Goal: Task Accomplishment & Management: Manage account settings

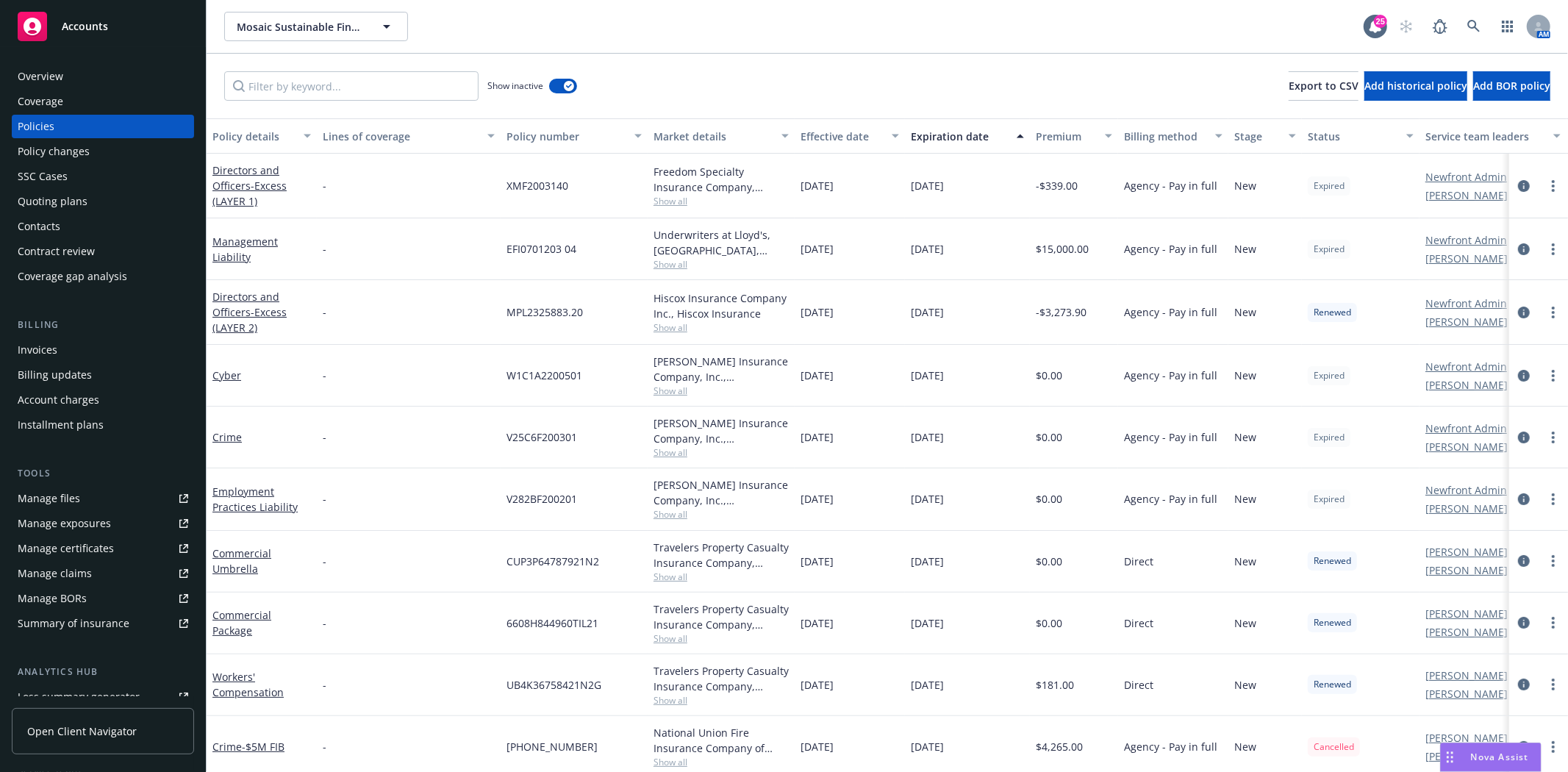
click at [90, 36] on div "Accounts" at bounding box center [103, 26] width 170 height 29
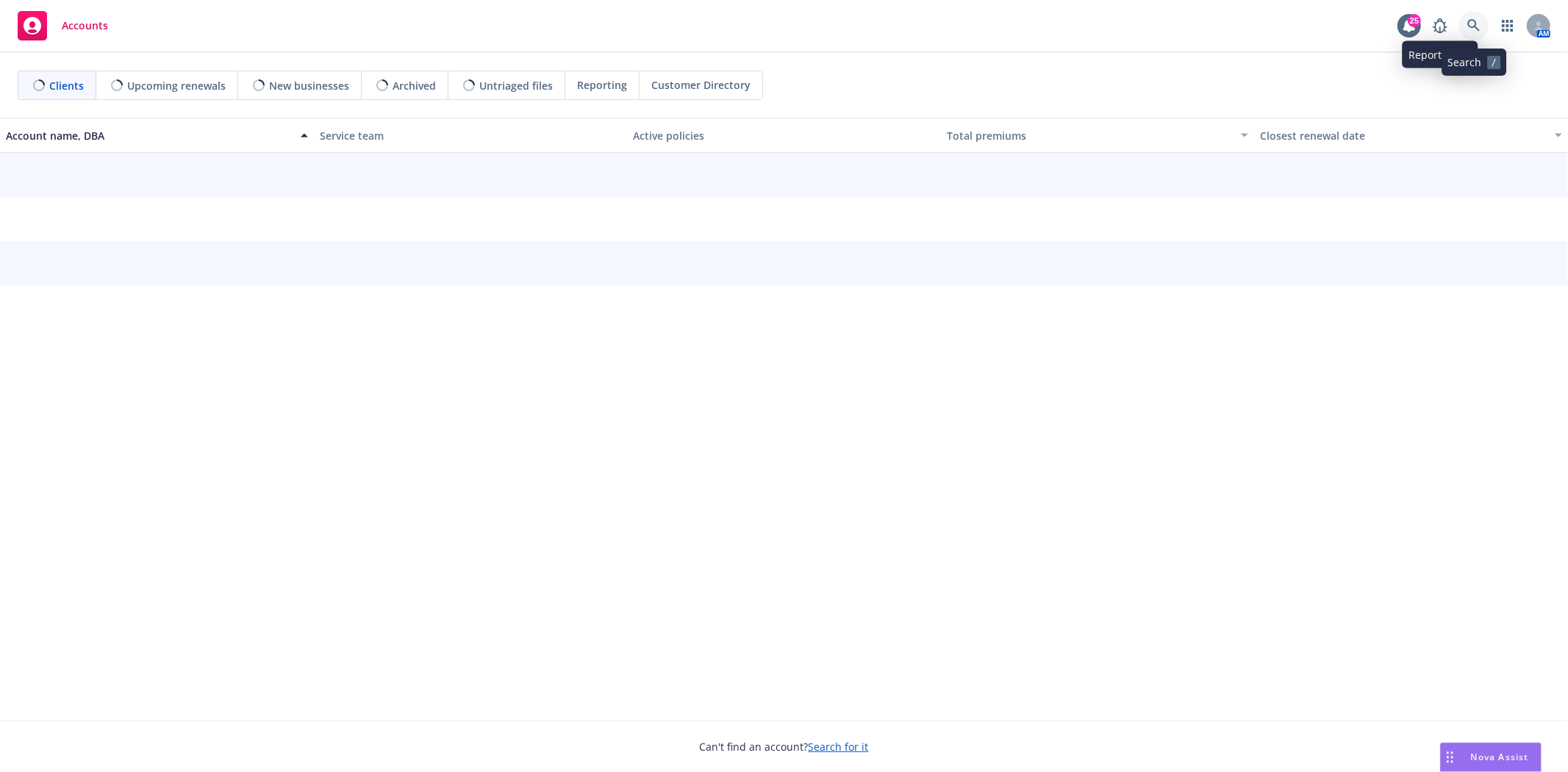
click at [1466, 24] on link at bounding box center [1474, 26] width 29 height 29
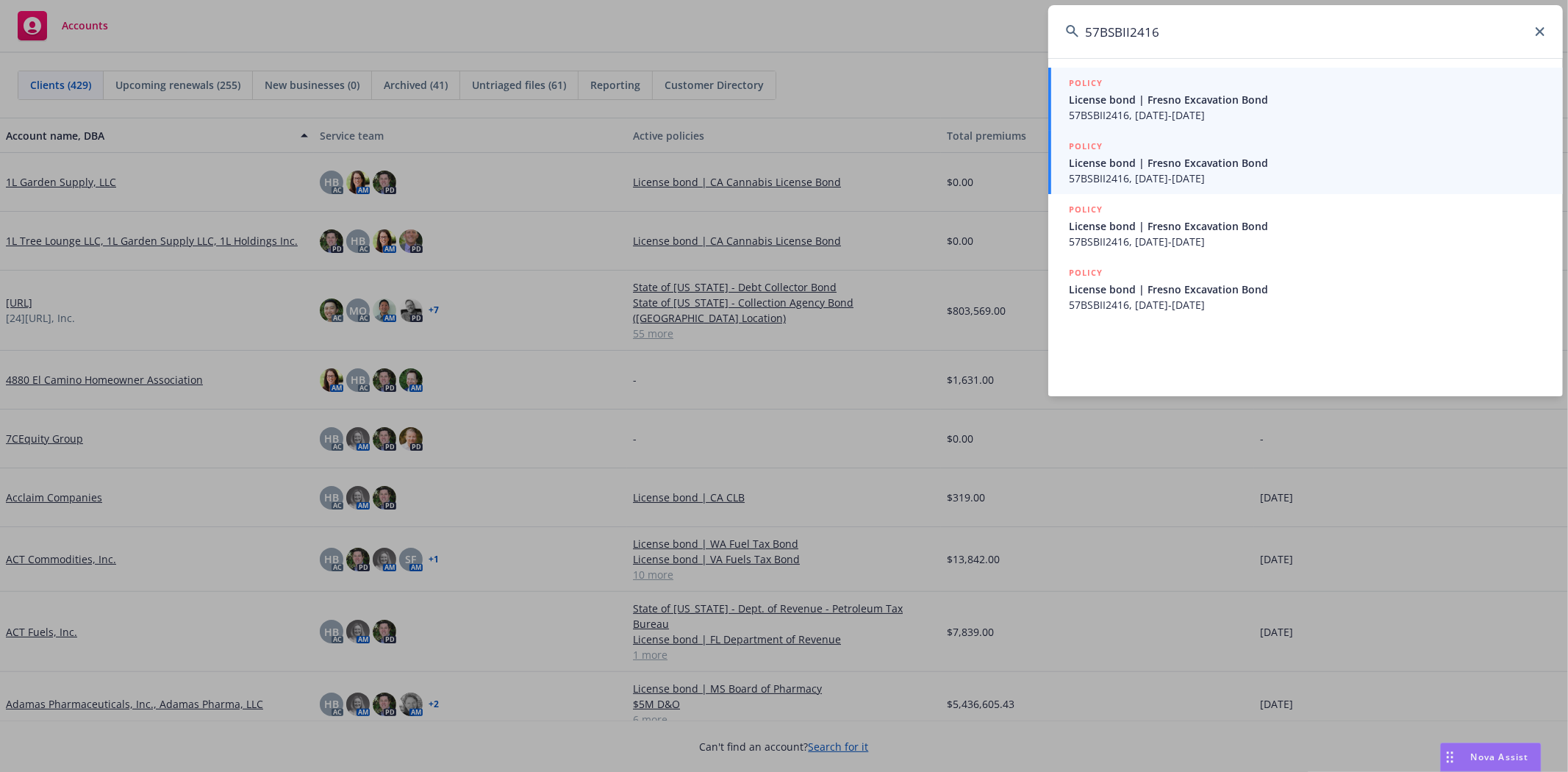
type input "57BSBII2416"
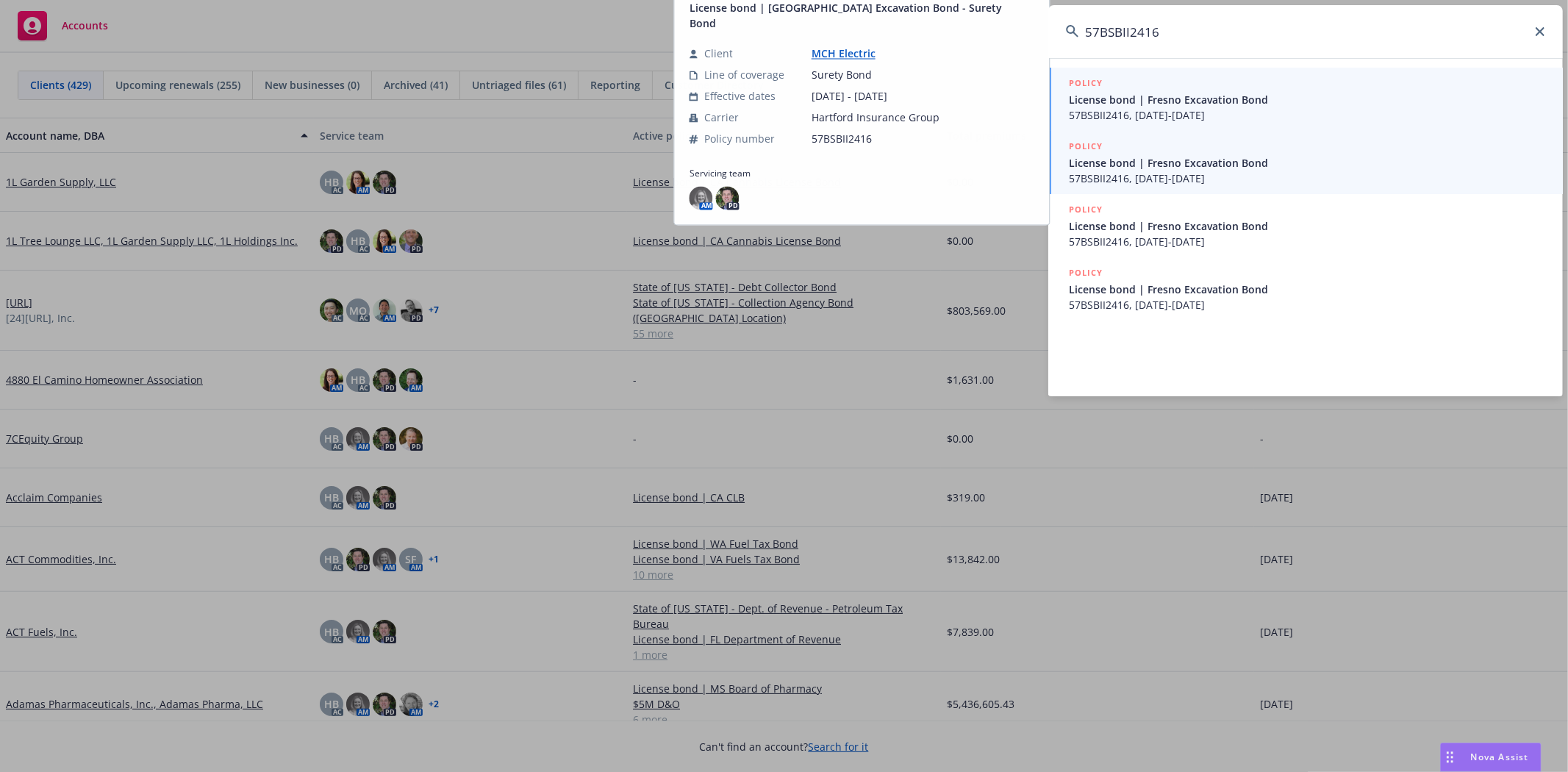
click at [1306, 182] on span "57BSBII2416, 06/09/2025-06/09/2026" at bounding box center [1307, 178] width 476 height 15
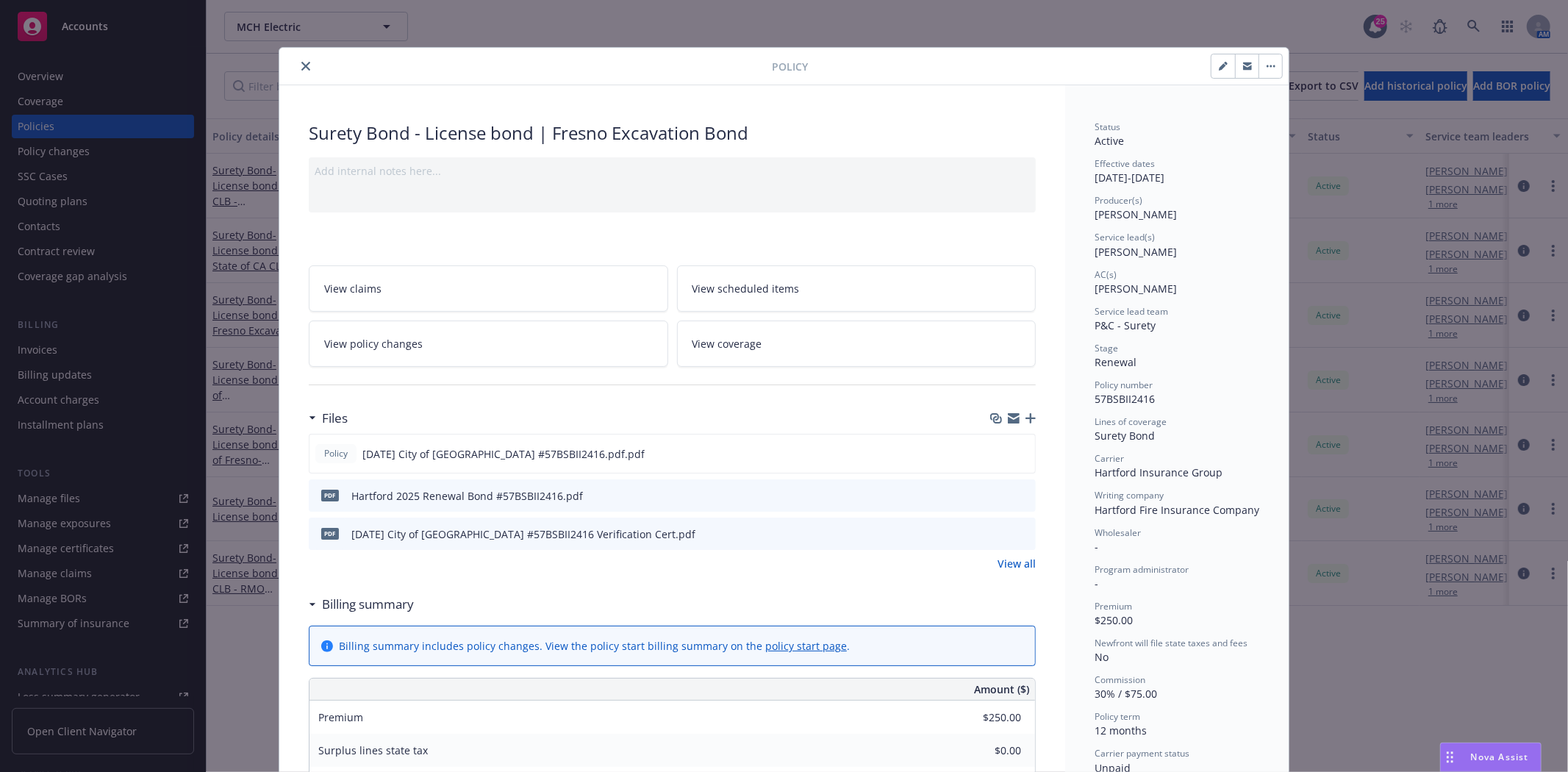
click at [303, 67] on icon "close" at bounding box center [305, 66] width 9 height 9
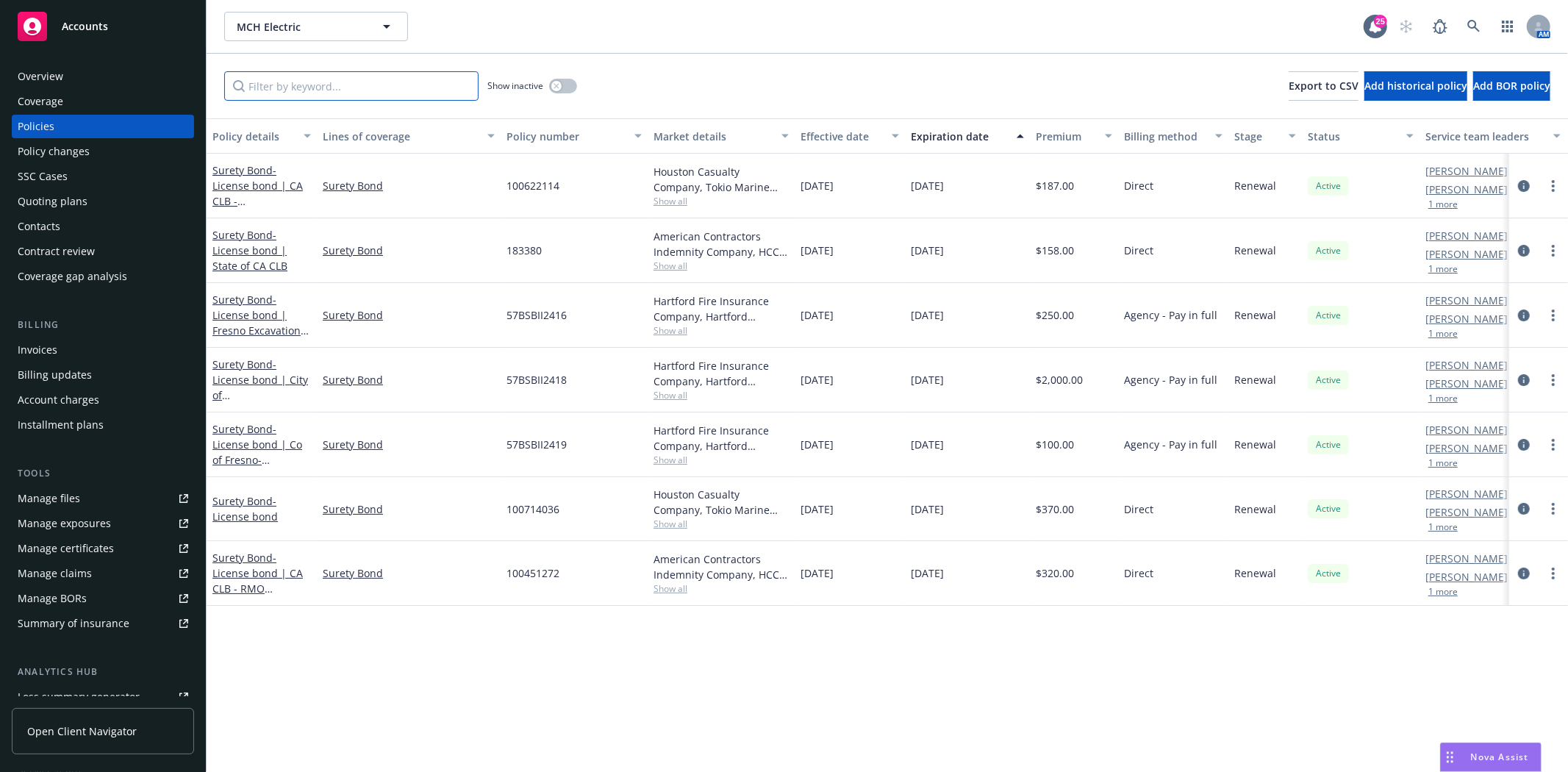
click at [297, 81] on input "Filter by keyword..." at bounding box center [352, 86] width 255 height 29
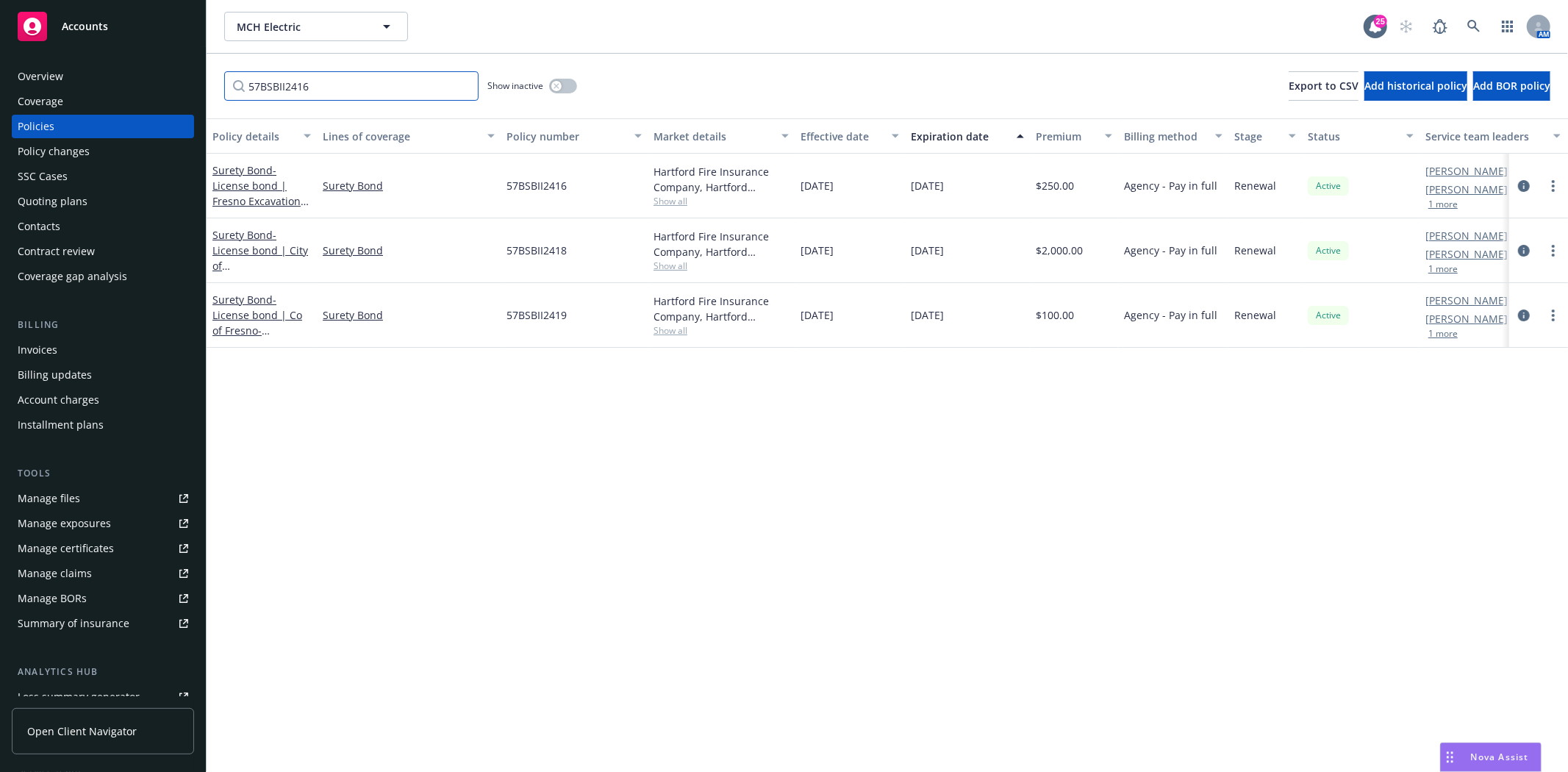
type input "57BSBII2416"
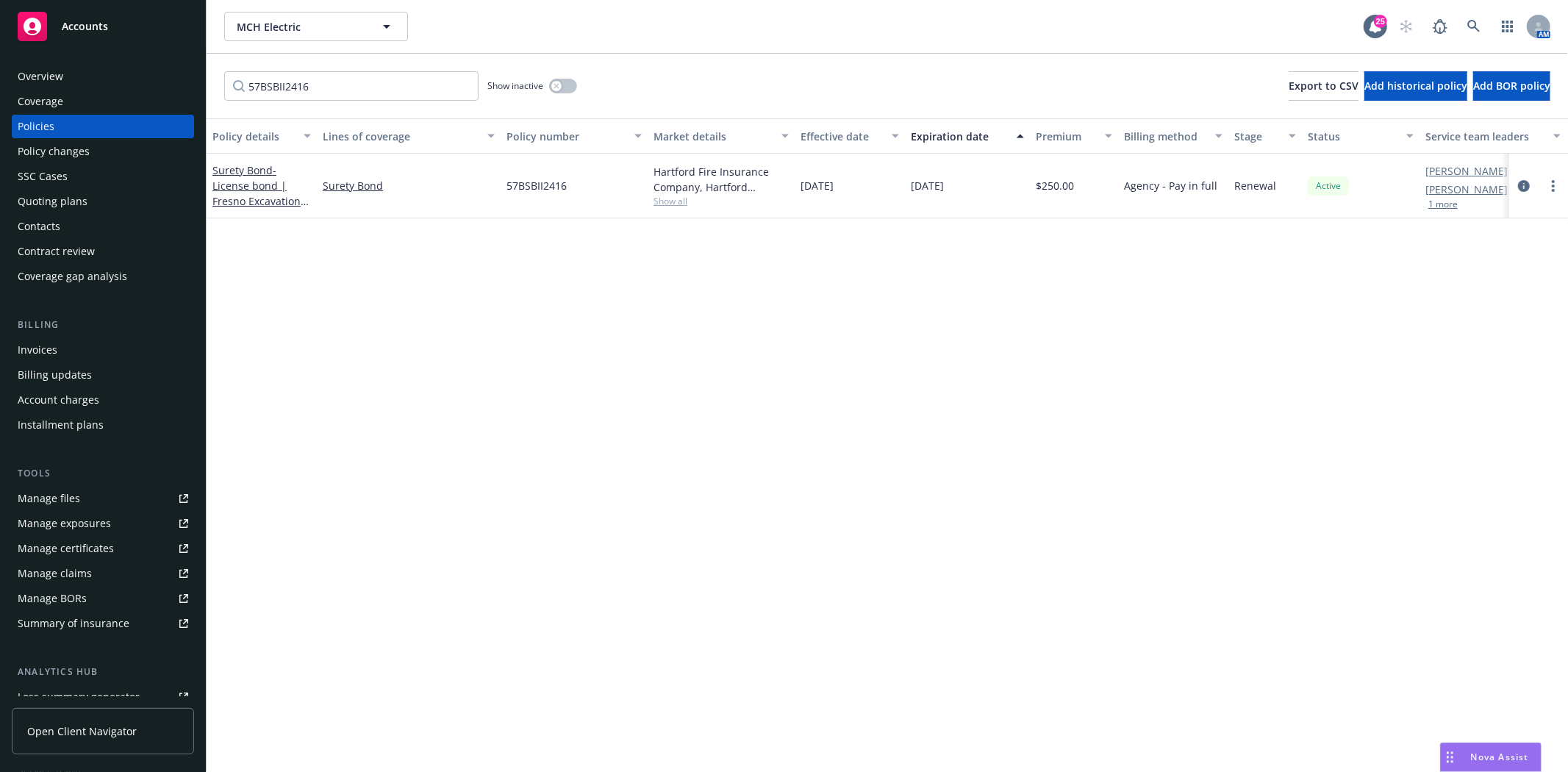
click at [25, 345] on div "Invoices" at bounding box center [37, 350] width 39 height 23
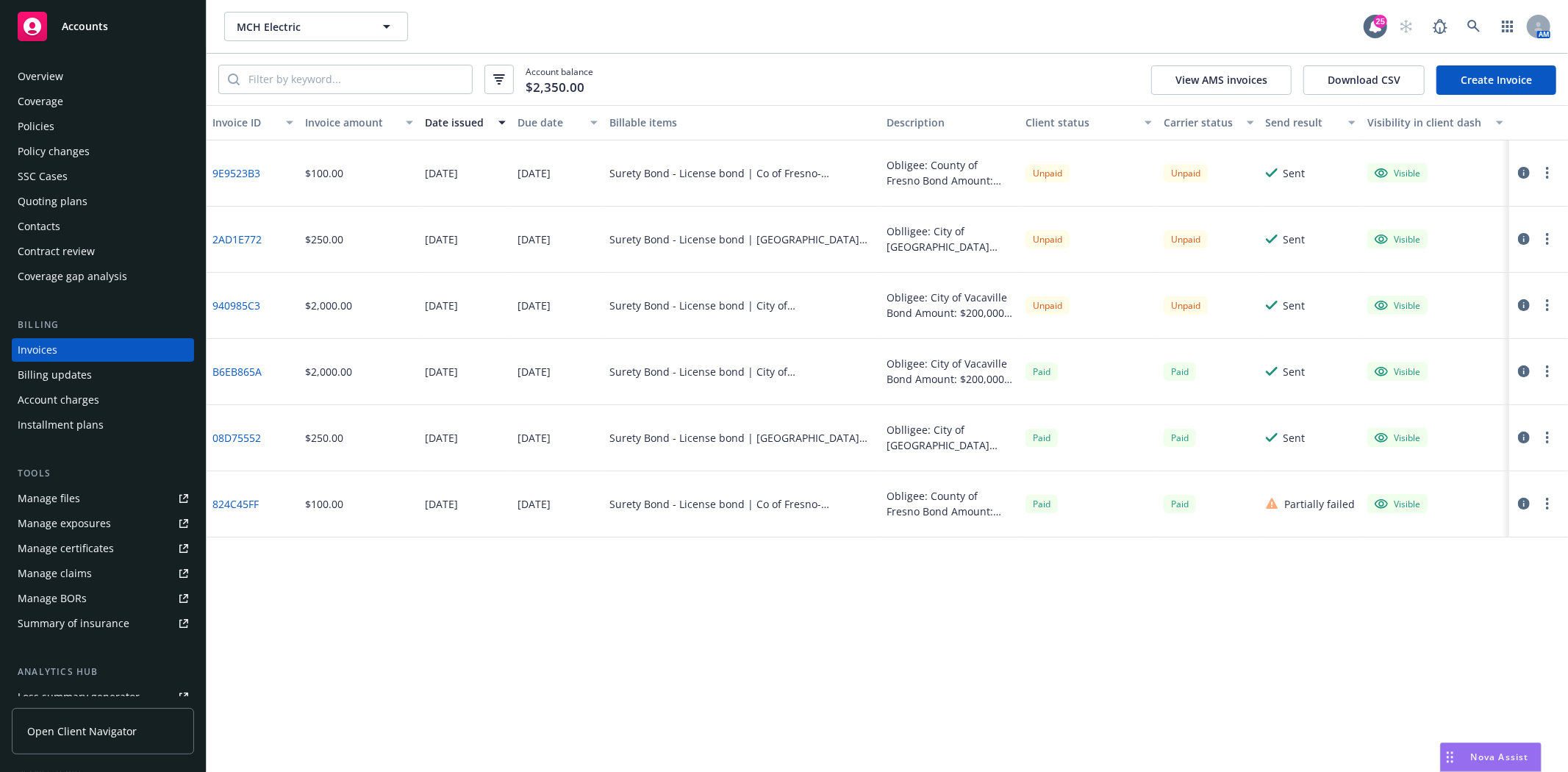
click at [240, 166] on link "9E9523B3" at bounding box center [236, 173] width 48 height 15
click at [245, 234] on link "2AD1E772" at bounding box center [237, 239] width 50 height 15
click at [254, 26] on span "MCH Electric" at bounding box center [300, 27] width 127 height 15
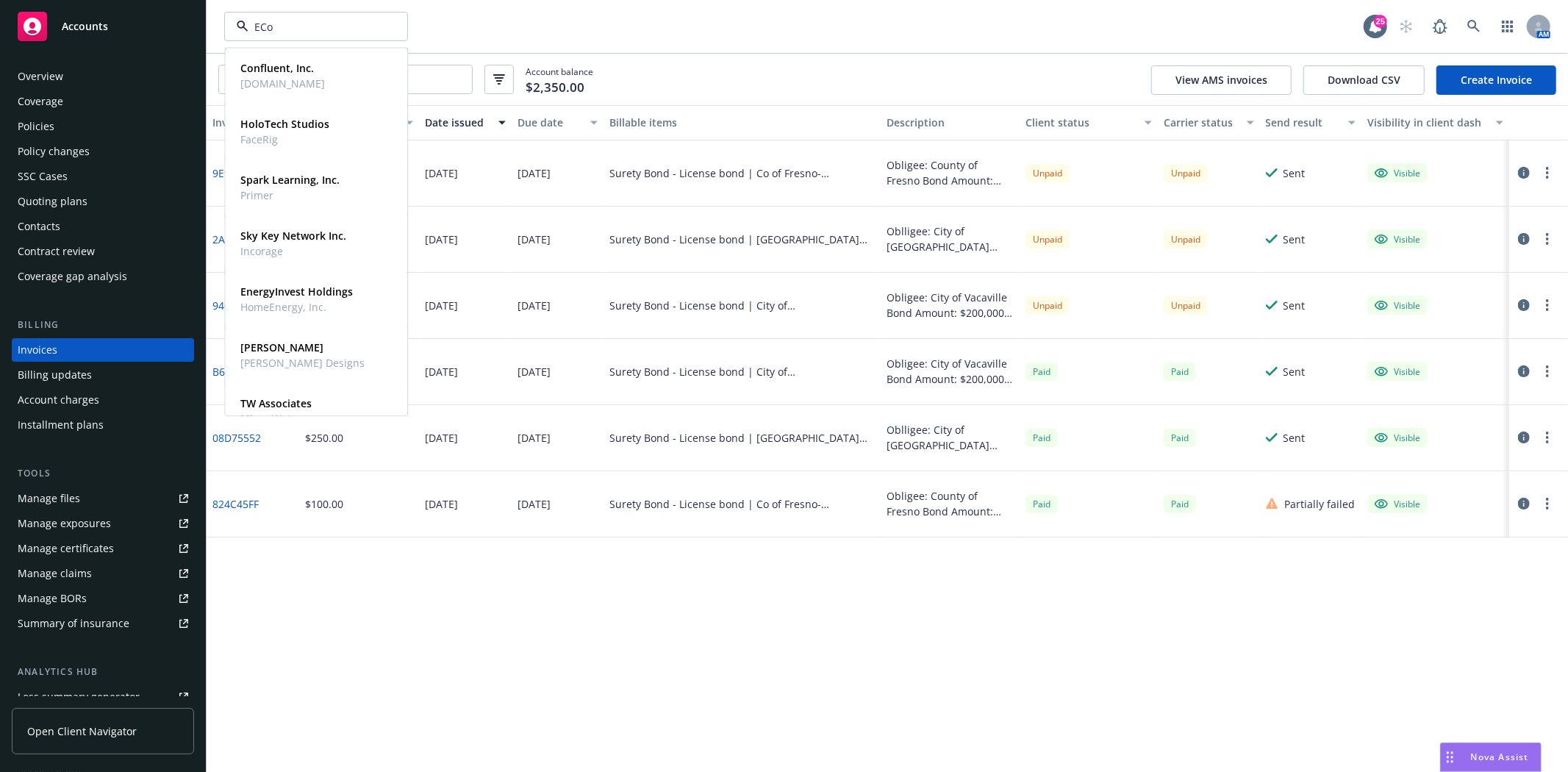
type input "ECon"
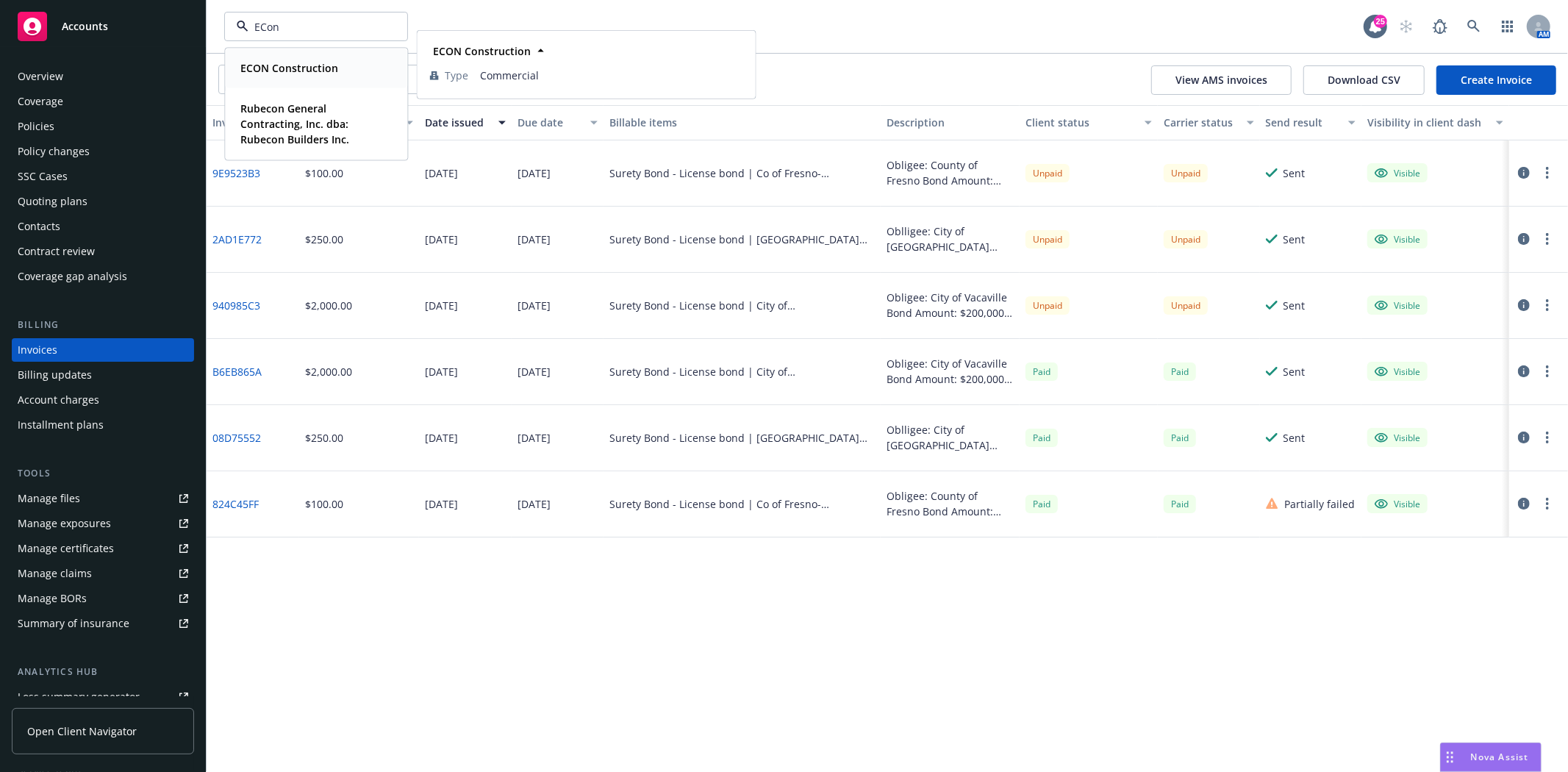
click at [310, 74] on strong "ECON Construction" at bounding box center [289, 68] width 98 height 14
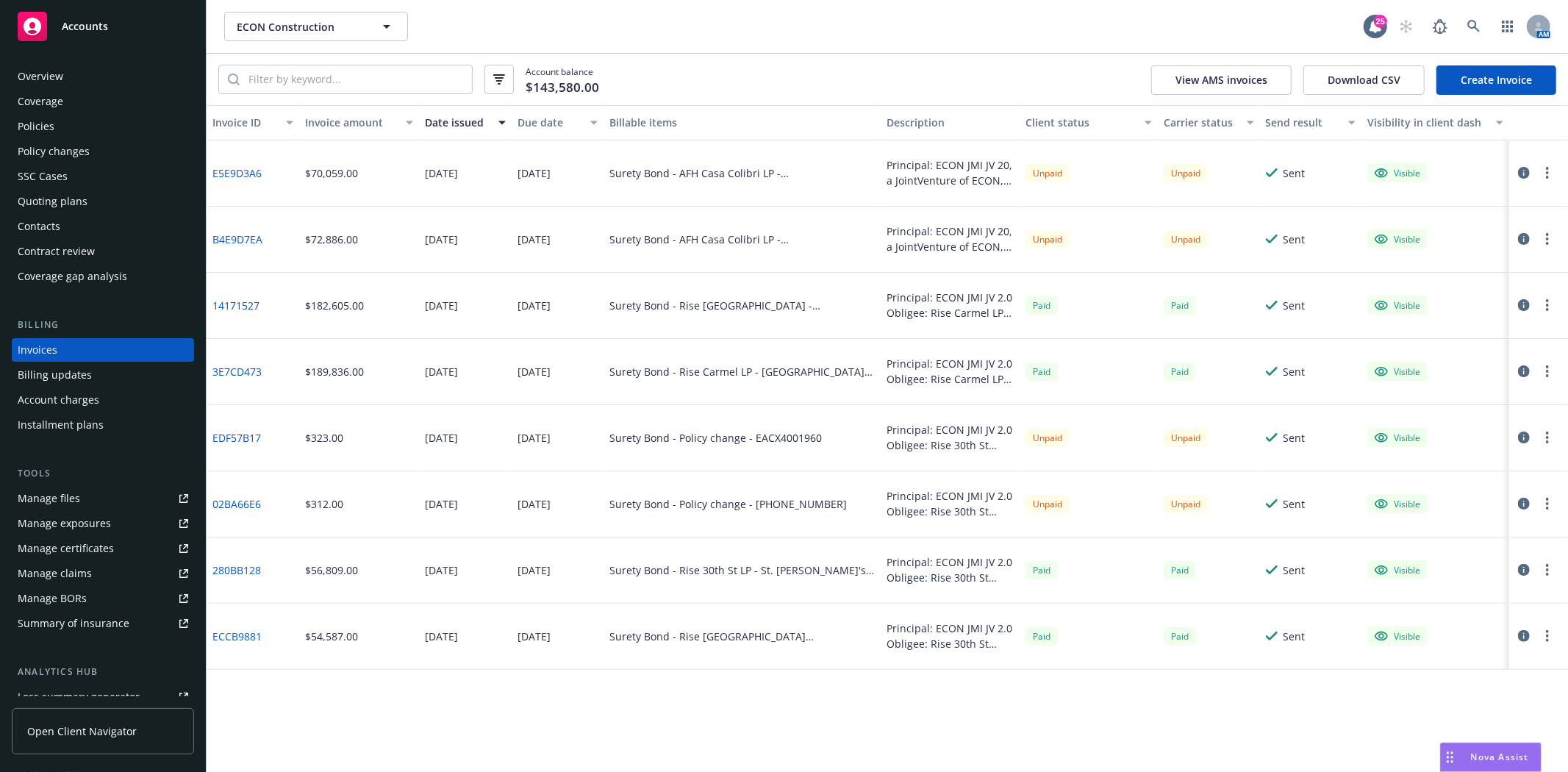
click at [1556, 244] on div at bounding box center [1535, 238] width 41 height 18
click at [1539, 240] on button "button" at bounding box center [1547, 238] width 18 height 18
click at [1434, 417] on link "Download invoice PDF" at bounding box center [1462, 417] width 187 height 29
click at [1546, 180] on button "button" at bounding box center [1547, 173] width 18 height 18
click at [1426, 355] on link "Download invoice PDF" at bounding box center [1462, 351] width 187 height 29
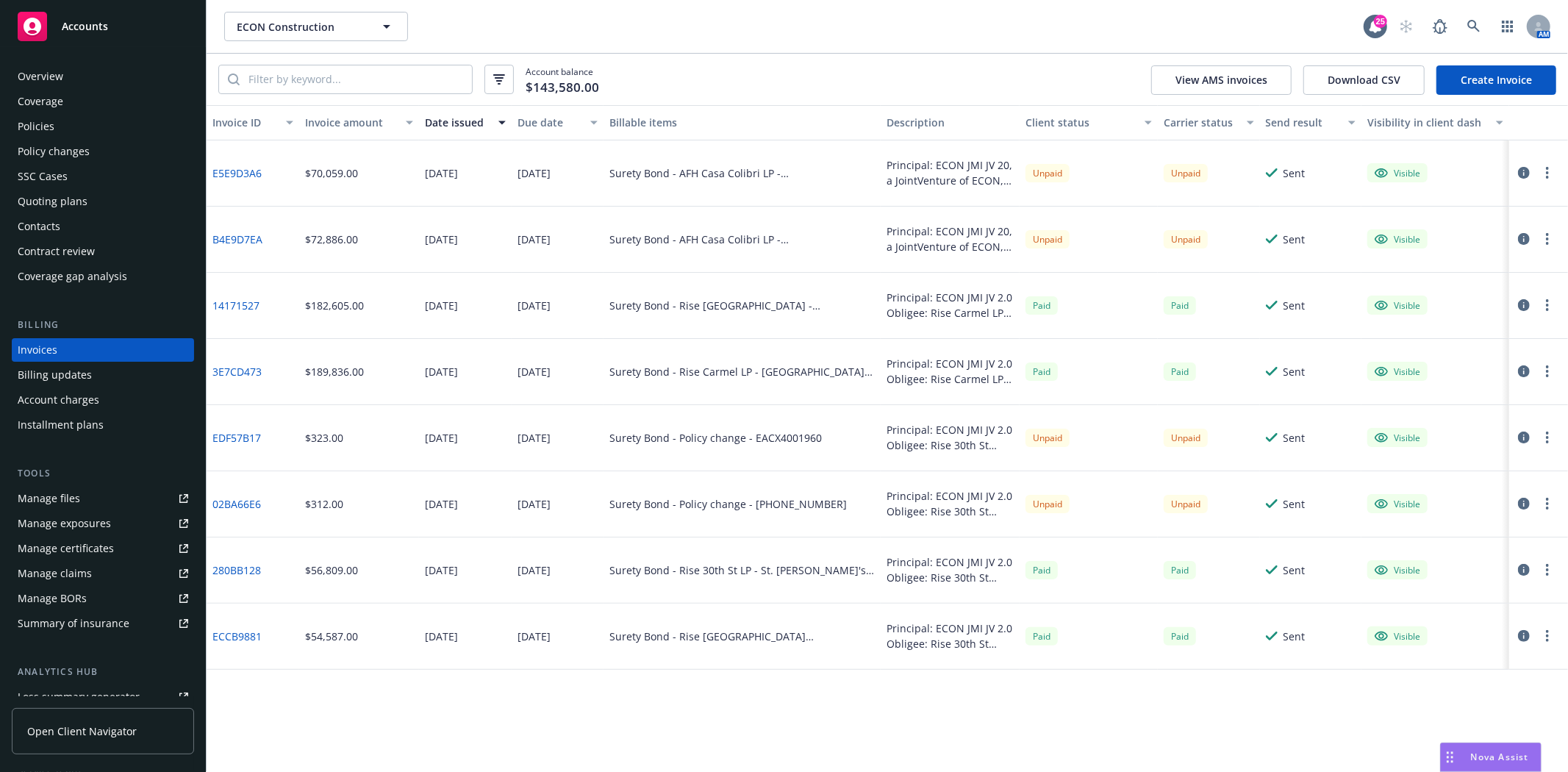
click at [1546, 435] on icon "button" at bounding box center [1548, 437] width 3 height 12
click at [1420, 611] on link "Download invoice PDF" at bounding box center [1462, 616] width 187 height 29
click at [1551, 510] on button "button" at bounding box center [1547, 503] width 18 height 18
click at [1415, 678] on link "Download invoice PDF" at bounding box center [1462, 681] width 187 height 29
drag, startPoint x: 259, startPoint y: 508, endPoint x: 229, endPoint y: 502, distance: 30.6
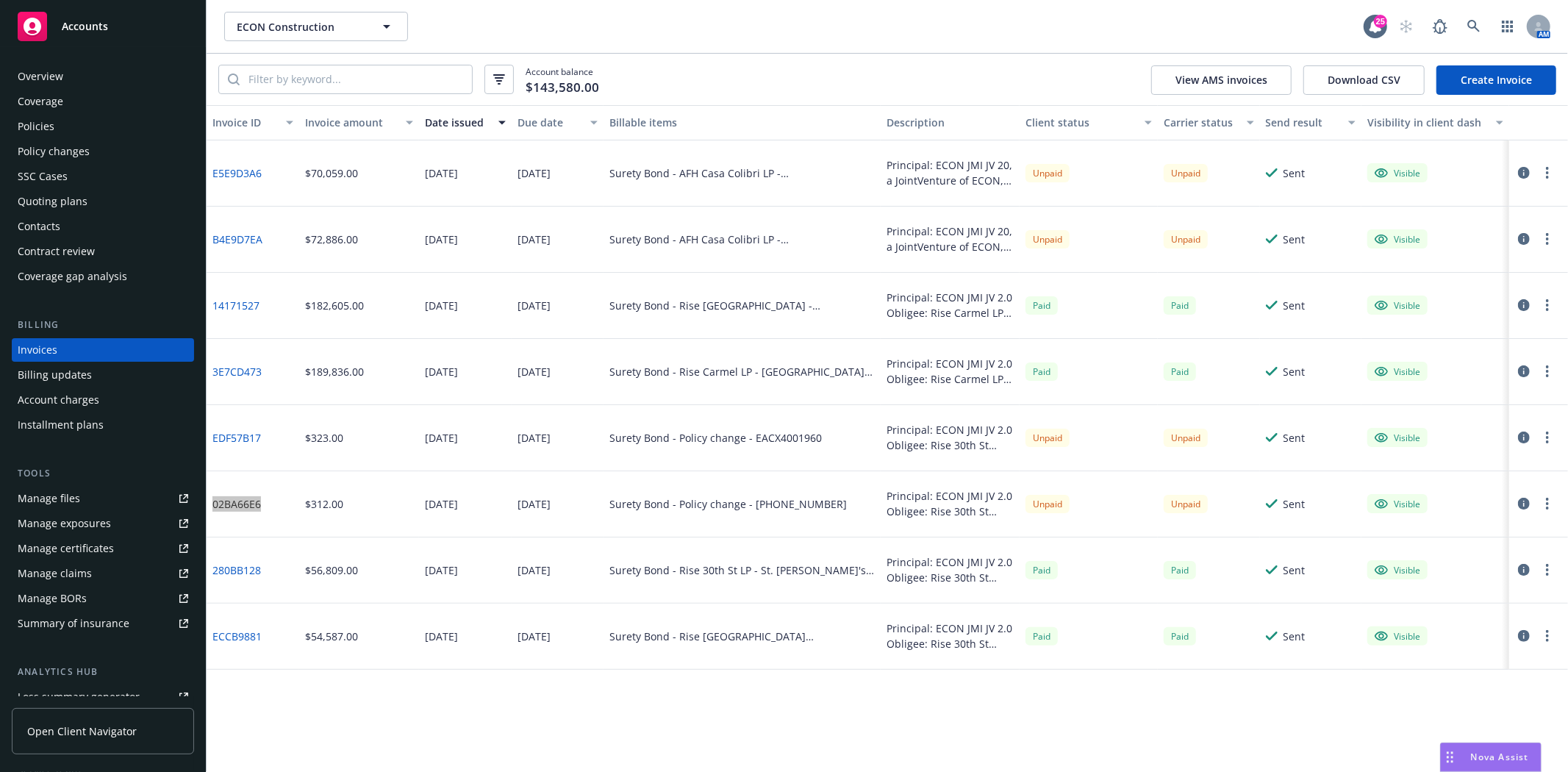
click at [211, 502] on div "02BA66E6" at bounding box center [253, 504] width 93 height 66
copy link "02BA66E6"
drag, startPoint x: 373, startPoint y: 719, endPoint x: 365, endPoint y: 695, distance: 25.3
click at [373, 719] on div "Invoice ID Invoice amount Date issued Due date Billable items Description Clien…" at bounding box center [887, 438] width 1361 height 667
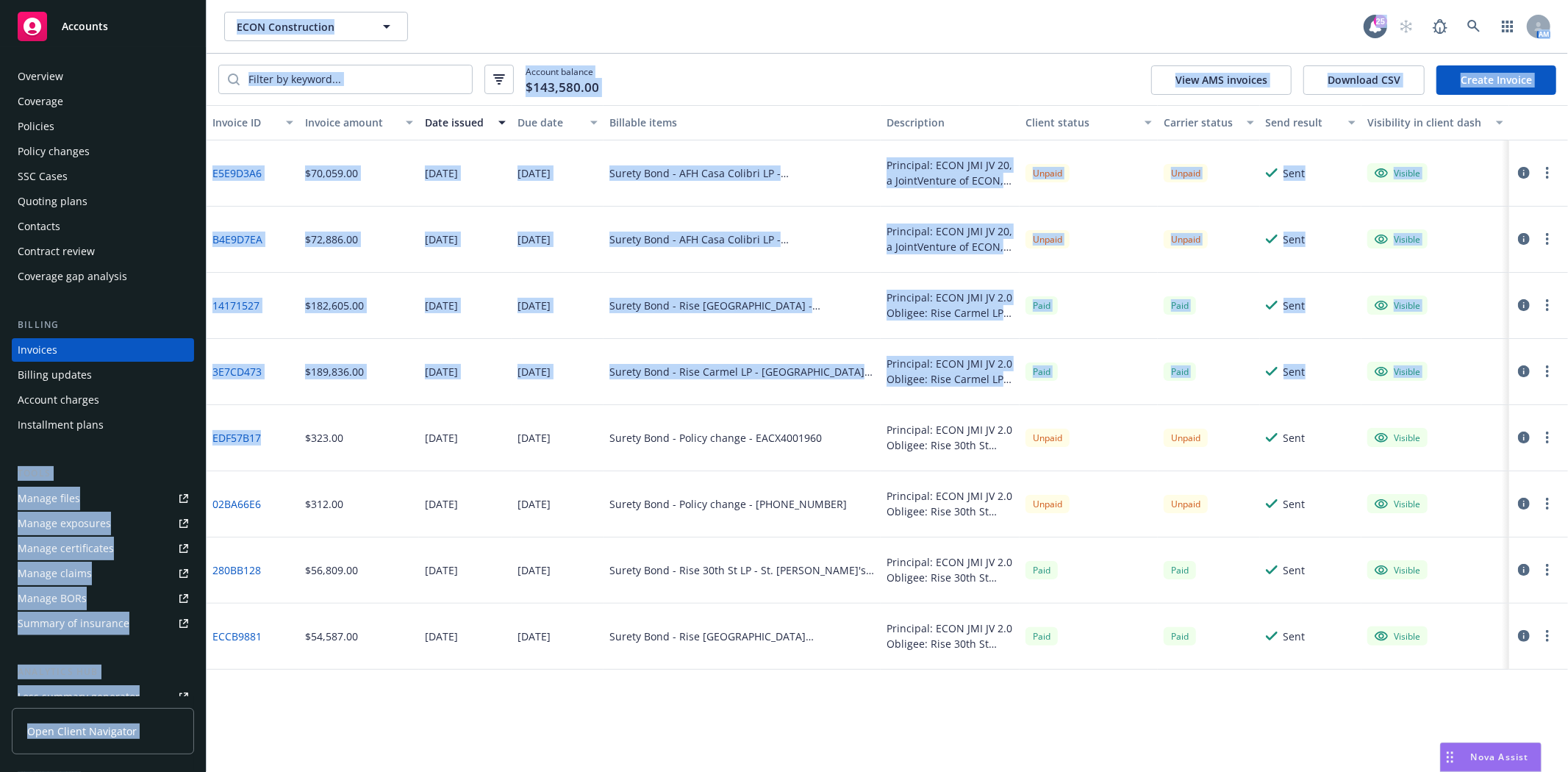
drag, startPoint x: 273, startPoint y: 439, endPoint x: 182, endPoint y: 427, distance: 91.8
click at [182, 427] on div "Accounts Overview Coverage Policies Policy changes SSC Cases Quoting plans Cont…" at bounding box center [784, 386] width 1568 height 772
click at [291, 456] on div "EDF57B17" at bounding box center [253, 437] width 93 height 66
click at [274, 444] on div "EDF57B17" at bounding box center [253, 437] width 93 height 66
click at [280, 429] on div "EDF57B17" at bounding box center [253, 437] width 93 height 66
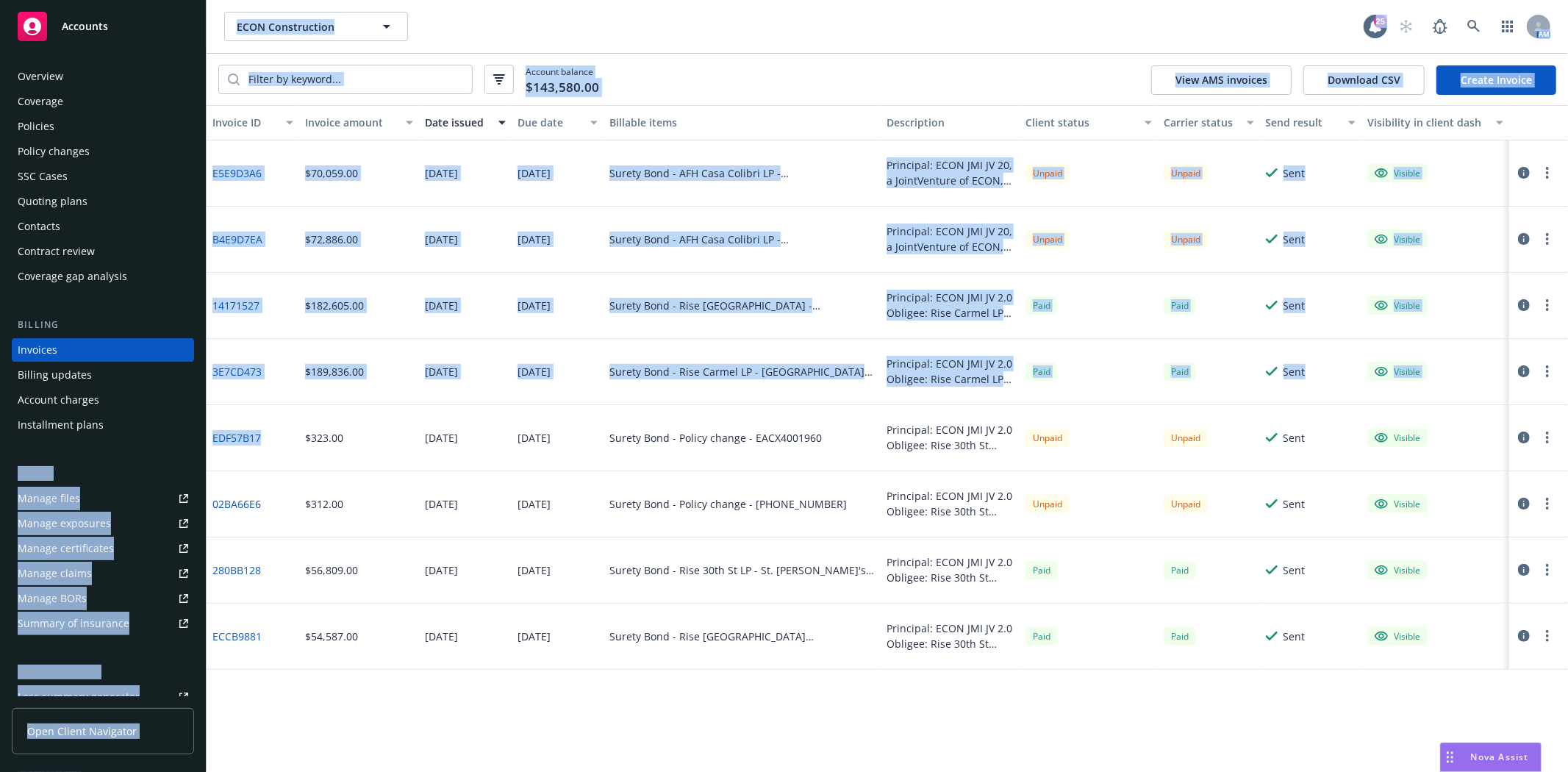
drag, startPoint x: 280, startPoint y: 434, endPoint x: 210, endPoint y: 434, distance: 70.0
click at [209, 434] on div "EDF57B17" at bounding box center [253, 437] width 93 height 66
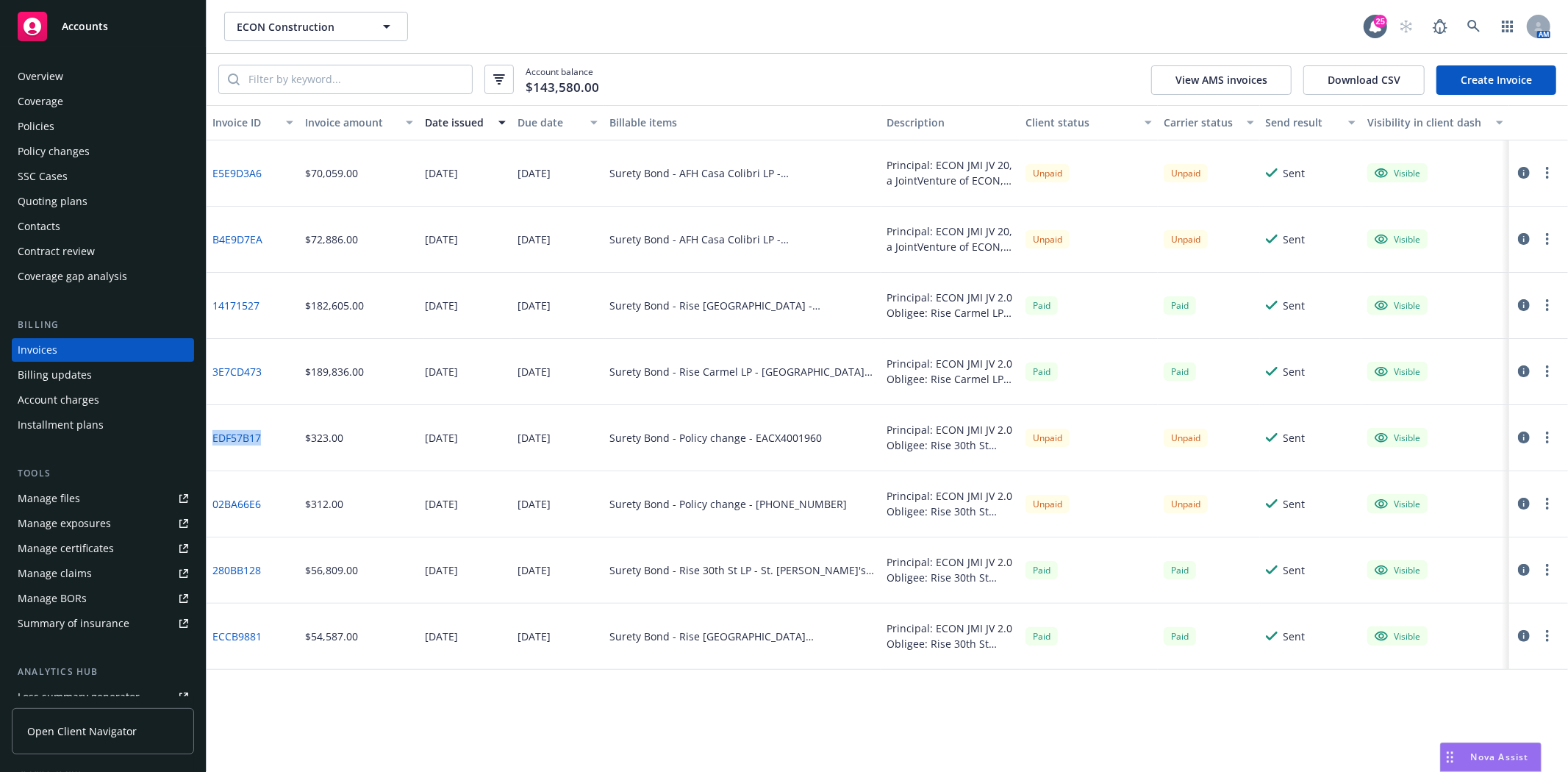
click at [249, 444] on link "EDF57B17" at bounding box center [236, 437] width 49 height 15
click at [86, 32] on span "Accounts" at bounding box center [85, 26] width 46 height 12
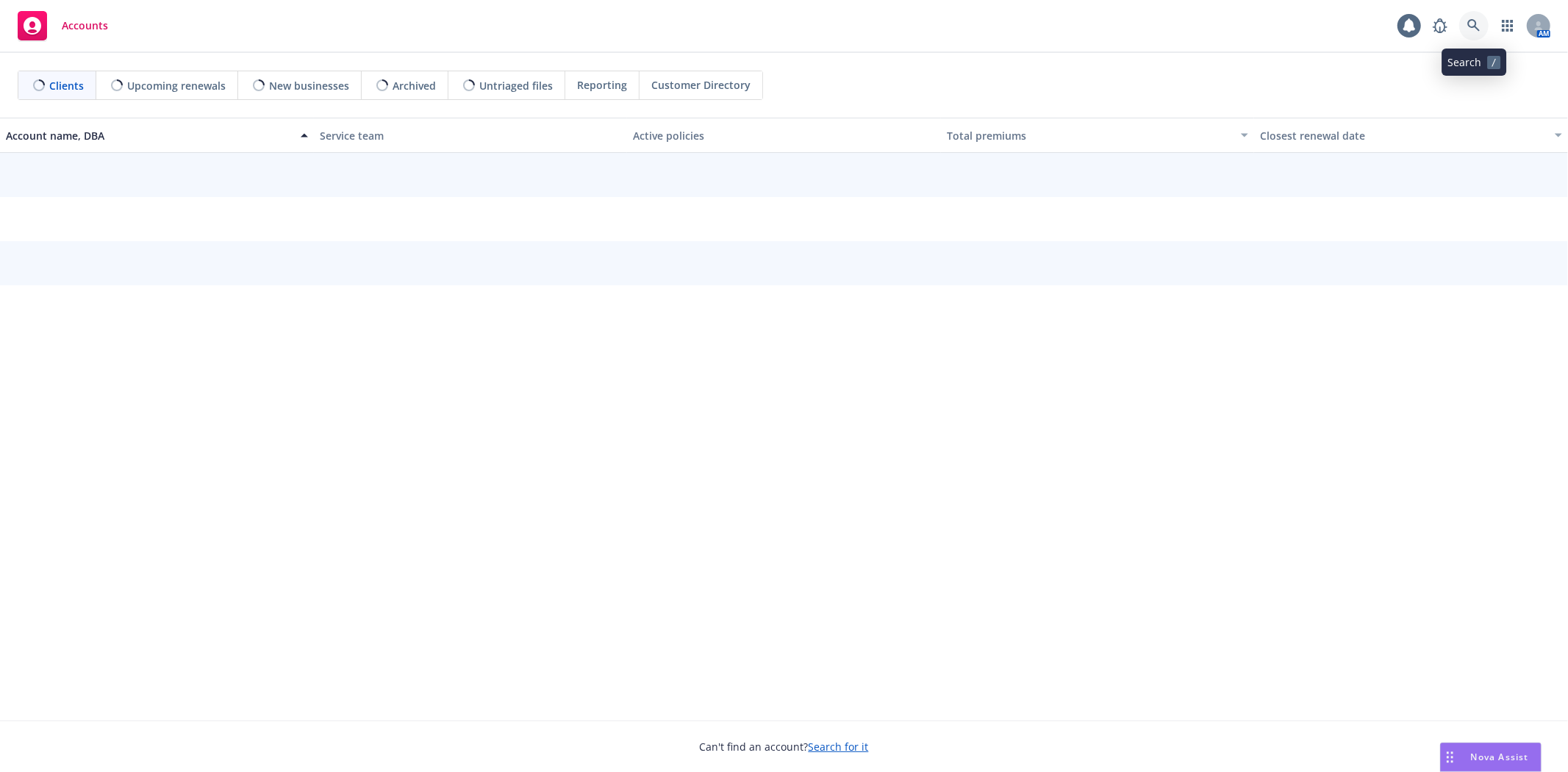
click at [1485, 23] on link at bounding box center [1474, 26] width 29 height 29
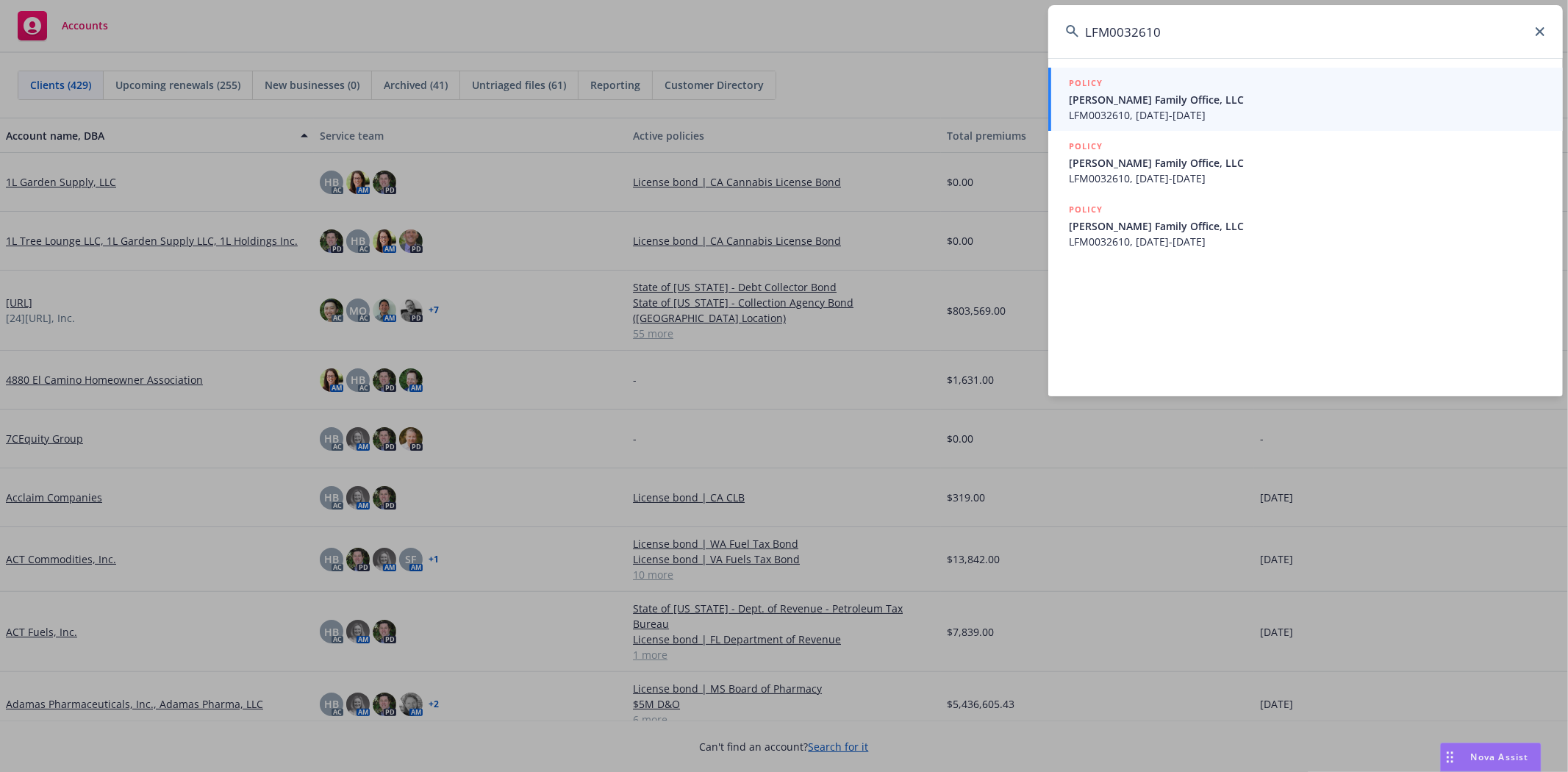
type input "LFM0032610"
click at [1314, 125] on link "POLICY Rogers Family Office, LLC LFM0032610, 01/01/2024-01/01/2027" at bounding box center [1306, 99] width 515 height 63
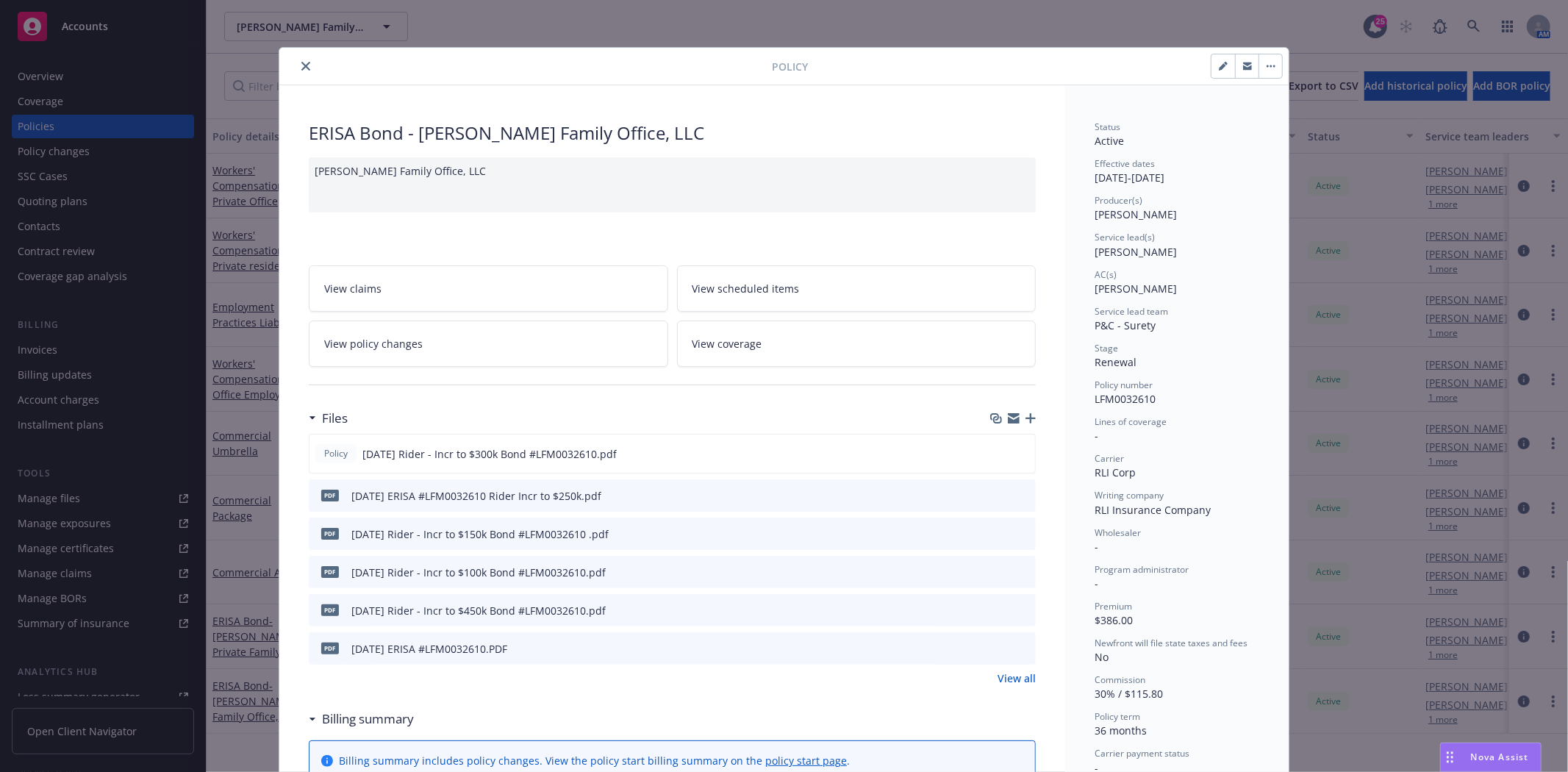
click at [302, 66] on icon "close" at bounding box center [305, 66] width 9 height 9
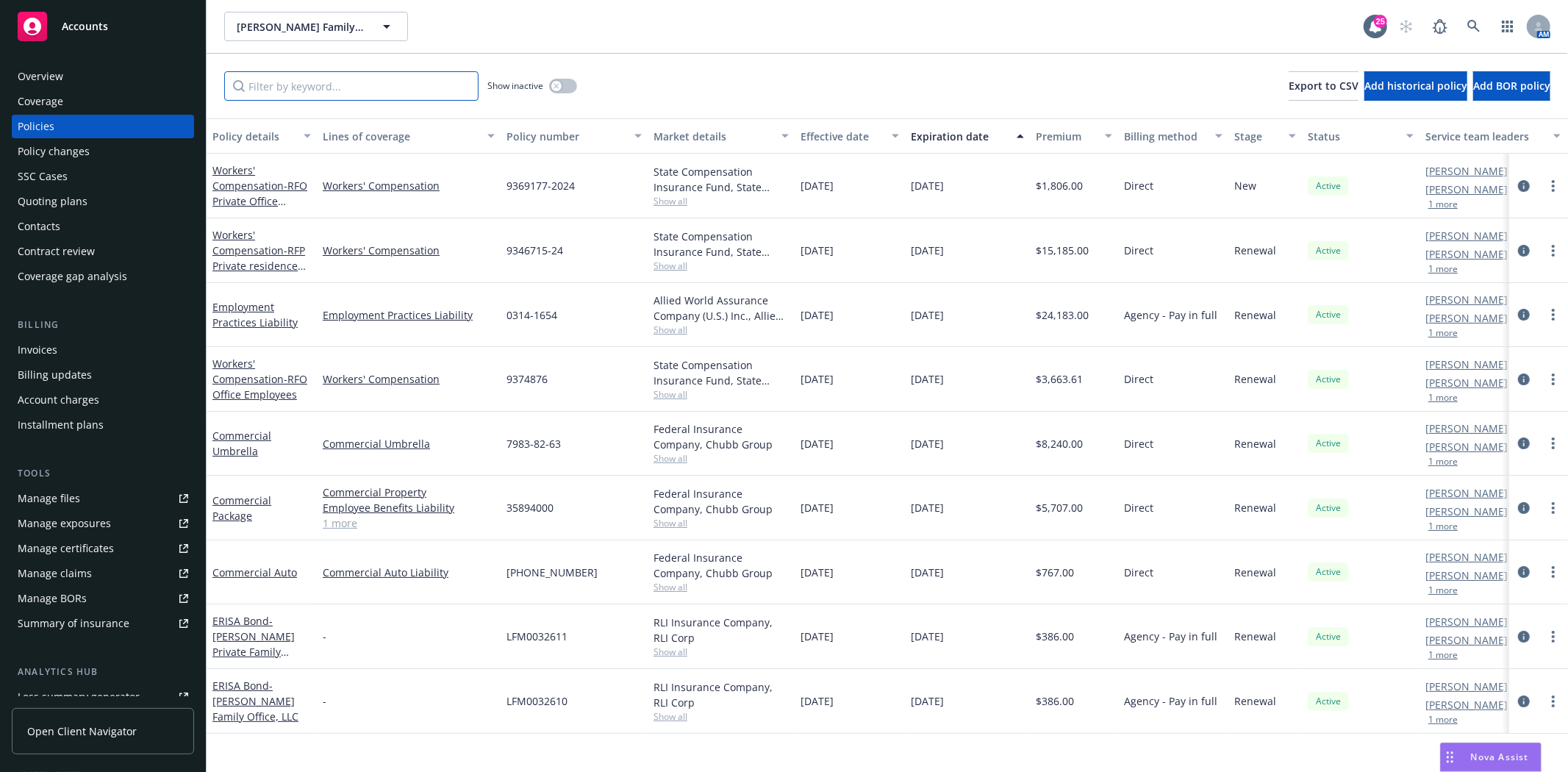
click at [274, 86] on input "Filter by keyword..." at bounding box center [352, 86] width 255 height 29
paste input "LFM0032610"
type input "LFM0032610"
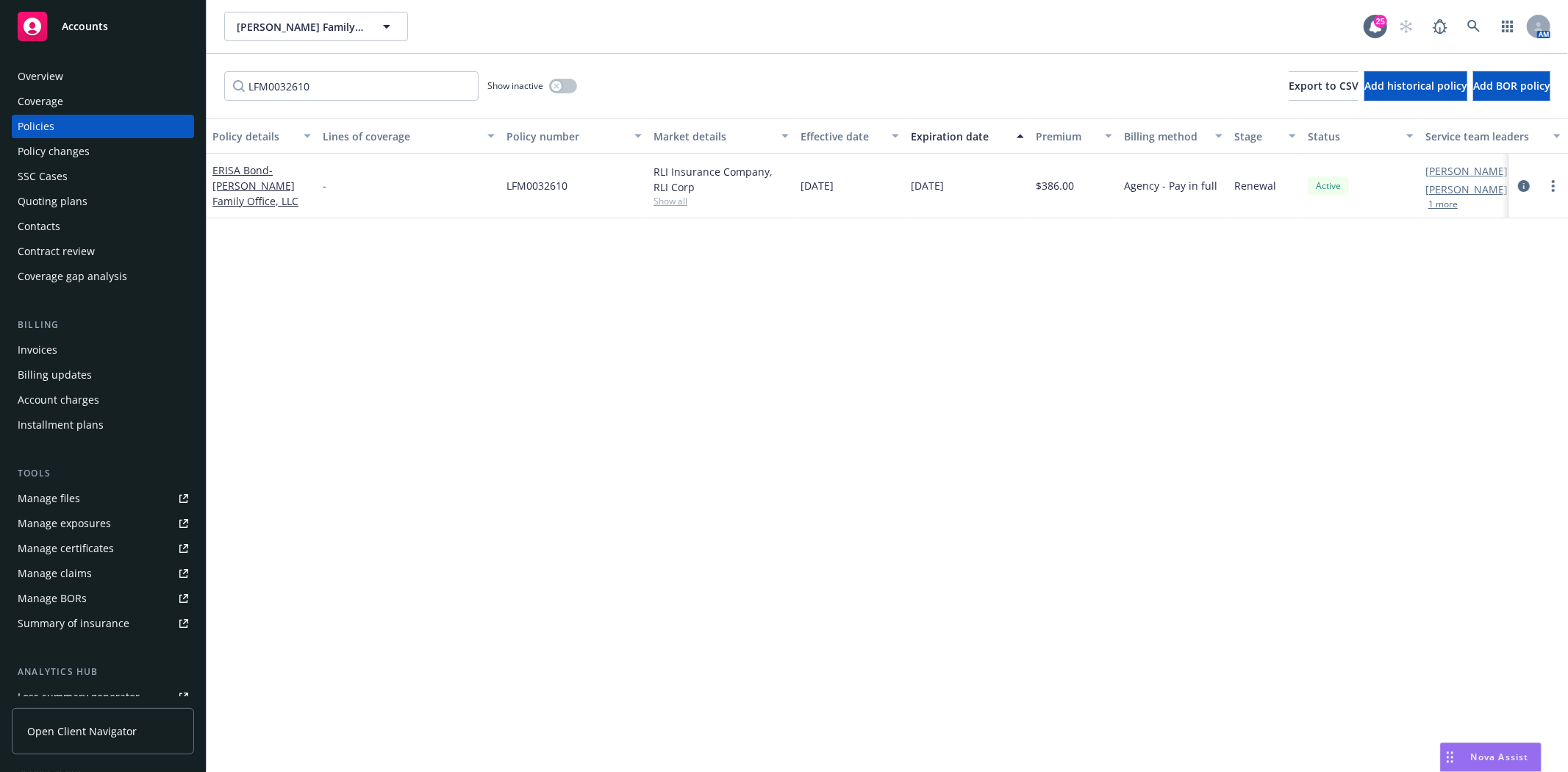
click at [70, 160] on div "Policy changes" at bounding box center [53, 151] width 72 height 23
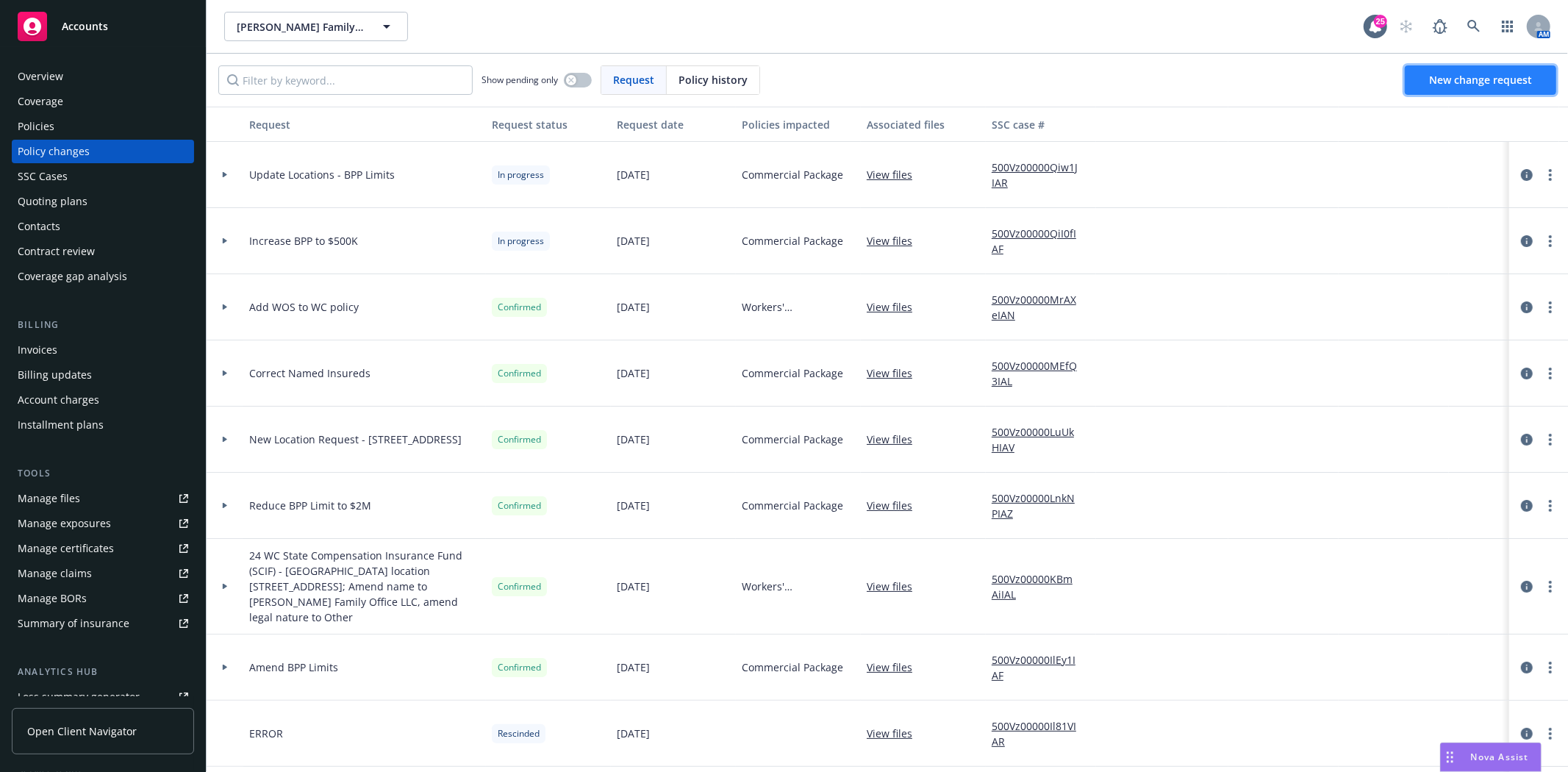
click at [1513, 83] on span "New change request" at bounding box center [1481, 80] width 103 height 14
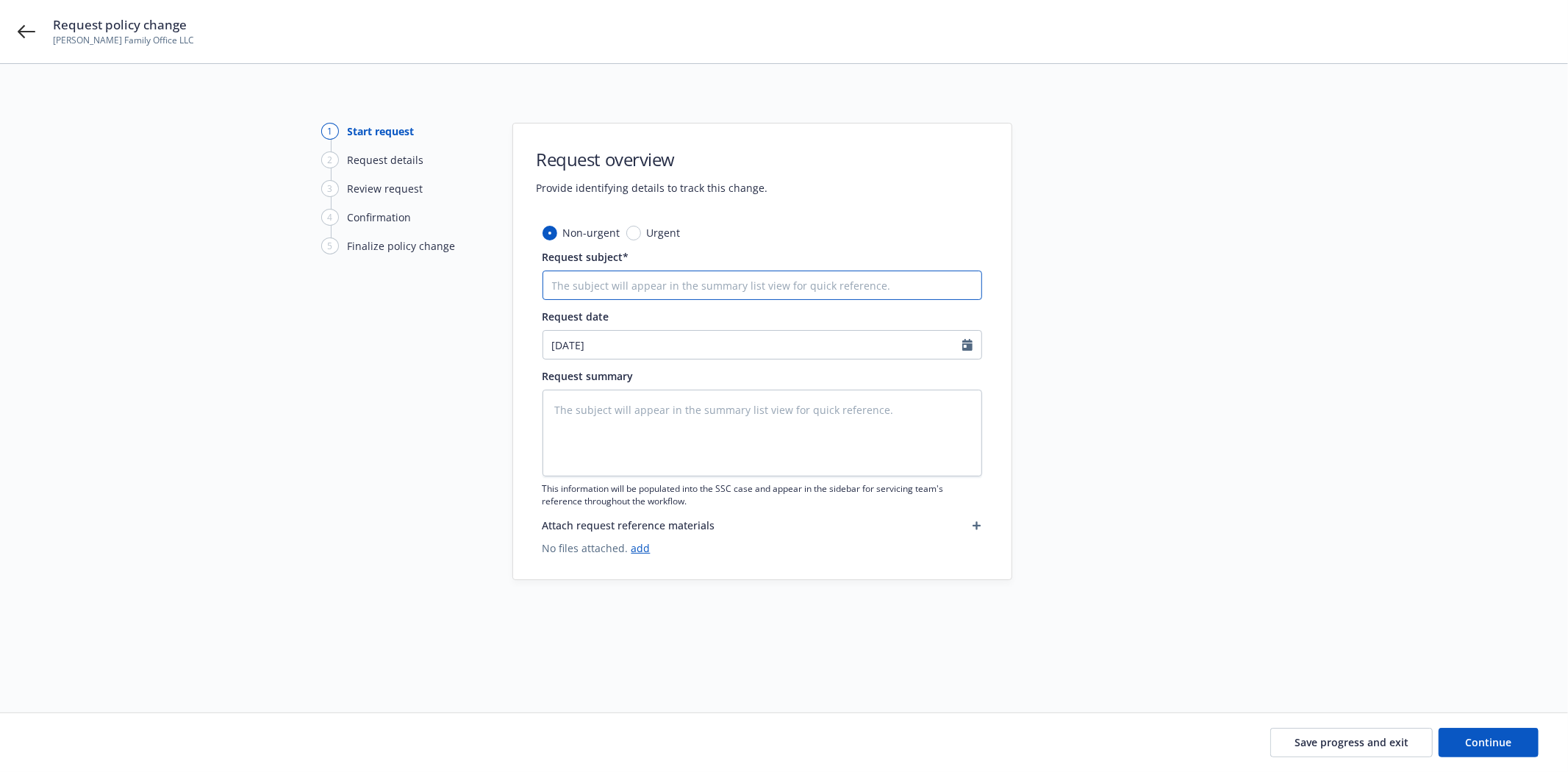
click at [677, 280] on input "Request subject*" at bounding box center [763, 285] width 440 height 29
type textarea "x"
type input "I"
type textarea "x"
type input "In"
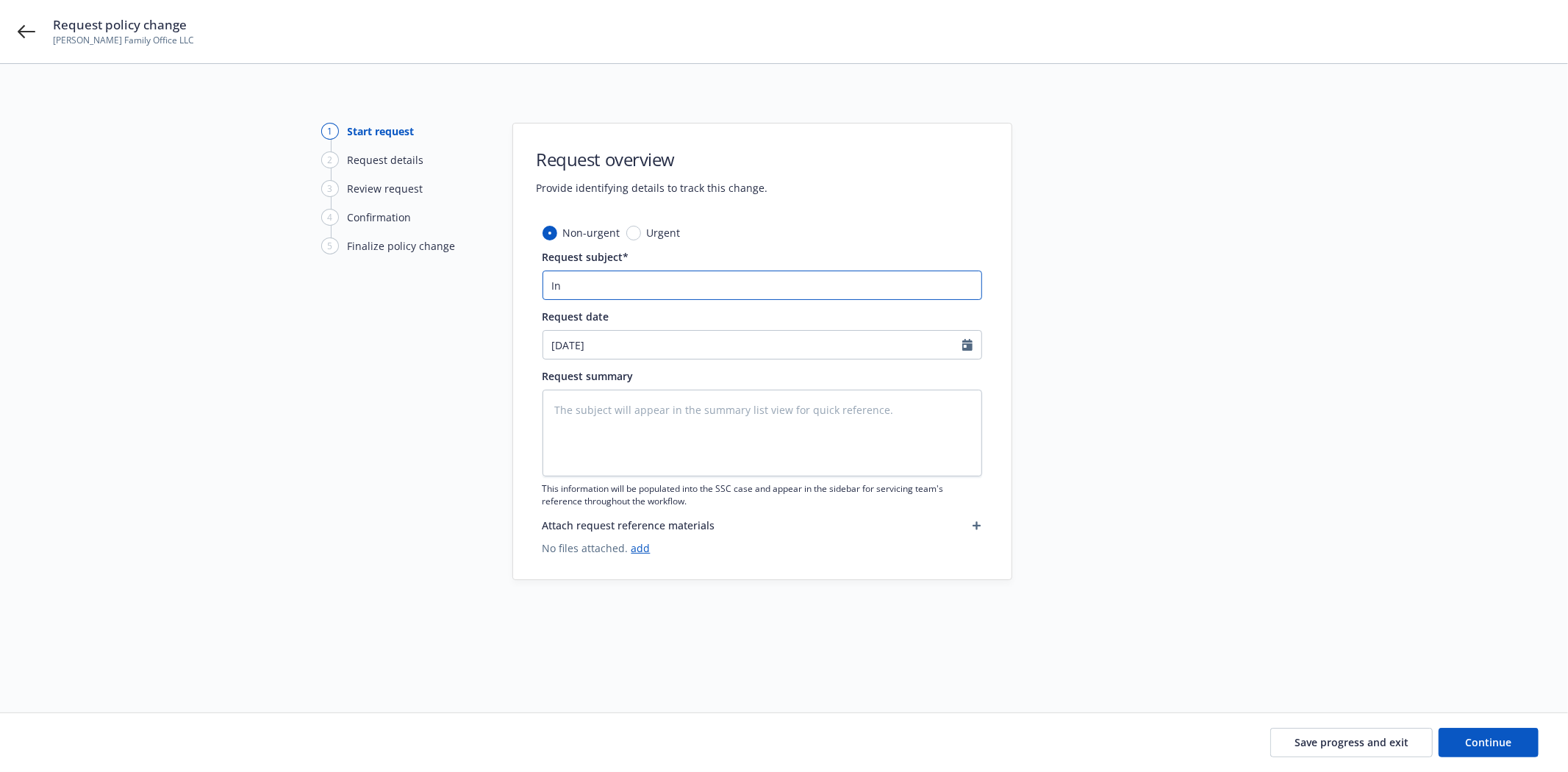
type textarea "x"
type input "Inc"
type textarea "x"
type input "Incr"
type textarea "x"
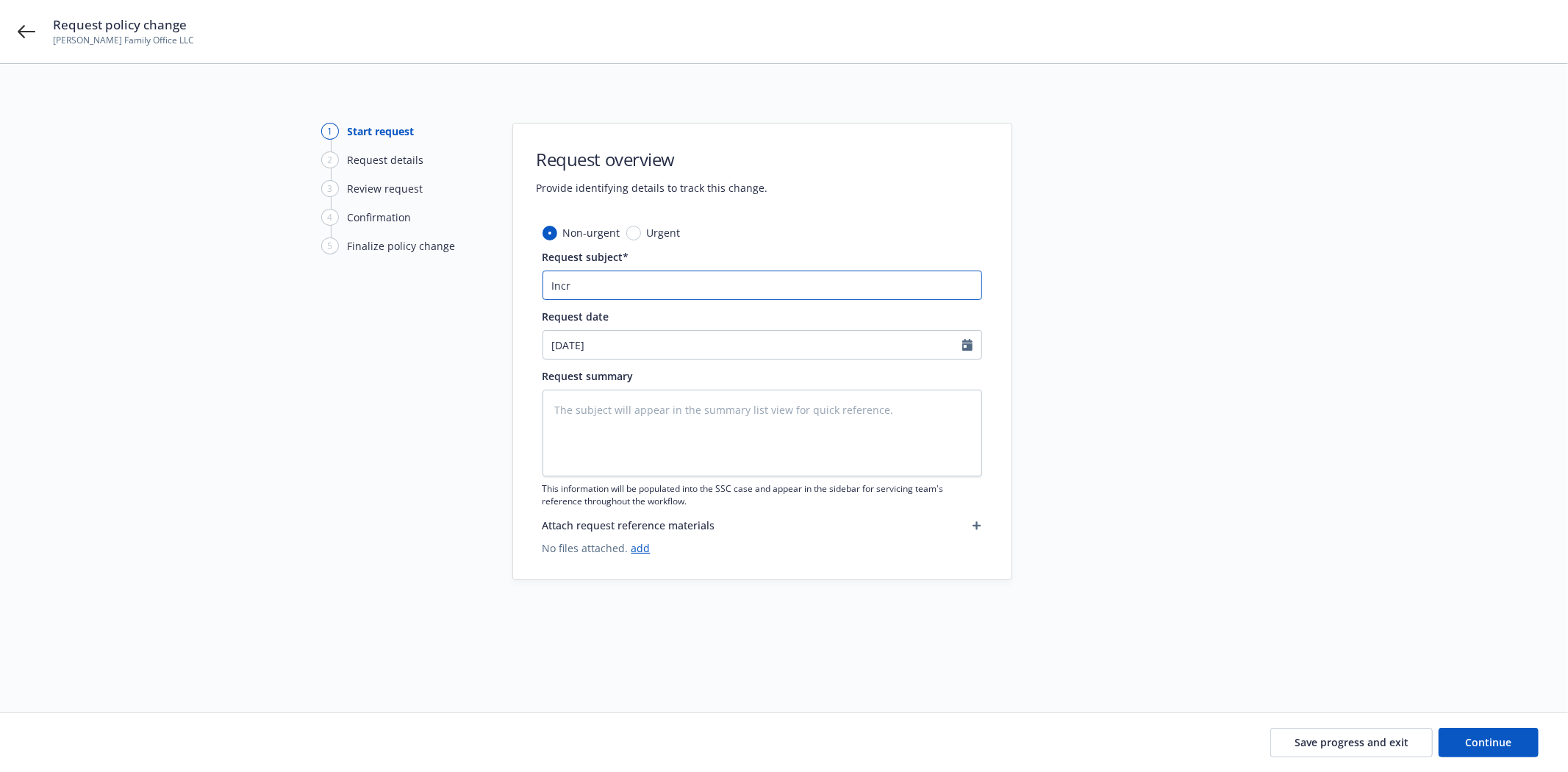
type input "Incr"
type textarea "x"
type input "Incr B"
type textarea "x"
type input "Incr Bo"
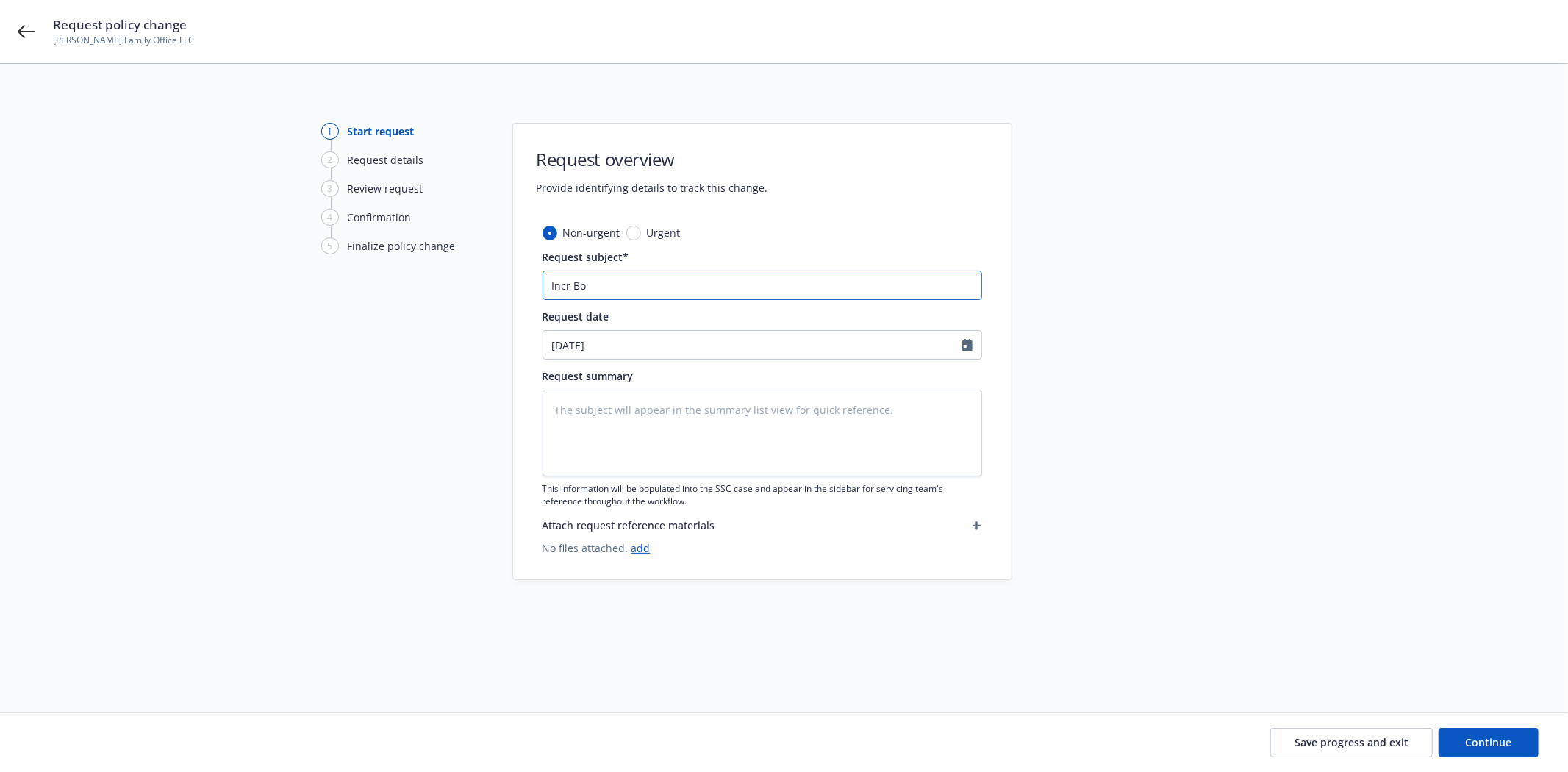
type textarea "x"
type input "Incr Bon"
type textarea "x"
type input "Incr Bond"
type textarea "x"
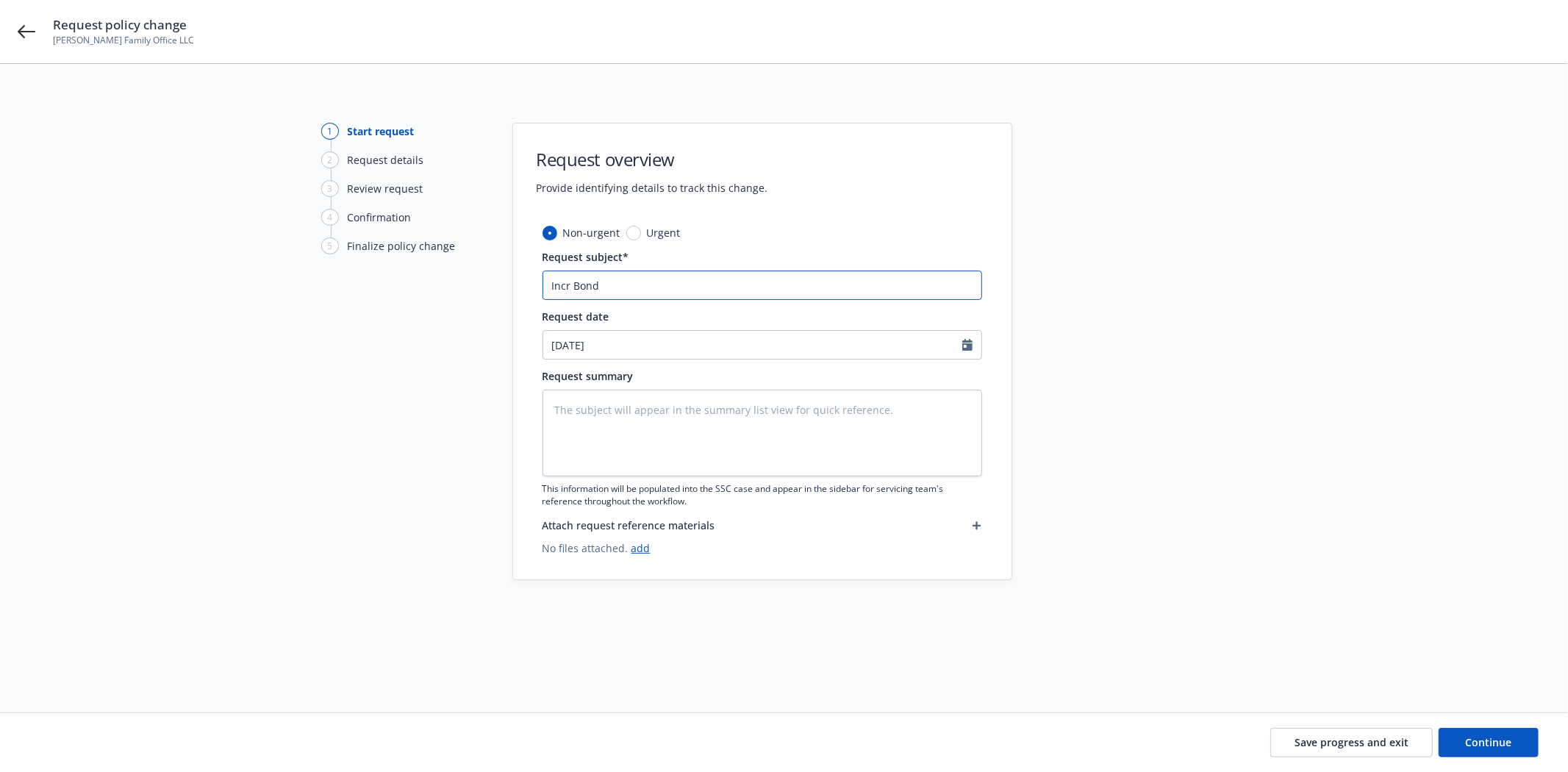
type input "Incr Bond"
type textarea "x"
type input "Incr Bond t"
type textarea "x"
type input "Incr Bond to"
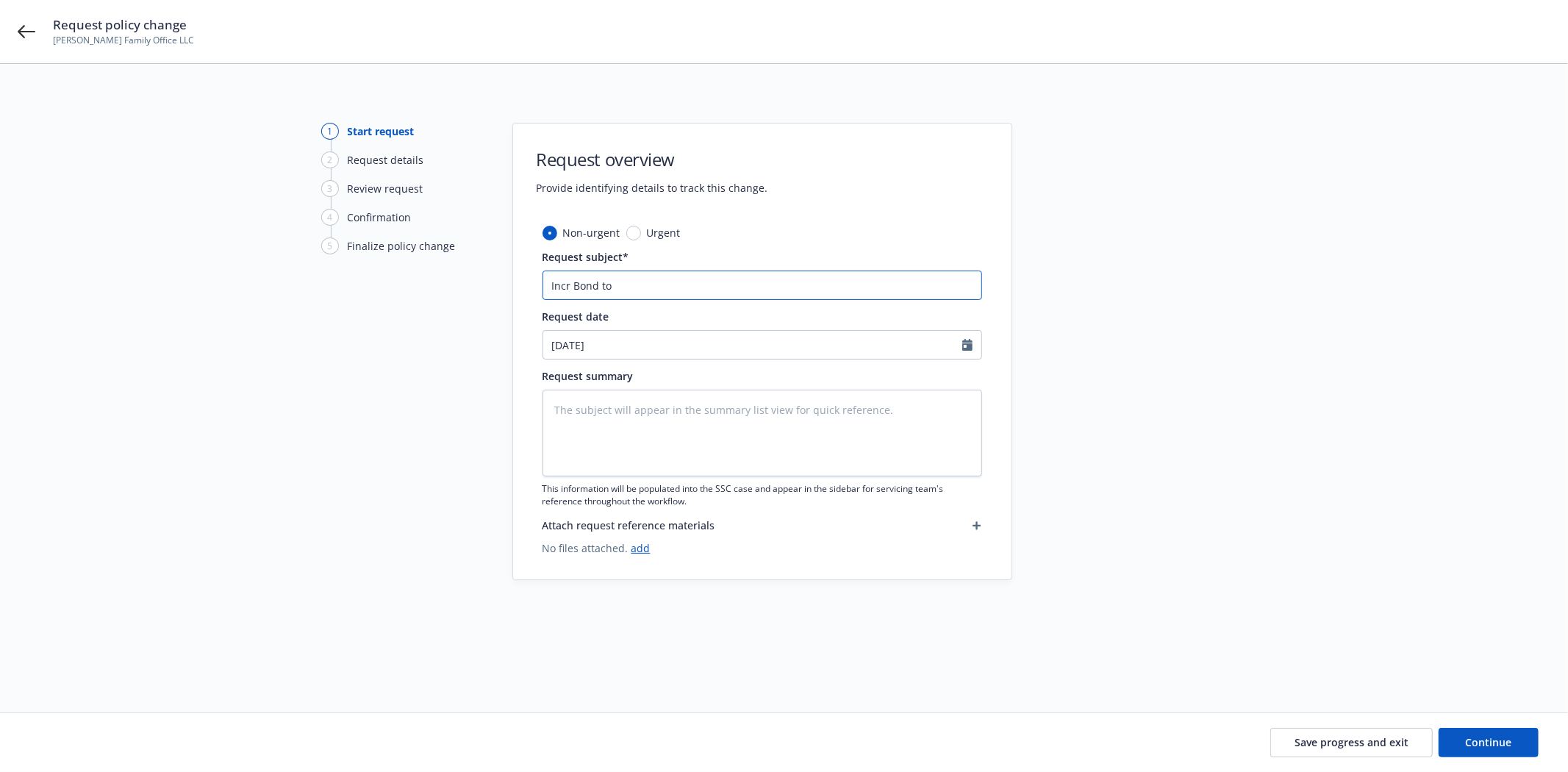
type textarea "x"
type input "Incr Bond to"
type textarea "x"
type input "Incr Bond to #"
type textarea "x"
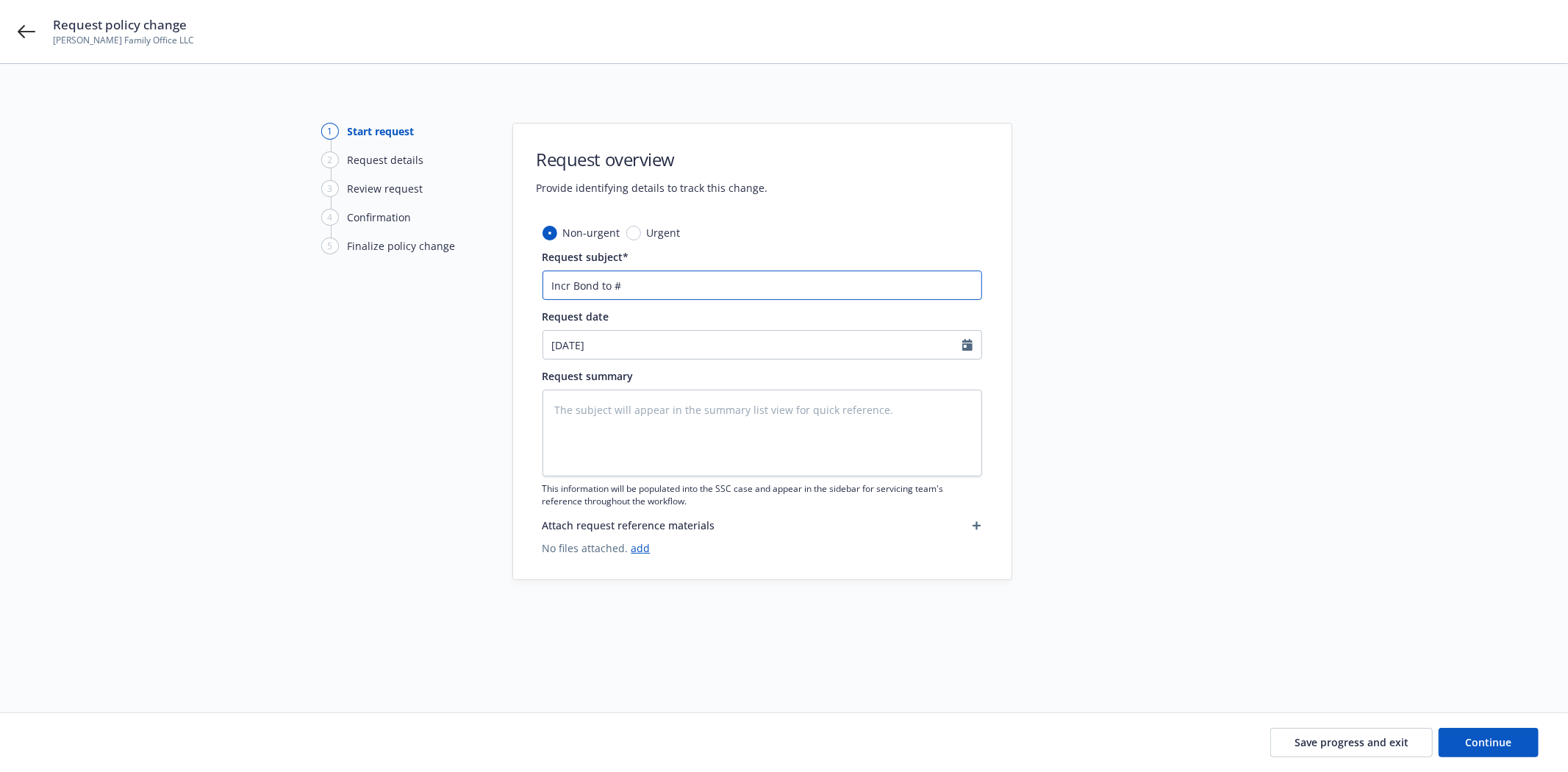
type input "Incr Bond to #4"
type textarea "x"
type input "Incr Bond to #45"
type textarea "x"
type input "Incr Bond to #450"
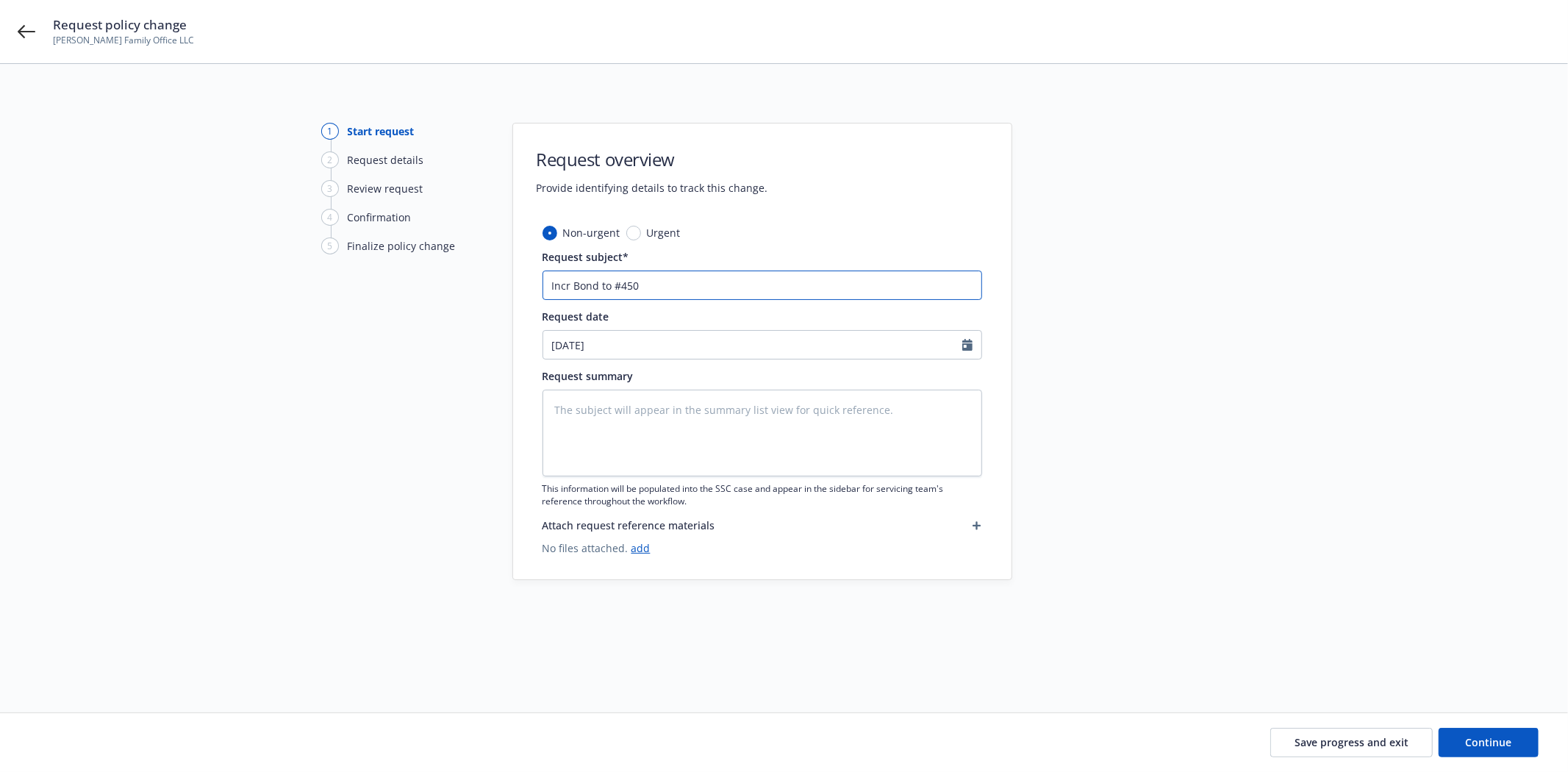
type textarea "x"
type input "Incr Bond to #45"
type textarea "x"
type input "Incr Bond to #4"
type textarea "x"
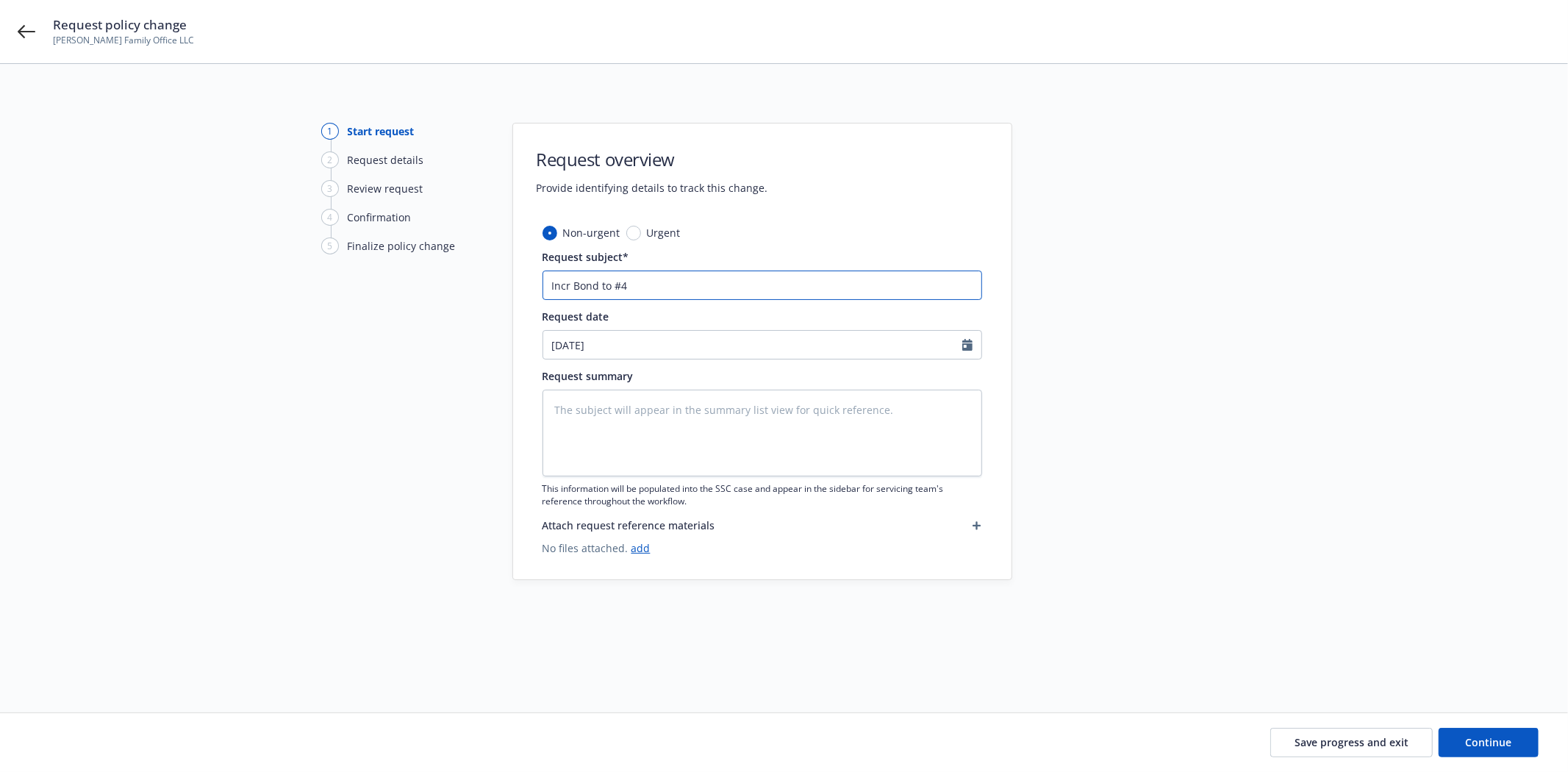
type input "Incr Bond to #"
type textarea "x"
type input "Incr Bond to"
type textarea "x"
type input "Incr Bond to $"
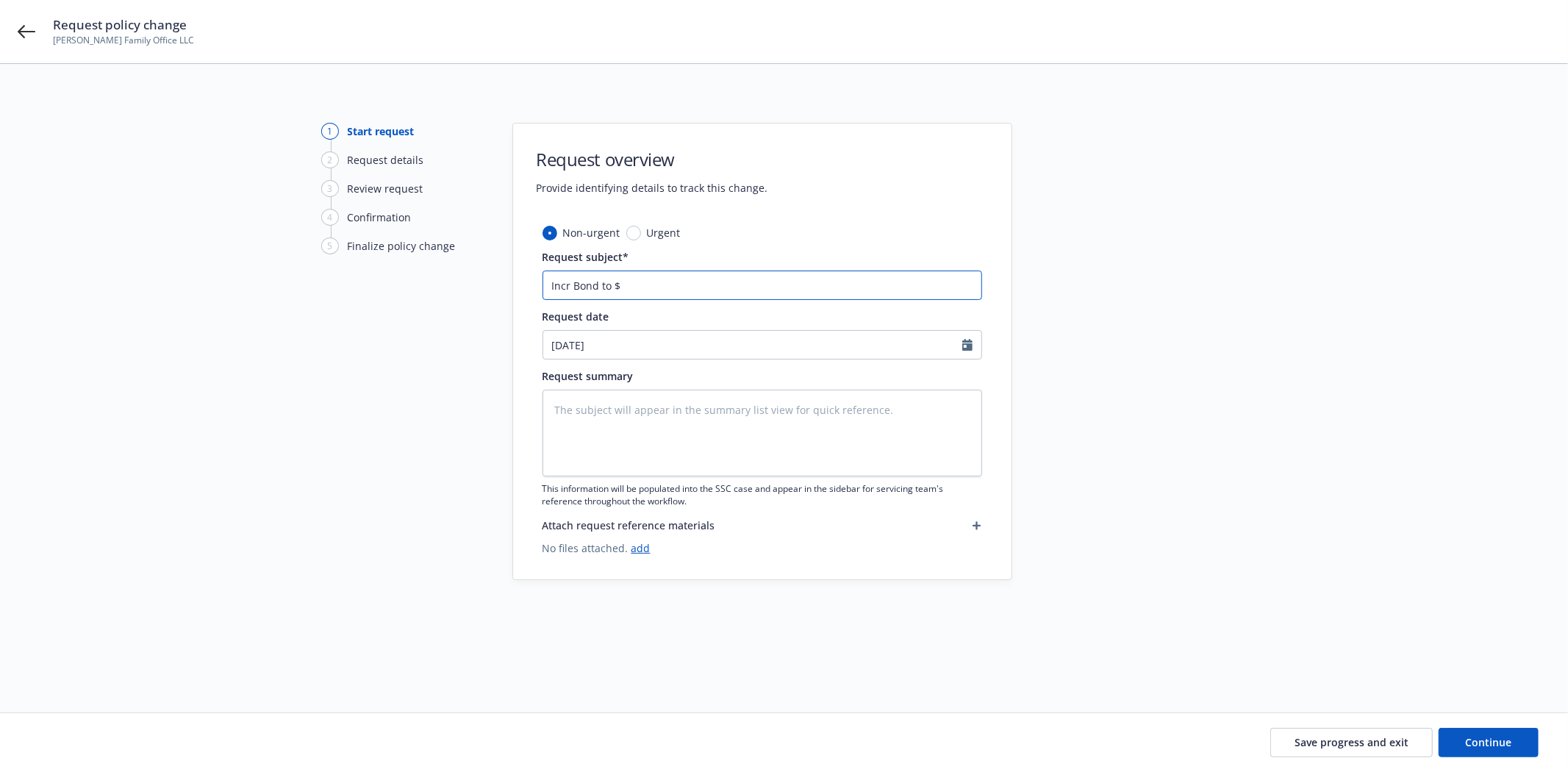
type textarea "x"
type input "Incr Bond to $4"
type textarea "x"
type input "Incr Bond to $45"
type textarea "x"
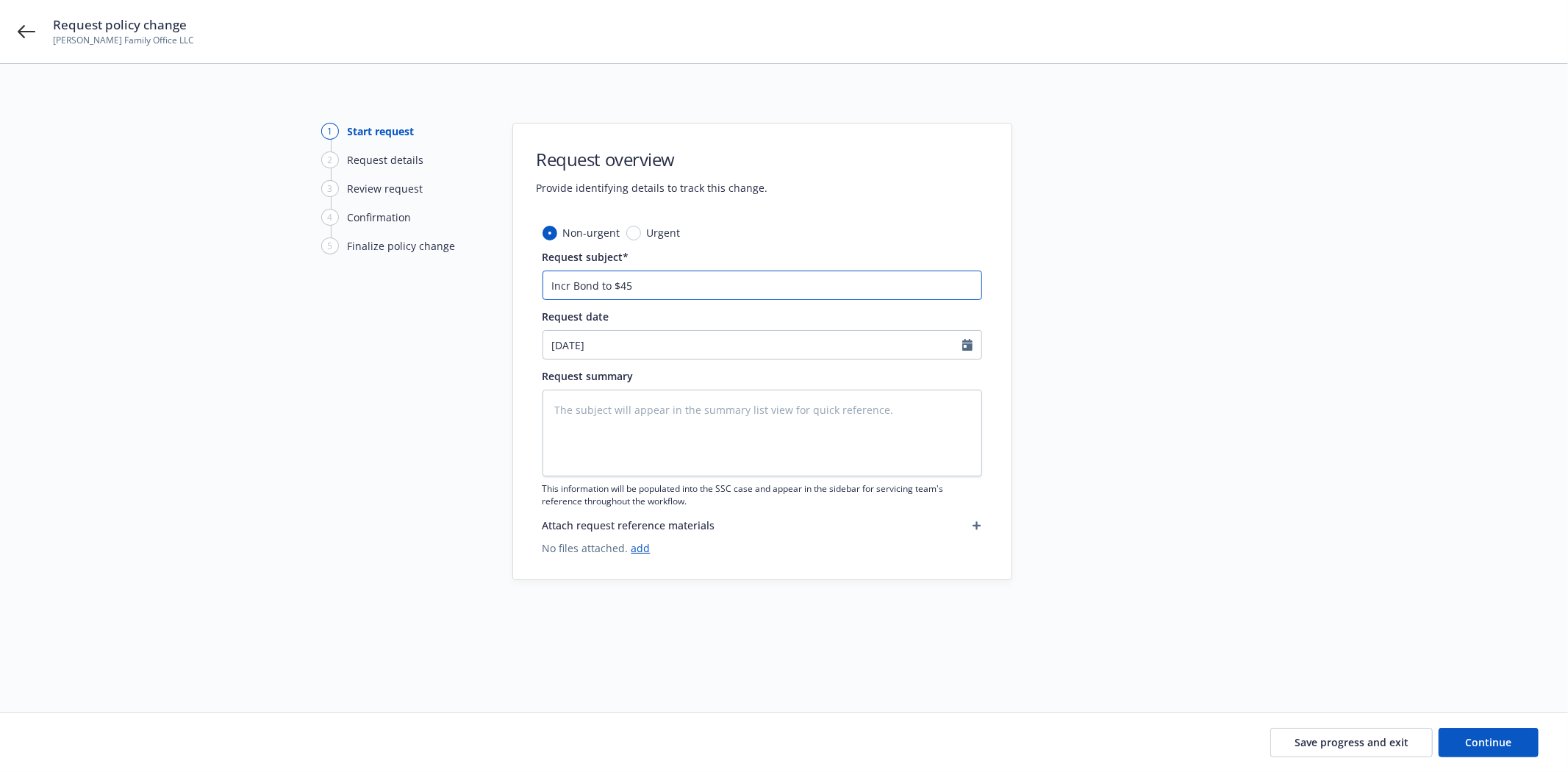
type input "Incr Bond to $450"
type textarea "x"
type input "Incr Bond to $450k"
select select "8"
type textarea "x"
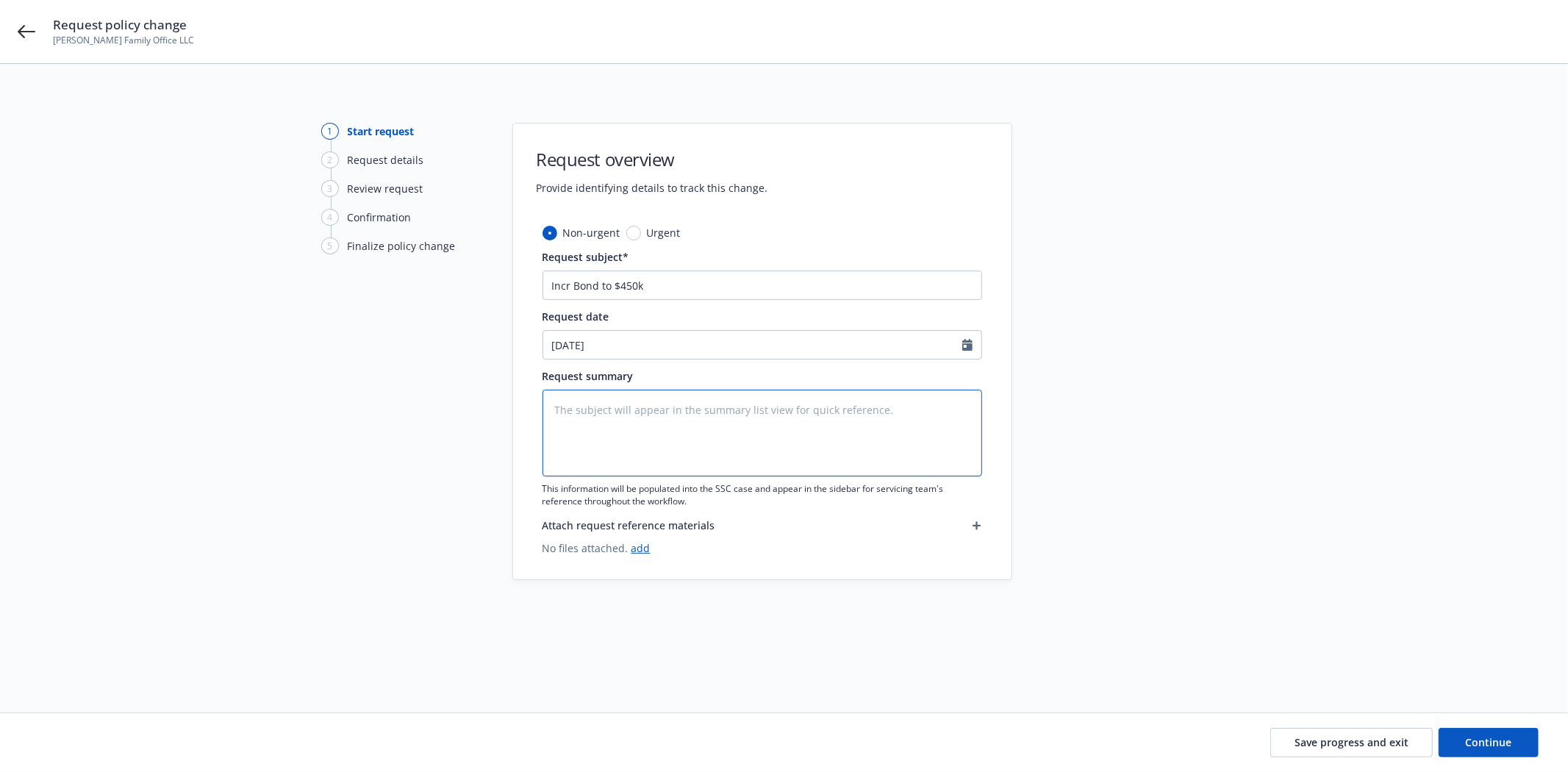
type textarea "x"
type textarea "I"
type textarea "x"
type textarea "In"
type textarea "x"
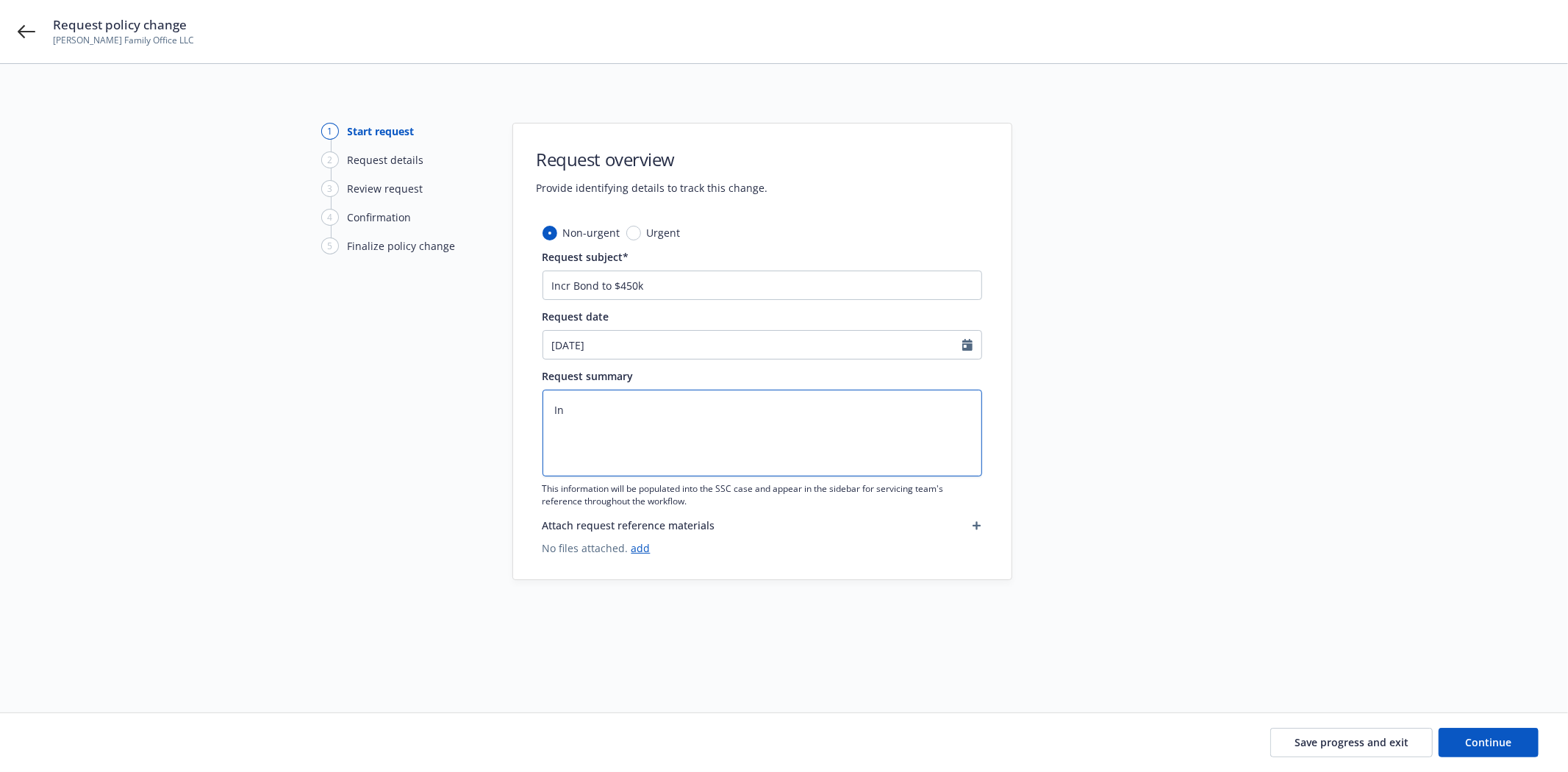
type textarea "Inc"
type textarea "x"
type textarea "Incr"
type textarea "x"
type textarea "Incre"
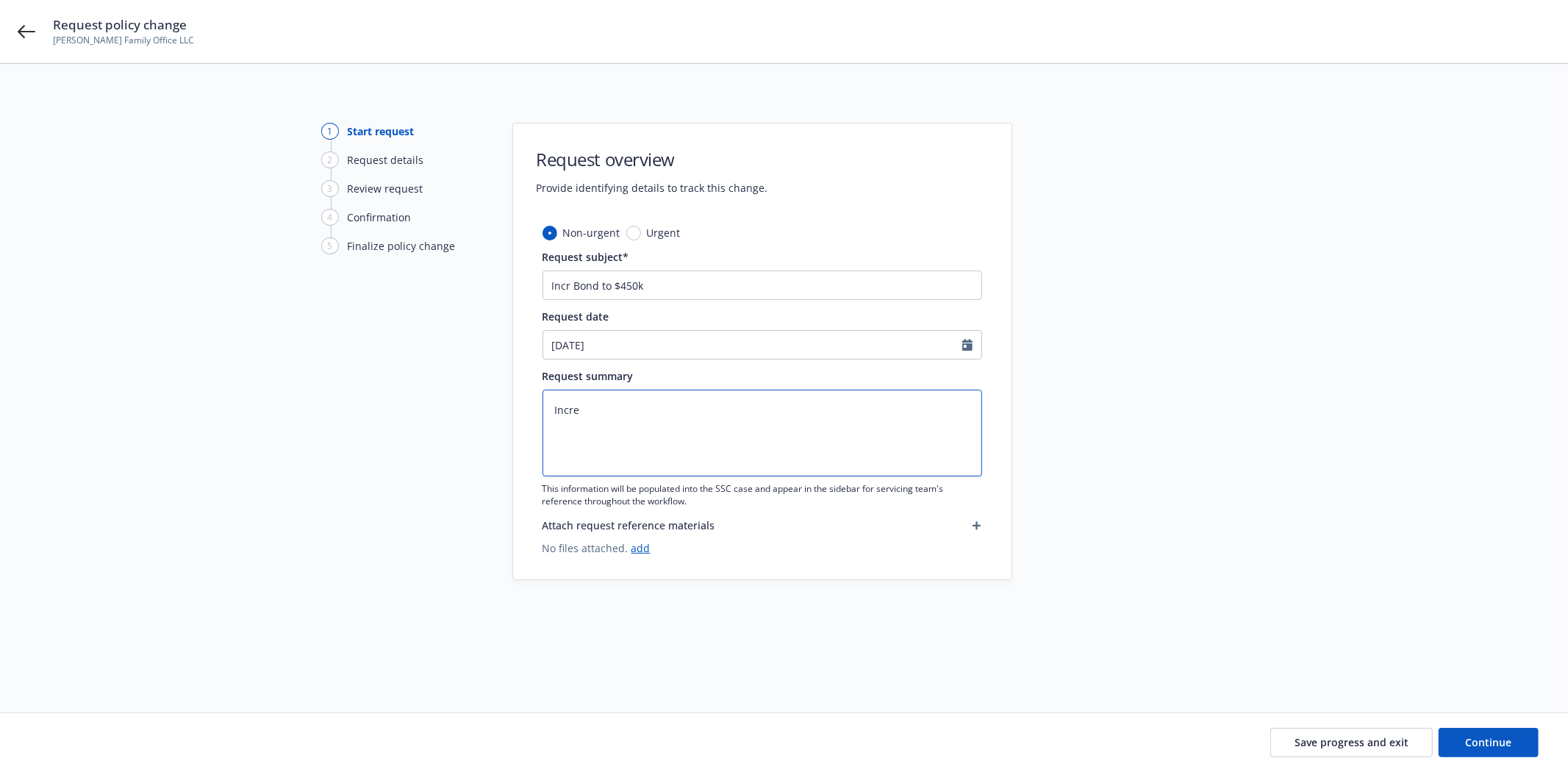
type textarea "x"
type textarea "Increa"
type textarea "x"
type textarea "Increasi"
type textarea "x"
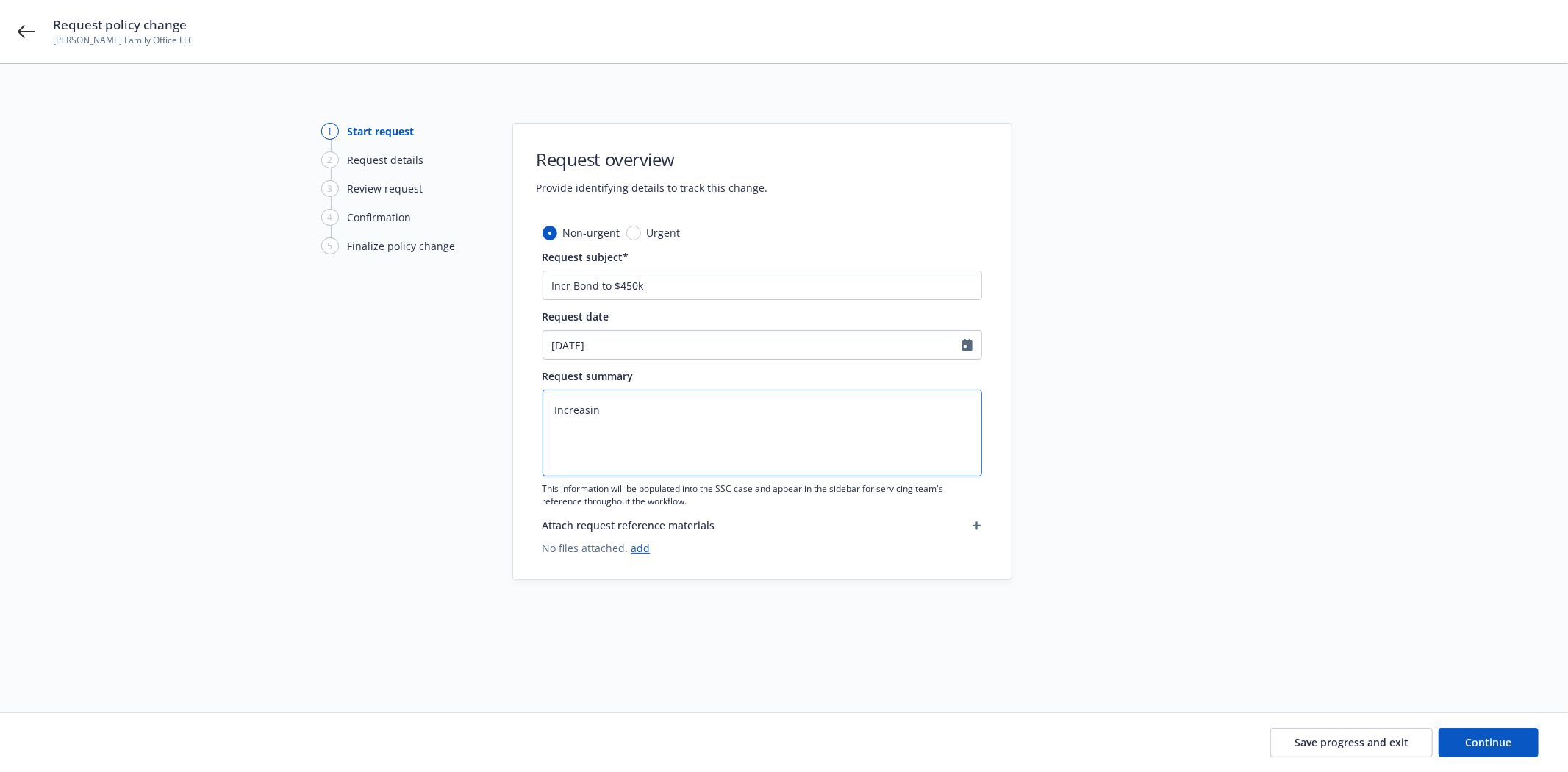
type textarea "Increasing"
type textarea "x"
type textarea "Increasing"
type textarea "x"
type textarea "Increasing o"
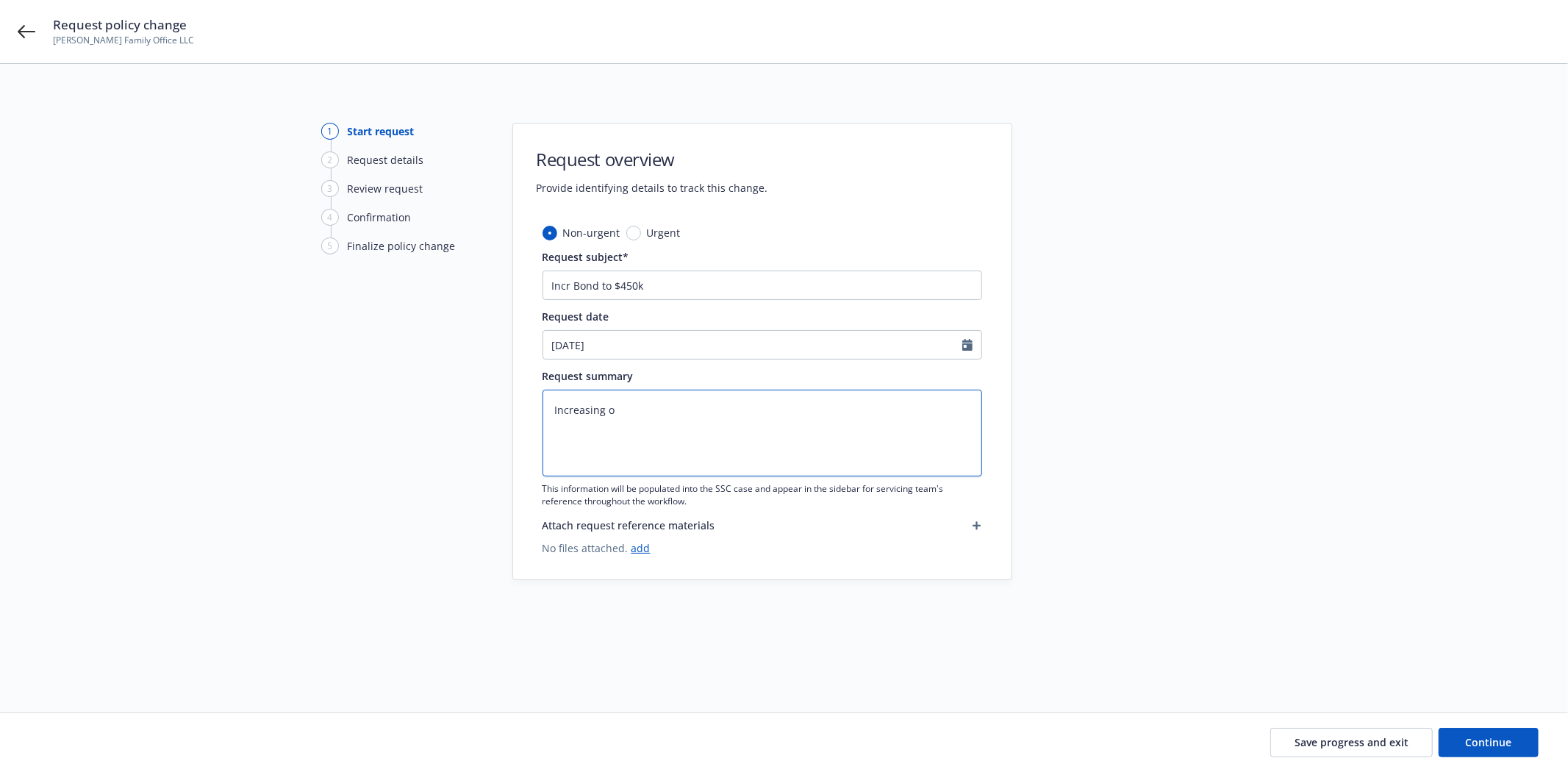
type textarea "x"
type textarea "Increasing oi"
type textarea "x"
type textarea "Increasing o"
type textarea "x"
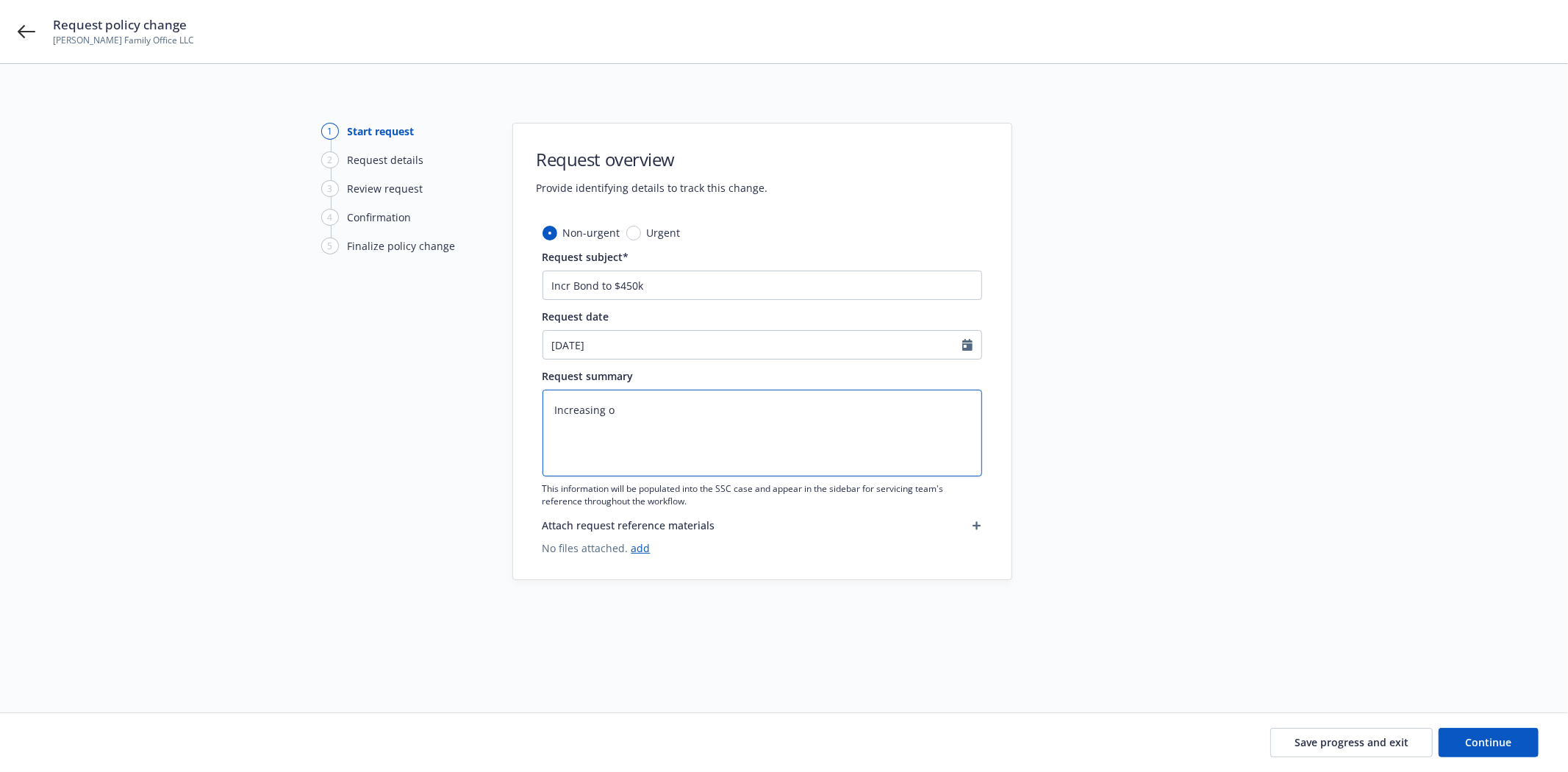
type textarea "Increasing"
type textarea "x"
type textarea "Increasing B"
type textarea "x"
type textarea "Increasing Bo"
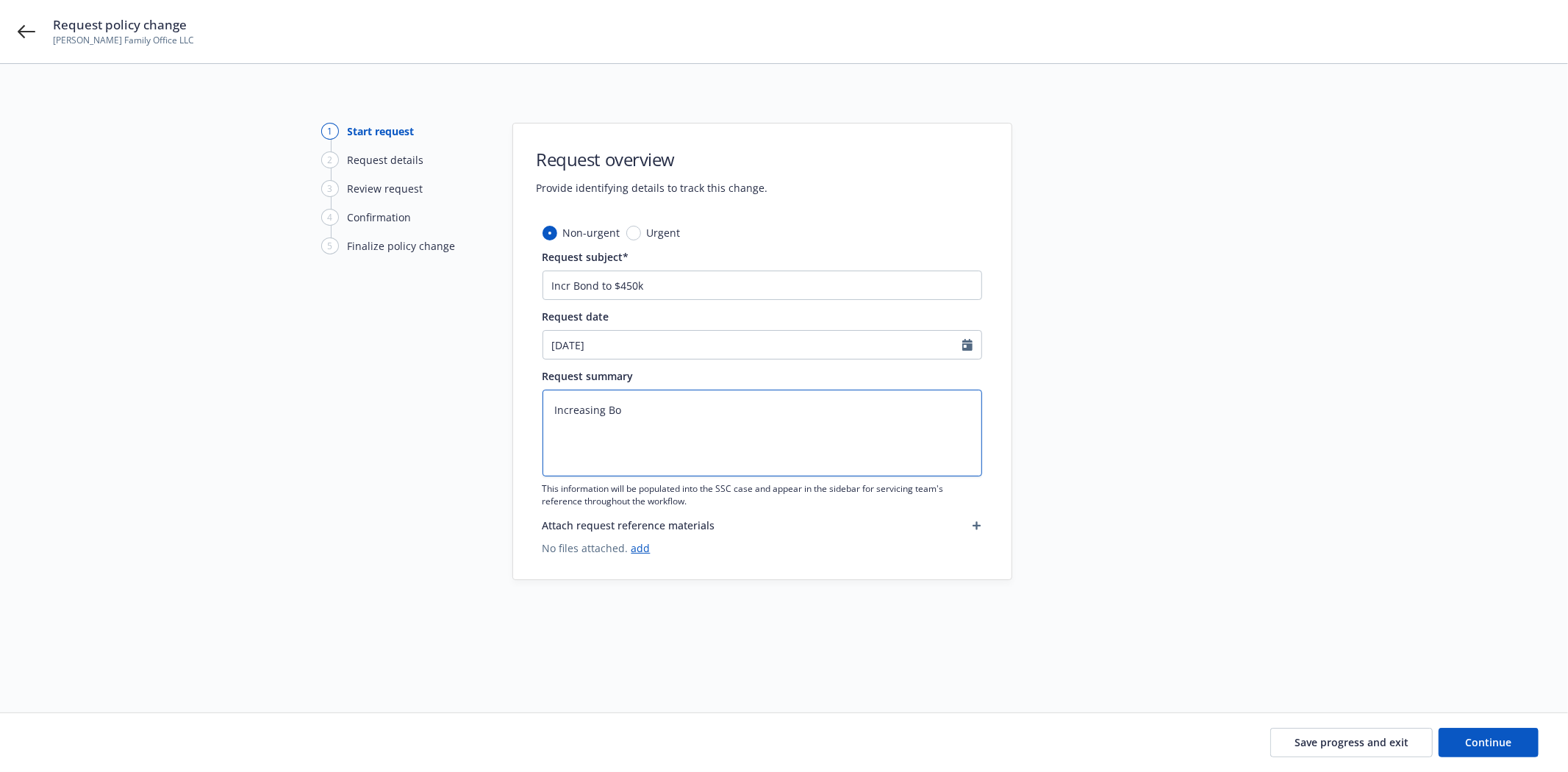
type textarea "x"
type textarea "Increasing Bon"
type textarea "x"
type textarea "Increasing Bond"
type textarea "x"
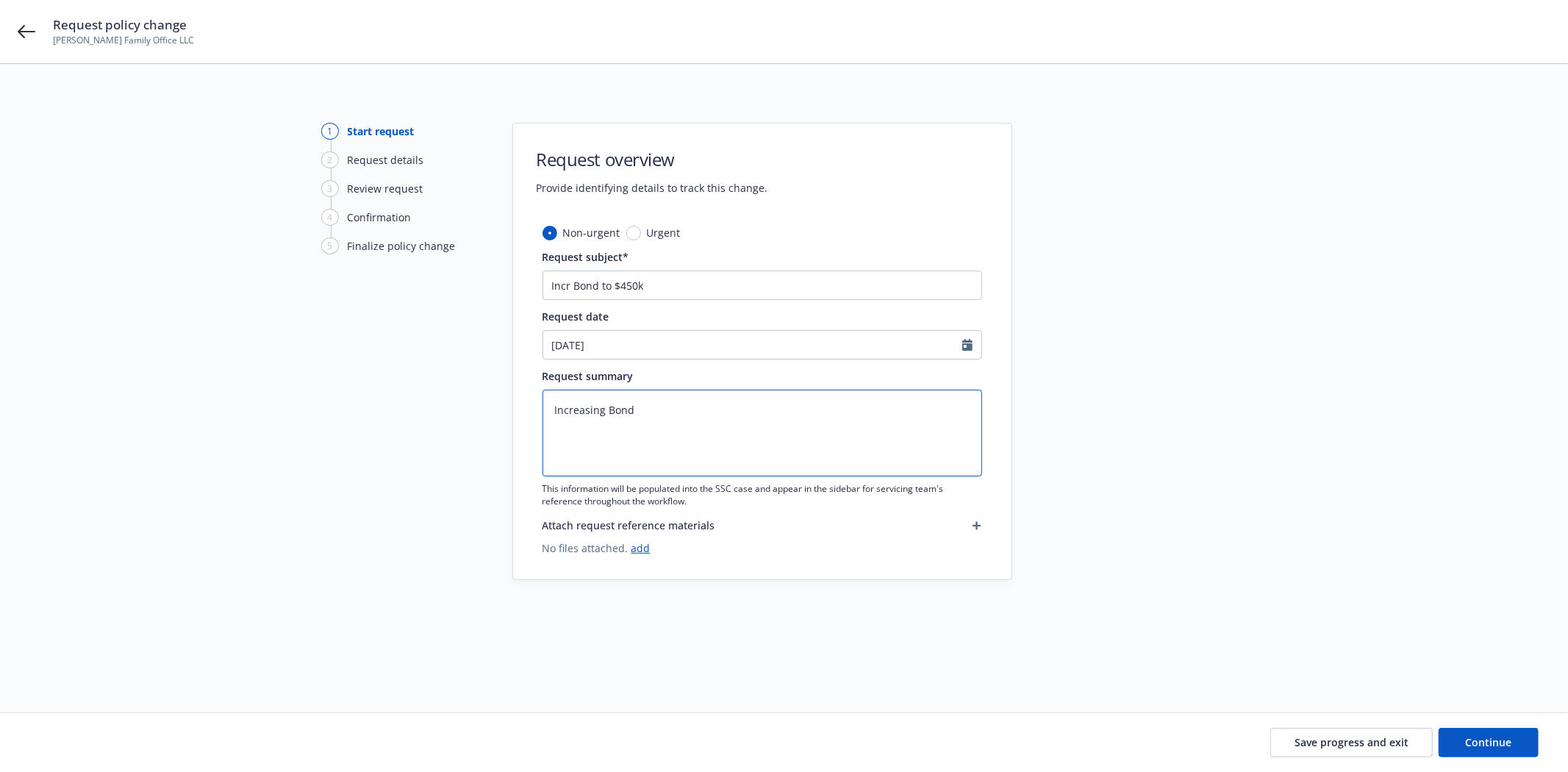
type textarea "Increasing Bond"
type textarea "x"
paste textarea "LFM0032610"
type textarea "Increasing Bond #LFM0032610"
type textarea "x"
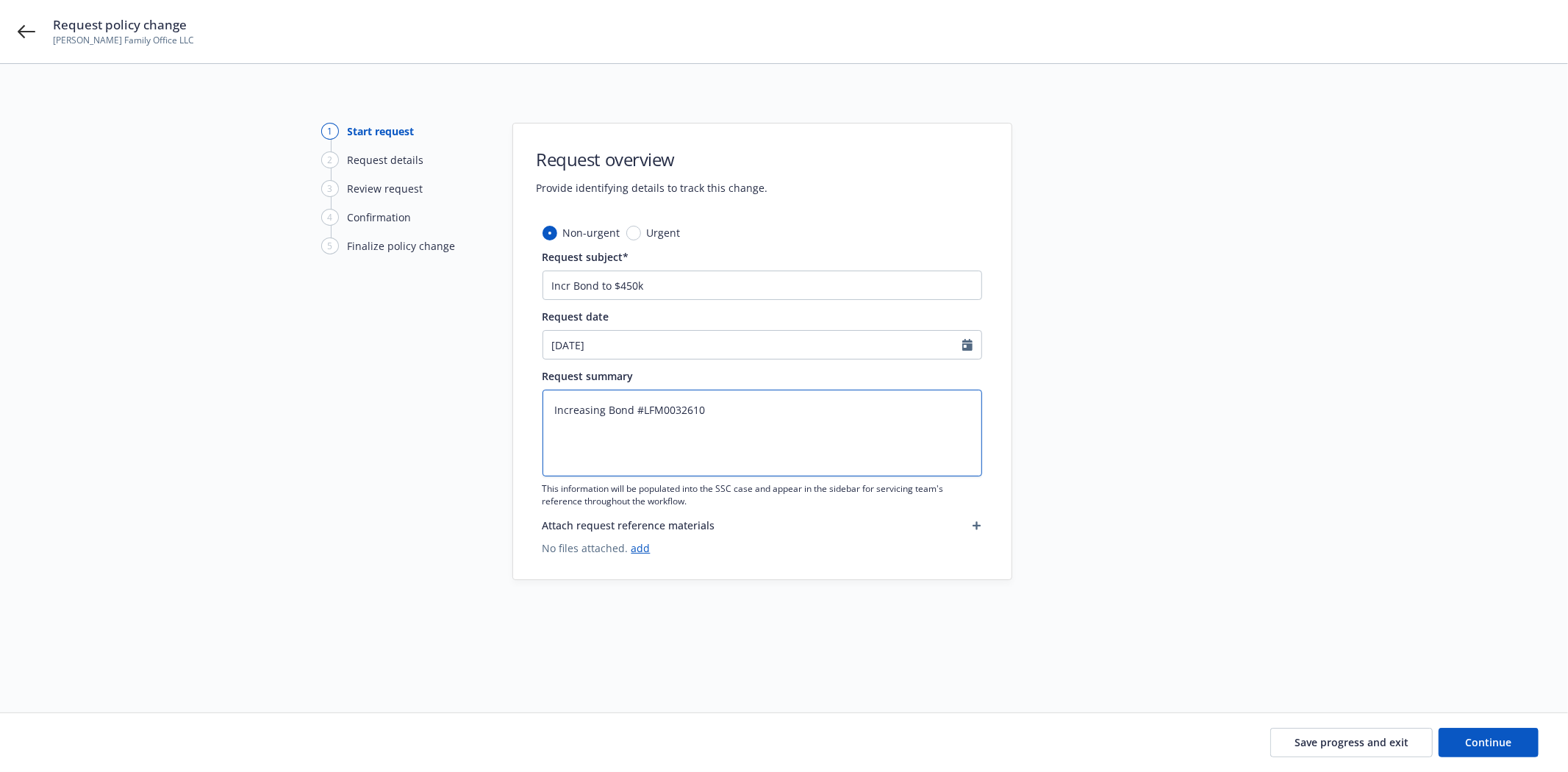
type textarea "Increasing Bond #LFM0032610"
type textarea "x"
type textarea "Increasing Bond #LFM0032610 t"
type textarea "x"
type textarea "Increasing Bond #LFM0032610 to"
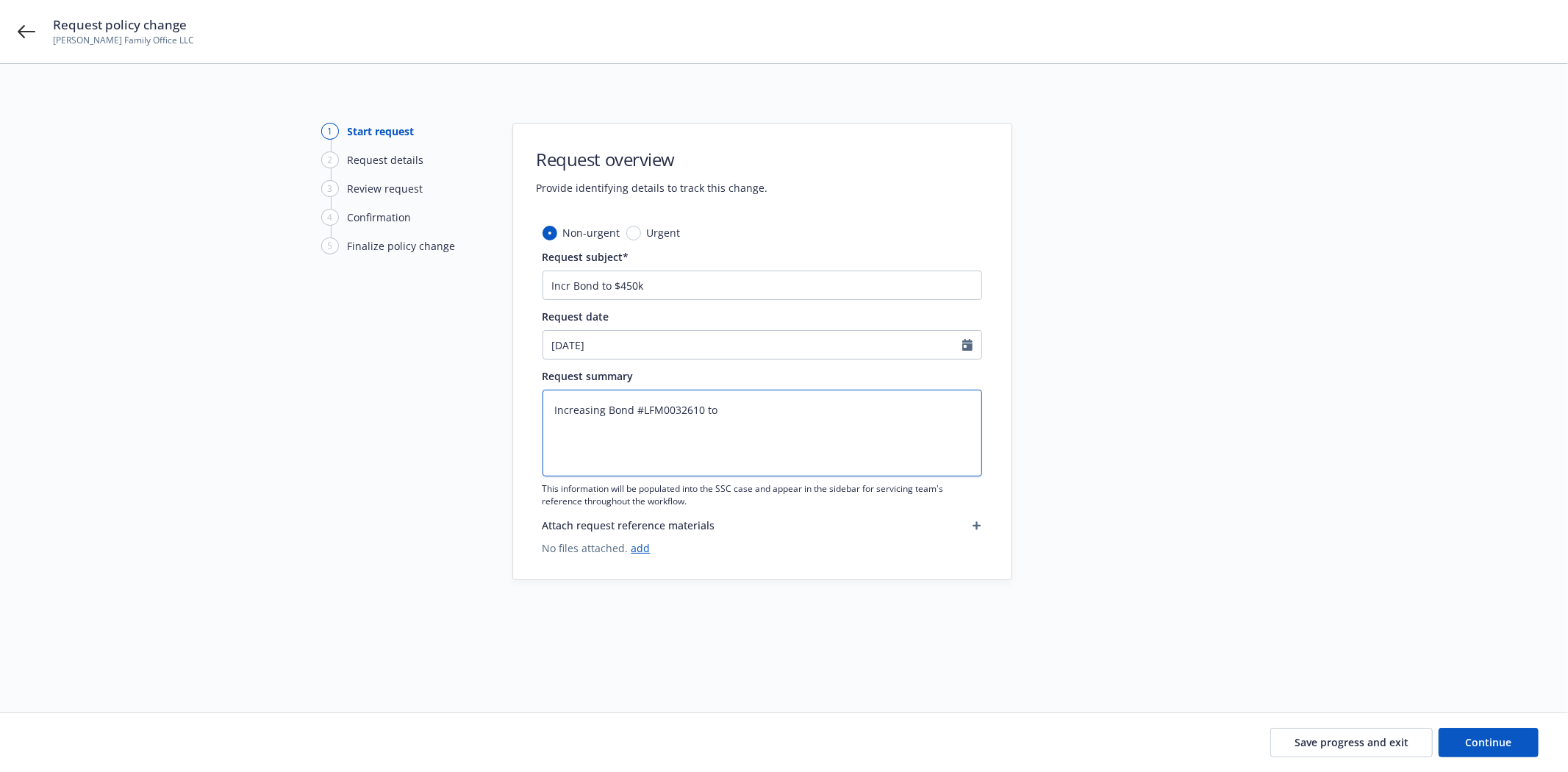
type textarea "x"
type textarea "Increasing Bond #LFM0032610 to"
type textarea "x"
type textarea "Increasing Bond #LFM0032610 to $"
type textarea "x"
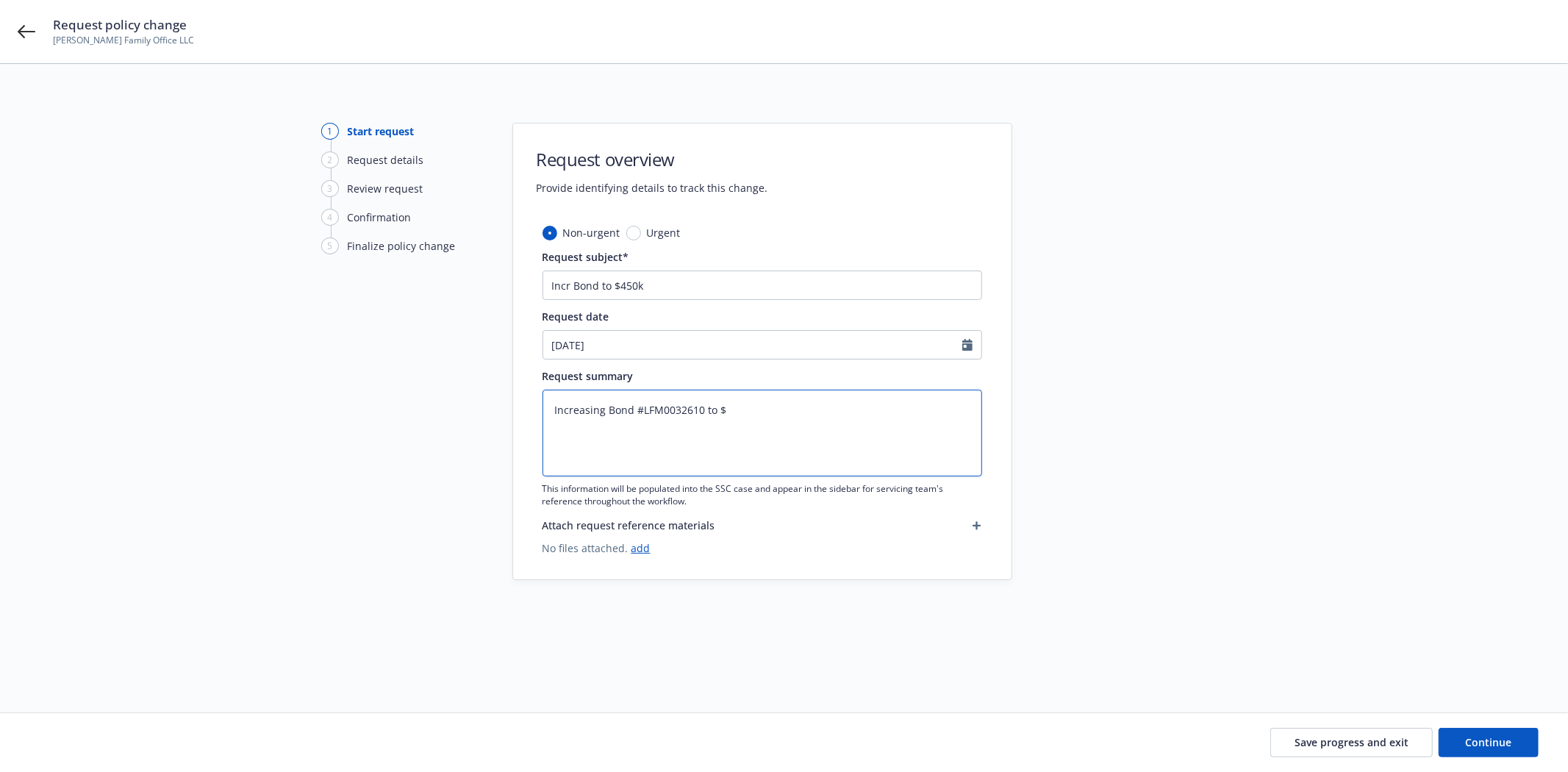
type textarea "Increasing Bond #LFM0032610 to $4"
type textarea "x"
type textarea "Increasing Bond #LFM0032610 to $45"
type textarea "x"
type textarea "Increasing Bond #LFM0032610 to $450"
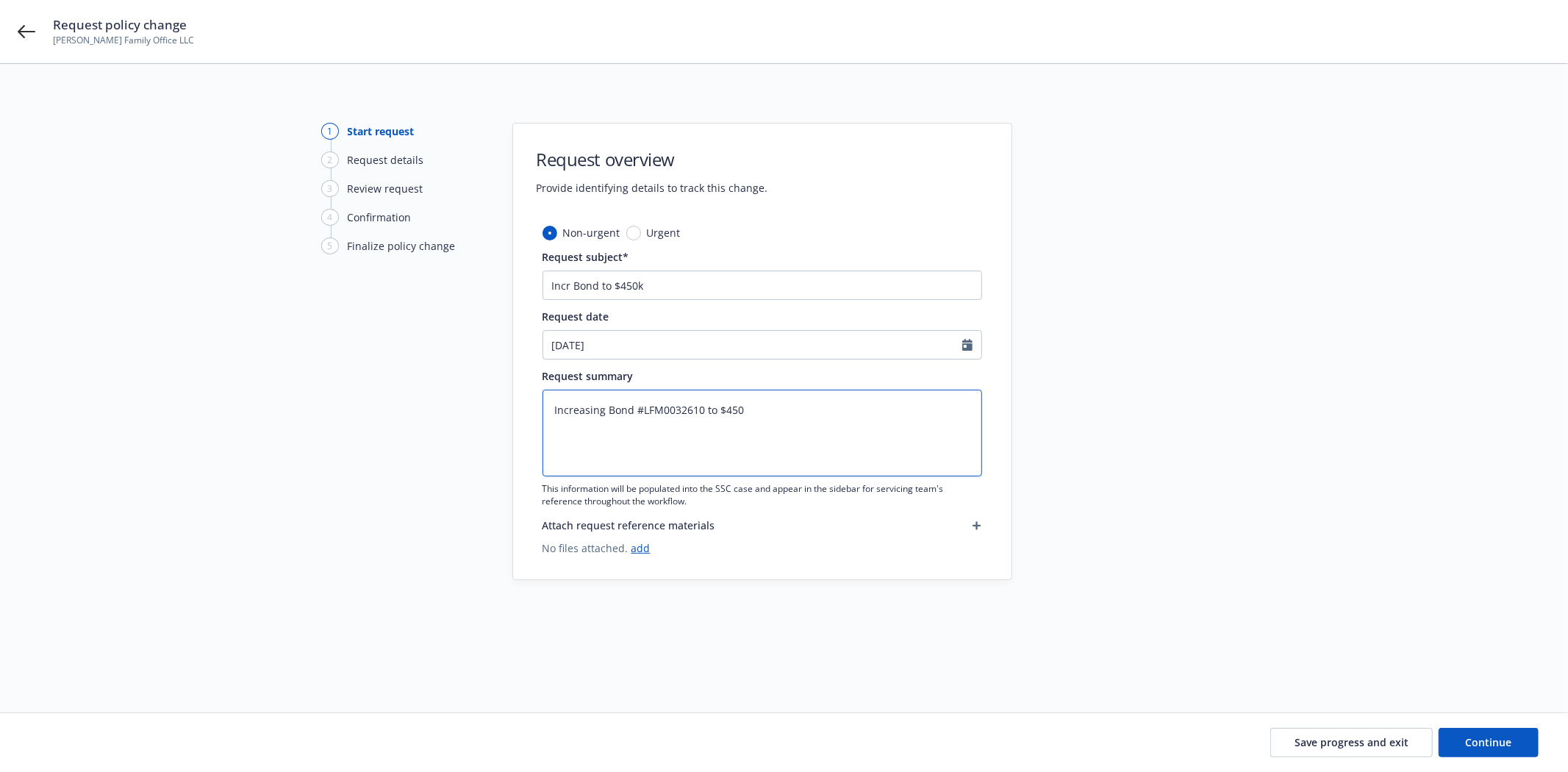
type textarea "x"
type textarea "Increasing Bond #LFM0032610 to $450k"
click at [1492, 732] on button "Continue" at bounding box center [1488, 743] width 100 height 29
type textarea "x"
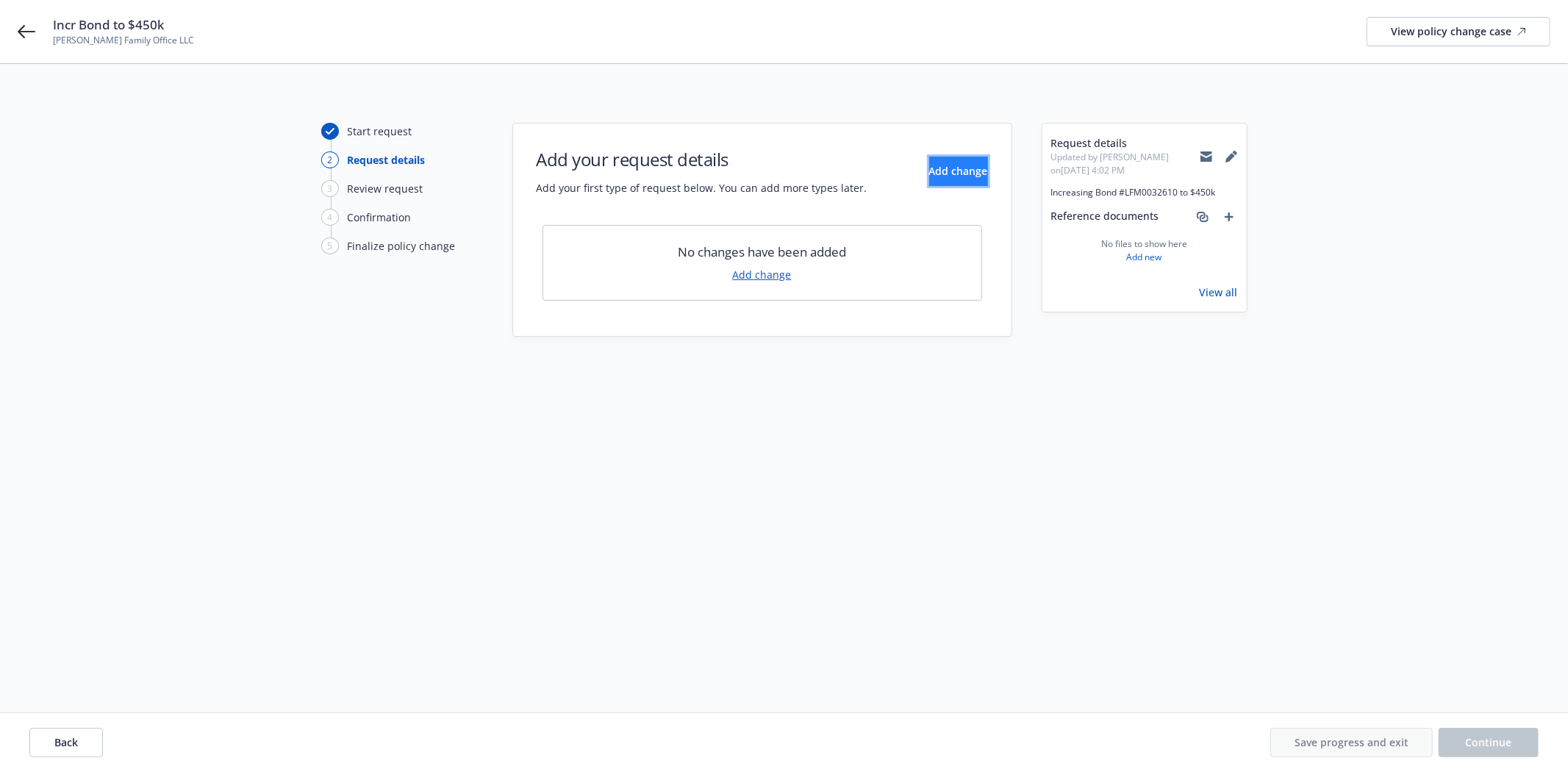
click at [929, 177] on span "Add change" at bounding box center [959, 171] width 59 height 14
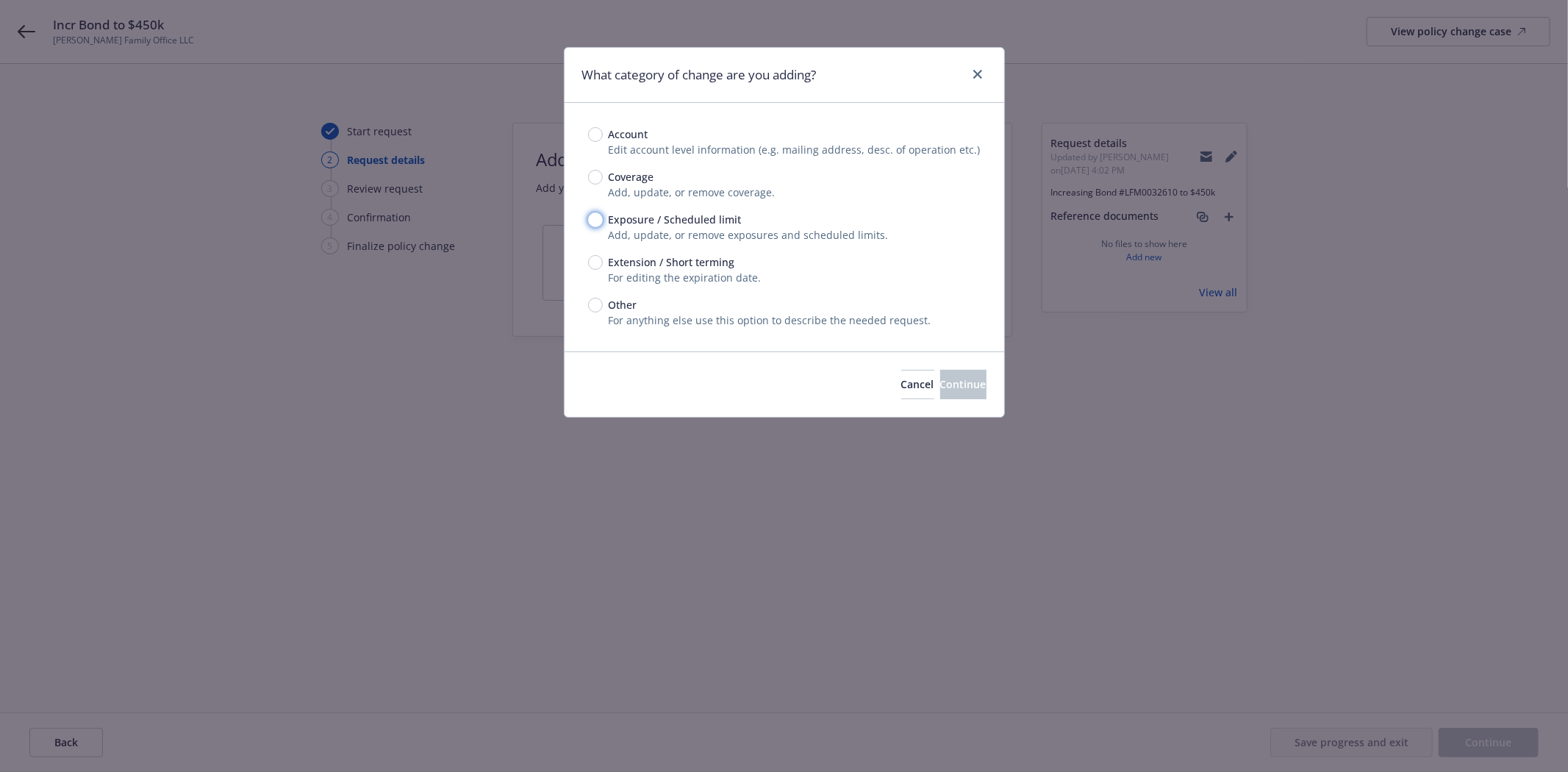
click at [589, 216] on input "Exposure / Scheduled limit" at bounding box center [595, 219] width 15 height 15
radio input "true"
click at [940, 383] on span "Continue" at bounding box center [963, 384] width 46 height 14
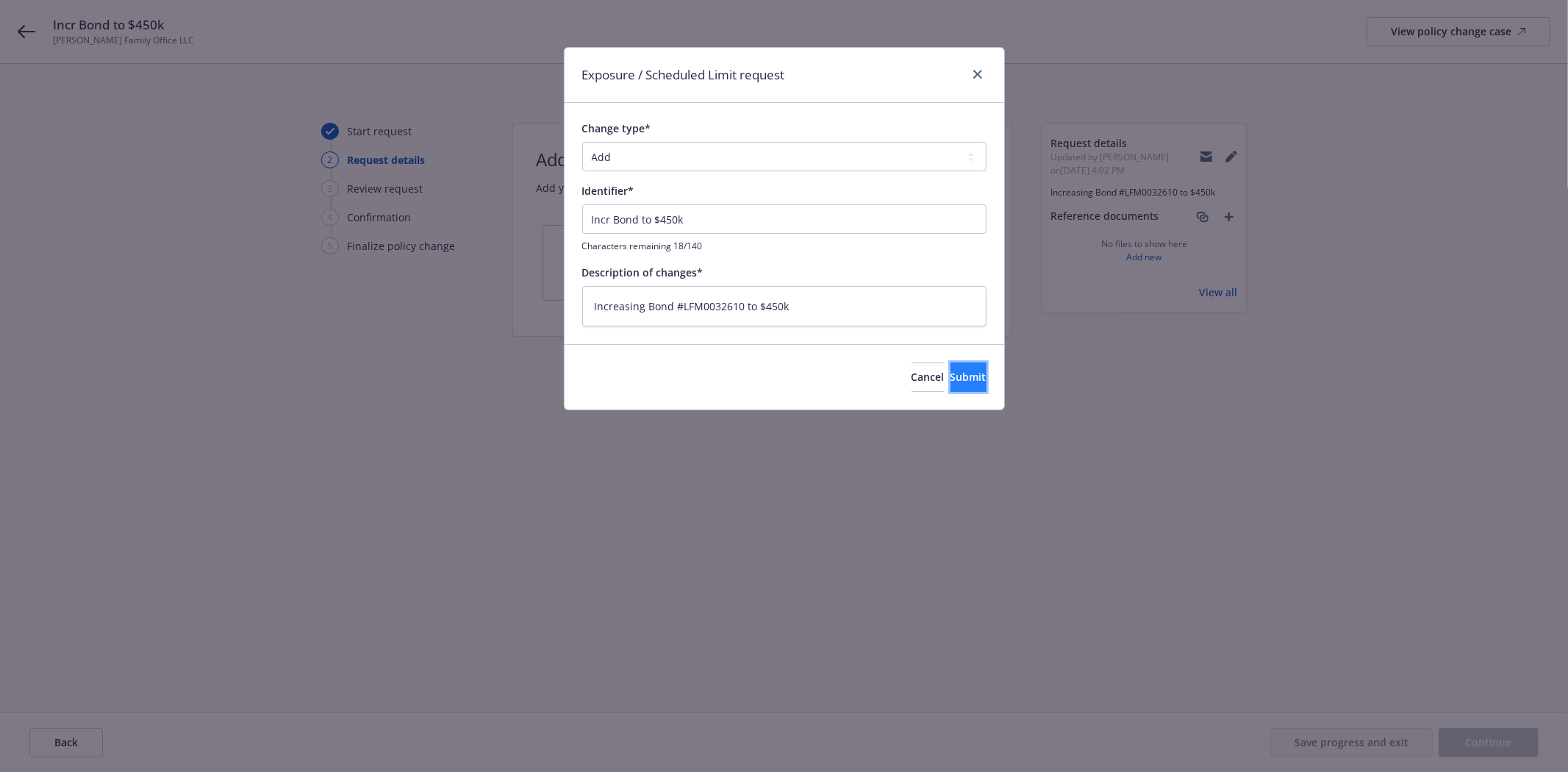
click at [972, 377] on button "Submit" at bounding box center [969, 377] width 36 height 29
type textarea "x"
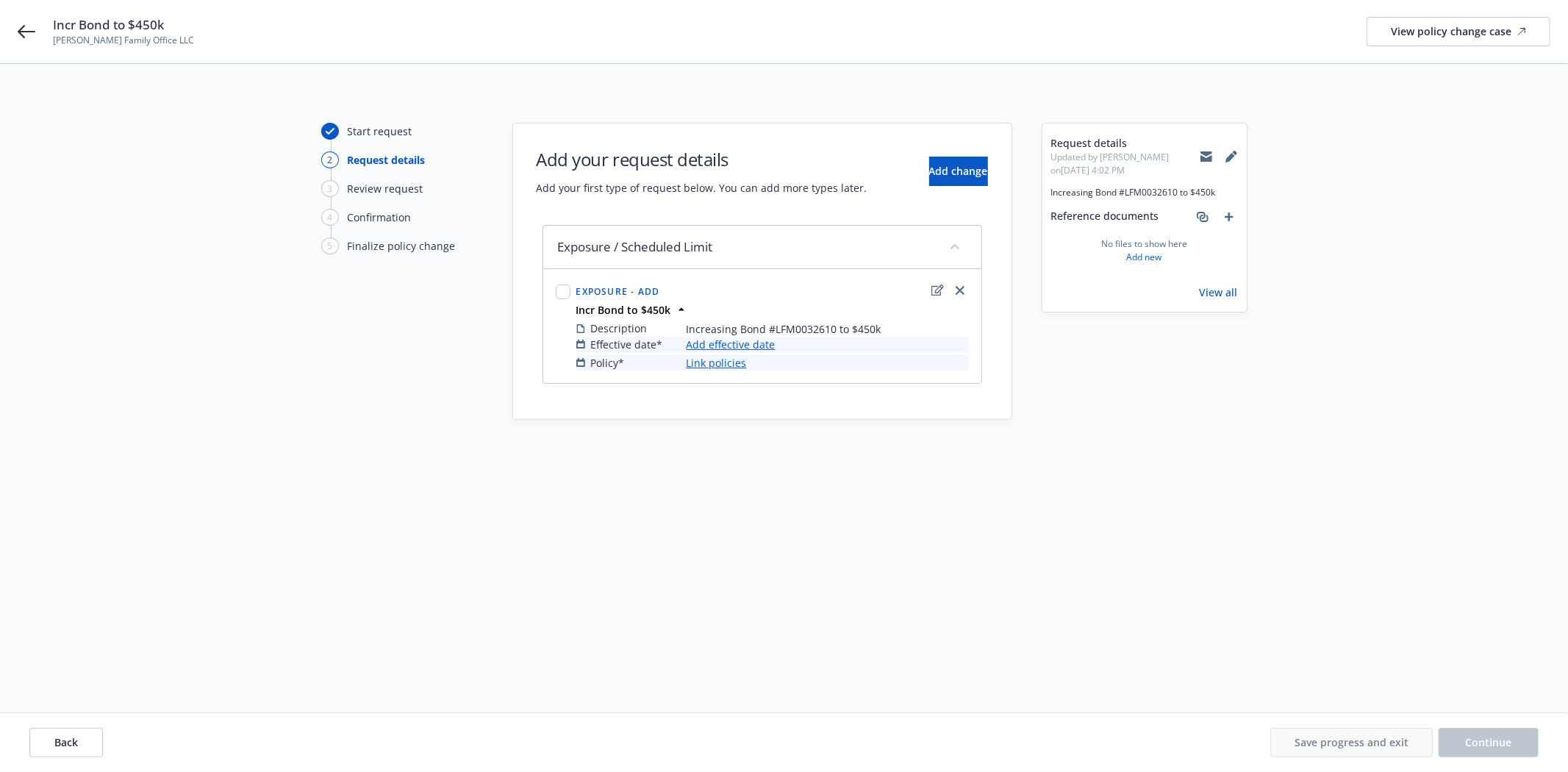
click at [732, 350] on link "Add effective date" at bounding box center [731, 345] width 89 height 15
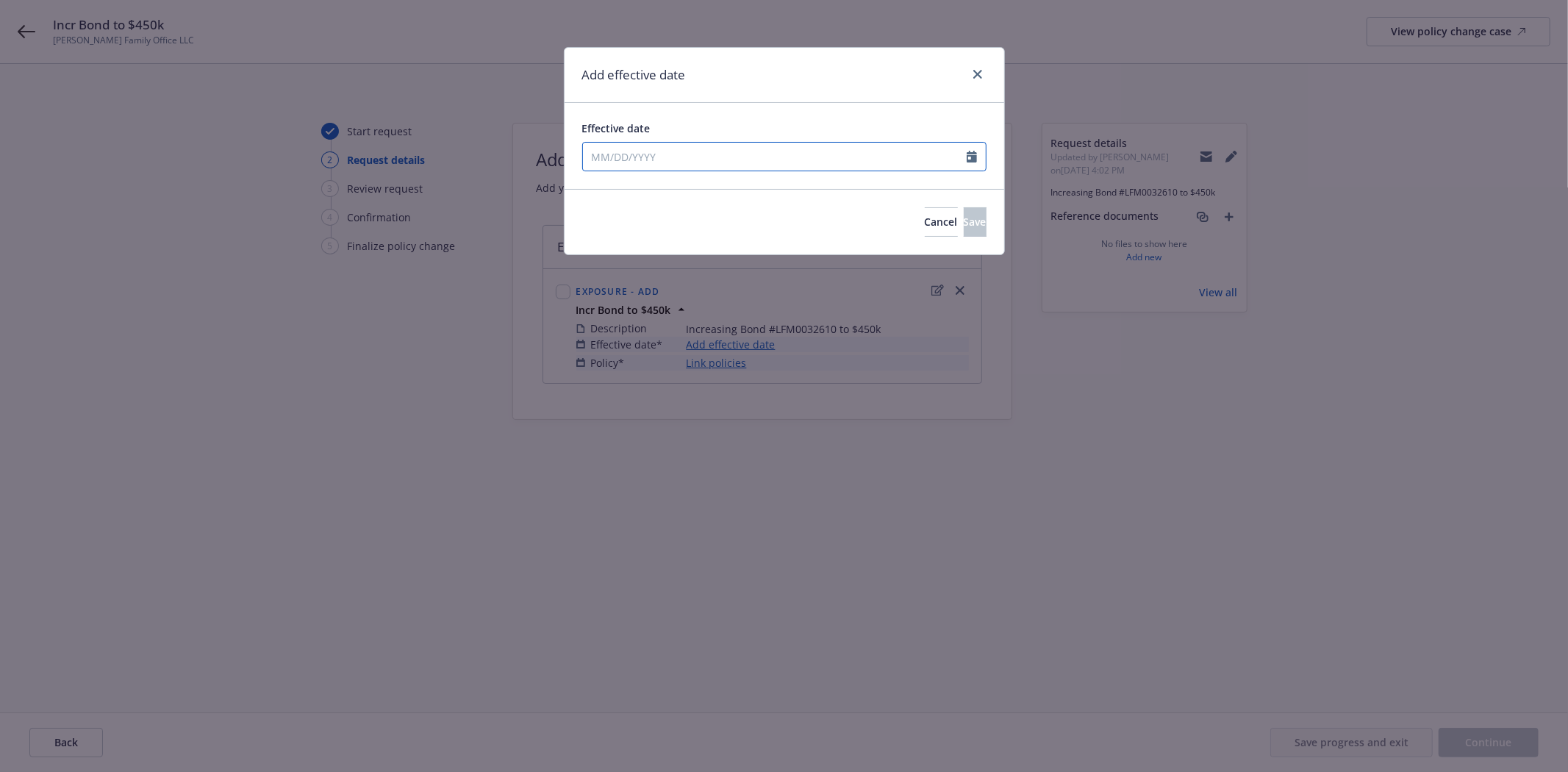
click at [612, 154] on input "Effective date" at bounding box center [775, 156] width 384 height 28
select select "8"
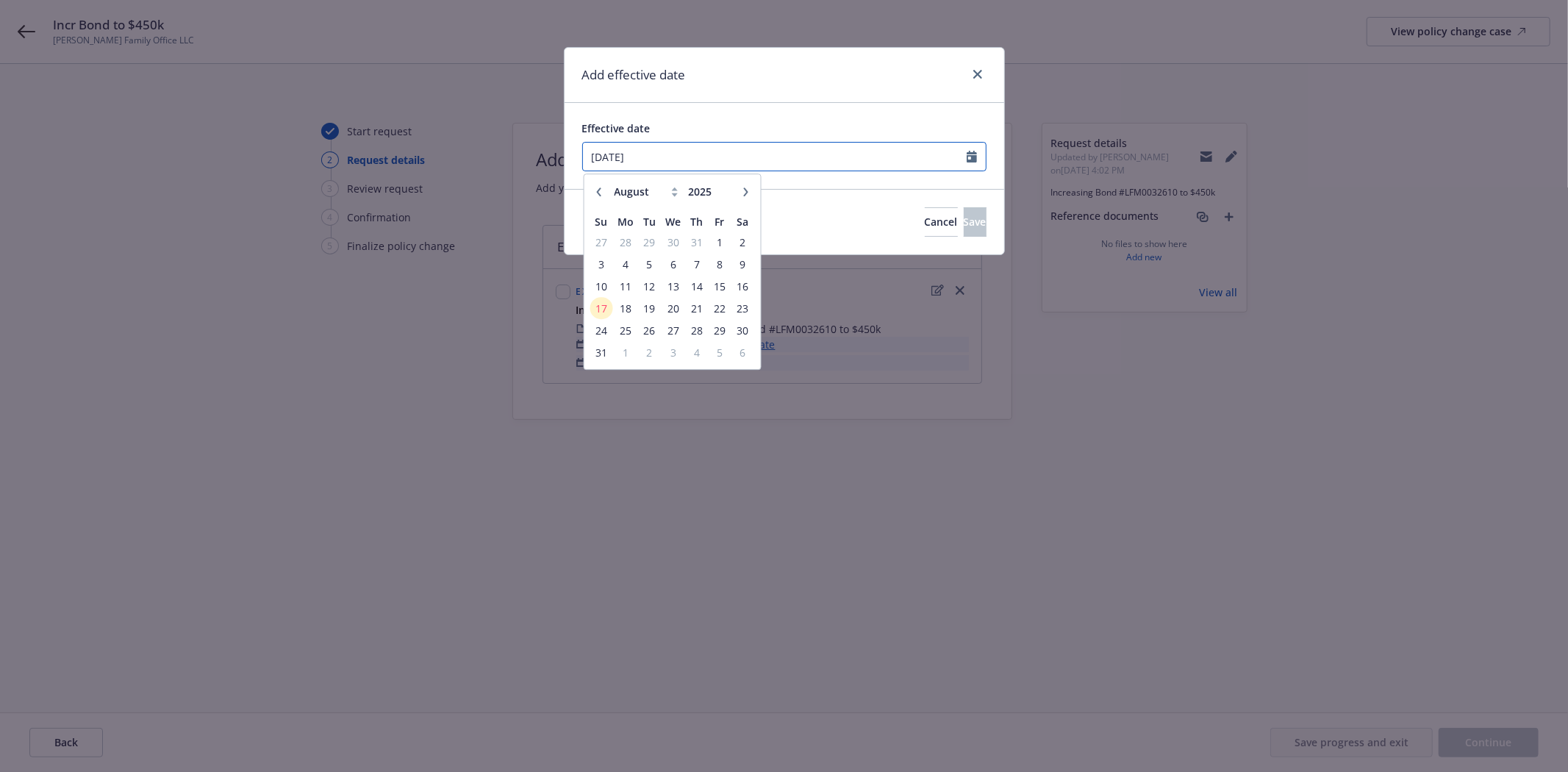
type input "08/12/2025"
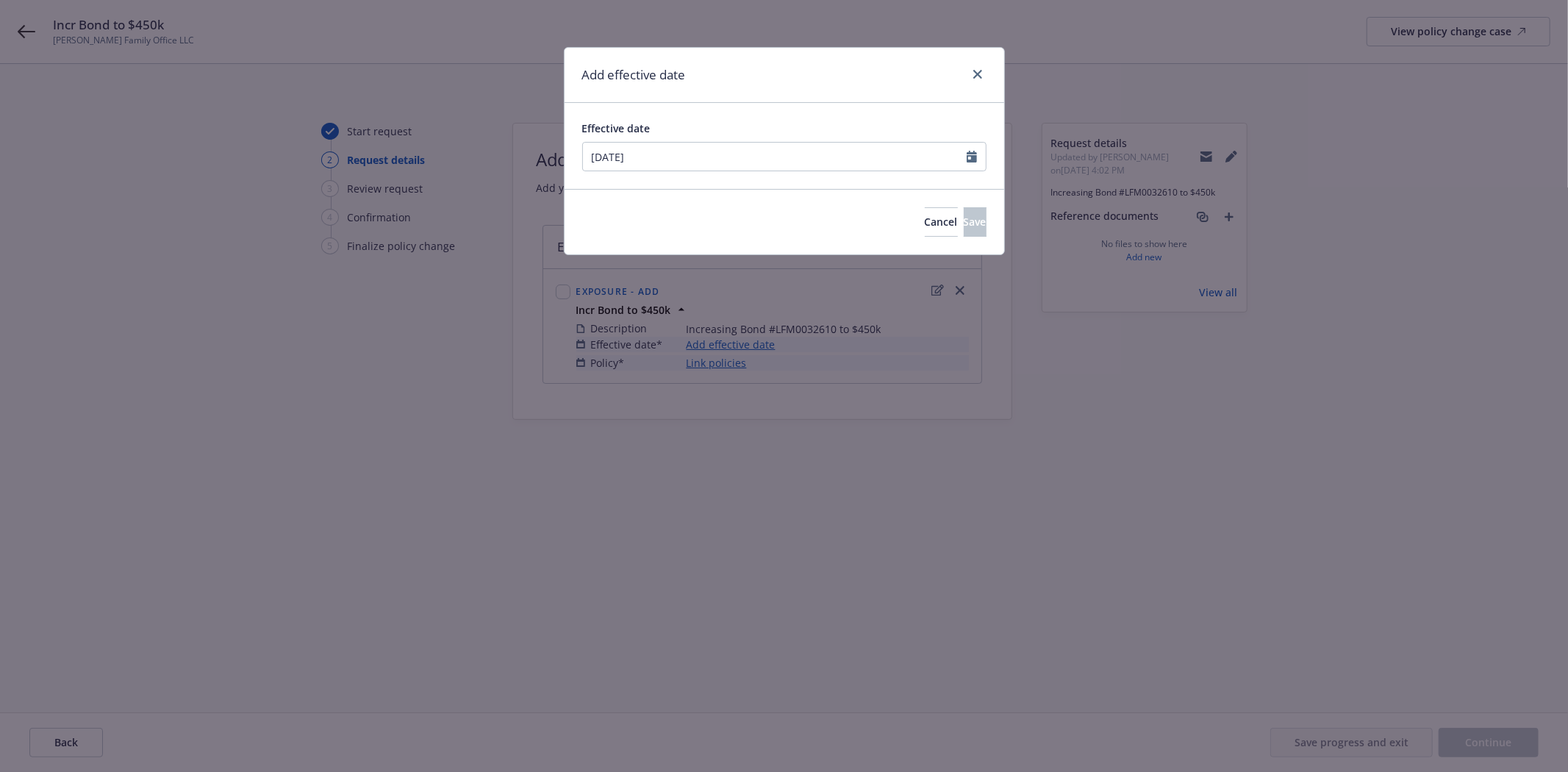
click at [822, 81] on div "Add effective date" at bounding box center [784, 75] width 440 height 55
click at [964, 216] on button "Save" at bounding box center [975, 222] width 22 height 29
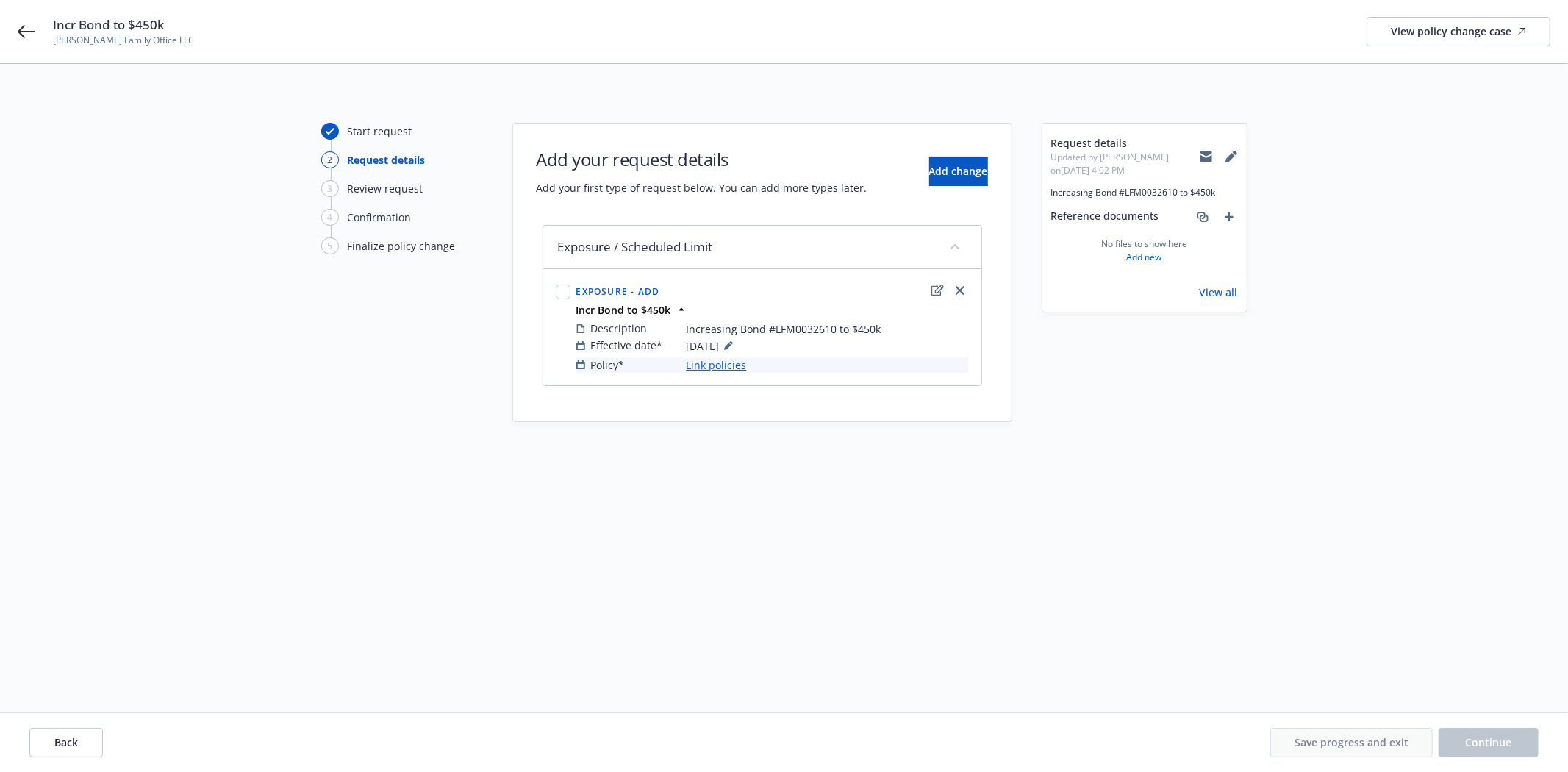
click at [707, 372] on link "Link policies" at bounding box center [717, 365] width 60 height 15
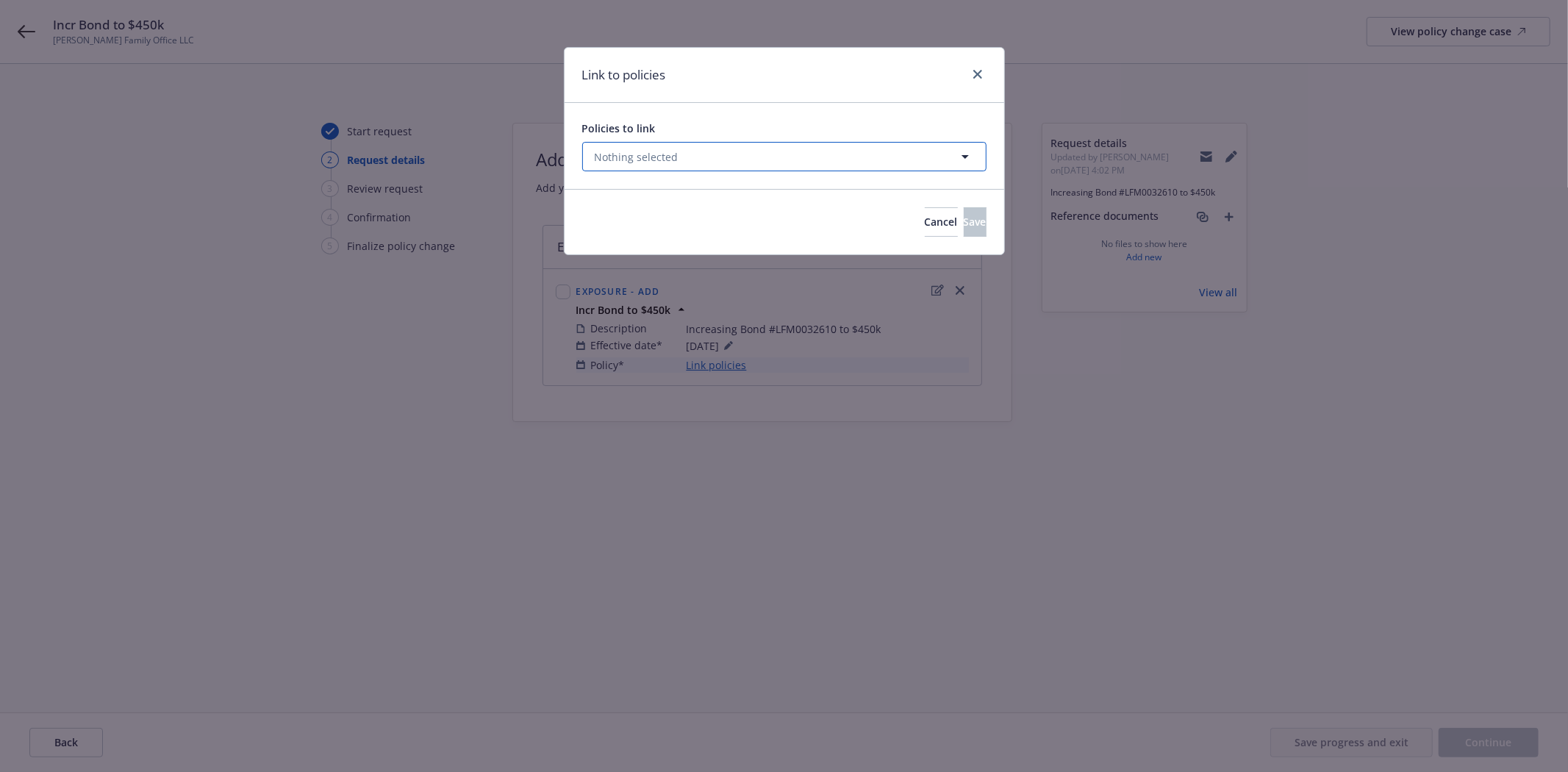
click at [667, 148] on button "Nothing selected" at bounding box center [784, 156] width 404 height 29
select select "ACTIVE"
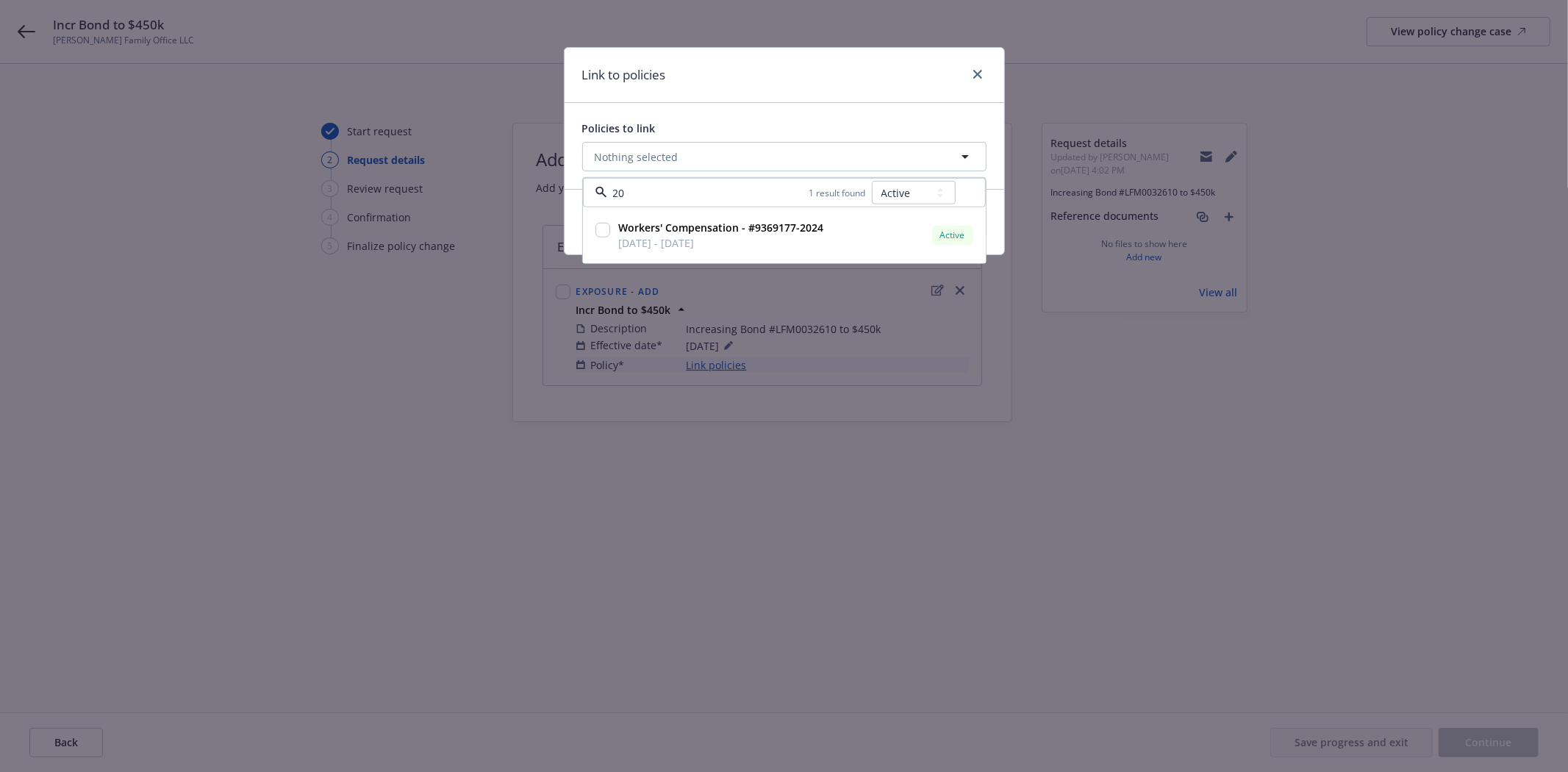
type input "2"
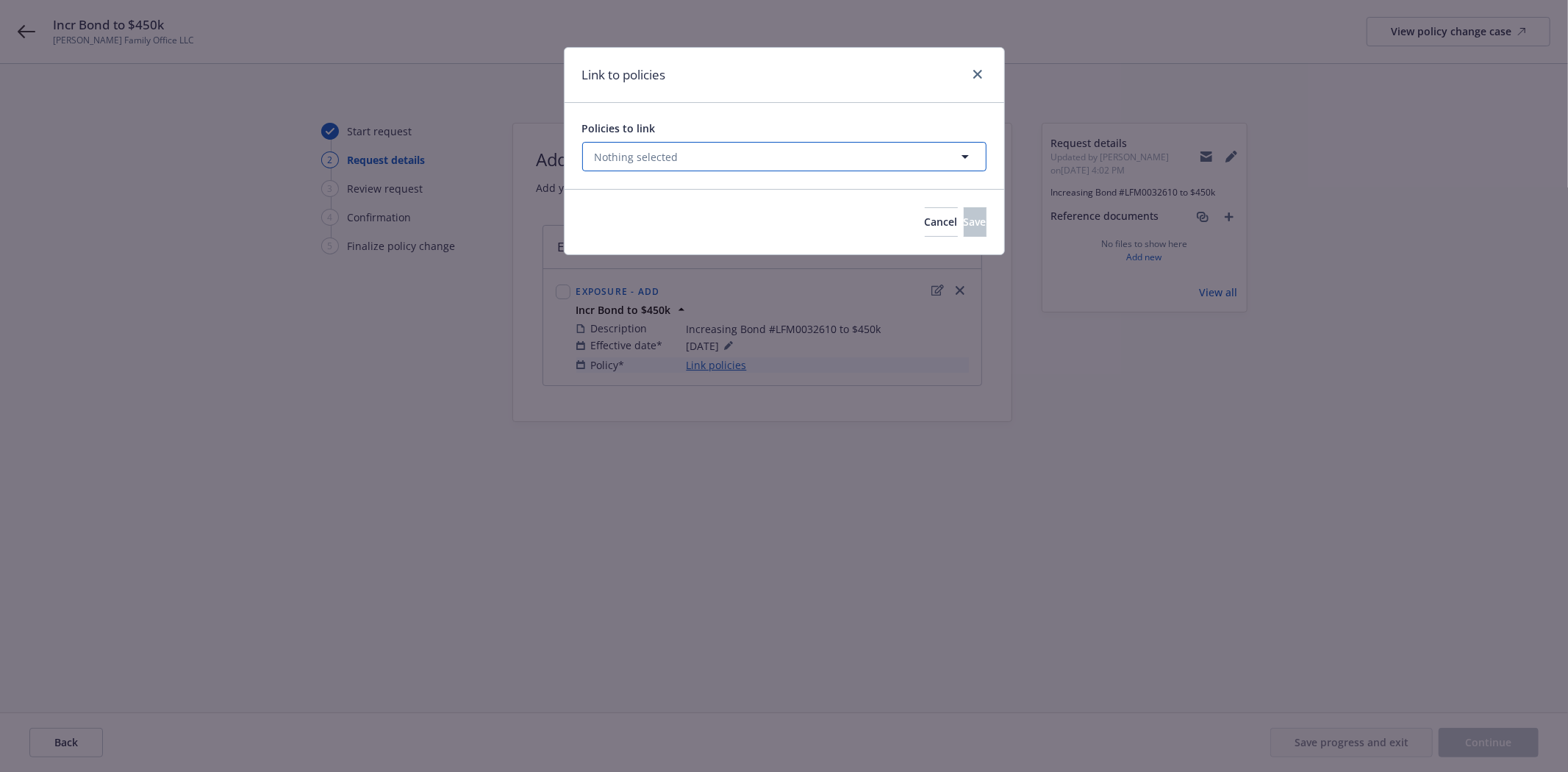
click at [654, 149] on span "Nothing selected" at bounding box center [636, 157] width 84 height 15
select select "ACTIVE"
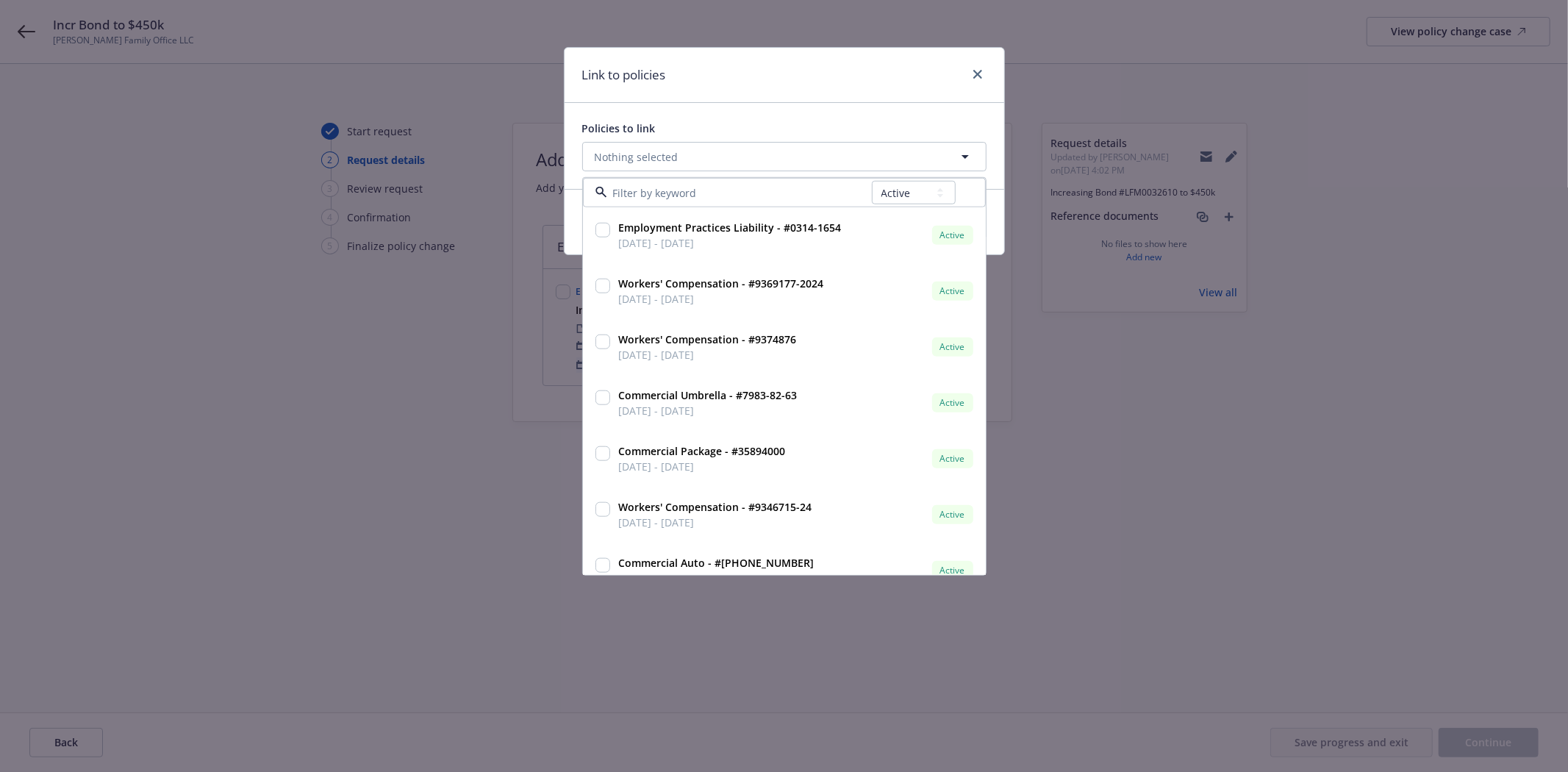
type input "LFM0032610"
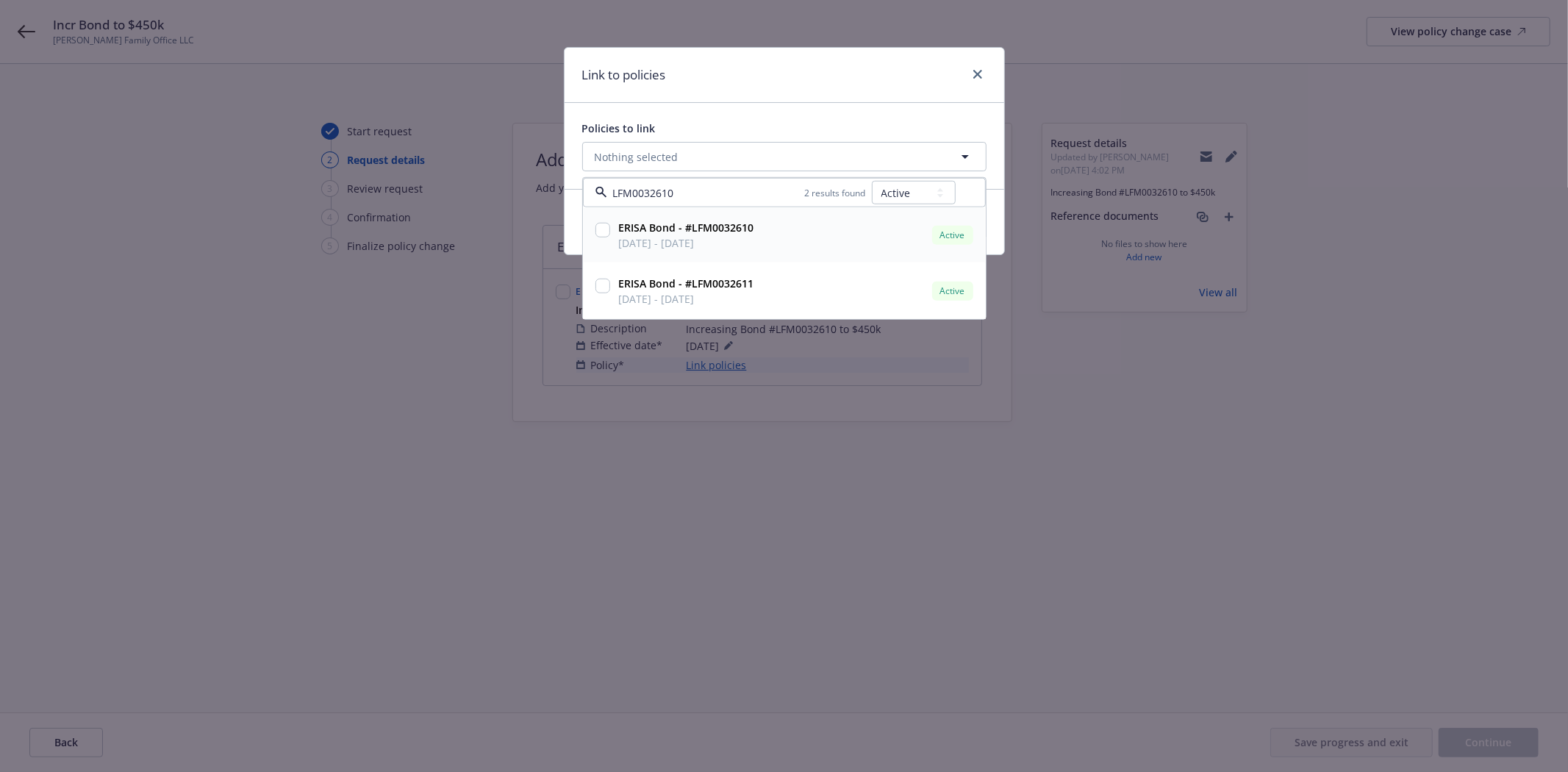
click at [601, 226] on input "checkbox" at bounding box center [602, 230] width 15 height 15
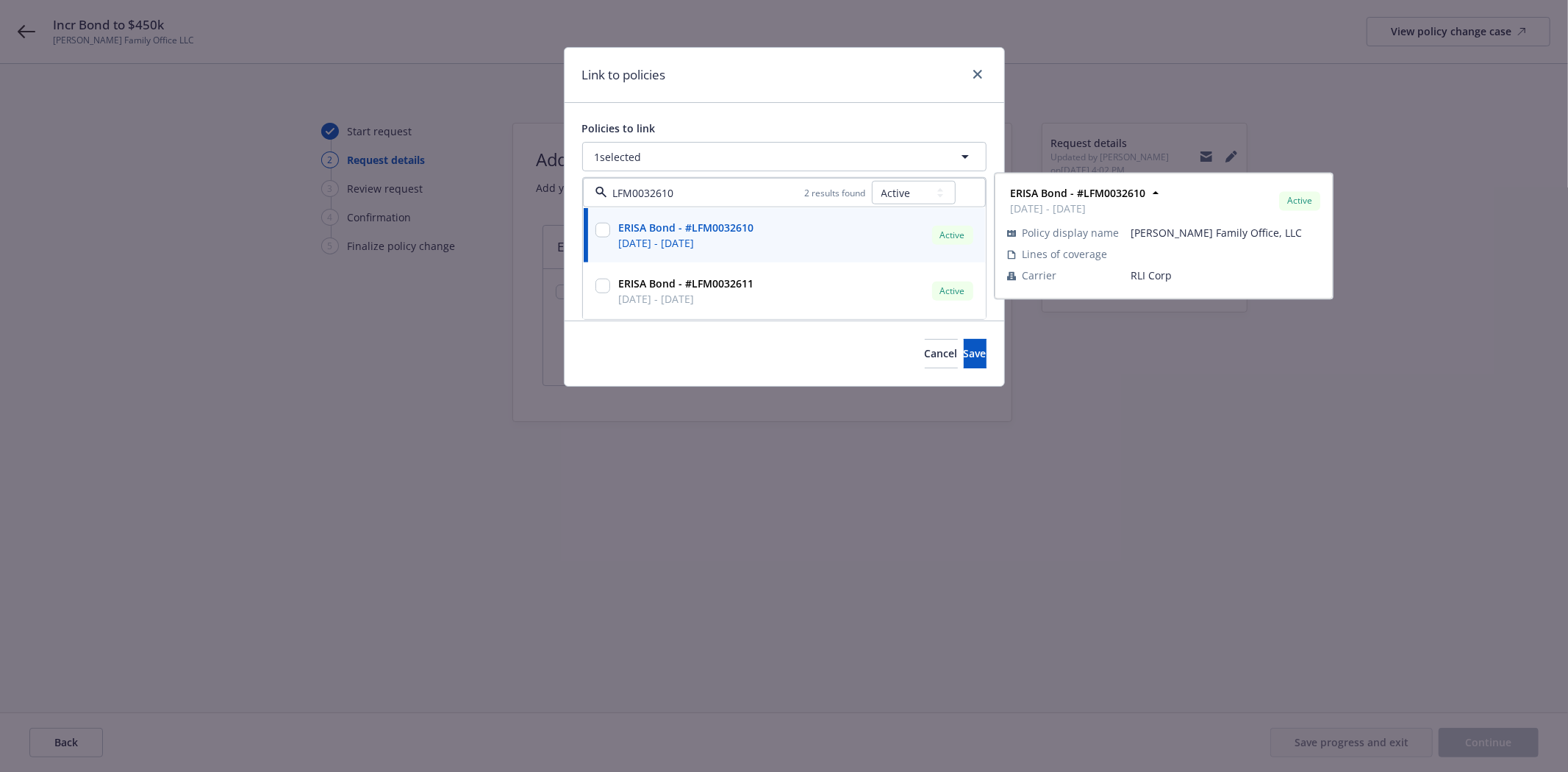
checkbox input "true"
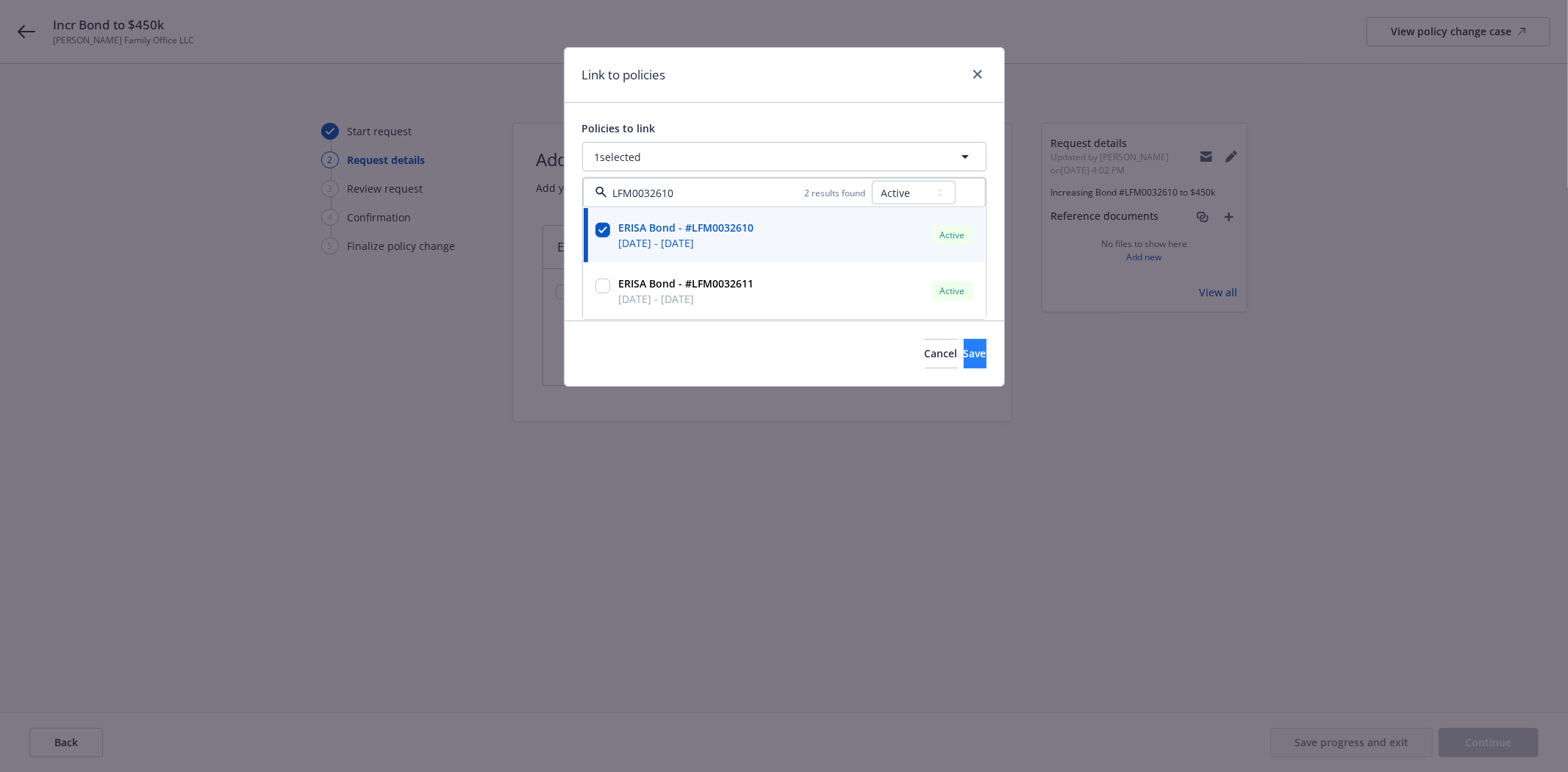
type input "LFM0032610"
click at [964, 356] on span "Save" at bounding box center [975, 353] width 22 height 14
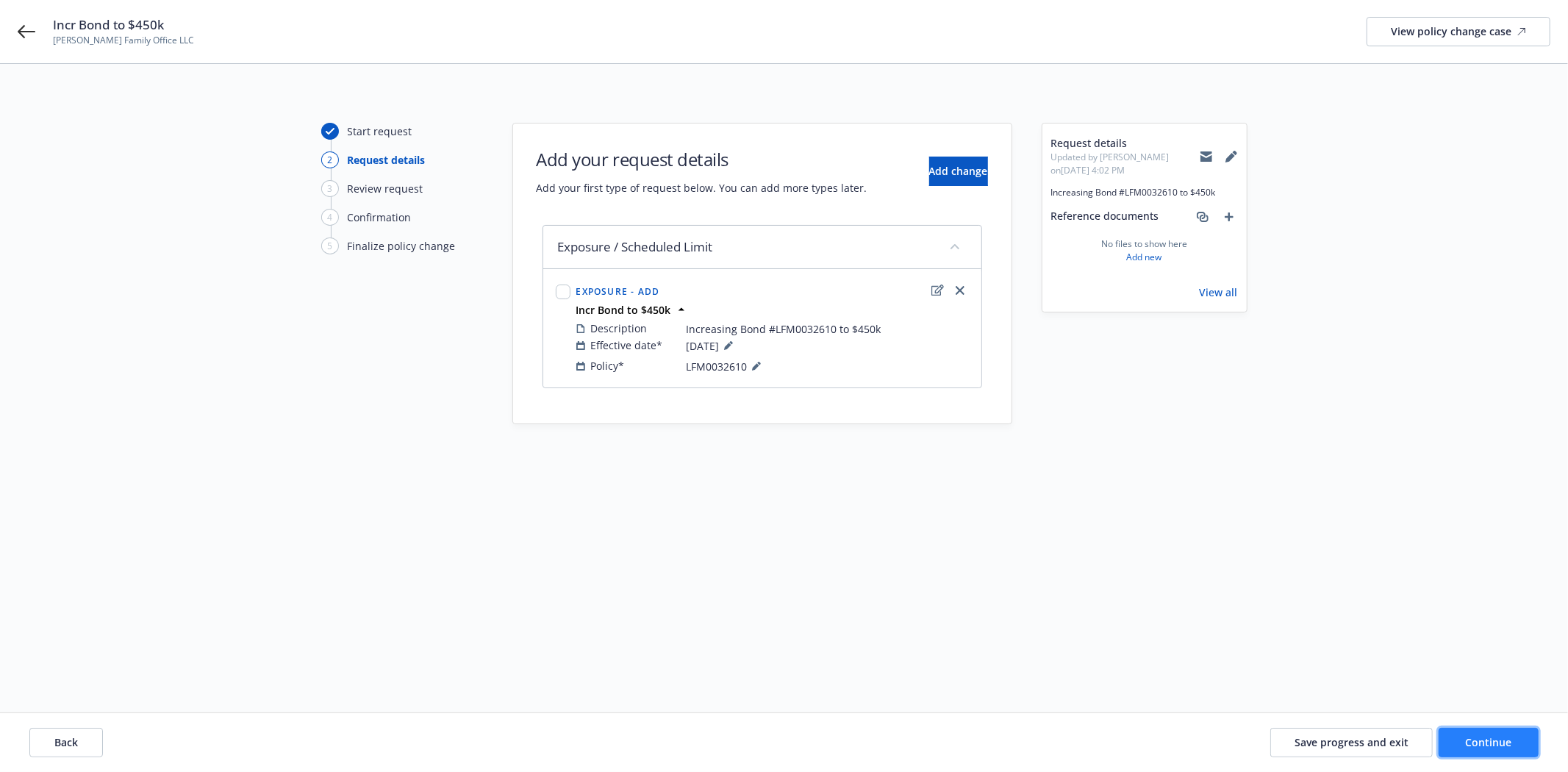
click at [1493, 748] on span "Continue" at bounding box center [1489, 742] width 46 height 14
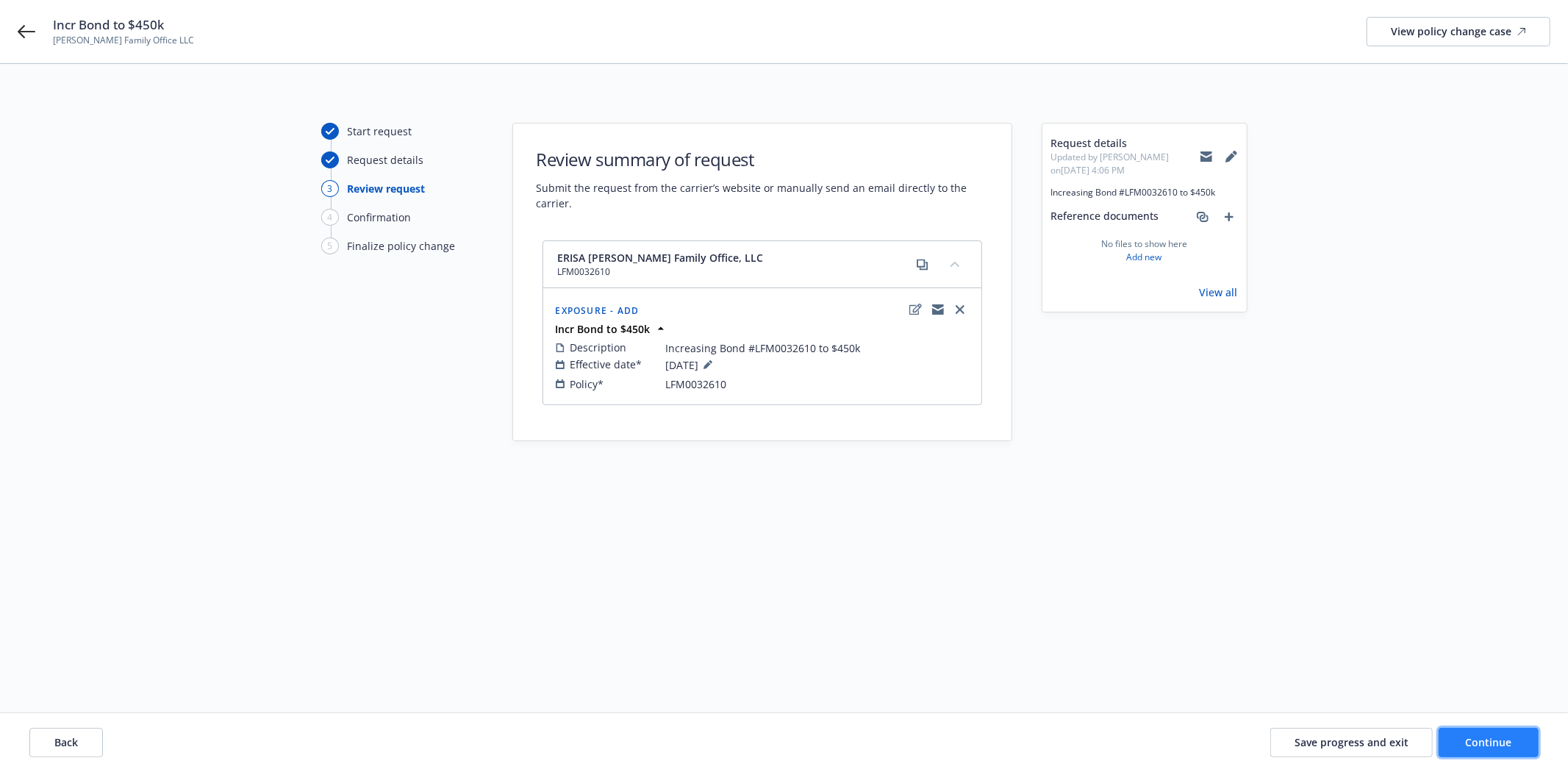
click at [1483, 729] on button "Continue" at bounding box center [1488, 743] width 100 height 29
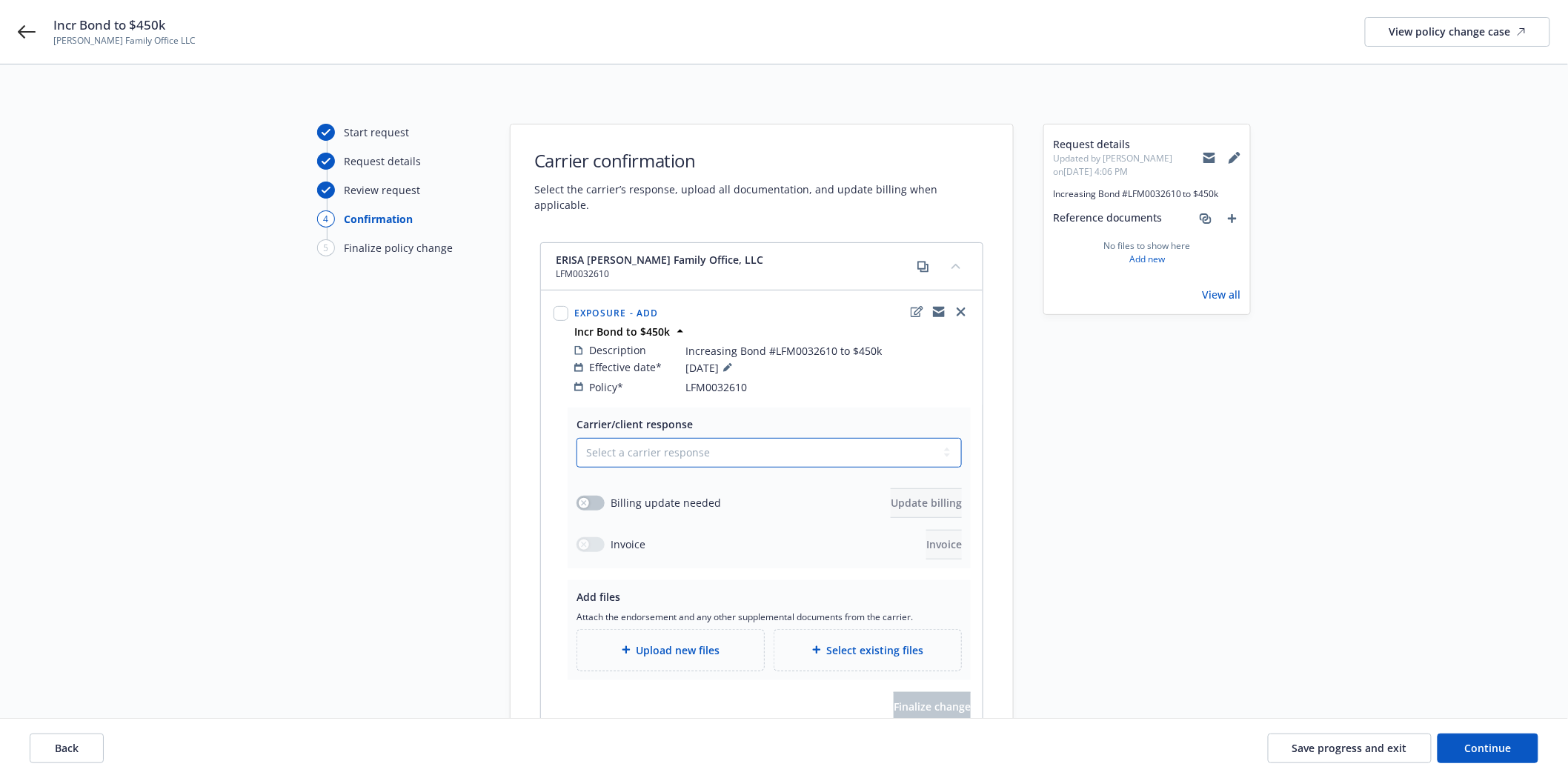
click at [616, 440] on select "Select a carrier response Accepted Accepted with revision No endorsement needed…" at bounding box center [770, 453] width 386 height 30
select select "ACCEPTED"
click at [577, 438] on select "Select a carrier response Accepted Accepted with revision No endorsement needed…" at bounding box center [770, 453] width 386 height 30
click at [591, 496] on button "button" at bounding box center [591, 503] width 28 height 15
click at [934, 496] on span "Update billing" at bounding box center [926, 503] width 71 height 14
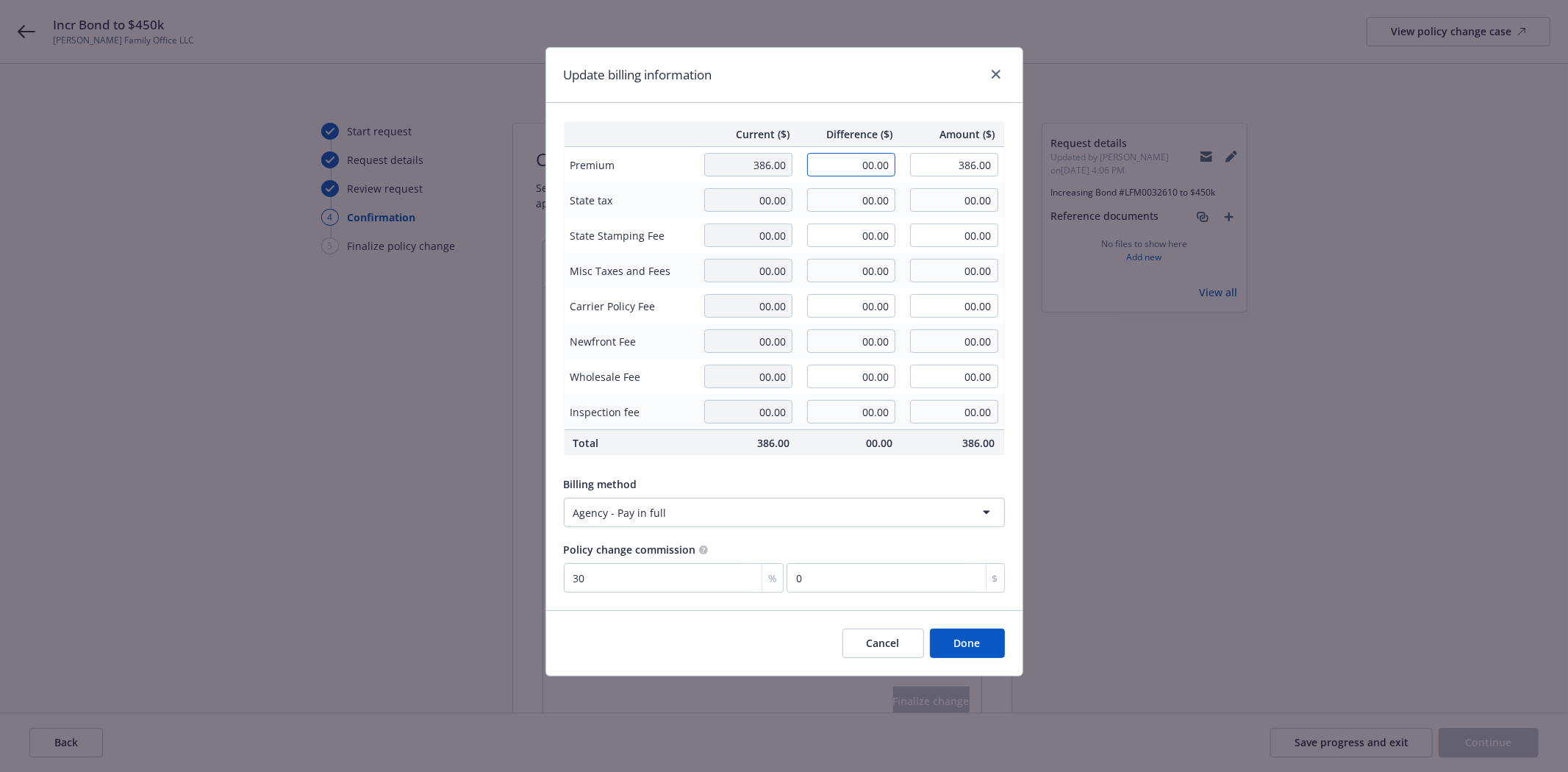
click at [848, 166] on input "00.00" at bounding box center [852, 164] width 88 height 23
type input "37.00"
type input "423.00"
type input "11.1"
click at [762, 585] on div "%" at bounding box center [773, 578] width 22 height 28
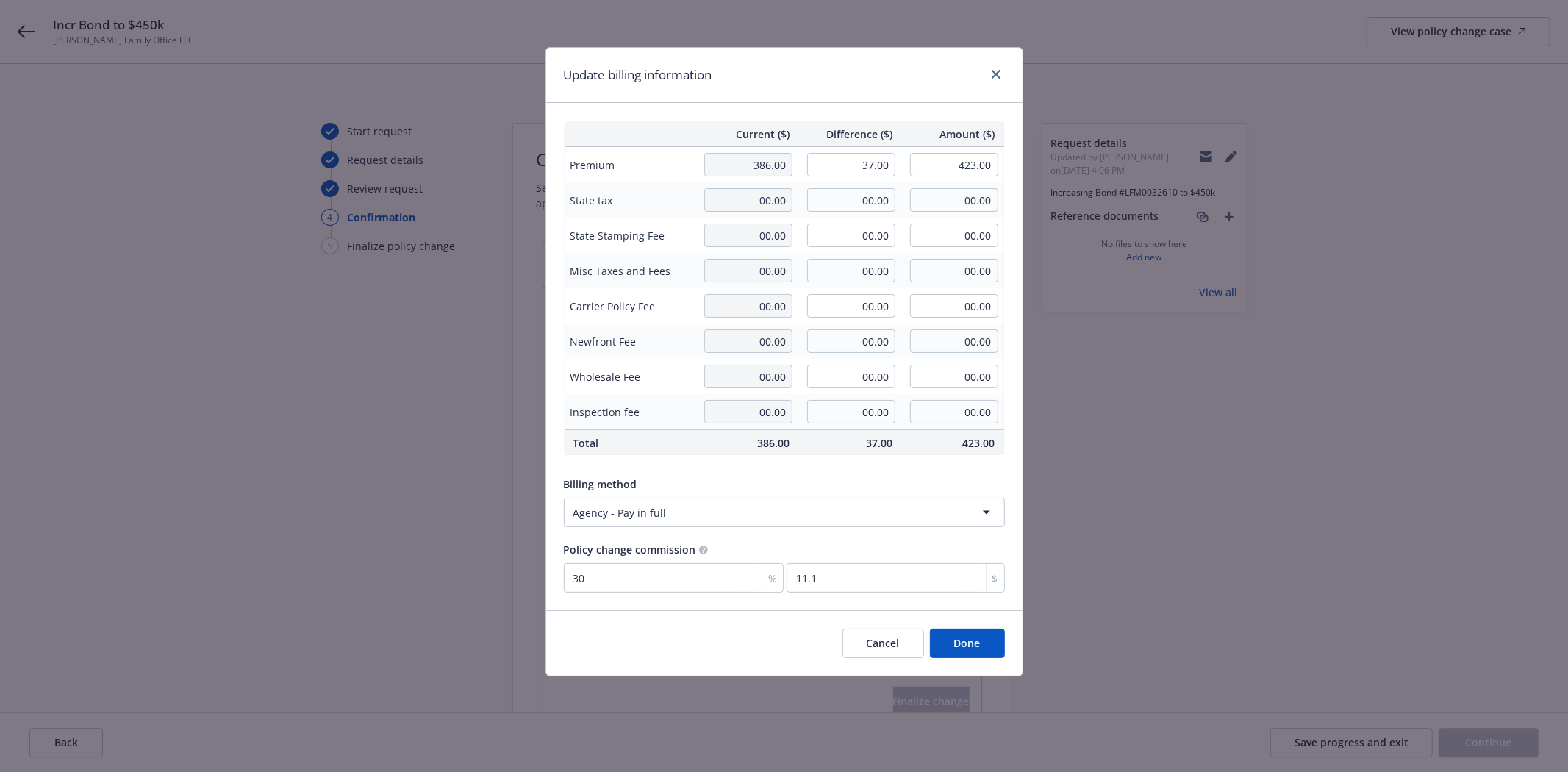
click at [961, 640] on button "Done" at bounding box center [967, 643] width 75 height 29
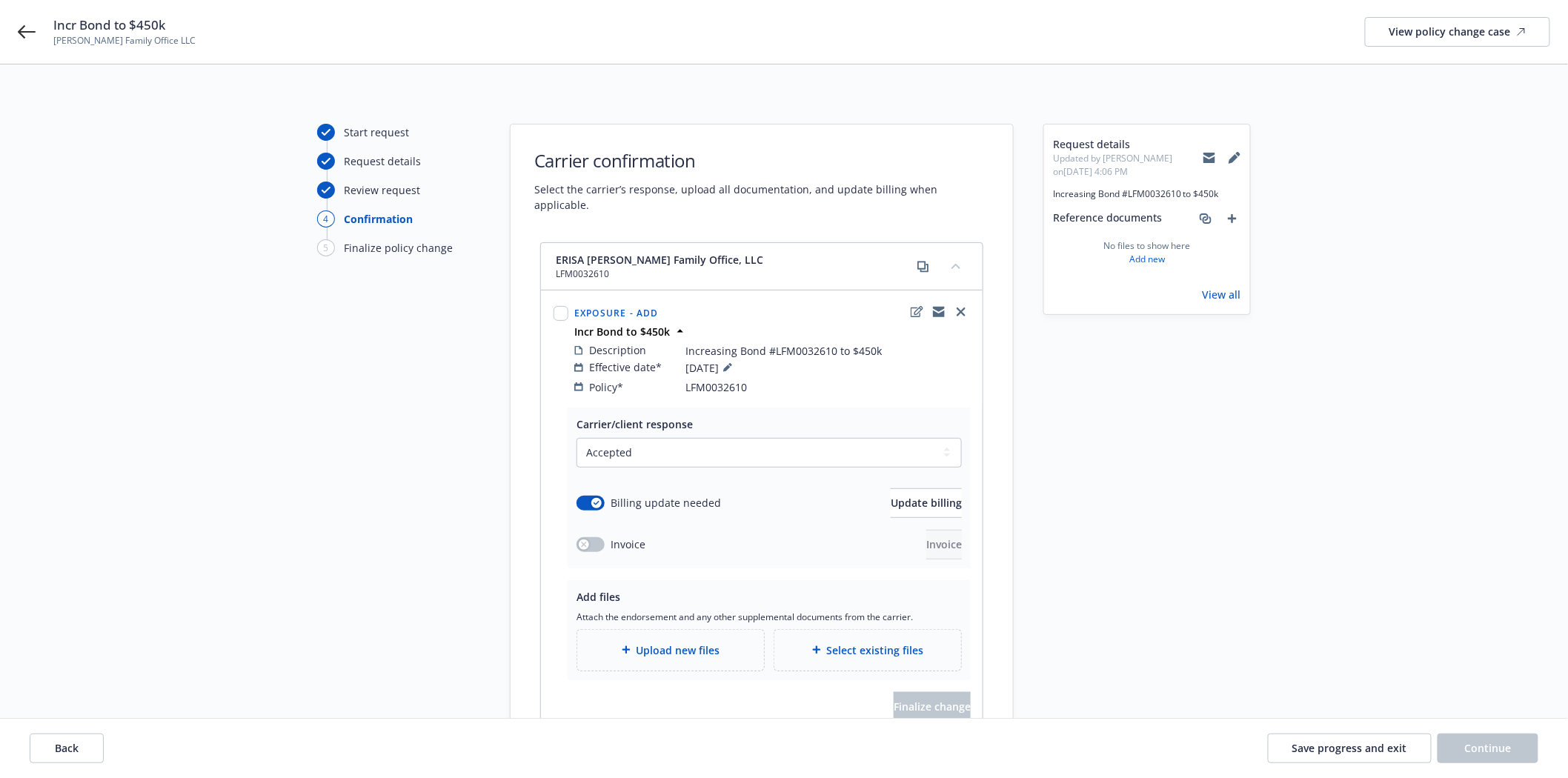
click at [714, 630] on div "Upload new files" at bounding box center [670, 650] width 187 height 41
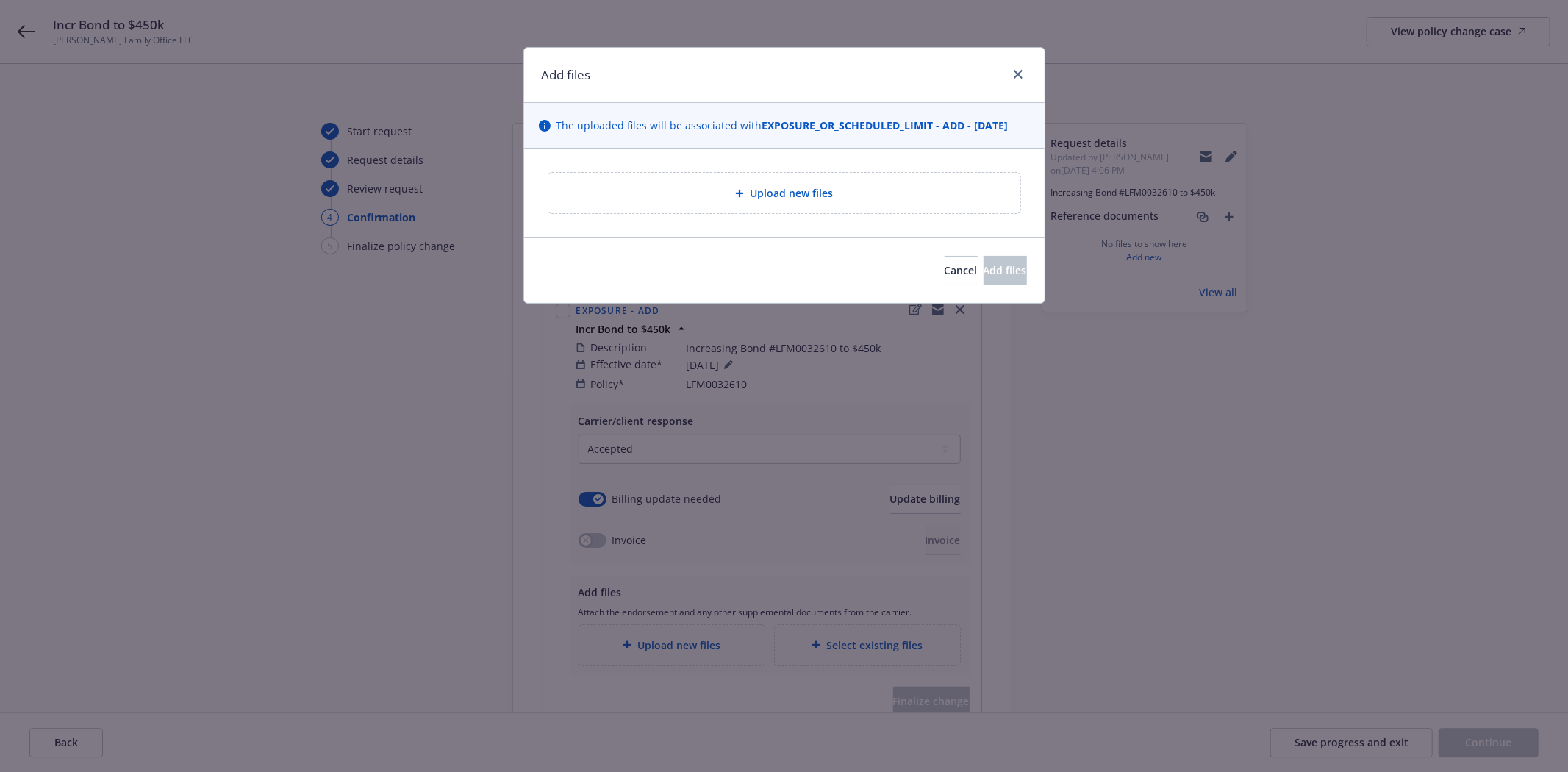
type textarea "x"
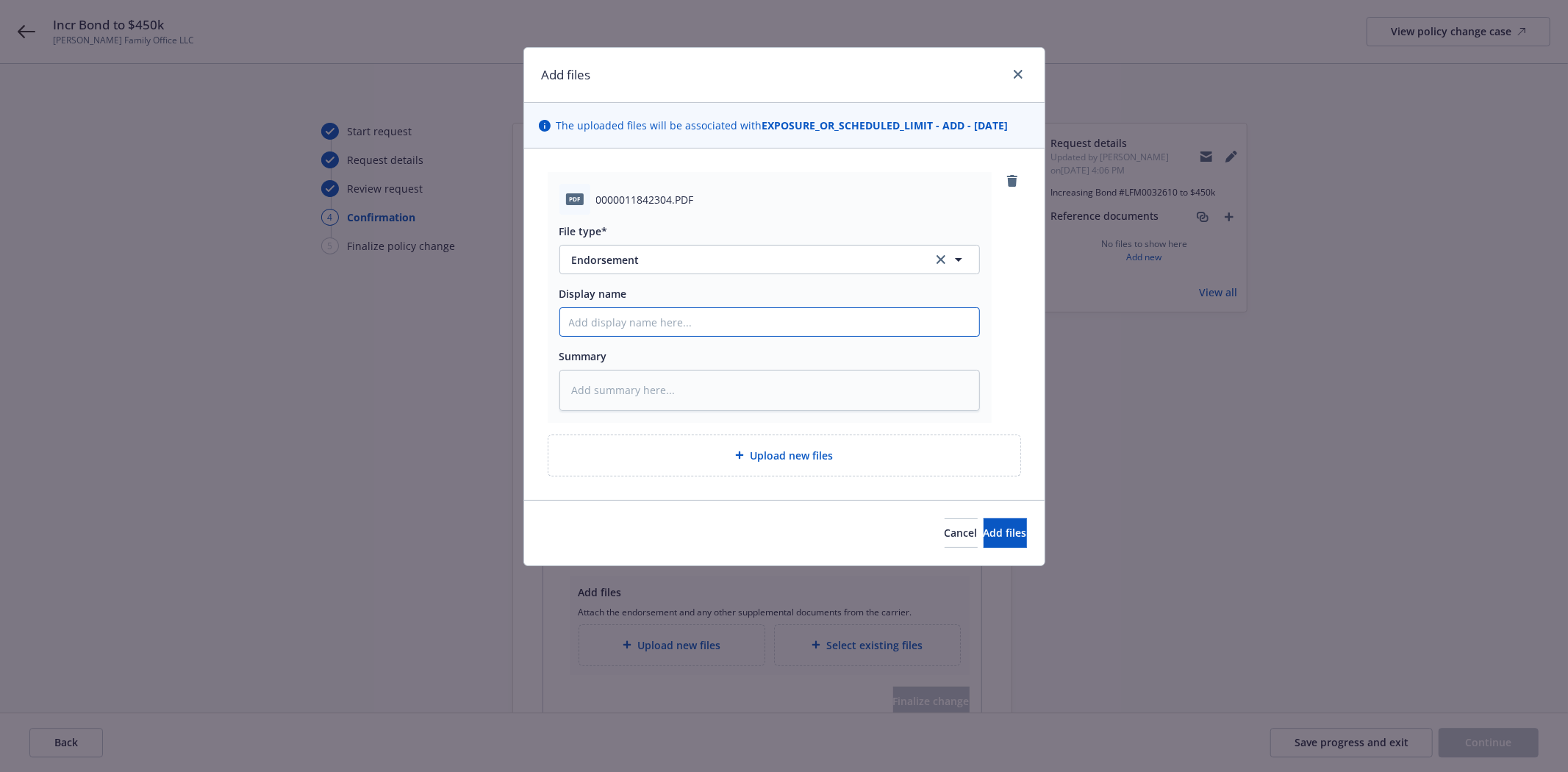
click at [615, 326] on input "Display name" at bounding box center [769, 322] width 419 height 28
click at [582, 240] on div "File type* Endorsement Endorsement" at bounding box center [770, 249] width 420 height 51
click at [593, 259] on span "Endorsement" at bounding box center [743, 260] width 341 height 15
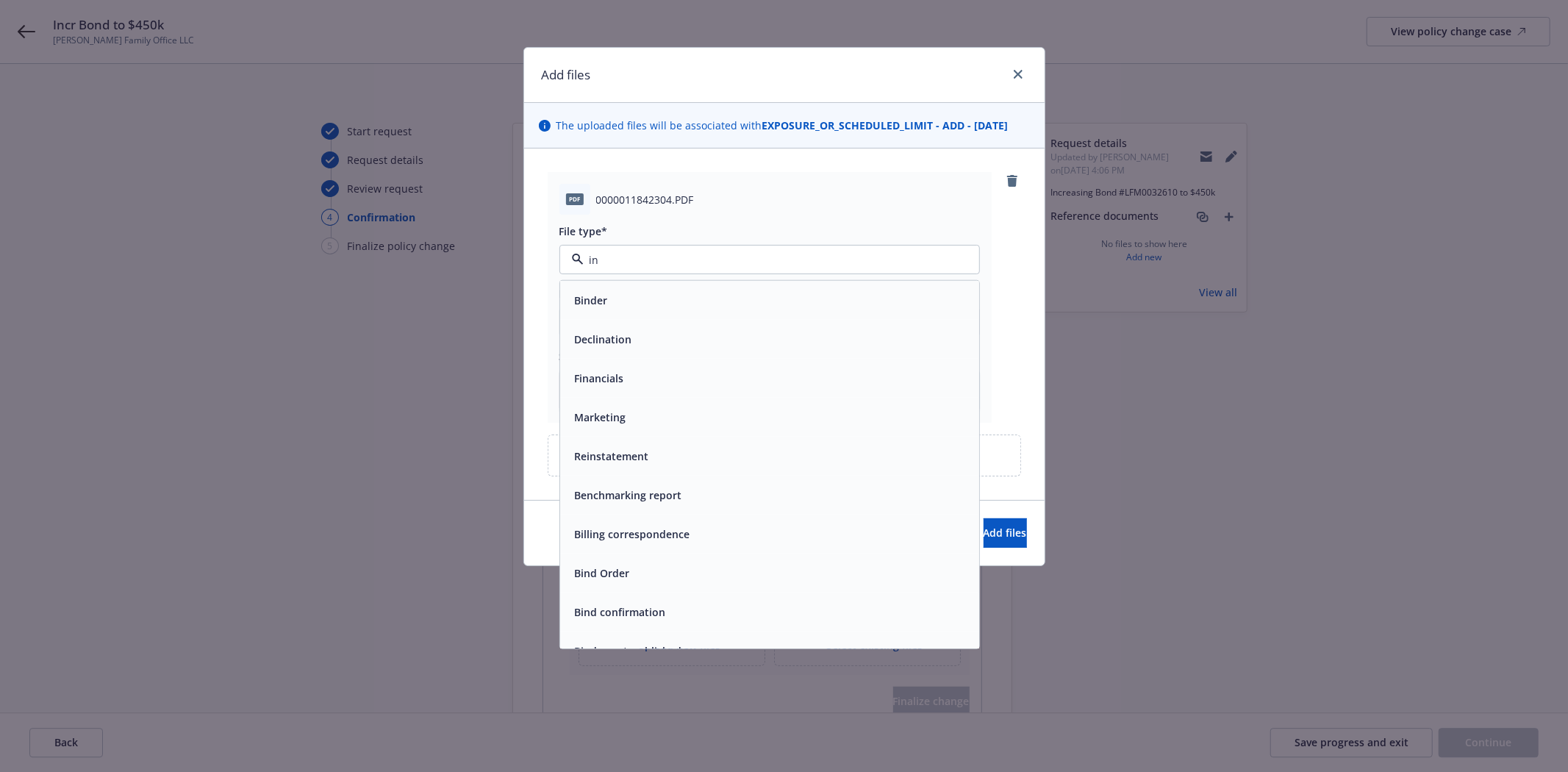
type input "inv"
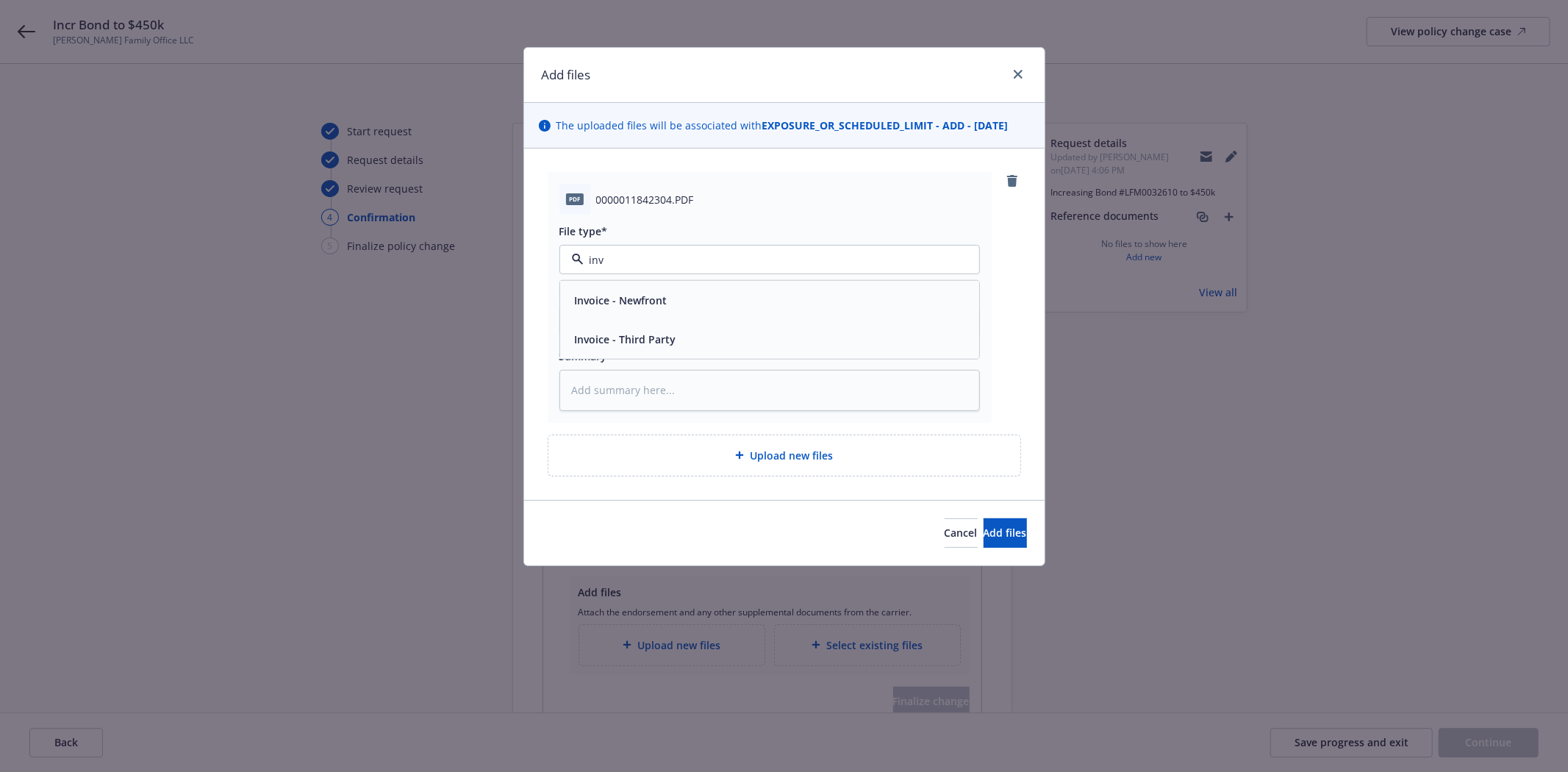
click at [664, 341] on span "Invoice - Third Party" at bounding box center [625, 339] width 101 height 15
click at [659, 328] on input "Display name" at bounding box center [769, 322] width 419 height 28
type textarea "x"
type input "R"
type textarea "x"
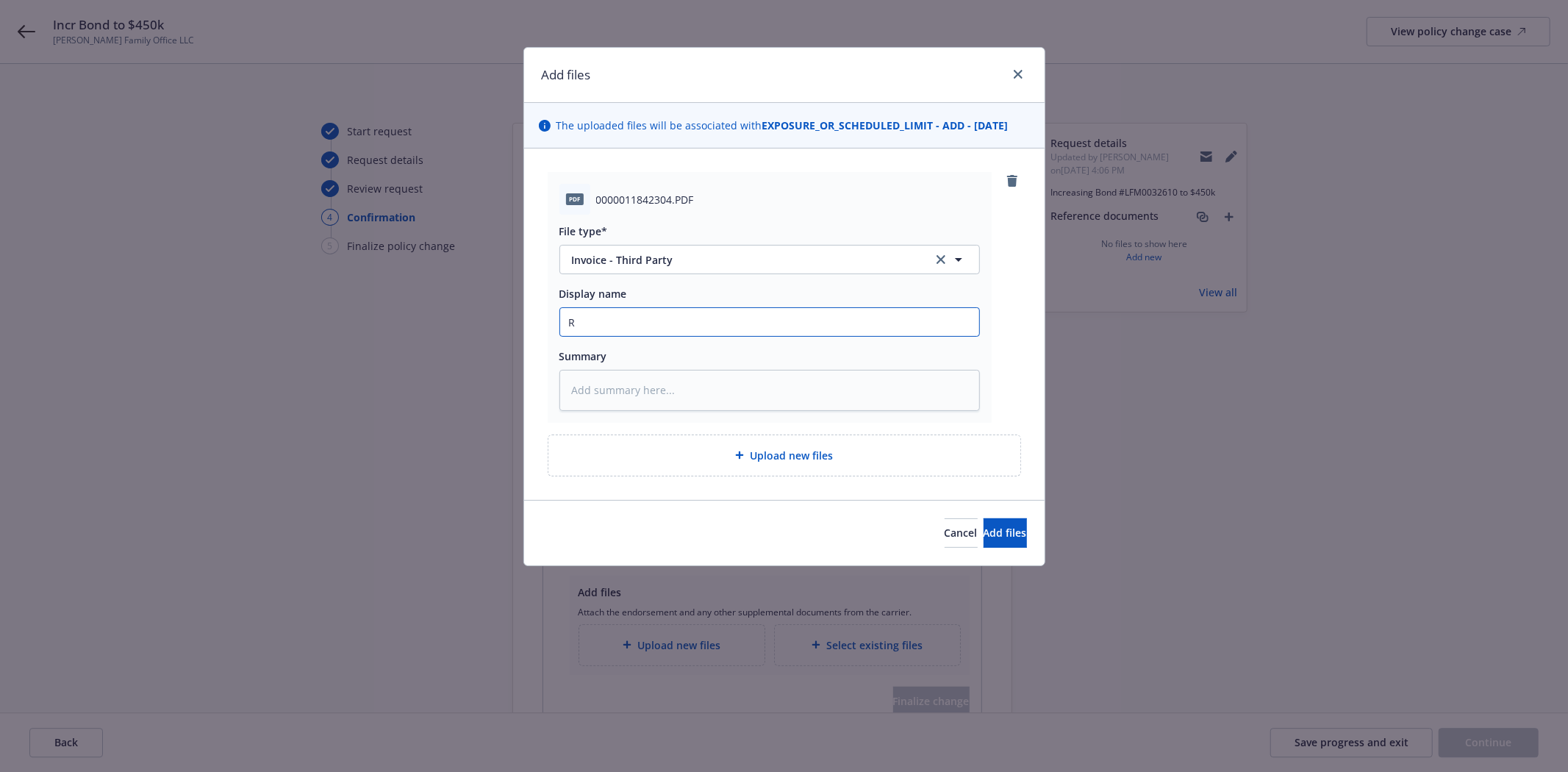
type input "RL"
type textarea "x"
type input "RLI"
type textarea "x"
type input "RLI"
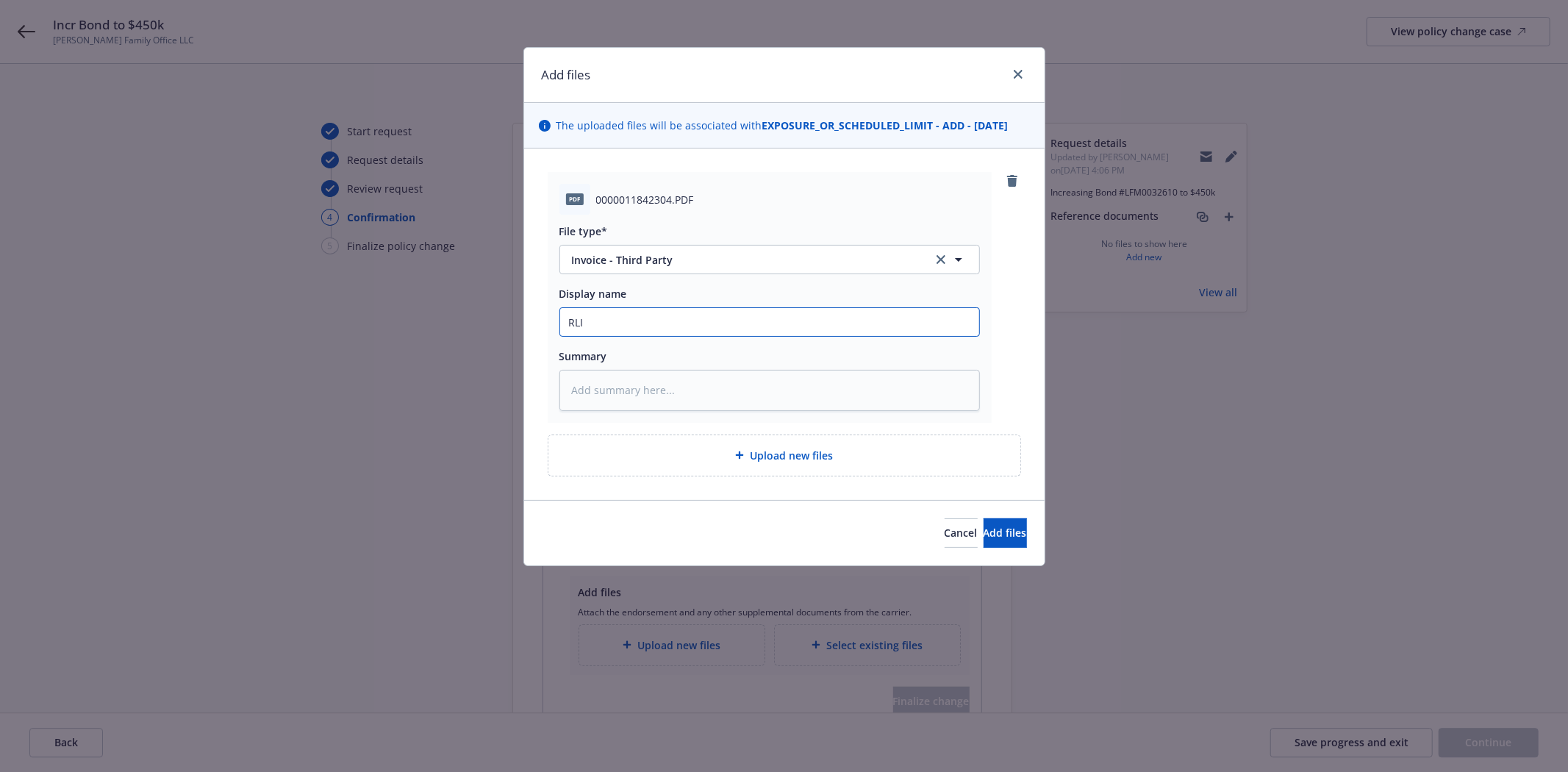
type textarea "x"
type input "RLI I"
type textarea "x"
type input "RLI In"
type textarea "x"
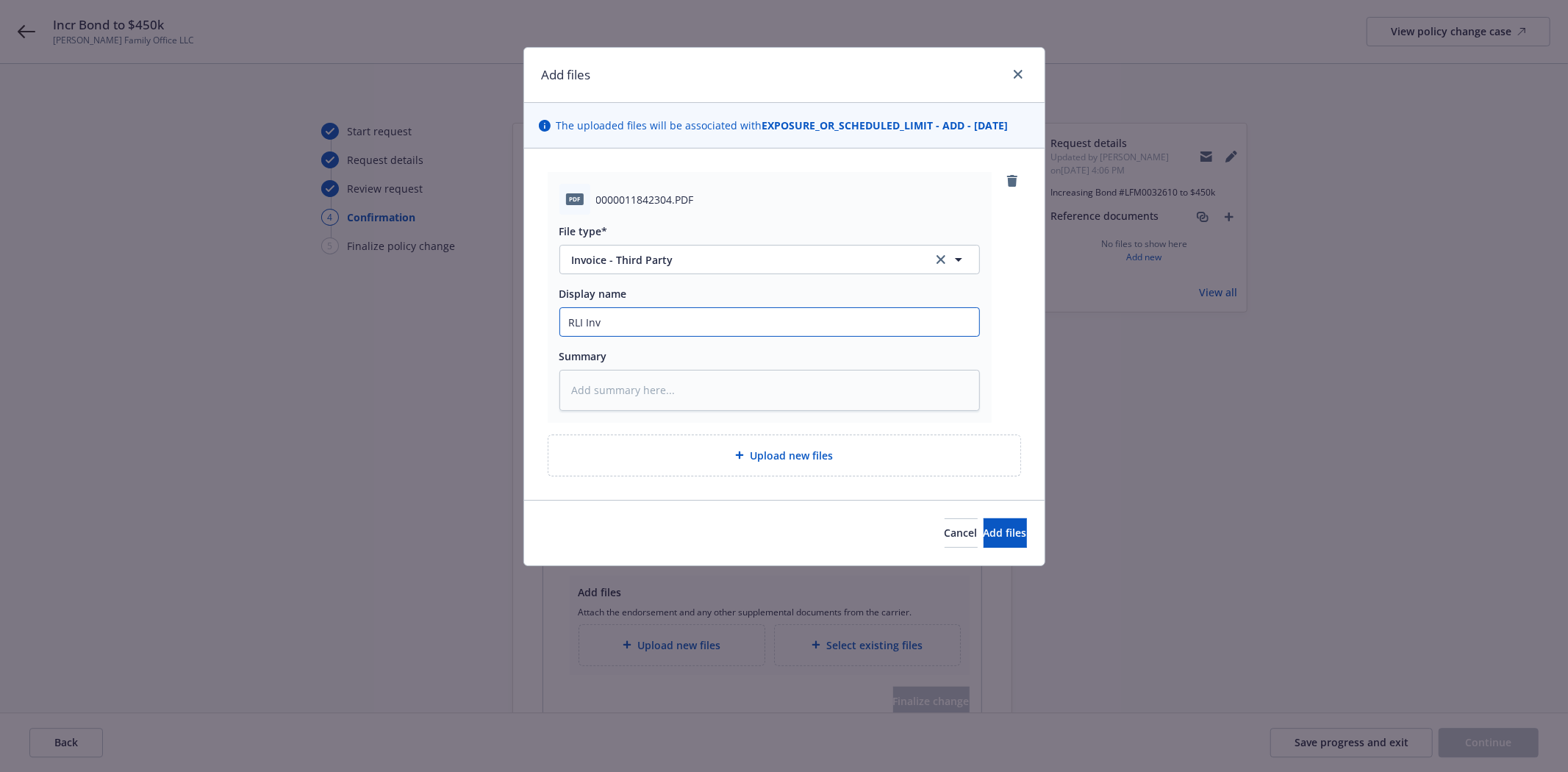
type input "RLI Invo"
type textarea "x"
type input "RLI Invoic"
type textarea "x"
type input "RLI Invoice"
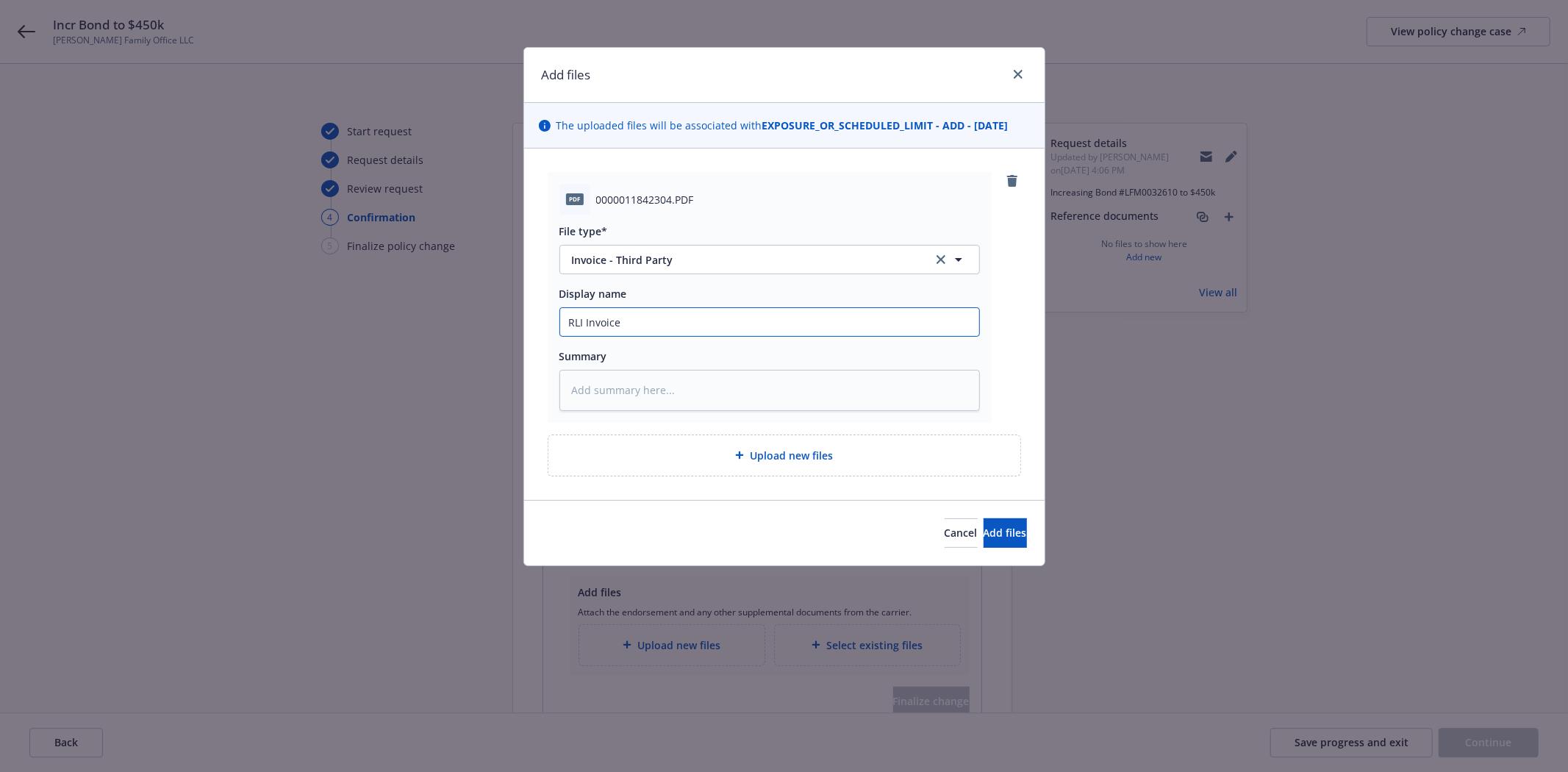
type textarea "x"
type input "RLI Invoice"
type textarea "x"
type input "RLI Invoice -"
type textarea "x"
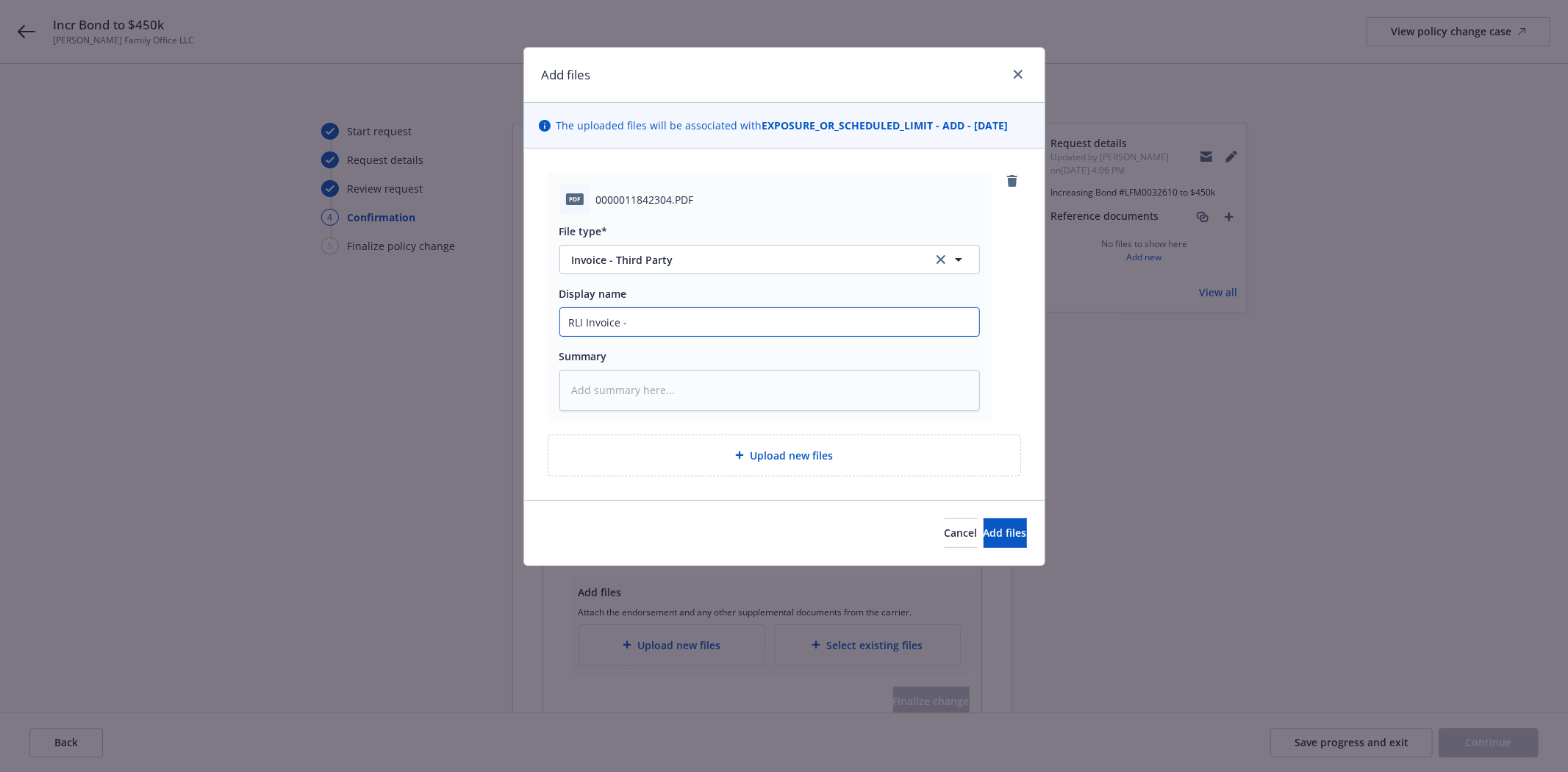
type input "RLI Invoice -"
type textarea "x"
type input "RLI Invoice - I"
type textarea "x"
type input "RLI Invoice - In"
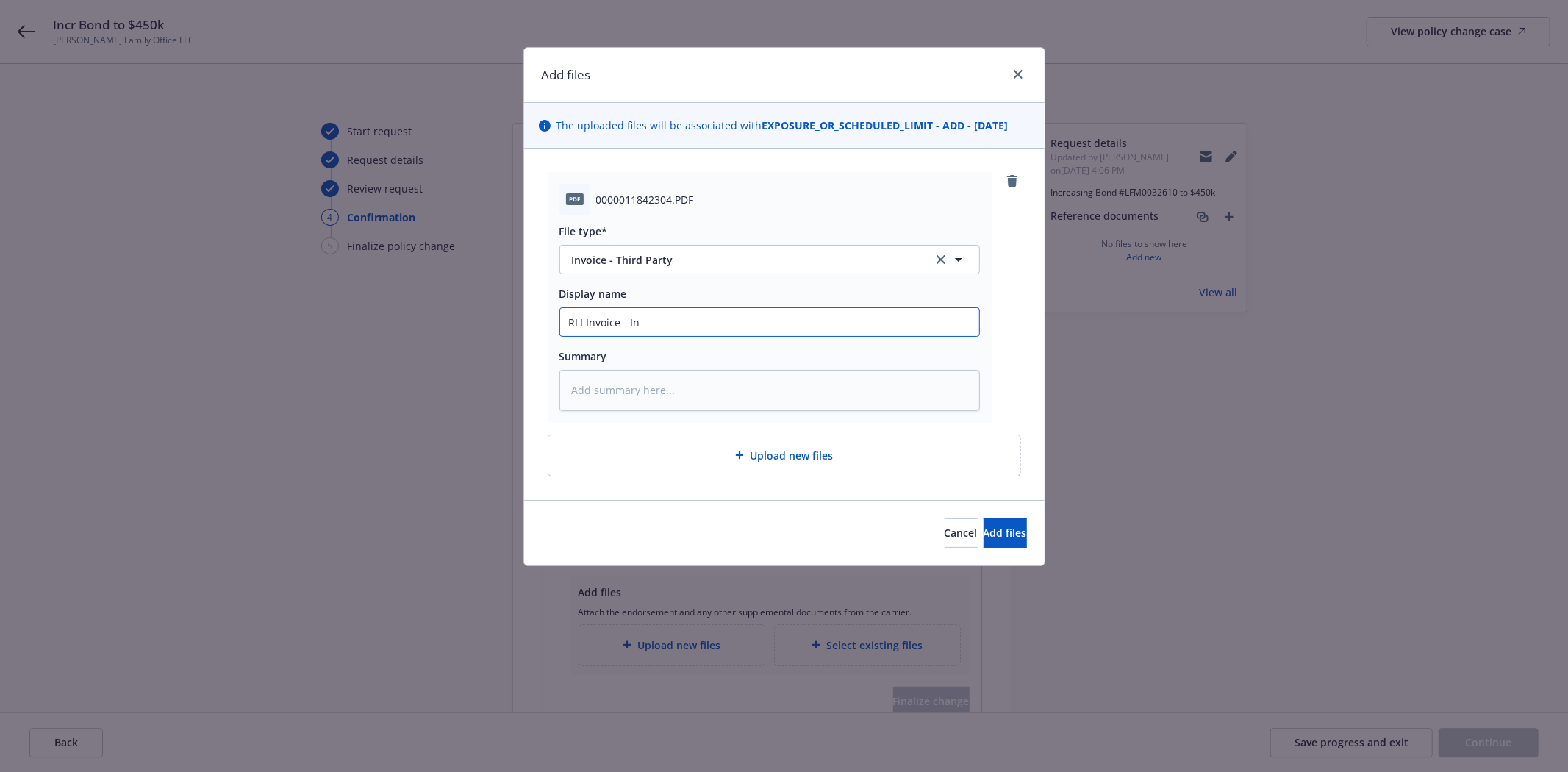
type textarea "x"
type input "RLI Invoice - Inc"
type textarea "x"
type input "RLI Invoice - Incr"
type textarea "x"
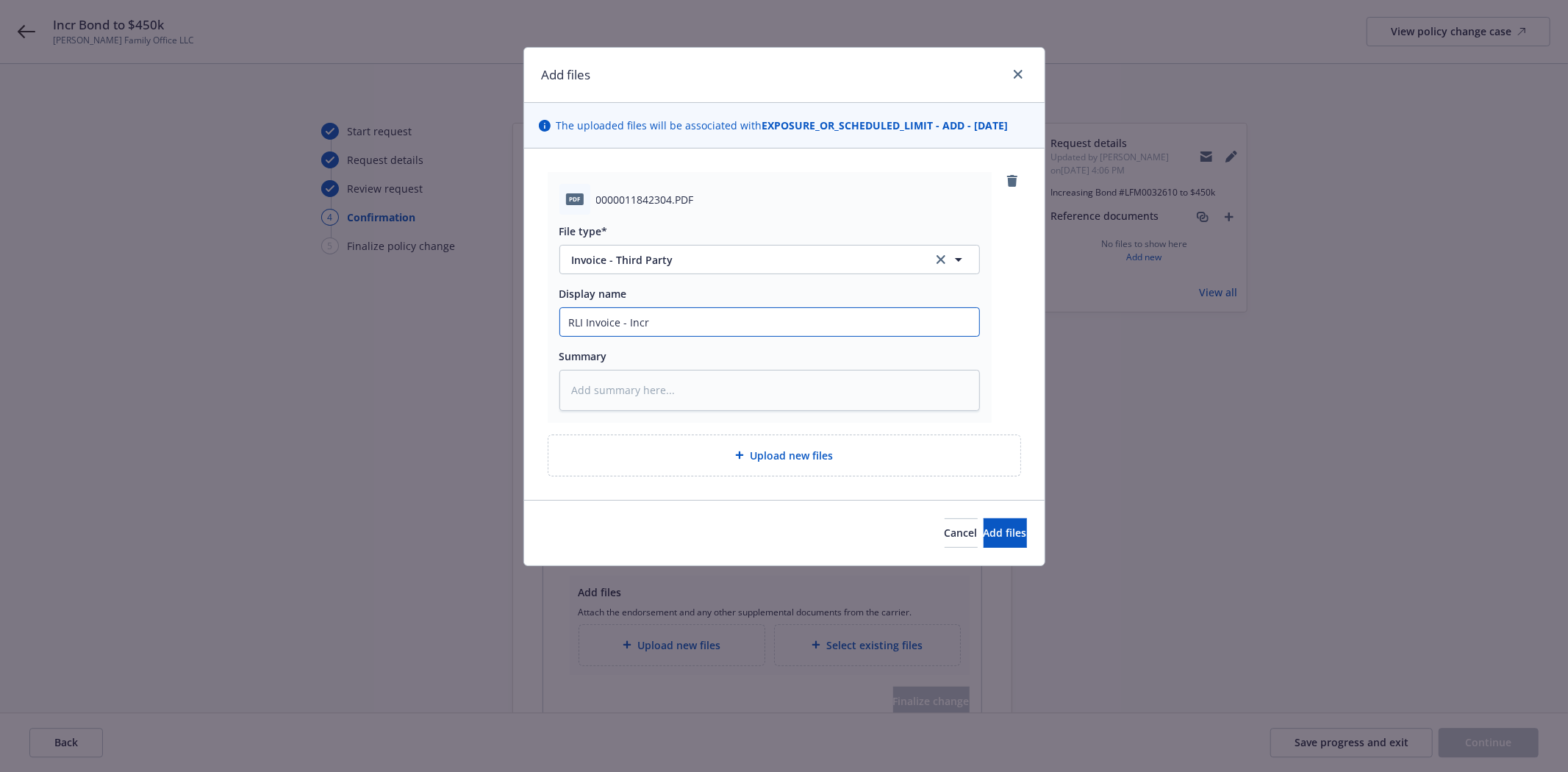
type input "RLI Invoice - Incr"
type textarea "x"
type input "RLI Invoice - Incr B"
type textarea "x"
type input "RLI Invoice - Incr Bo"
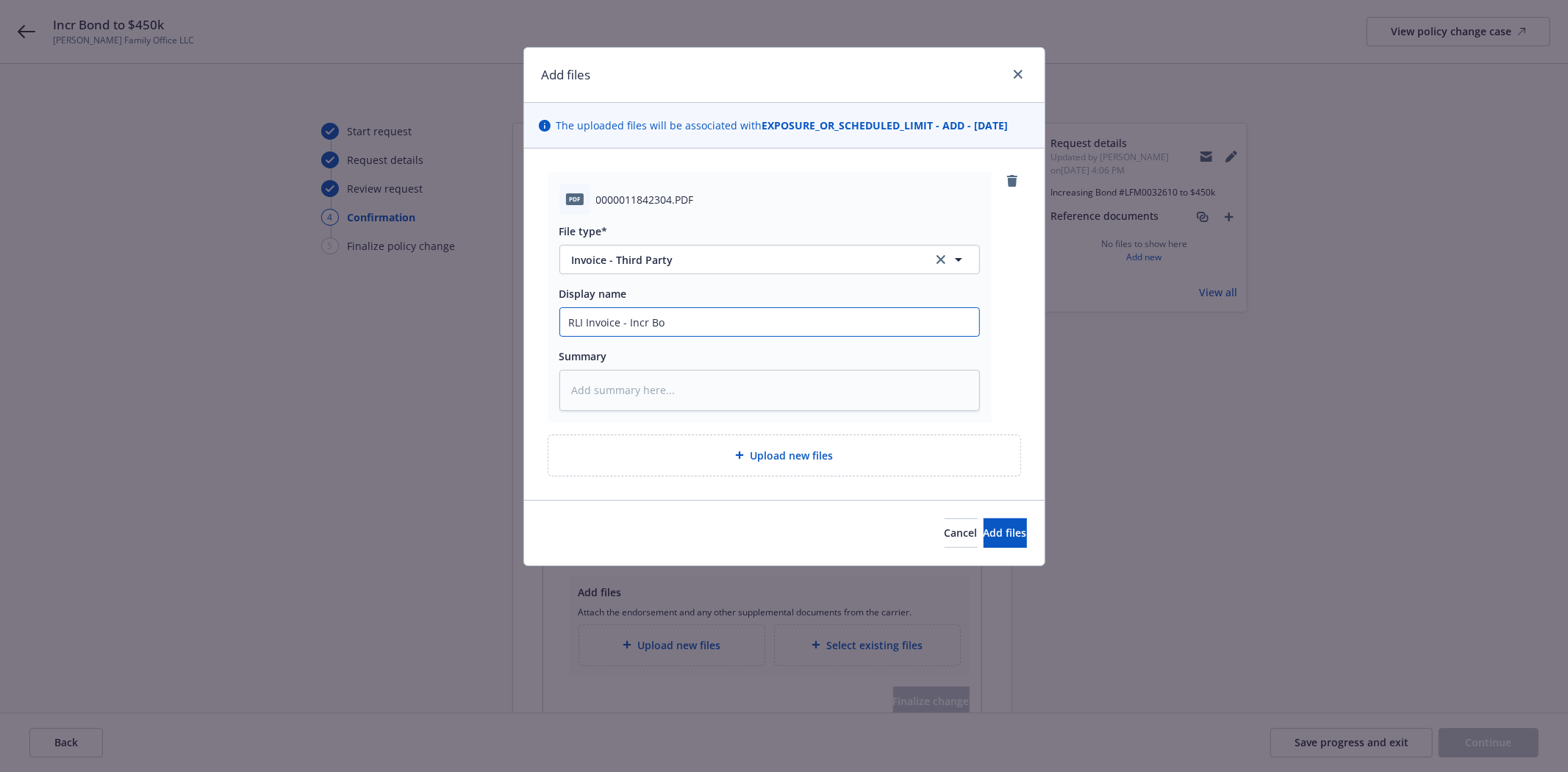
type textarea "x"
type input "RLI Invoice - Incr Bon"
type textarea "x"
type input "RLI Invoice - Incr Bond"
type textarea "x"
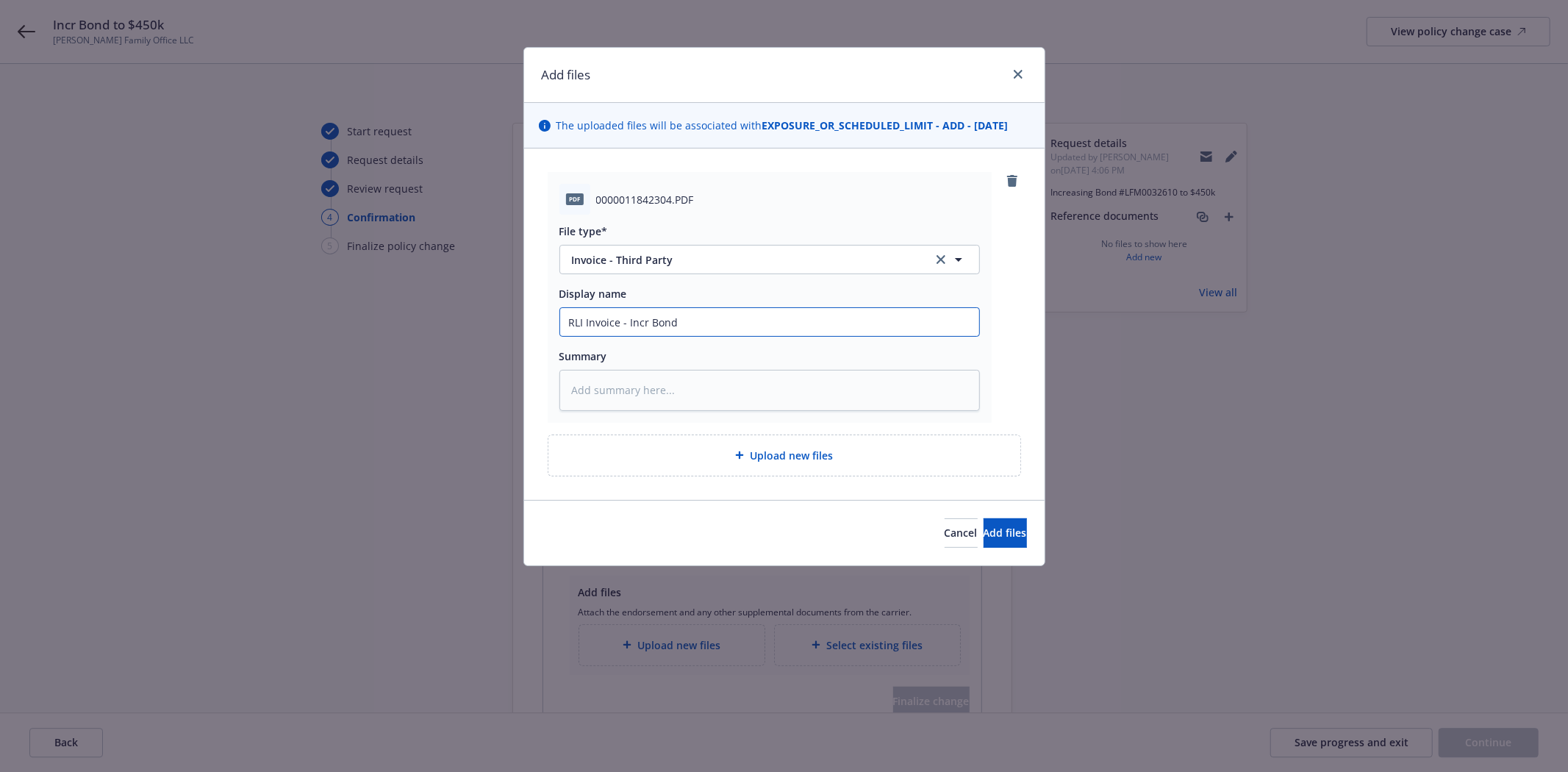
type input "RLI Invoice - Incr Bond"
type textarea "x"
type input "RLI Invoice - Incr Bond t"
type textarea "x"
type input "RLI Invoice - Incr Bond to"
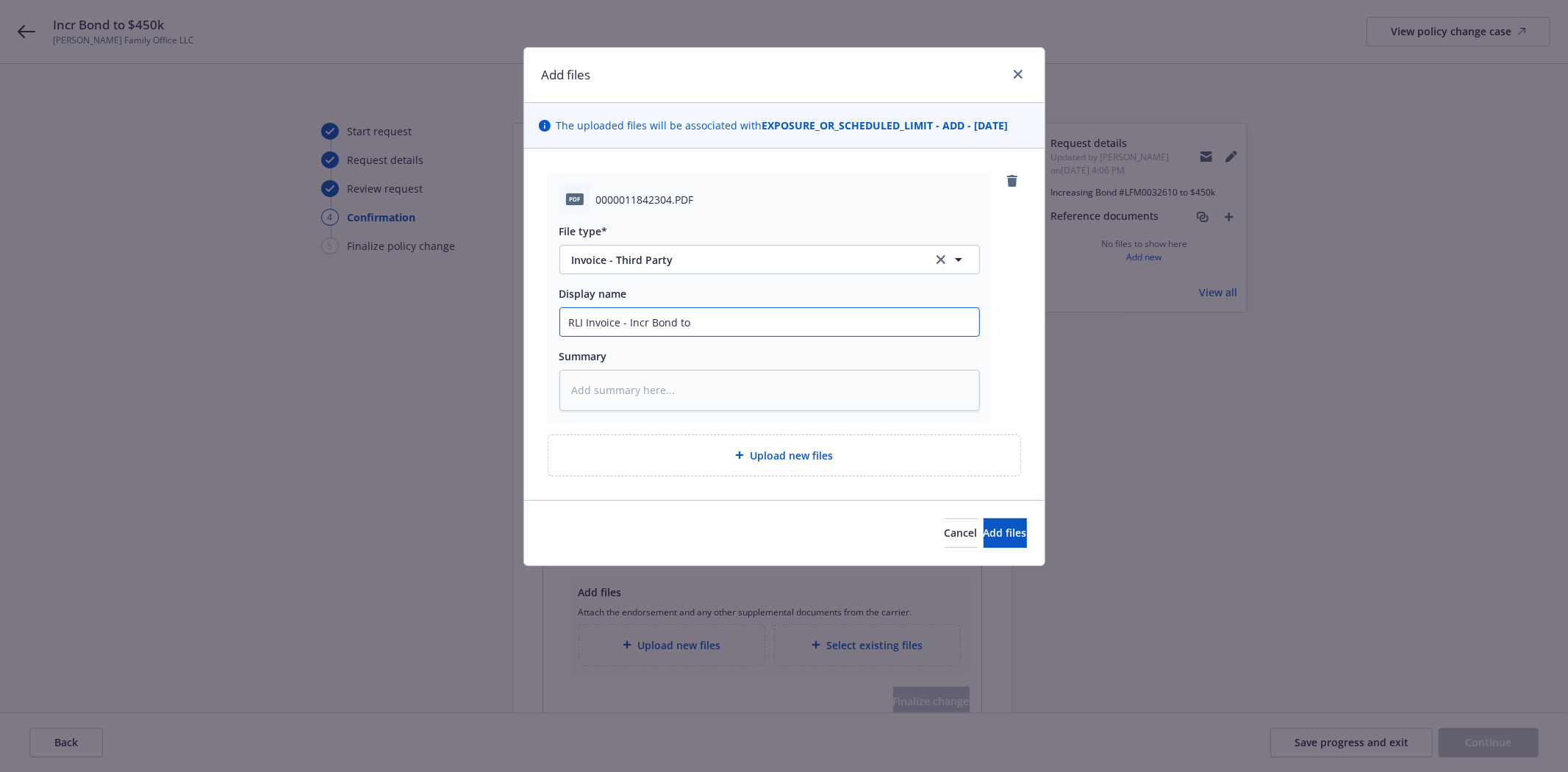
type textarea "x"
type input "RLI Invoice - Incr Bond to"
type textarea "x"
type input "RLI Invoice - Incr Bond to $"
type textarea "x"
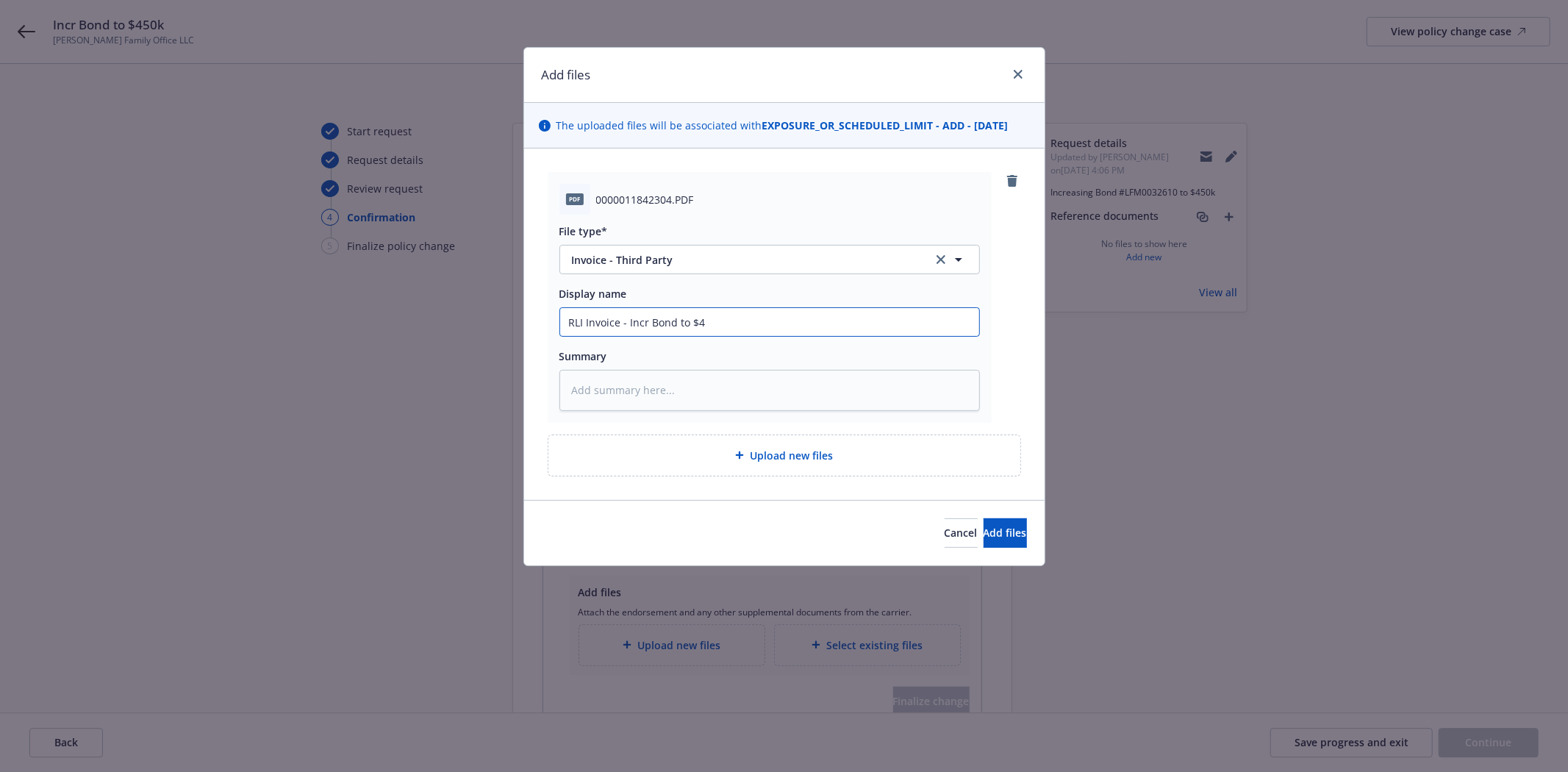
type input "RLI Invoice - Incr Bond to $45"
type textarea "x"
type input "RLI Invoice - Incr Bond to $450"
type textarea "x"
type input "RLI Invoice - Incr Bond to $450k"
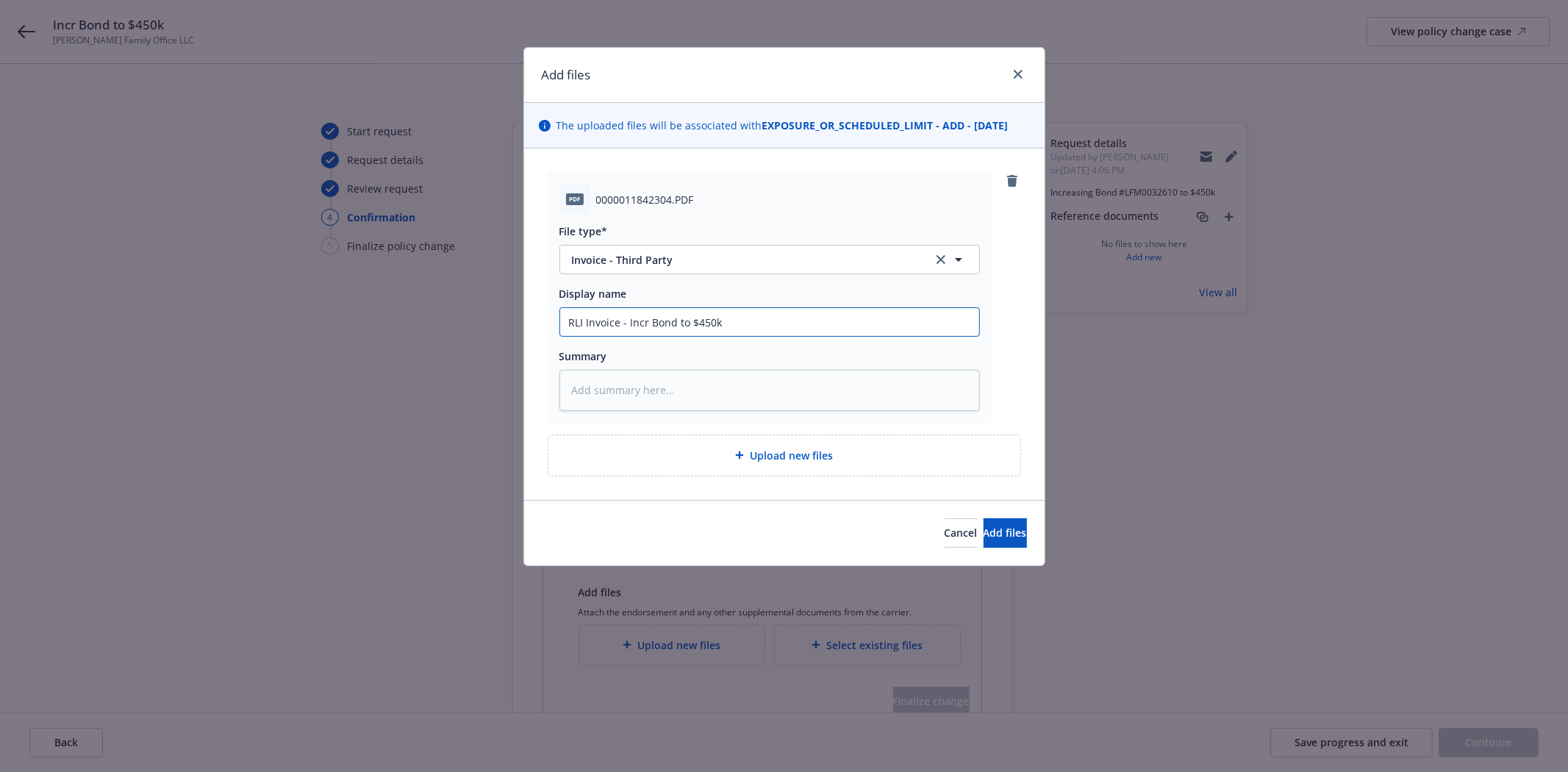
type textarea "x"
type input "RLI Invoice - Incr Bond to $450k"
type textarea "x"
type input "RLI Invoice - Incr Bond to $450k B"
type textarea "x"
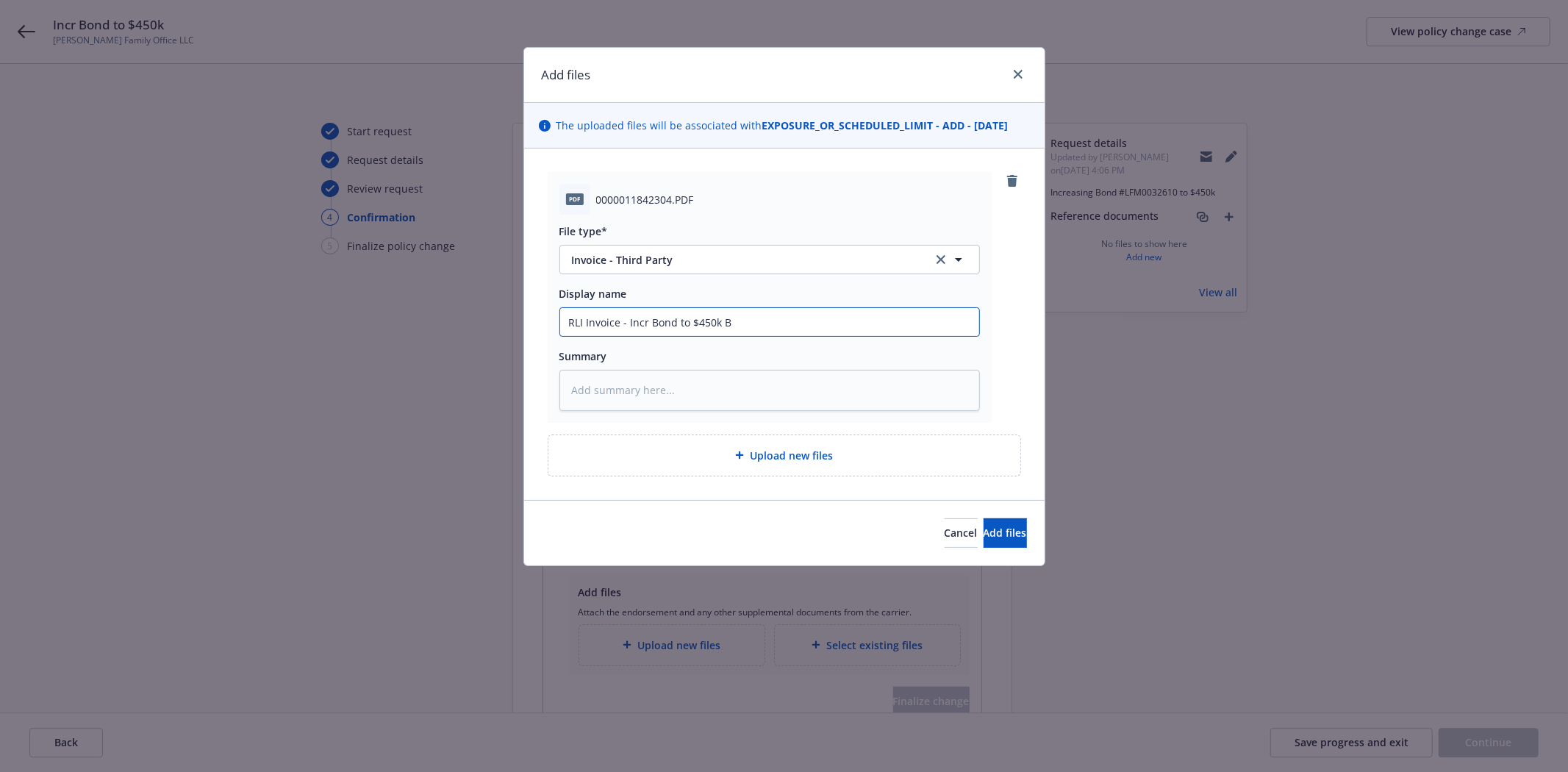
type input "RLI Invoice - Incr Bond to $450k Bo"
type textarea "x"
type input "RLI Invoice - Incr Bond to $450k Bon"
paste input "LFM0032610"
click at [983, 523] on button "Add files" at bounding box center [1005, 533] width 43 height 29
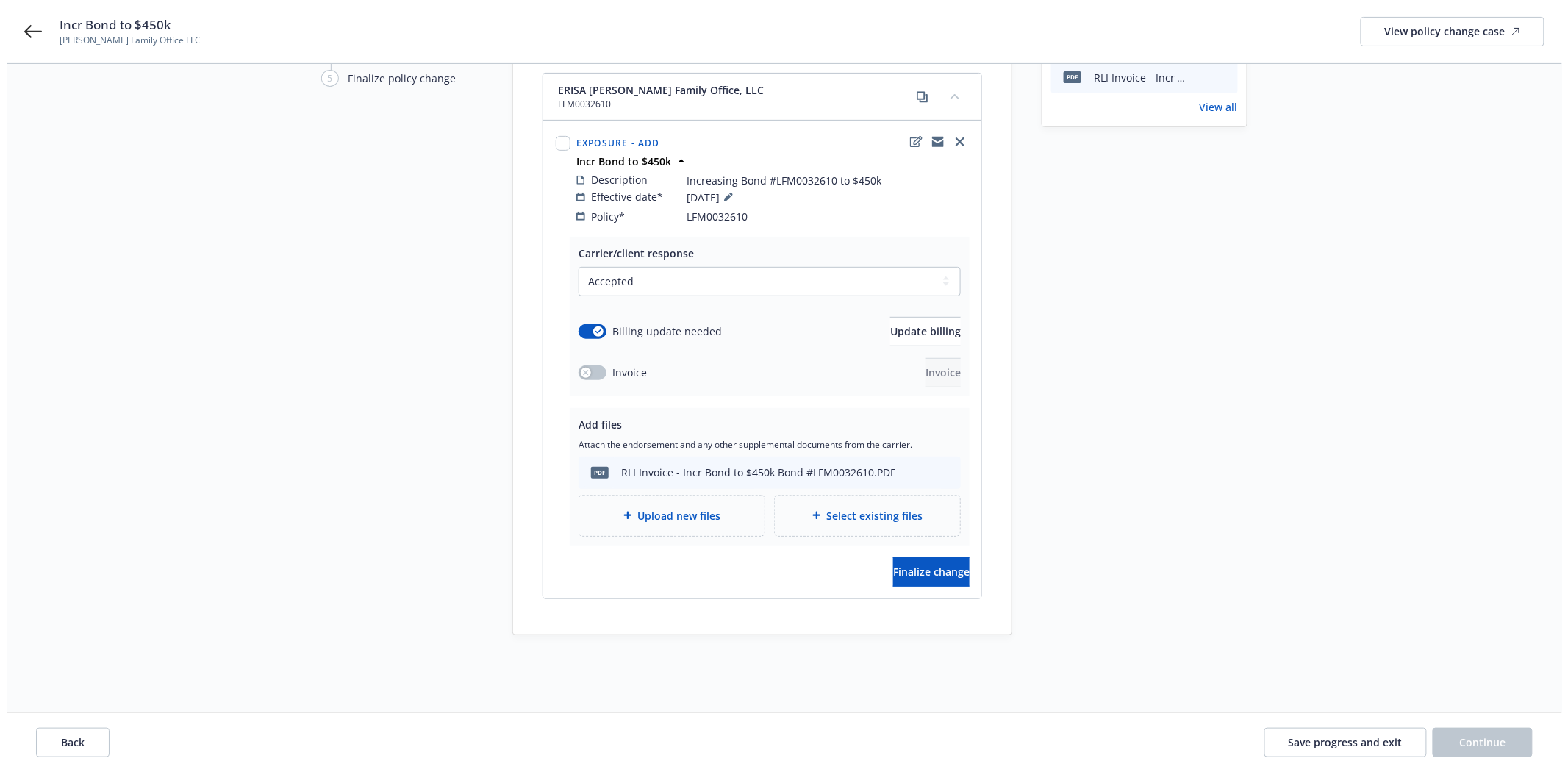
scroll to position [170, 0]
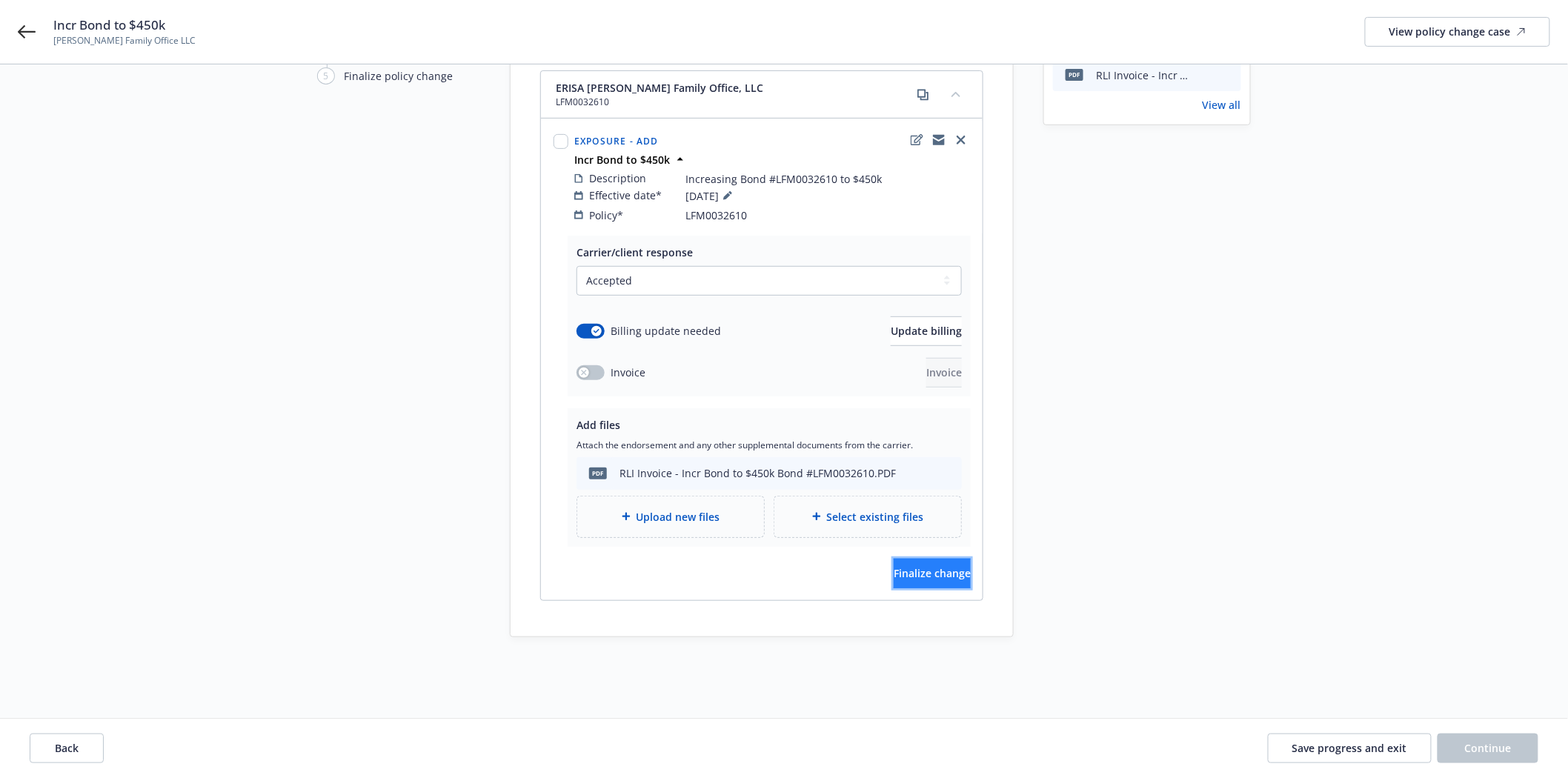
click at [937, 570] on button "Finalize change" at bounding box center [932, 574] width 77 height 30
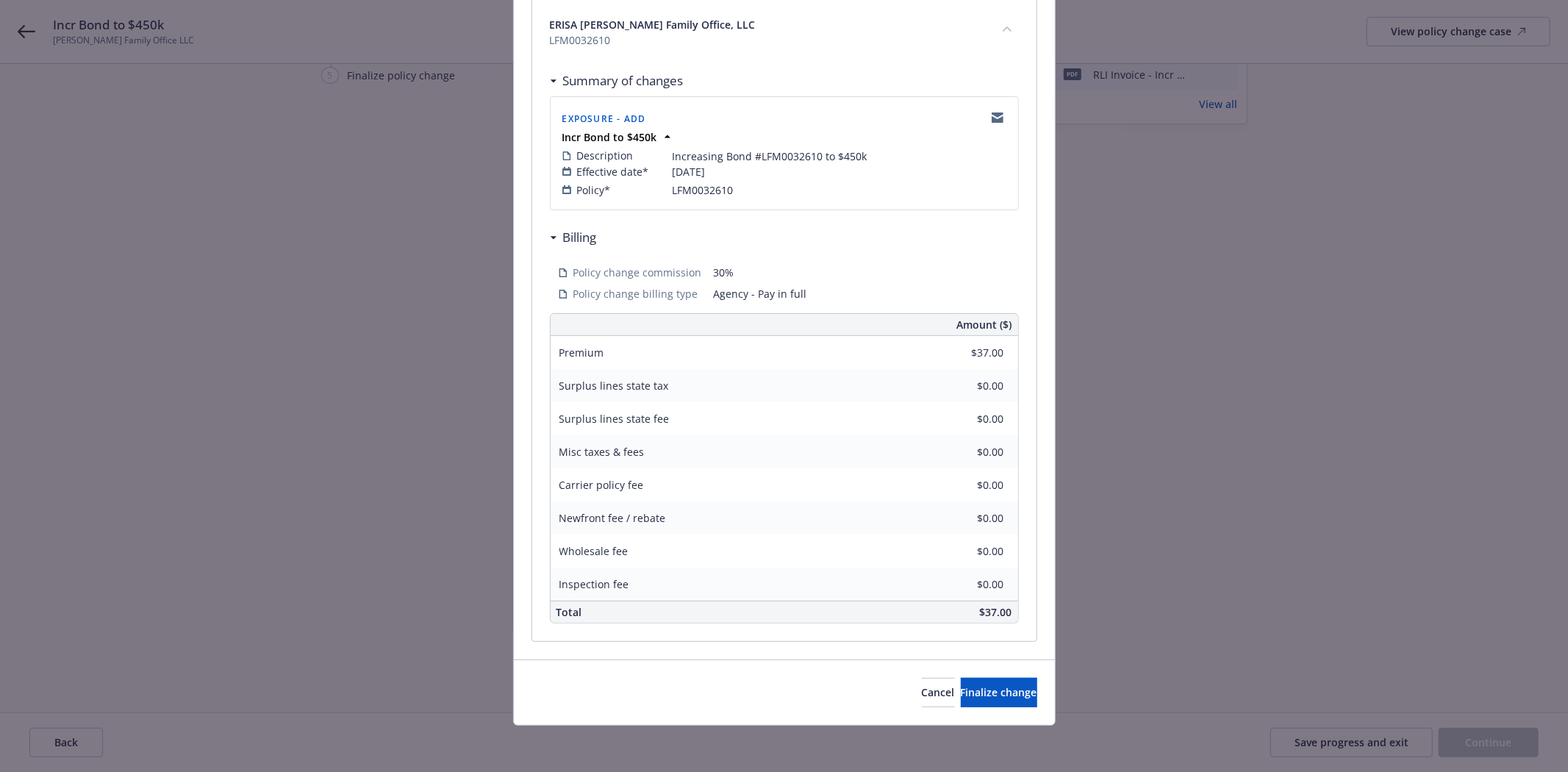
scroll to position [224, 0]
click at [965, 698] on span "Finalize change" at bounding box center [999, 691] width 77 height 14
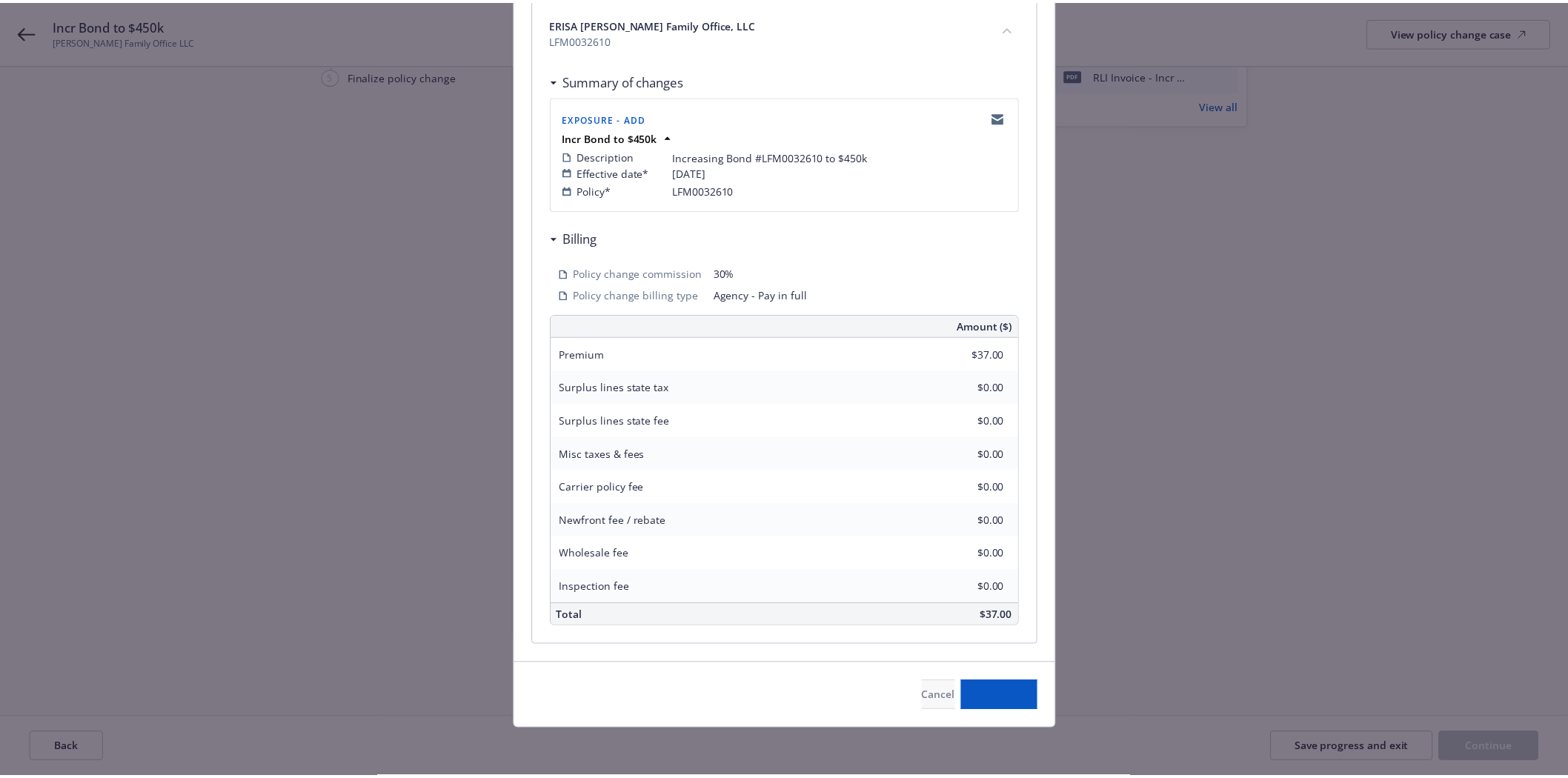
scroll to position [171, 0]
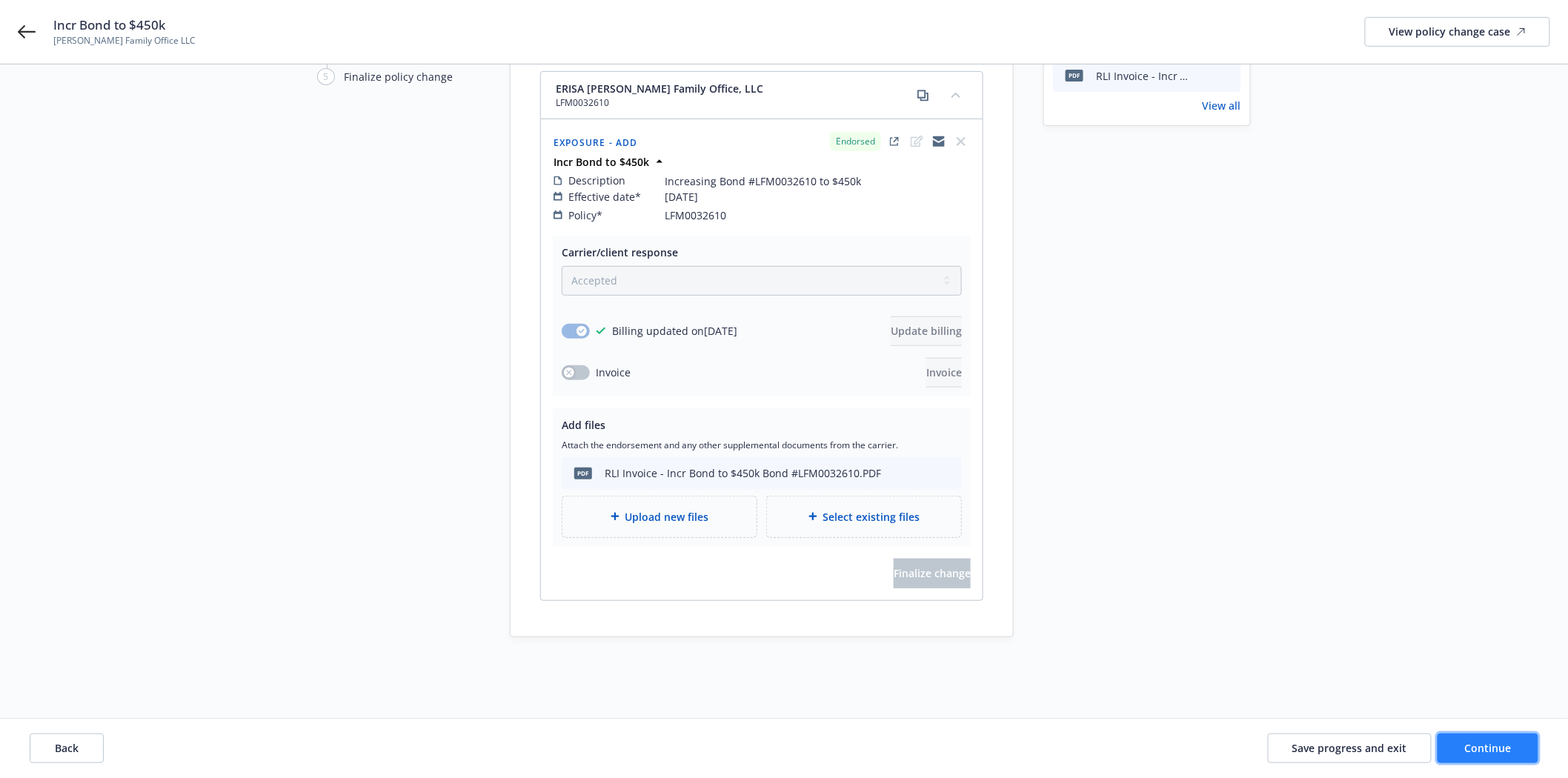
click at [1474, 740] on button "Continue" at bounding box center [1488, 748] width 101 height 30
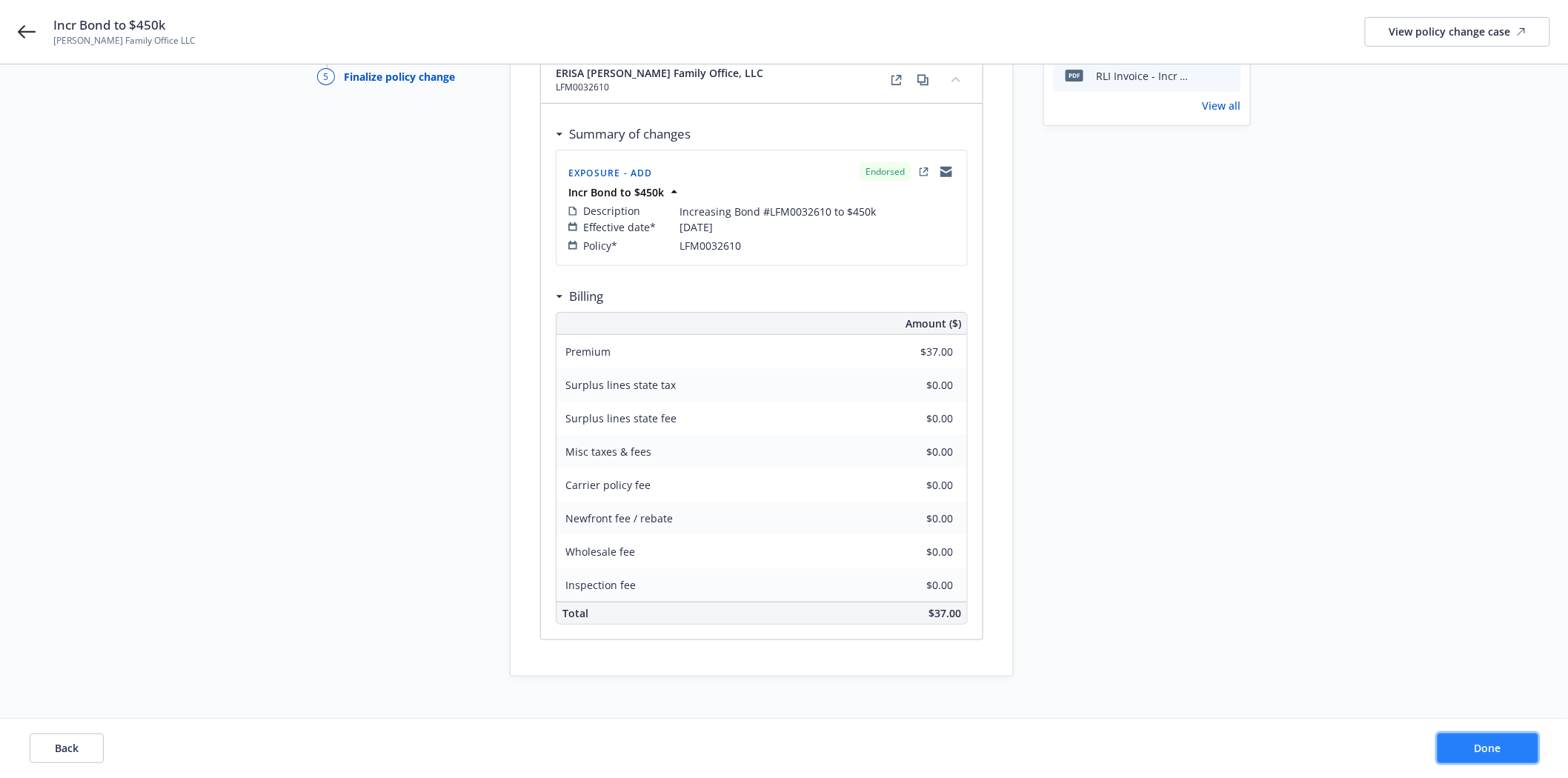
click at [1492, 740] on button "Done" at bounding box center [1488, 748] width 101 height 30
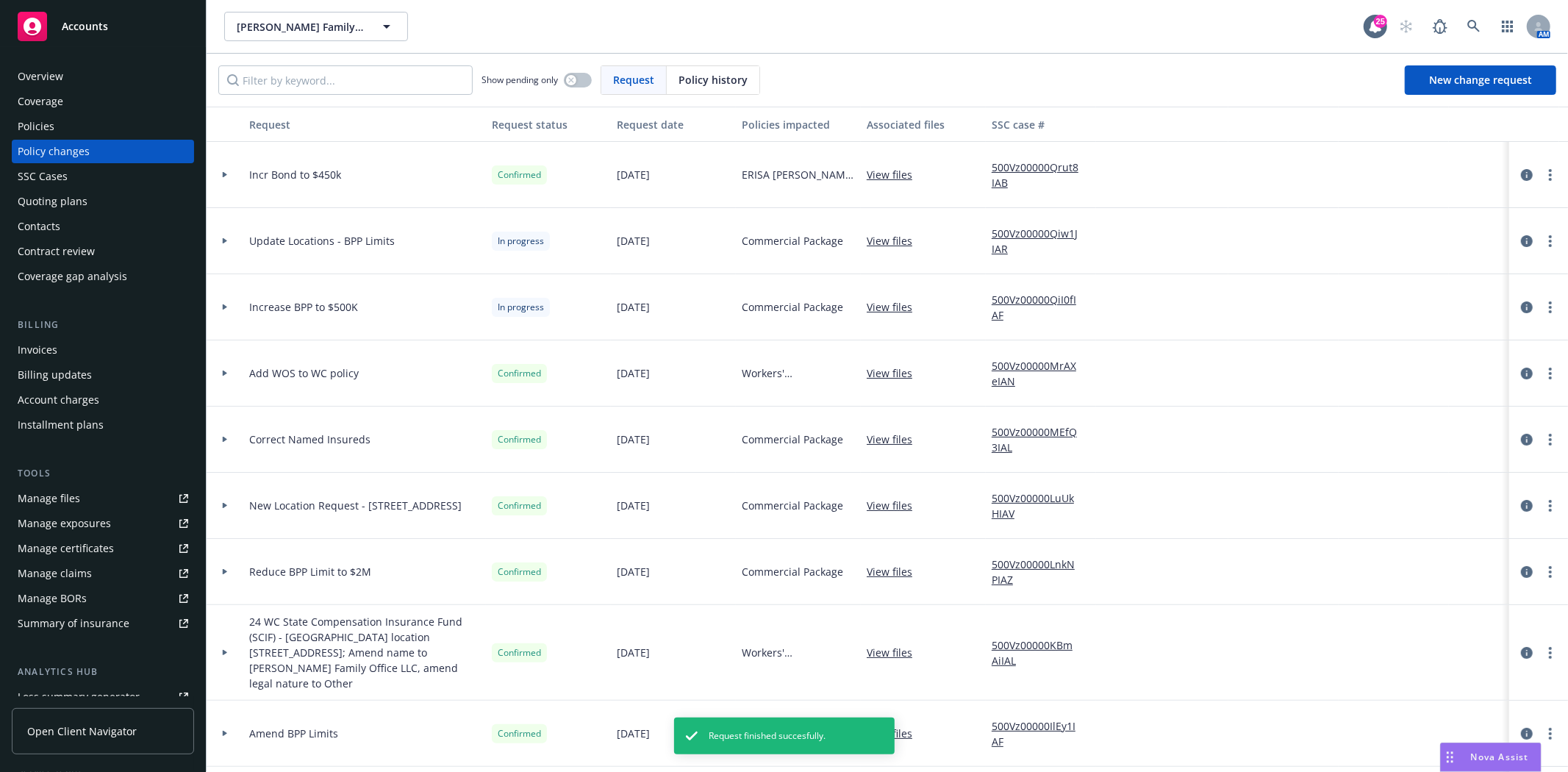
click at [81, 344] on div "Invoices" at bounding box center [103, 350] width 170 height 23
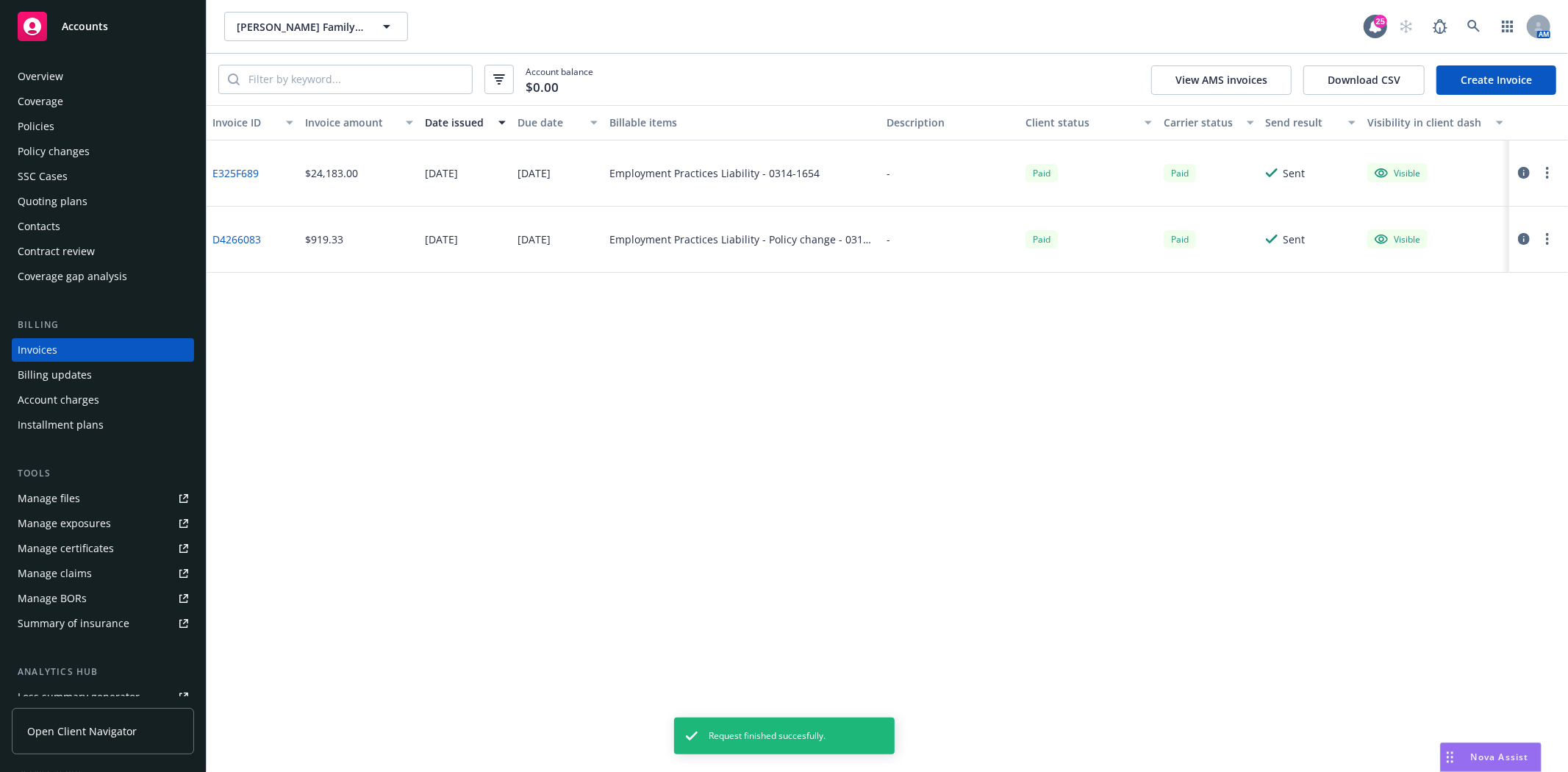
click at [1496, 79] on link "Create Invoice" at bounding box center [1496, 81] width 120 height 29
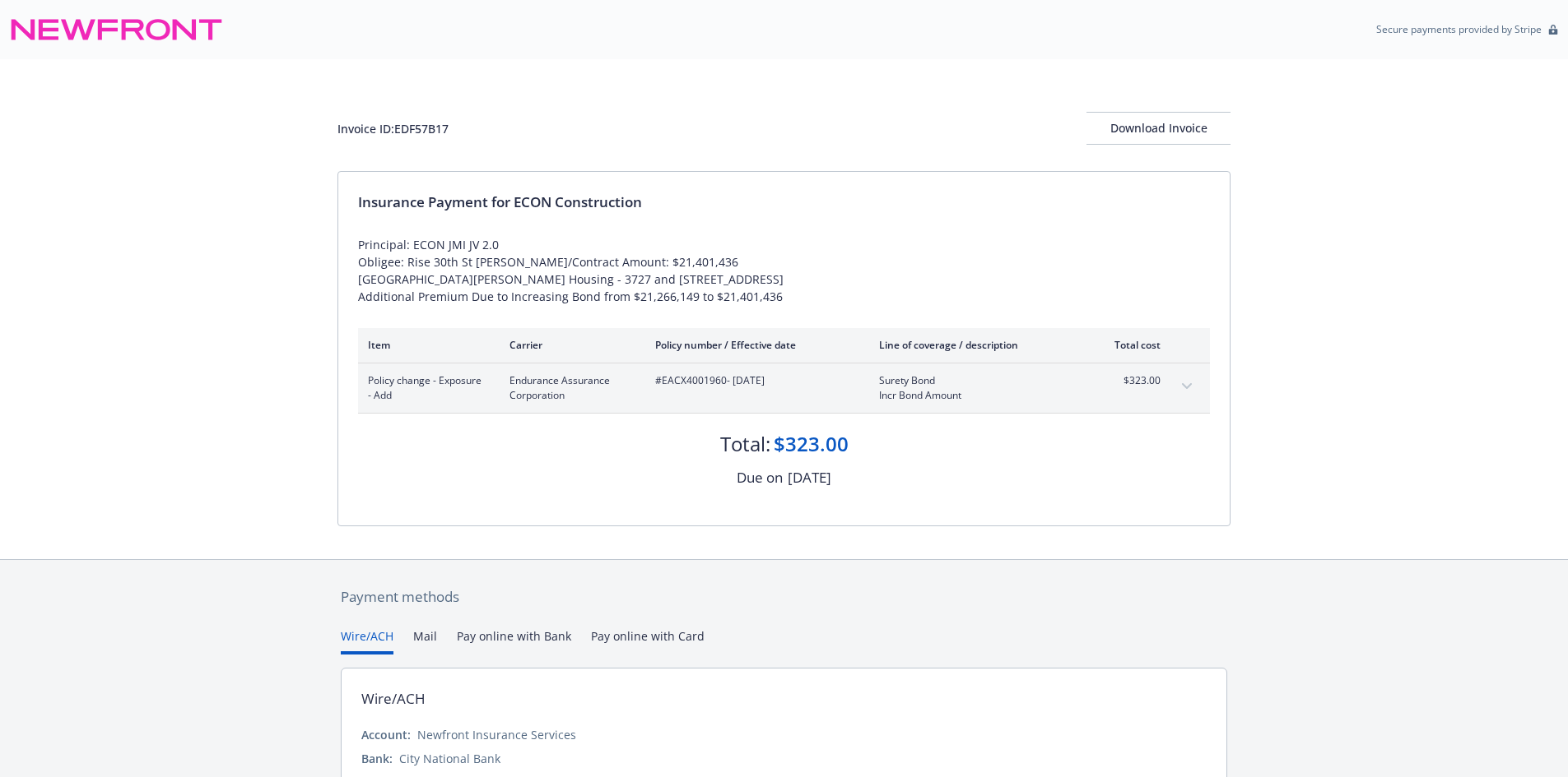
click at [416, 124] on div "Invoice ID: EDF57B17" at bounding box center [393, 129] width 111 height 17
copy div "EDF57B17"
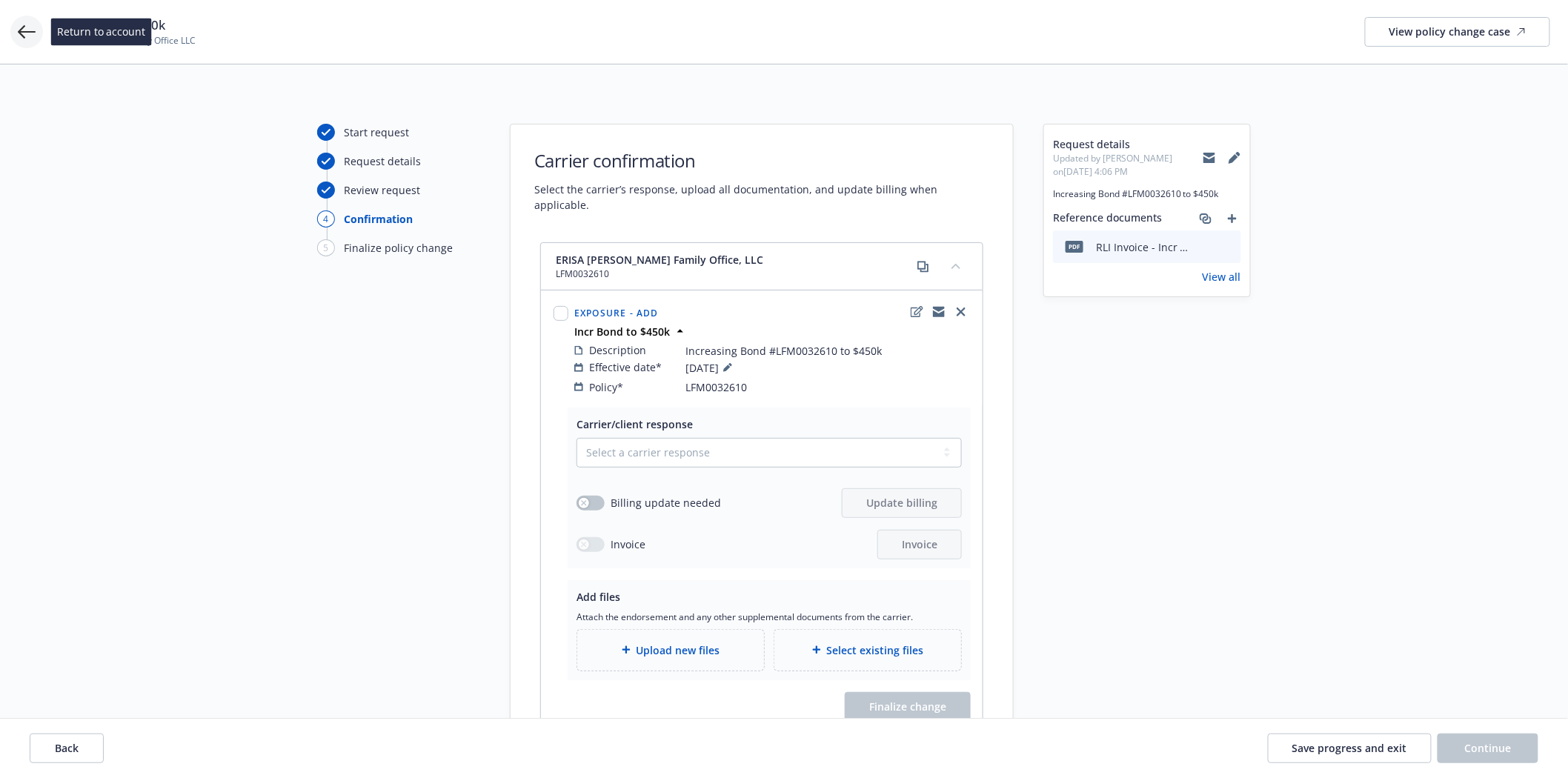
click at [18, 27] on icon at bounding box center [27, 31] width 18 height 18
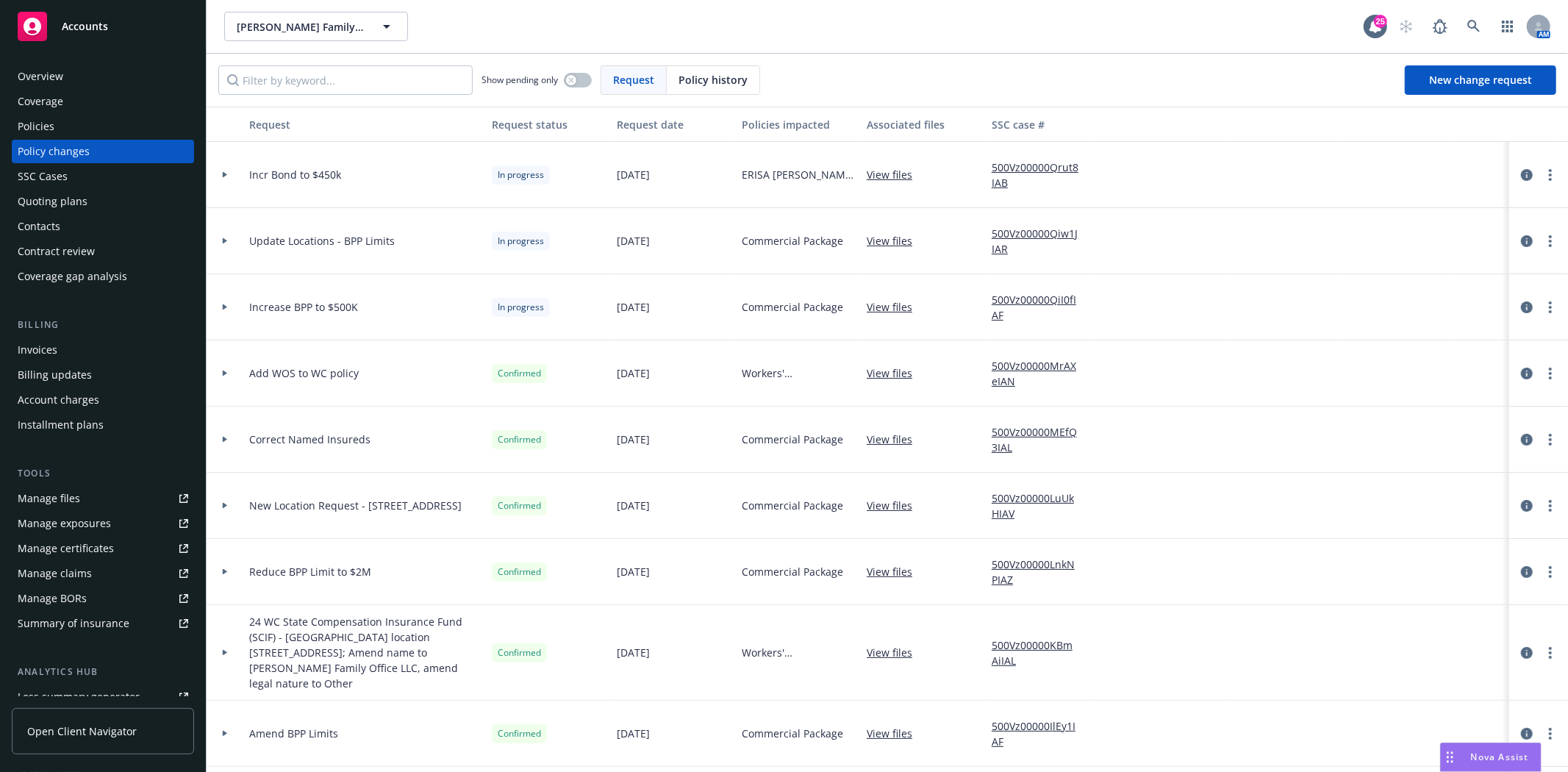
click at [40, 111] on div "Coverage" at bounding box center [40, 101] width 46 height 23
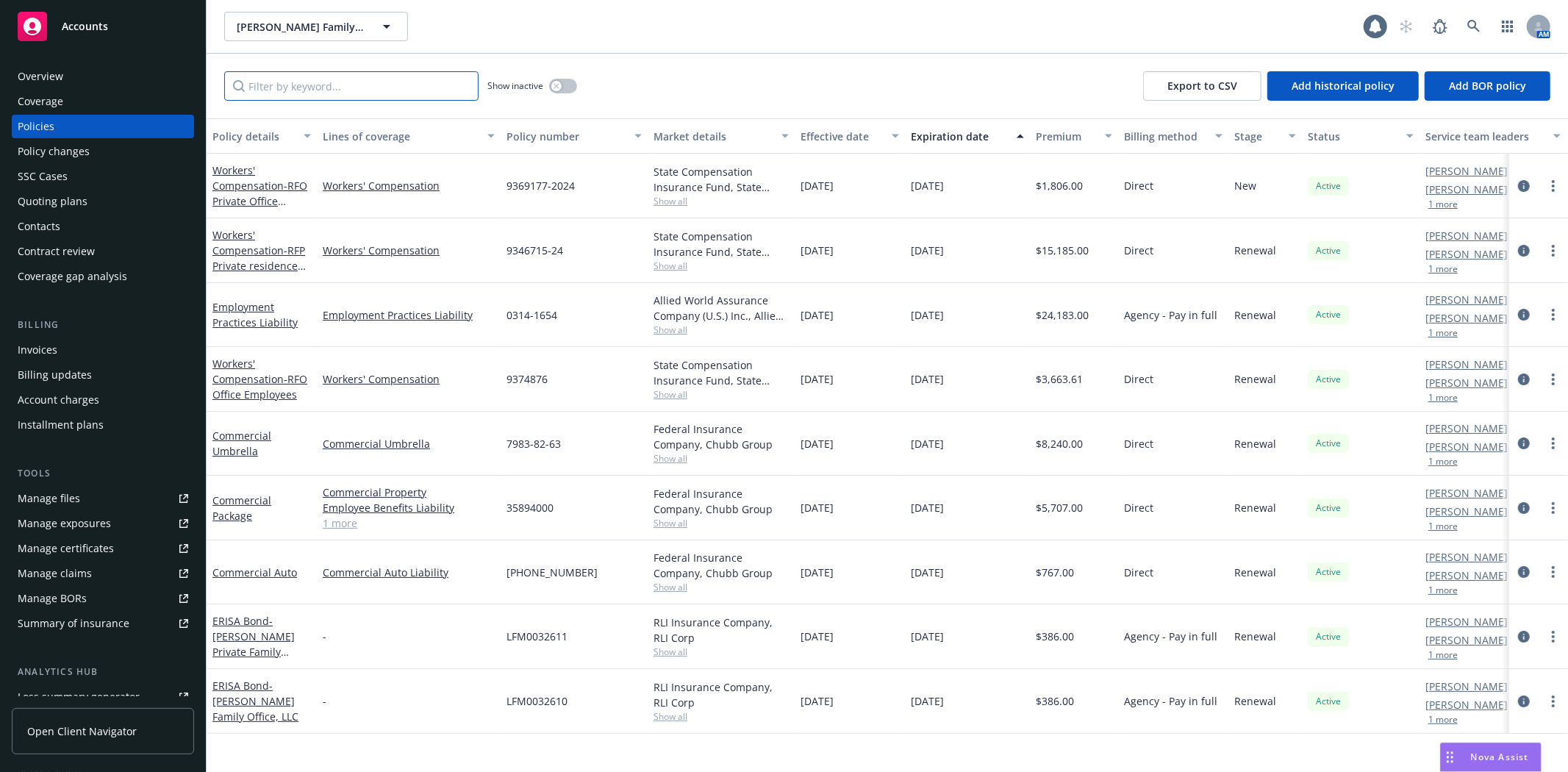
click at [328, 90] on input "Filter by keyword..." at bounding box center [352, 86] width 255 height 29
paste input "LFM0032610"
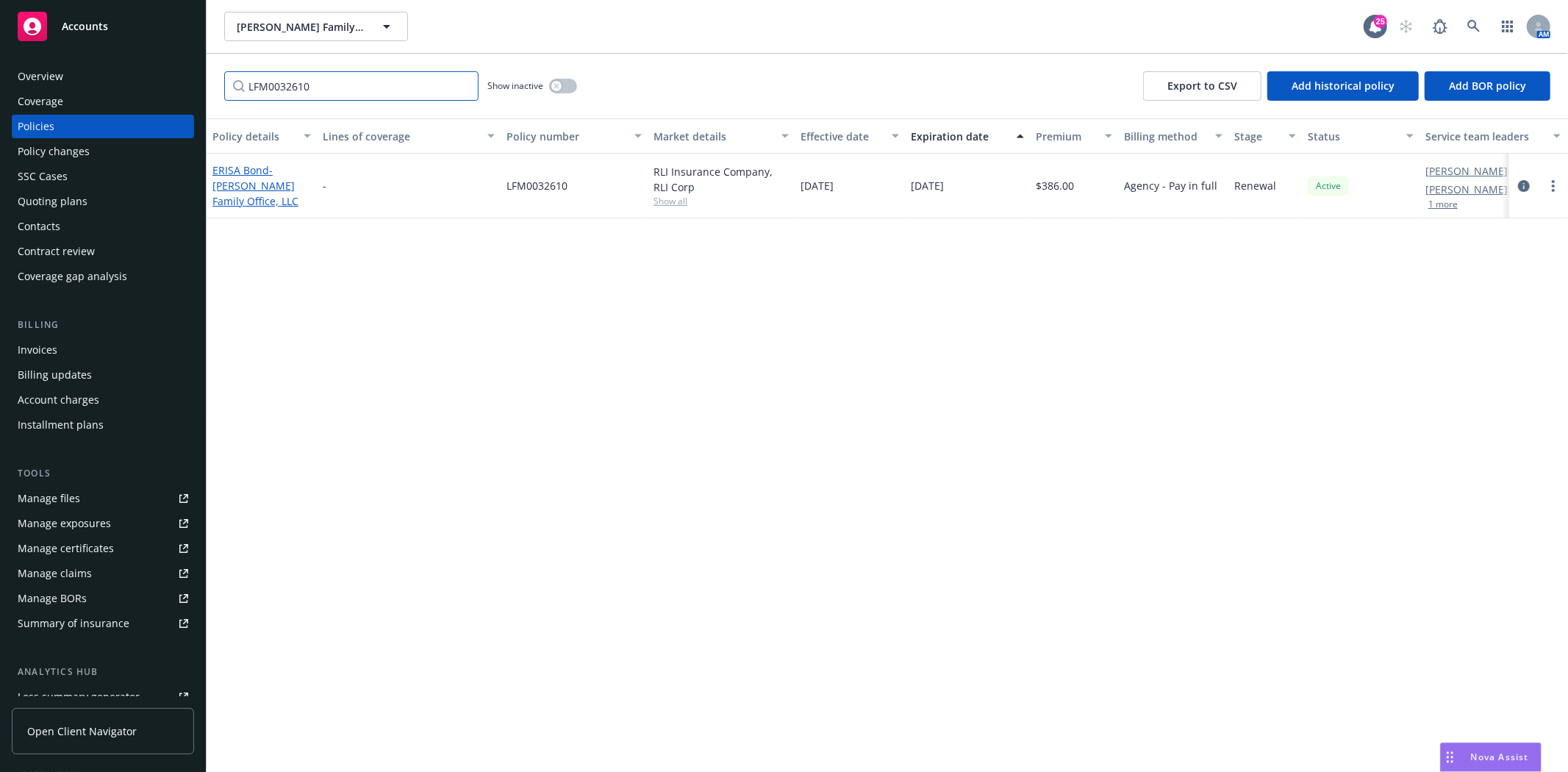
type input "LFM0032610"
click at [241, 182] on link "ERISA Bond - Rogers Family Office, LLC" at bounding box center [255, 186] width 86 height 45
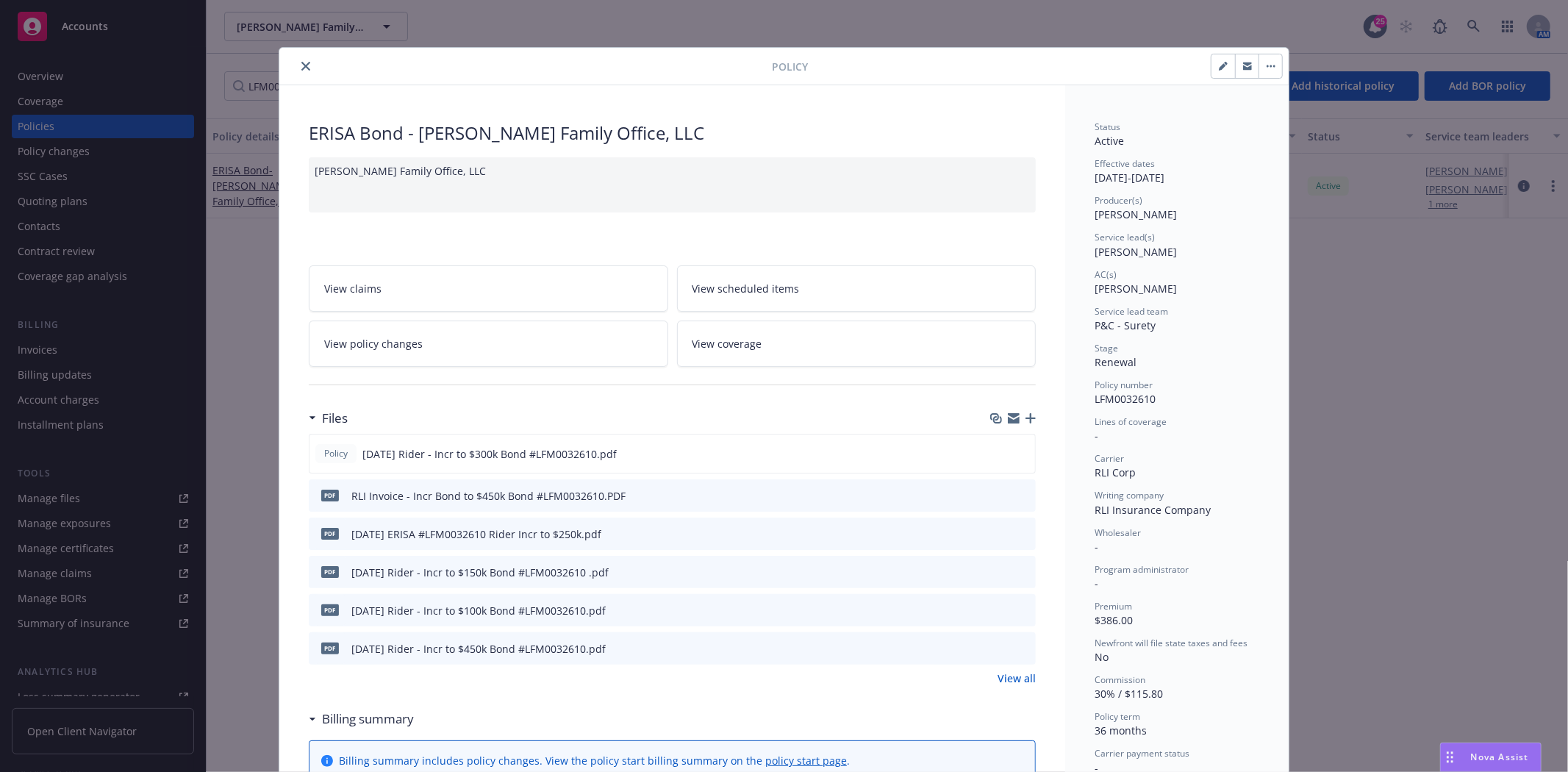
scroll to position [44, 0]
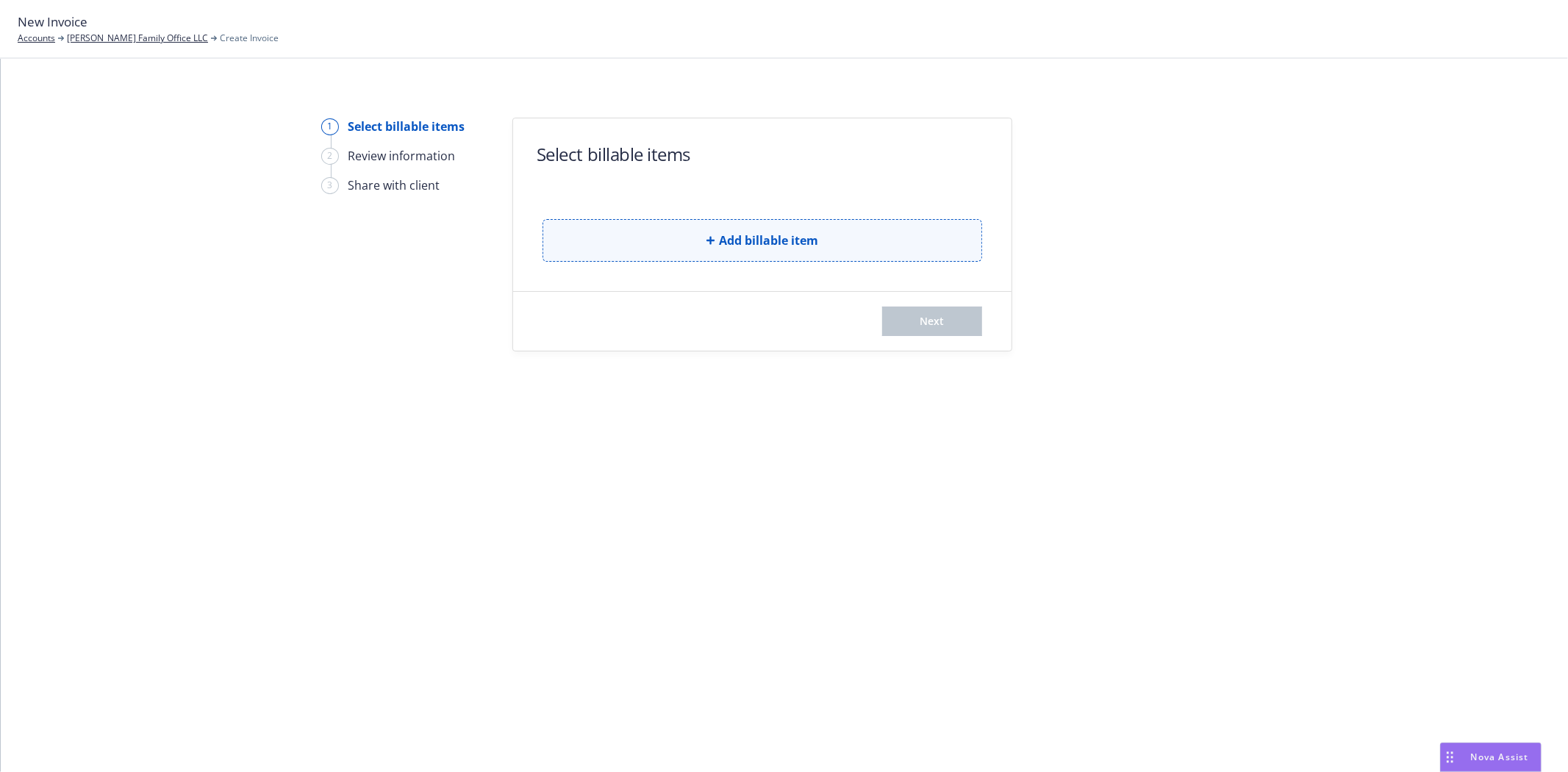
click at [648, 232] on button "Add billable item" at bounding box center [763, 240] width 440 height 43
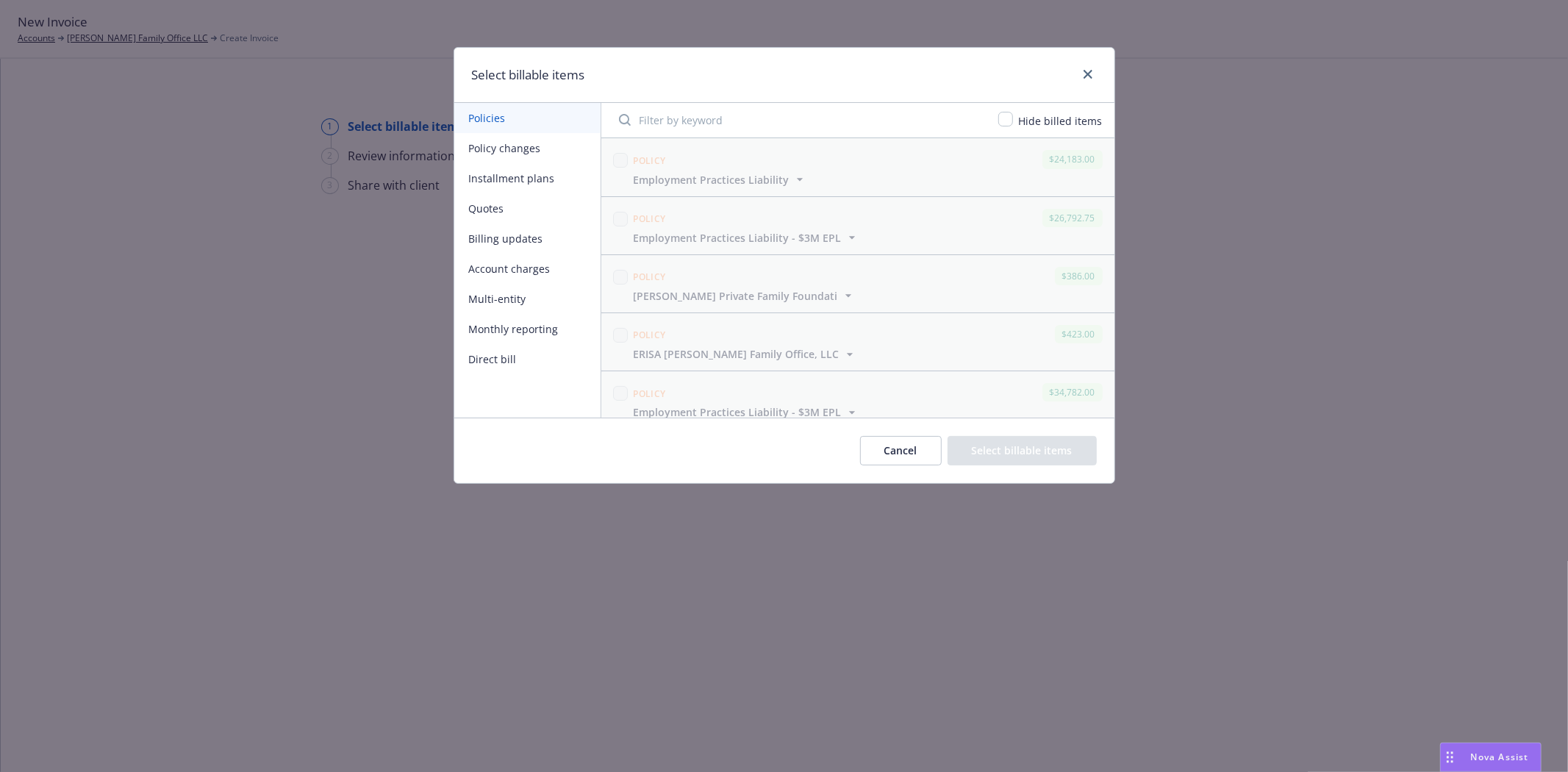
click at [519, 147] on button "Policy changes" at bounding box center [527, 148] width 146 height 30
click at [618, 234] on input "checkbox" at bounding box center [620, 234] width 15 height 15
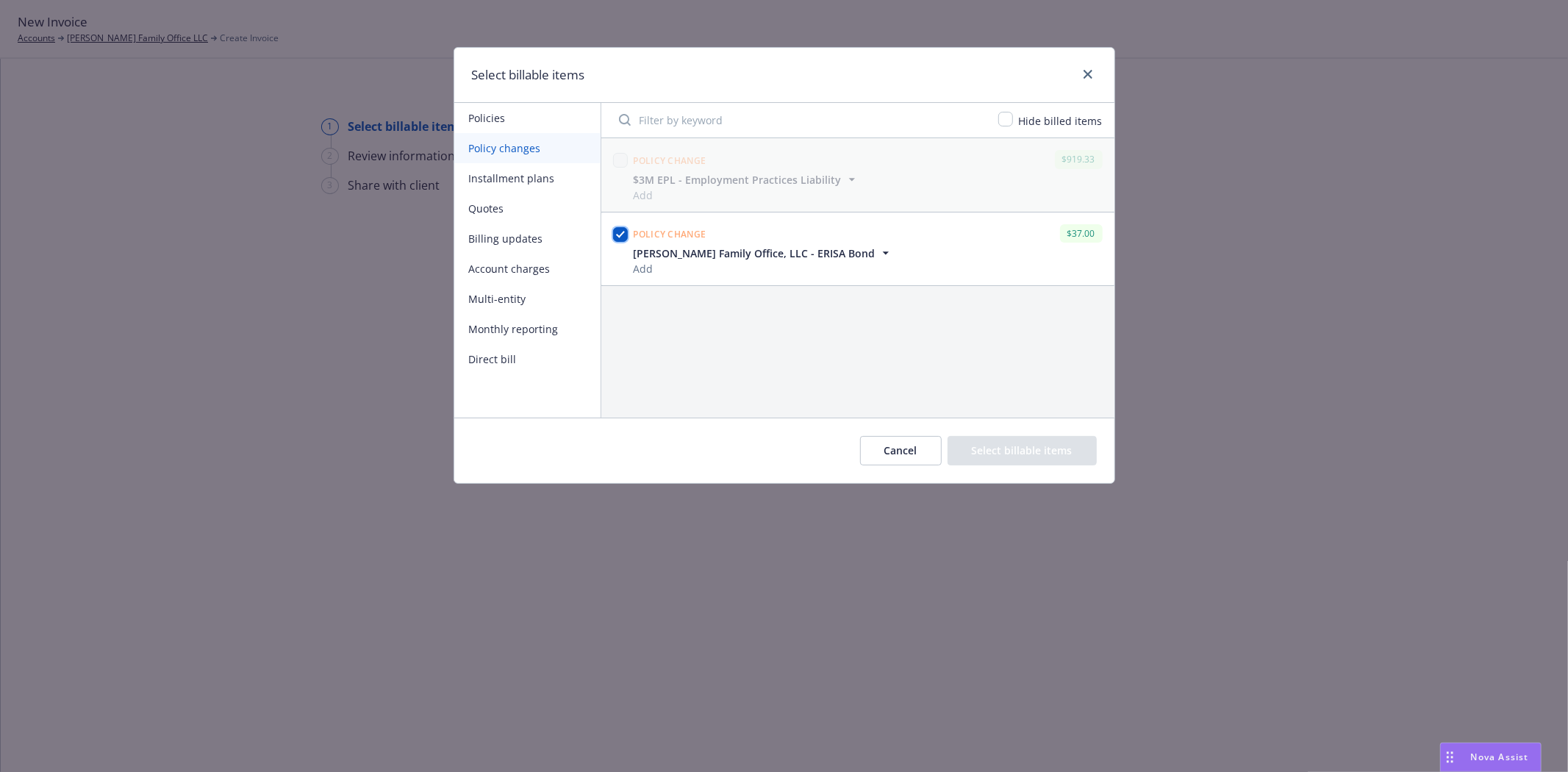
checkbox input "true"
click at [1010, 444] on button "Select billable items" at bounding box center [1022, 451] width 149 height 29
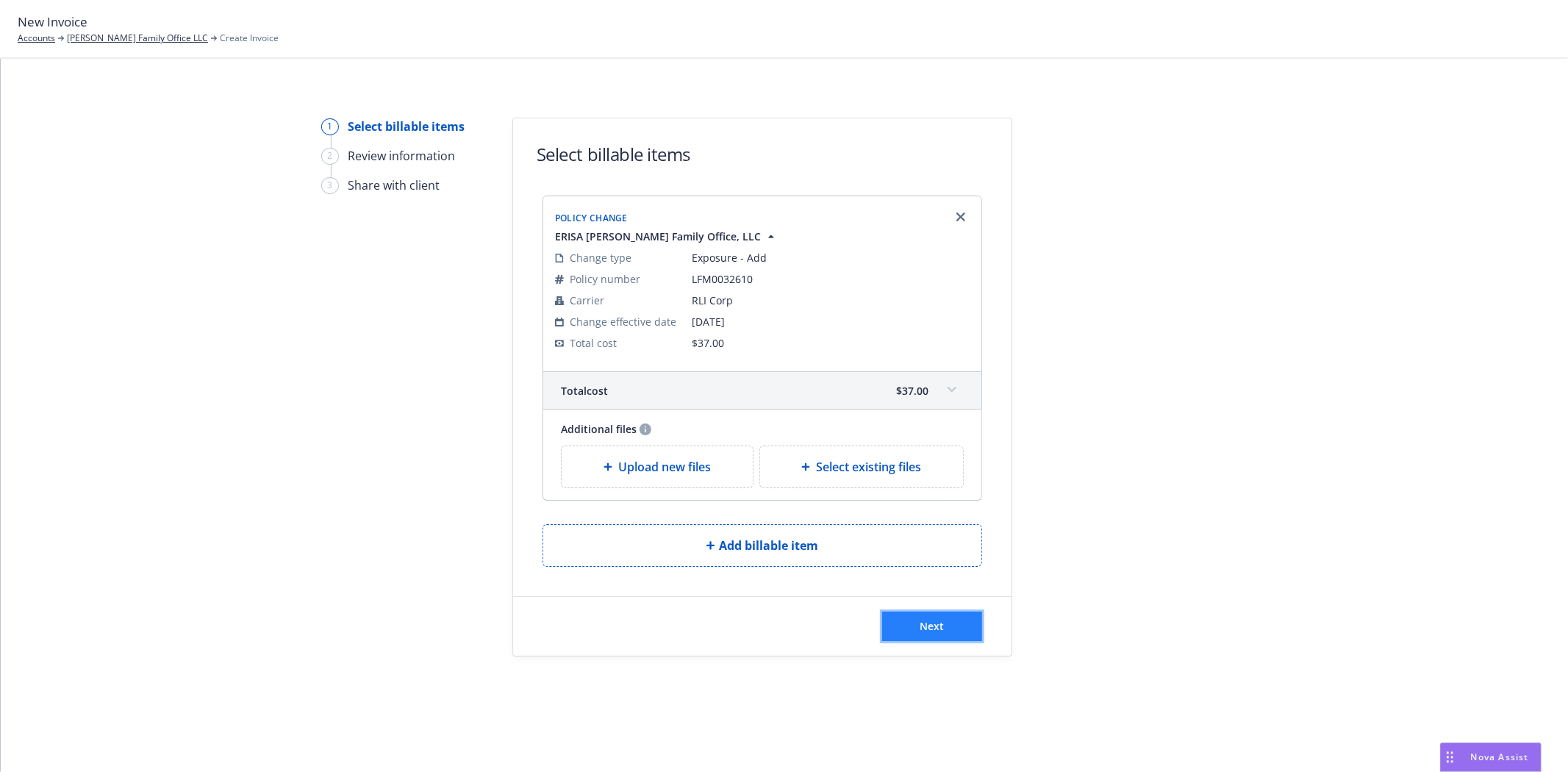
click at [944, 634] on button "Next" at bounding box center [932, 626] width 100 height 29
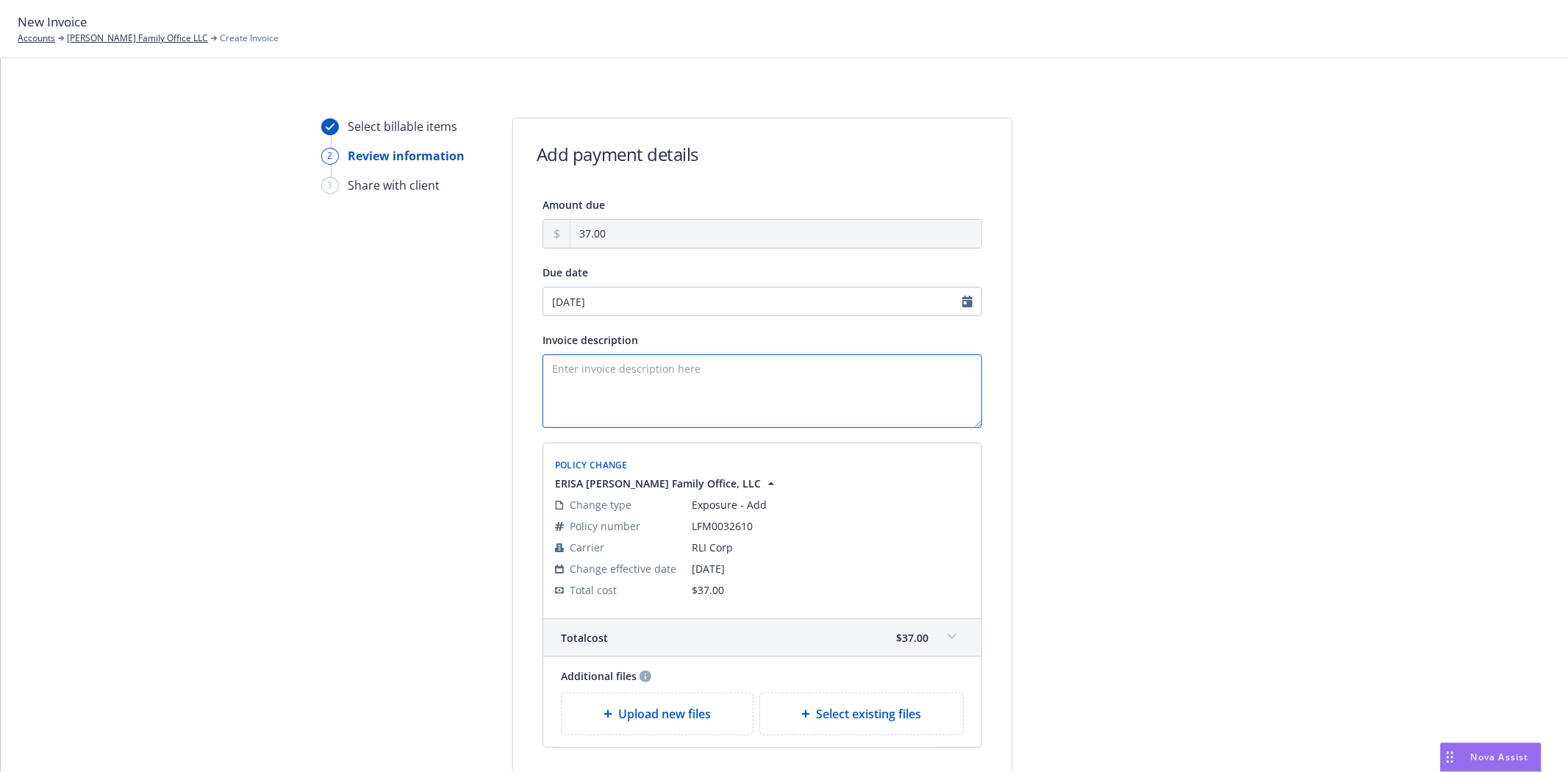
click at [660, 398] on textarea "Invoice description" at bounding box center [763, 391] width 440 height 74
paste textarea "Plan Name: Rogers Family Office, LLC 401k Plan Limit: $250,000 ERISA Dishonesty…"
drag, startPoint x: 647, startPoint y: 409, endPoint x: 635, endPoint y: 407, distance: 12.2
click at [635, 407] on textarea "Plan Name: Rogers Family Office, LLC 401k Plan Limit: $250,000 ERISA Dishonesty…" at bounding box center [763, 391] width 440 height 74
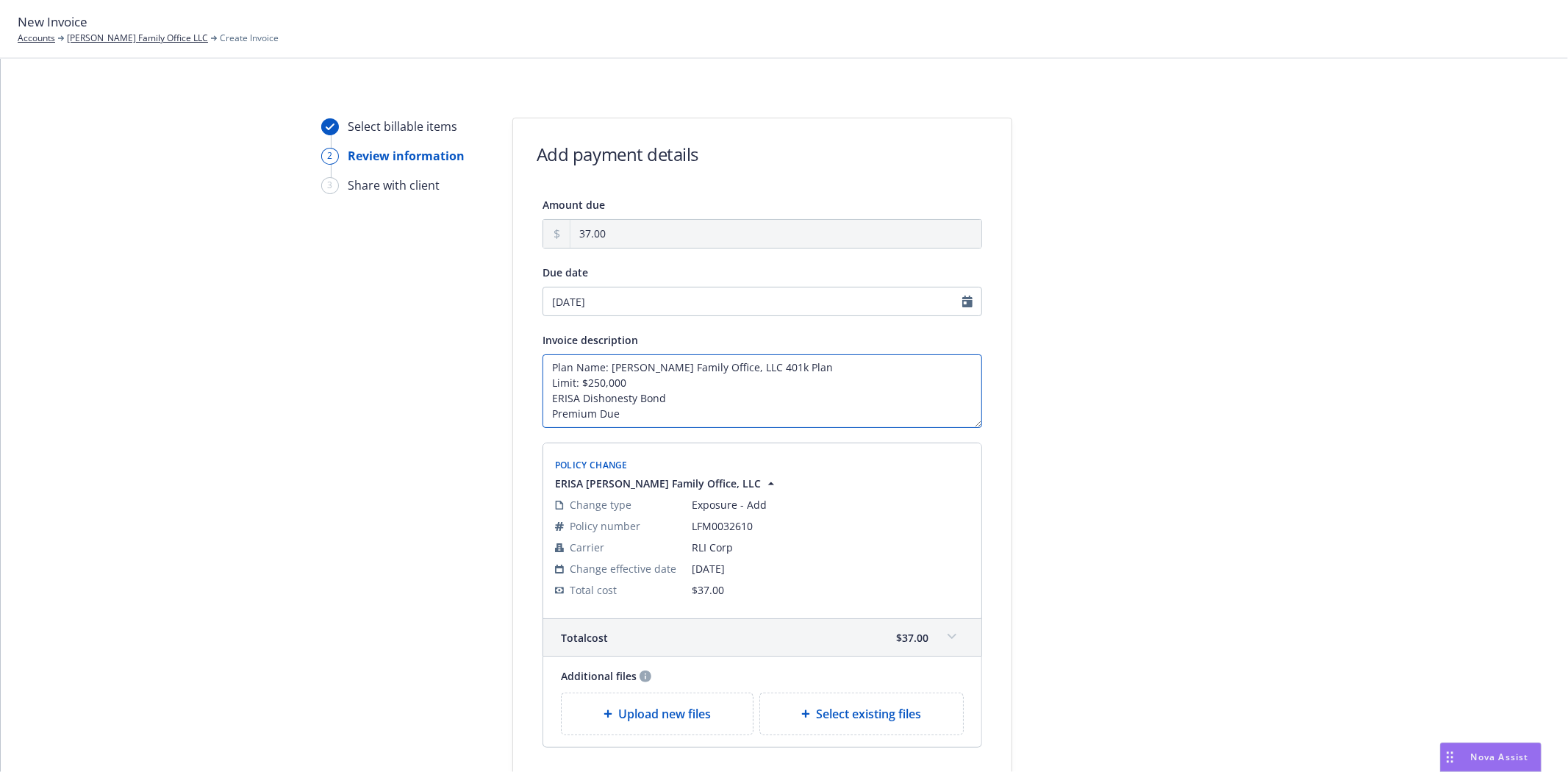
drag, startPoint x: 590, startPoint y: 371, endPoint x: 599, endPoint y: 386, distance: 17.5
click at [591, 372] on textarea "Plan Name: Rogers Family Office, LLC 401k Plan Limit: $250,000 ERISA Dishonesty…" at bounding box center [763, 391] width 440 height 74
drag, startPoint x: 658, startPoint y: 412, endPoint x: 356, endPoint y: 408, distance: 302.0
click at [356, 408] on div "Select billable items 2 Review information 3 Share with client Add payment deta…" at bounding box center [784, 478] width 1532 height 720
type textarea "Plan Name: Rogers Family Office, LLC 401k Plan Limit: $450,000 ERISA Dishonesty…"
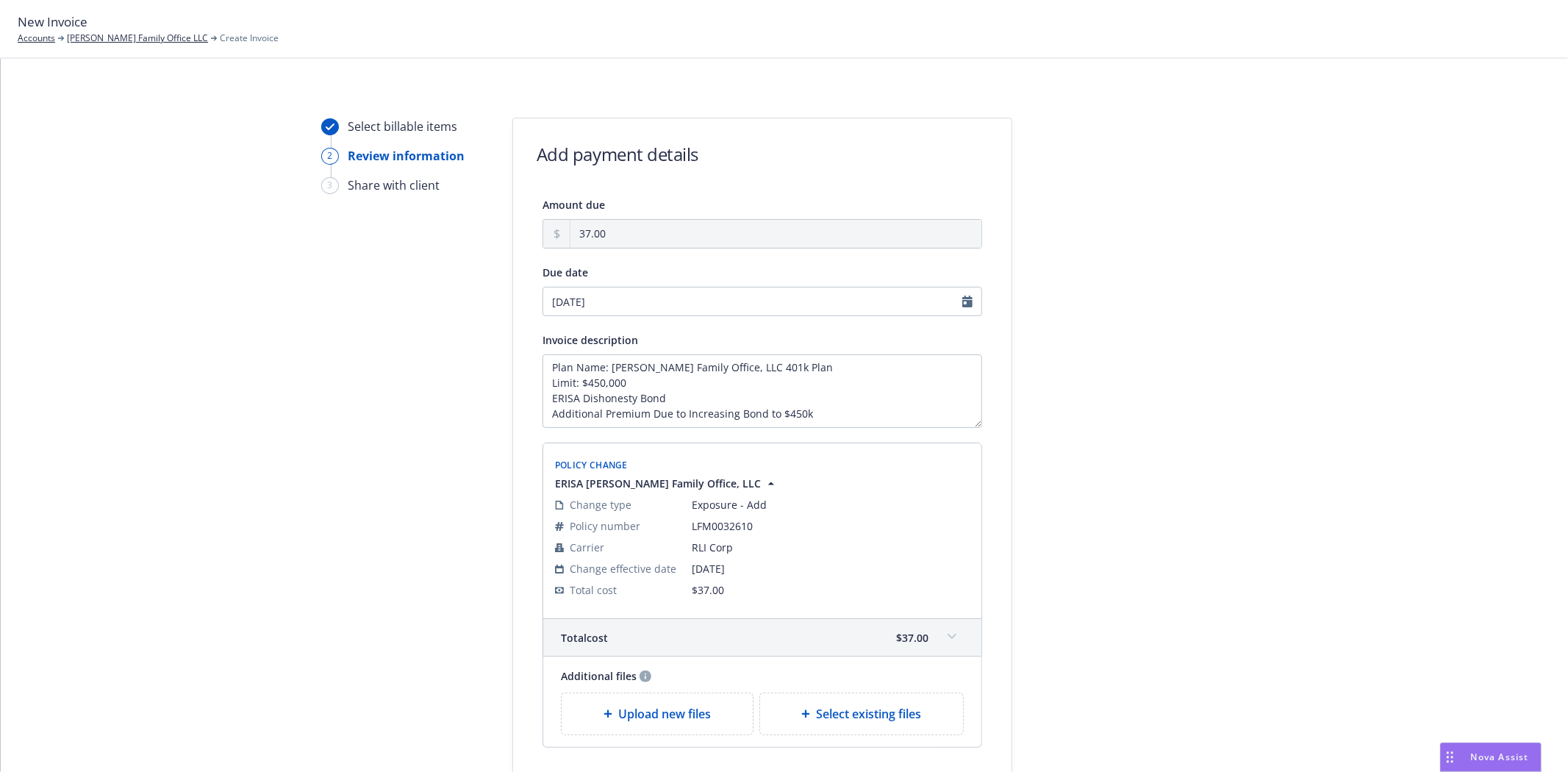
drag, startPoint x: 1355, startPoint y: 568, endPoint x: 1320, endPoint y: 546, distance: 41.3
click at [1347, 560] on div "Select billable items 2 Review information 3 Share with client Add payment deta…" at bounding box center [784, 478] width 1532 height 720
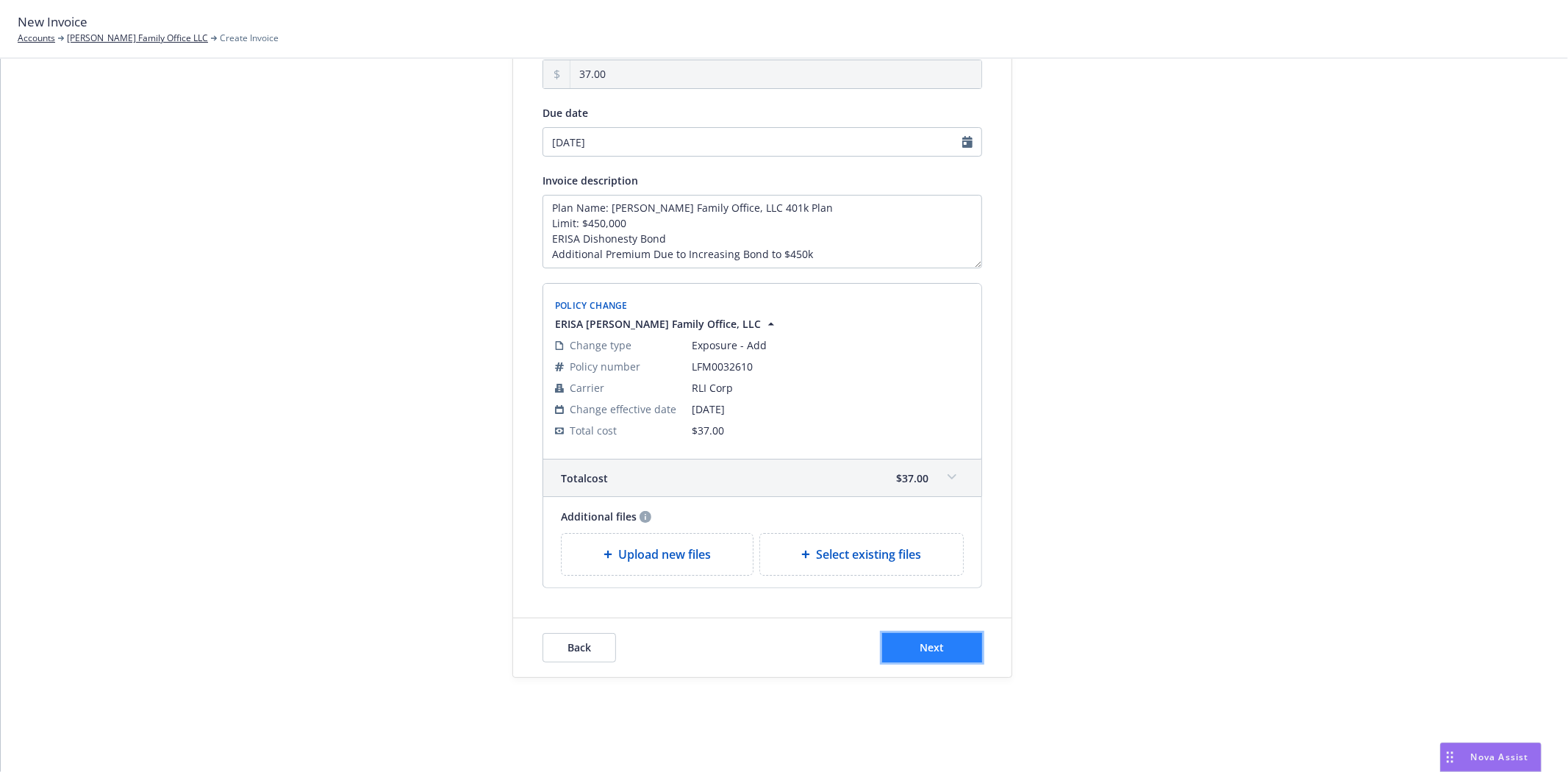
click at [935, 650] on span "Next" at bounding box center [932, 647] width 24 height 14
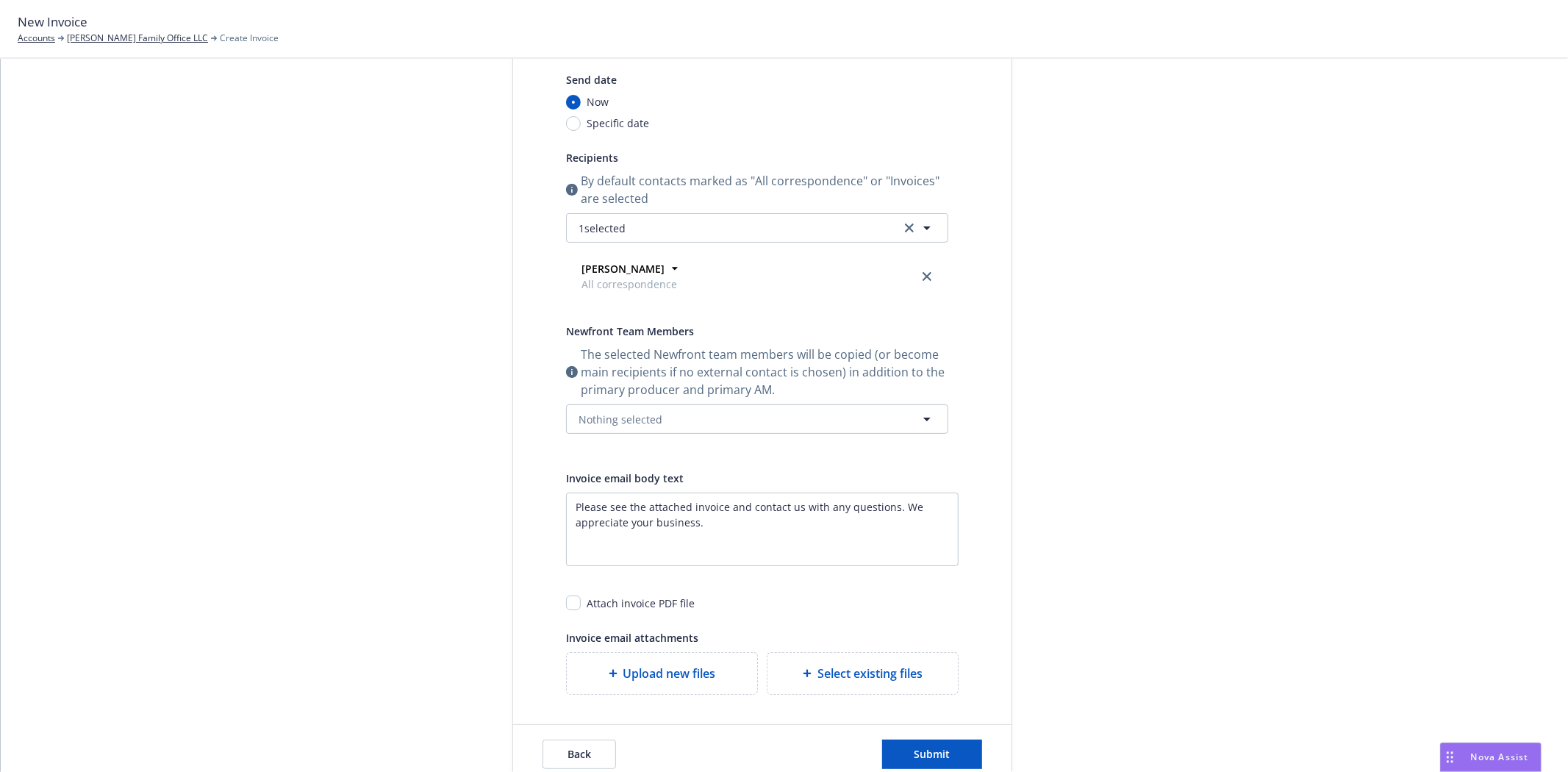
click at [616, 401] on div "The selected Newfront team members will be copied (or become main recipients if…" at bounding box center [757, 389] width 383 height 88
click at [620, 414] on span "Nothing selected" at bounding box center [620, 420] width 84 height 15
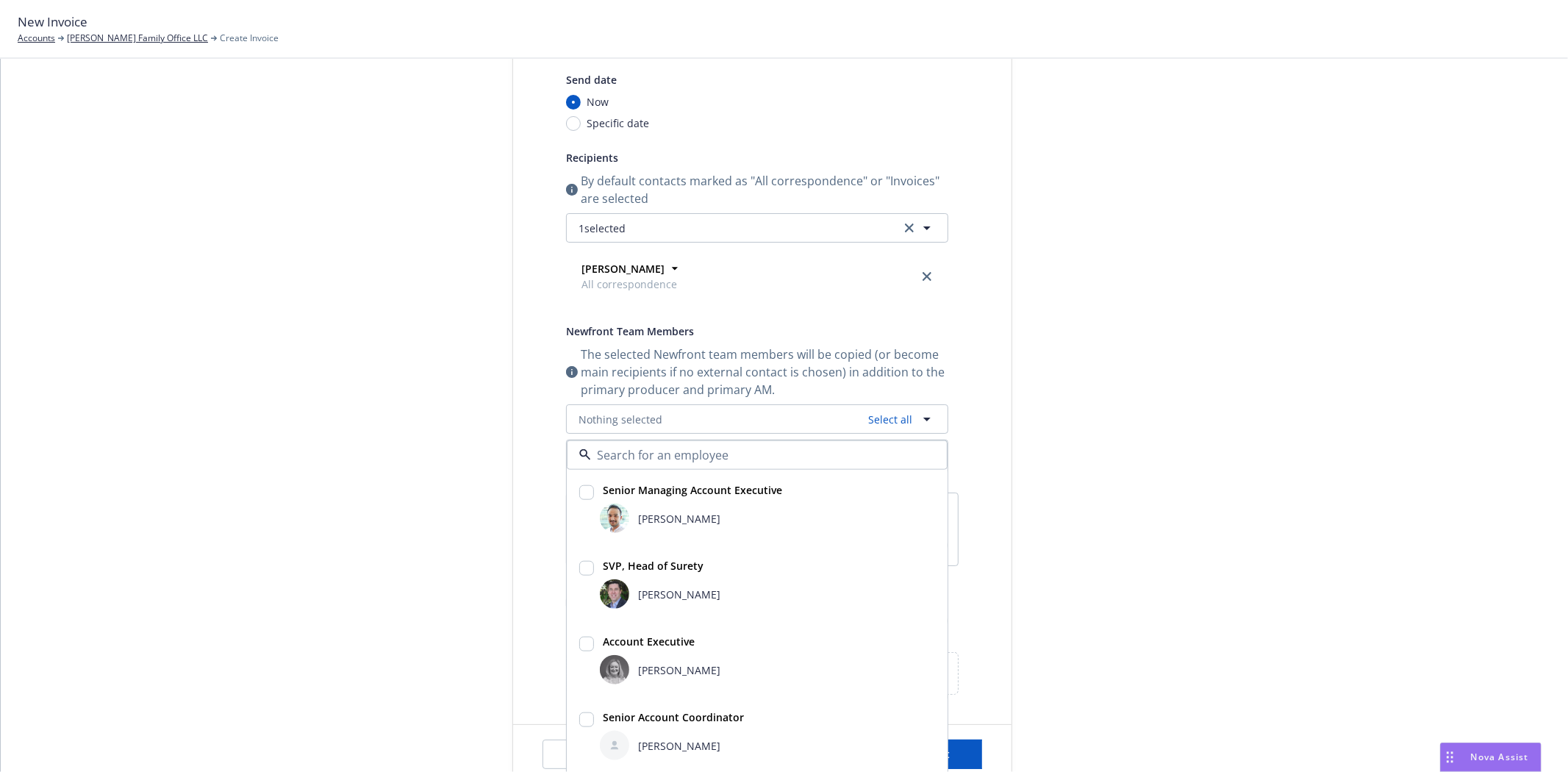
drag, startPoint x: 599, startPoint y: 570, endPoint x: 593, endPoint y: 637, distance: 67.3
click at [603, 571] on strong "SVP, Head of Surety" at bounding box center [654, 566] width 101 height 14
checkbox input "true"
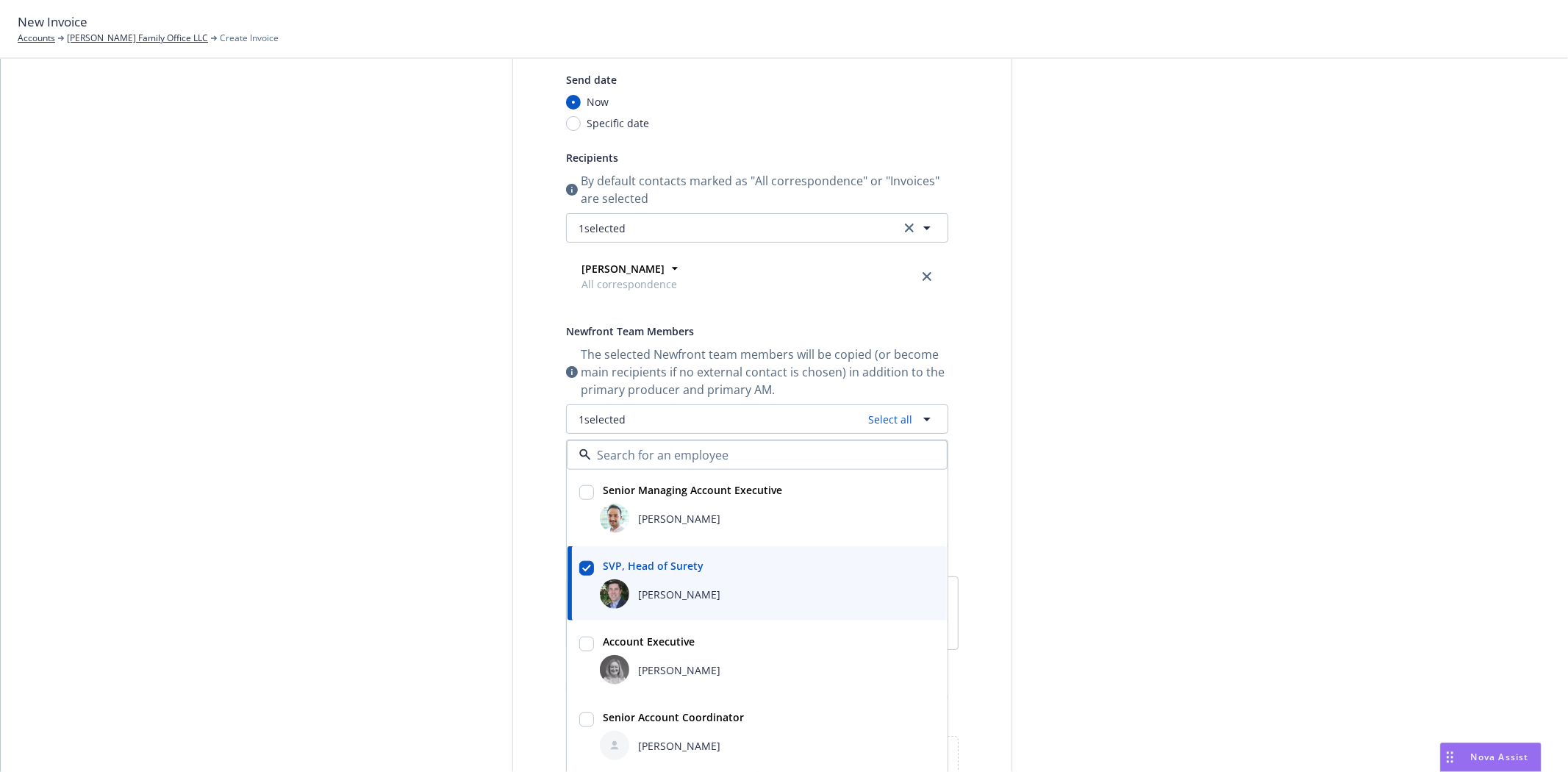
click at [597, 659] on div "Erin Bautista" at bounding box center [767, 670] width 341 height 36
checkbox input "true"
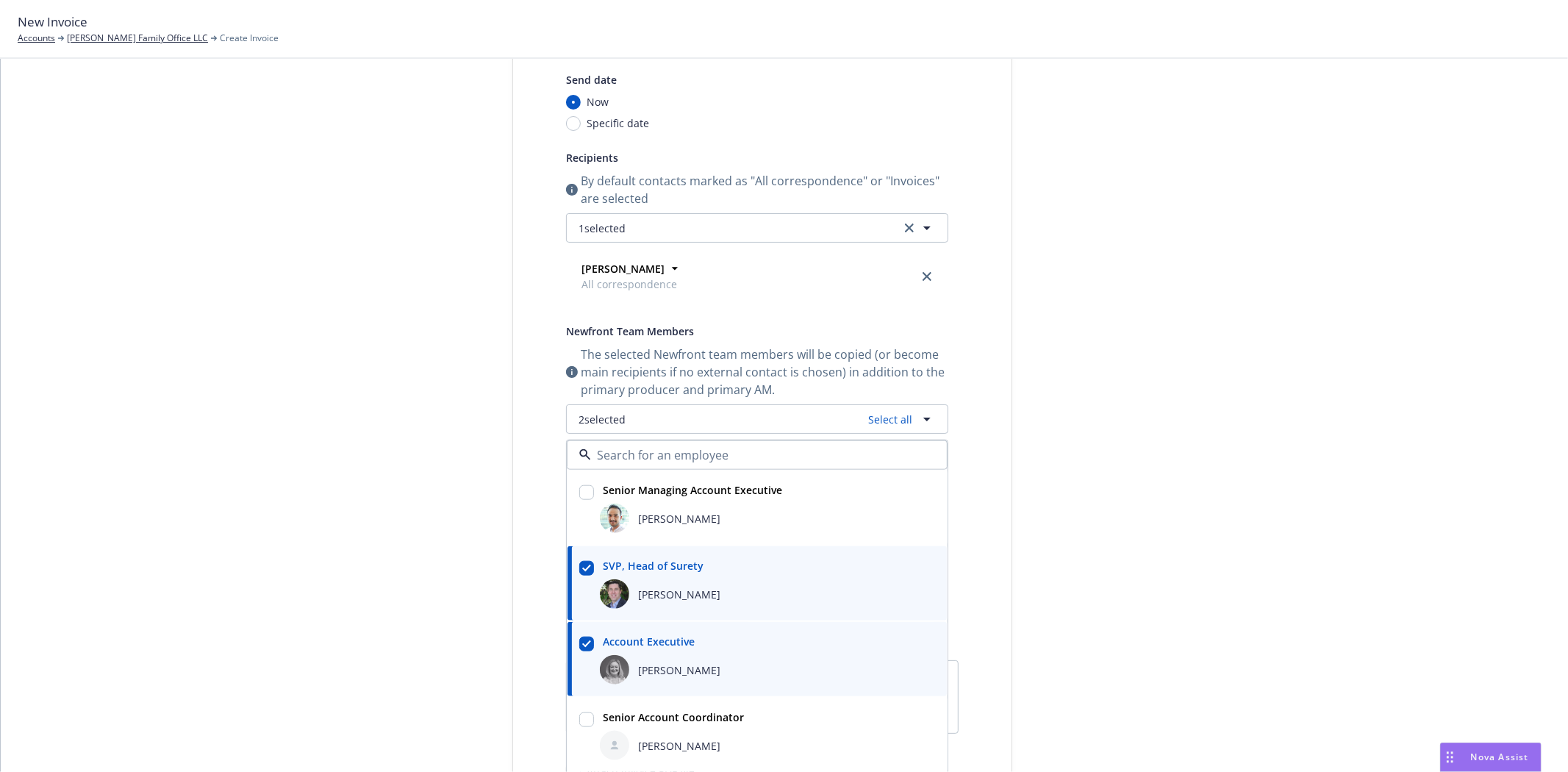
click at [586, 712] on div at bounding box center [586, 721] width 15 height 18
checkbox input "true"
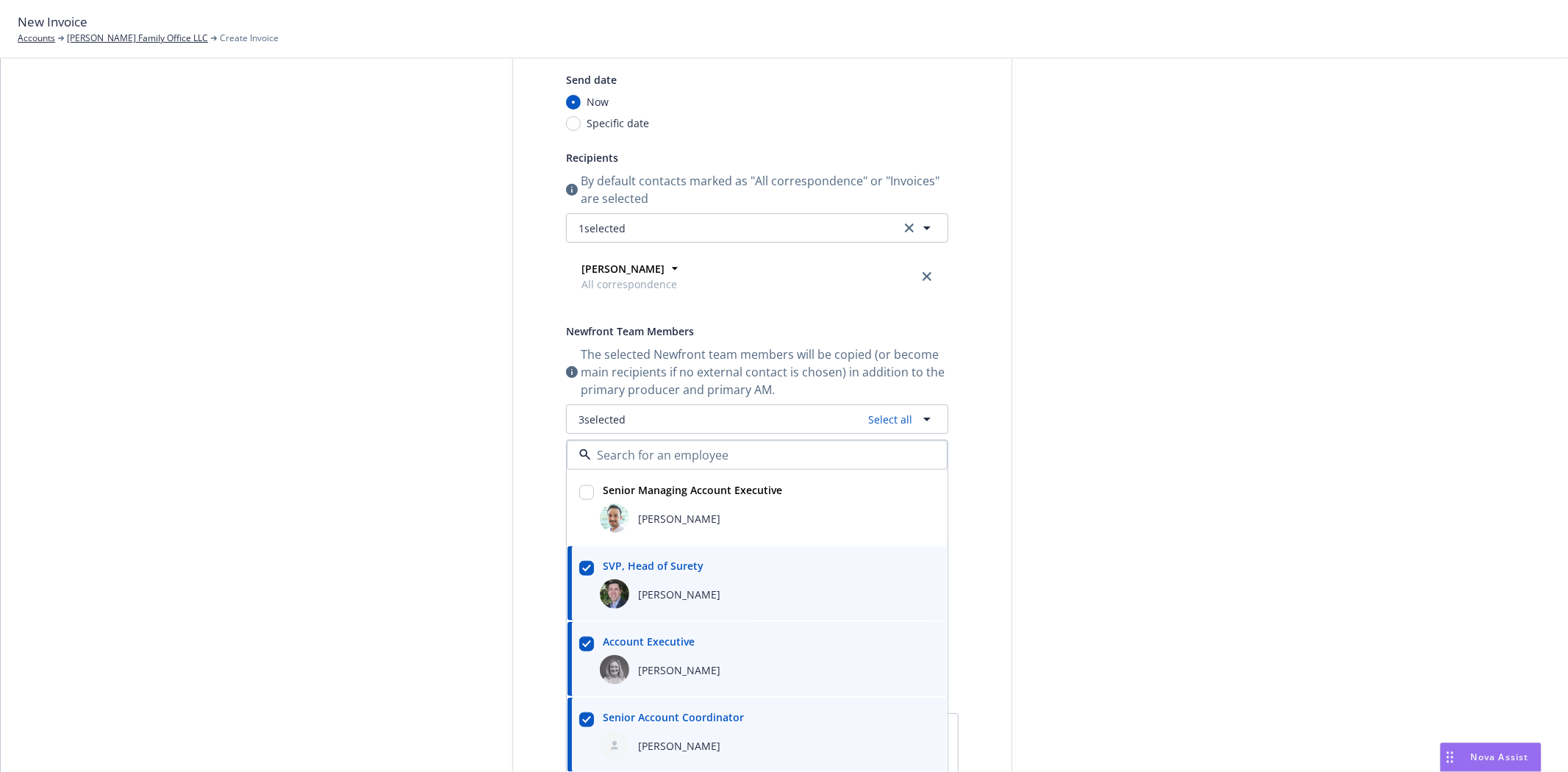
click at [314, 537] on div "Select billable items Review information 3 Share with client Share with client …" at bounding box center [784, 481] width 1532 height 1048
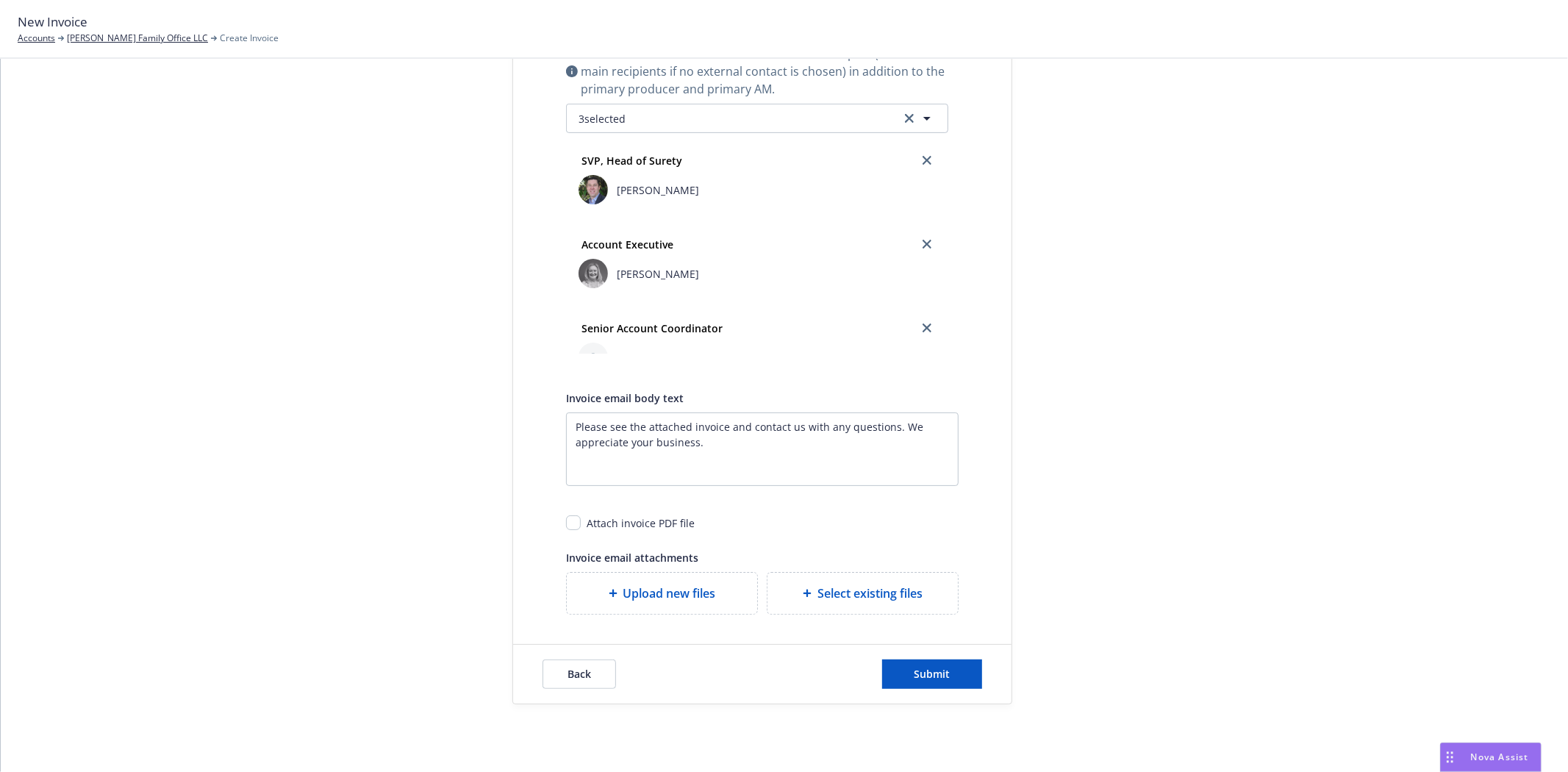
scroll to position [489, 0]
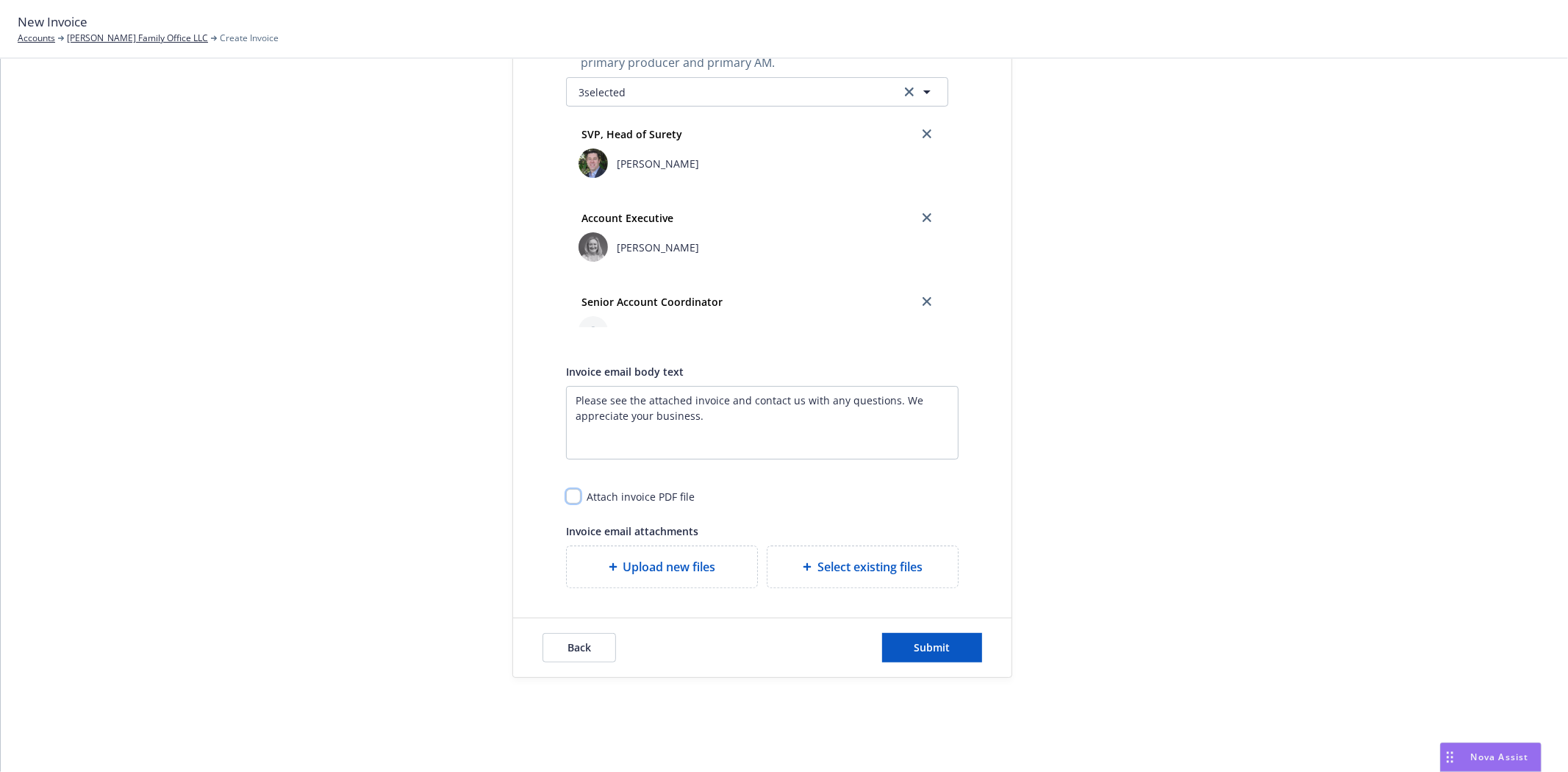
click at [566, 496] on input "checkbox" at bounding box center [573, 496] width 15 height 15
checkbox input "true"
click at [975, 657] on button "Submit" at bounding box center [932, 647] width 100 height 29
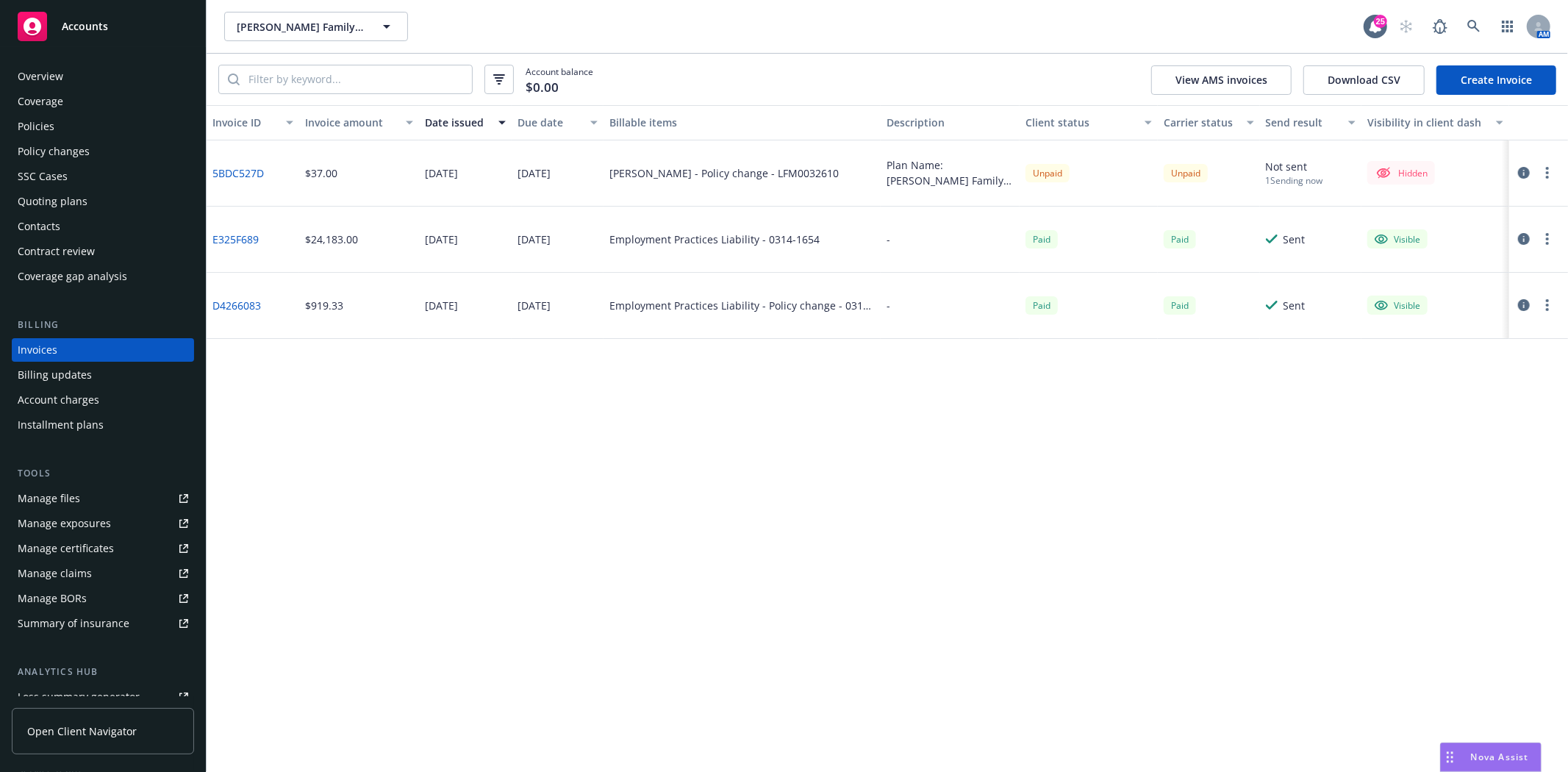
click at [1546, 180] on button "button" at bounding box center [1547, 173] width 18 height 18
click at [1465, 288] on link "Make it visible in client dash" at bounding box center [1462, 292] width 187 height 29
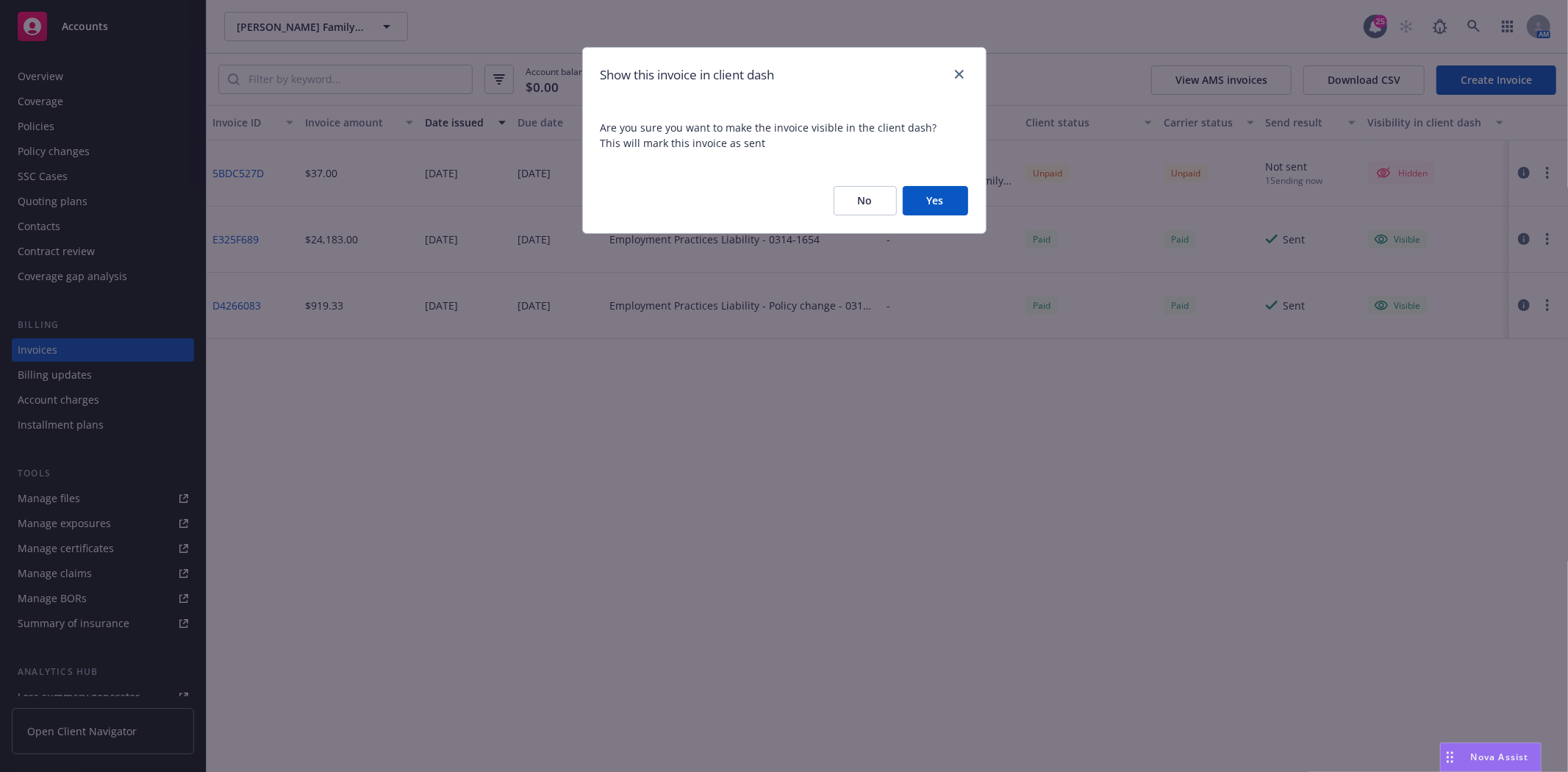
click at [914, 204] on button "Yes" at bounding box center [935, 201] width 66 height 29
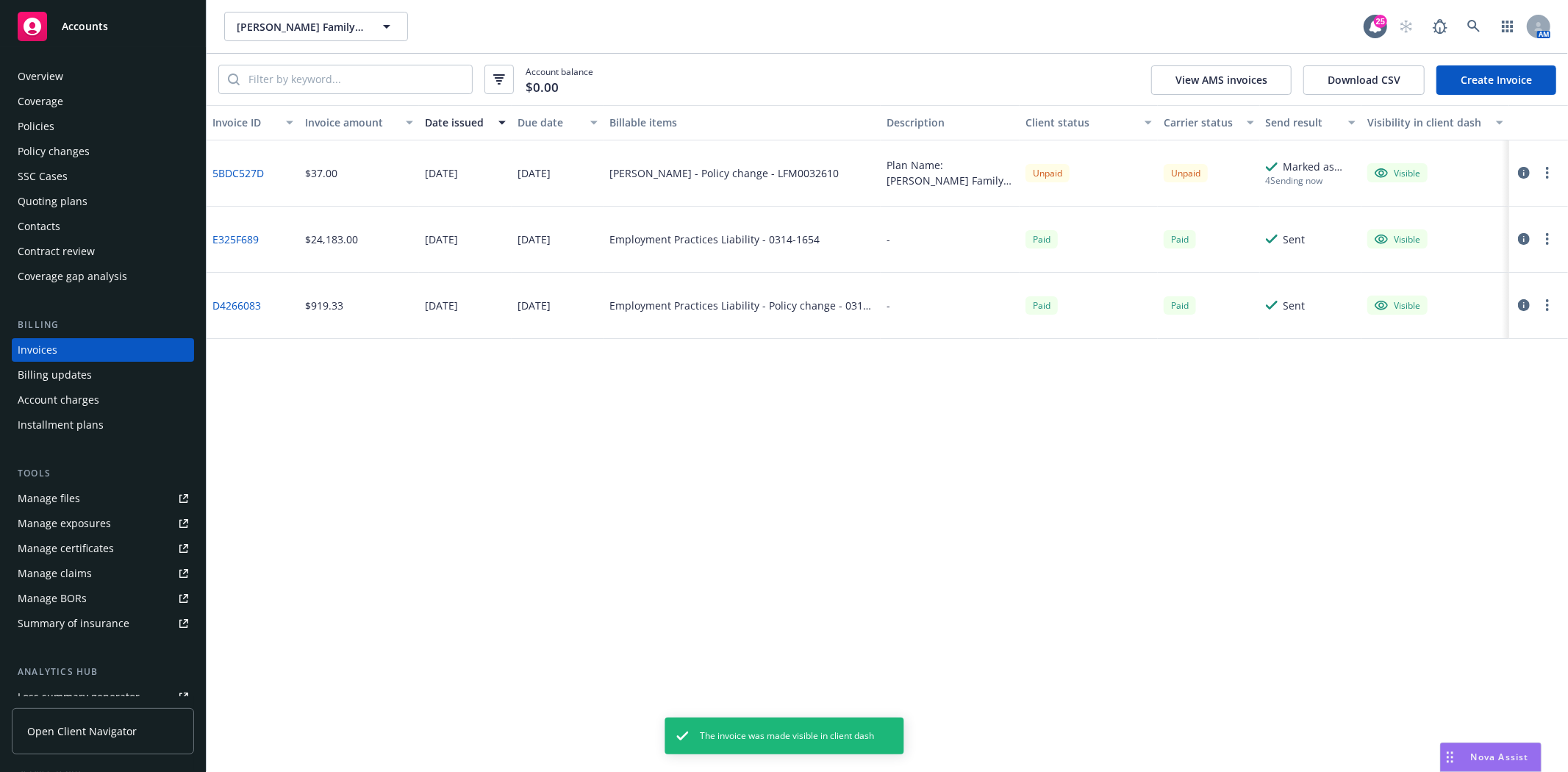
click at [1548, 175] on icon "button" at bounding box center [1548, 173] width 3 height 12
click at [1422, 351] on link "Generate invoice PDF" at bounding box center [1462, 351] width 187 height 29
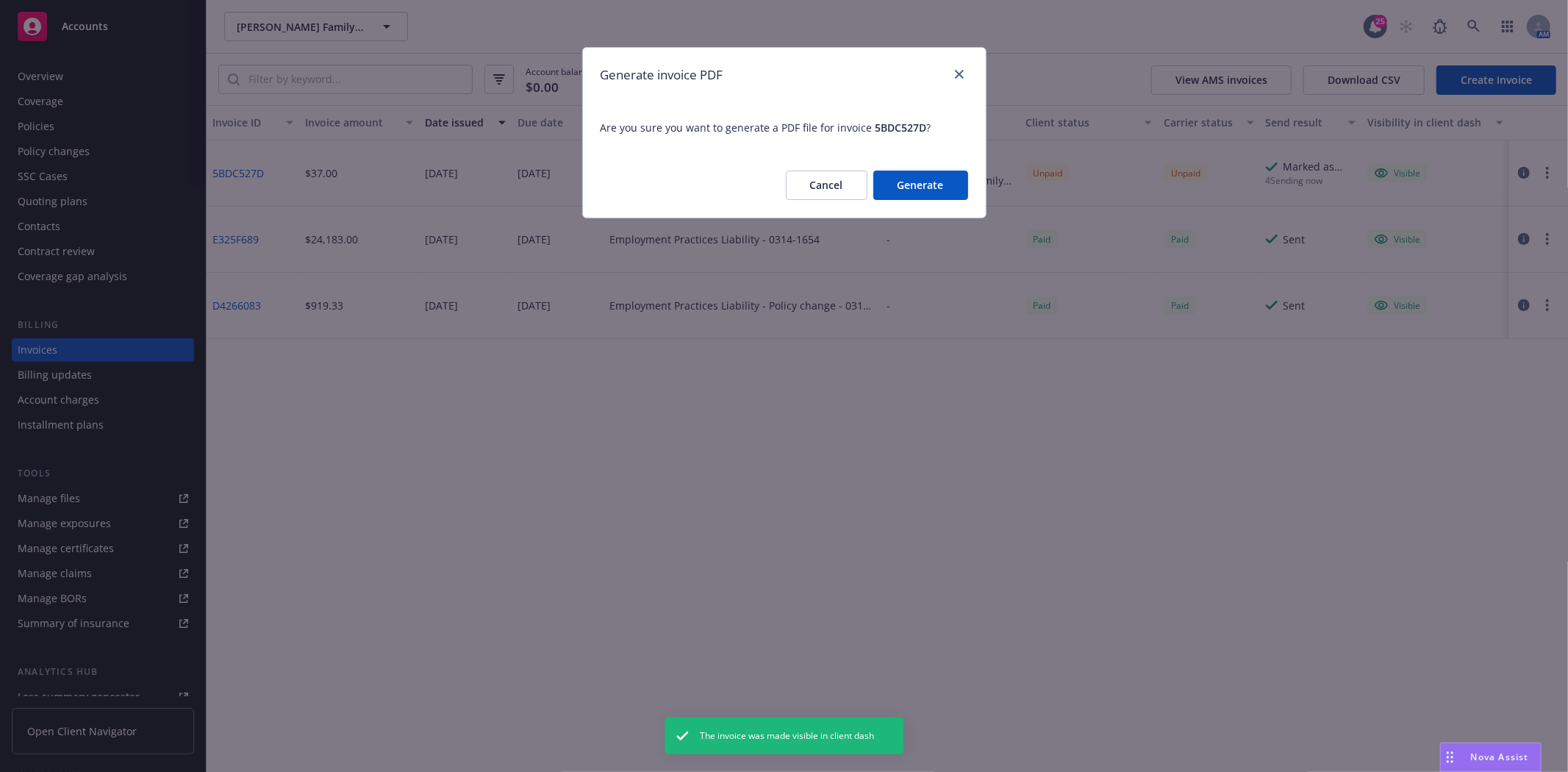
click at [927, 196] on button "Generate" at bounding box center [921, 185] width 94 height 29
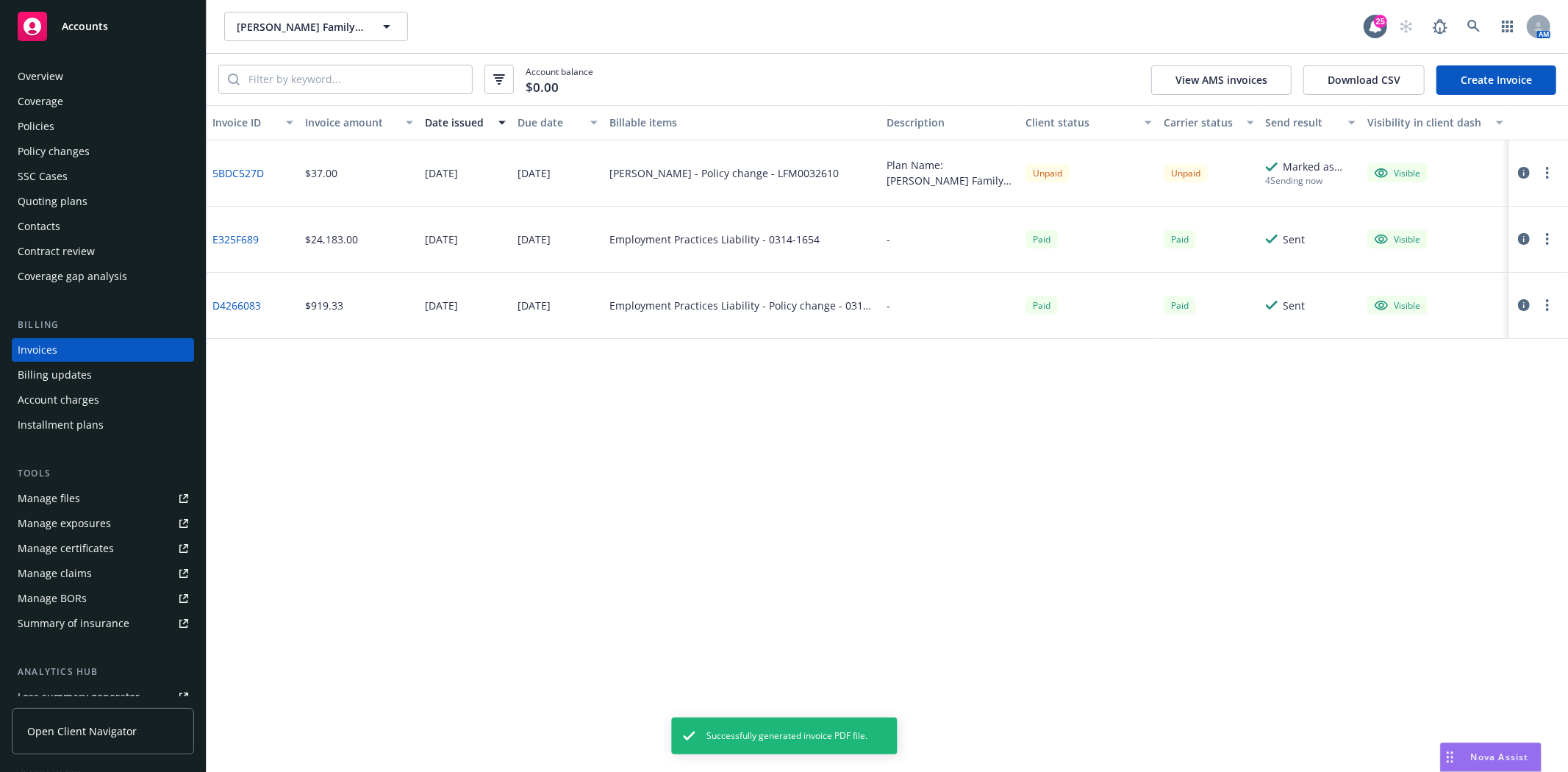
click at [1553, 173] on button "button" at bounding box center [1547, 173] width 18 height 18
click at [1446, 345] on link "Download invoice PDF" at bounding box center [1462, 351] width 187 height 29
click at [130, 23] on div "Accounts" at bounding box center [103, 26] width 170 height 29
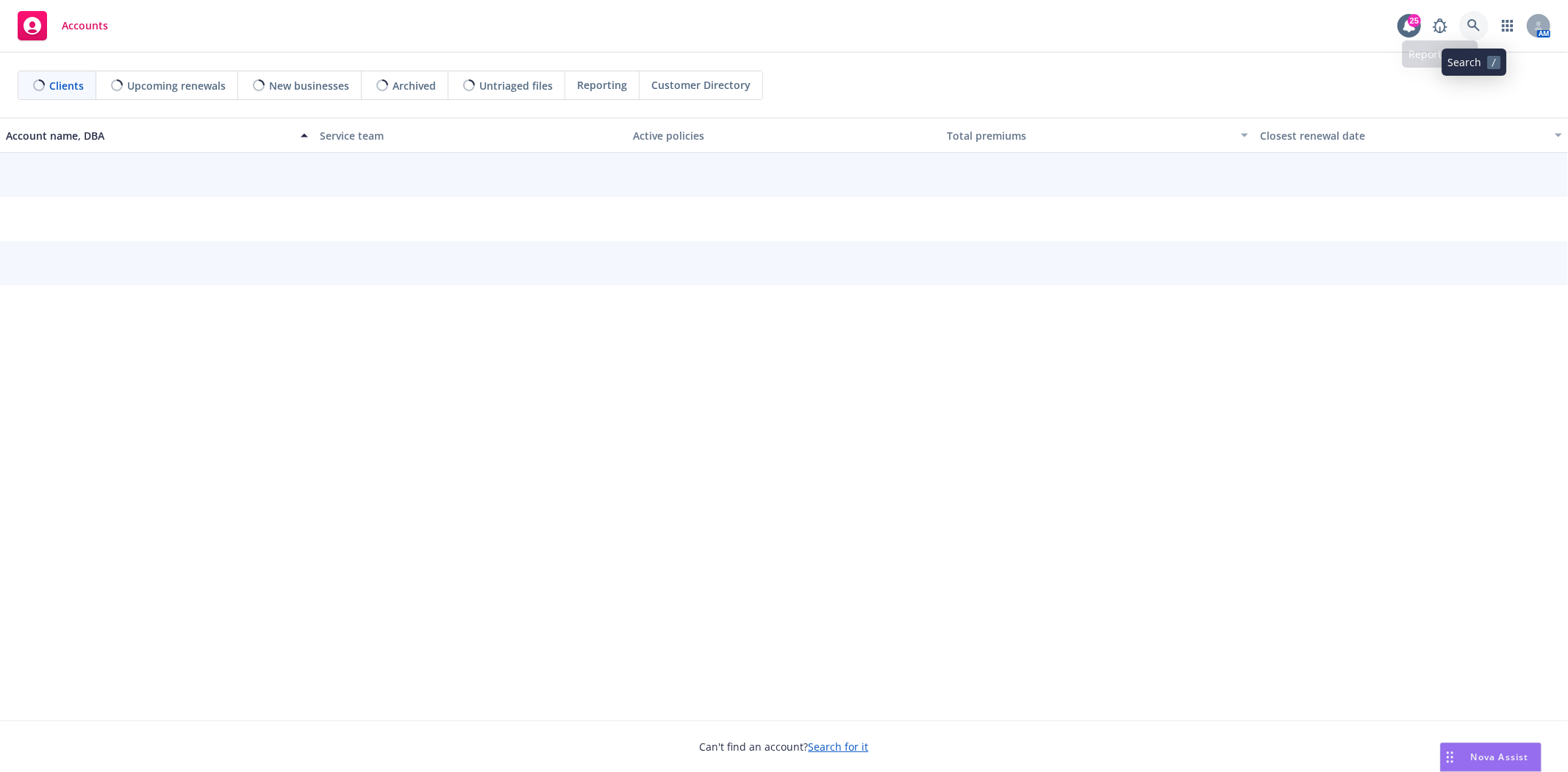
click at [1481, 26] on link at bounding box center [1474, 26] width 29 height 29
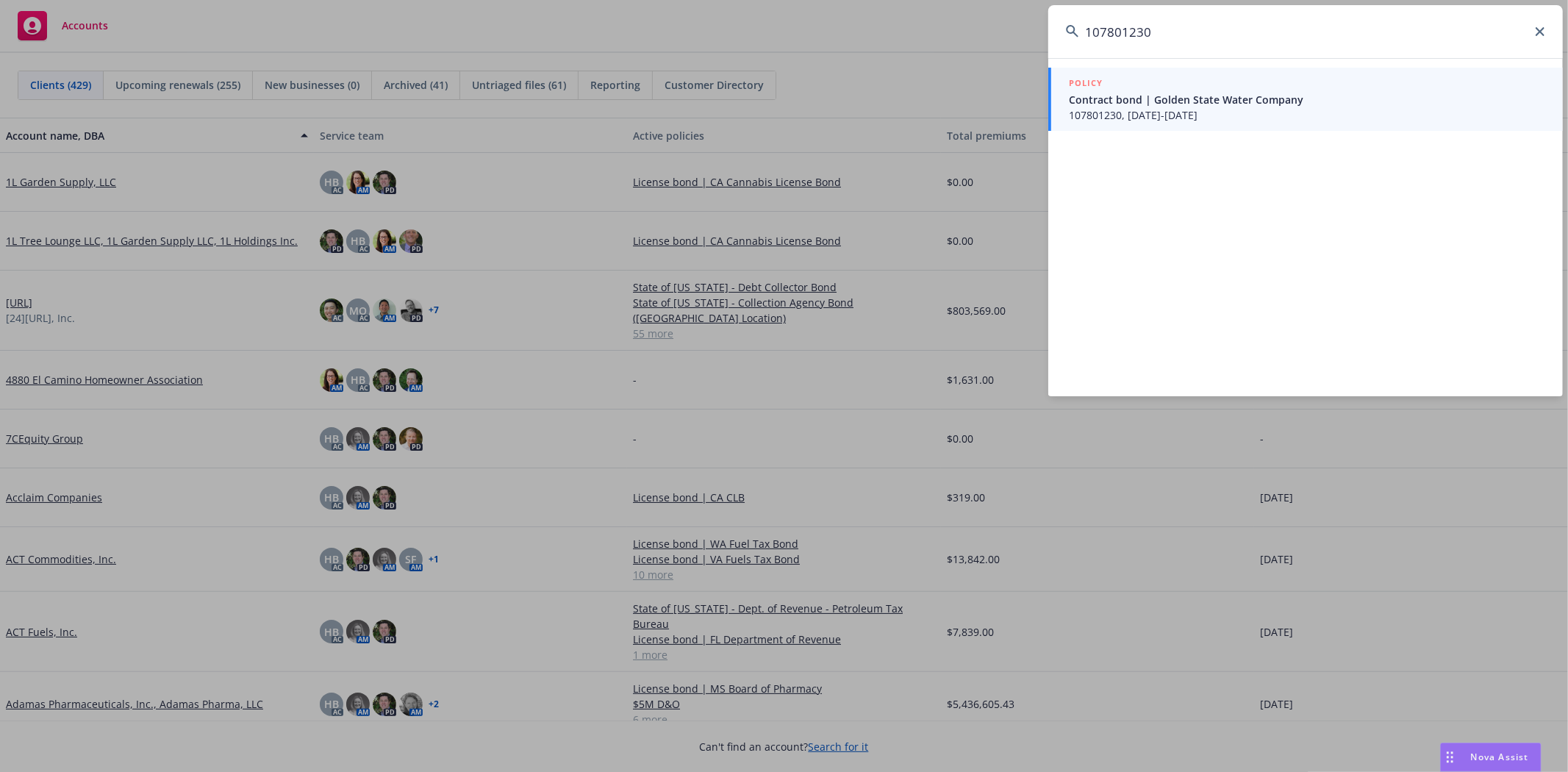
type input "107801230"
click at [1297, 105] on span "Contract bond | Golden State Water Company" at bounding box center [1307, 100] width 476 height 15
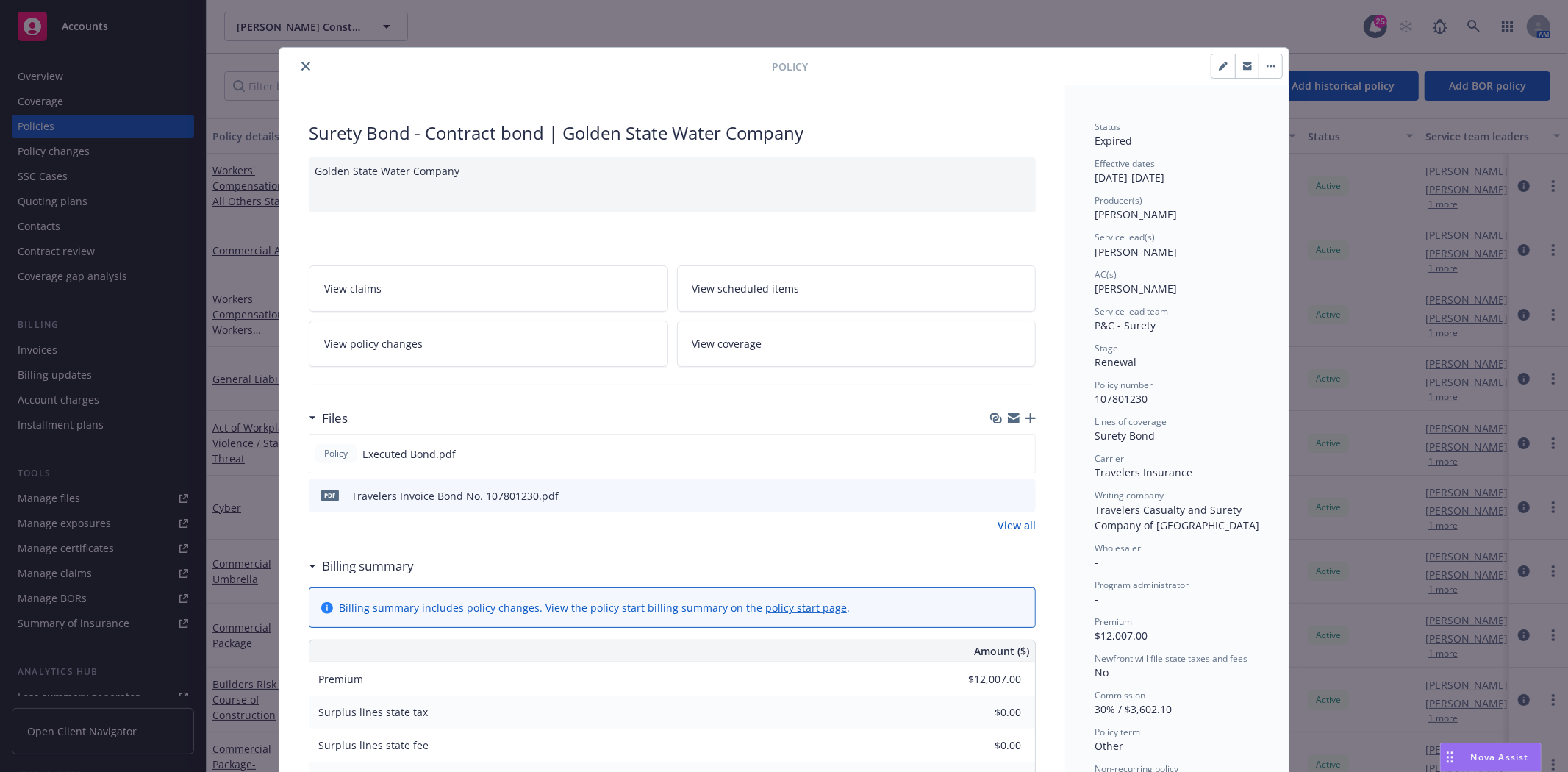
click at [307, 70] on div at bounding box center [528, 66] width 487 height 18
click at [306, 70] on button "close" at bounding box center [306, 66] width 18 height 18
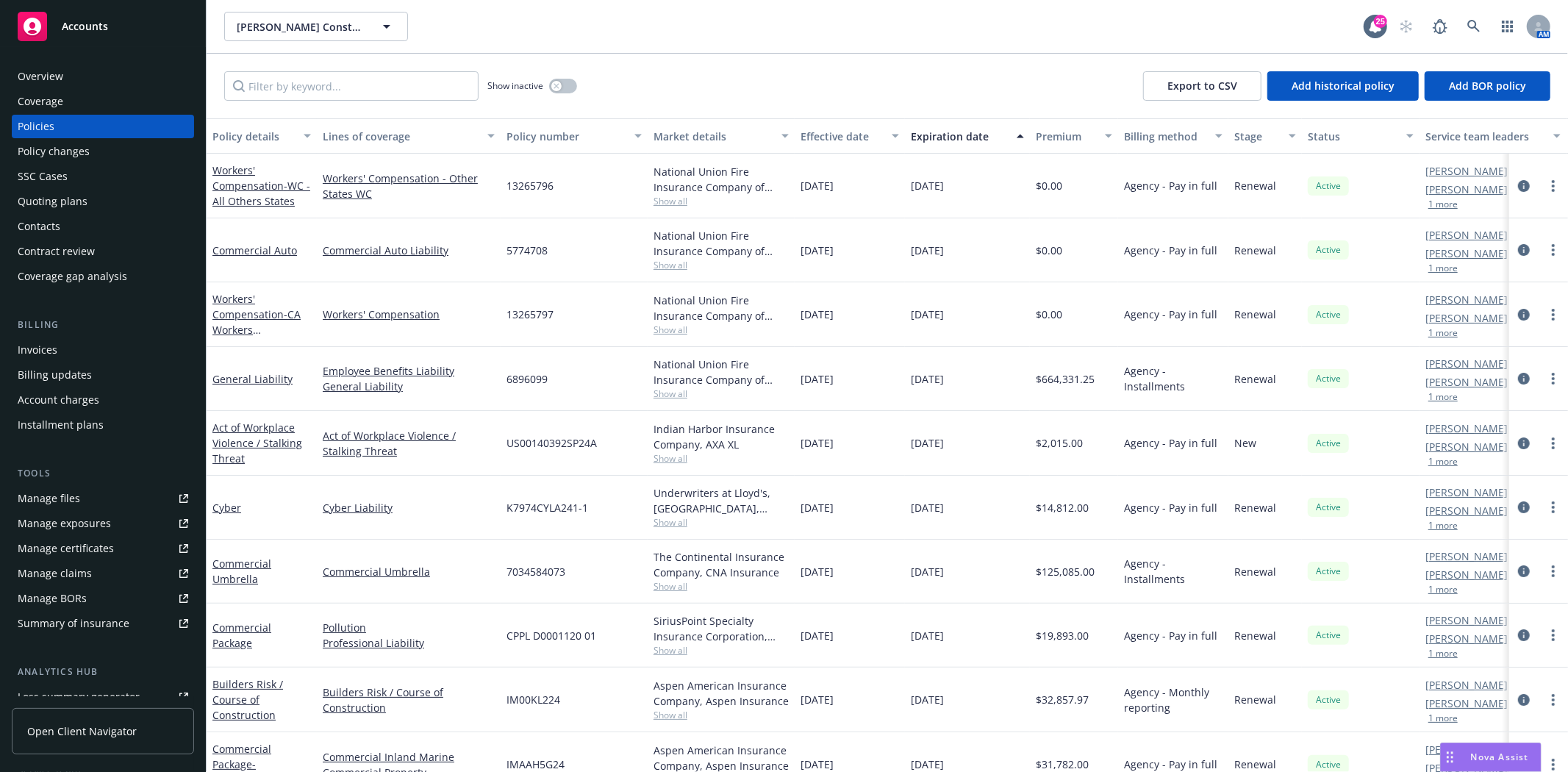
click at [52, 145] on div "Policy changes" at bounding box center [53, 151] width 72 height 23
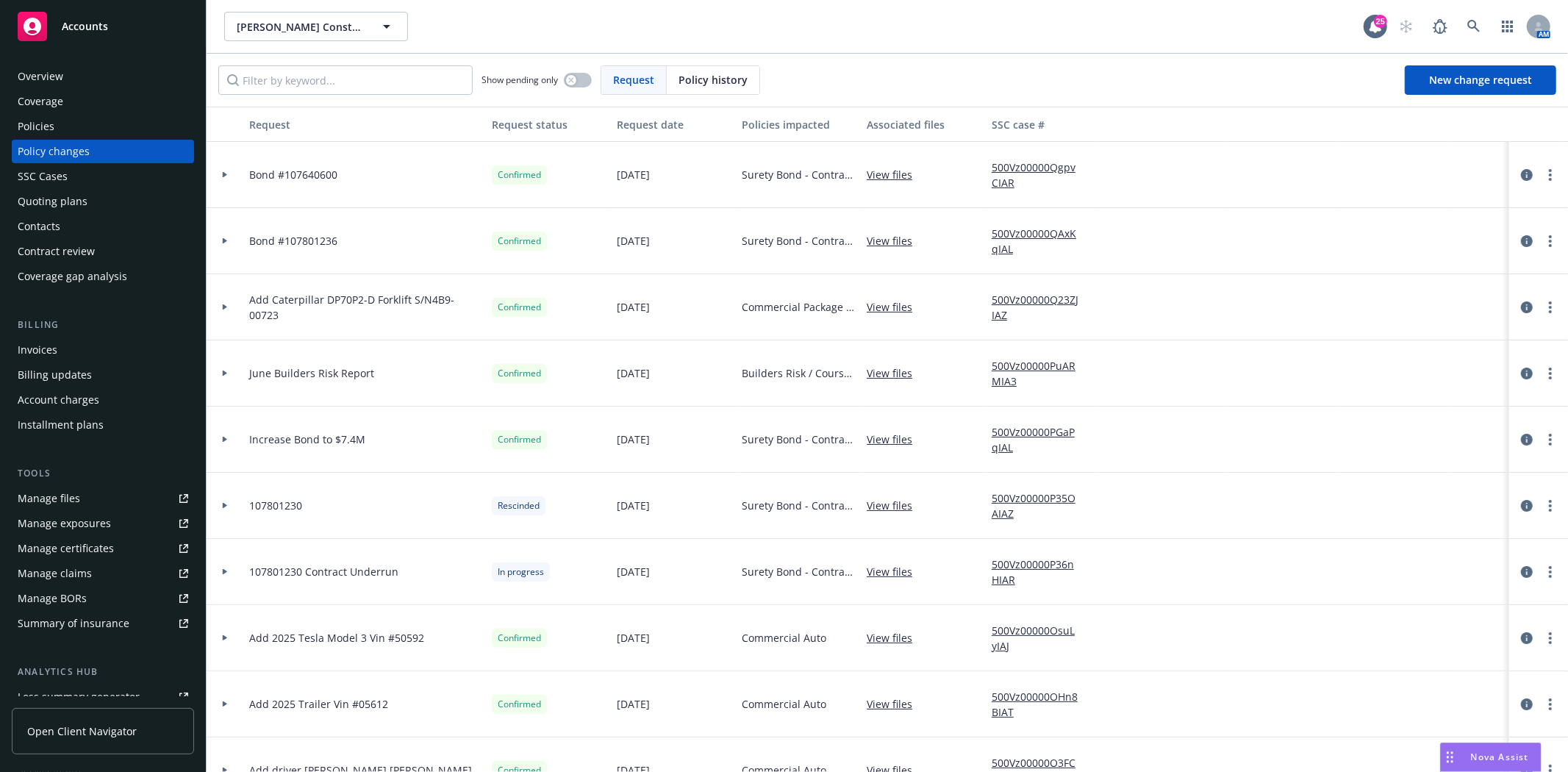
click at [229, 570] on div at bounding box center [225, 571] width 25 height 5
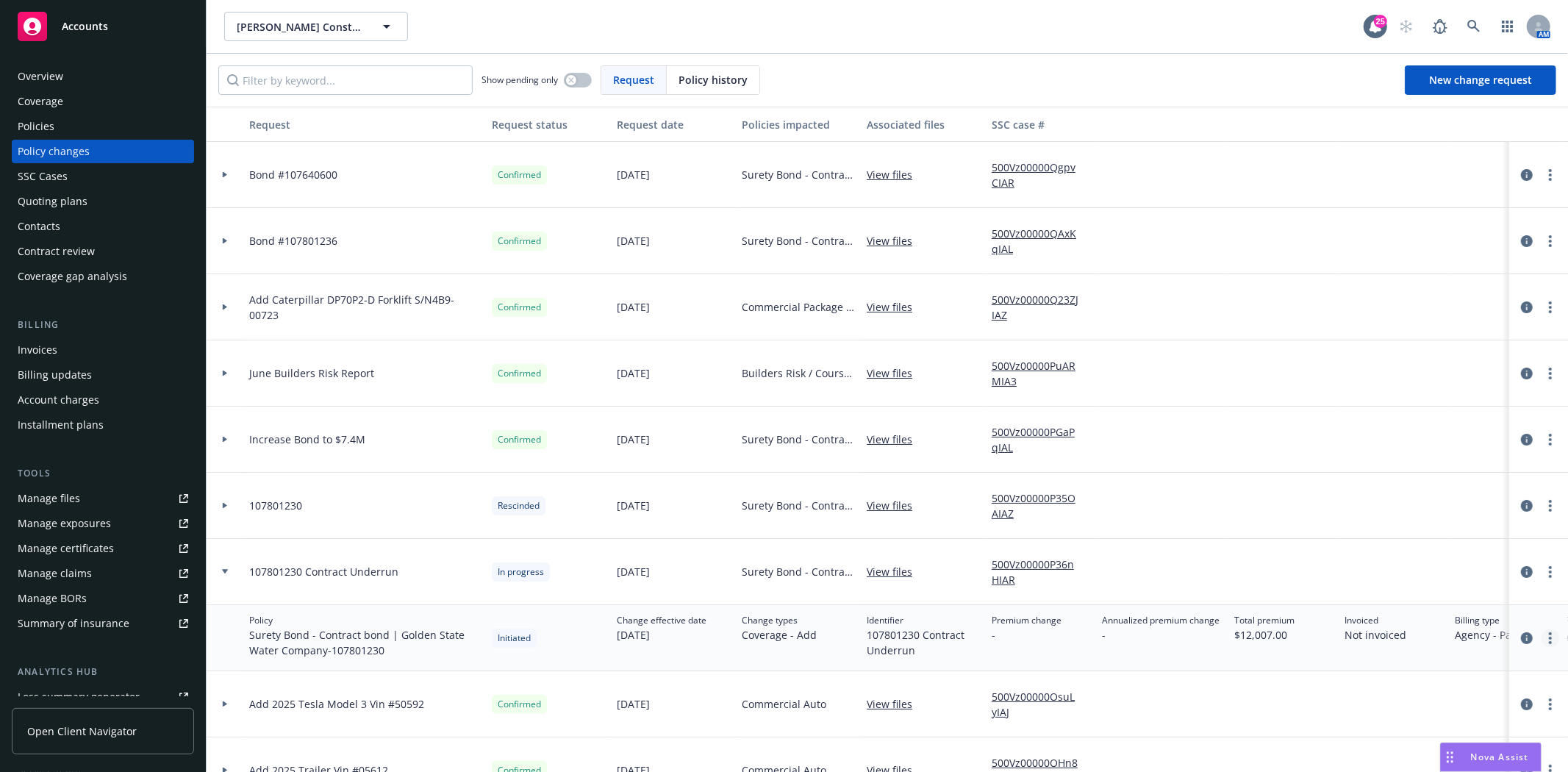
click at [1542, 640] on link "more" at bounding box center [1550, 638] width 18 height 18
click at [1376, 560] on link "Edit policy change" at bounding box center [1433, 561] width 252 height 29
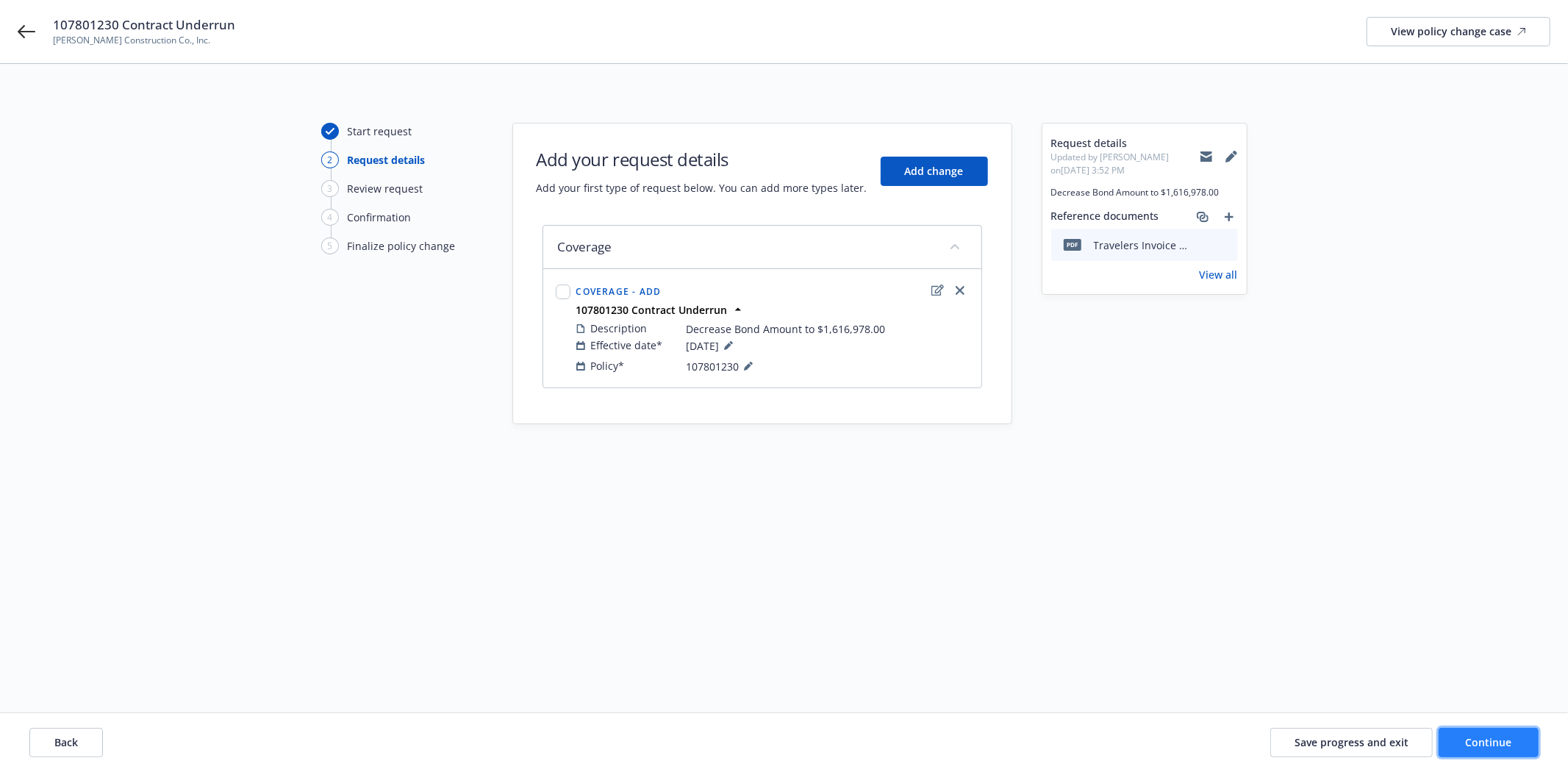
click at [1498, 738] on span "Continue" at bounding box center [1489, 742] width 46 height 14
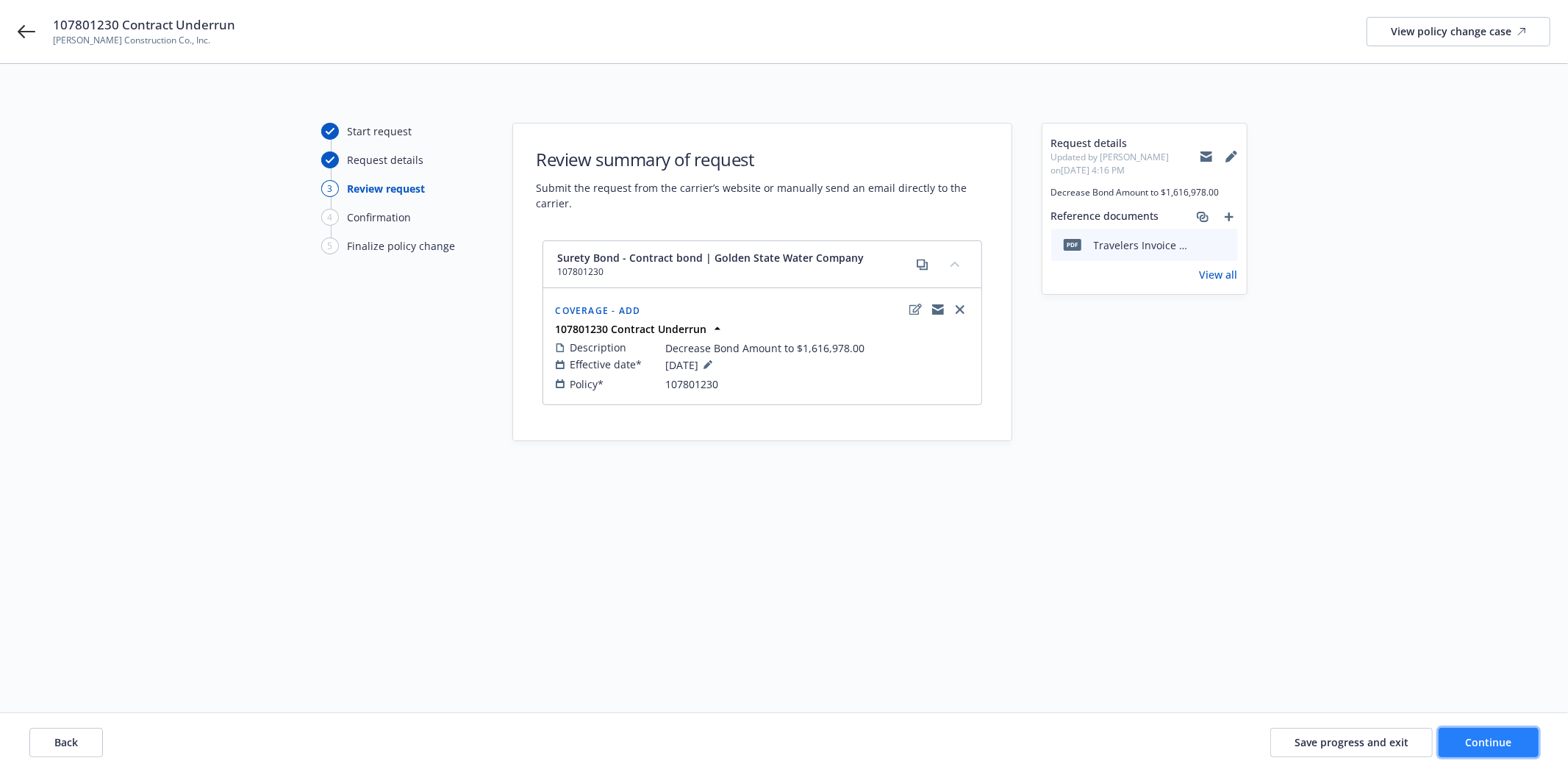
click at [1470, 740] on span "Continue" at bounding box center [1489, 742] width 46 height 14
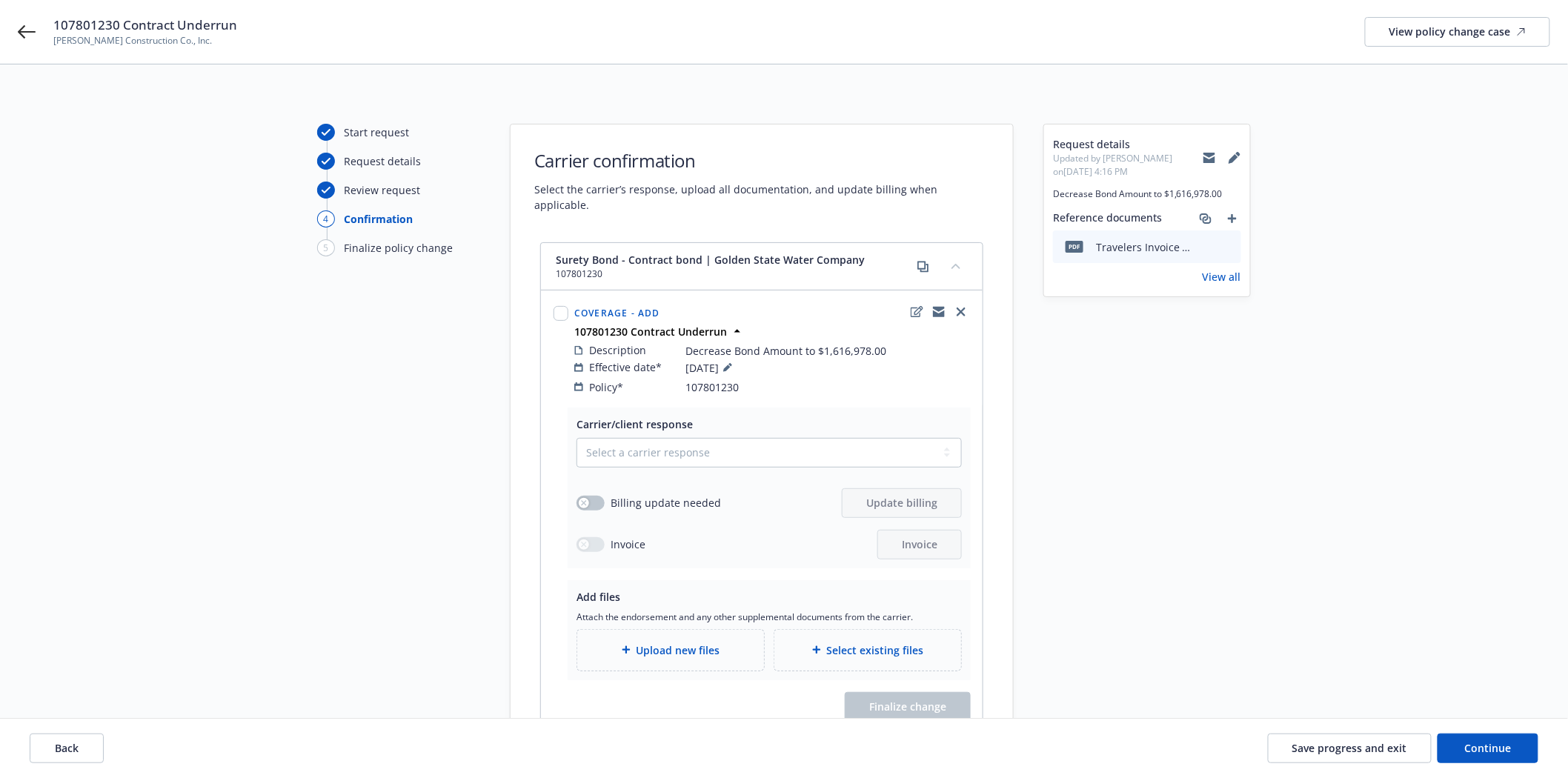
click at [743, 453] on div "Select a carrier response Accepted Accepted with revision No endorsement needed…" at bounding box center [770, 499] width 386 height 122
click at [738, 440] on select "Select a carrier response Accepted Accepted with revision No endorsement needed…" at bounding box center [770, 453] width 386 height 30
select select "ACCEPTED"
click at [577, 438] on select "Select a carrier response Accepted Accepted with revision No endorsement needed…" at bounding box center [770, 453] width 386 height 30
click at [594, 496] on button "button" at bounding box center [591, 503] width 28 height 15
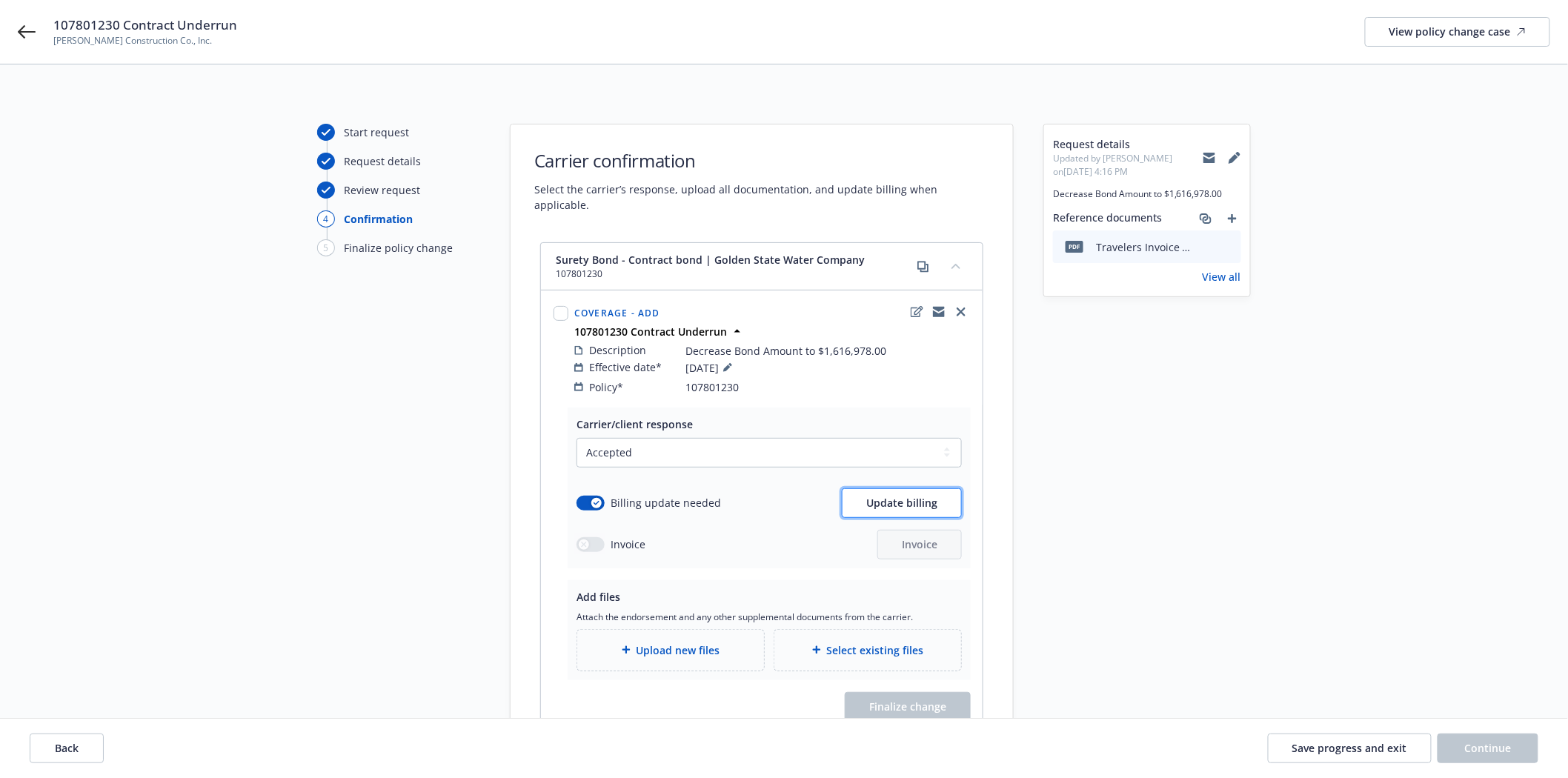
click at [876, 499] on button "Update billing" at bounding box center [902, 503] width 120 height 30
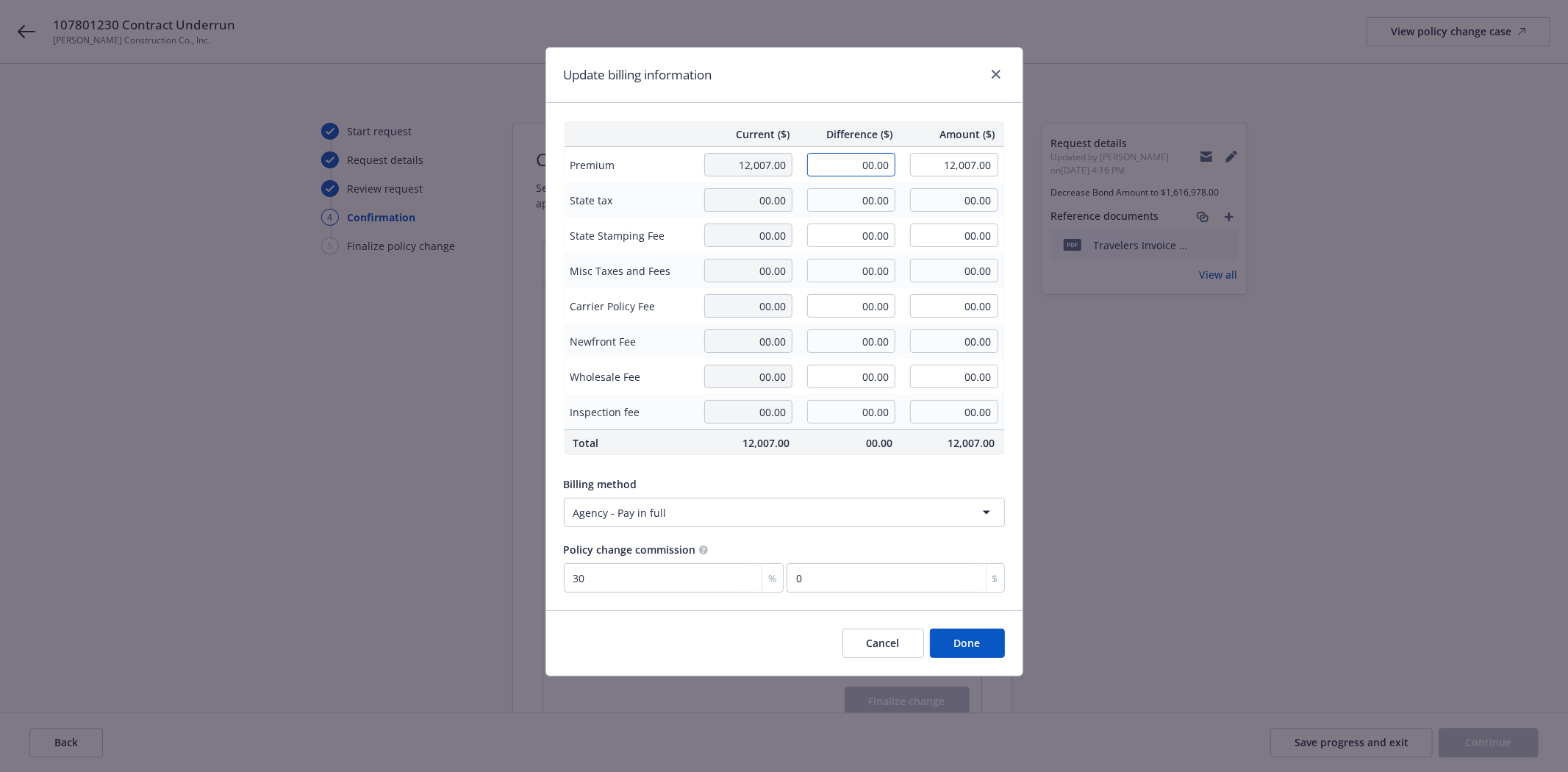
click at [843, 160] on input "00.00" at bounding box center [852, 164] width 88 height 23
click at [842, 156] on input "00.00" at bounding box center [852, 164] width 88 height 23
click at [853, 160] on input "00.00" at bounding box center [852, 164] width 88 height 23
type input "843.00"
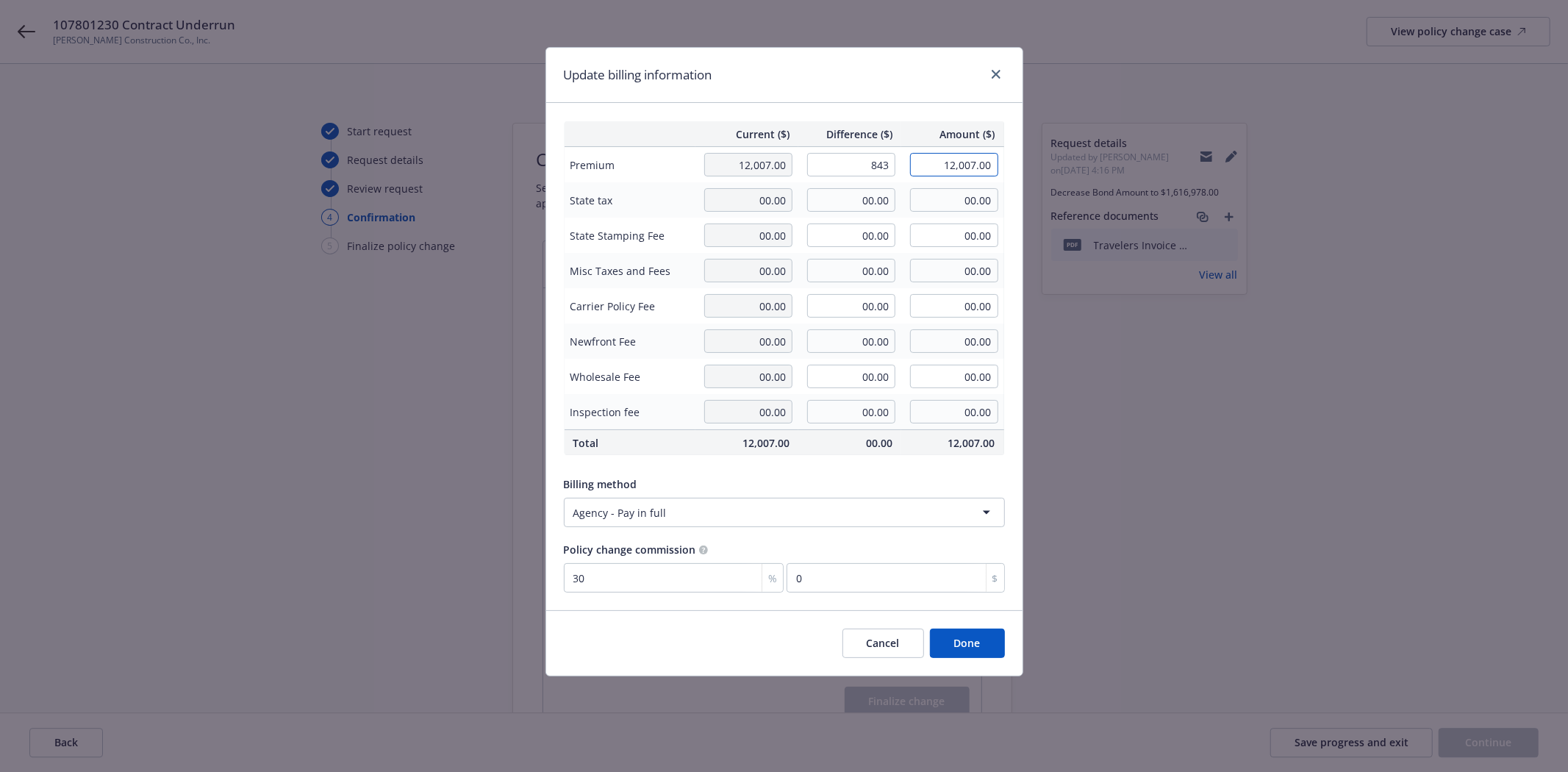
type input "12,850.00"
type input "252.9"
click at [973, 633] on button "Done" at bounding box center [967, 643] width 75 height 29
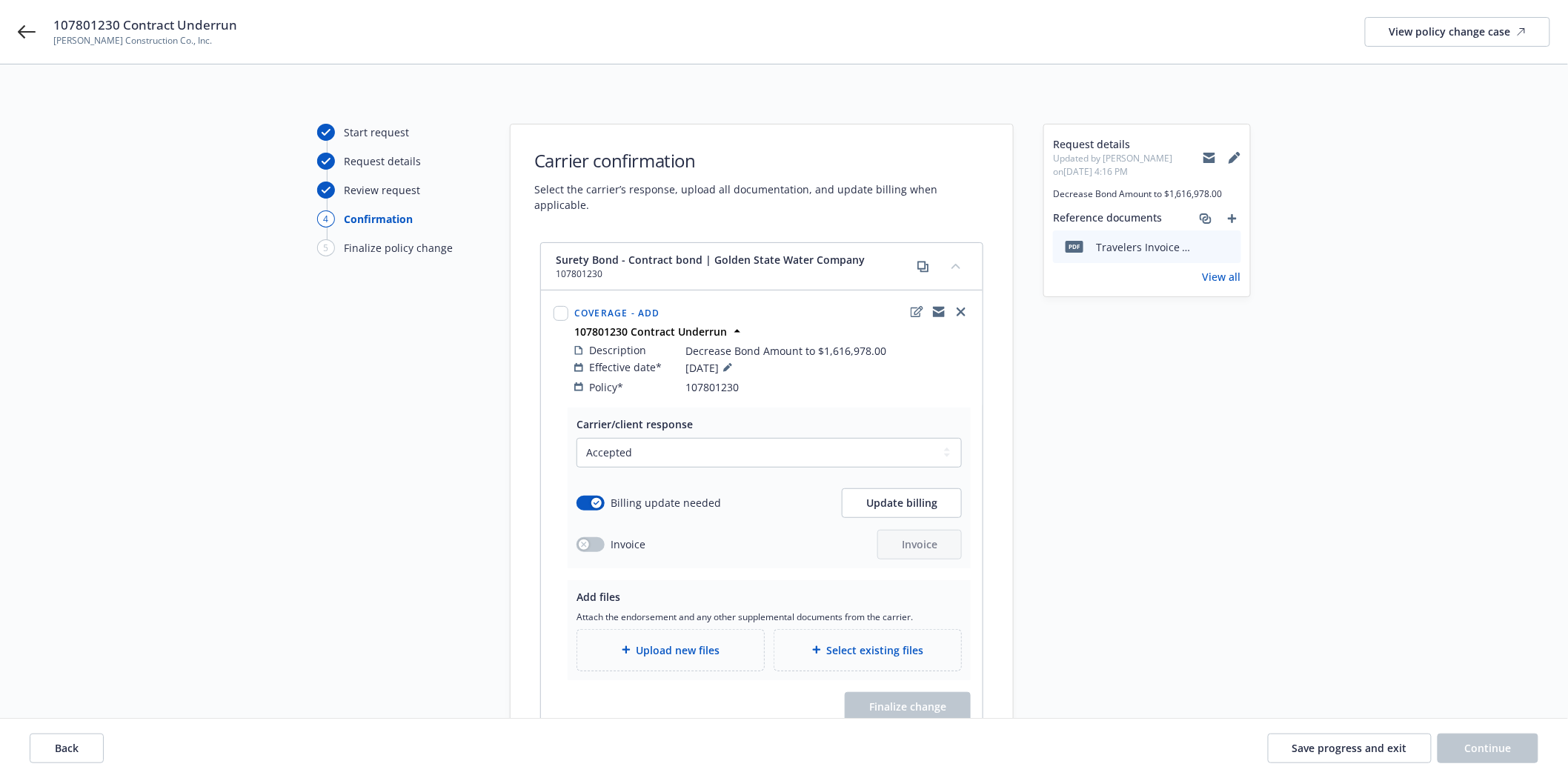
click at [692, 642] on span "Upload new files" at bounding box center [678, 650] width 84 height 16
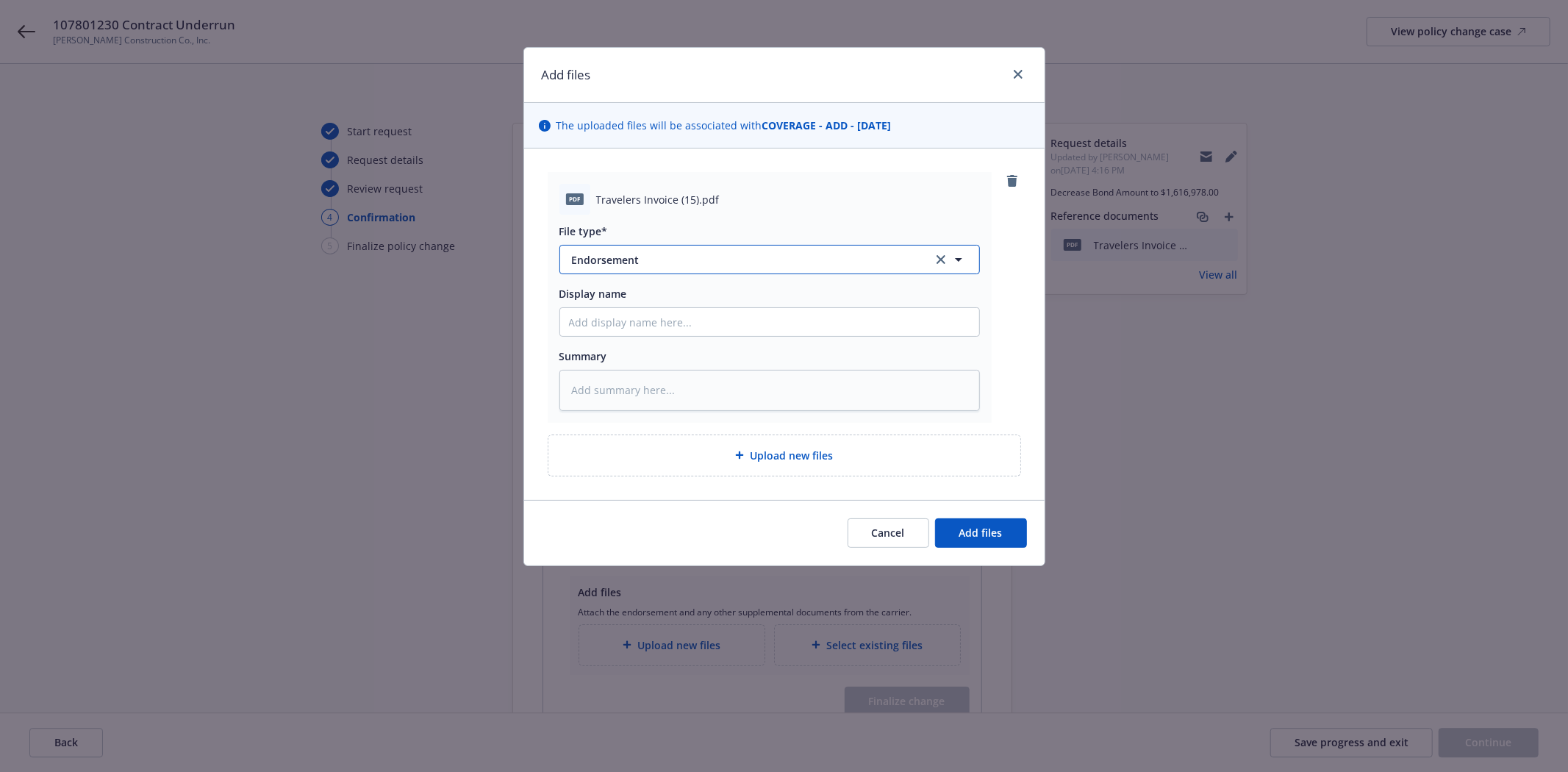
click at [640, 266] on span "Endorsement" at bounding box center [743, 260] width 341 height 15
type input "invoi"
click at [620, 338] on span "Invoice - Third Party" at bounding box center [625, 339] width 101 height 15
click at [612, 327] on input "Display name" at bounding box center [769, 322] width 419 height 28
type textarea "x"
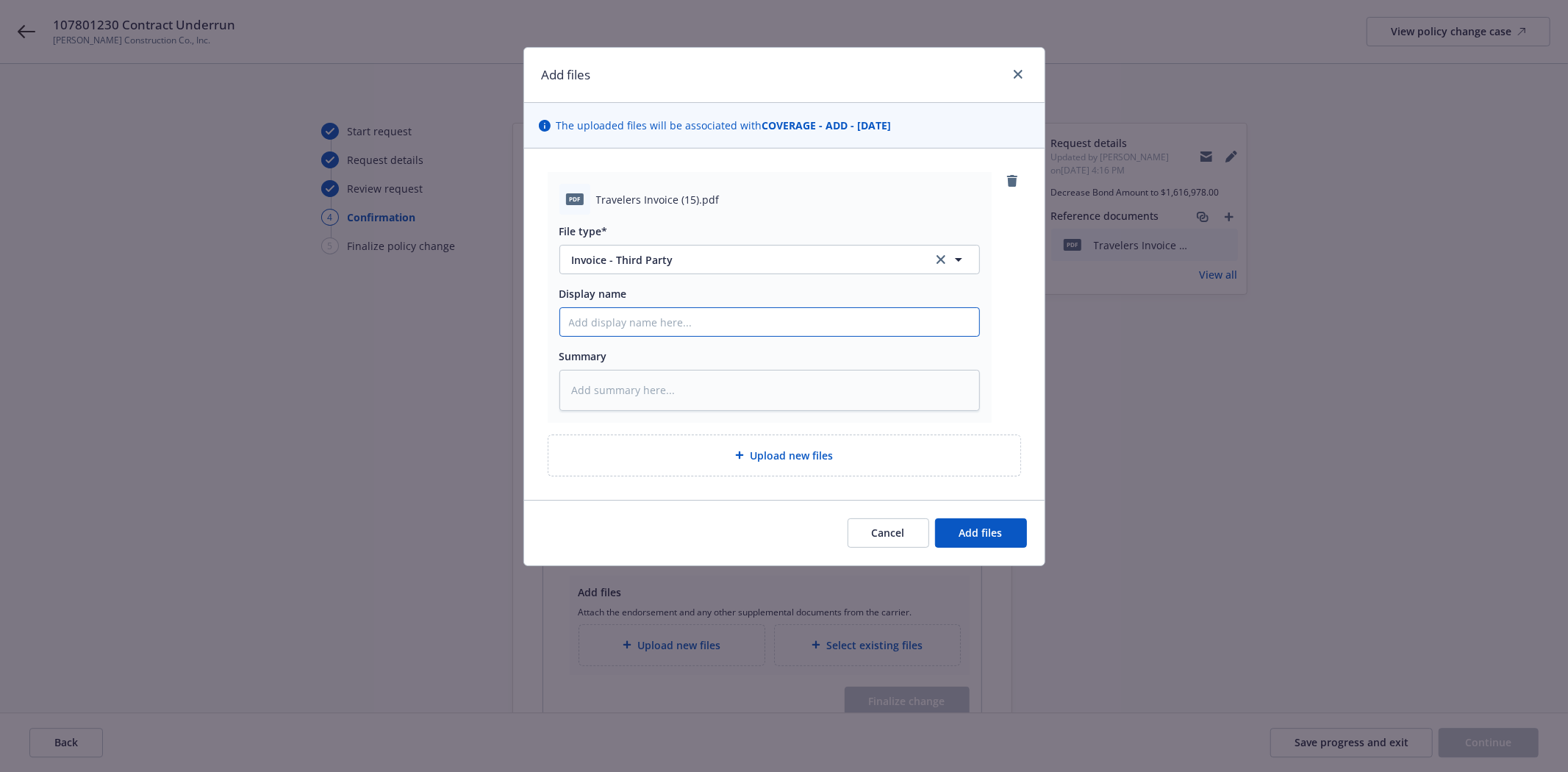
type input "T"
type textarea "x"
type input "Tr"
type textarea "x"
type input "Tra"
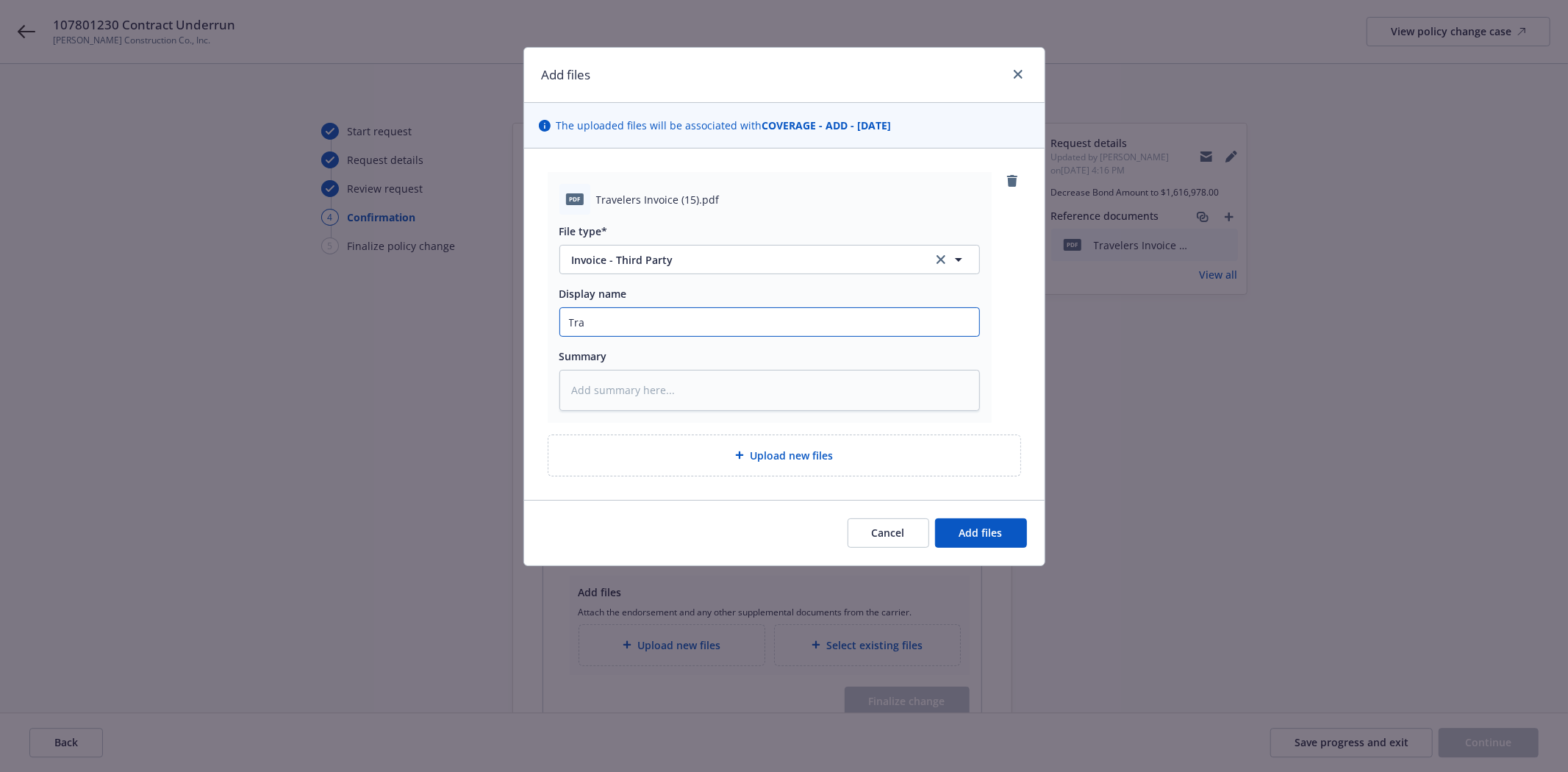
type textarea "x"
type input "Trav"
type textarea "x"
type input "Trave"
type textarea "x"
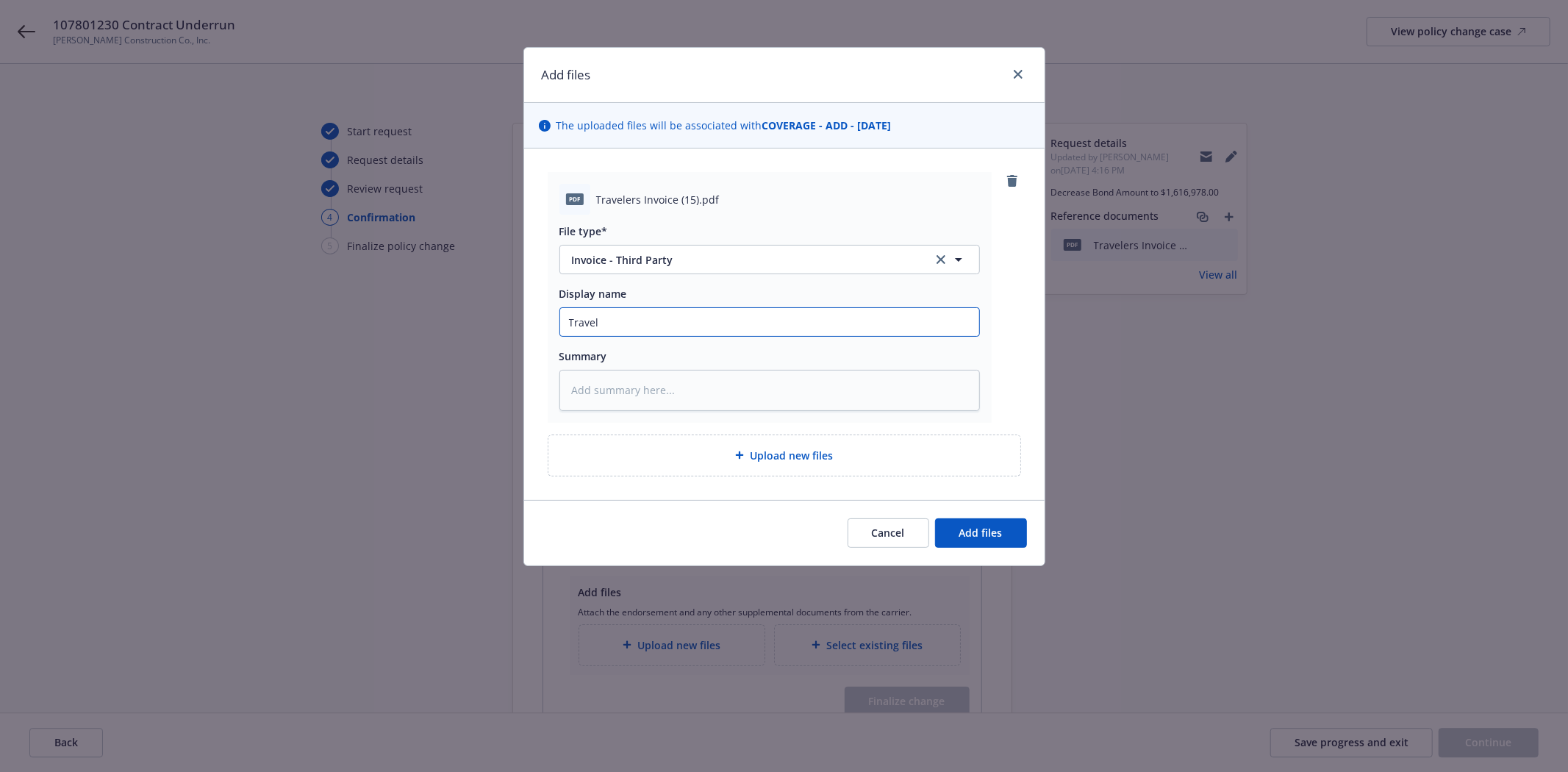
type input "Travele"
type textarea "x"
type input "Traveler"
type textarea "x"
type input "Travelers"
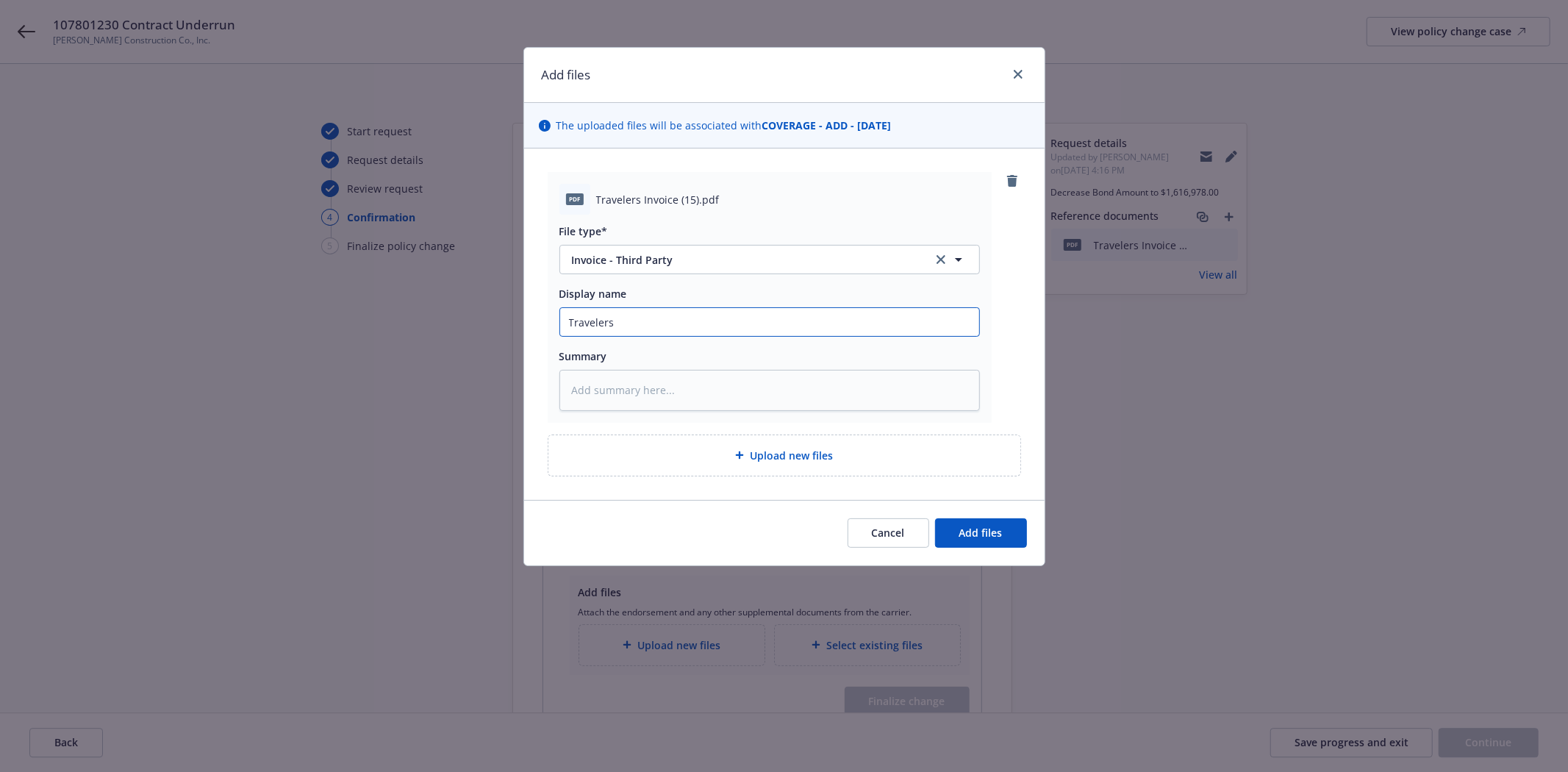
type textarea "x"
type input "Travelers"
type textarea "x"
type input "Travelers 2"
type textarea "x"
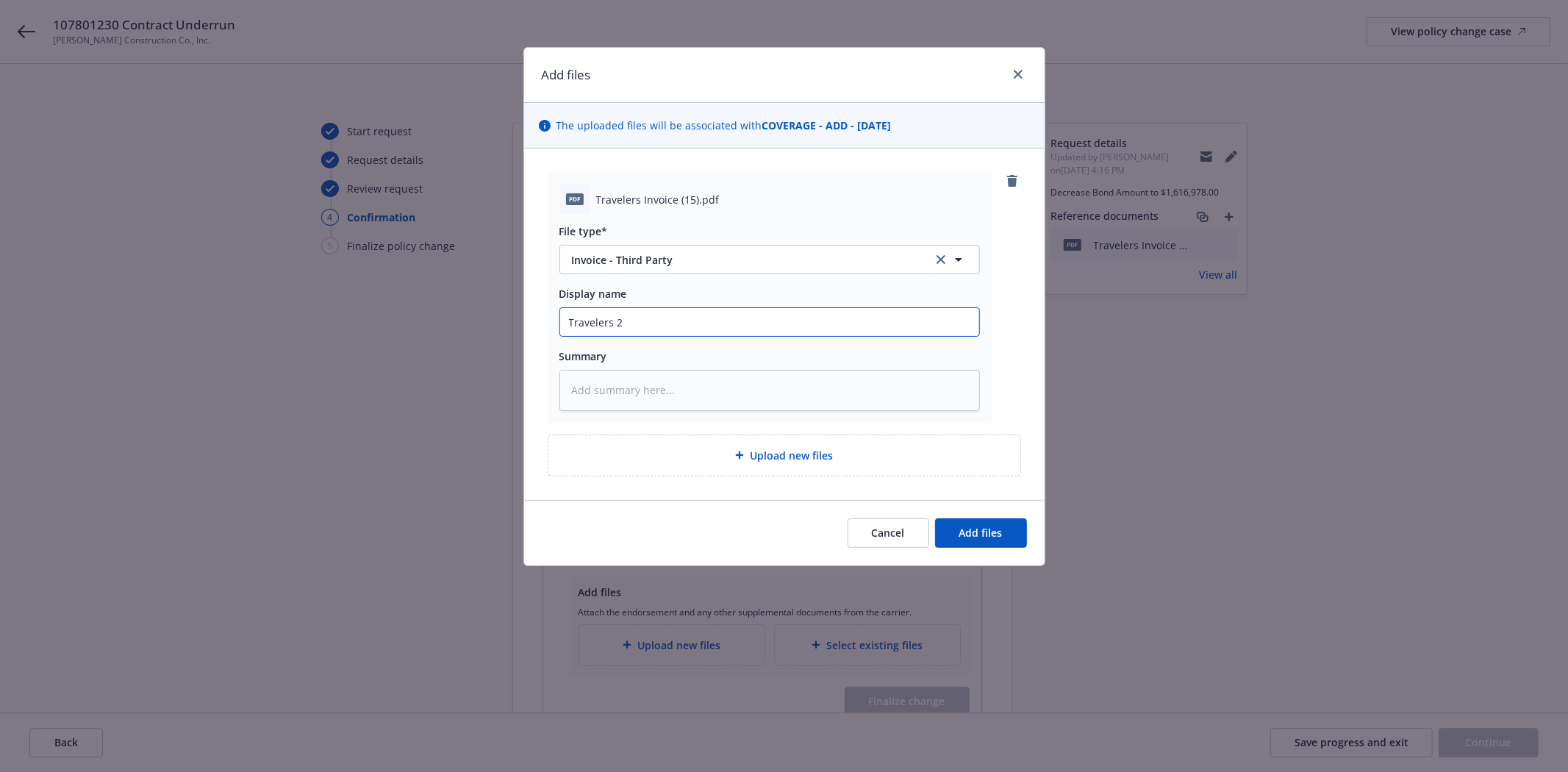
type input "Travelers 20"
type textarea "x"
type input "Travelers 202"
type textarea "x"
type input "Travelers 2025"
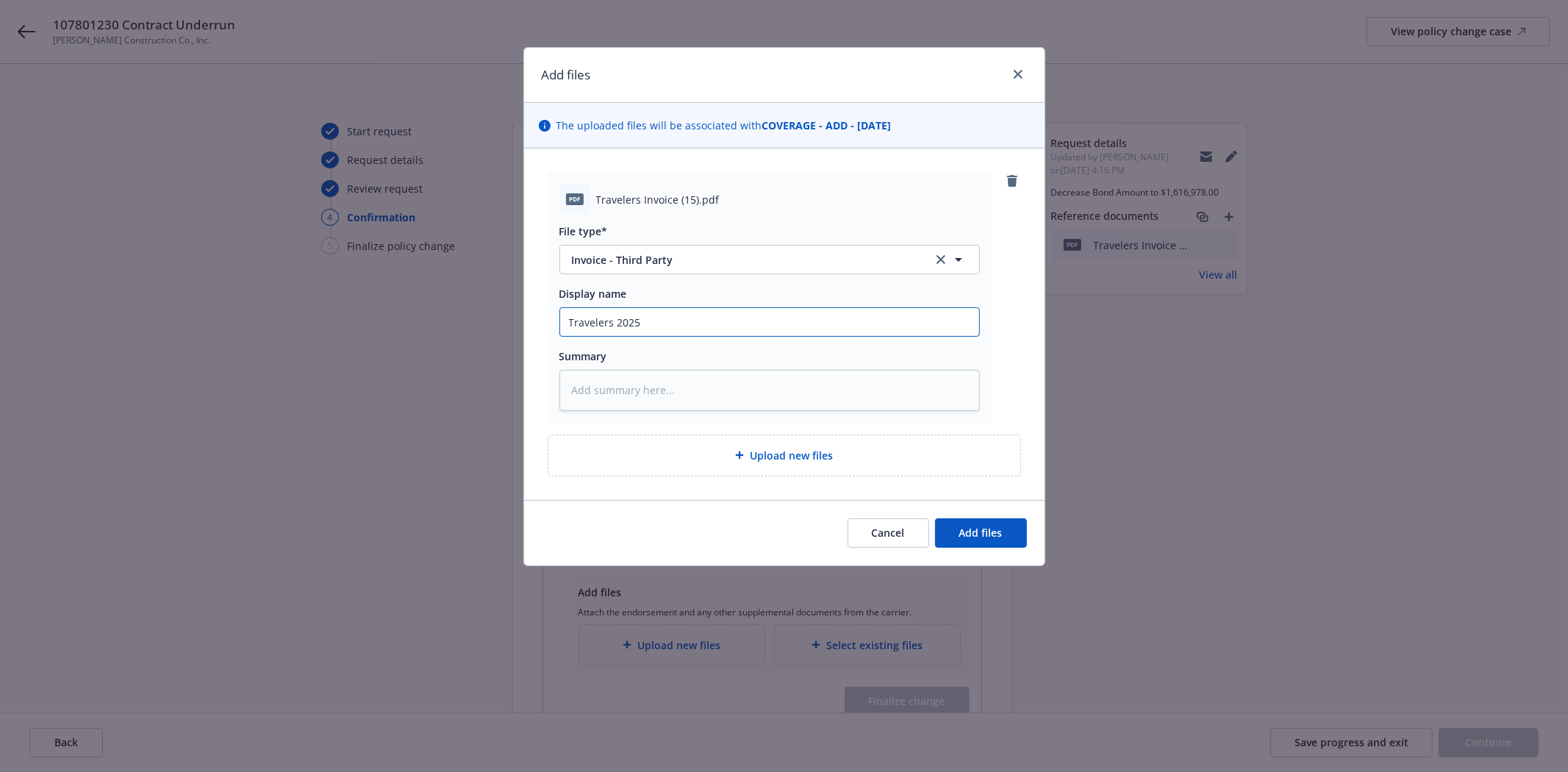
type textarea "x"
type input "Travelers 2025"
type textarea "x"
type input "Travelers 2025"
type textarea "x"
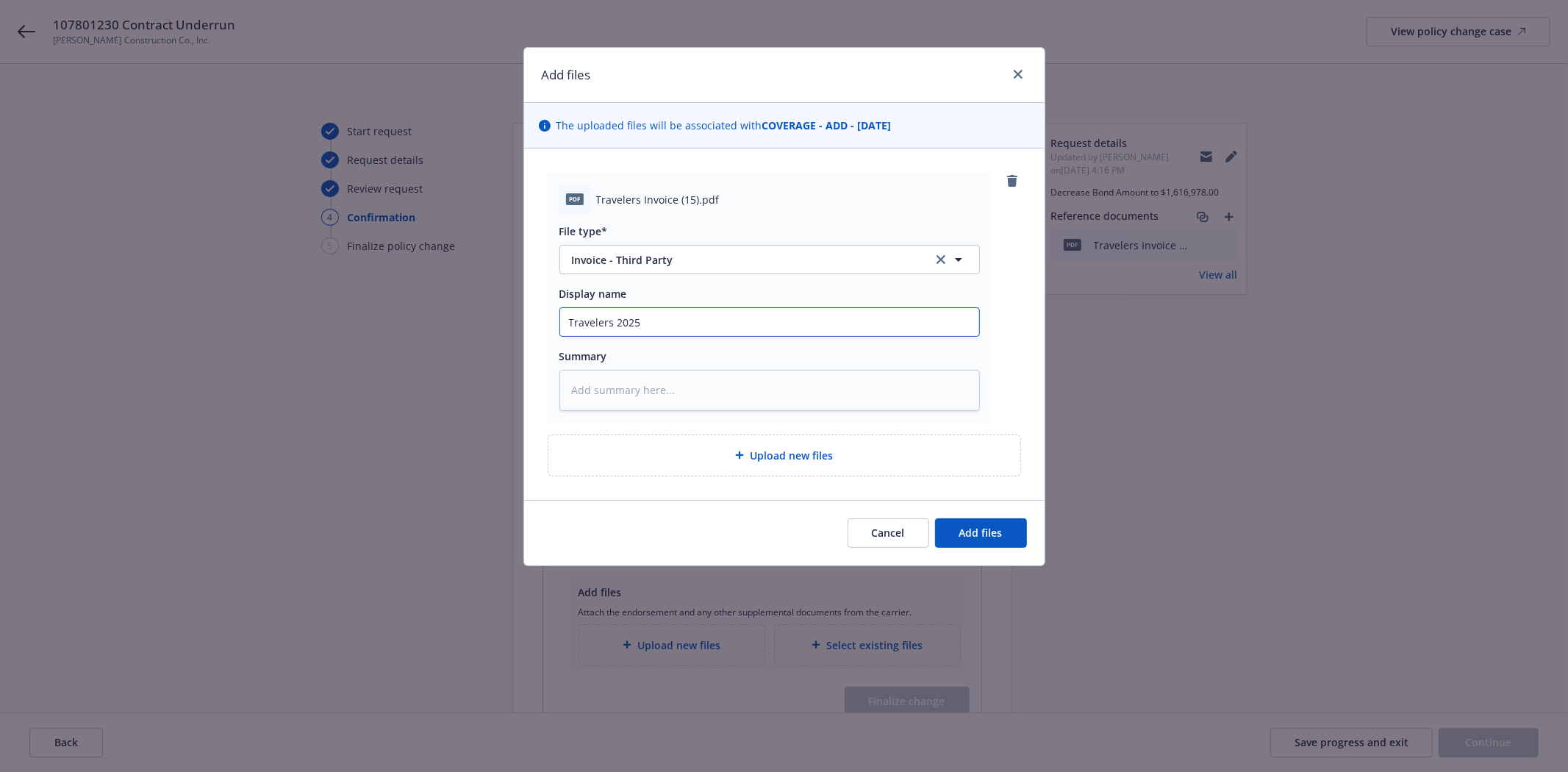
type input "Travelers 202"
type textarea "x"
type input "Travelers 20"
type textarea "x"
type input "Travelers 2"
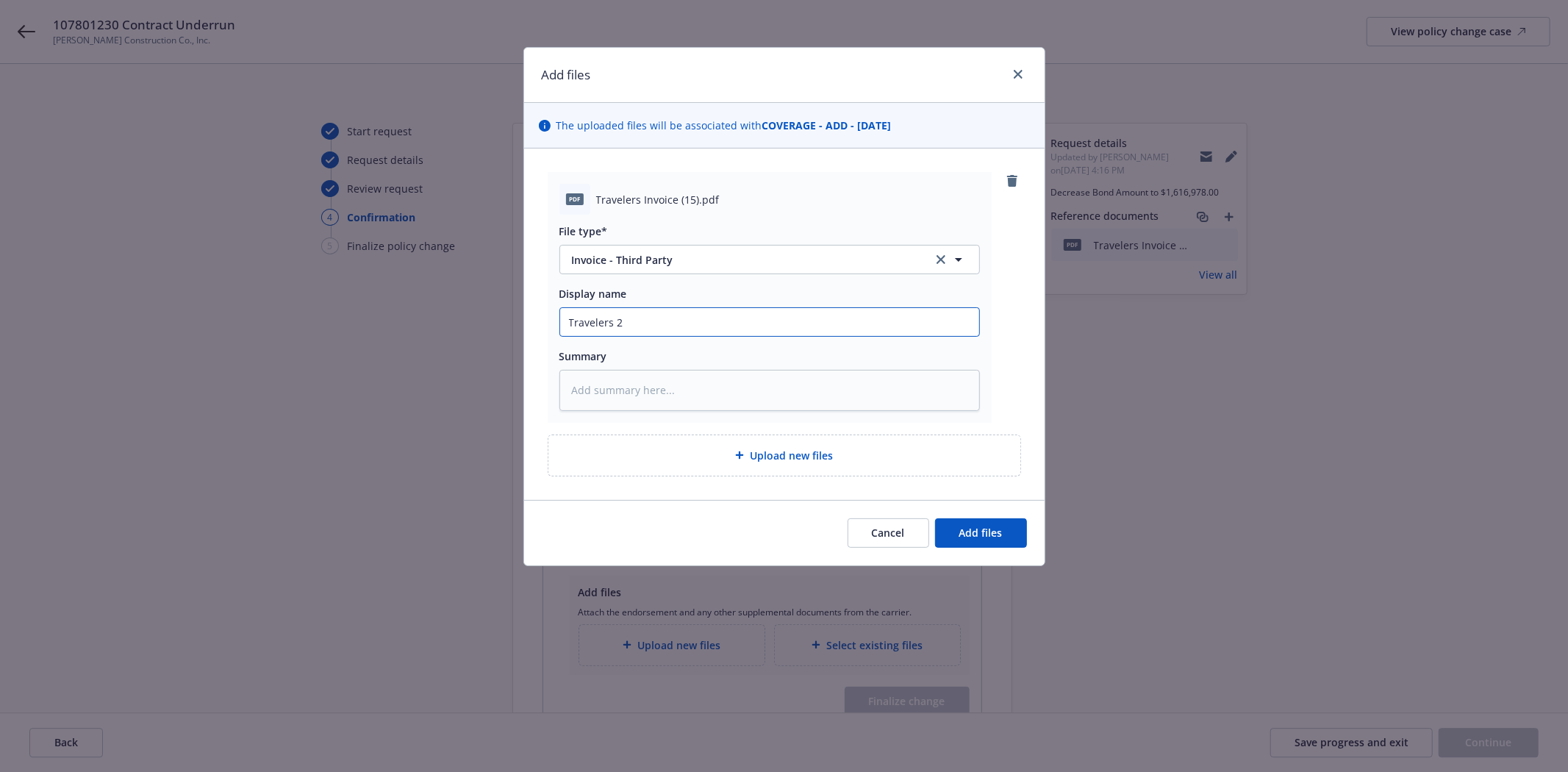
type textarea "x"
type input "Travelers"
type textarea "x"
type input "Travelers"
type textarea "x"
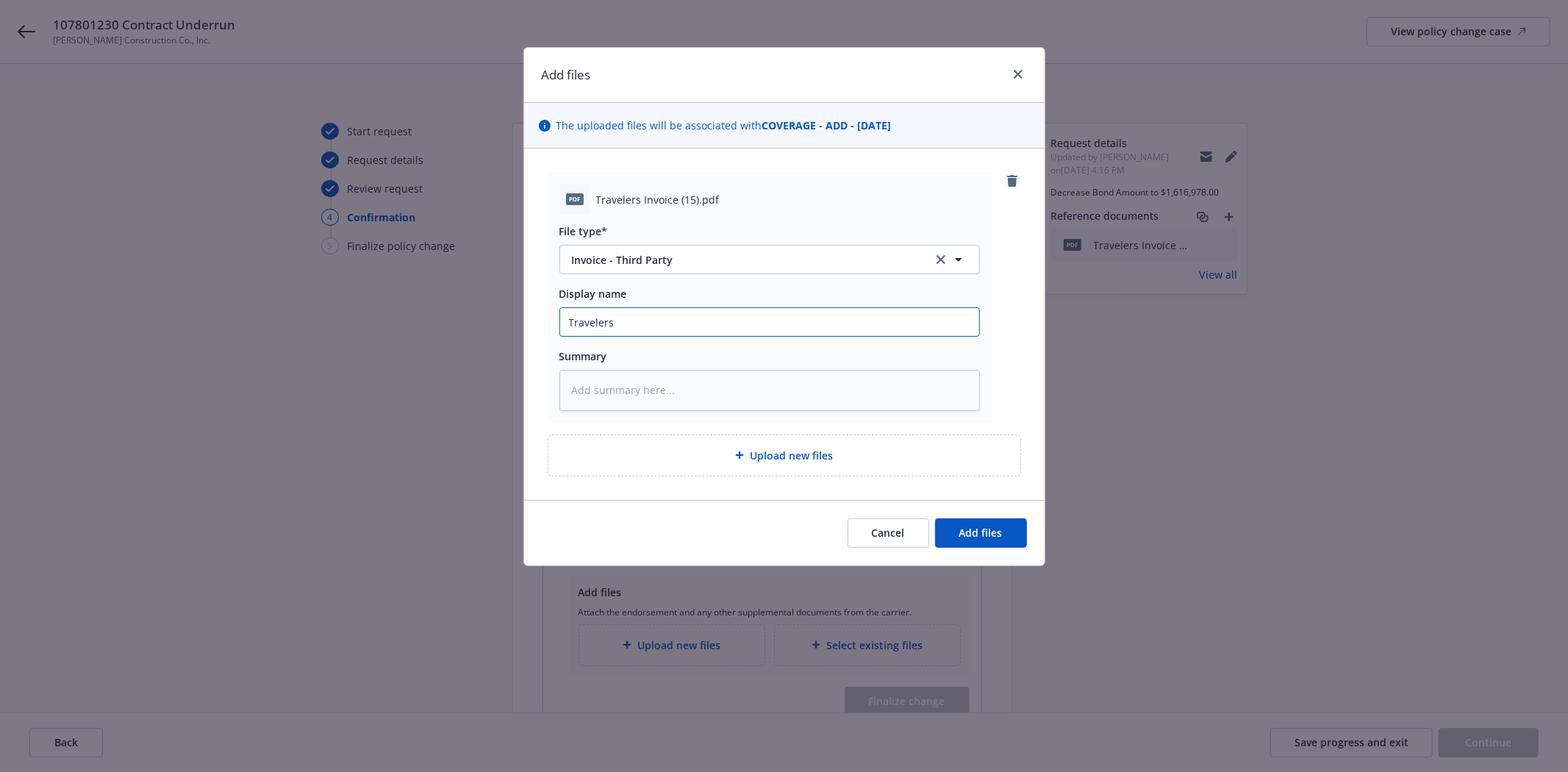
type input "Travelers"
type textarea "x"
type input "Travelers C"
type textarea "x"
type input "Travelers"
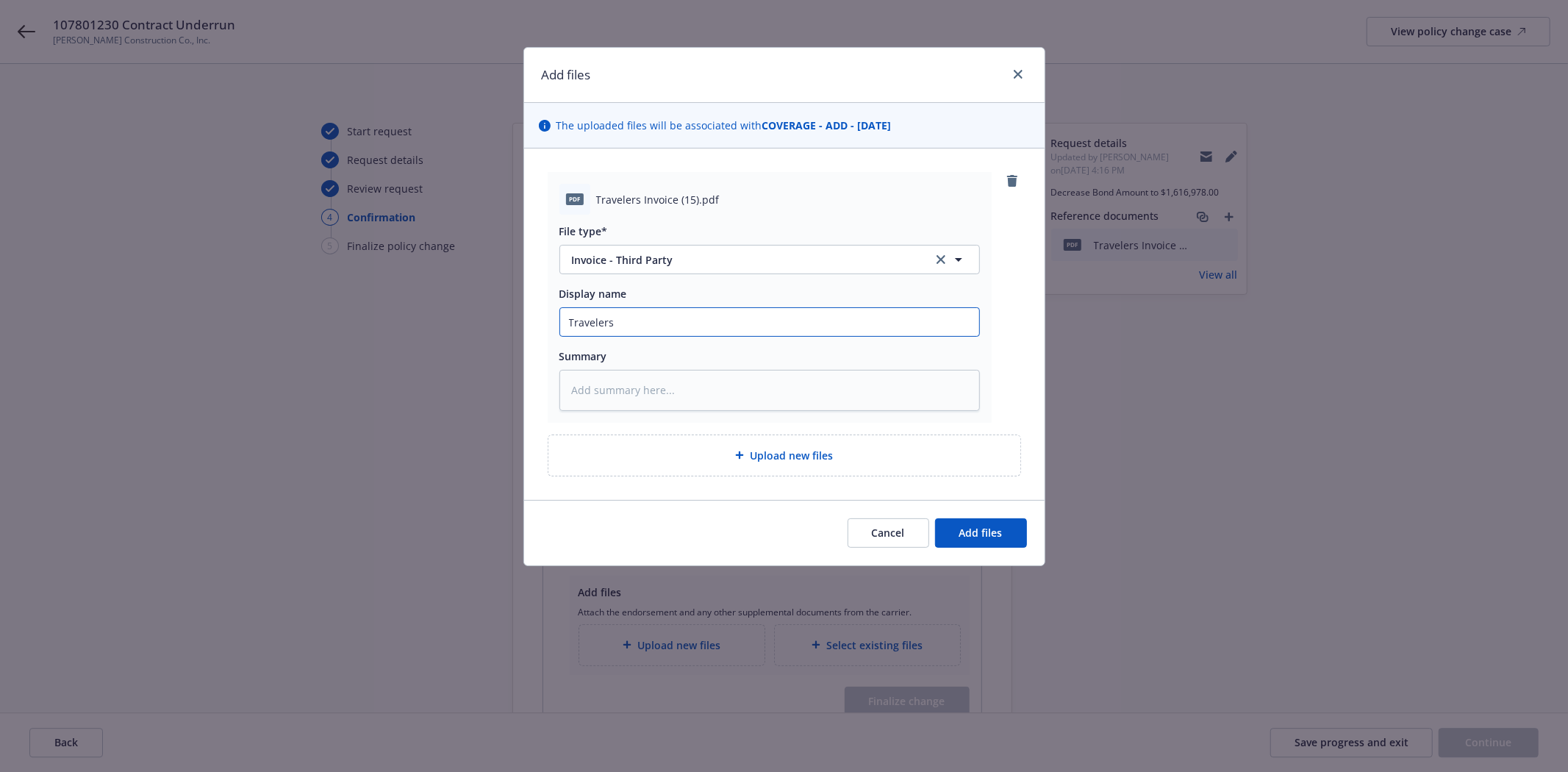
type textarea "x"
type input "Travelers"
type textarea "x"
type input "Travelers"
click at [861, 537] on button "Cancel" at bounding box center [888, 533] width 81 height 29
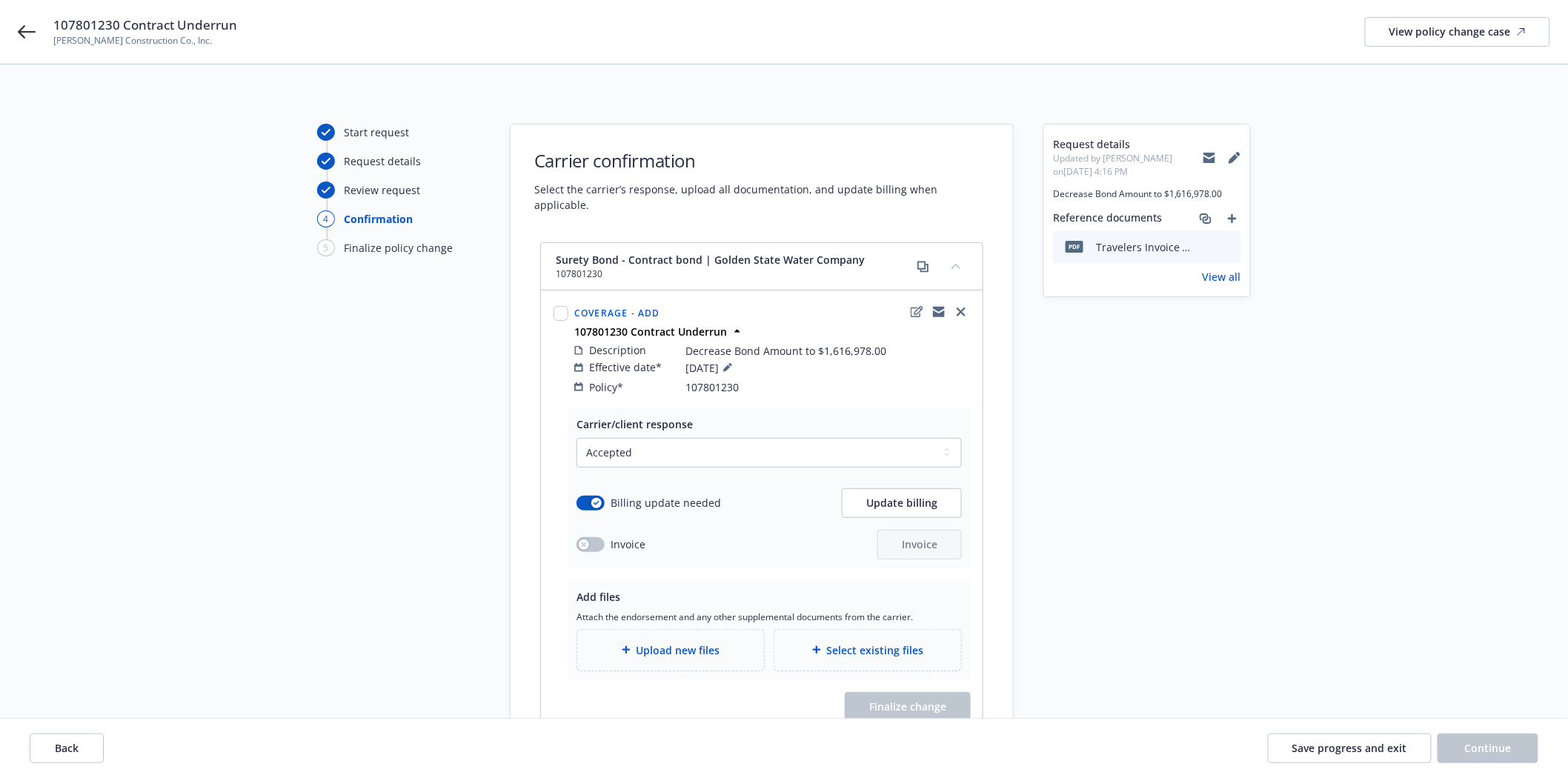
click at [660, 611] on div "Attach the endorsement and any other supplemental documents from the carrier. U…" at bounding box center [770, 641] width 386 height 61
click at [642, 642] on span "Upload new files" at bounding box center [678, 650] width 84 height 16
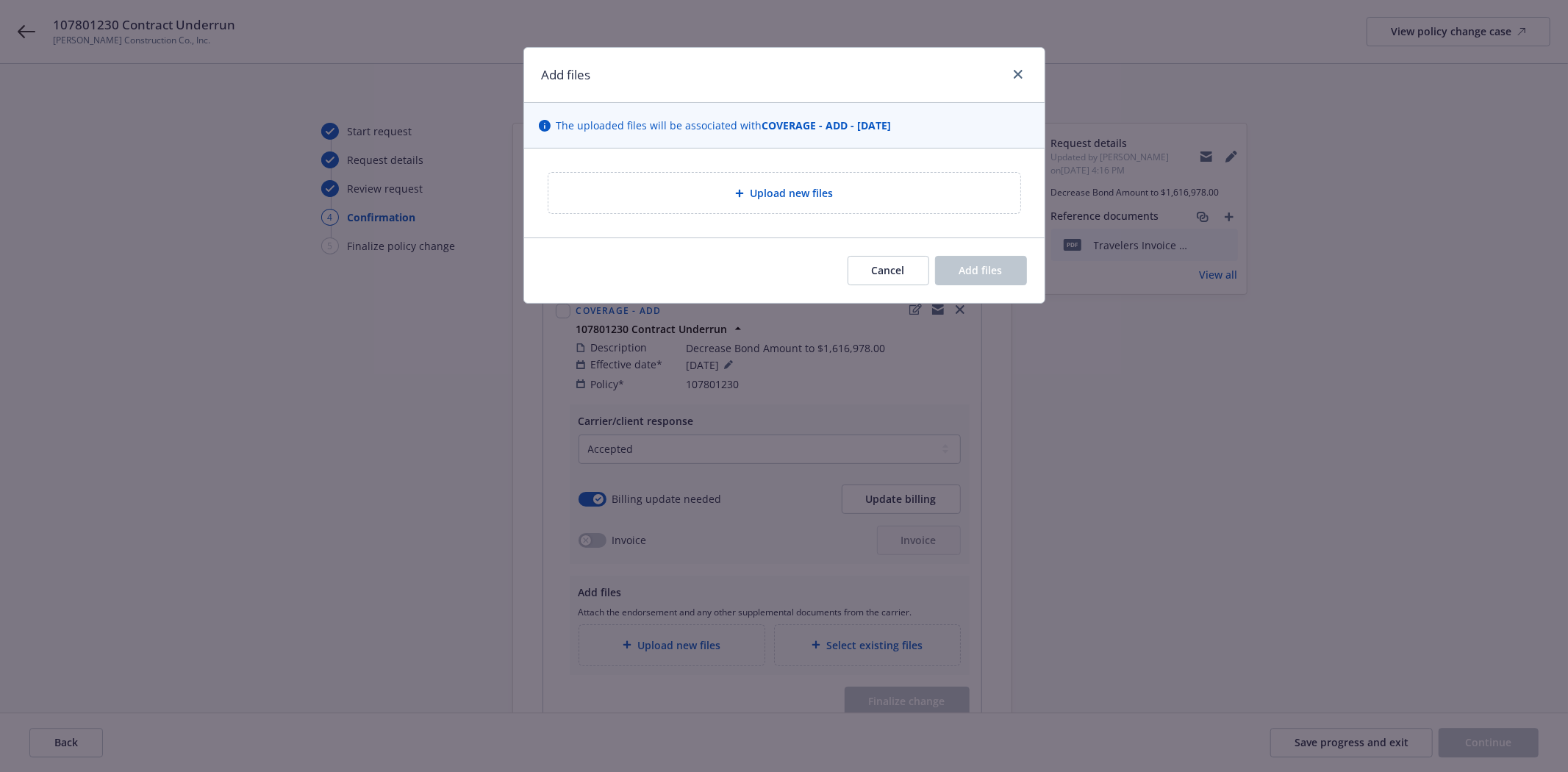
type textarea "x"
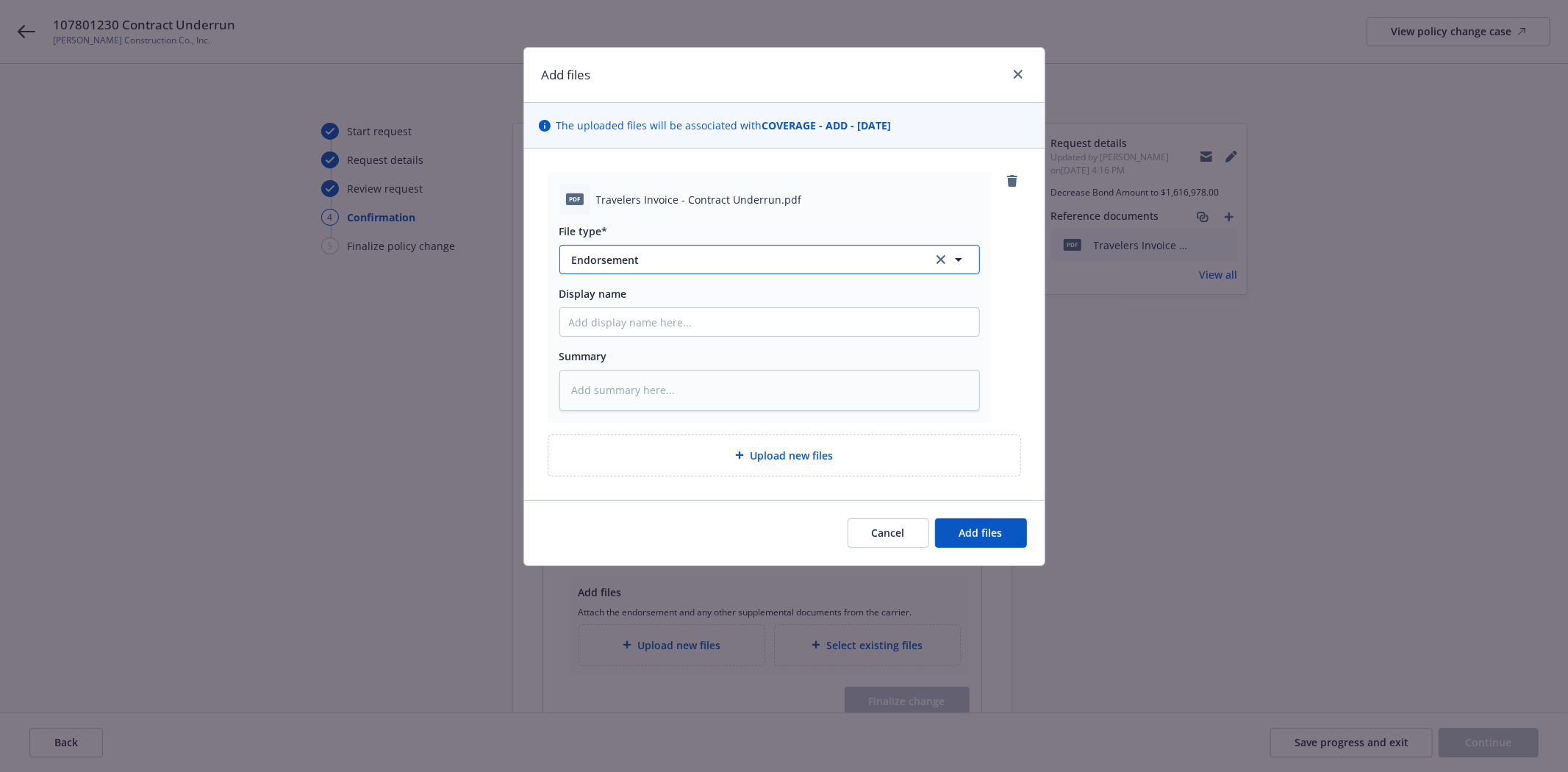
click at [629, 255] on span "Endorsement" at bounding box center [743, 260] width 341 height 15
type input "Invoic"
click at [658, 341] on span "Invoice - Third Party" at bounding box center [625, 339] width 101 height 15
click at [653, 326] on input "Display name" at bounding box center [769, 322] width 419 height 28
type textarea "x"
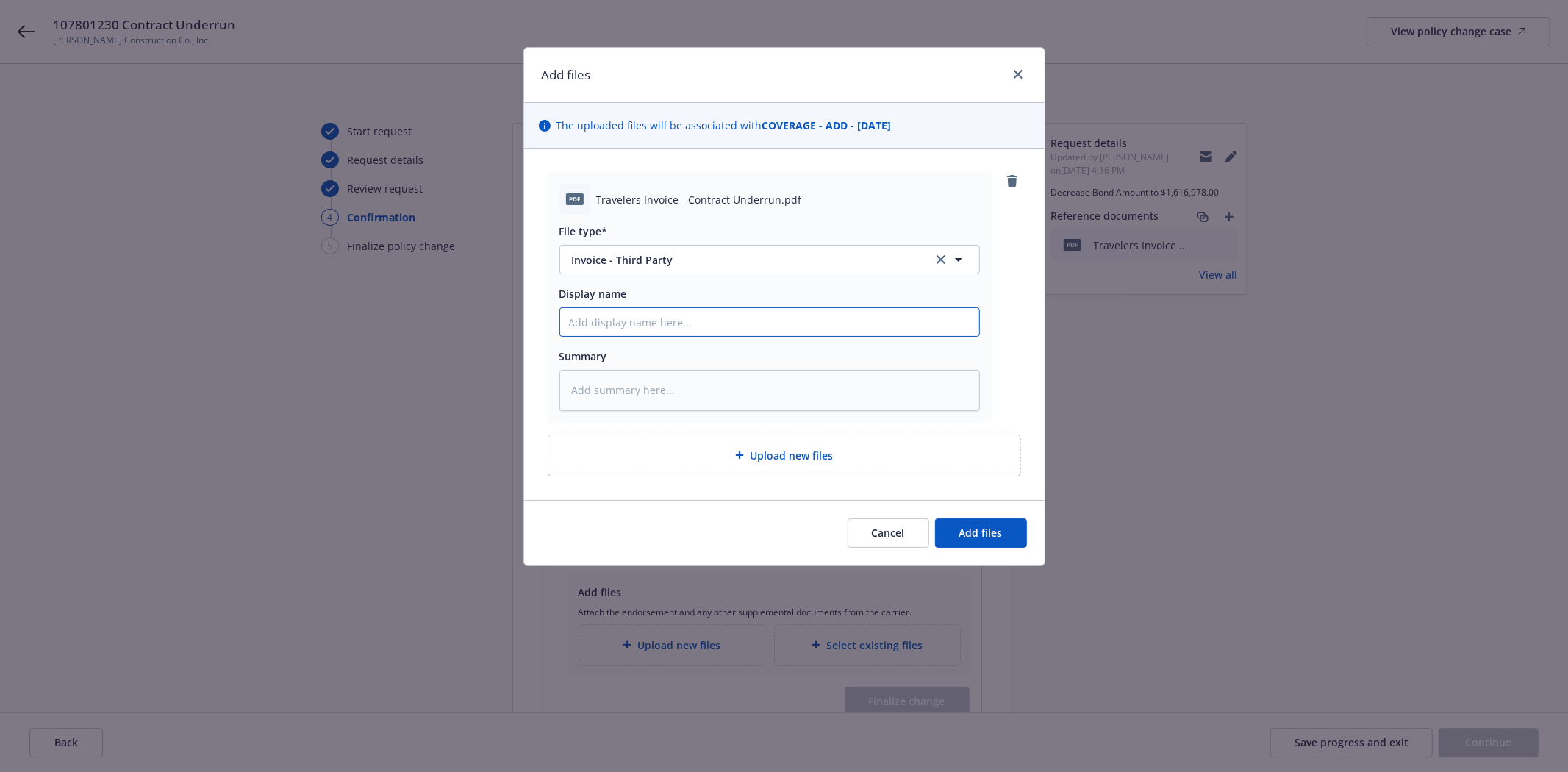
type input "T"
type textarea "x"
type input "Tr"
type textarea "x"
type input "Tra"
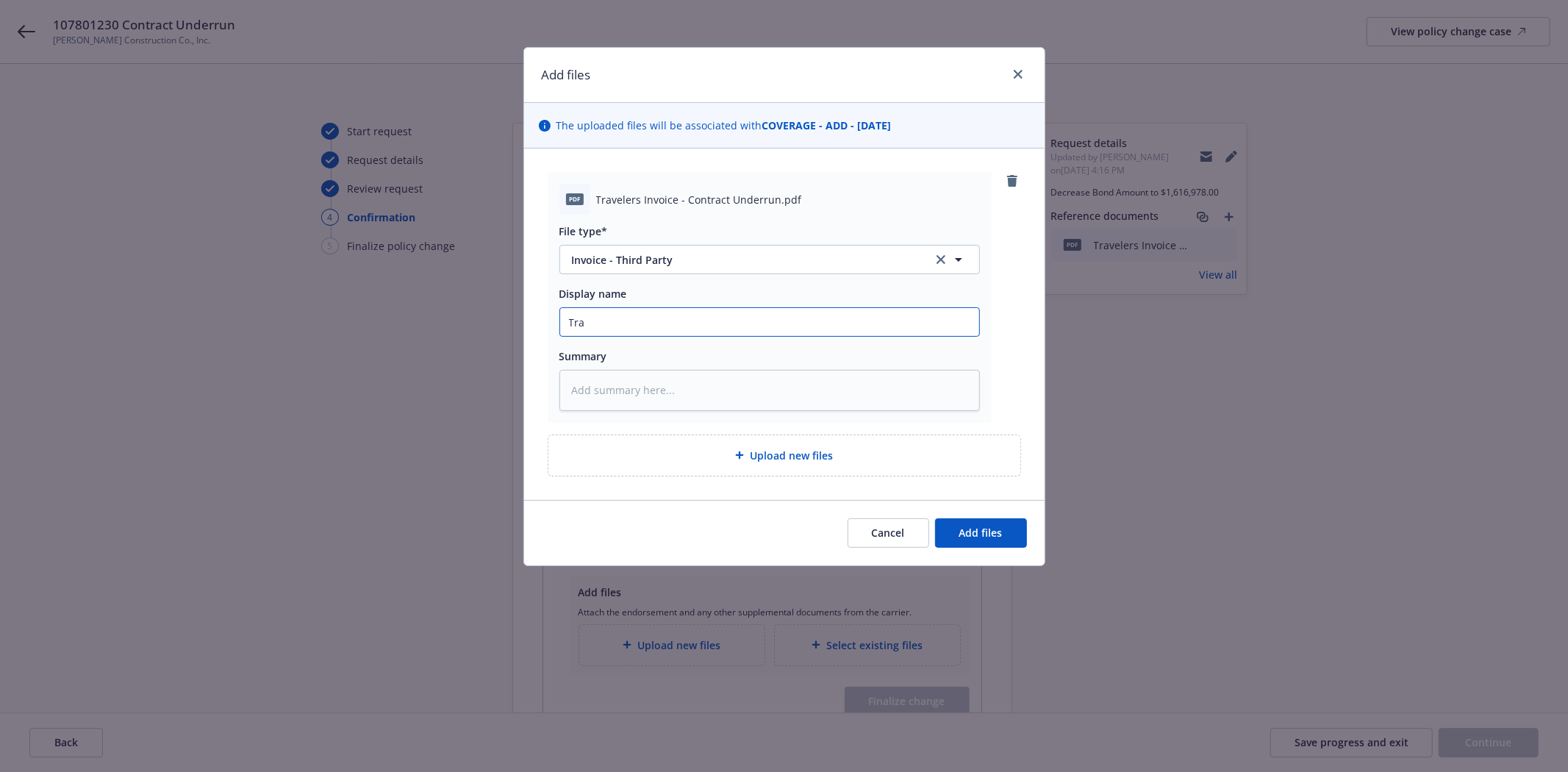
type textarea "x"
type input "Trav"
type textarea "x"
type input "Travel"
type textarea "x"
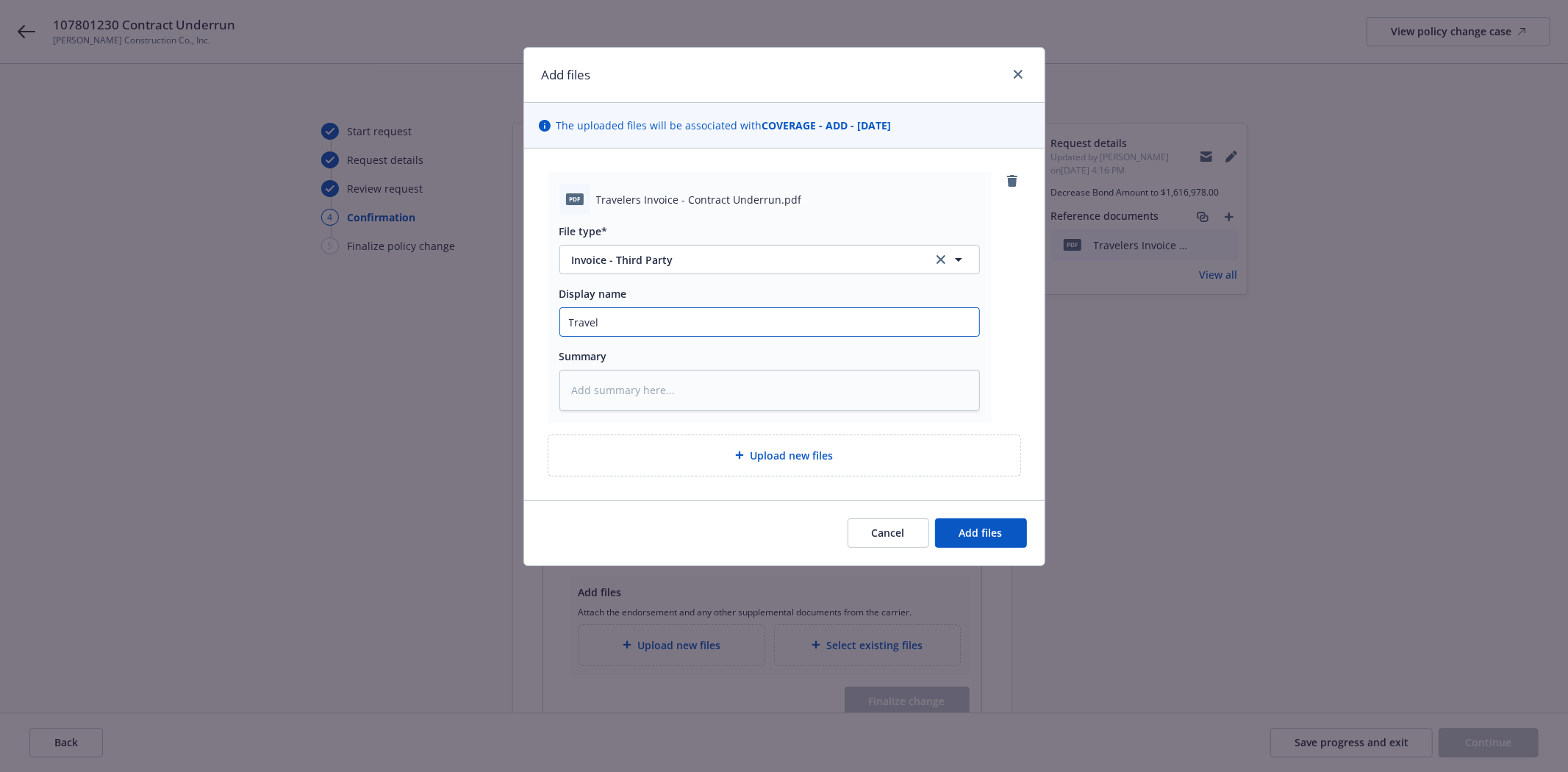
type input "Travele"
type textarea "x"
type input "Traveler"
type textarea "x"
type input "Travelers"
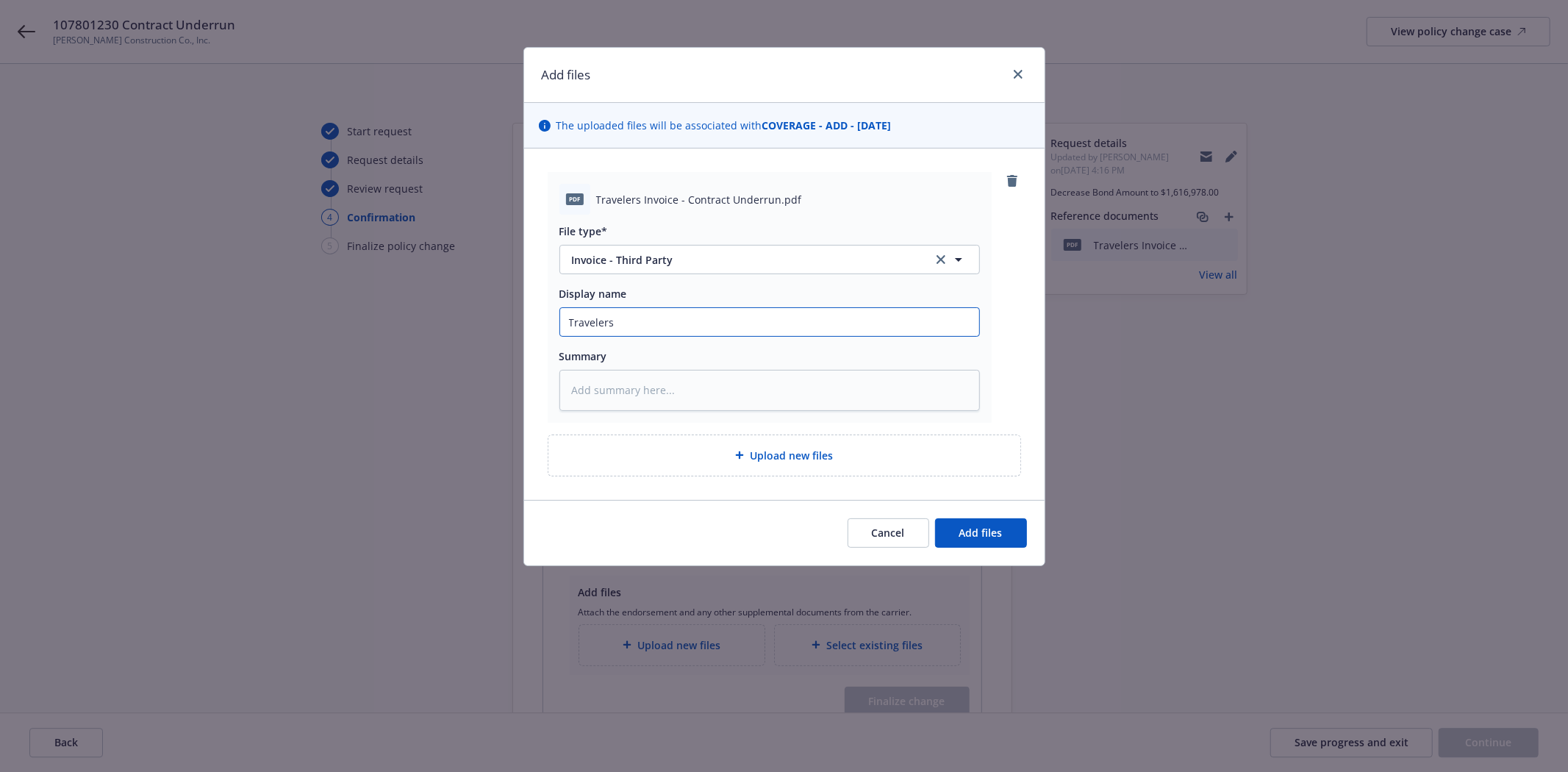
type textarea "x"
type input "Travelers"
click at [675, 214] on div "pdf Travelers Invoice - Contract Underrun.pdf" at bounding box center [770, 199] width 420 height 31
click at [674, 201] on span "Travelers Invoice - Contract Underrun.pdf" at bounding box center [699, 200] width 206 height 15
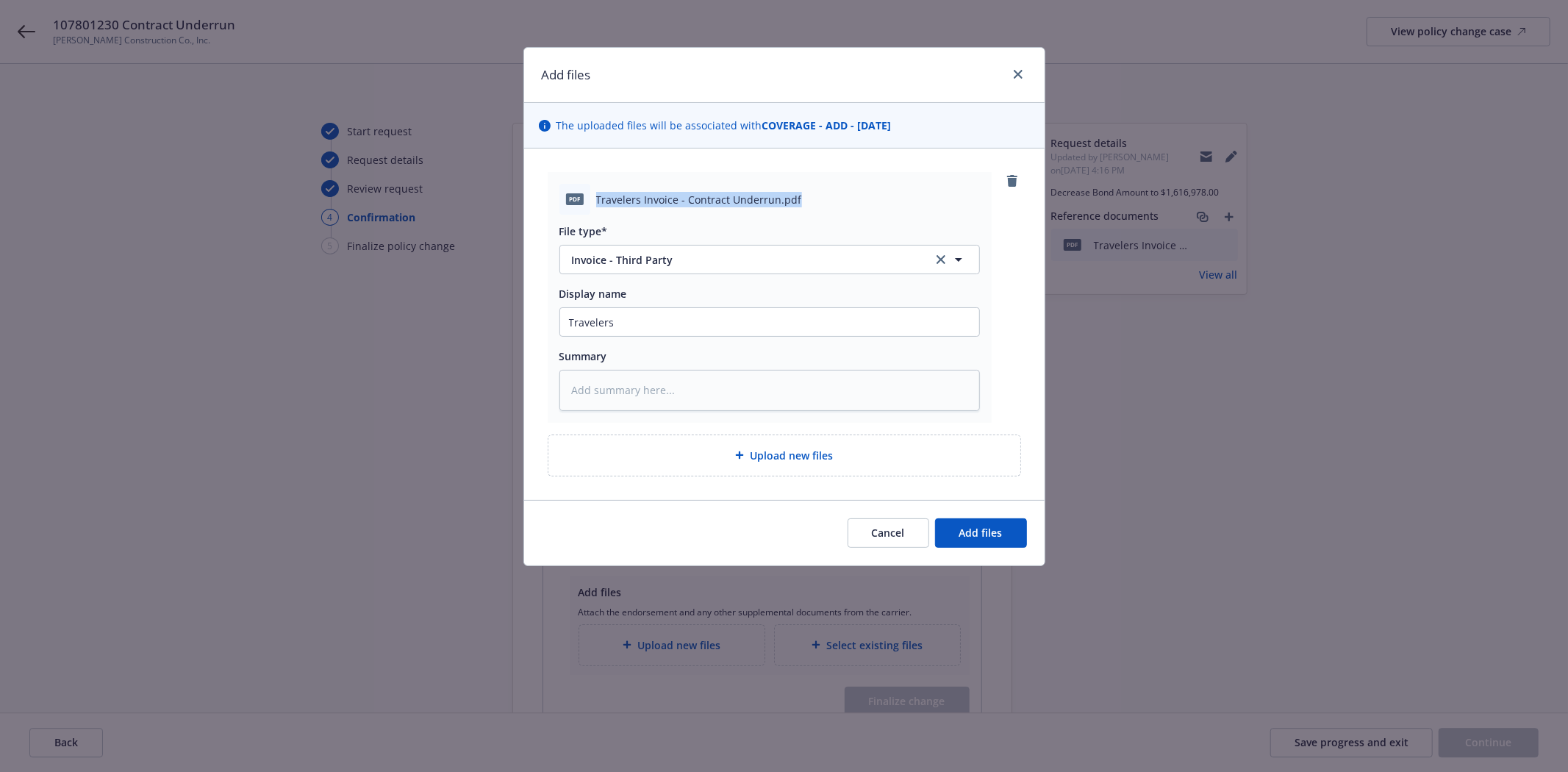
click at [674, 201] on span "Travelers Invoice - Contract Underrun.pdf" at bounding box center [699, 200] width 206 height 15
copy span "Travelers Invoice - Contract Underrun.pdf"
drag, startPoint x: 620, startPoint y: 320, endPoint x: 404, endPoint y: 314, distance: 216.1
click at [405, 314] on div "Add files The uploaded files will be associated with COVERAGE - ADD - 11/23/202…" at bounding box center [784, 386] width 1568 height 772
paste input "Invoice - Contract Underrun.pdf"
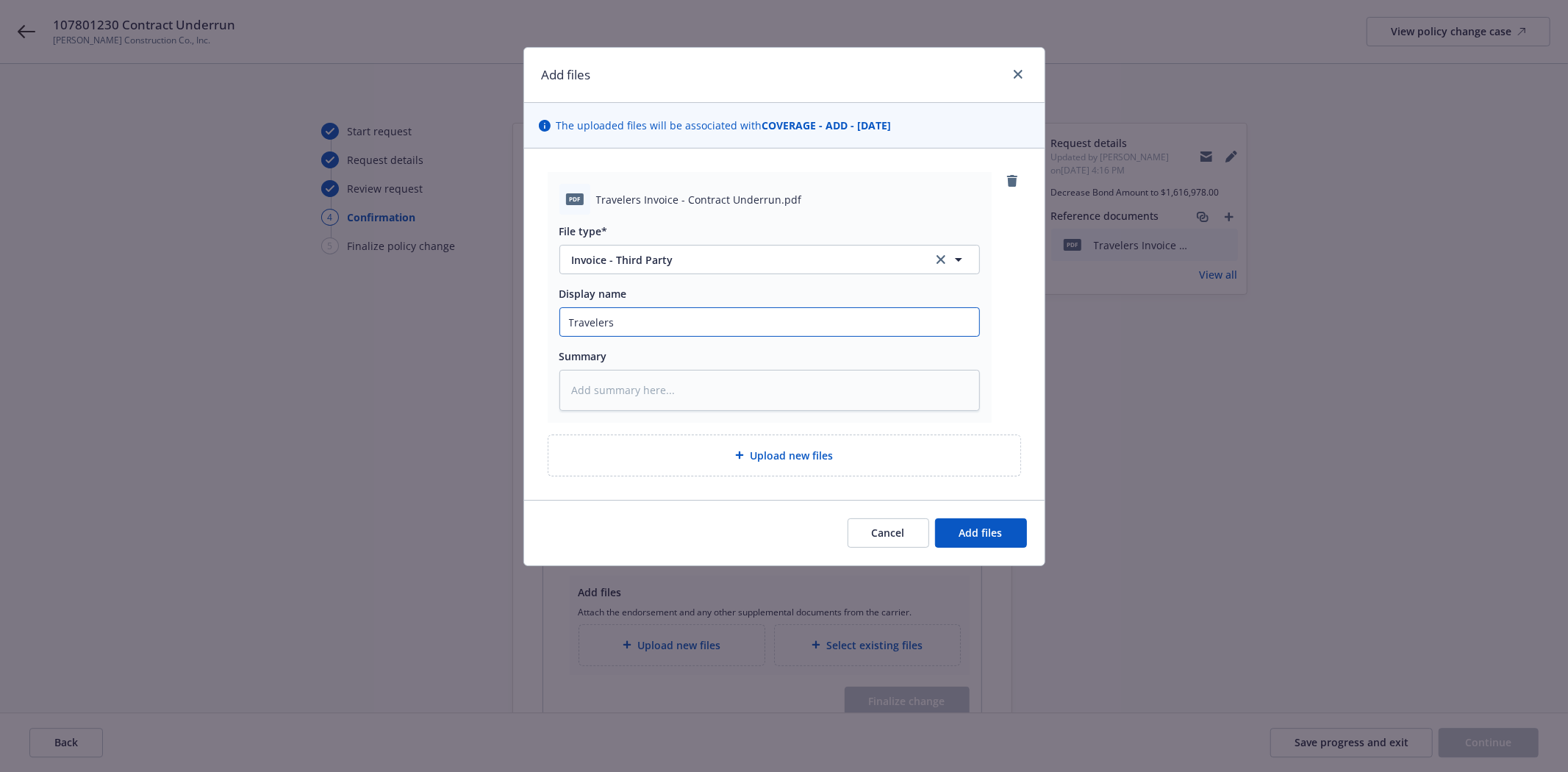
type textarea "x"
type input "Travelers Invoice - Contract Underrun.pdf"
type textarea "x"
type input "Travelers Invoice - Contract Underrun.pdf"
type textarea "x"
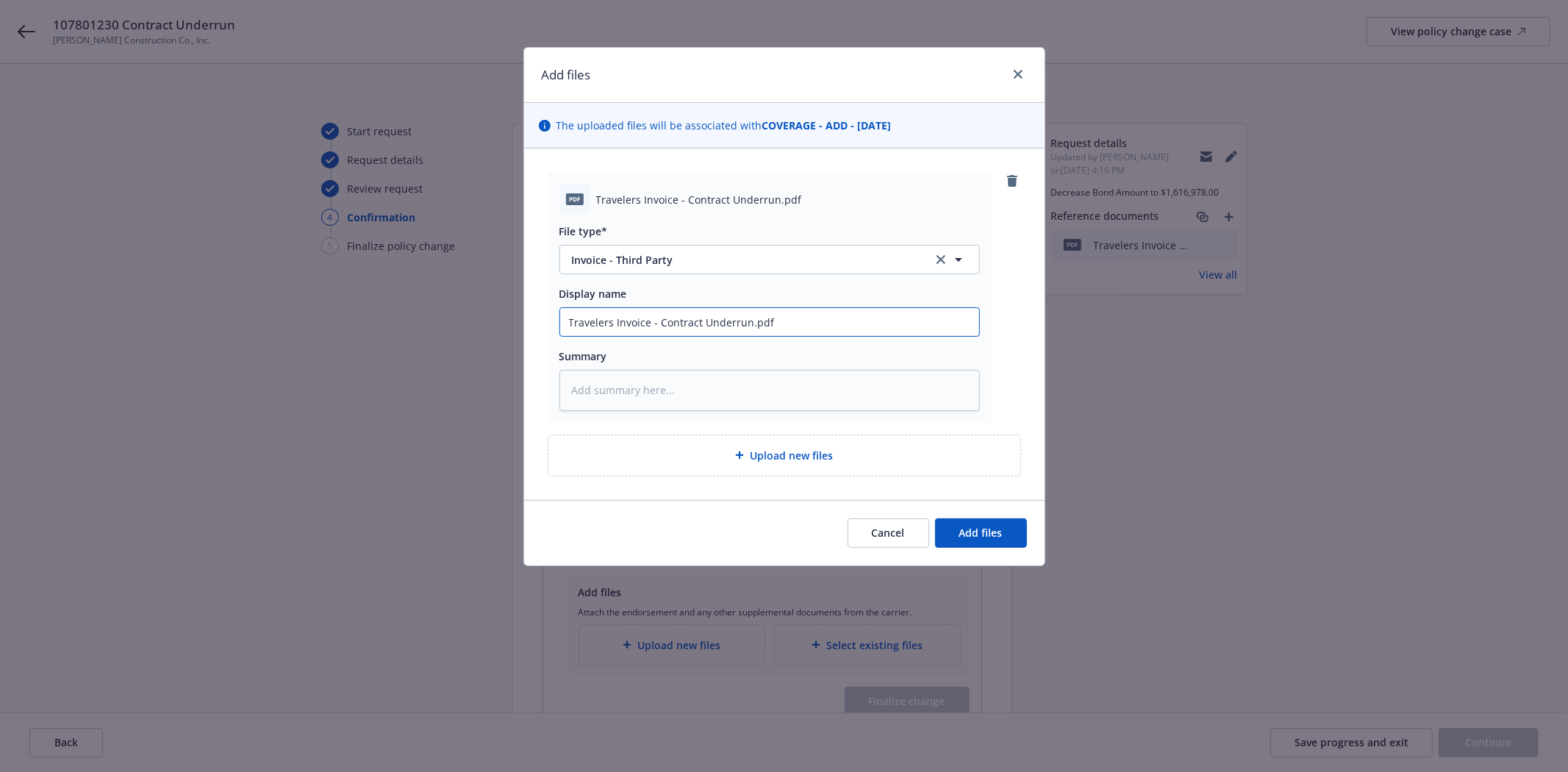
type input "Travelers Invoice - Contract Underrun.pdf"
type textarea "x"
type input "Travelers Invoice - Contract Underrun.pd"
type textarea "x"
type input "Travelers Invoice - Contract Underrun.p"
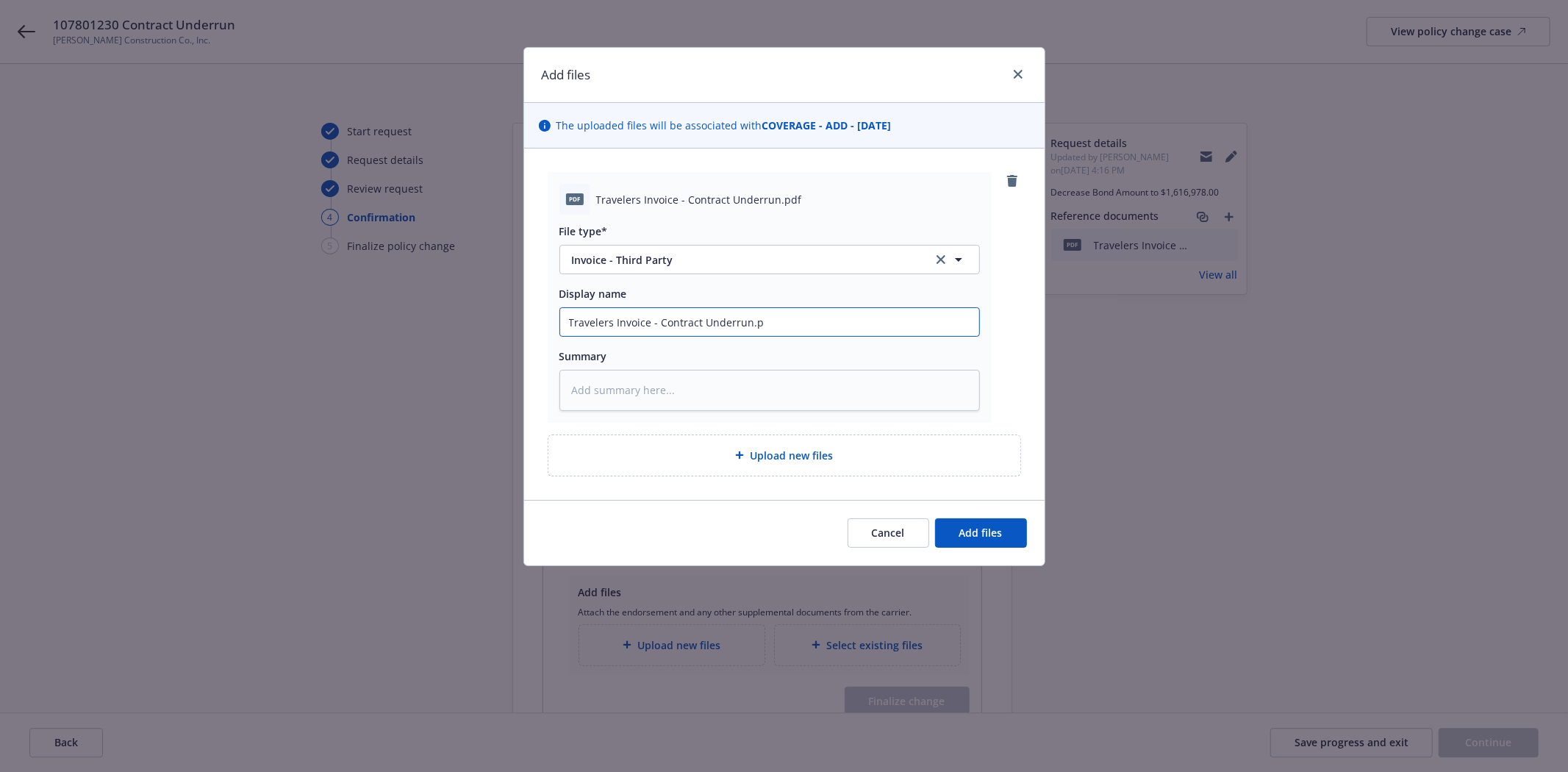
type textarea "x"
type input "Travelers Invoice - Contract Underrun."
type textarea "x"
type input "Travelers Invoice - Contract Underrun"
type textarea "x"
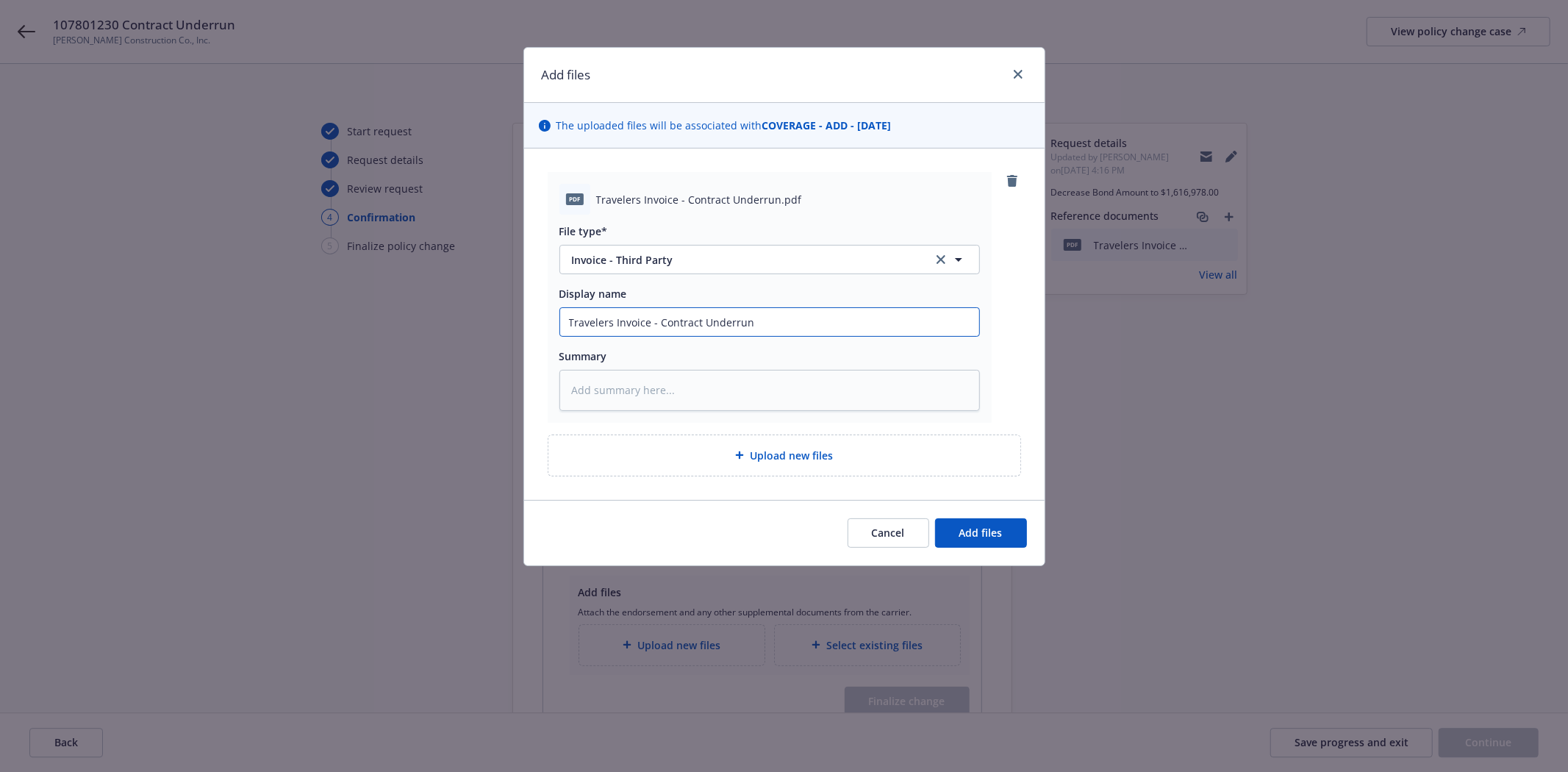
type input "Travelers Invoice - Contract Underrun"
type textarea "x"
type input "Travelers Invoice - Contract Underrun ("
type textarea "x"
type input "Travelers Invoice - Contract Underrun (B"
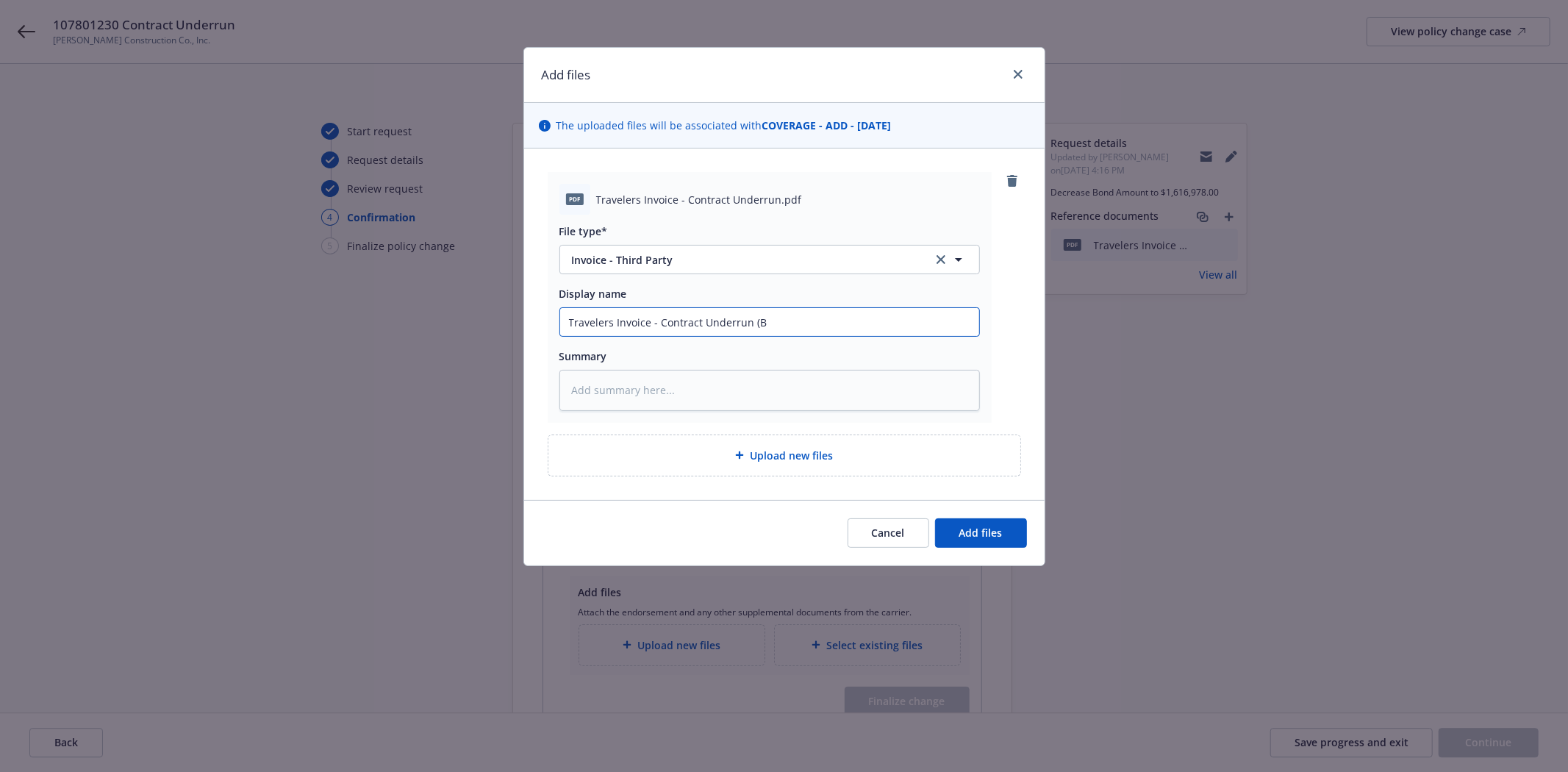
type textarea "x"
type input "Travelers Invoice - Contract Underrun (Bo"
type textarea "x"
type input "Travelers Invoice - Contract Underrun (Bon"
type textarea "x"
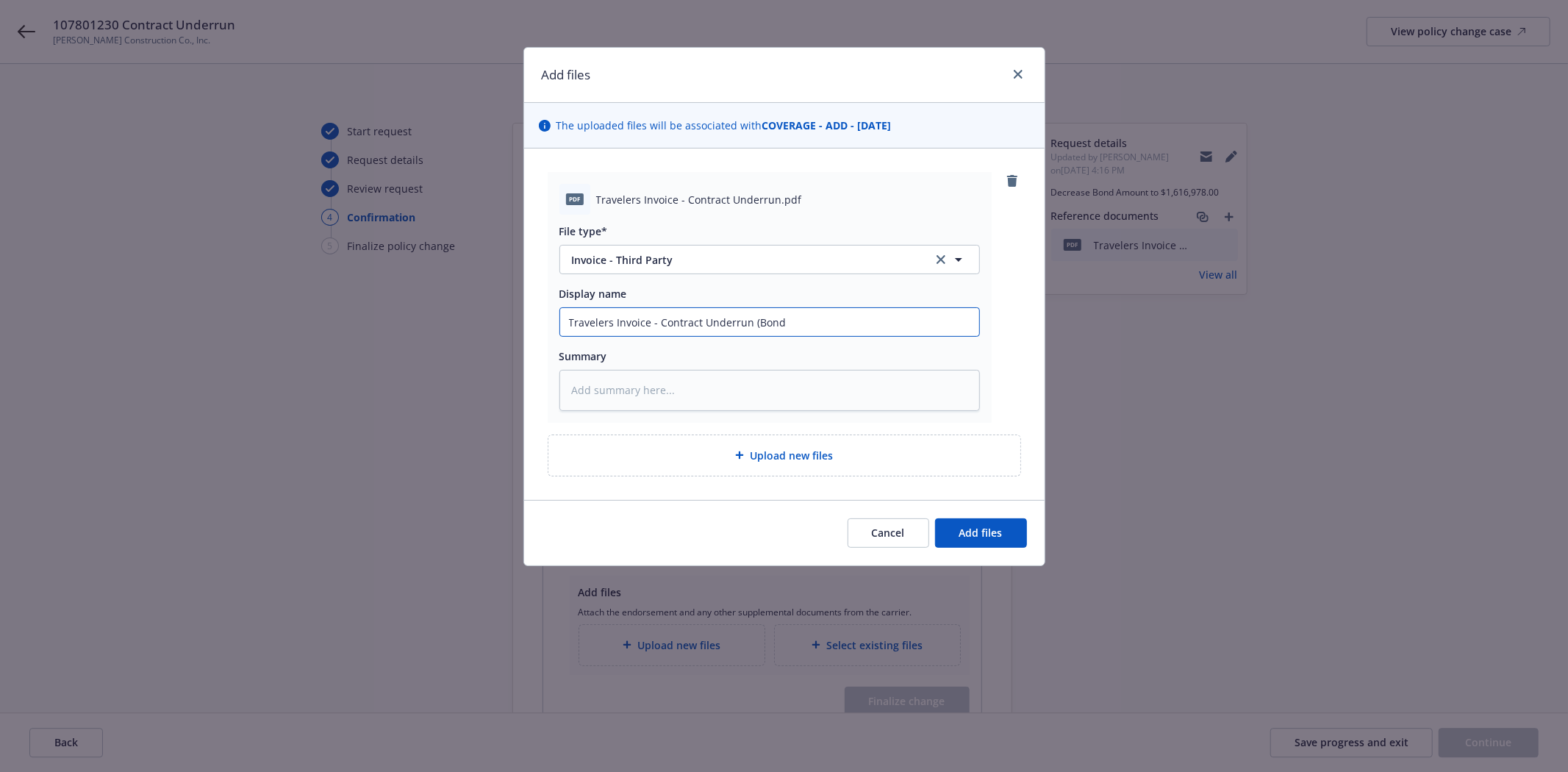
type input "Travelers Invoice - Contract Underrun (Bond"
type textarea "x"
type input "Travelers Invoice - Contract Underrun (Bond #"
type textarea "x"
type input "Travelers Invoice - Contract Underrun (Bond #1"
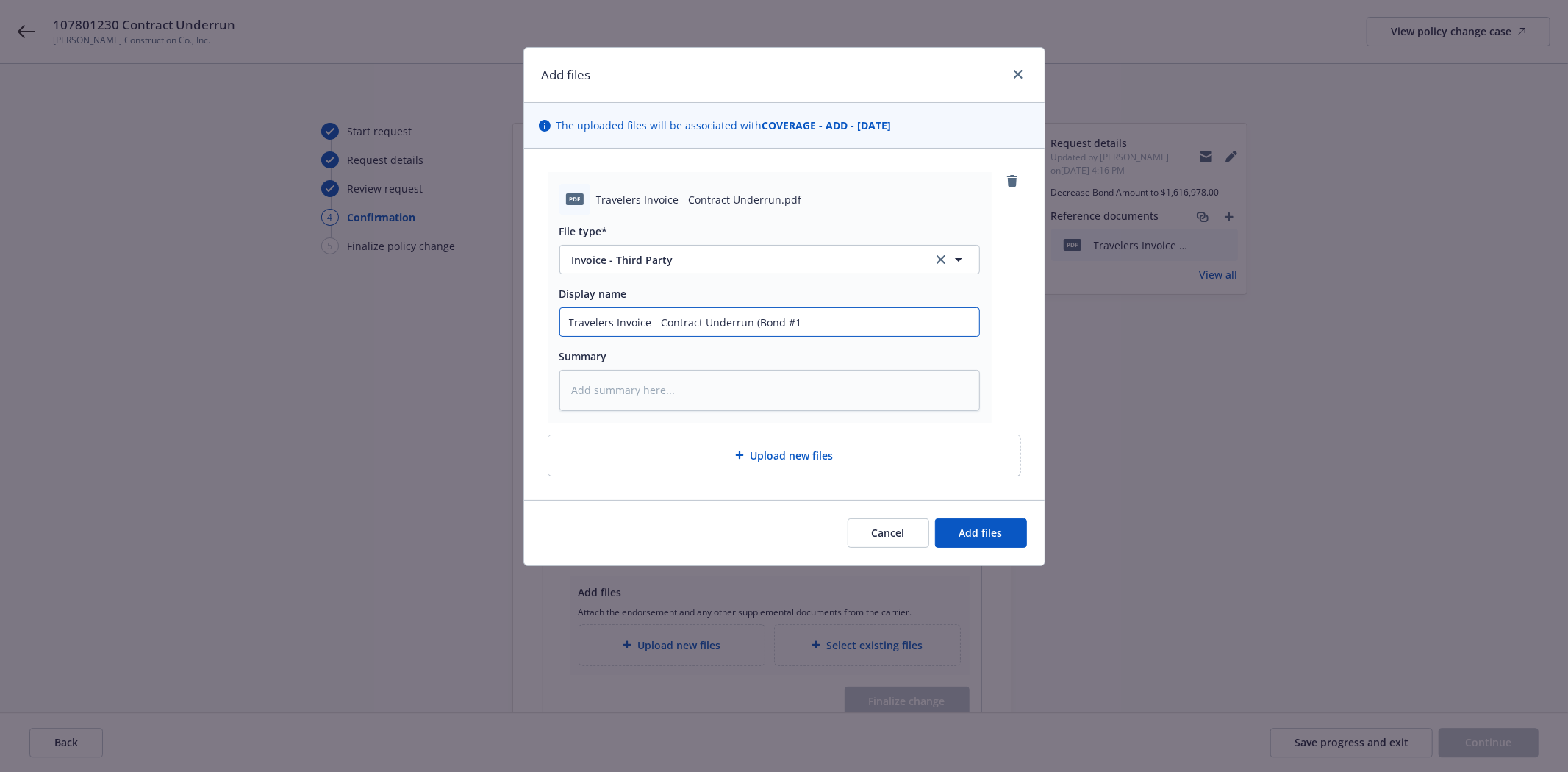
type textarea "x"
type input "Travelers Invoice - Contract Underrun (Bond #10"
type textarea "x"
type input "Travelers Invoice - Contract Underrun (Bond #107"
type textarea "x"
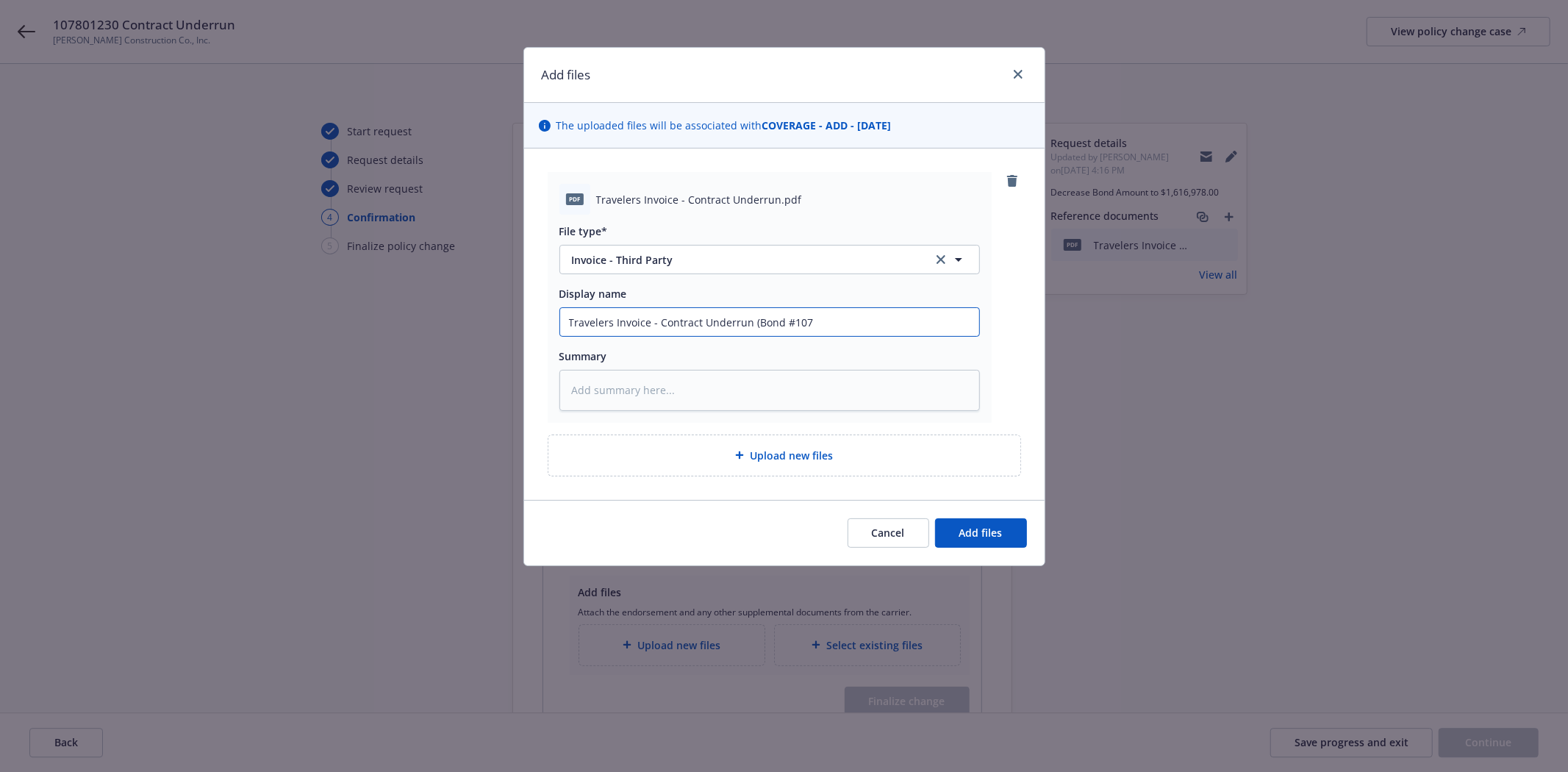
type input "Travelers Invoice - Contract Underrun (Bond #1078"
type textarea "x"
type input "Travelers Invoice - Contract Underrun (Bond #10780"
type textarea "x"
type input "Travelers Invoice - Contract Underrun (Bond #107801"
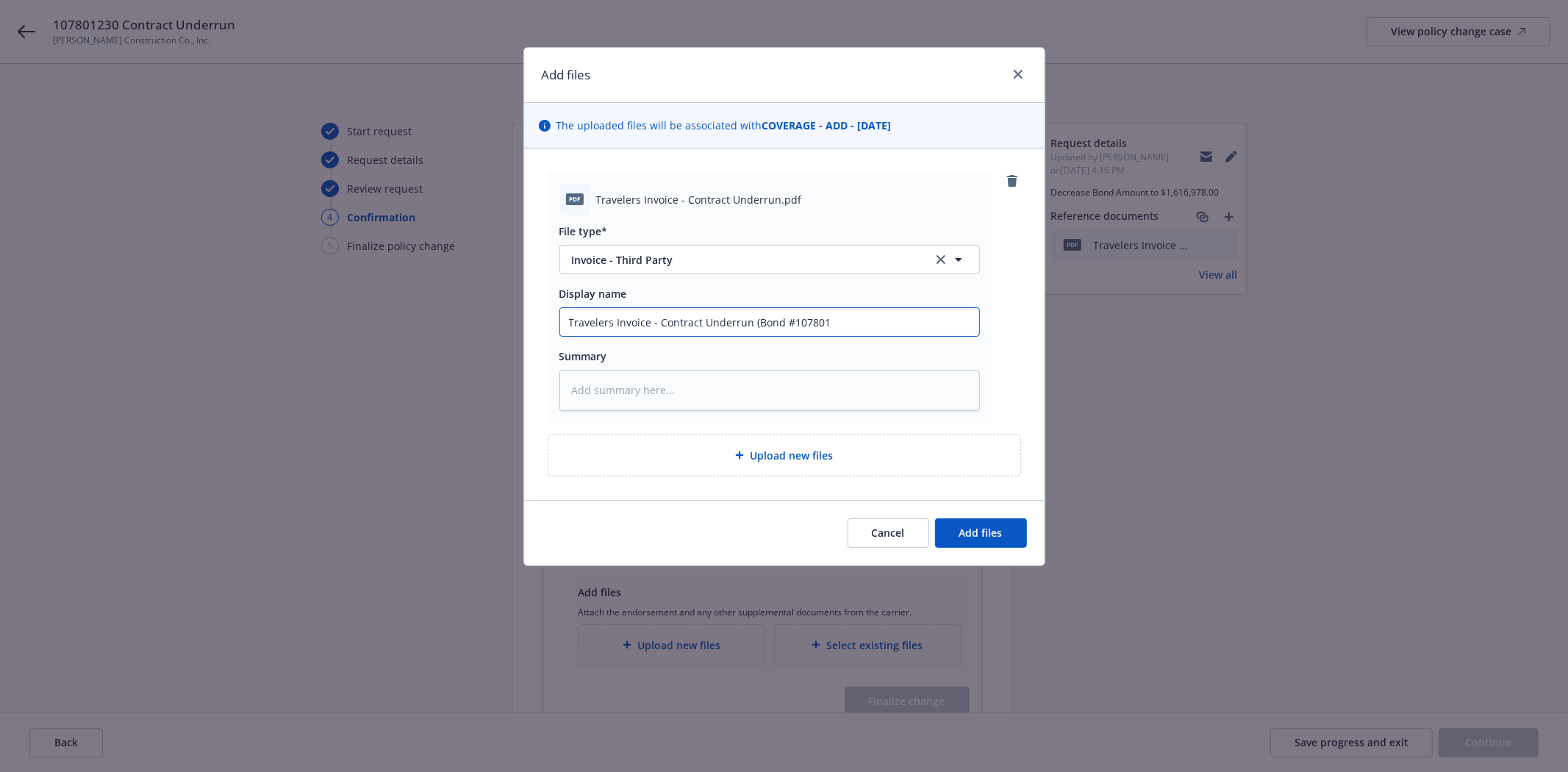
type textarea "x"
type input "Travelers Invoice - Contract Underrun (Bond #1078012"
type textarea "x"
type input "Travelers Invoice - Contract Underrun (Bond #10780123"
type textarea "x"
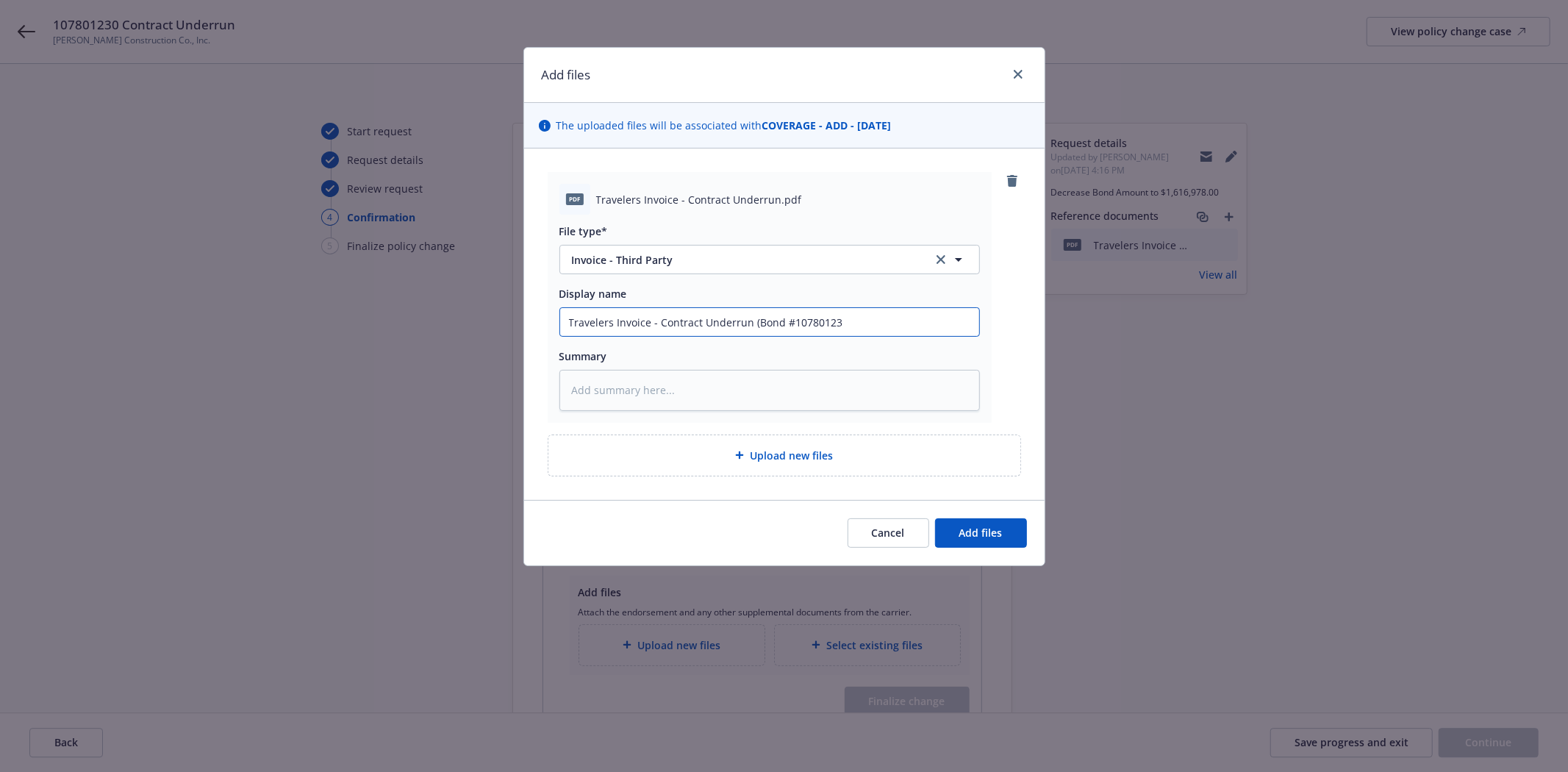
type input "Travelers Invoice - Contract Underrun (Bond #107801230"
type textarea "x"
type input "Travelers Invoice - Contract Underrun (Bond #107801230)"
click at [935, 518] on button "Add files" at bounding box center [981, 533] width 92 height 29
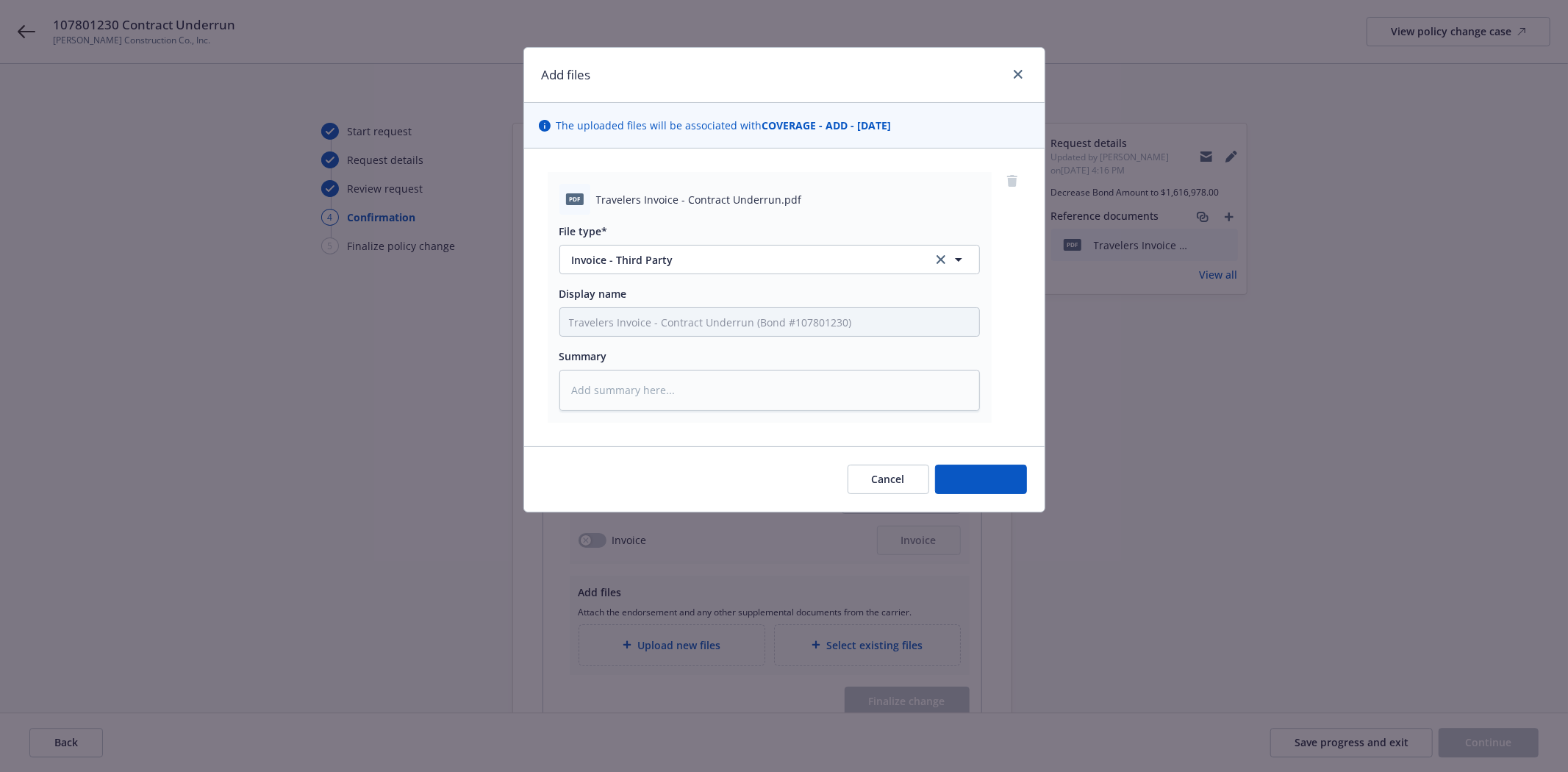
type textarea "x"
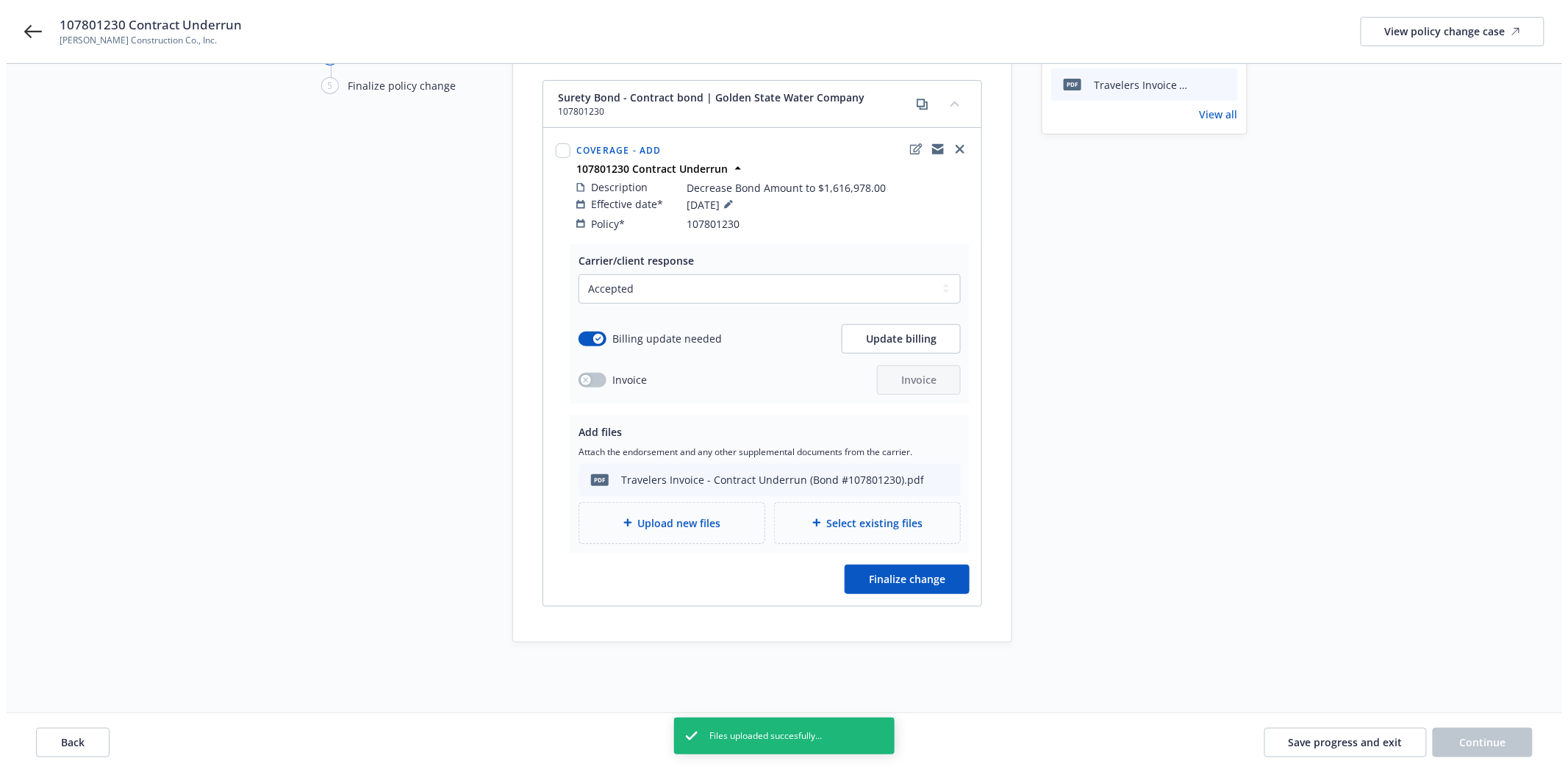
scroll to position [170, 0]
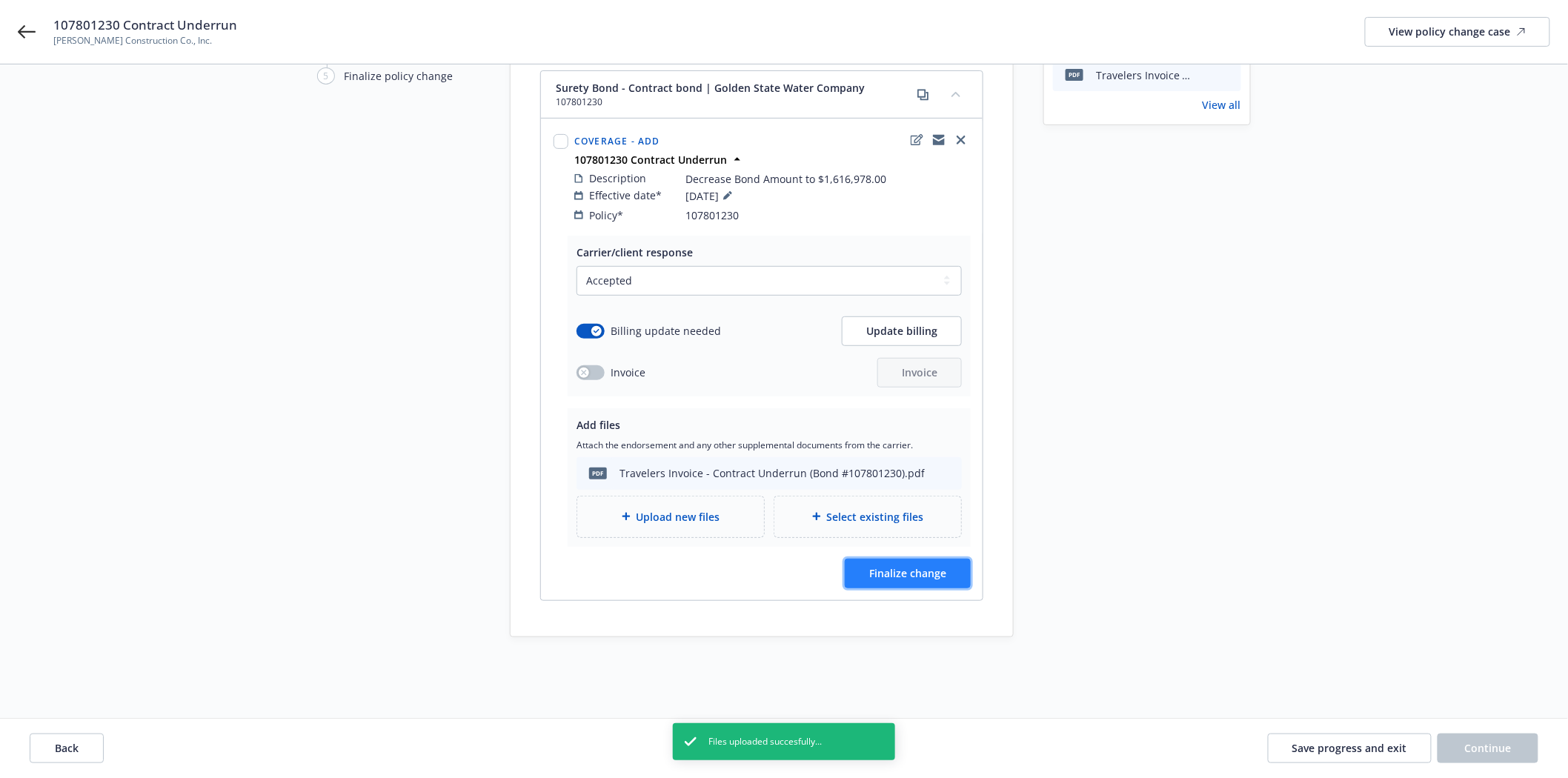
click at [901, 570] on button "Finalize change" at bounding box center [907, 574] width 126 height 30
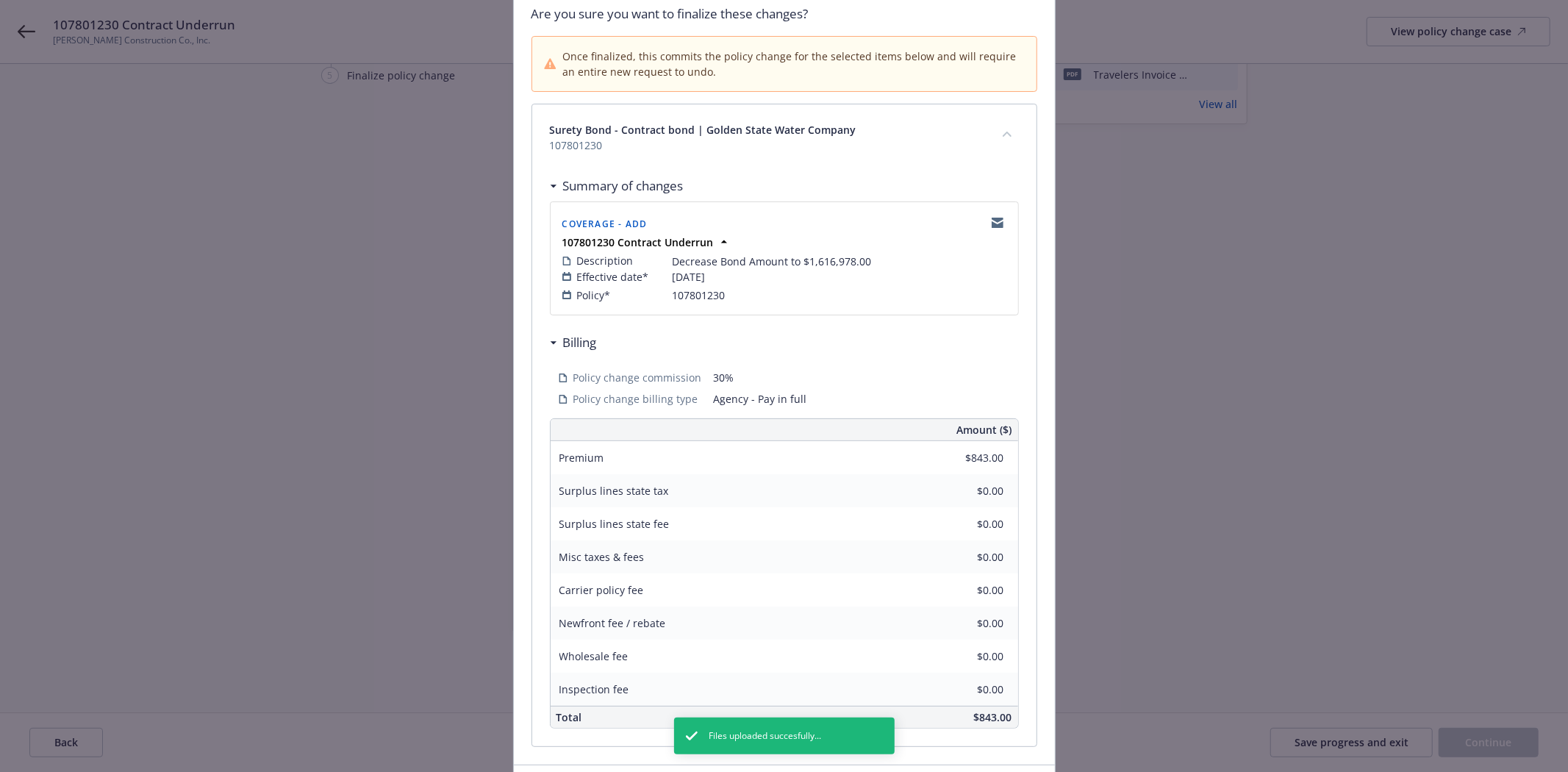
scroll to position [224, 0]
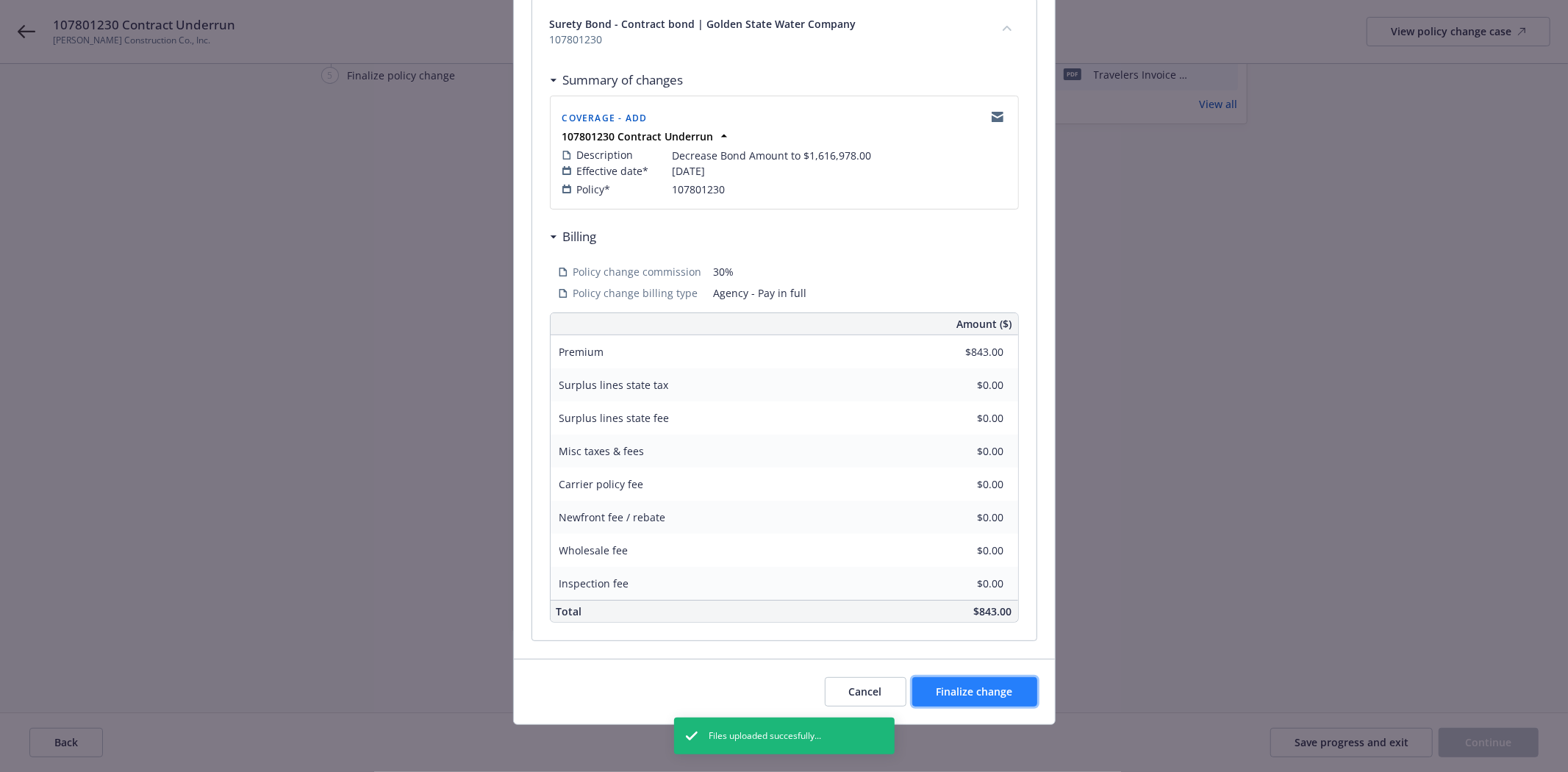
click at [980, 681] on button "Finalize change" at bounding box center [974, 691] width 125 height 29
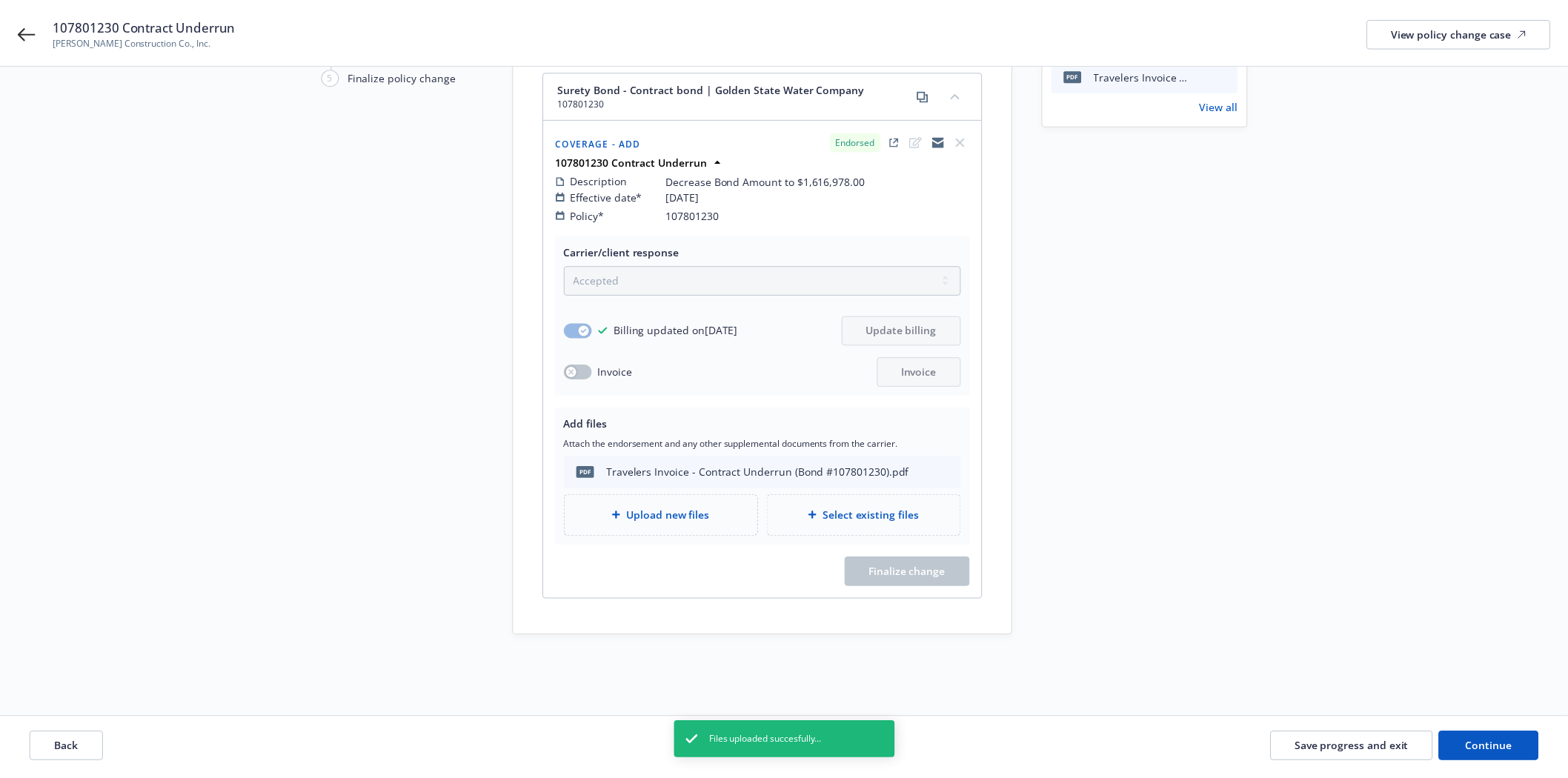
scroll to position [171, 0]
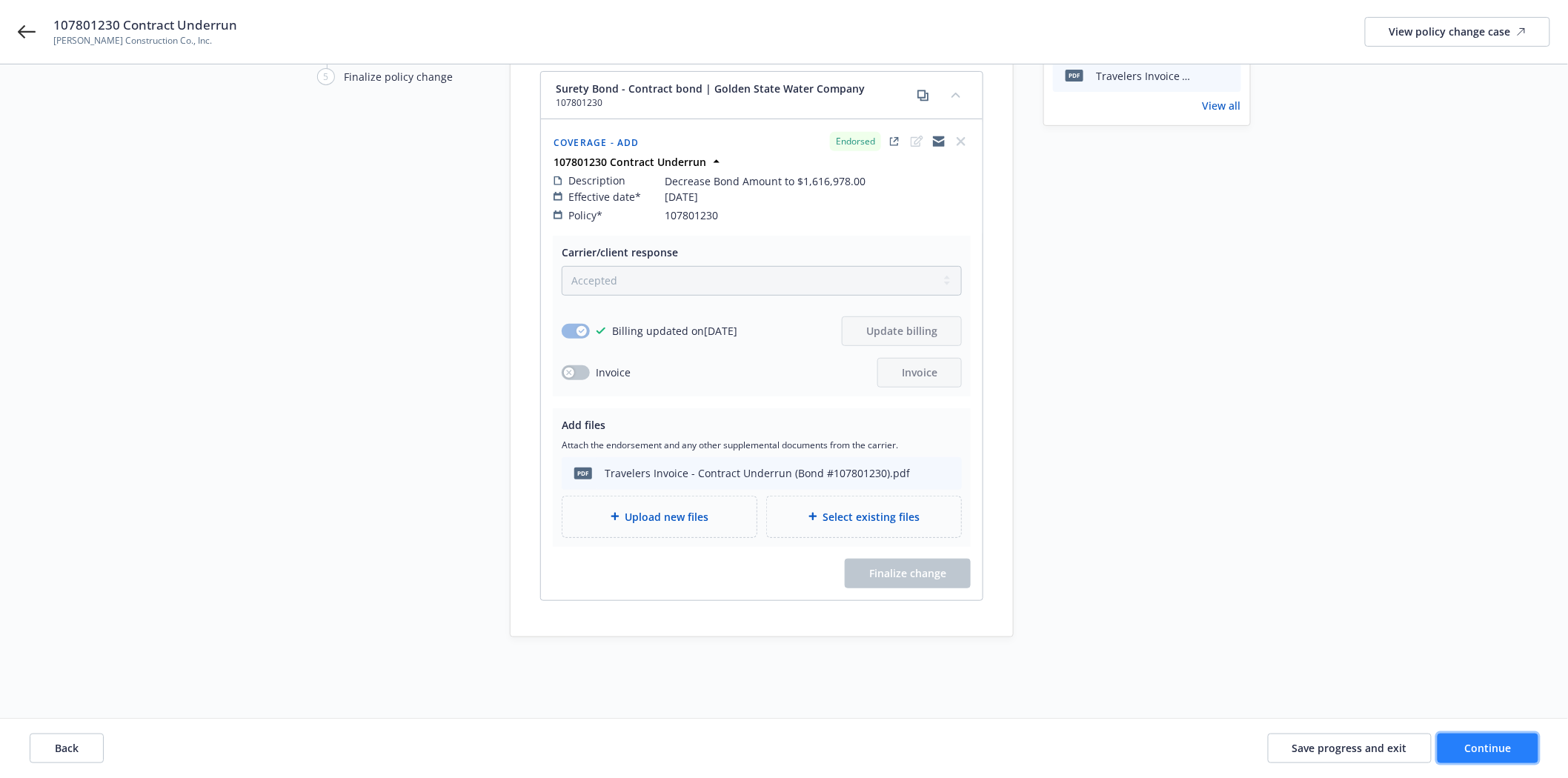
click at [1473, 754] on span "Continue" at bounding box center [1488, 748] width 47 height 14
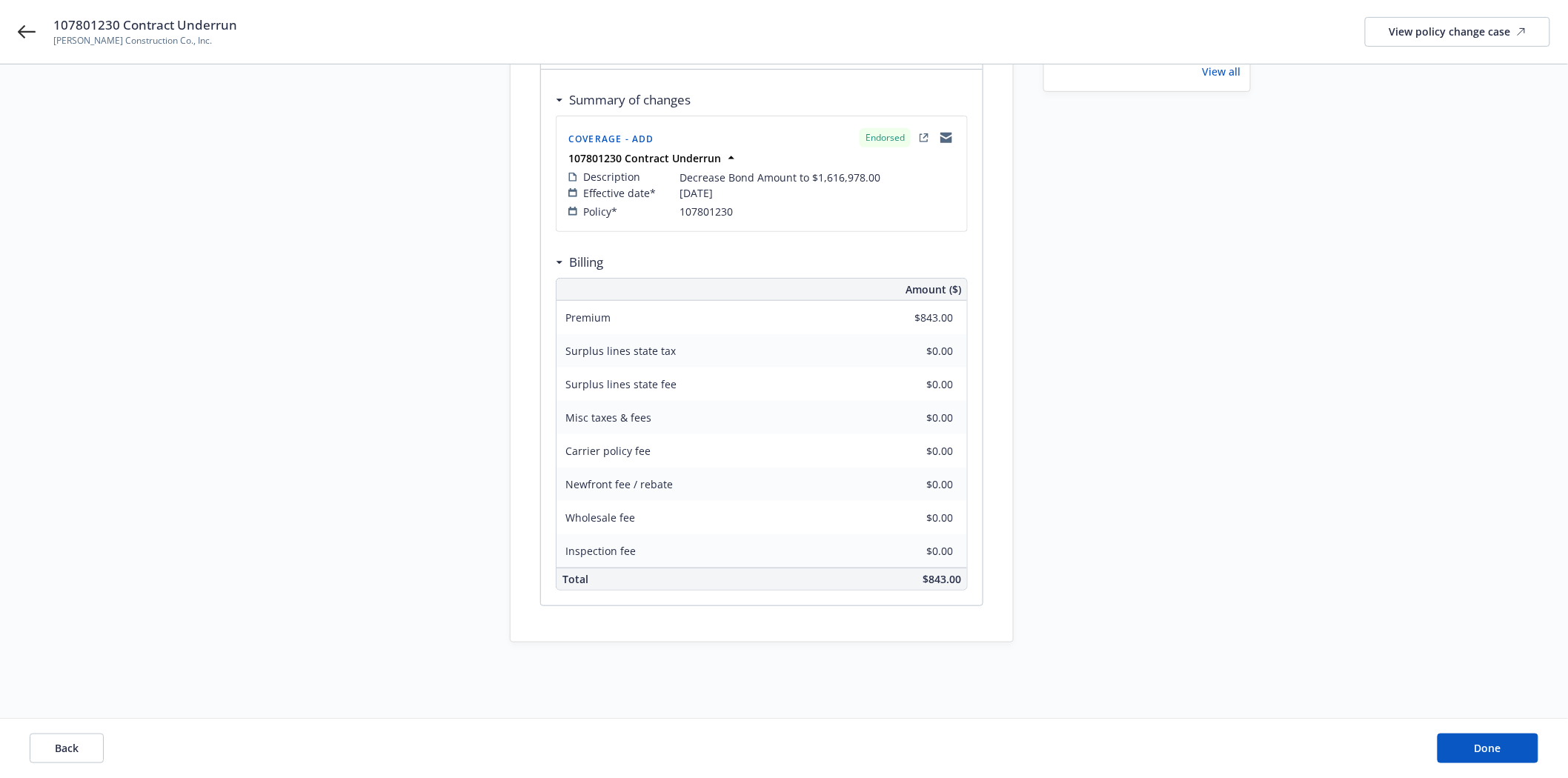
scroll to position [62, 0]
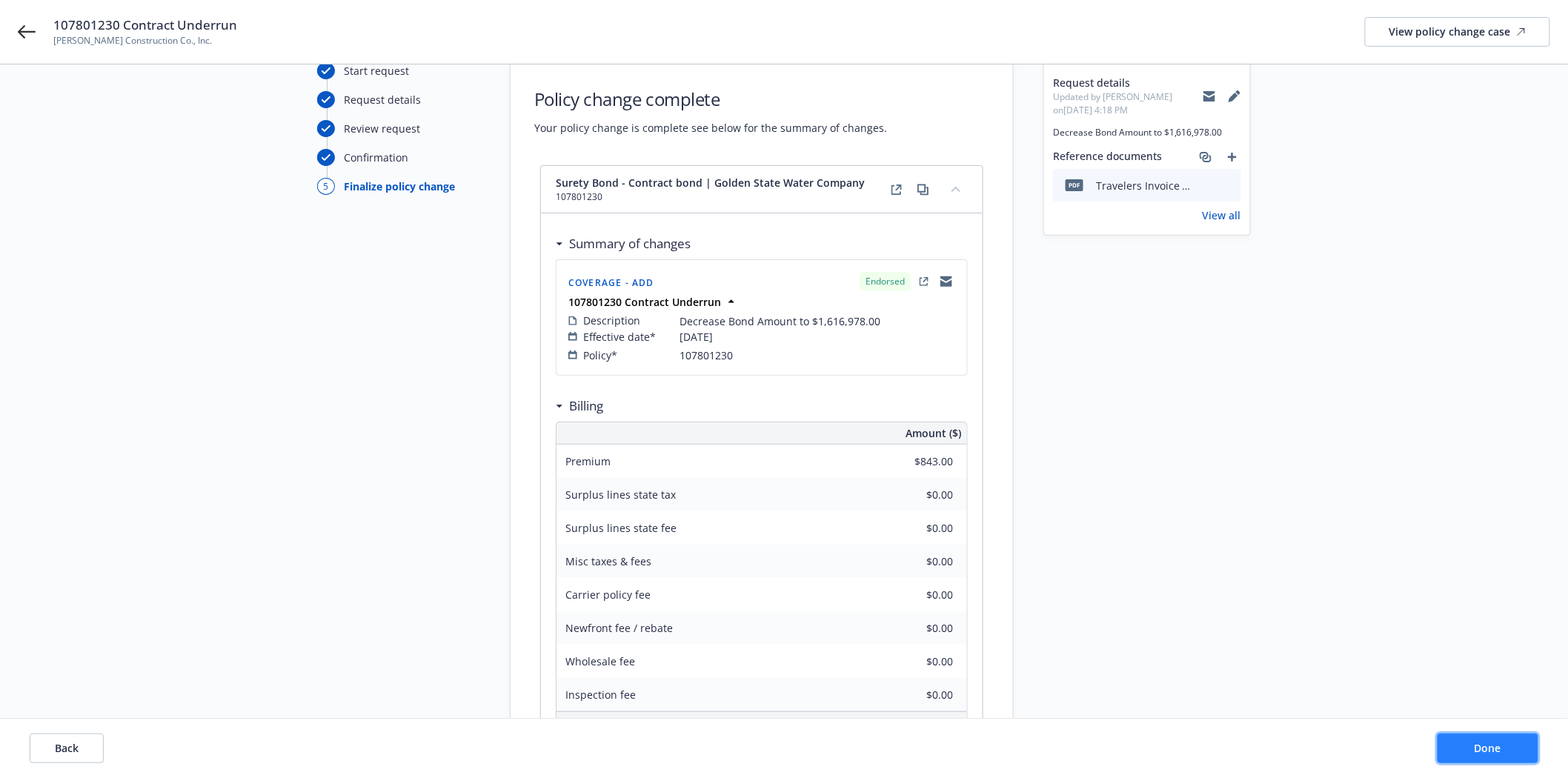
click at [1492, 750] on span "Done" at bounding box center [1488, 748] width 27 height 14
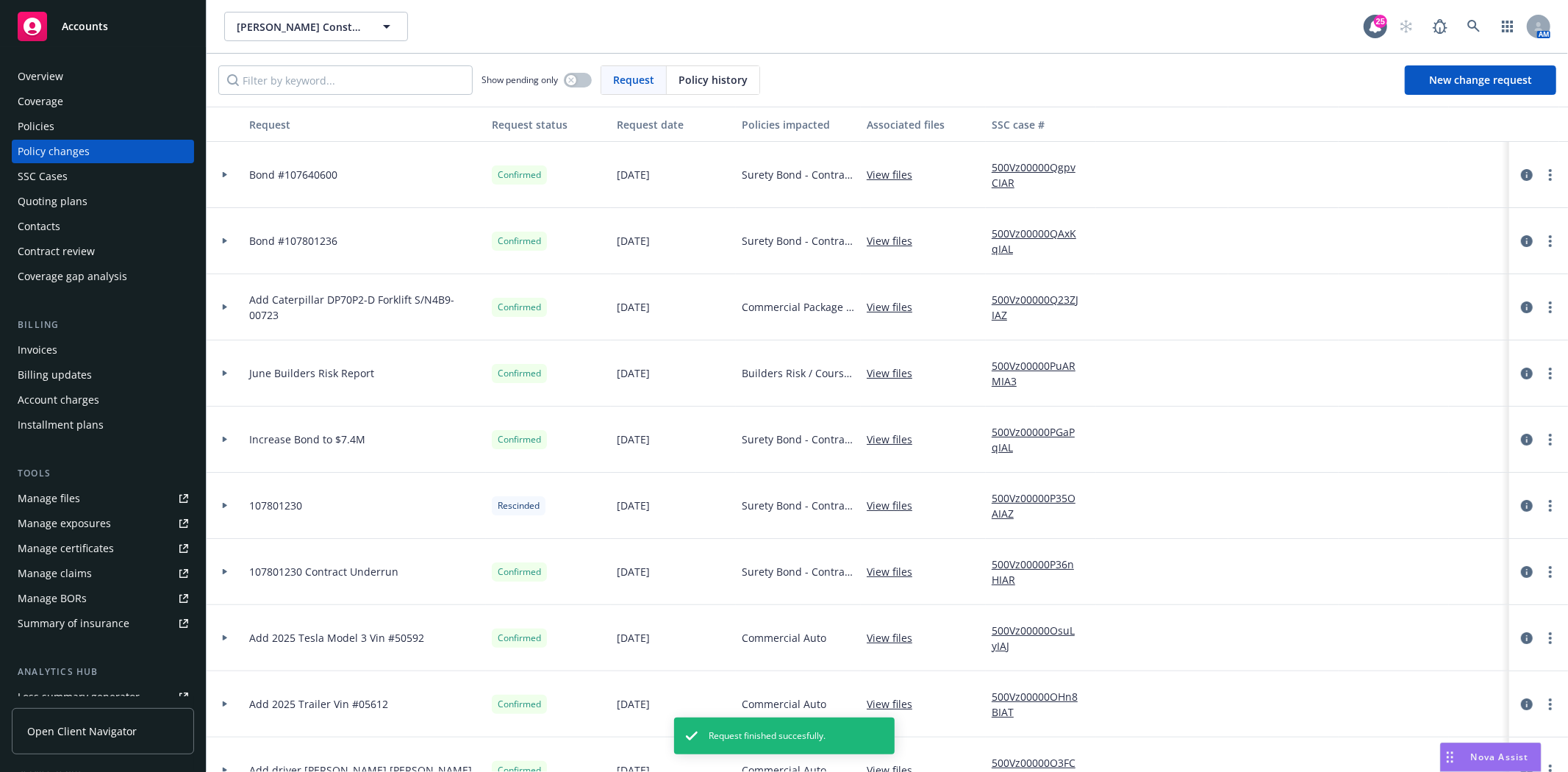
click at [1546, 576] on div at bounding box center [1539, 571] width 47 height 18
click at [1542, 574] on link "more" at bounding box center [1550, 571] width 18 height 18
click at [609, 567] on div "Confirmed" at bounding box center [548, 571] width 125 height 66
click at [223, 571] on icon at bounding box center [225, 572] width 5 height 6
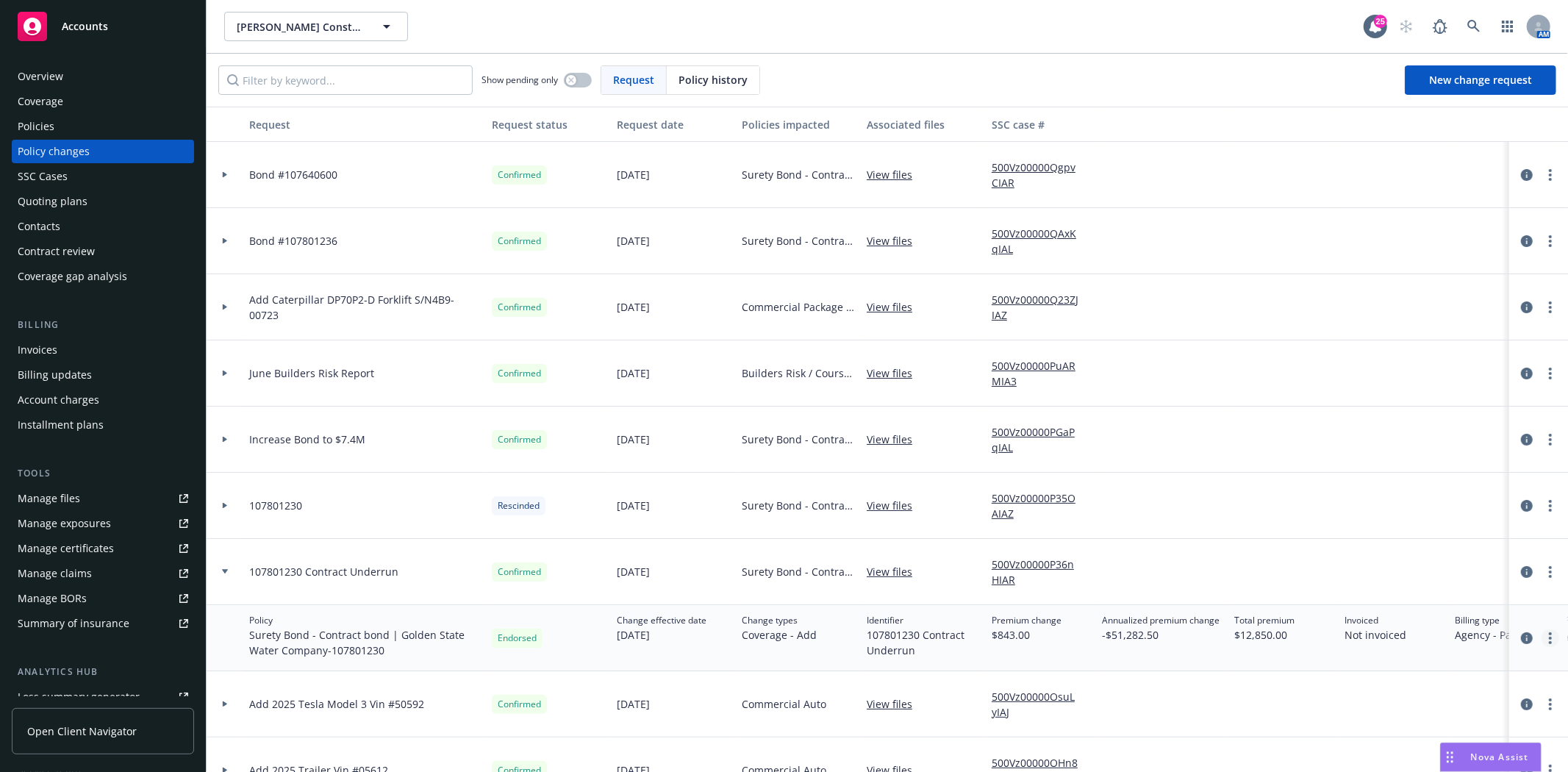
click at [1542, 644] on link "more" at bounding box center [1550, 638] width 18 height 18
click at [1388, 593] on link "Edit billing info" at bounding box center [1433, 590] width 252 height 29
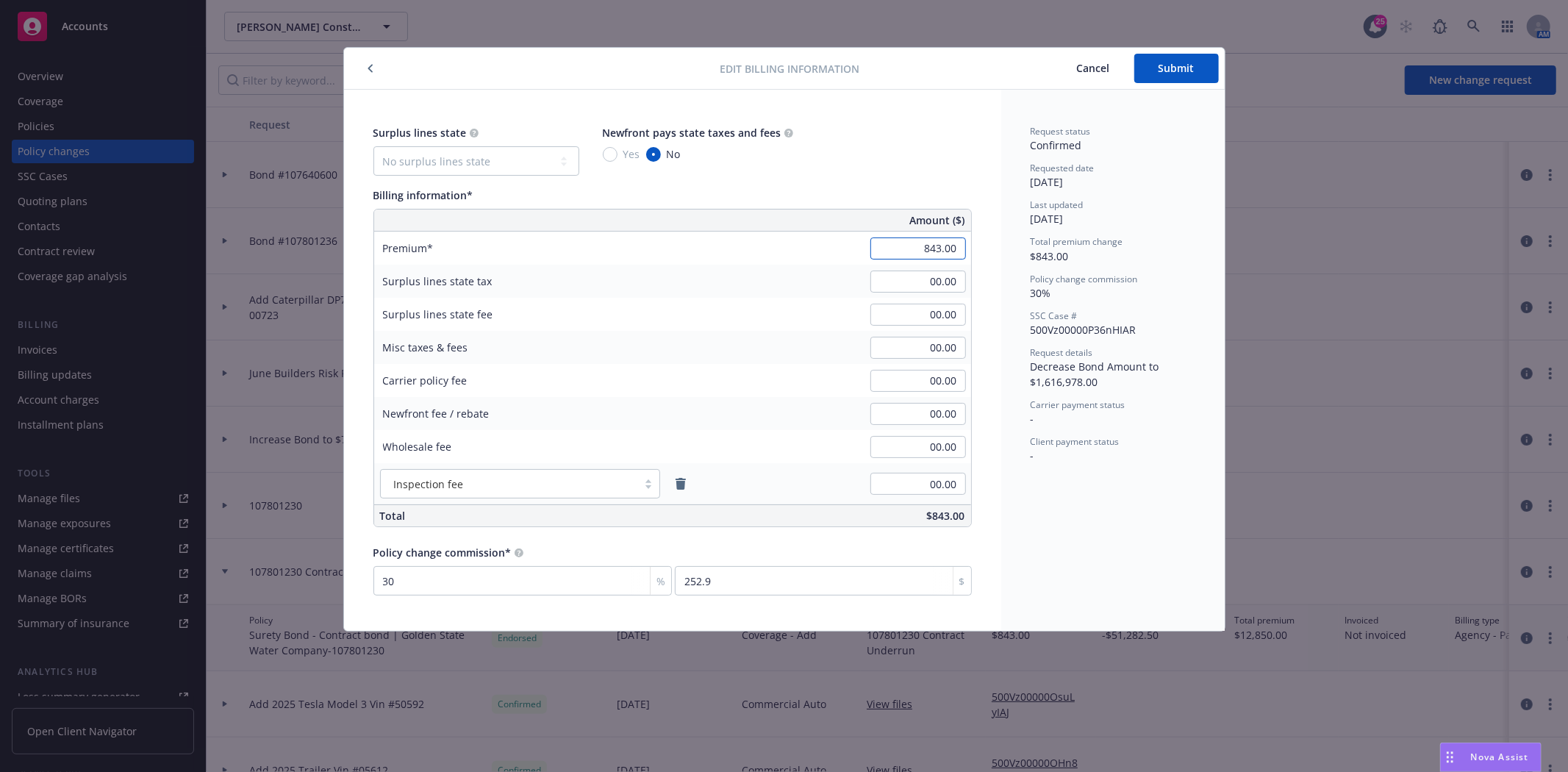
click at [904, 252] on input "843.00" at bounding box center [918, 249] width 95 height 22
type input "-843.00"
type input "-252.9"
click at [1153, 81] on button "Submit" at bounding box center [1176, 68] width 84 height 29
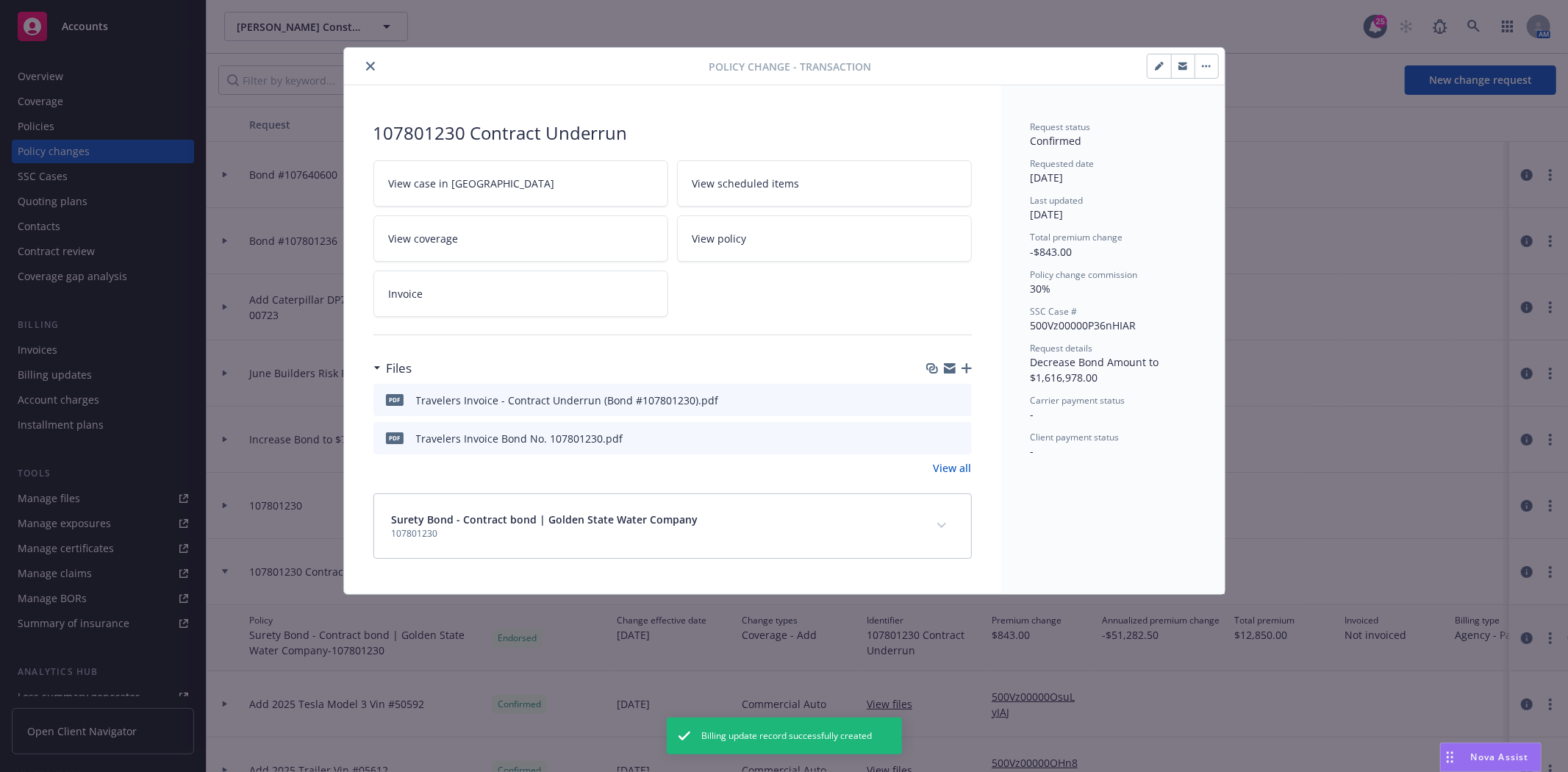
click at [371, 66] on icon "close" at bounding box center [370, 66] width 9 height 9
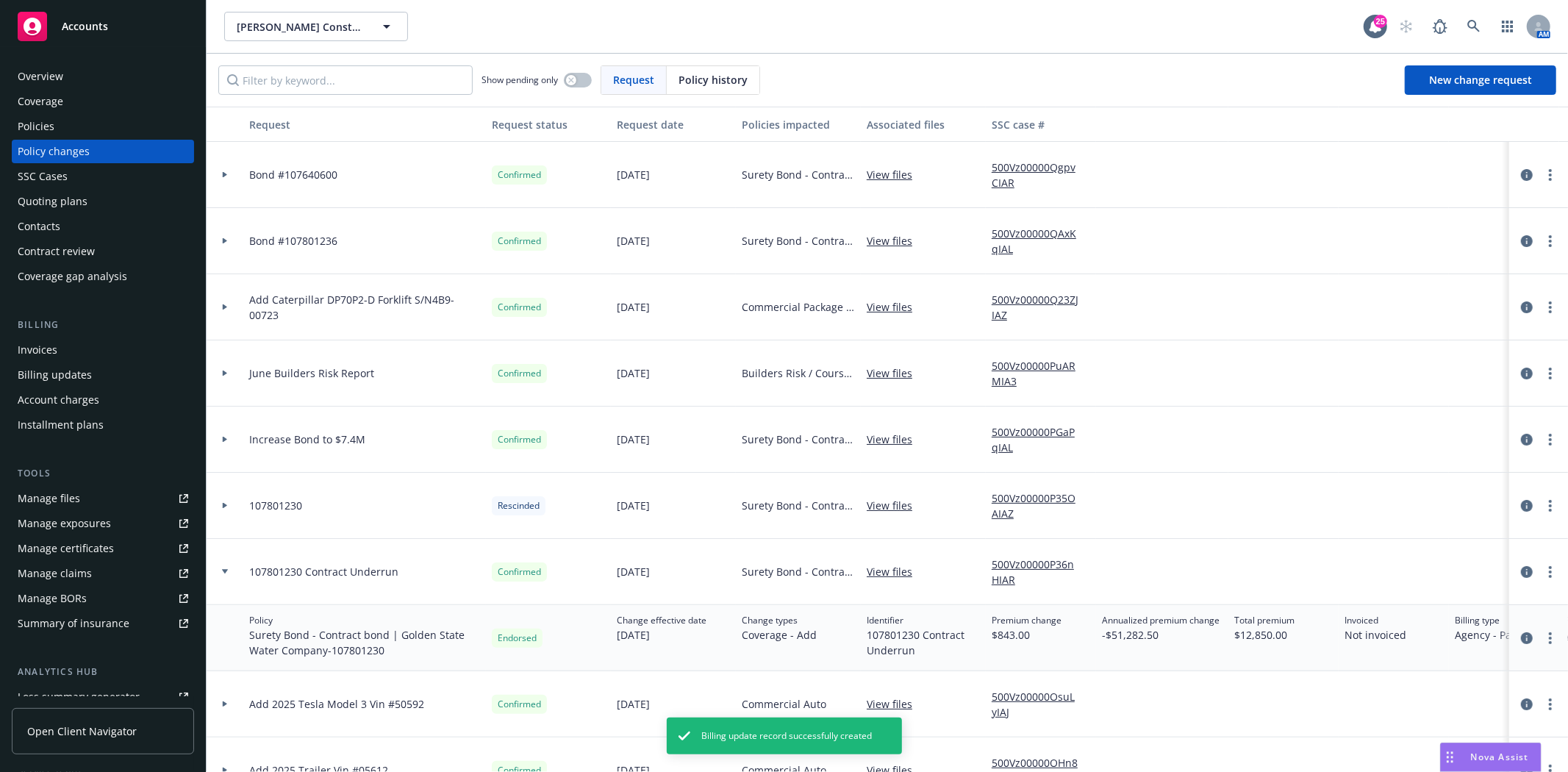
click at [67, 122] on div "Policies" at bounding box center [103, 126] width 170 height 23
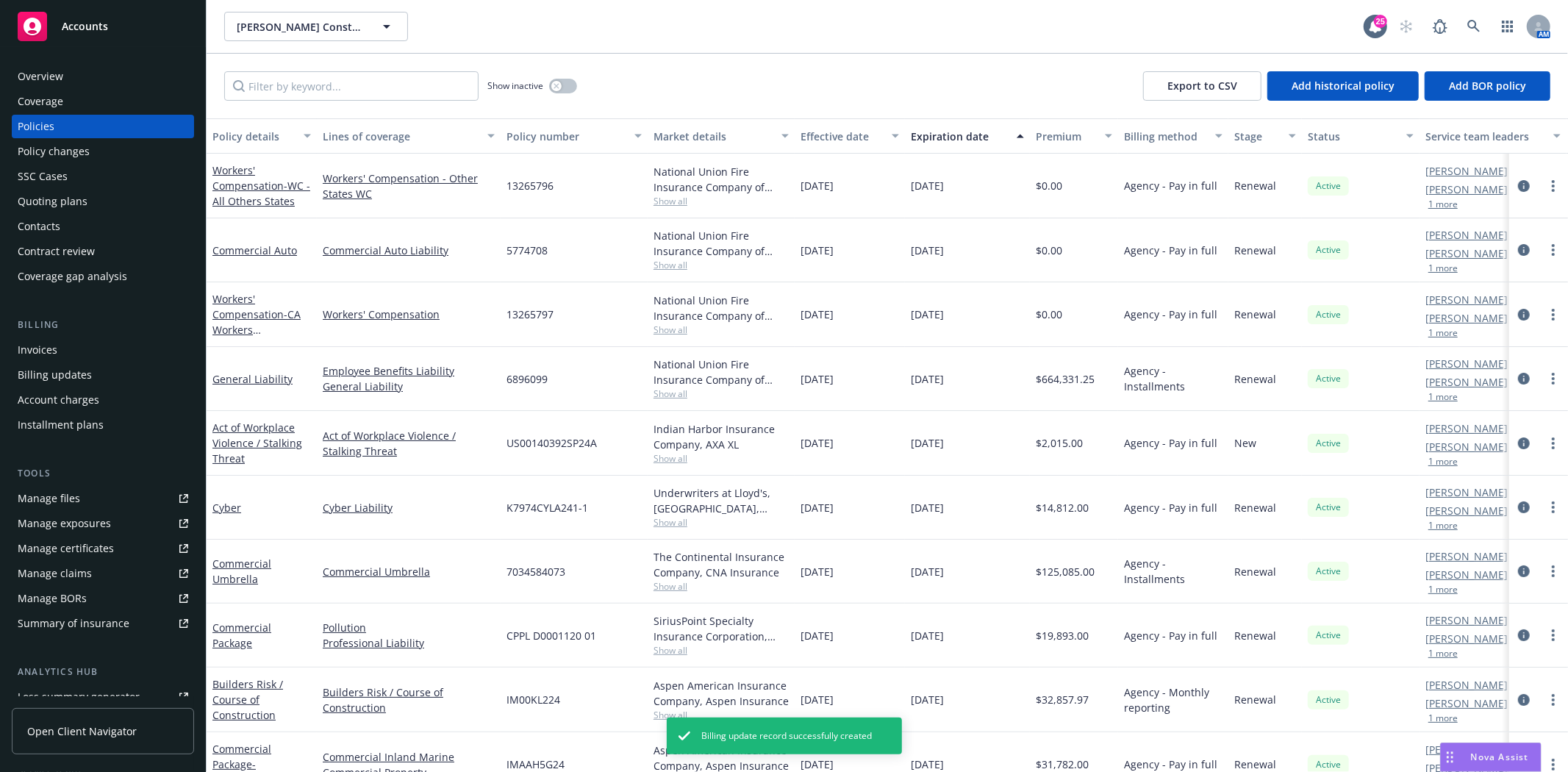
click at [92, 341] on div "Invoices" at bounding box center [103, 350] width 170 height 23
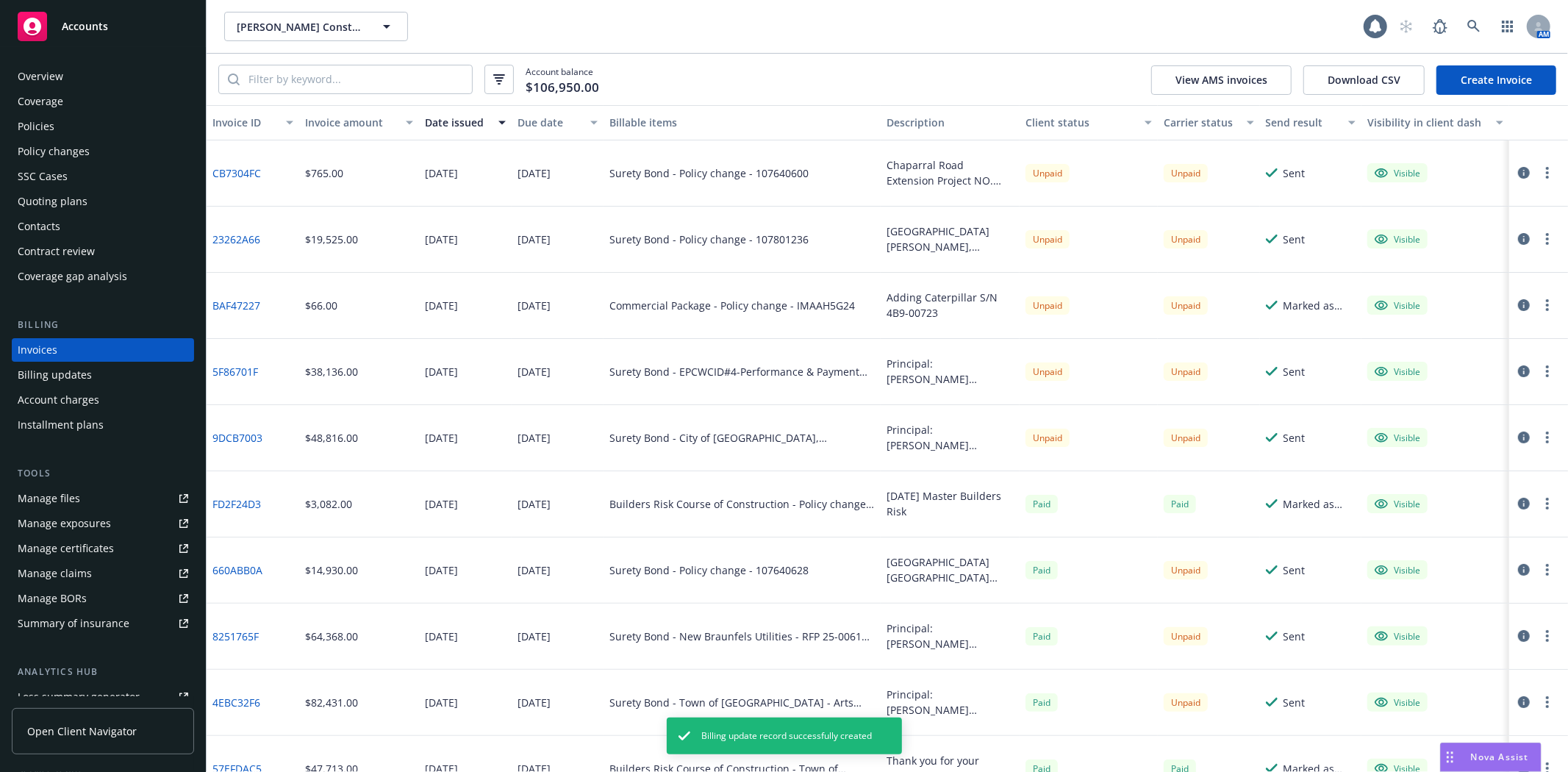
click at [1513, 81] on link "Create Invoice" at bounding box center [1496, 81] width 120 height 29
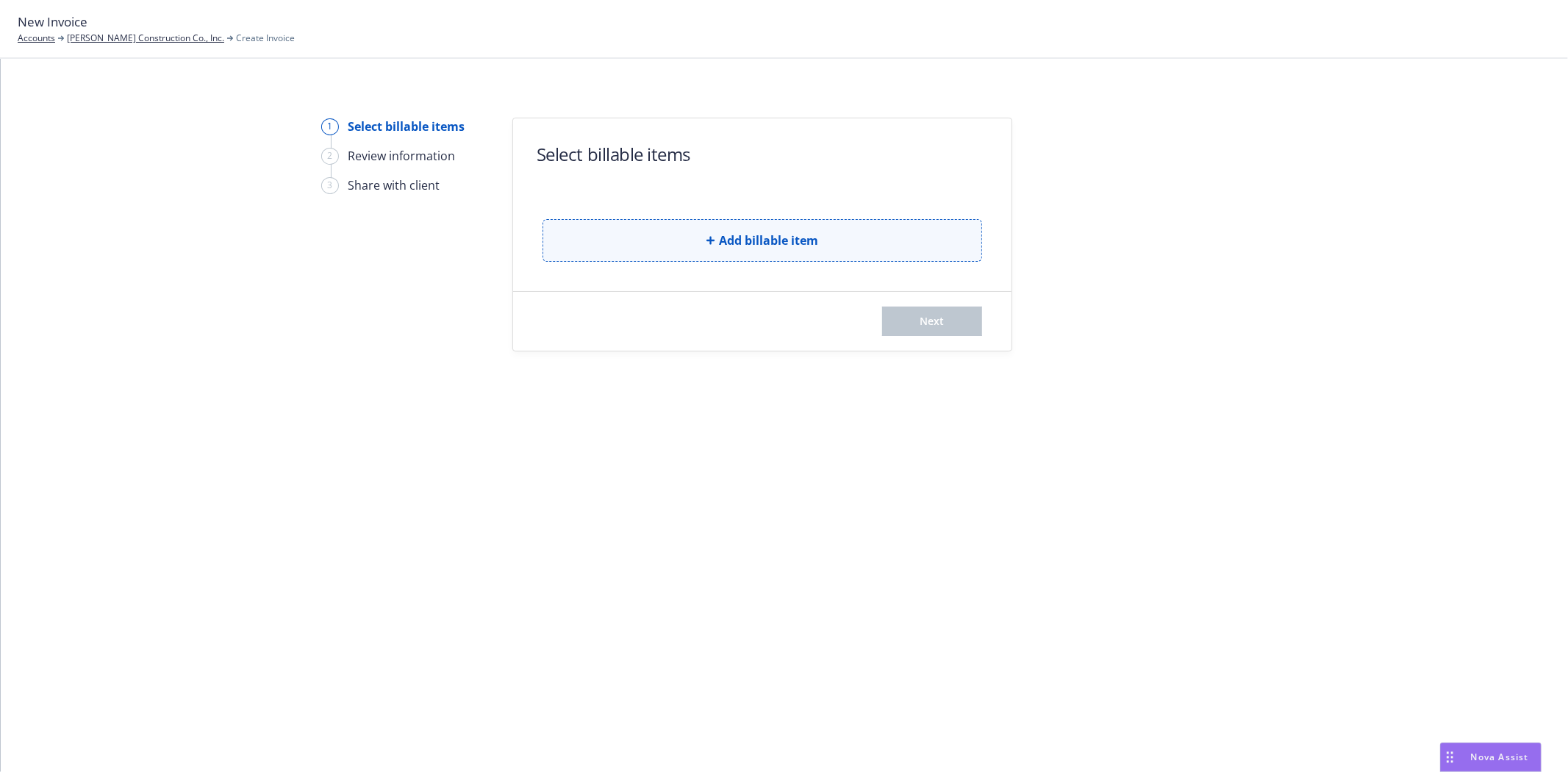
click at [842, 233] on button "Add billable item" at bounding box center [763, 240] width 440 height 43
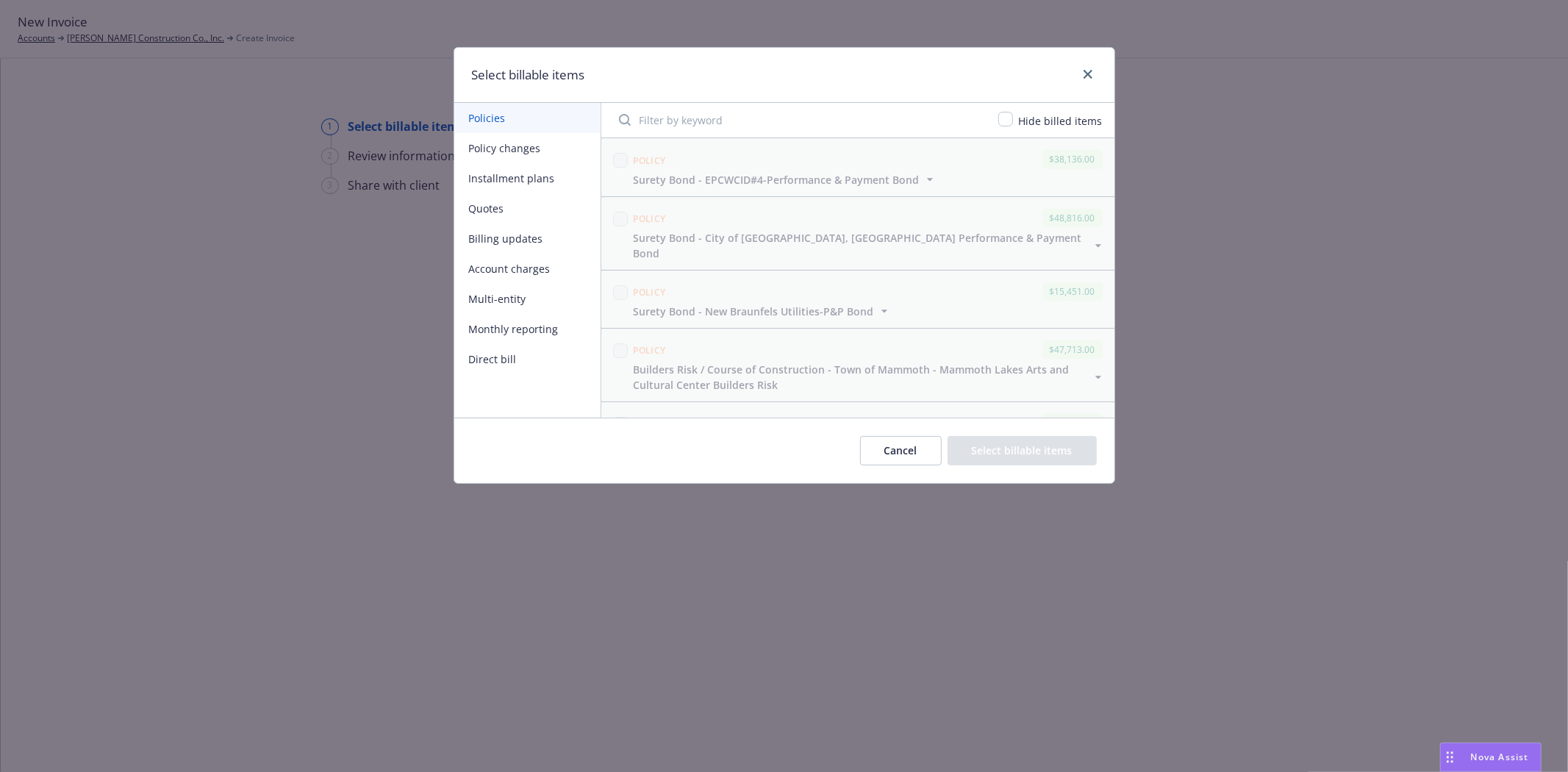
click at [515, 146] on button "Policy changes" at bounding box center [527, 148] width 146 height 30
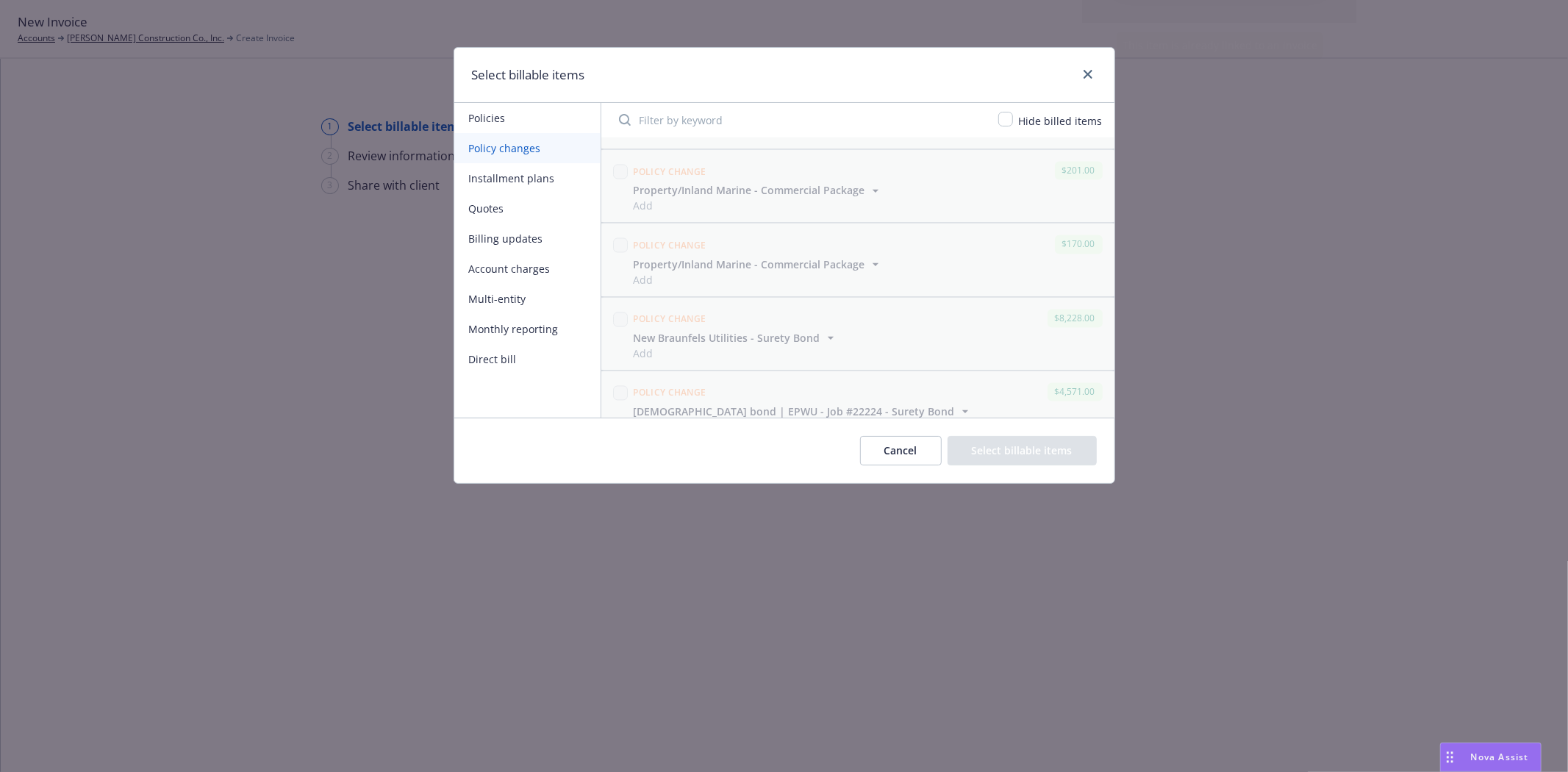
scroll to position [2532, 0]
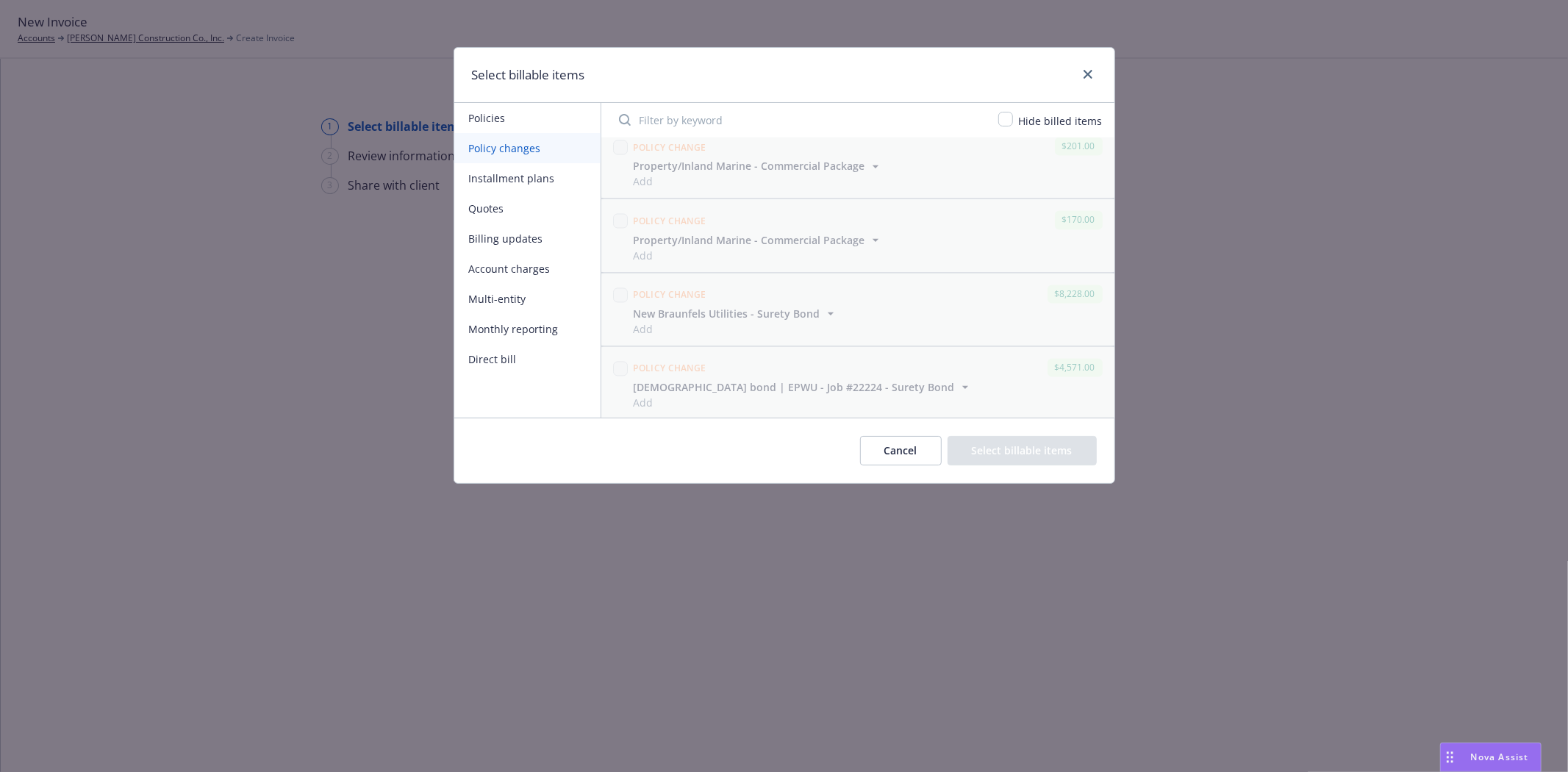
click at [677, 122] on input "Filter by keyword" at bounding box center [800, 120] width 379 height 29
paste input "Travelers Invoice - Contract Underrun.pdf"
drag, startPoint x: 918, startPoint y: 118, endPoint x: 149, endPoint y: 98, distance: 769.3
click at [149, 98] on div "Select billable items Policies Policy changes Installment plans Quotes Billing …" at bounding box center [784, 386] width 1568 height 772
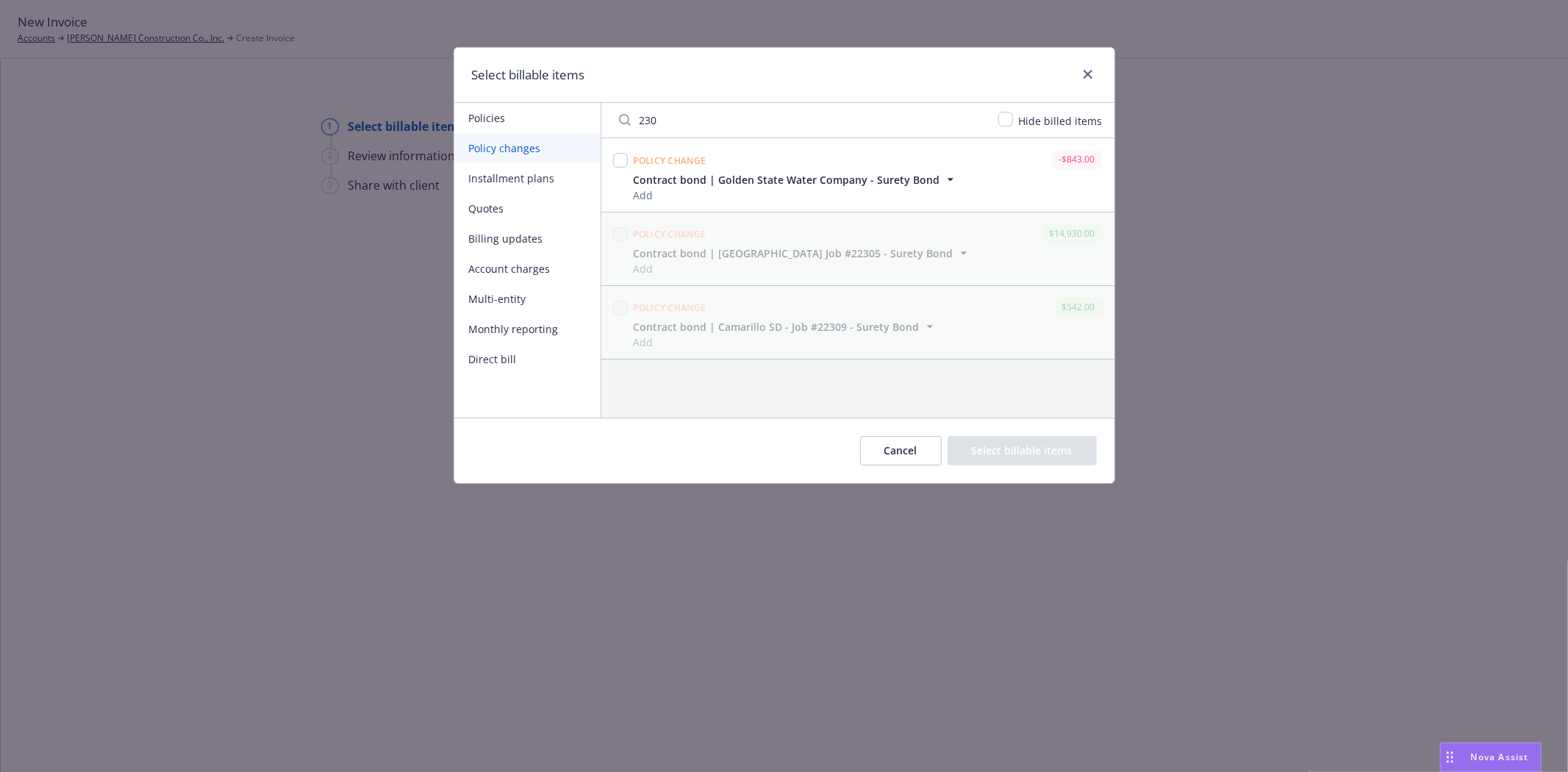
type input "230"
click at [621, 159] on input "checkbox" at bounding box center [620, 160] width 15 height 15
checkbox input "true"
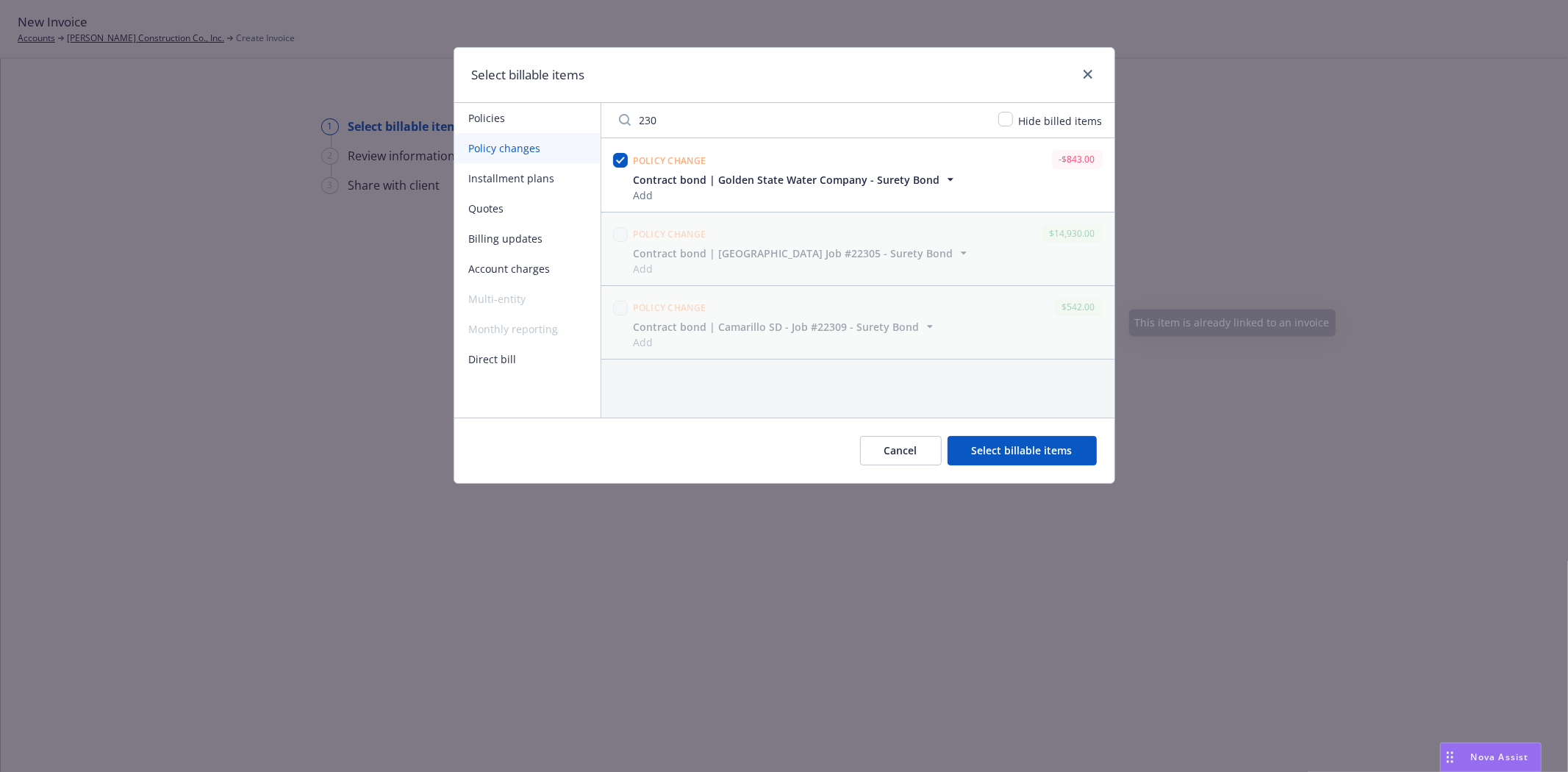
click at [1005, 443] on button "Select billable items" at bounding box center [1022, 451] width 149 height 29
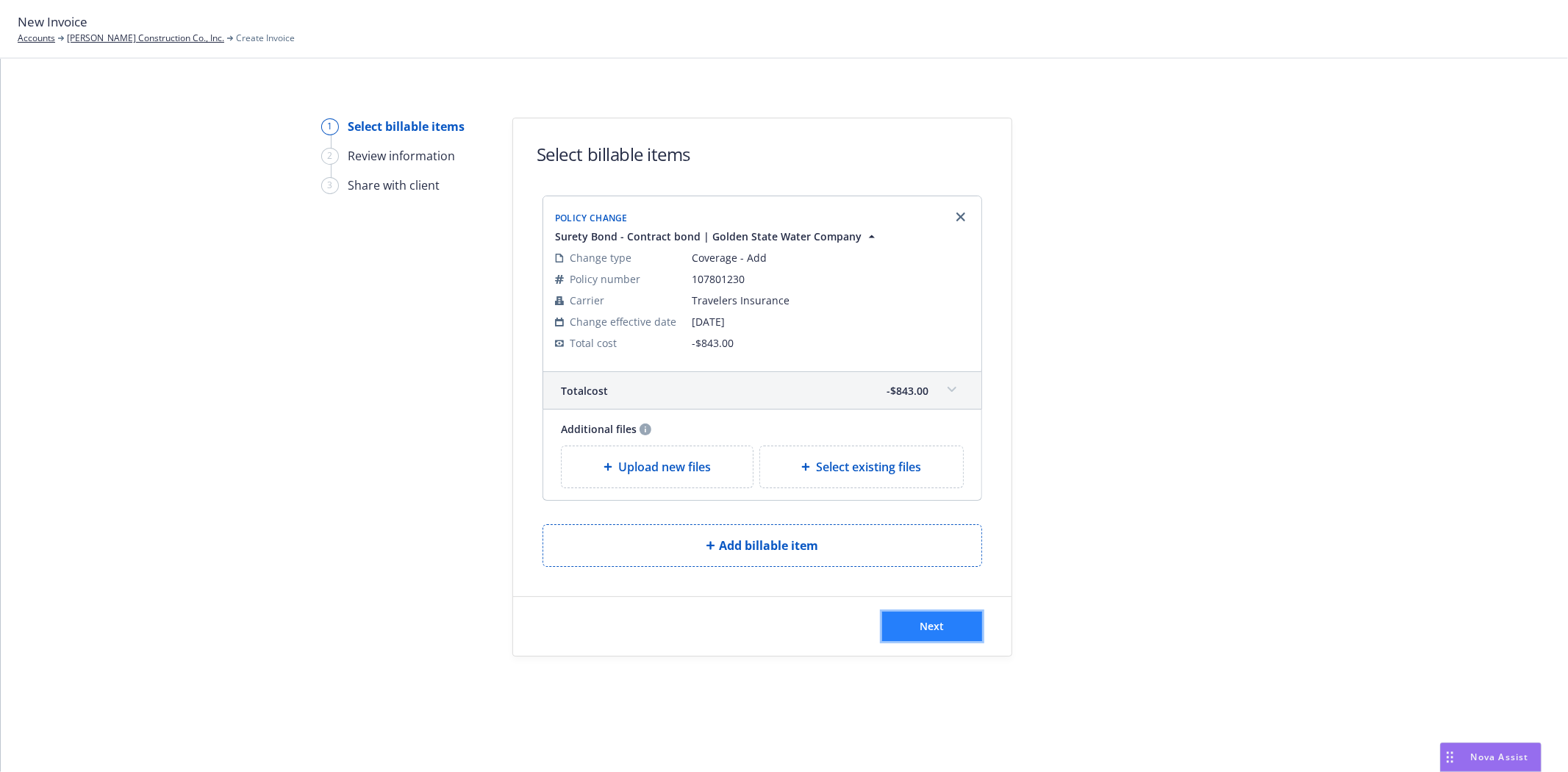
click at [915, 630] on button "Next" at bounding box center [932, 626] width 100 height 29
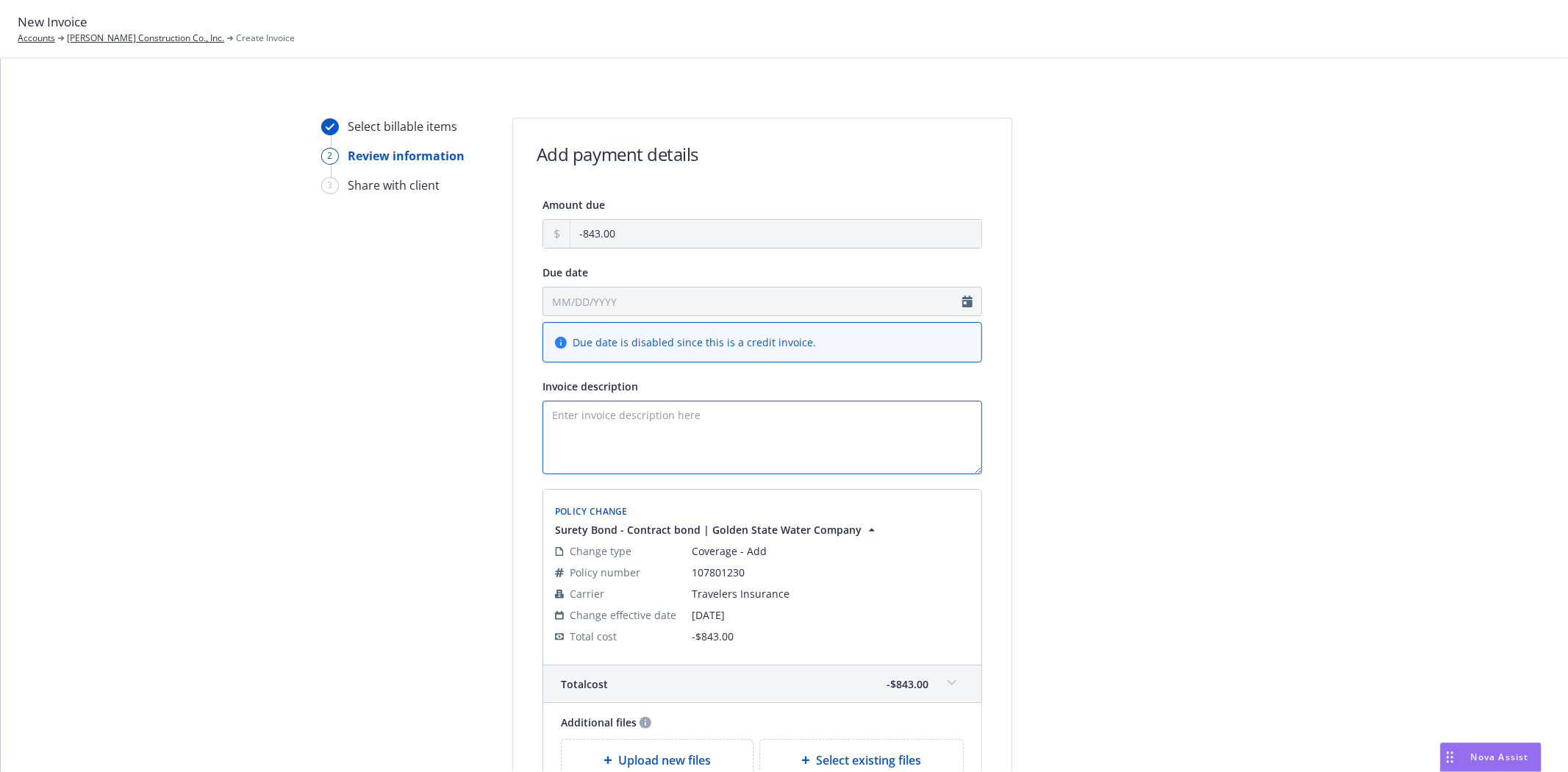
click at [628, 424] on textarea "Invoice description" at bounding box center [763, 437] width 440 height 74
paste textarea "Travelers Invoice - Contract Underrun.pdf"
type textarea "Travelers Invoice - Contract Underrun.pdf"
drag, startPoint x: 765, startPoint y: 420, endPoint x: 441, endPoint y: 393, distance: 325.1
click at [441, 393] on div "Select billable items 2 Review information 3 Share with client Add payment deta…" at bounding box center [784, 500] width 1532 height 766
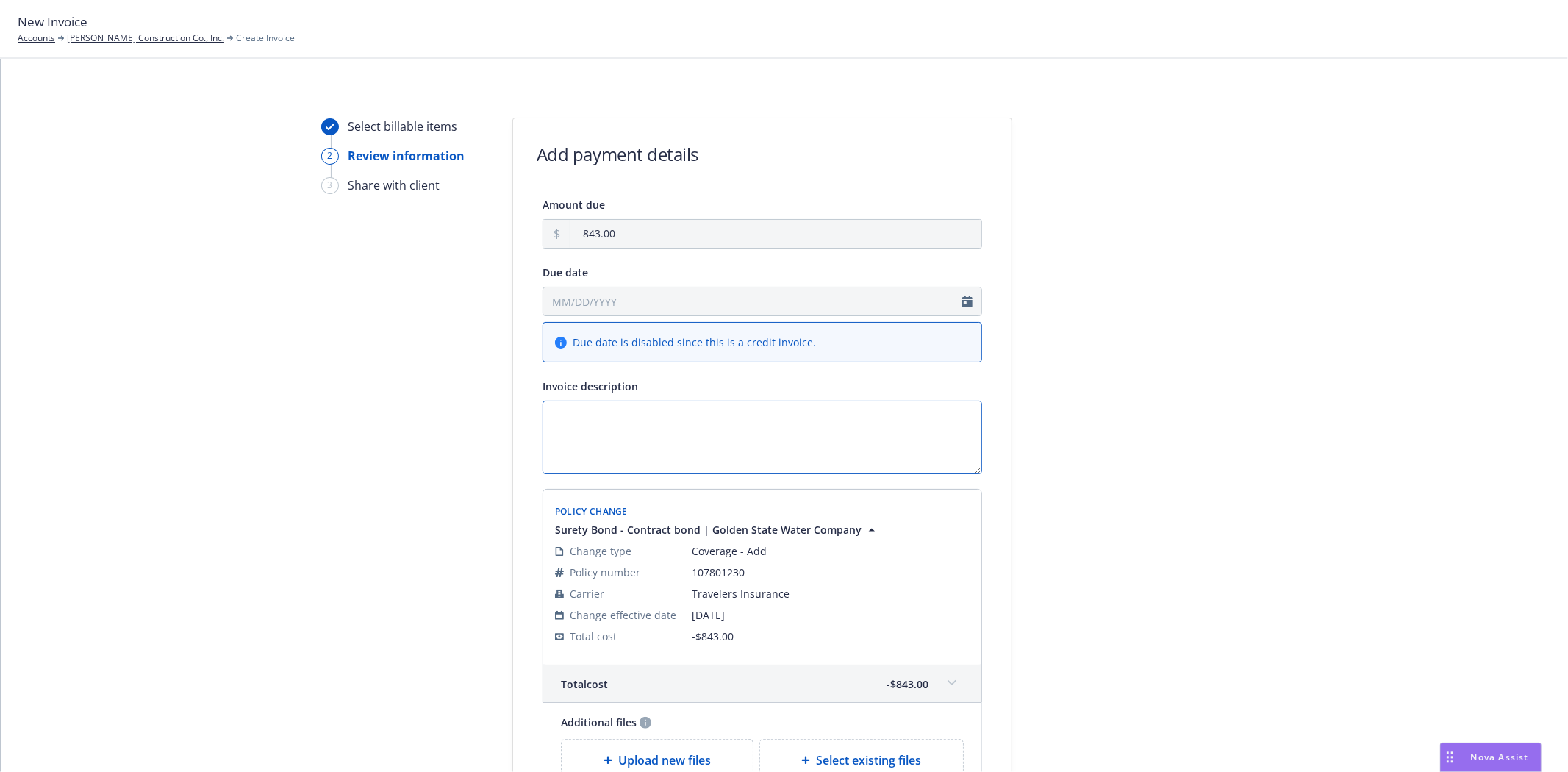
click at [776, 466] on textarea "Invoice description" at bounding box center [763, 437] width 440 height 74
paste textarea "Principal: [PERSON_NAME] Construction Co., Inc. Obligee: Golden State Water Com…"
click at [582, 413] on textarea "Principal: [PERSON_NAME] Construction Co., Inc. Obligee: Golden State Water Com…" at bounding box center [763, 437] width 440 height 74
drag, startPoint x: 736, startPoint y: 447, endPoint x: 1153, endPoint y: 528, distance: 424.8
click at [669, 447] on textarea "Principal: [PERSON_NAME] Construction Co., Inc. Obligee: Golden State Water Com…" at bounding box center [763, 437] width 440 height 74
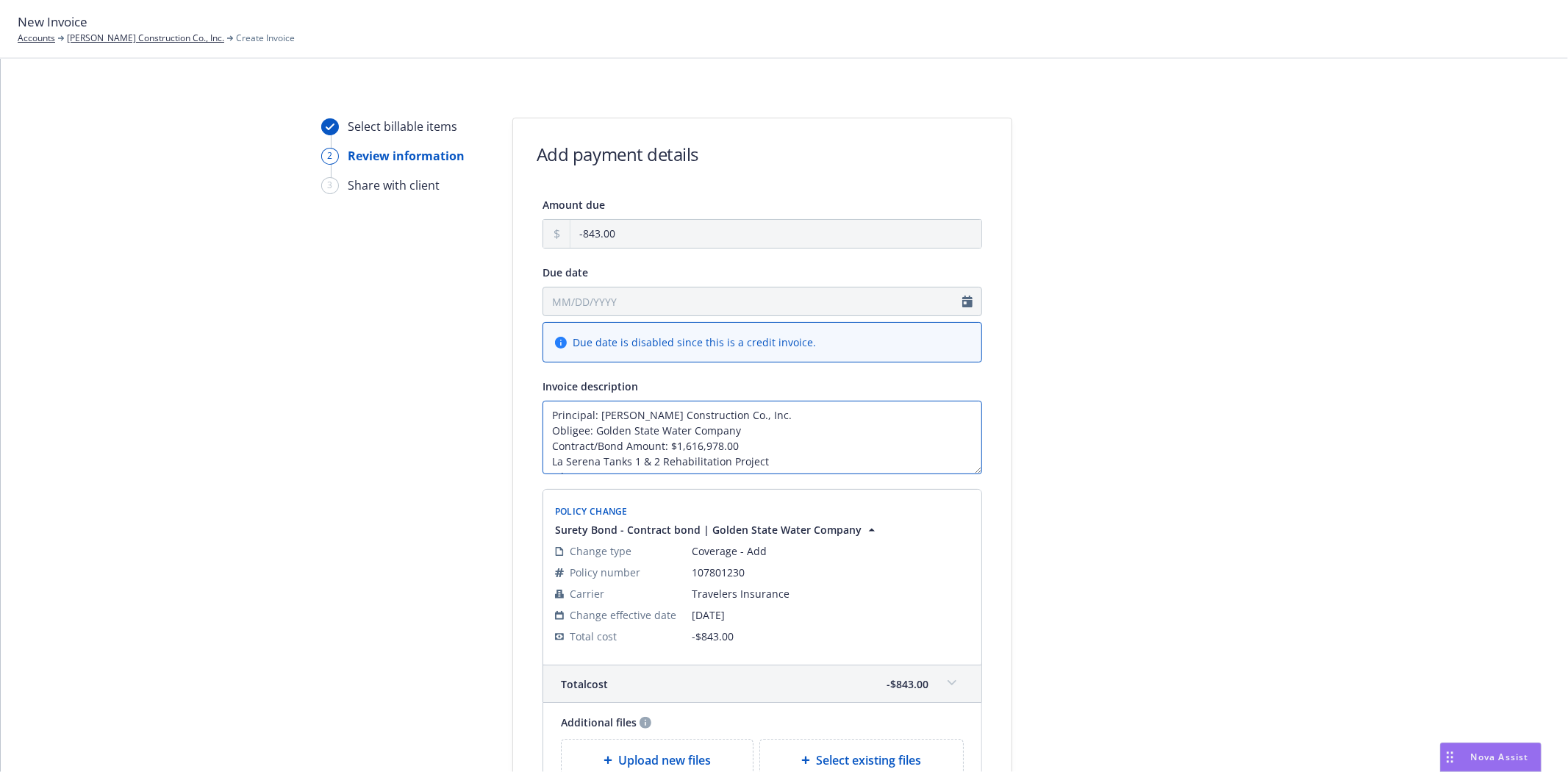
click at [603, 409] on textarea "Principal: [PERSON_NAME] Construction Co., Inc. Obligee: Golden State Water Com…" at bounding box center [763, 437] width 440 height 74
drag, startPoint x: 611, startPoint y: 465, endPoint x: 548, endPoint y: 465, distance: 63.0
click at [548, 465] on textarea "Principal: [PERSON_NAME] Construction Co., Inc. Obligee: Golden State Water Com…" at bounding box center [763, 437] width 440 height 74
type textarea "Principal: [PERSON_NAME] Construction Co., Inc. Obligee: Golden State Water Com…"
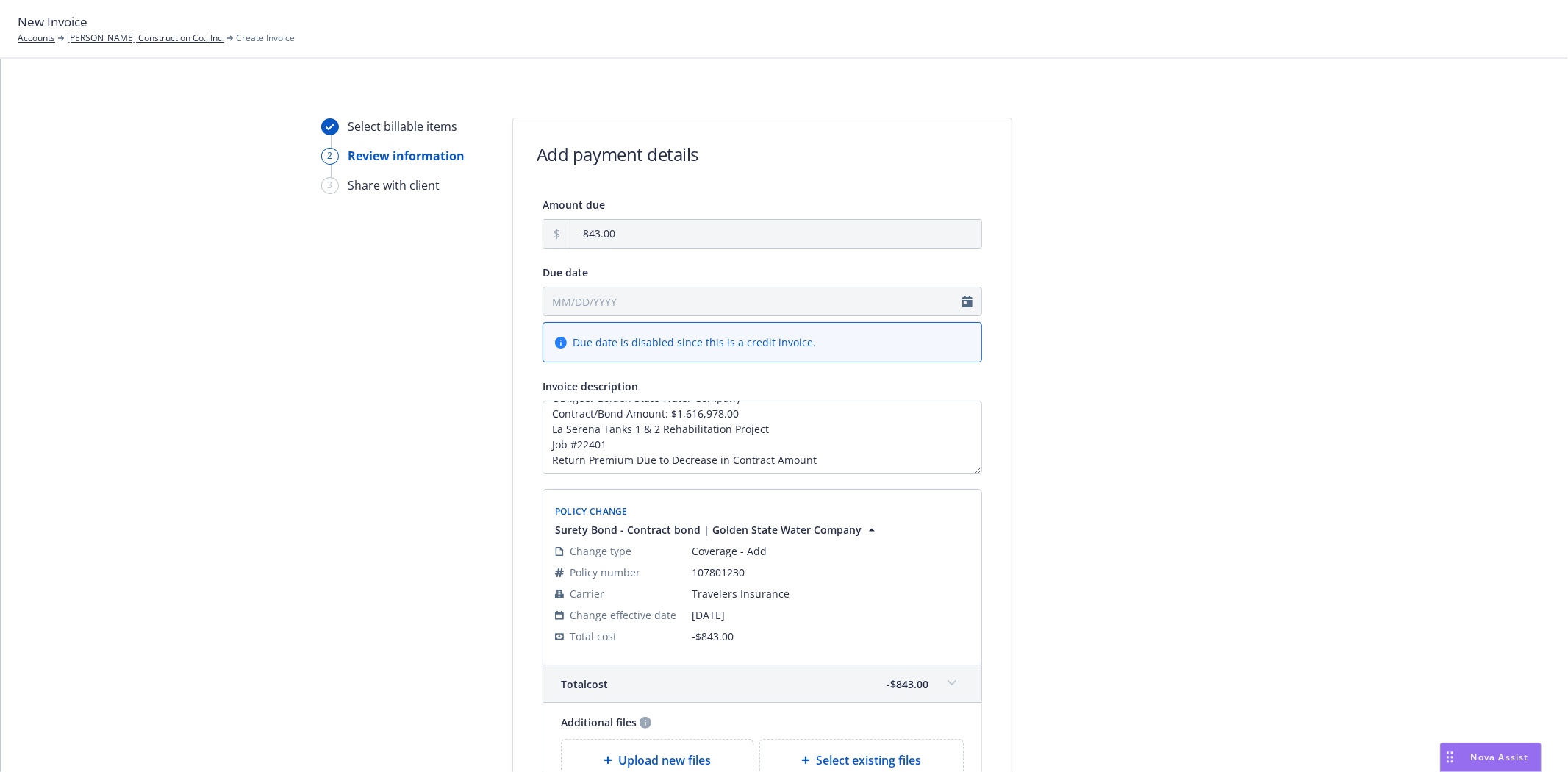
click at [1416, 604] on div "Select billable items 2 Review information 3 Share with client Add payment deta…" at bounding box center [784, 500] width 1532 height 766
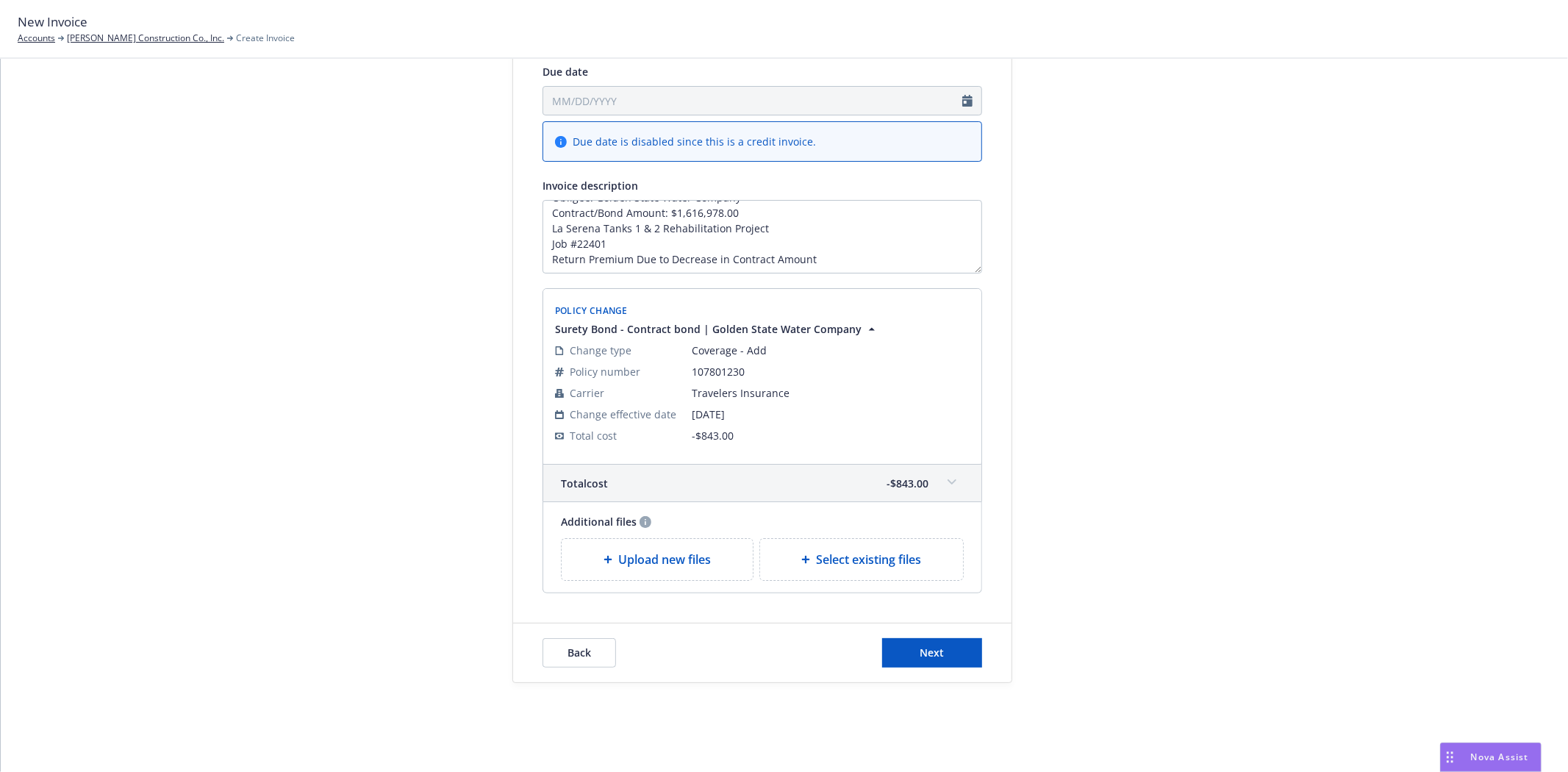
scroll to position [208, 0]
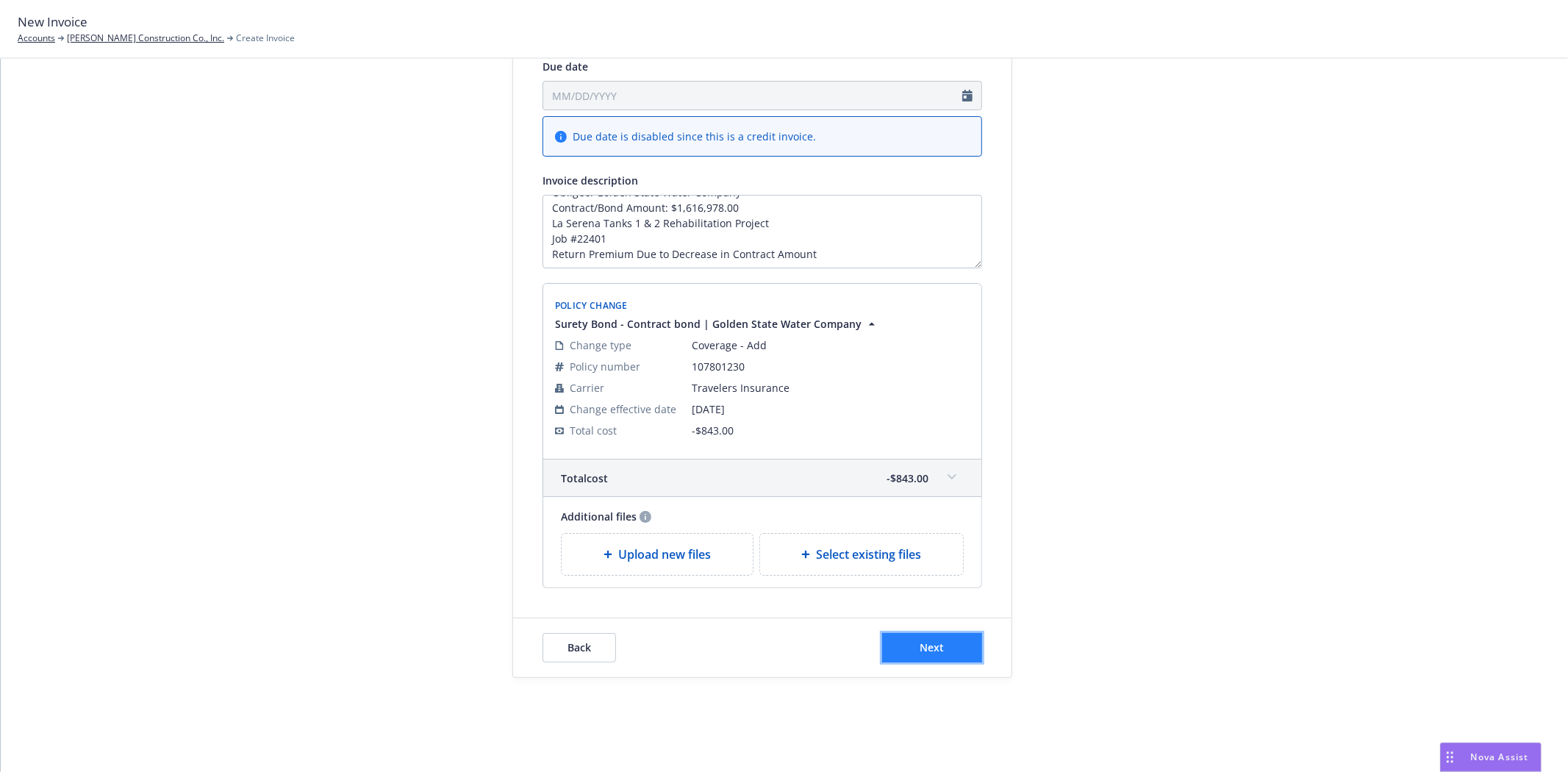
click at [938, 646] on button "Next" at bounding box center [932, 647] width 100 height 29
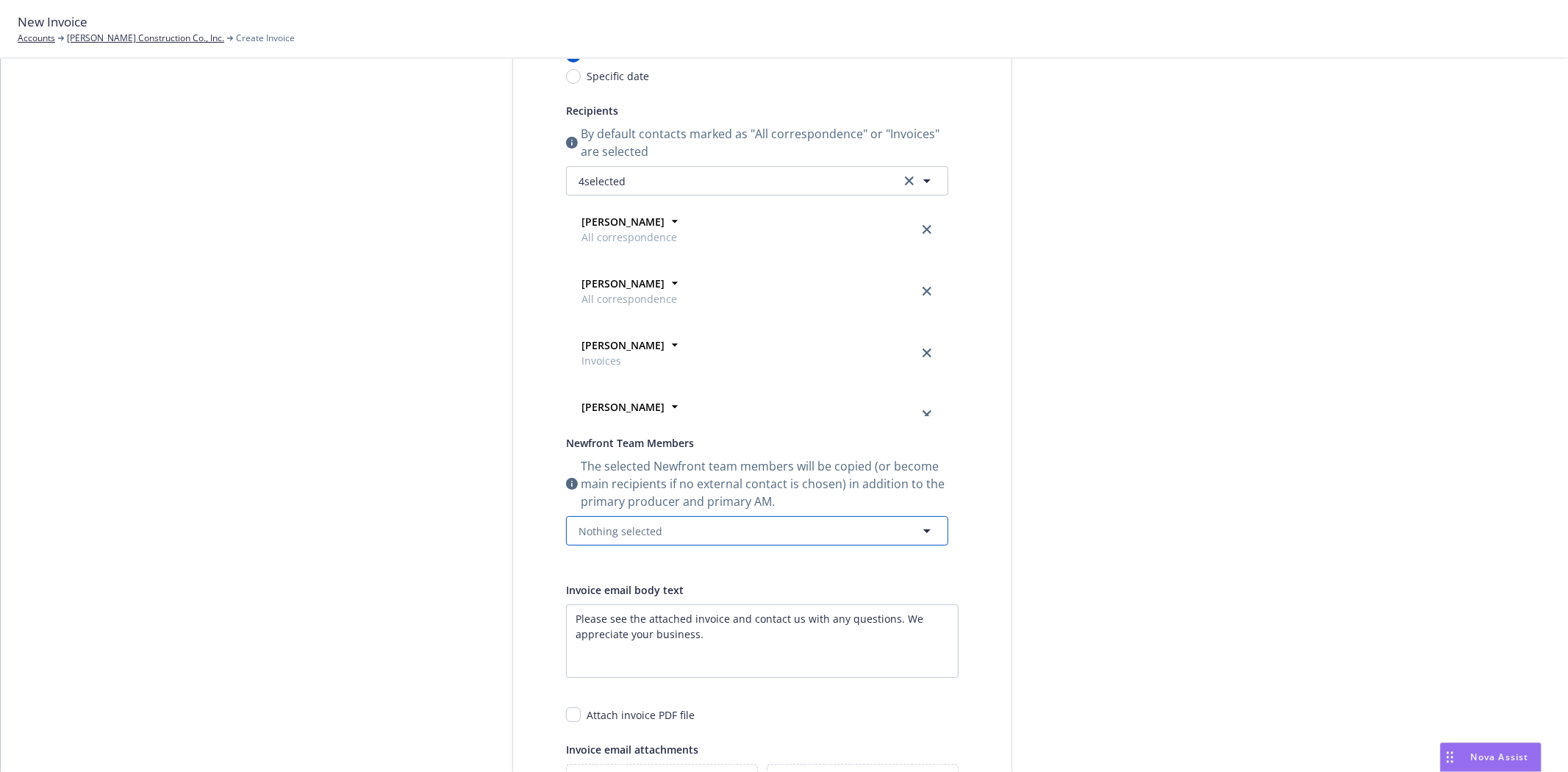
click at [615, 533] on span "Nothing selected" at bounding box center [620, 531] width 84 height 15
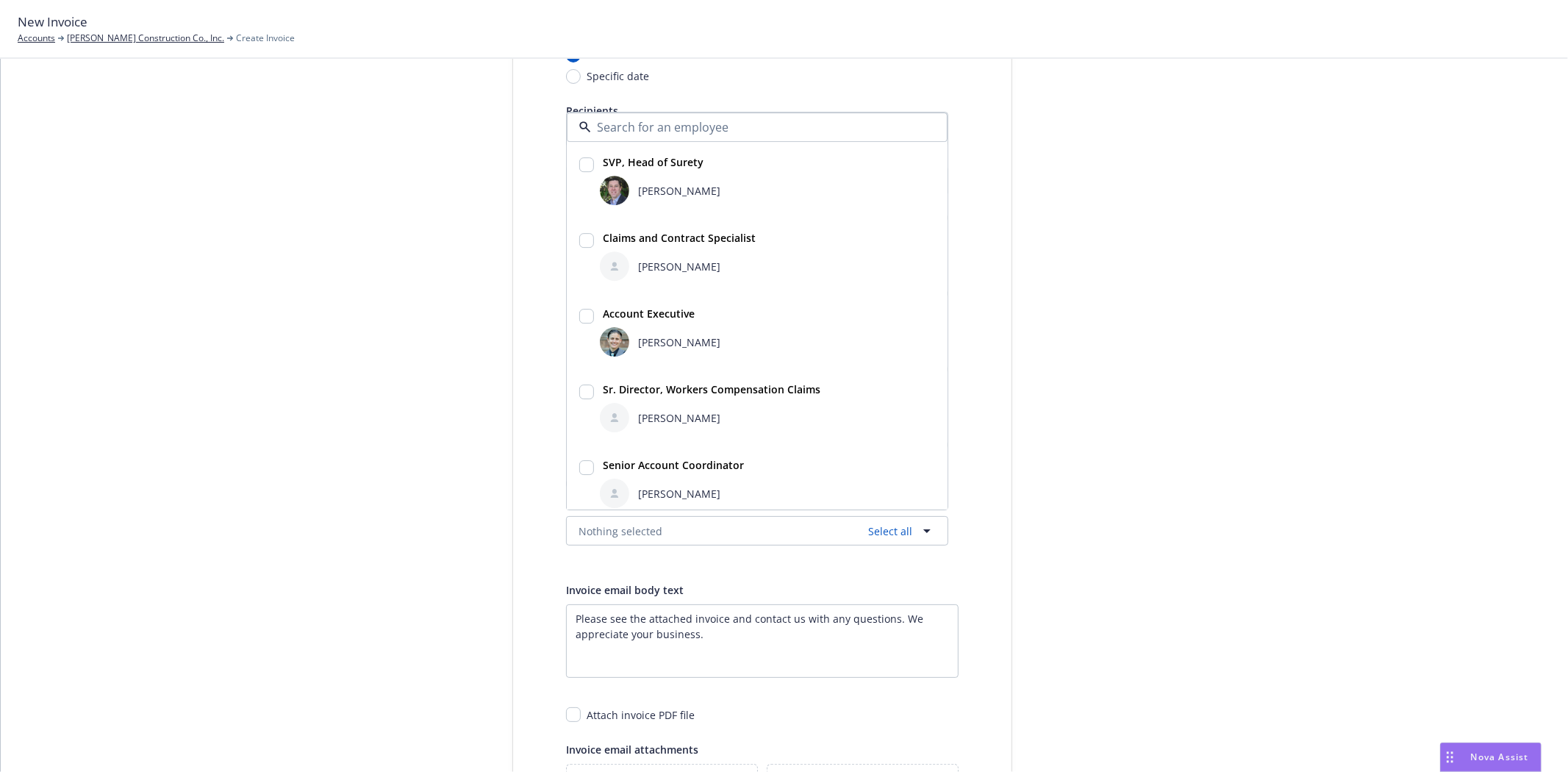
click at [633, 479] on div "[PERSON_NAME]" at bounding box center [767, 493] width 335 height 29
checkbox input "true"
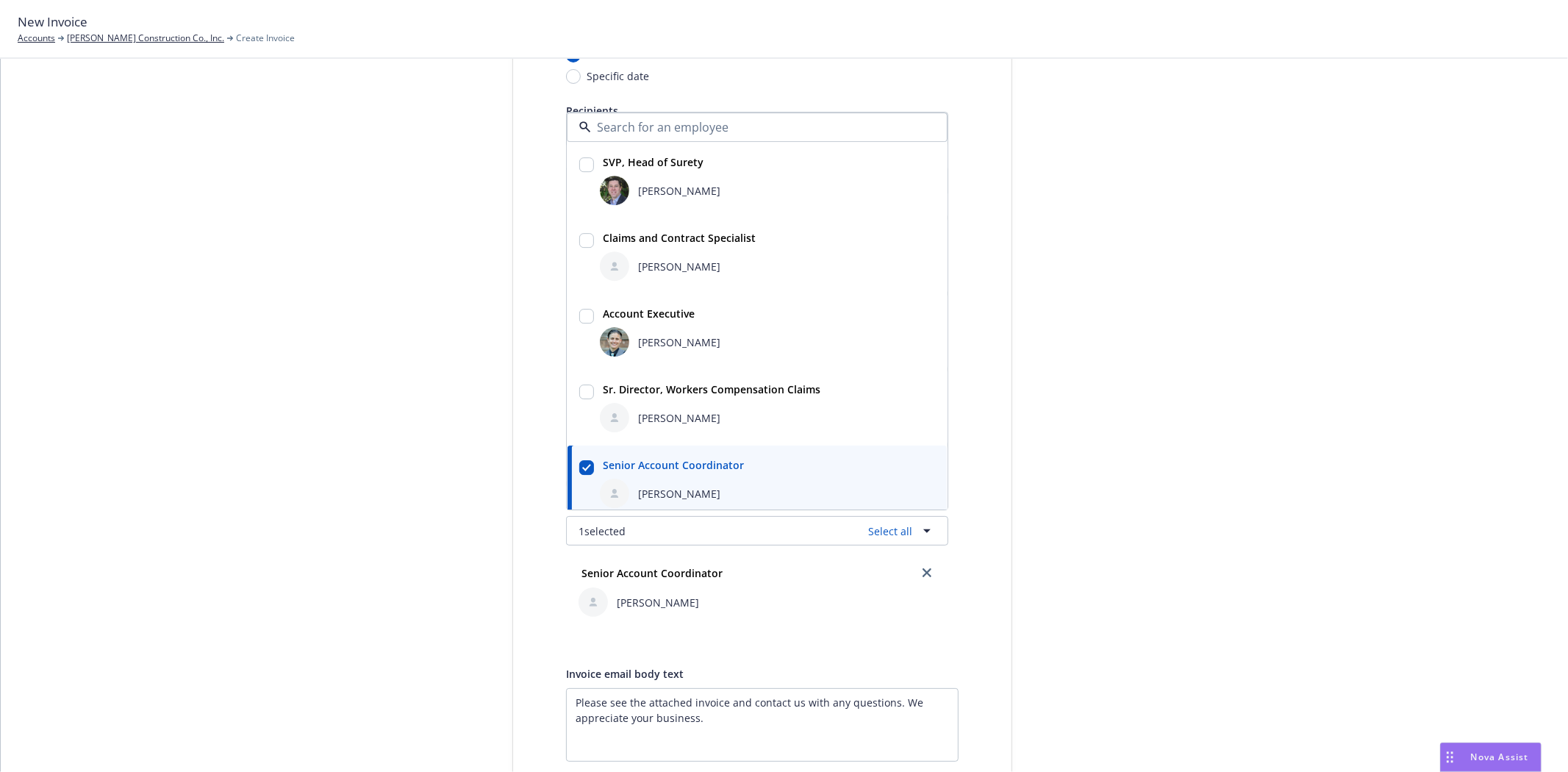
click at [666, 200] on div "[PERSON_NAME]" at bounding box center [767, 190] width 335 height 29
checkbox input "true"
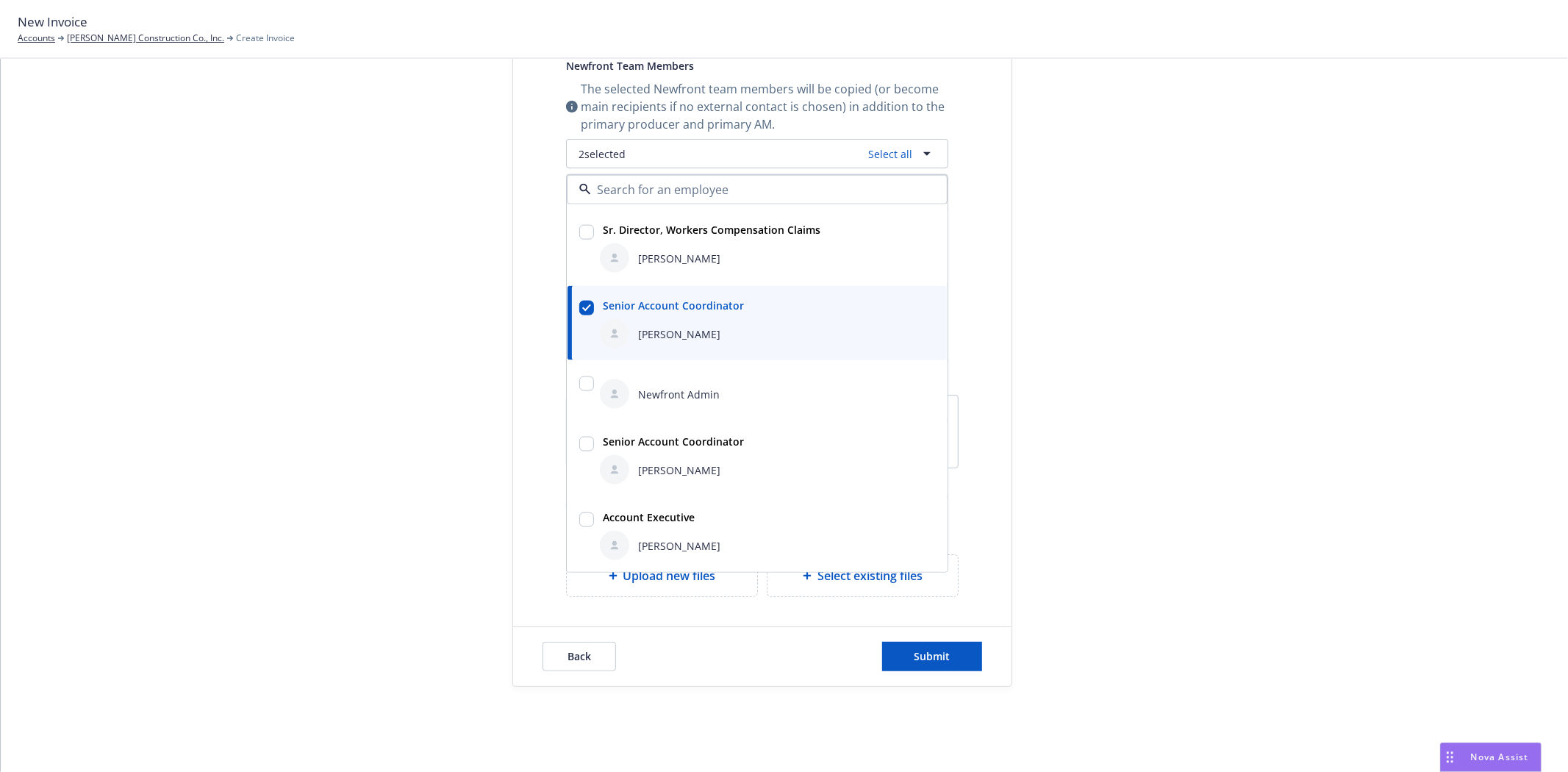
scroll to position [594, 0]
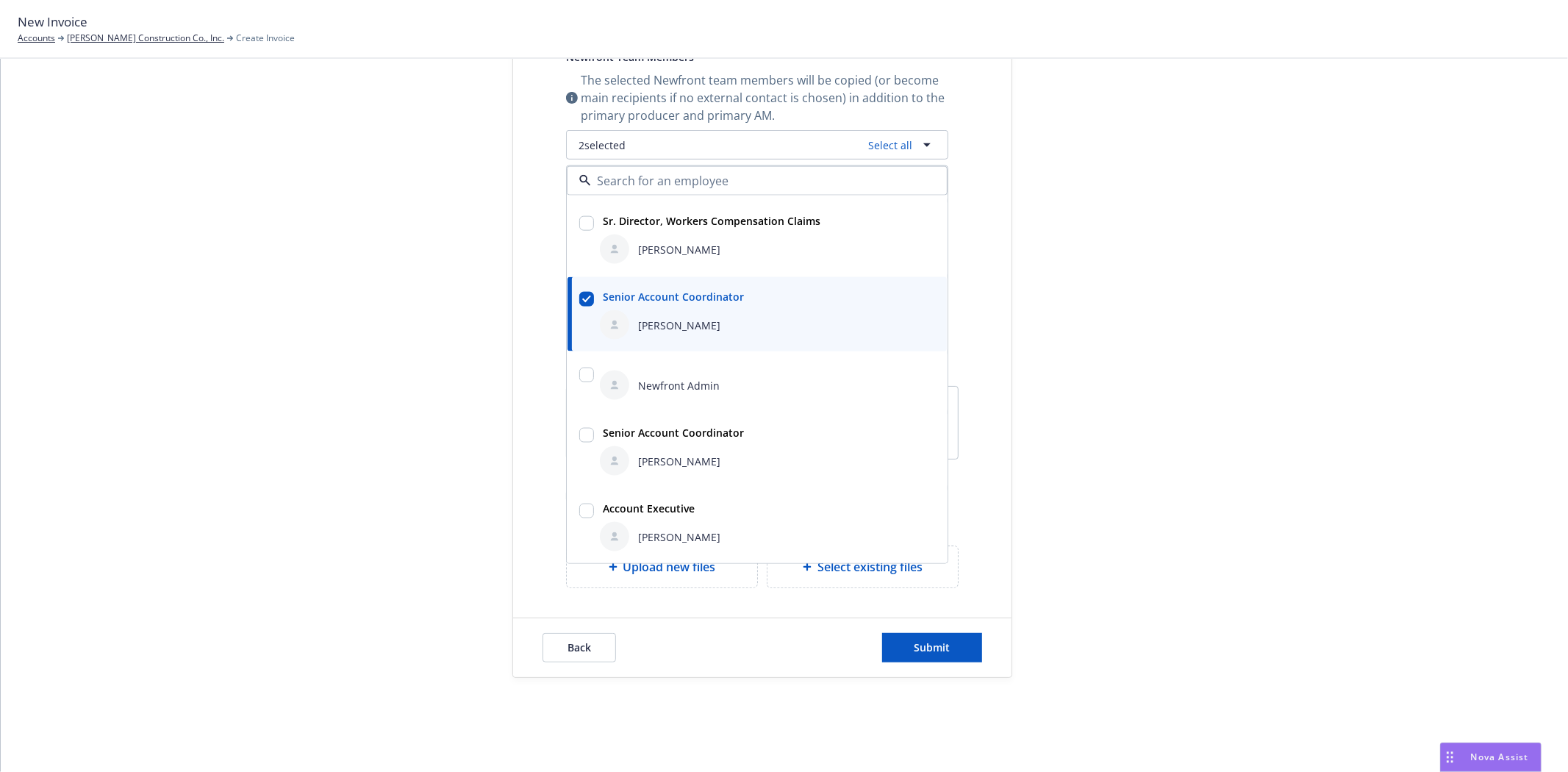
click at [582, 512] on input "checkbox" at bounding box center [586, 510] width 15 height 15
checkbox input "true"
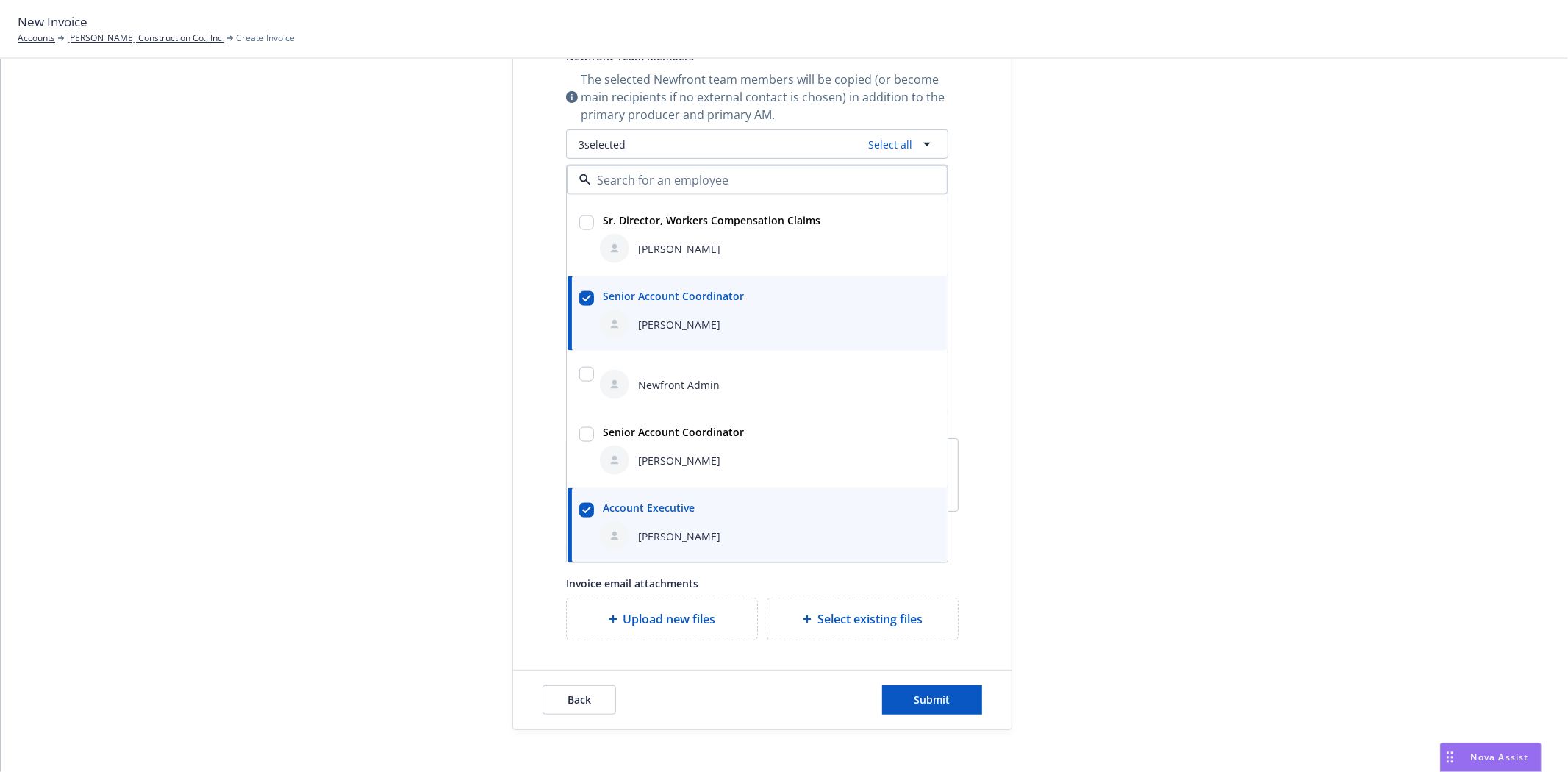
click at [262, 457] on div "Select billable items Review information 3 Share with client Share with client …" at bounding box center [784, 127] width 1532 height 1206
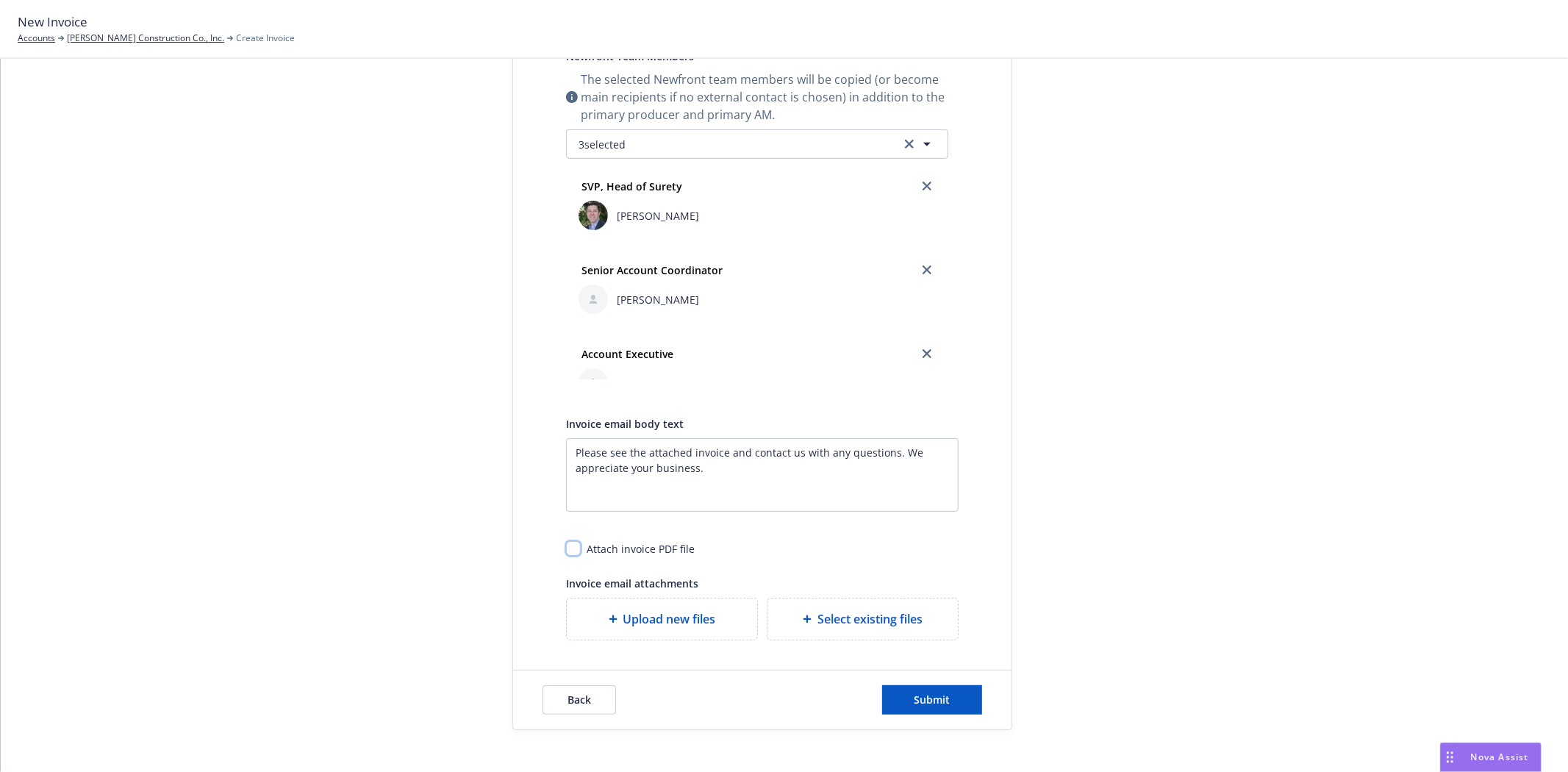
click at [570, 552] on input "checkbox" at bounding box center [573, 548] width 15 height 15
checkbox input "true"
click at [928, 705] on span "Submit" at bounding box center [932, 699] width 36 height 14
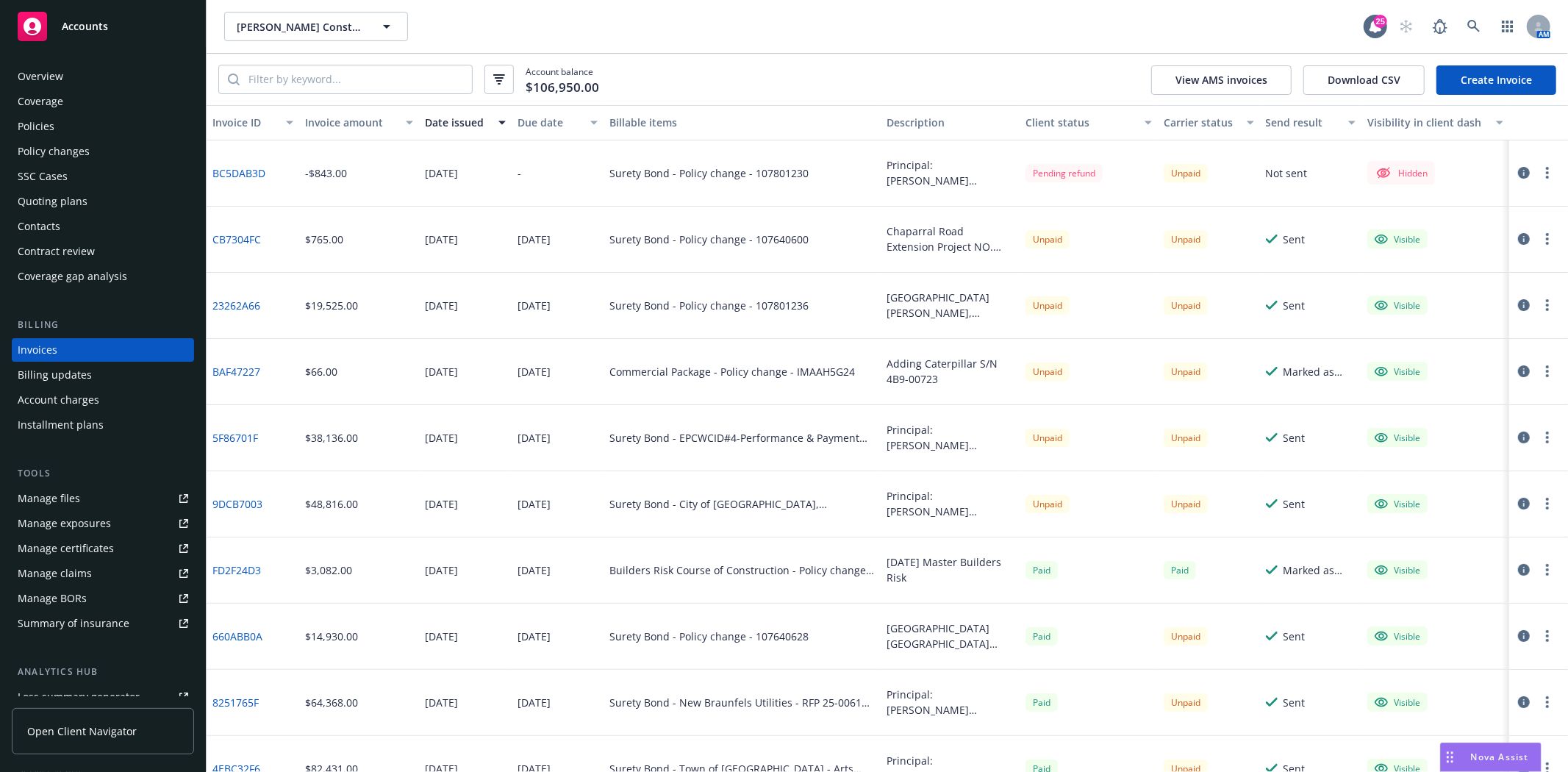
click at [1546, 171] on icon "button" at bounding box center [1548, 173] width 3 height 12
click at [1415, 291] on link "Make it visible in client dash" at bounding box center [1450, 292] width 187 height 29
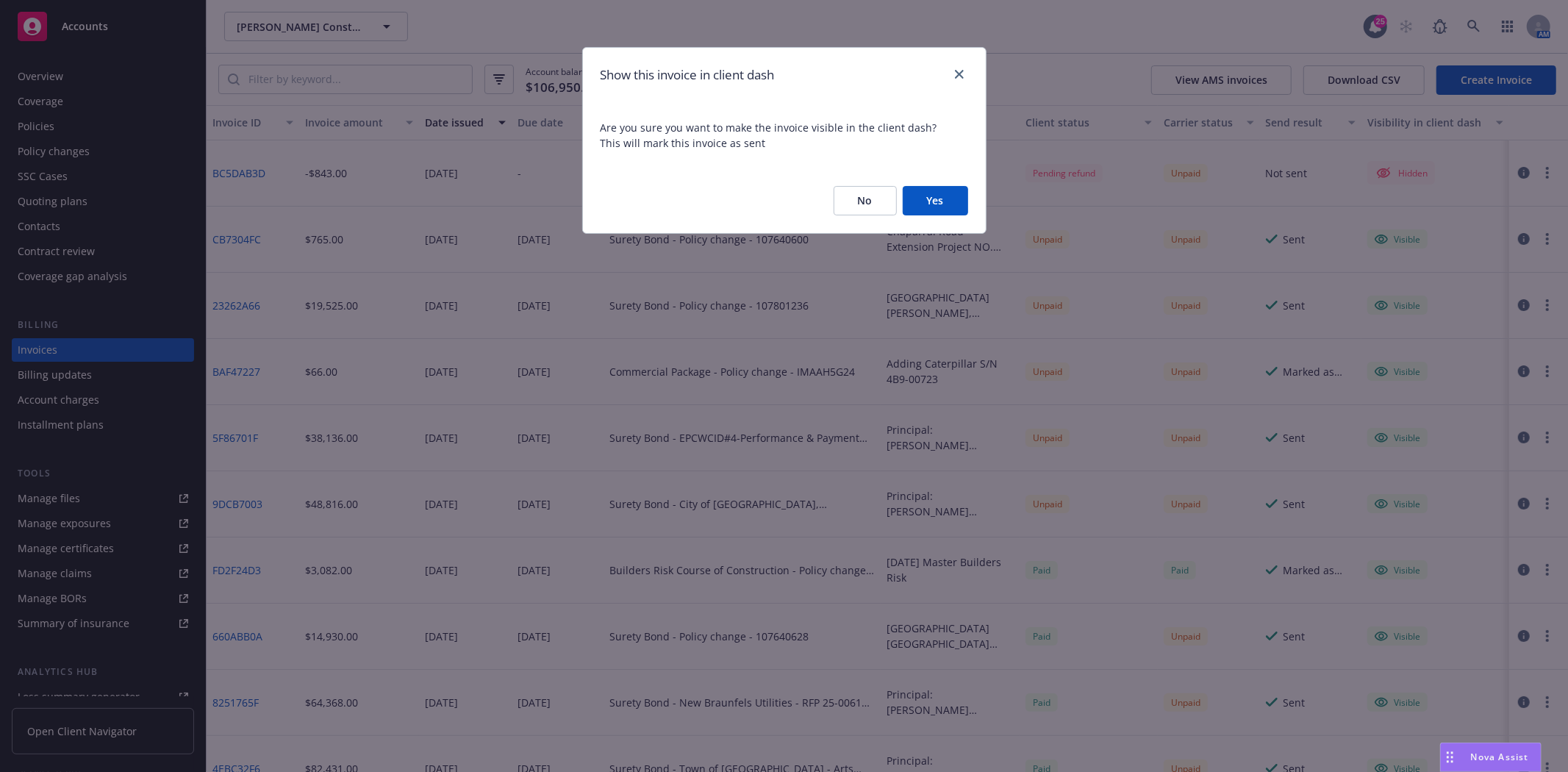
click at [921, 206] on button "Yes" at bounding box center [935, 201] width 66 height 29
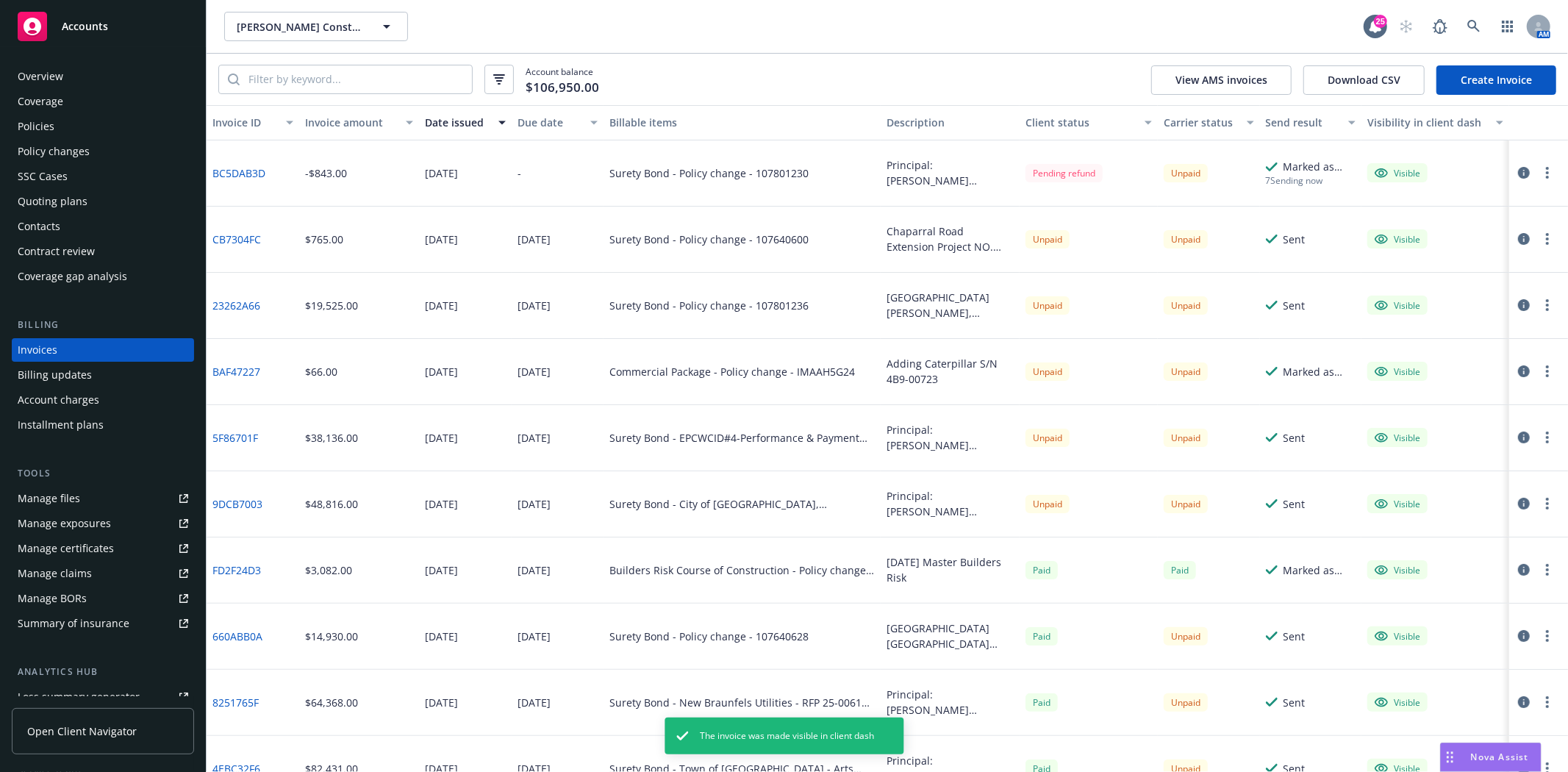
click at [1539, 174] on button "button" at bounding box center [1547, 173] width 18 height 18
click at [1436, 345] on link "Generate invoice PDF" at bounding box center [1450, 351] width 187 height 29
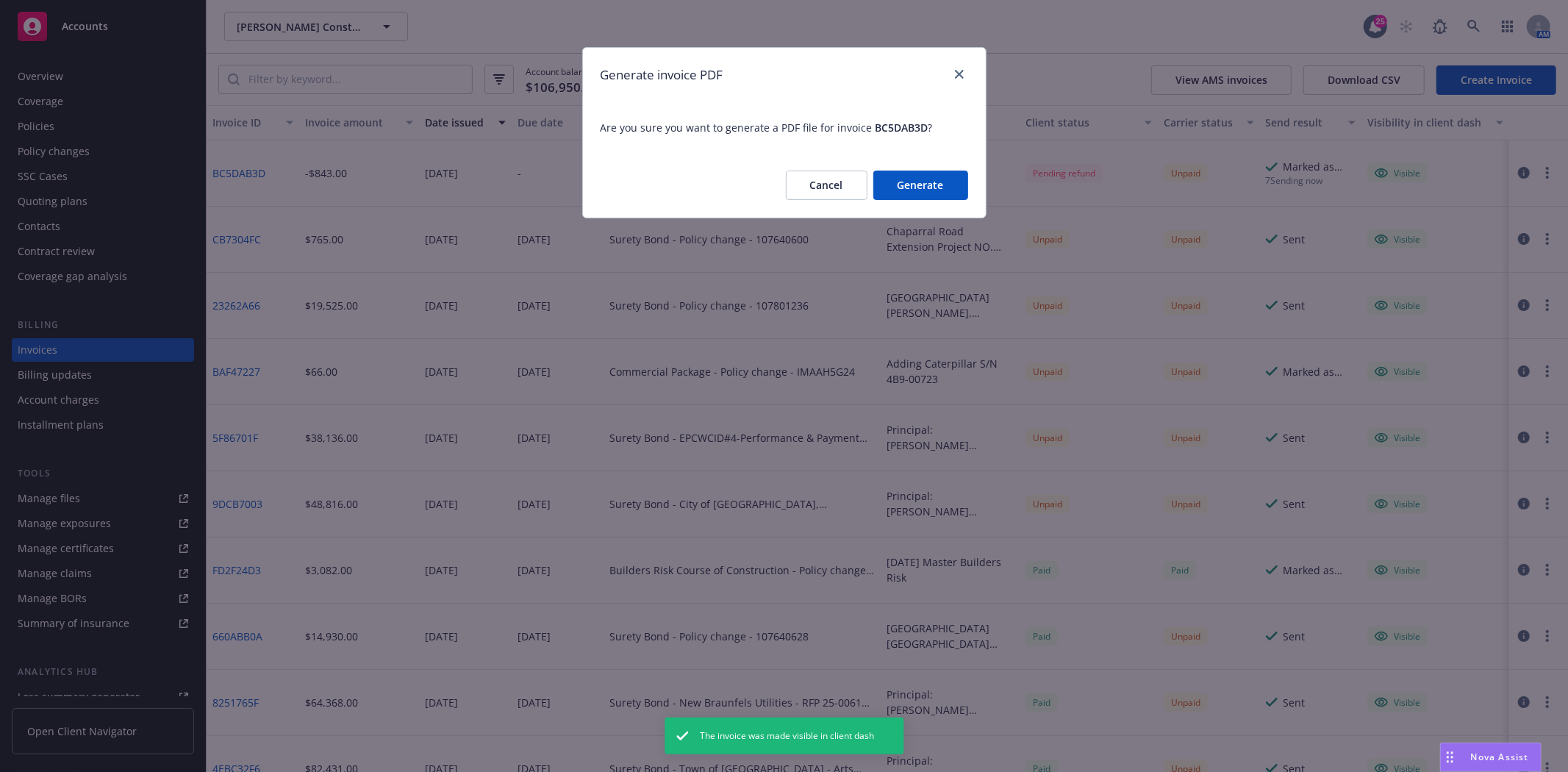
click at [946, 177] on button "Generate" at bounding box center [921, 185] width 94 height 29
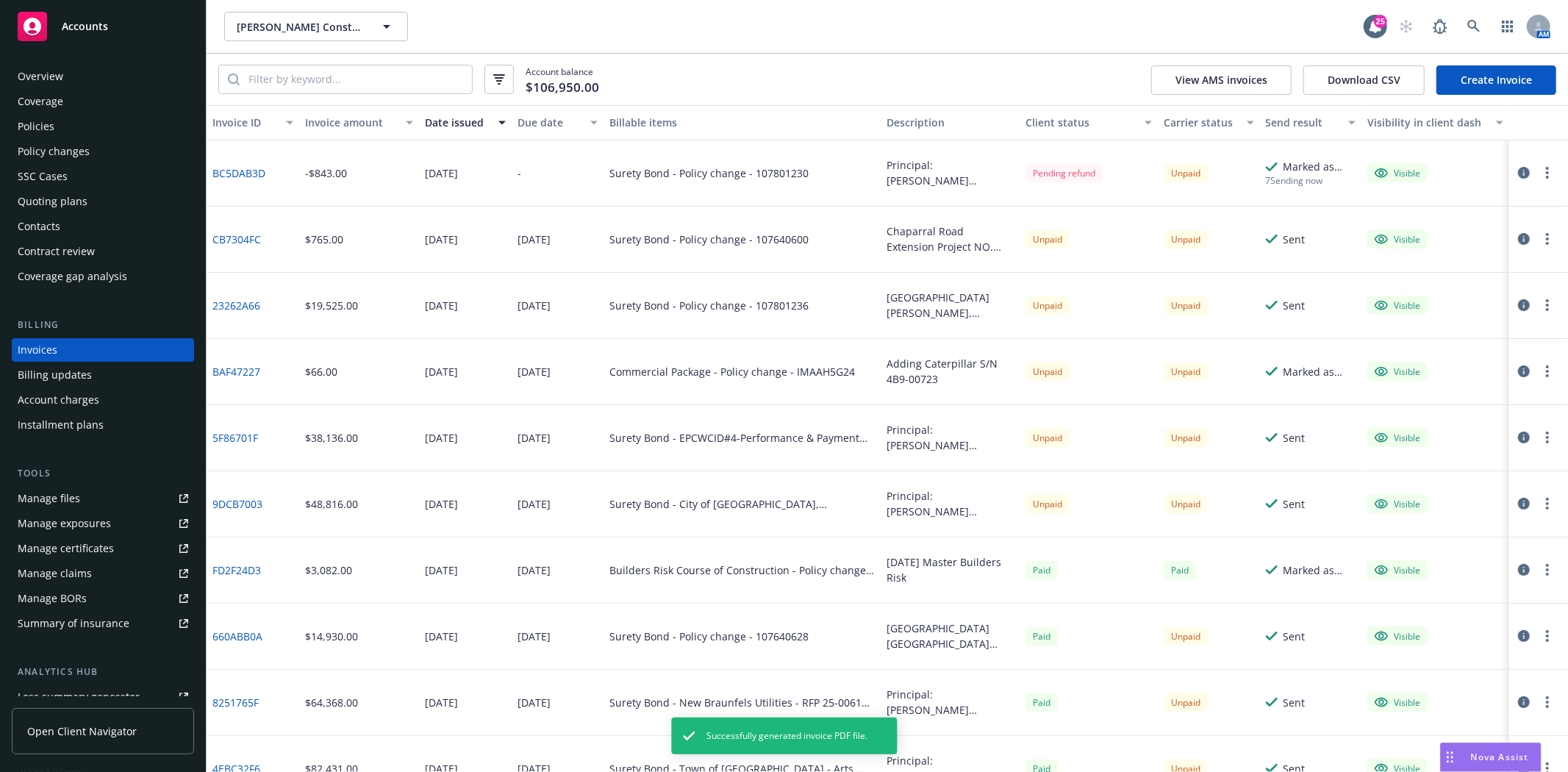
click at [1539, 170] on button "button" at bounding box center [1547, 173] width 18 height 18
click at [1426, 348] on link "Download invoice PDF" at bounding box center [1450, 351] width 187 height 29
click at [57, 26] on div "Accounts" at bounding box center [103, 26] width 170 height 29
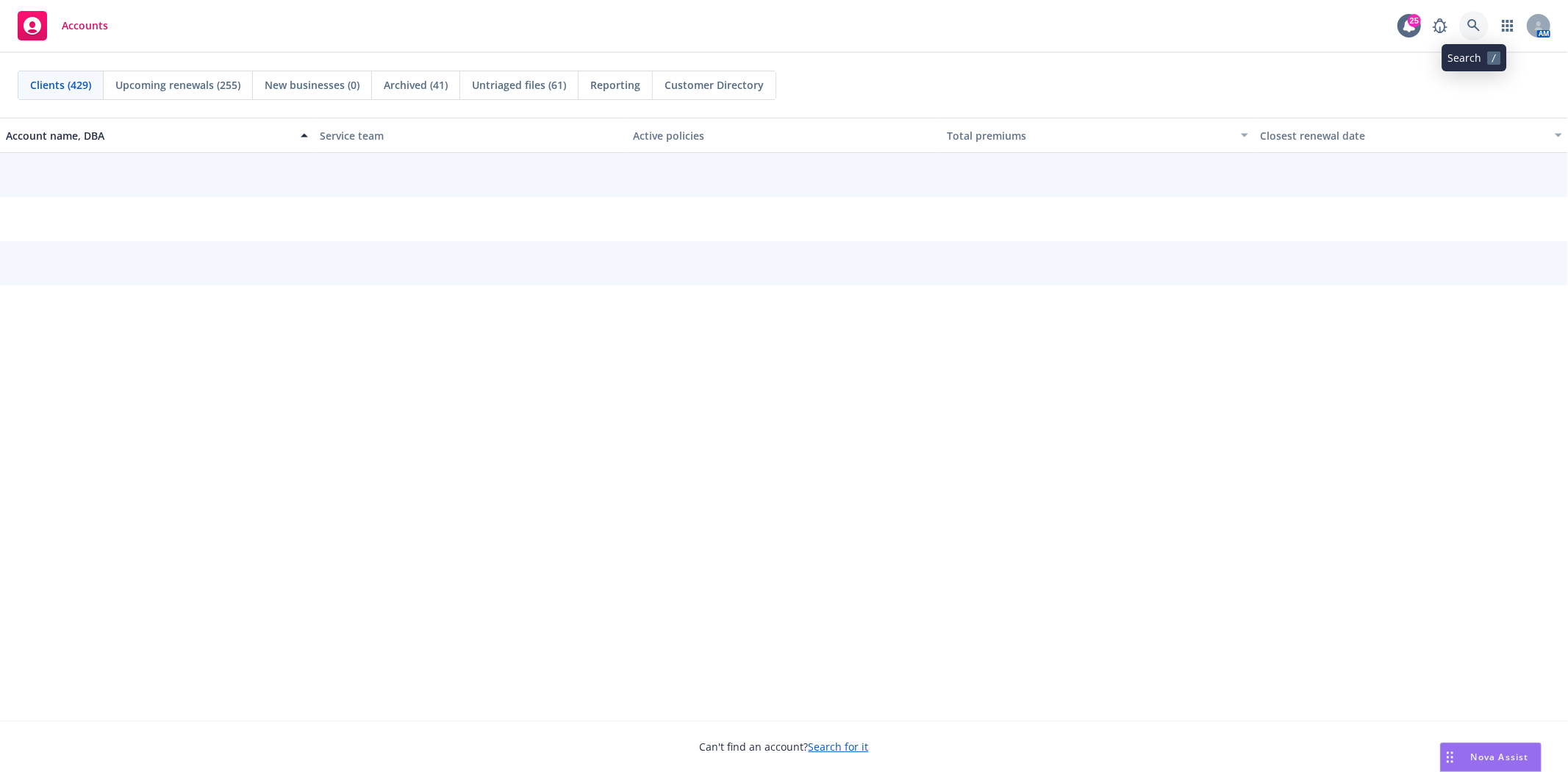
click at [1477, 26] on icon at bounding box center [1474, 26] width 13 height 13
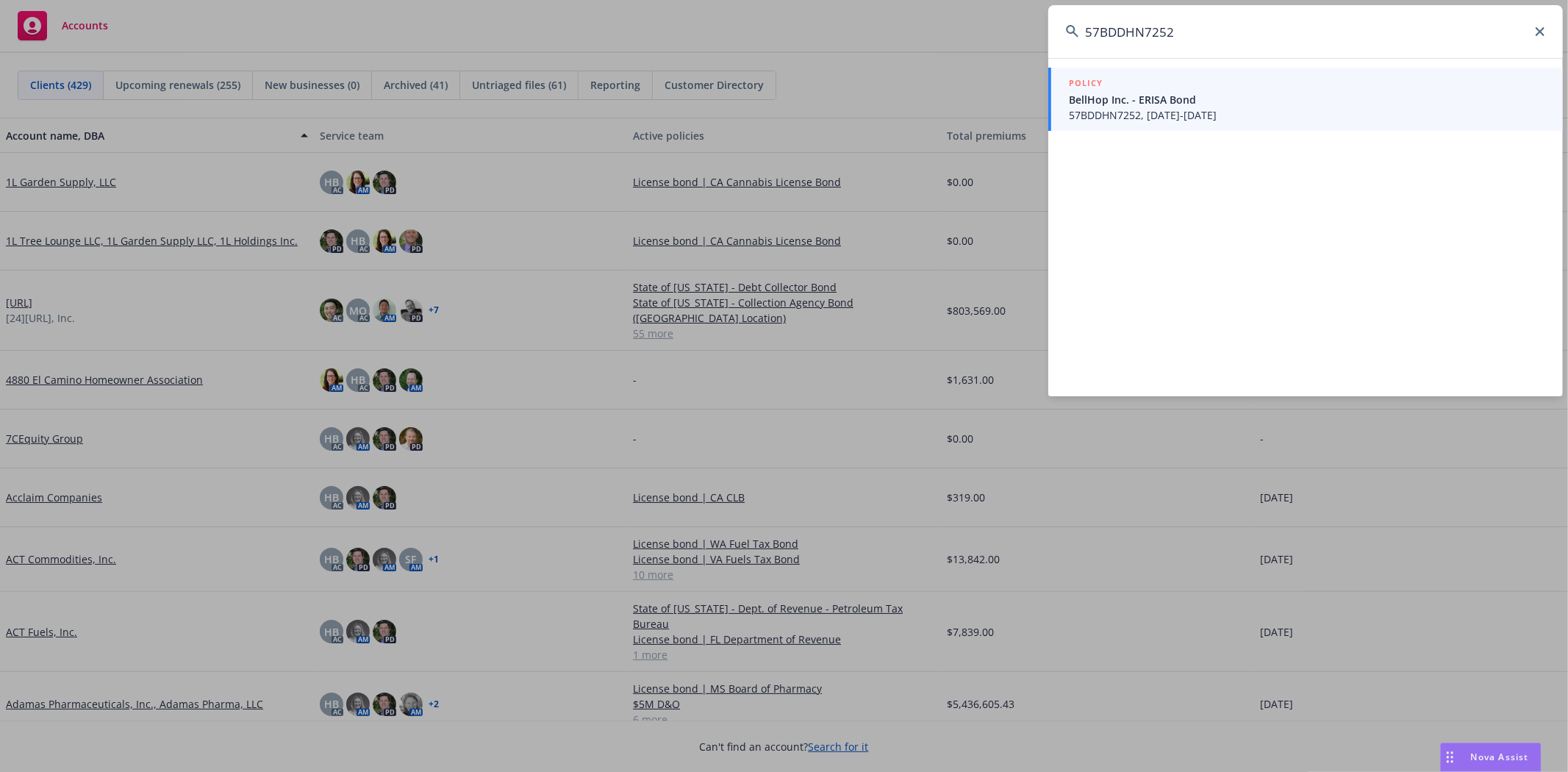
type input "57BDDHN7252"
click at [1090, 90] on h5 "POLICY" at bounding box center [1086, 83] width 34 height 15
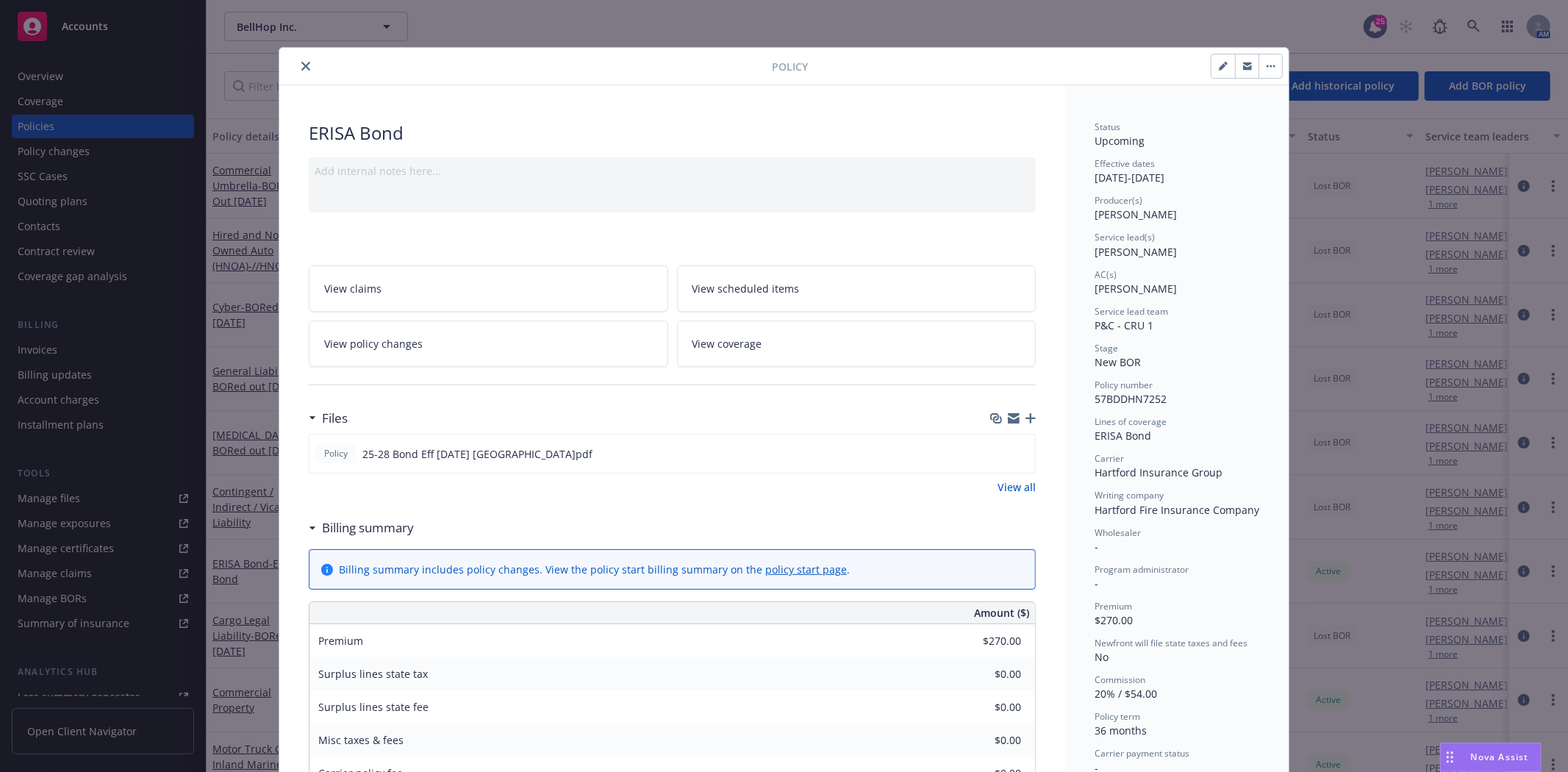
drag, startPoint x: 300, startPoint y: 67, endPoint x: 277, endPoint y: 61, distance: 23.8
click at [301, 66] on icon "close" at bounding box center [305, 66] width 9 height 9
click at [171, 38] on div "Policy [PERSON_NAME] Add internal notes here... View claims View scheduled item…" at bounding box center [784, 386] width 1568 height 772
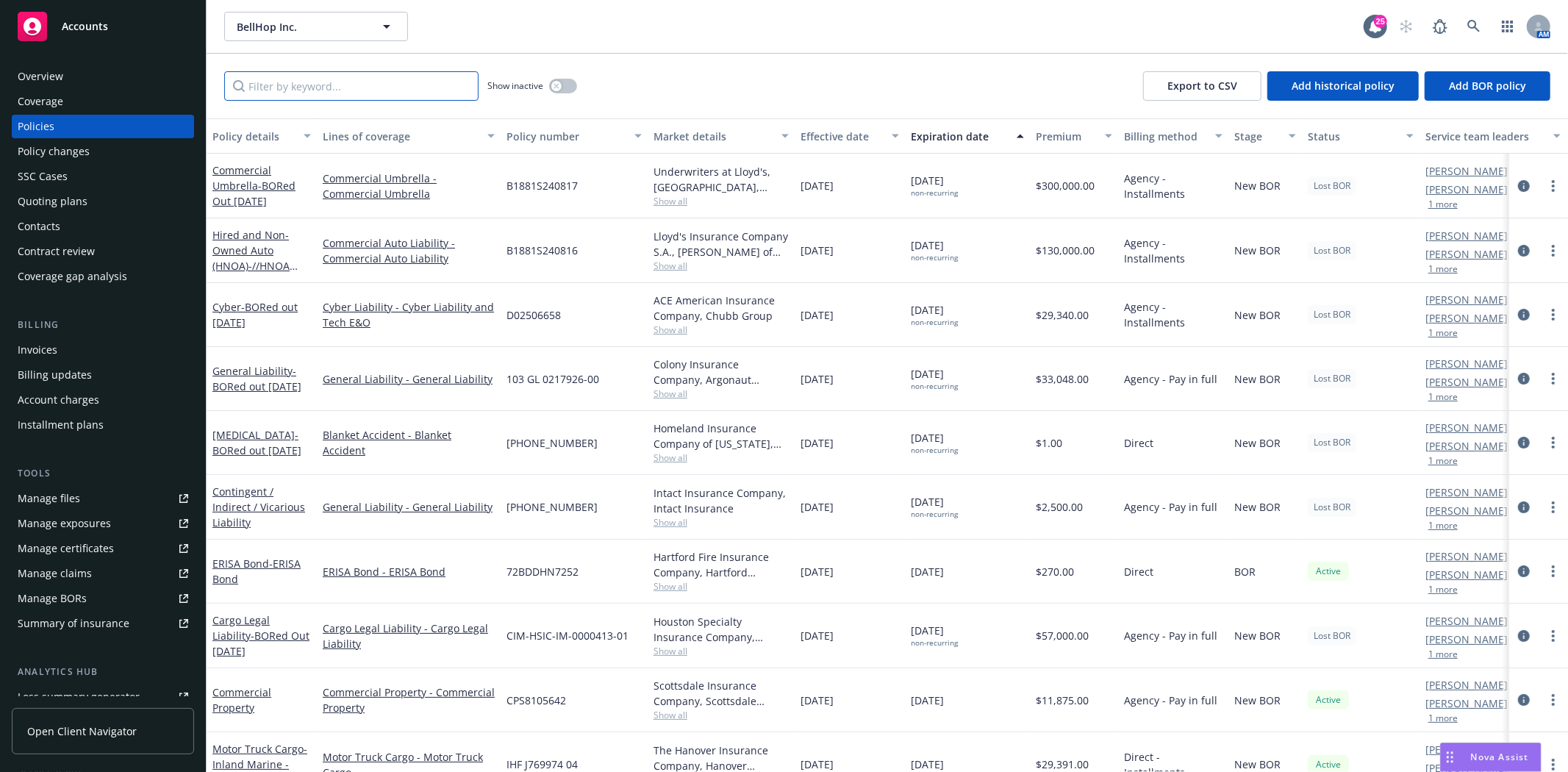
click at [340, 86] on input "Filter by keyword..." at bounding box center [352, 86] width 255 height 29
click at [306, 37] on button "BellHop Inc." at bounding box center [316, 26] width 184 height 29
type input "Think"
drag, startPoint x: 153, startPoint y: 25, endPoint x: 225, endPoint y: 31, distance: 72.2
click at [153, 24] on div "Accounts" at bounding box center [103, 26] width 170 height 29
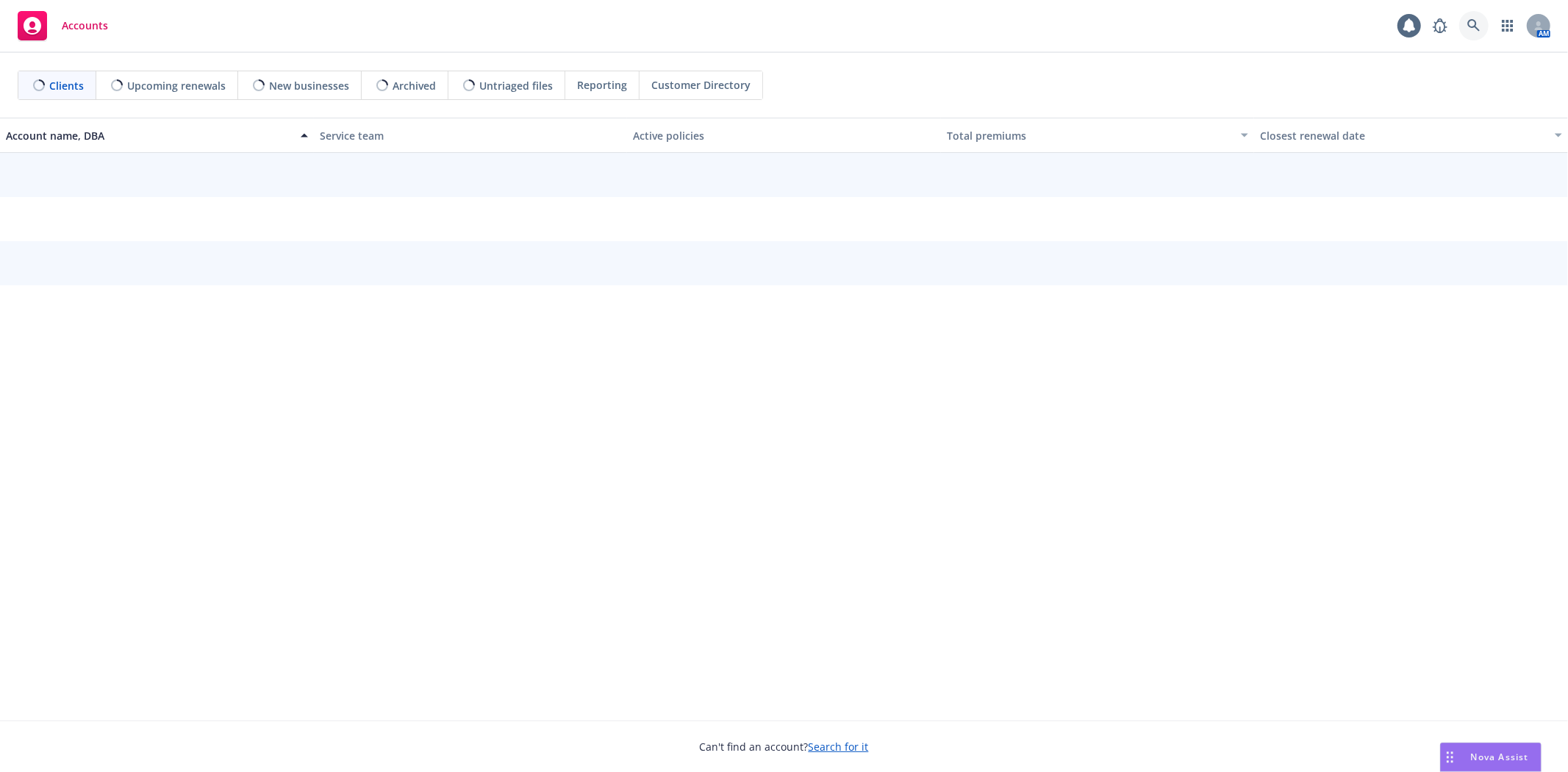
click at [1485, 29] on link at bounding box center [1474, 26] width 29 height 29
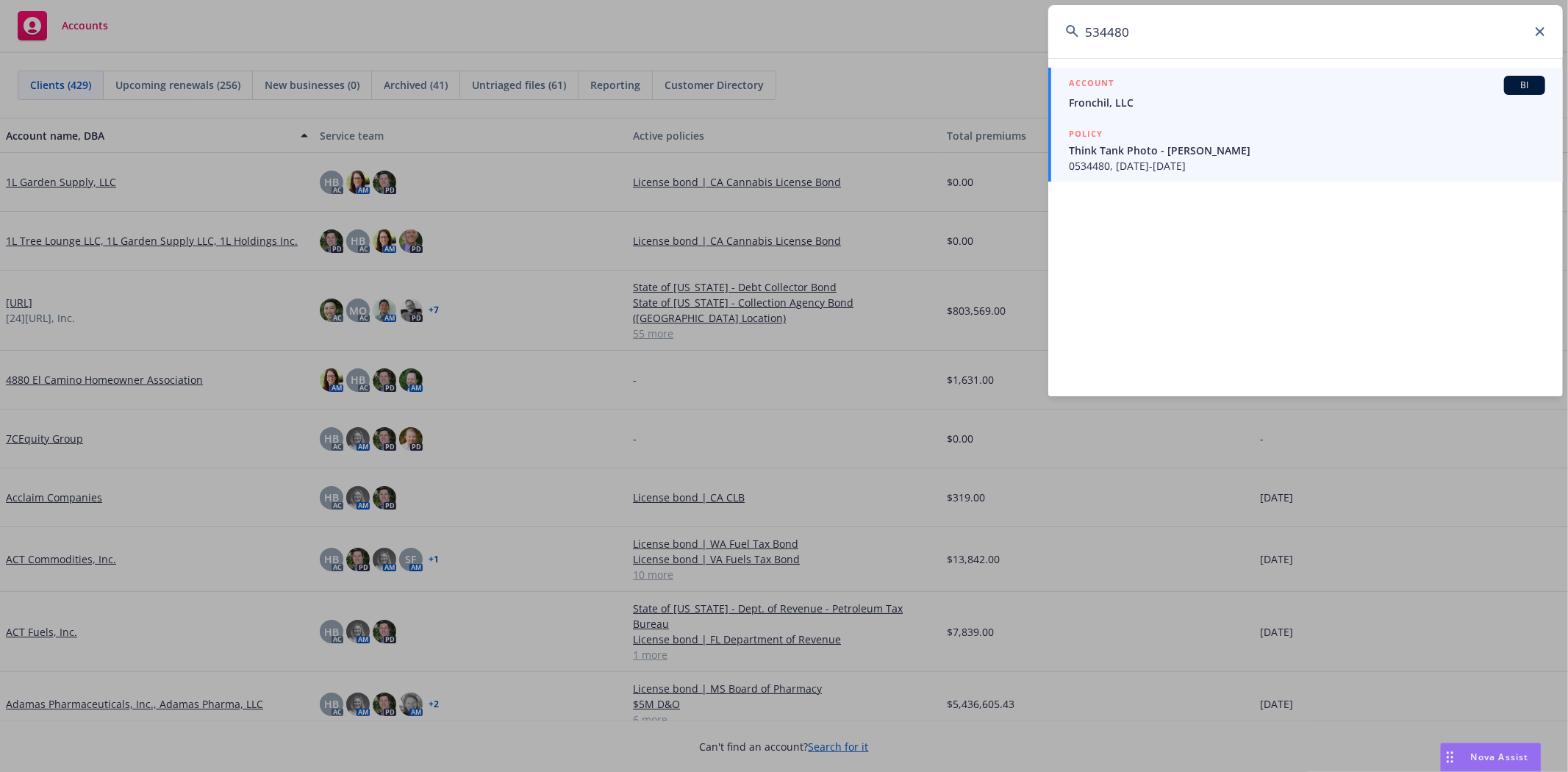
type input "534480"
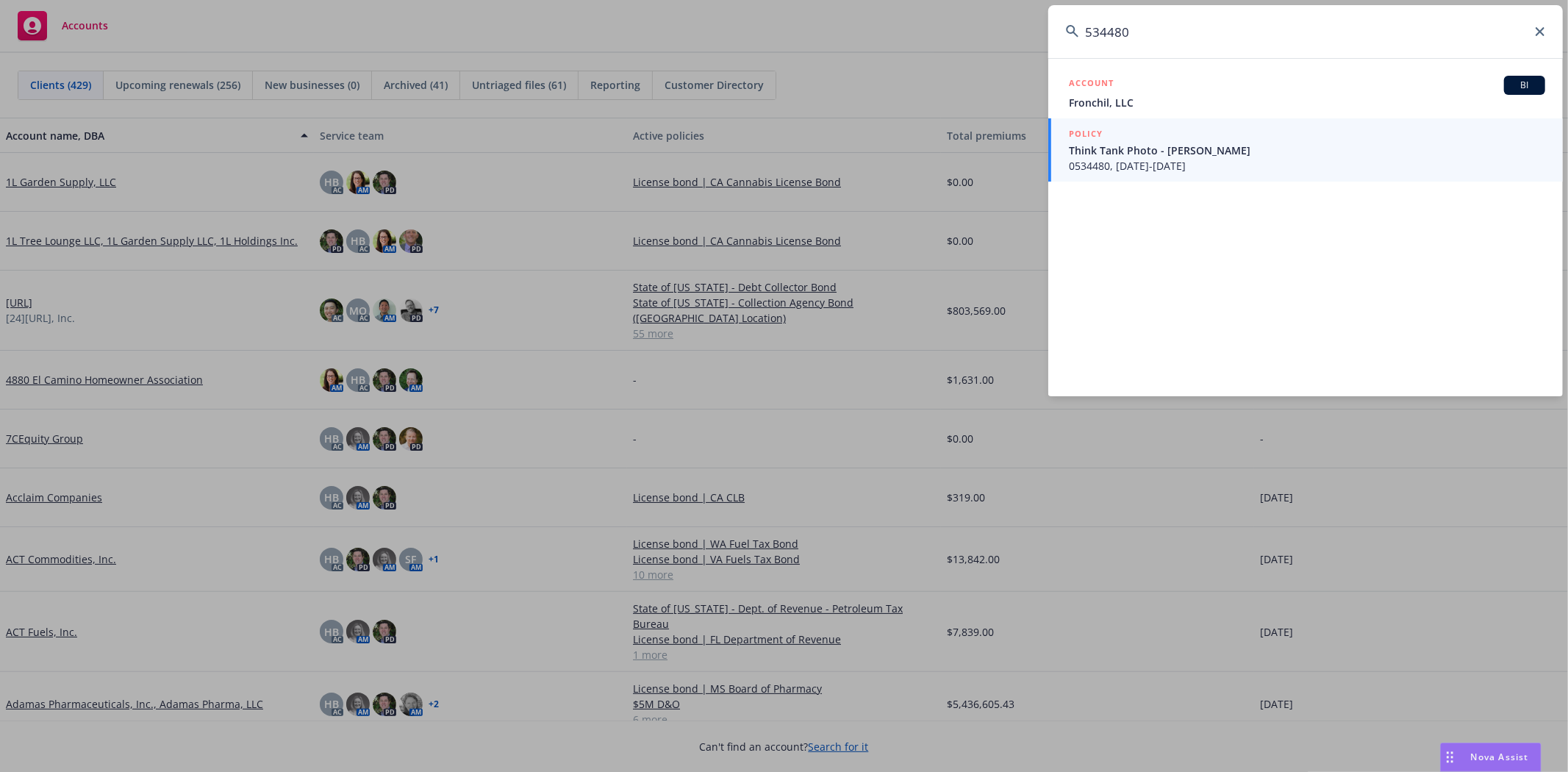
click at [1112, 164] on span "0534480, 07/28/2022-07/28/2025" at bounding box center [1307, 166] width 476 height 15
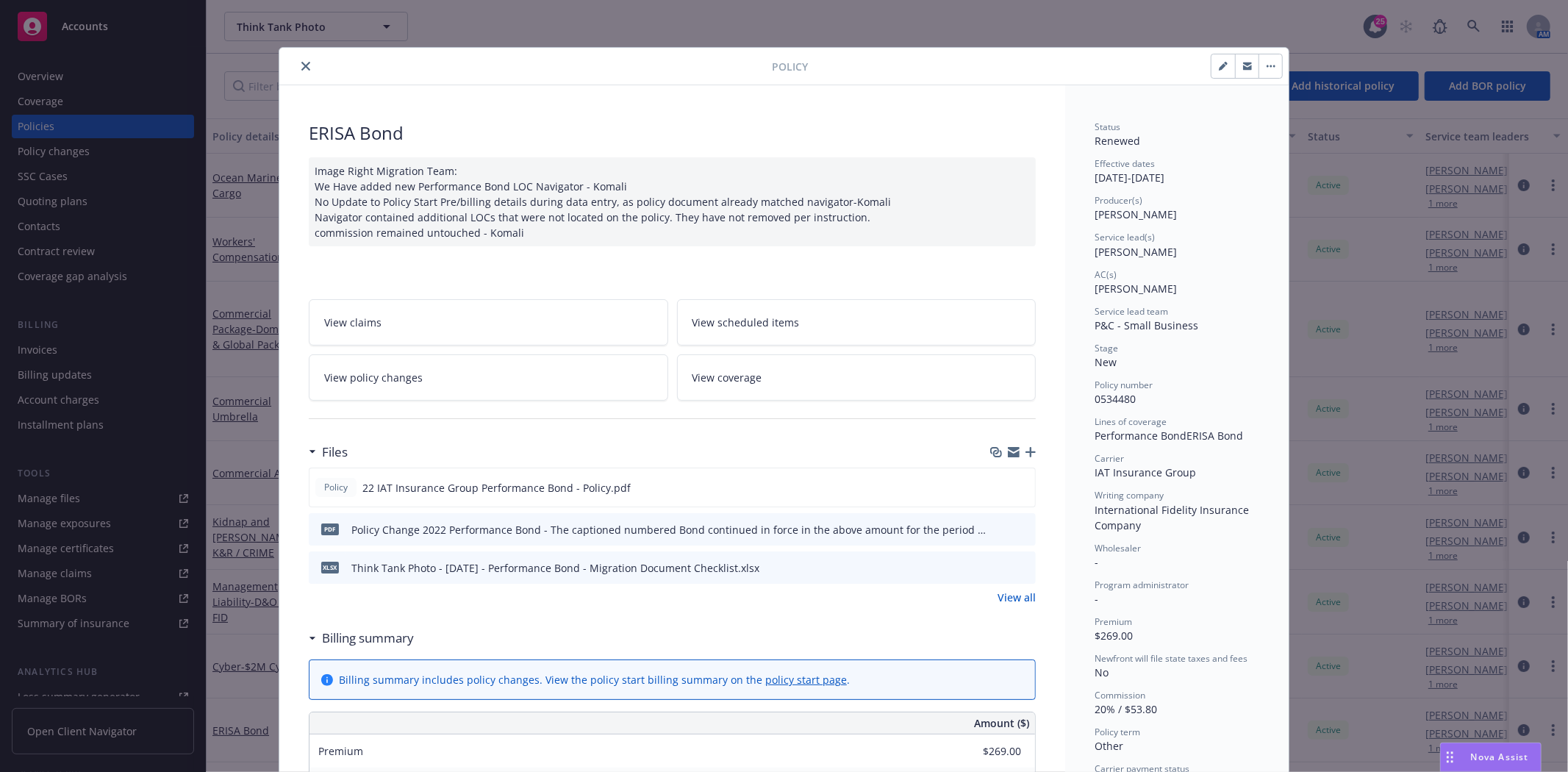
click at [301, 70] on icon "close" at bounding box center [305, 66] width 9 height 9
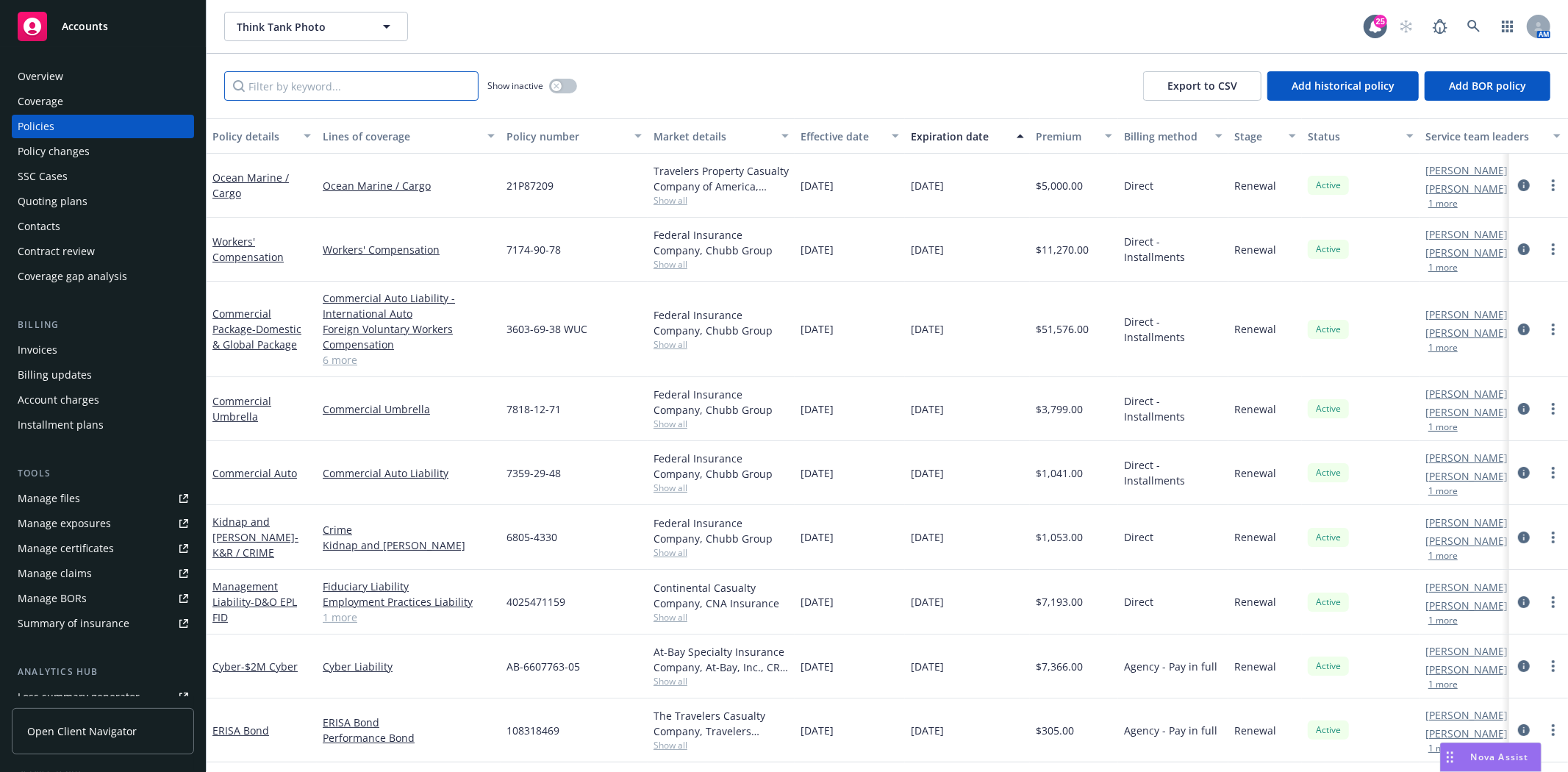
click at [299, 78] on input "Filter by keyword..." at bounding box center [352, 86] width 255 height 29
paste input "534480"
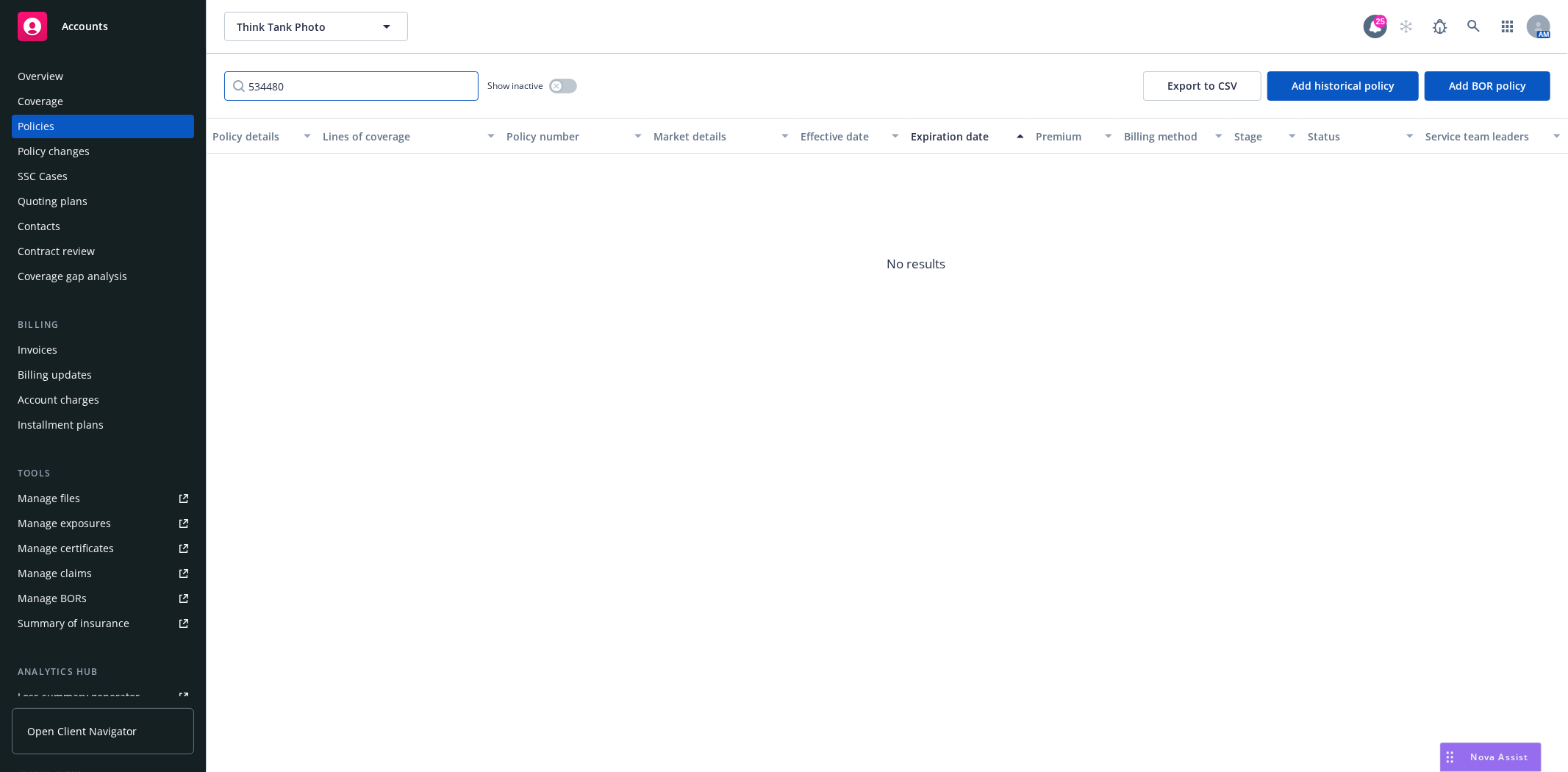
click at [299, 78] on input "534480" at bounding box center [352, 86] width 255 height 29
type input "ERISA"
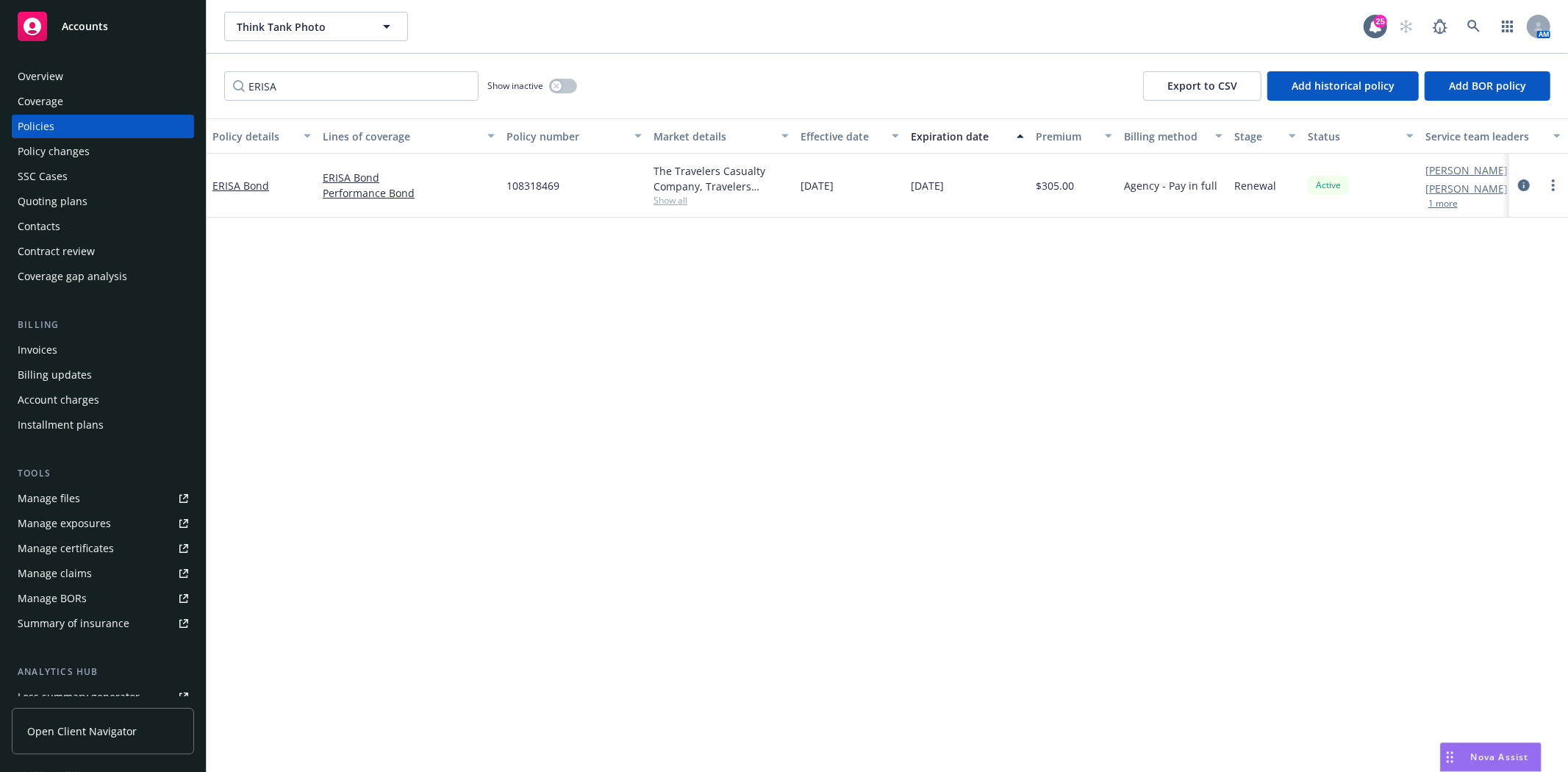
click at [243, 173] on div "ERISA Bond" at bounding box center [262, 185] width 110 height 64
click at [242, 187] on link "ERISA Bond" at bounding box center [240, 186] width 57 height 14
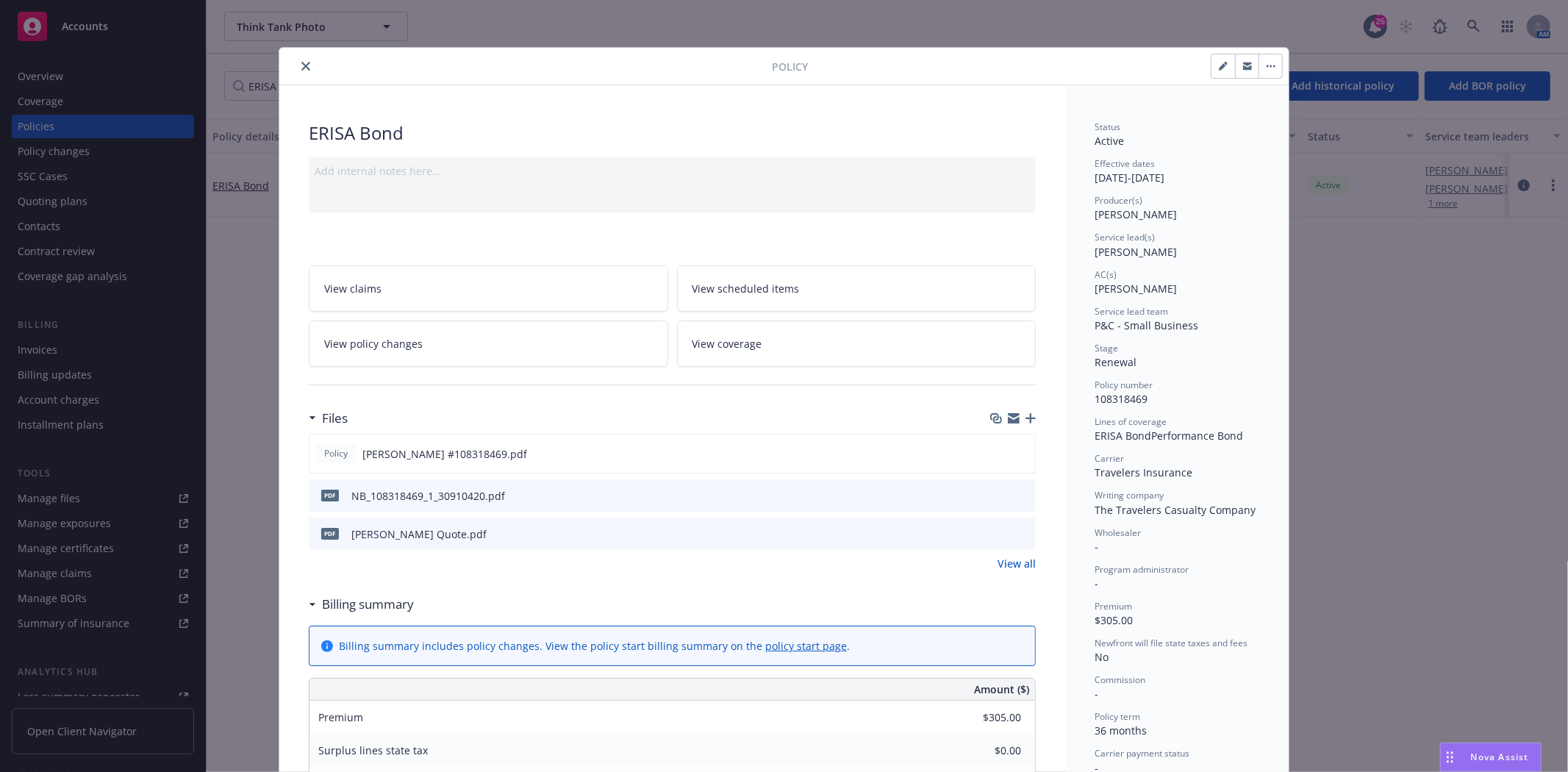
drag, startPoint x: 300, startPoint y: 68, endPoint x: 276, endPoint y: 57, distance: 26.4
click at [301, 68] on icon "close" at bounding box center [305, 66] width 9 height 9
click at [128, 22] on div "Accounts" at bounding box center [103, 26] width 170 height 29
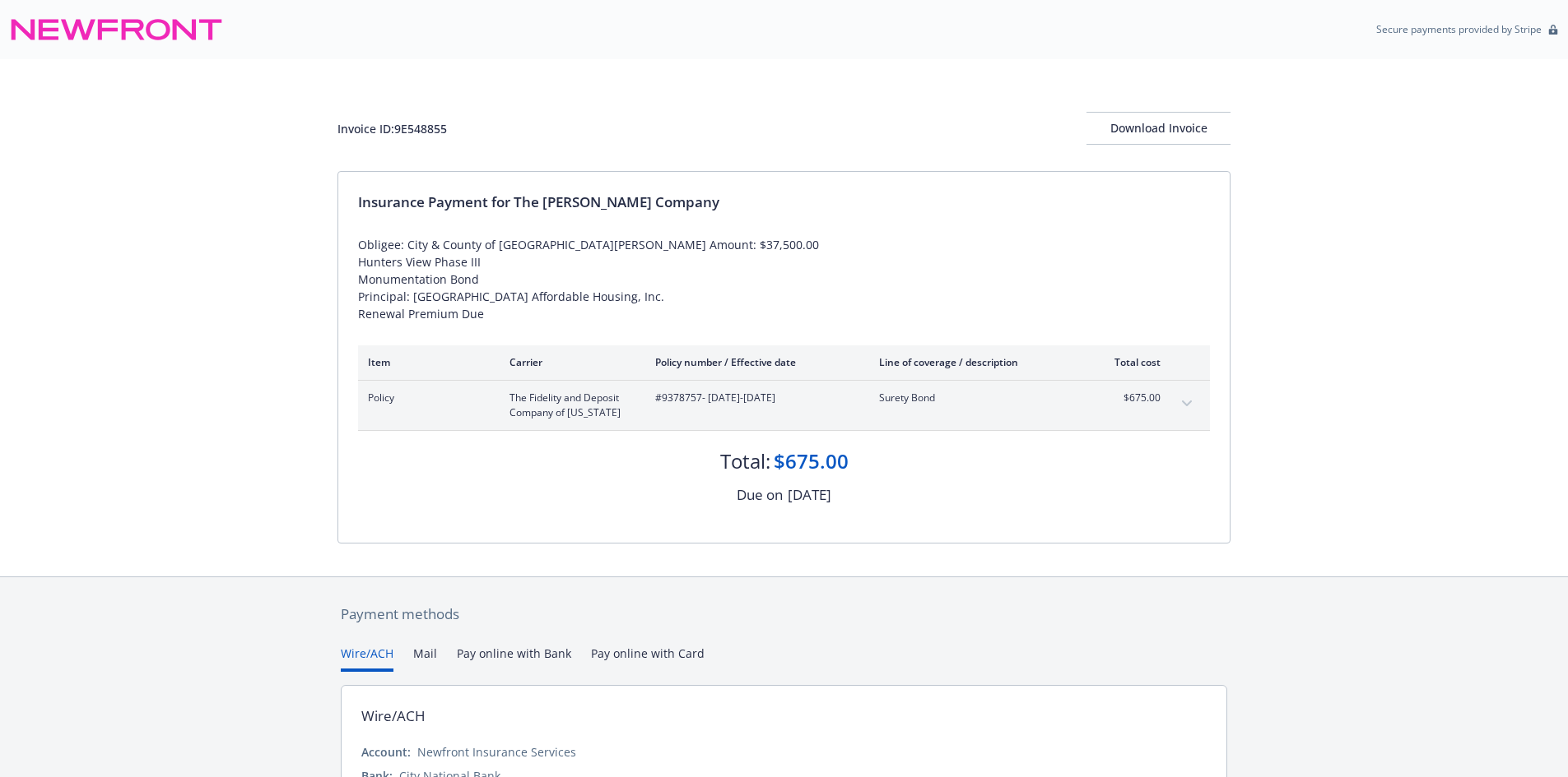
click at [676, 405] on span "#9378757 - [DATE]-[DATE]" at bounding box center [754, 398] width 198 height 15
click at [427, 127] on div "Invoice ID: 9E548855" at bounding box center [392, 129] width 109 height 17
copy div "9E548855"
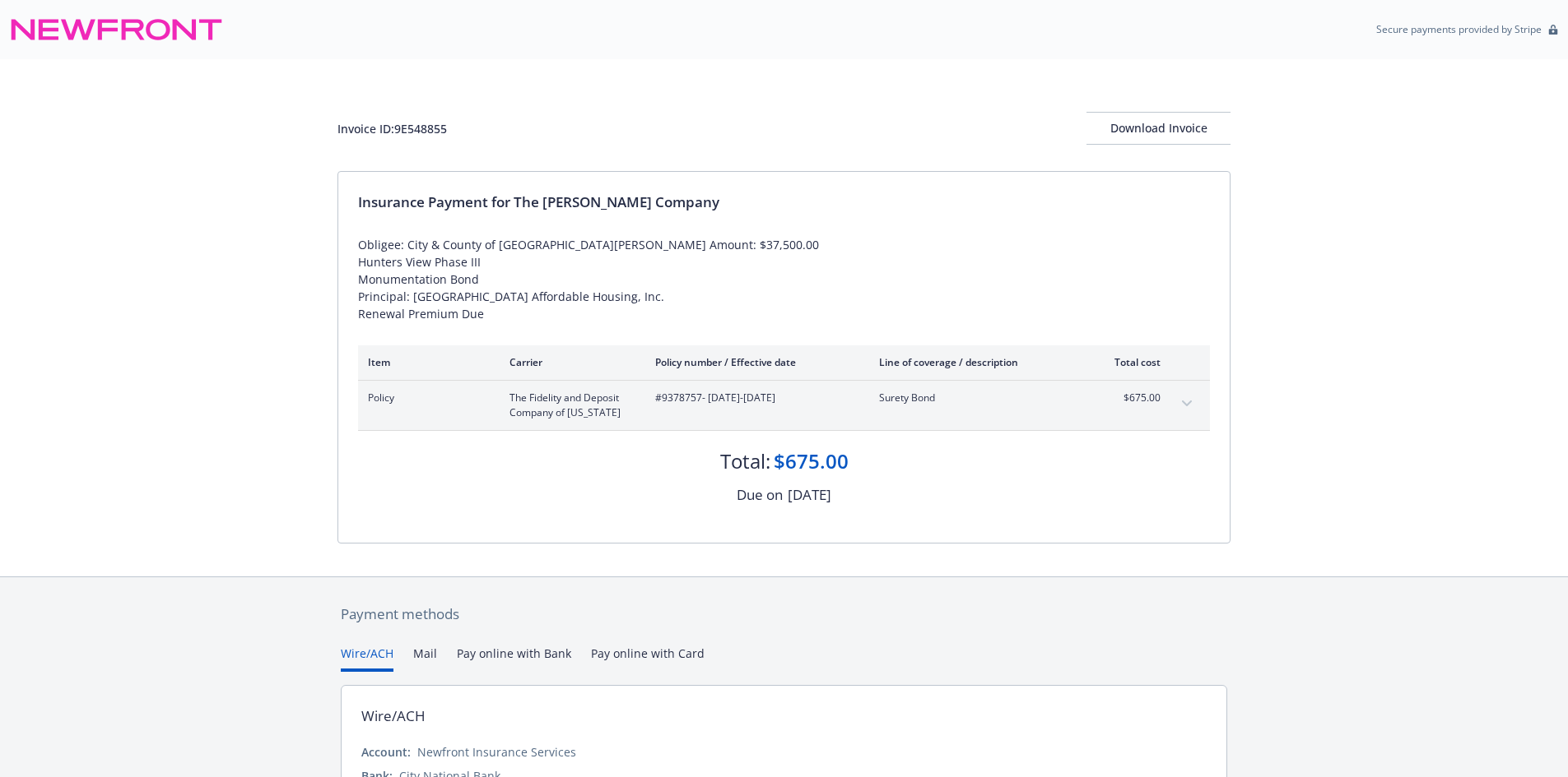
click at [688, 405] on span "#9378757 - [DATE]-[DATE]" at bounding box center [754, 398] width 198 height 15
click at [423, 125] on div "Invoice ID: 9E548855" at bounding box center [392, 129] width 109 height 17
copy div "9E548855"
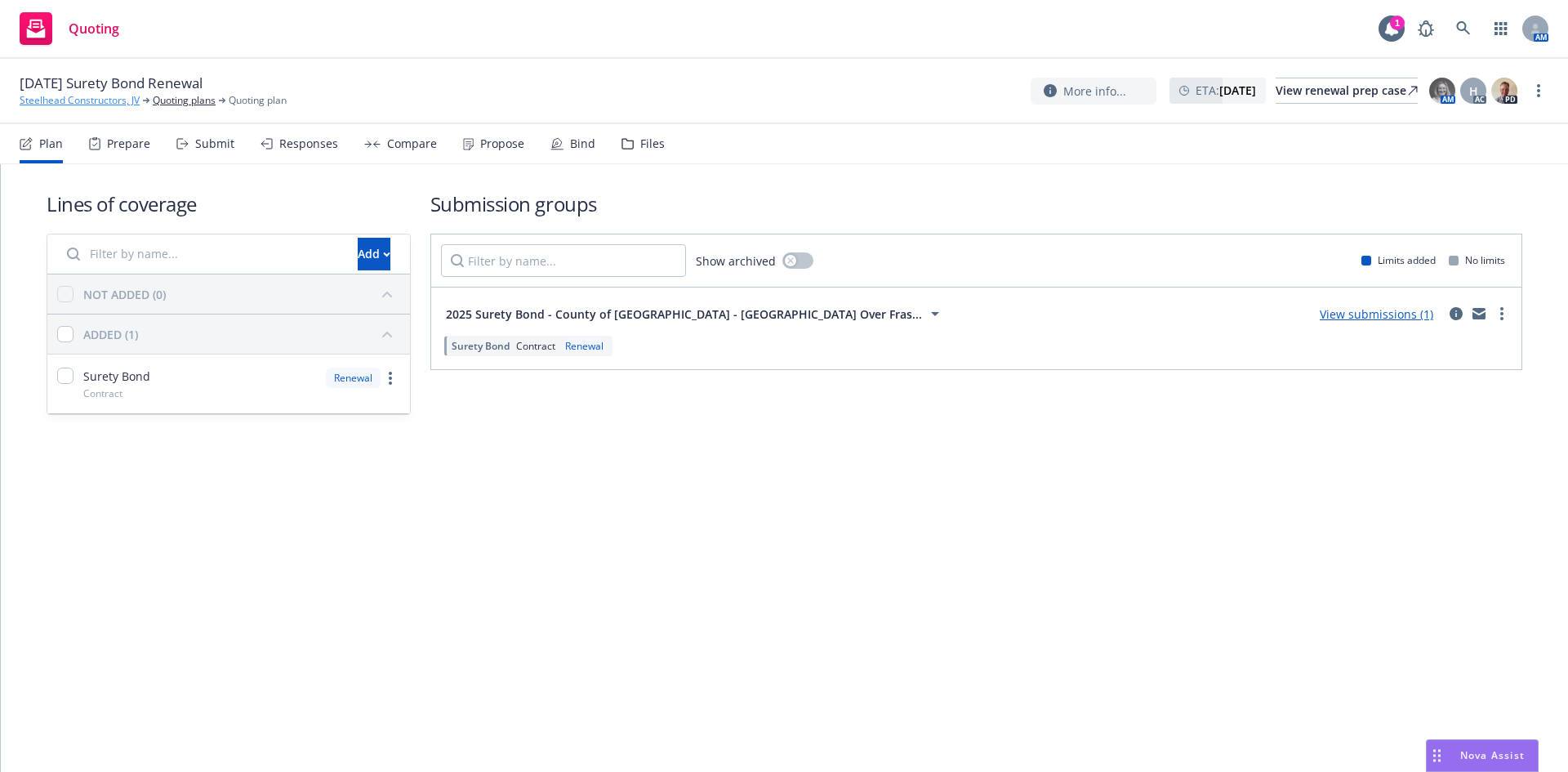
click at [100, 102] on link "Steelhead Constructors, JV" at bounding box center [80, 100] width 120 height 15
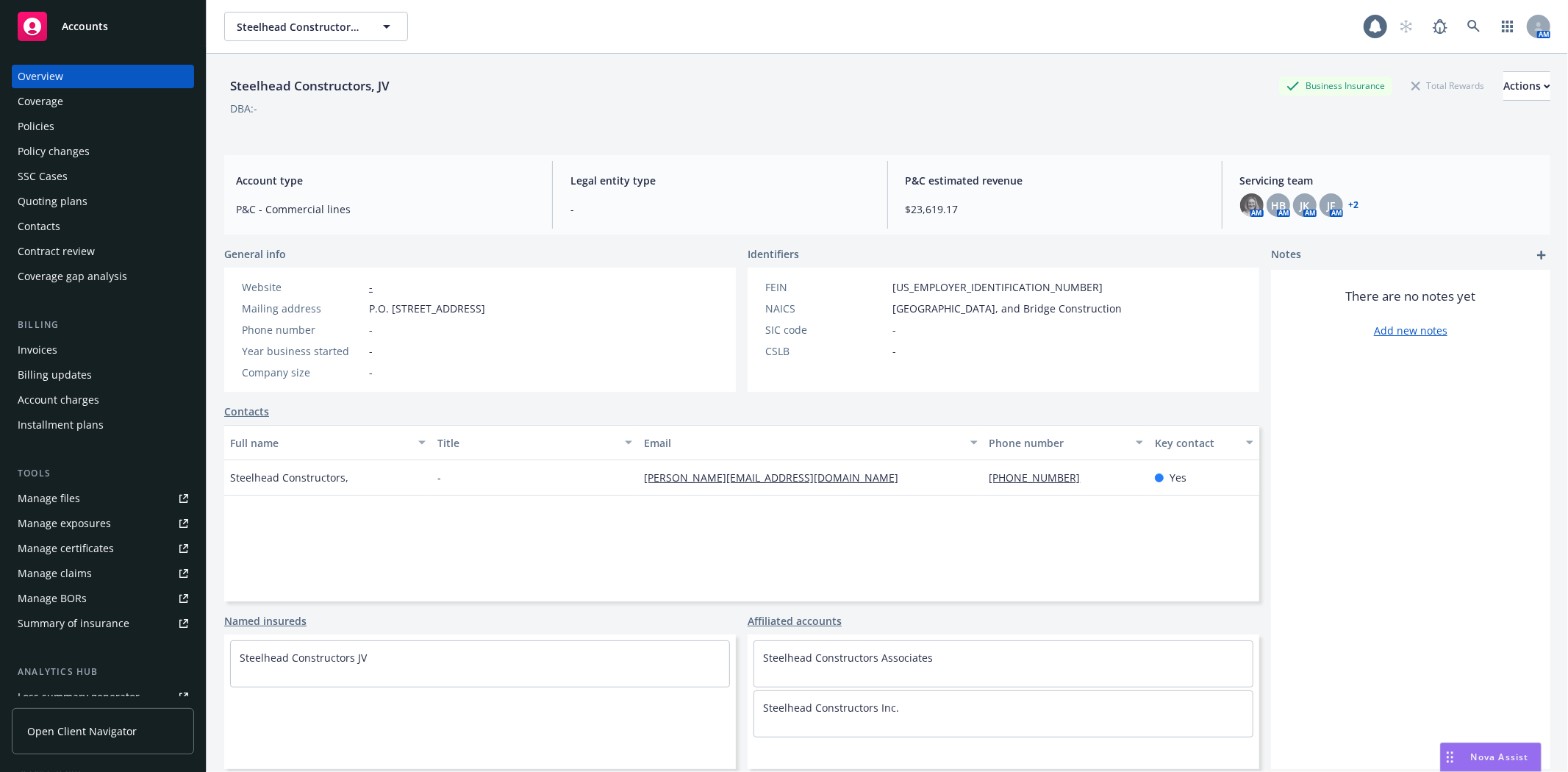
click at [115, 139] on div "Policy changes" at bounding box center [103, 151] width 170 height 23
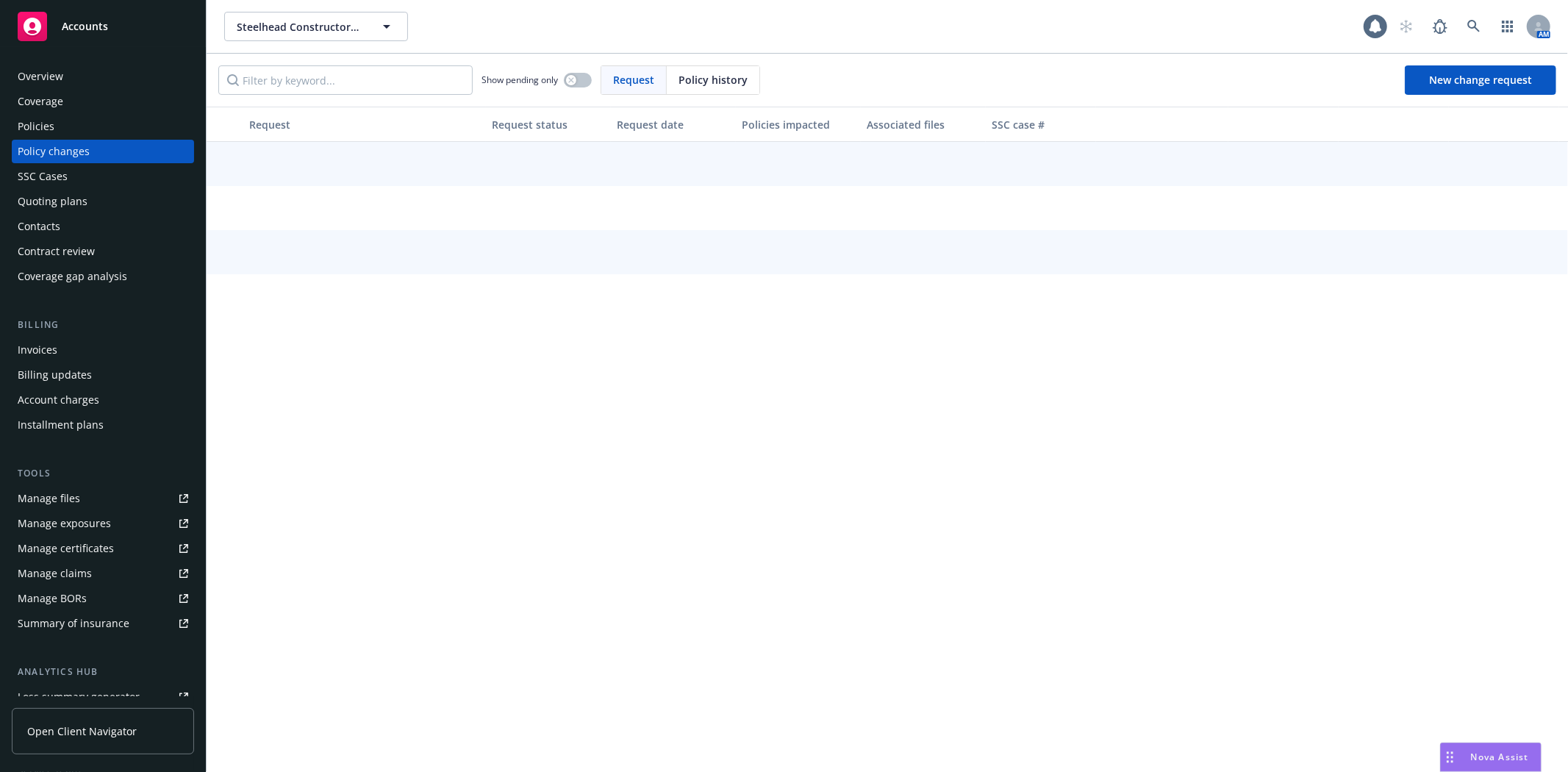
click at [113, 130] on div "Policies" at bounding box center [103, 126] width 170 height 23
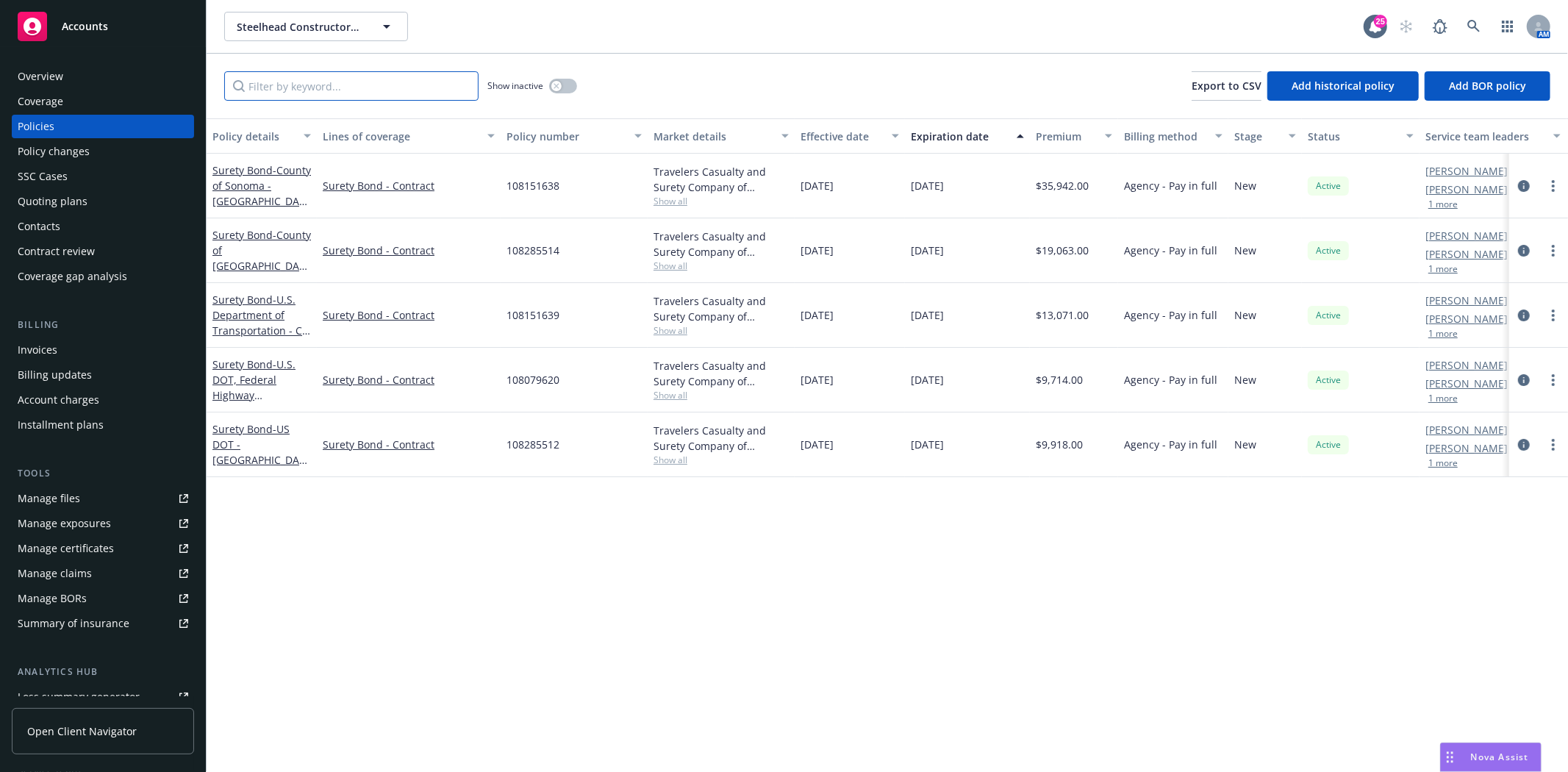
click at [339, 81] on input "Filter by keyword..." at bounding box center [352, 86] width 255 height 29
click at [274, 199] on span "- County of Sonoma - Geysers Road Over Frasier Creek Bridge Replacement Project" at bounding box center [261, 225] width 98 height 122
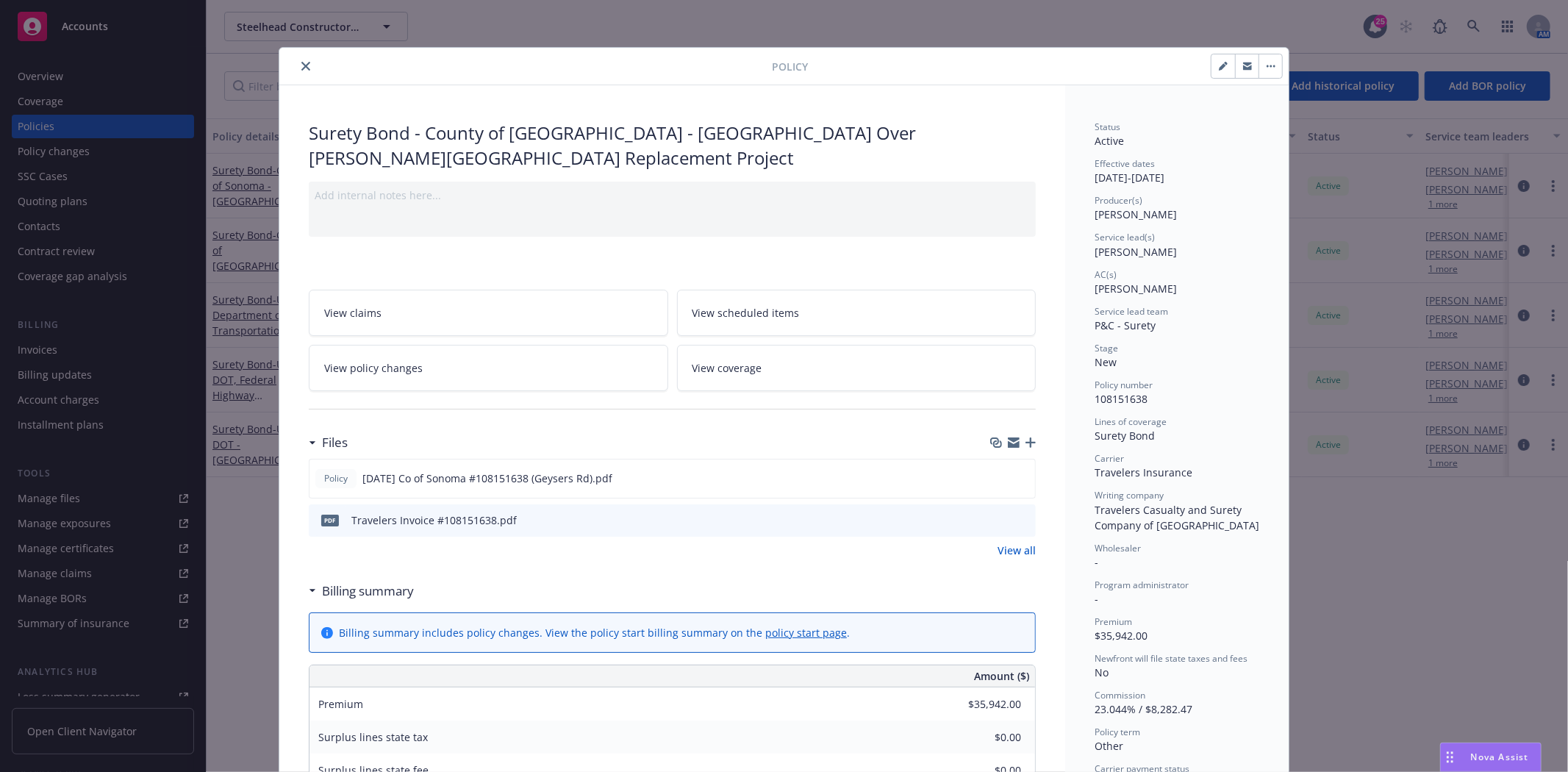
click at [1212, 76] on button "button" at bounding box center [1223, 66] width 23 height 23
select select "NEW"
select select "other"
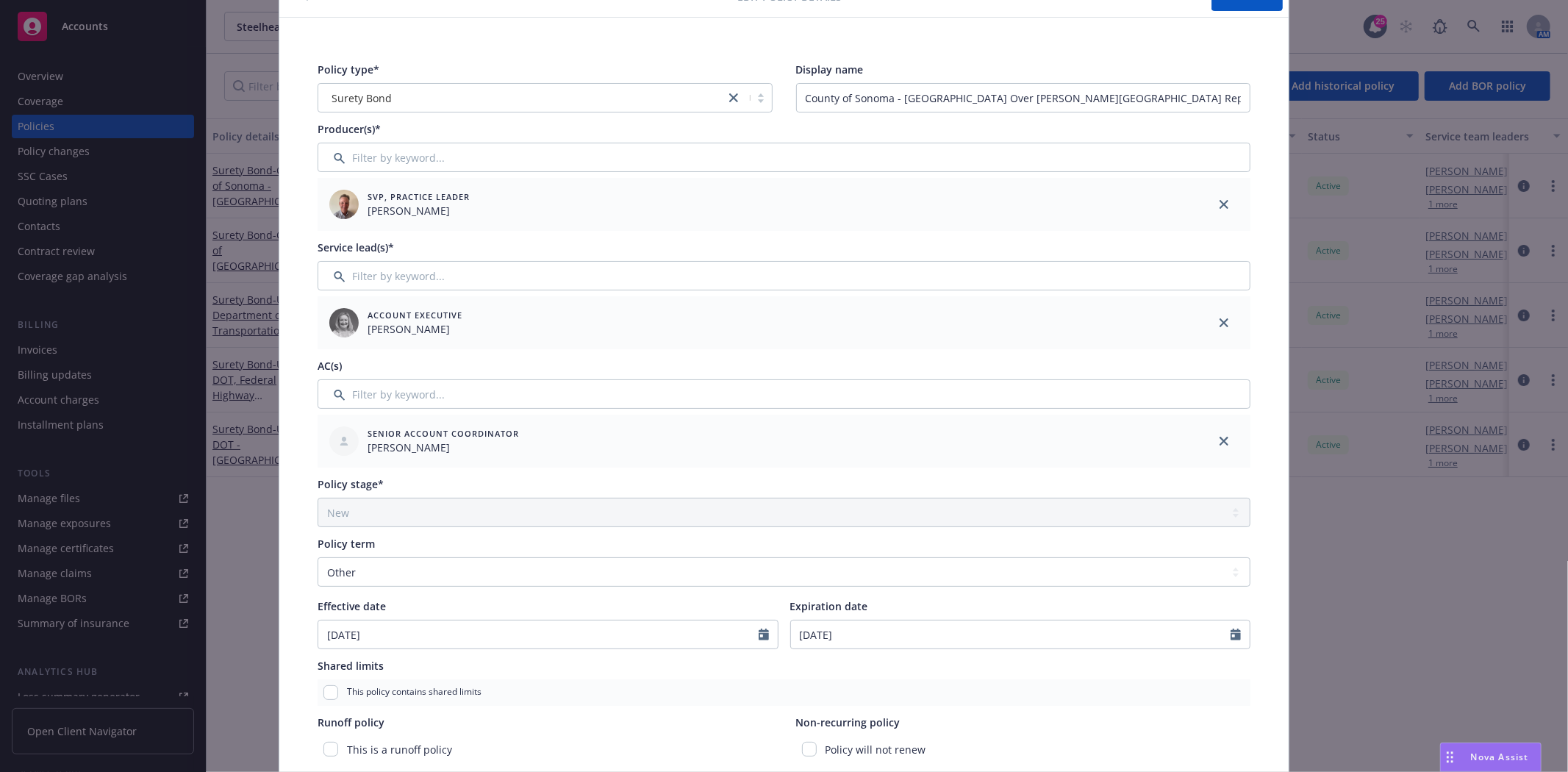
scroll to position [163, 0]
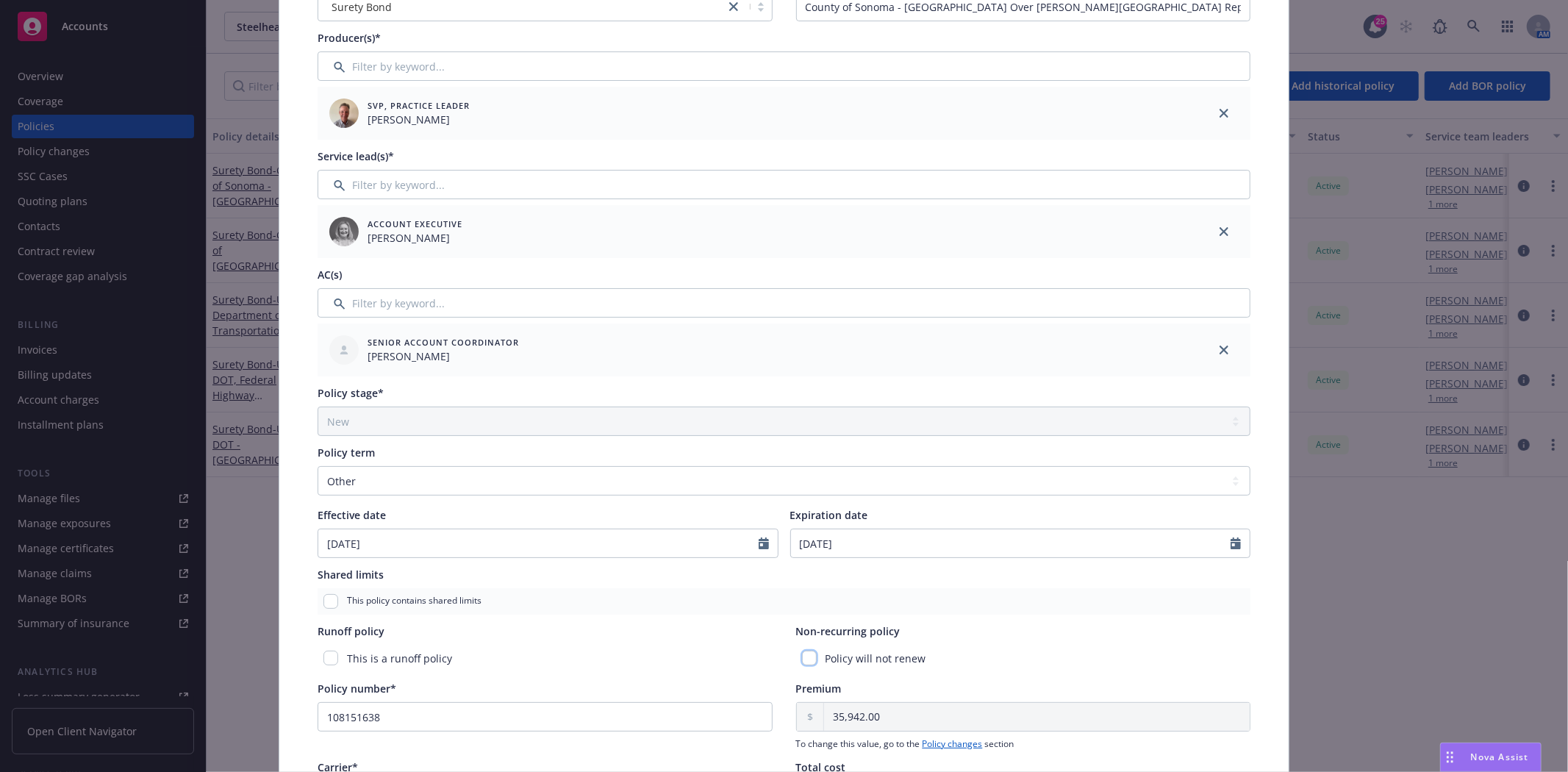
click at [802, 659] on input "checkbox" at bounding box center [809, 657] width 15 height 15
checkbox input "true"
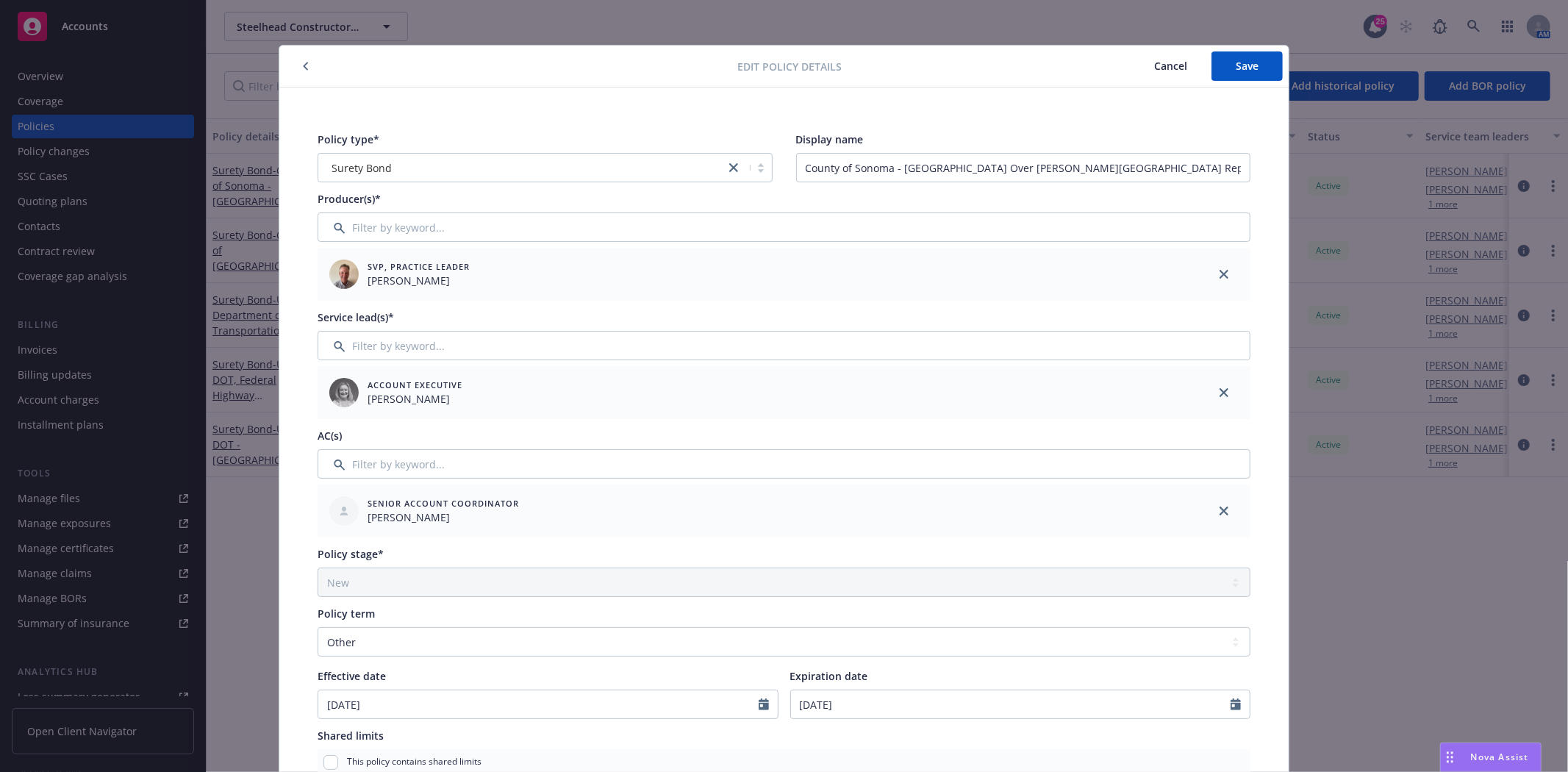
scroll to position [0, 0]
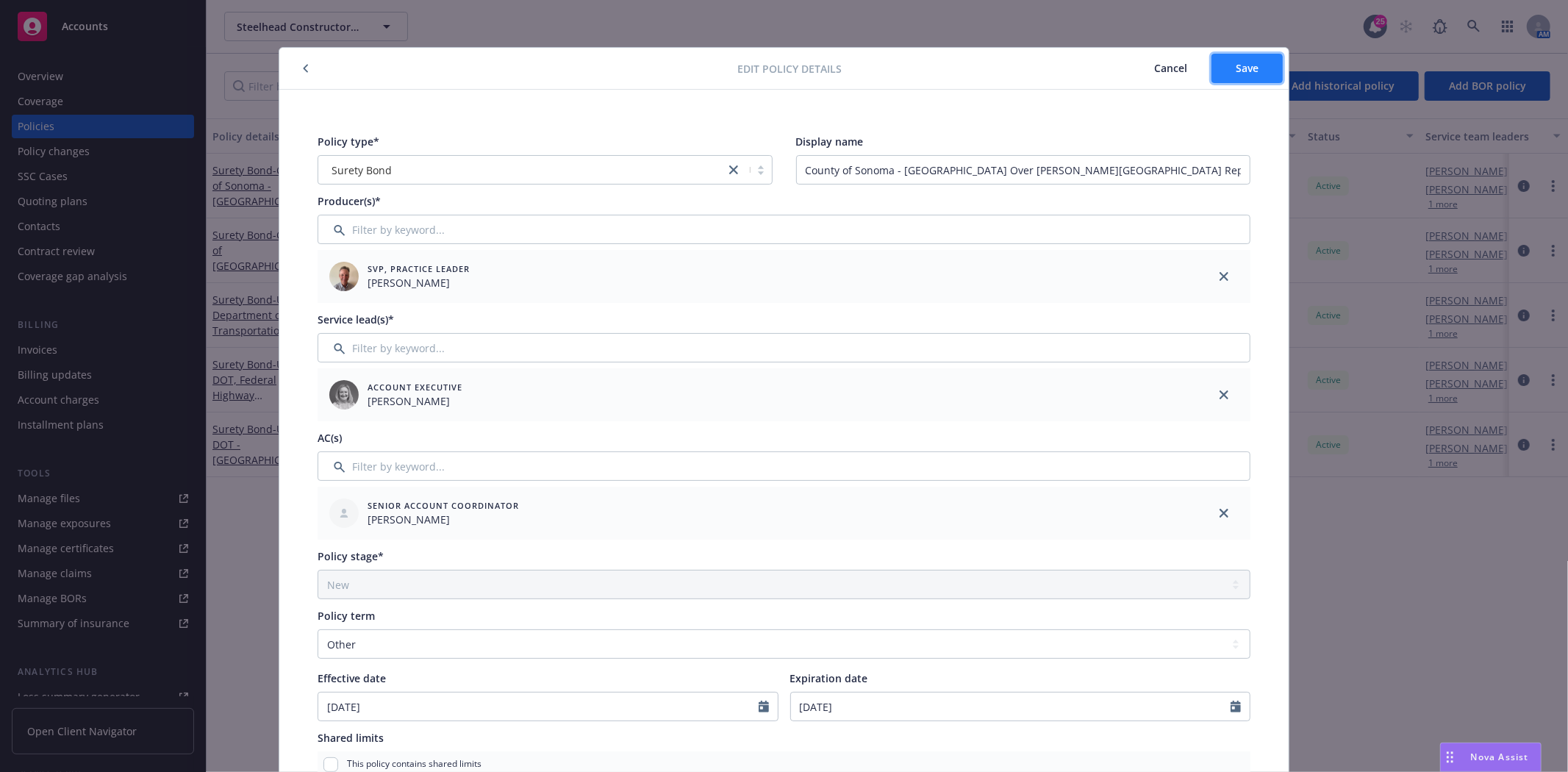
click at [1250, 77] on button "Save" at bounding box center [1247, 68] width 71 height 29
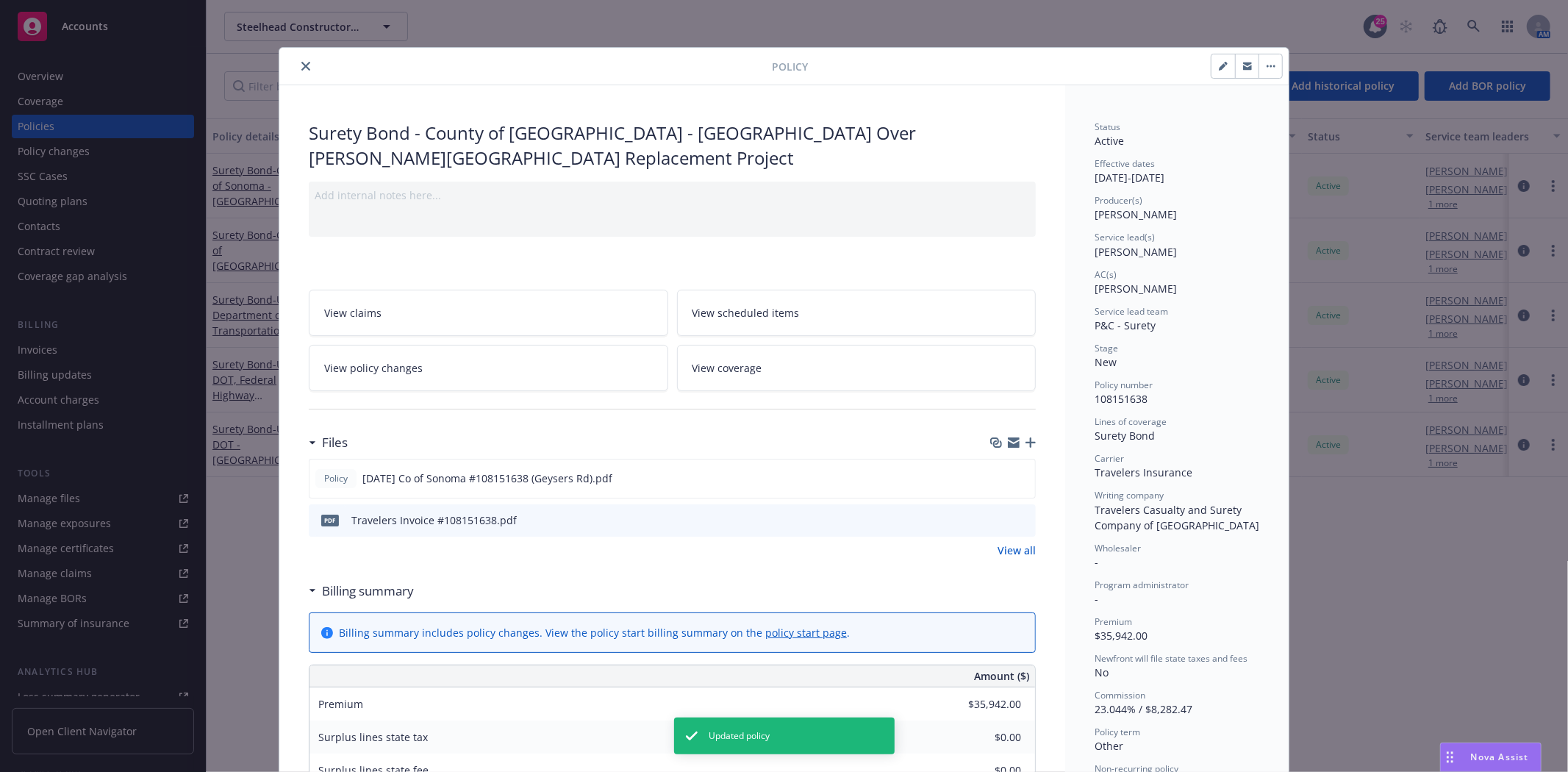
click at [112, 149] on div "Policy Surety Bond - County of Sonoma - Geysers Road Over Frasier Creek Bridge …" at bounding box center [784, 386] width 1568 height 772
click at [304, 67] on icon "close" at bounding box center [305, 66] width 9 height 9
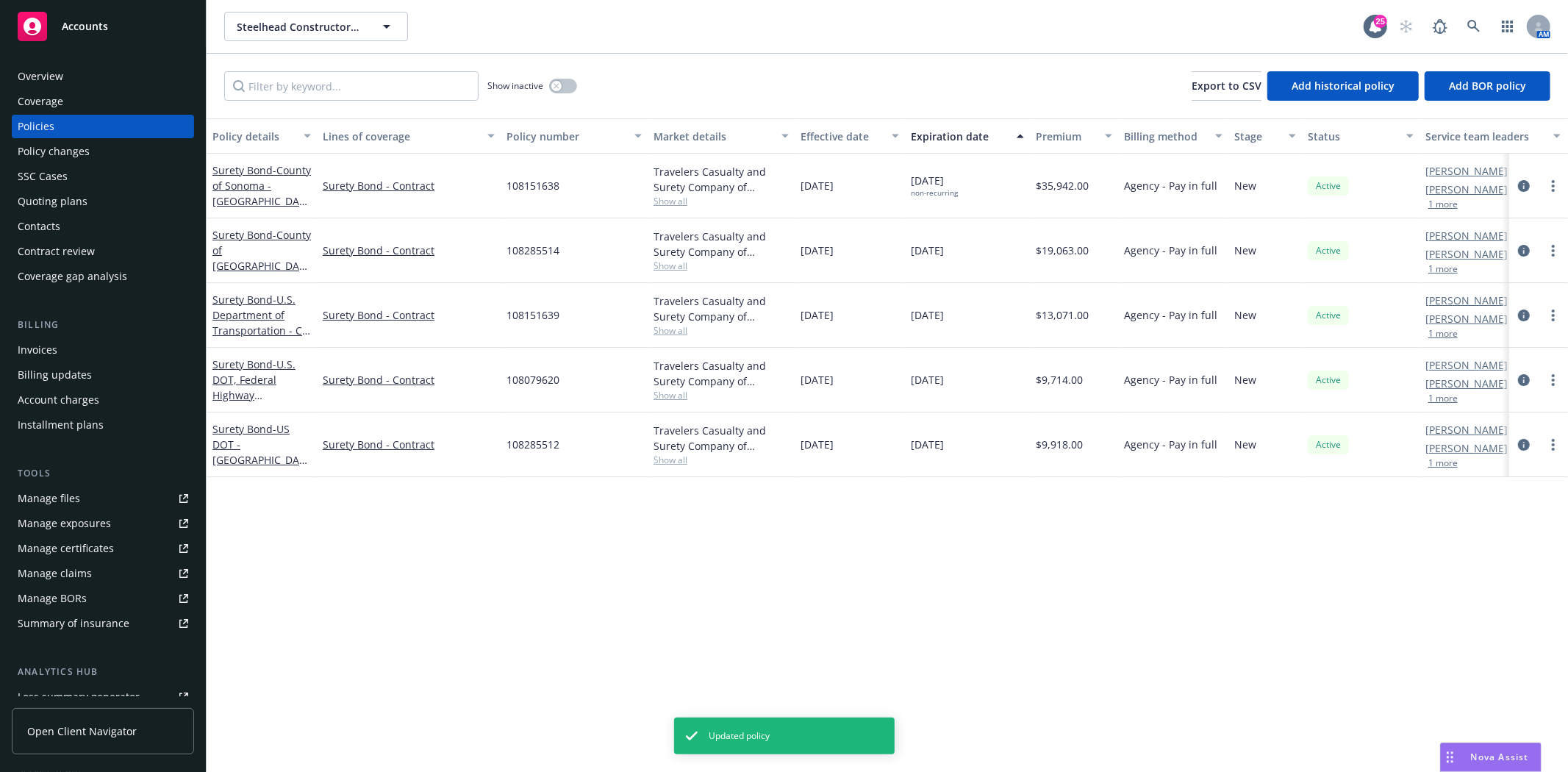
click at [68, 201] on div "Quoting plans" at bounding box center [53, 201] width 70 height 23
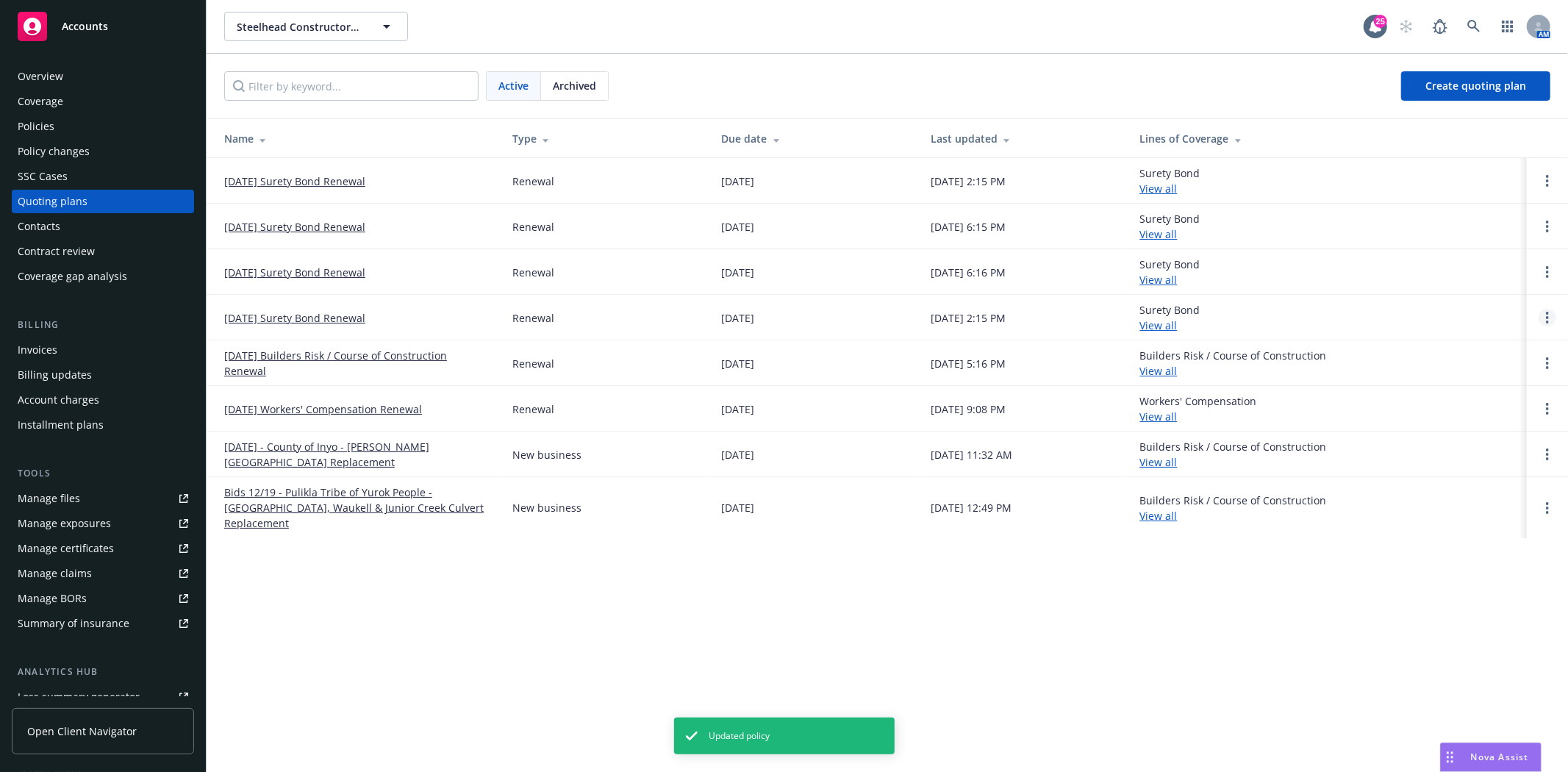
click at [1549, 320] on link "Open options" at bounding box center [1547, 317] width 18 height 18
click at [1488, 307] on link "Archive" at bounding box center [1472, 307] width 129 height 29
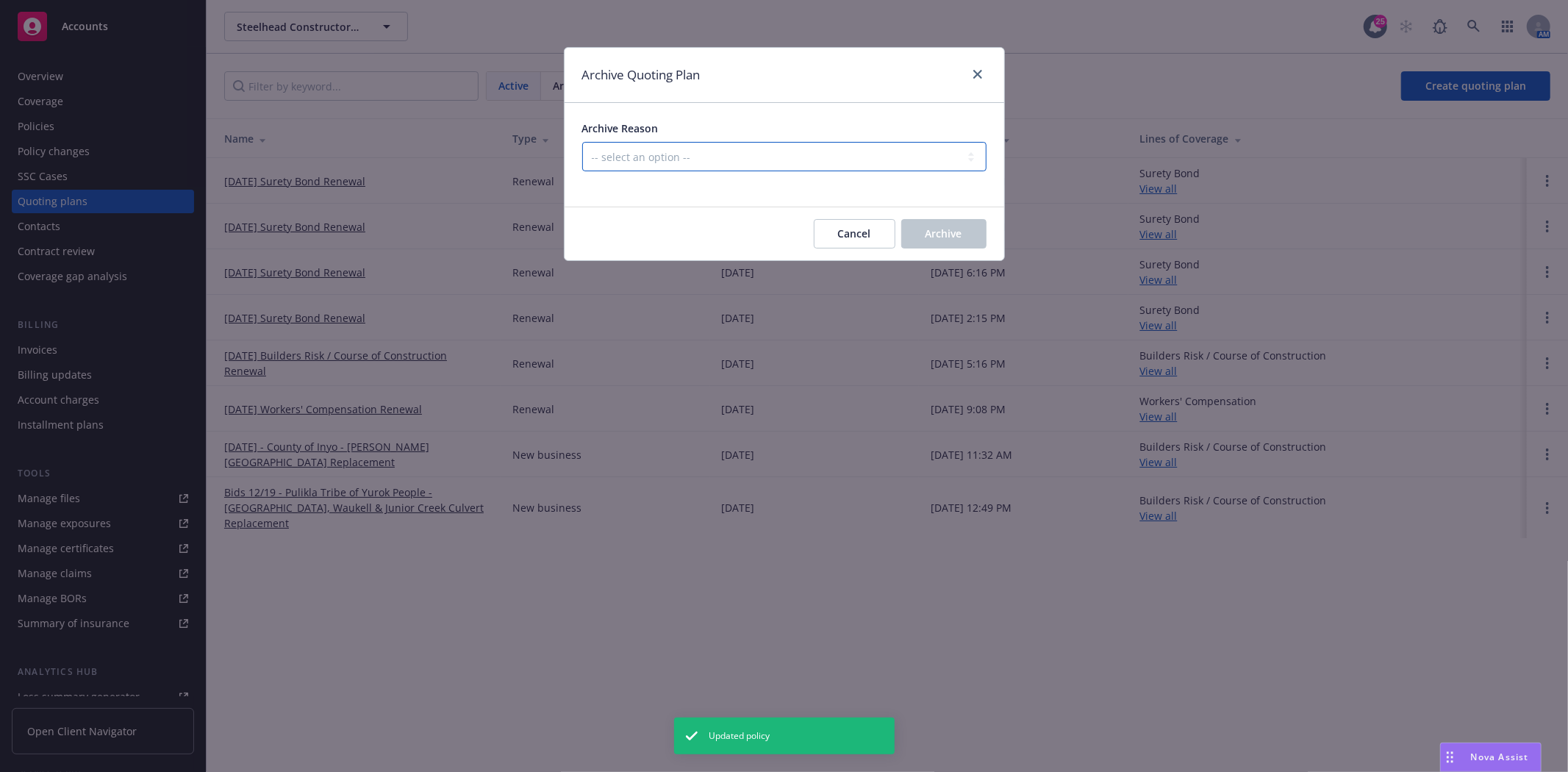
drag, startPoint x: 739, startPoint y: 154, endPoint x: 739, endPoint y: 170, distance: 16.0
click at [739, 154] on select "-- select an option -- All policies in this renewal plan are auto-renewed Creat…" at bounding box center [784, 156] width 404 height 29
select select "ARCHIVED_RENEWAL_POLICY_AUTO_RENEWED"
click at [582, 142] on select "-- select an option -- All policies in this renewal plan are auto-renewed Creat…" at bounding box center [784, 156] width 404 height 29
click at [1000, 233] on div "Cancel Archive" at bounding box center [784, 234] width 440 height 53
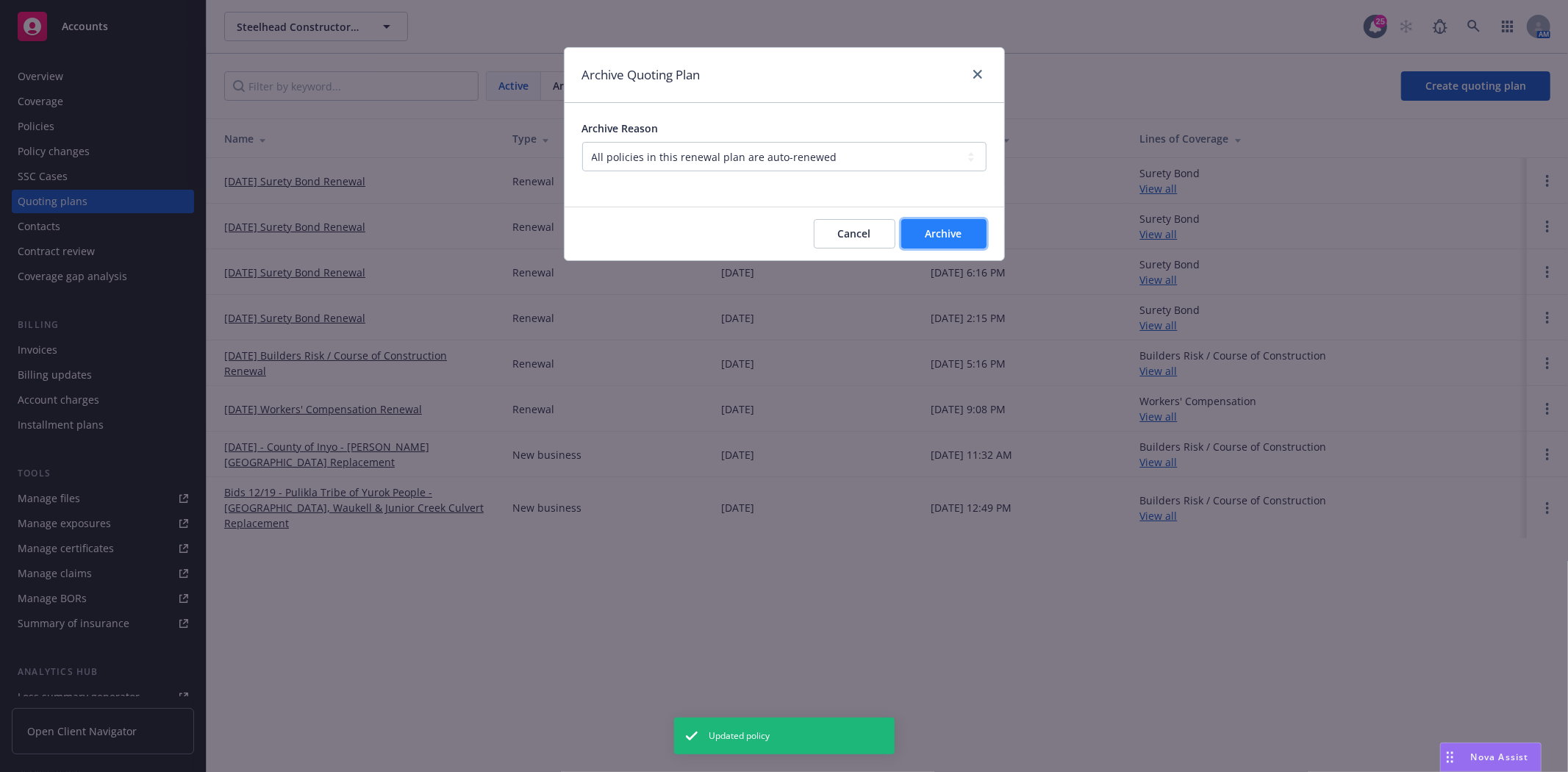
click at [969, 233] on button "Archive" at bounding box center [944, 234] width 85 height 29
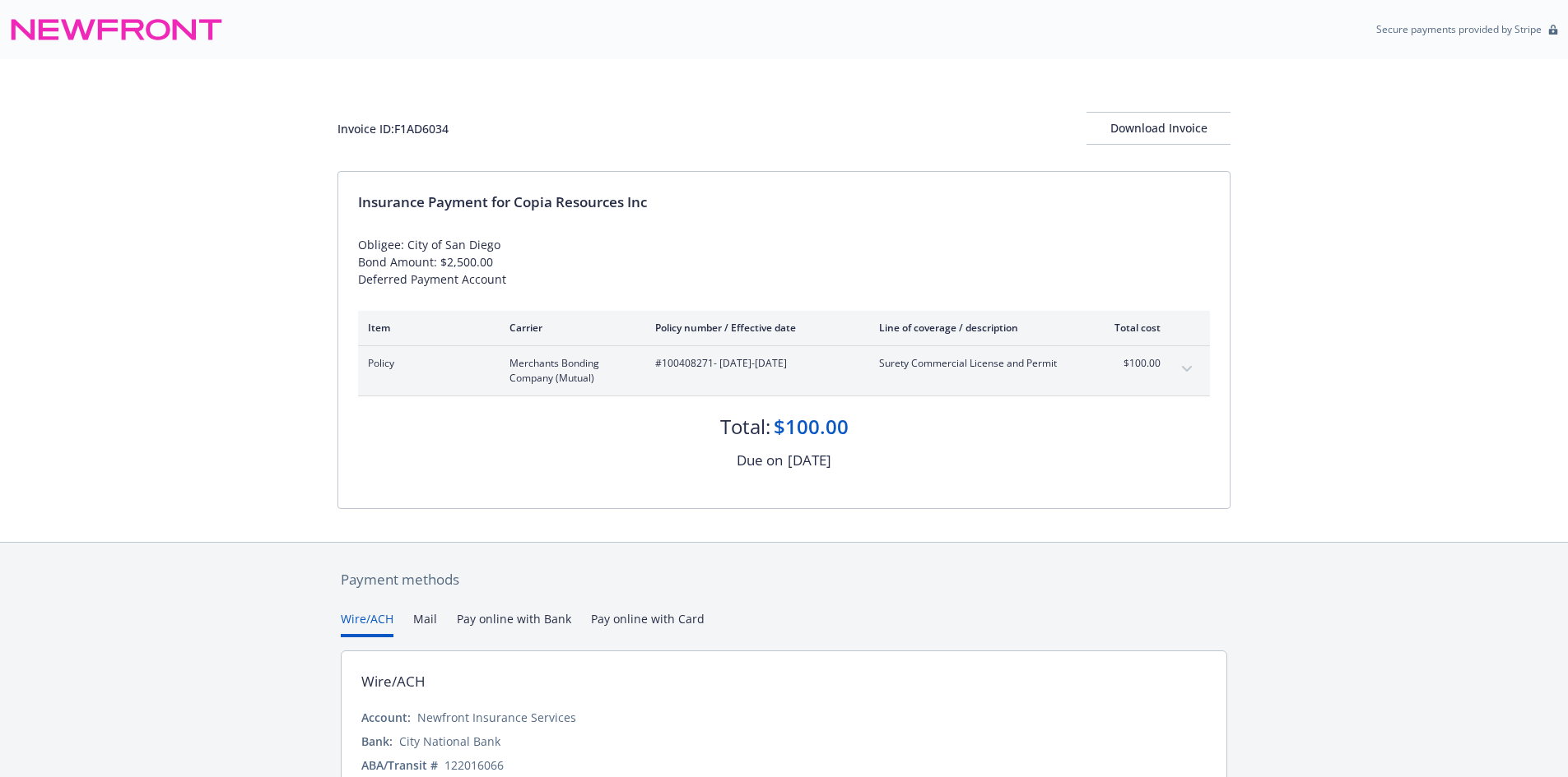
click at [445, 126] on div "Invoice ID: F1AD6034" at bounding box center [393, 129] width 111 height 17
copy div "F1AD6034"
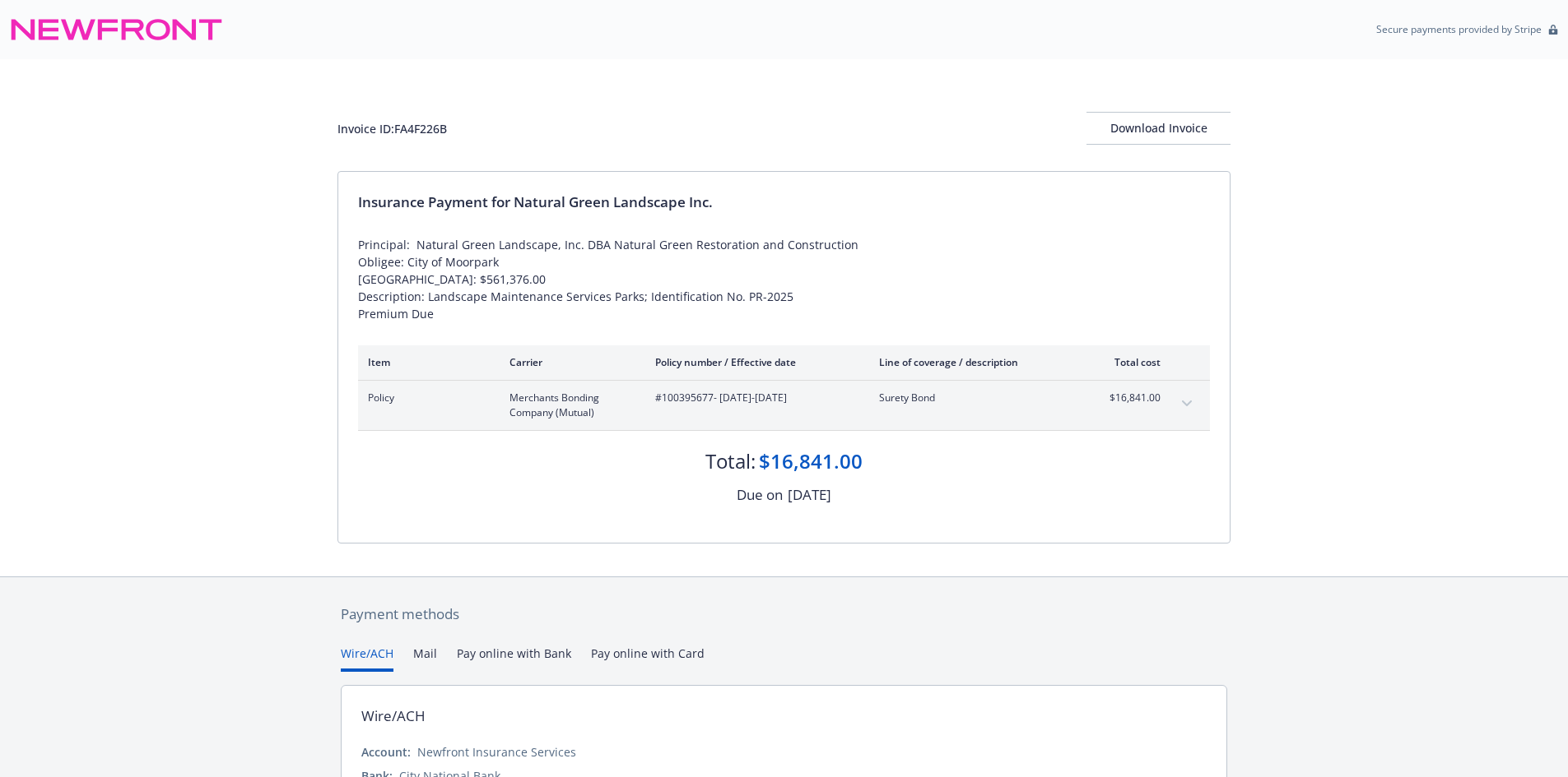
click at [675, 395] on span "#100395677 - [DATE]-[DATE]" at bounding box center [754, 398] width 198 height 15
copy span "100395677"
